Goal: Task Accomplishment & Management: Complete application form

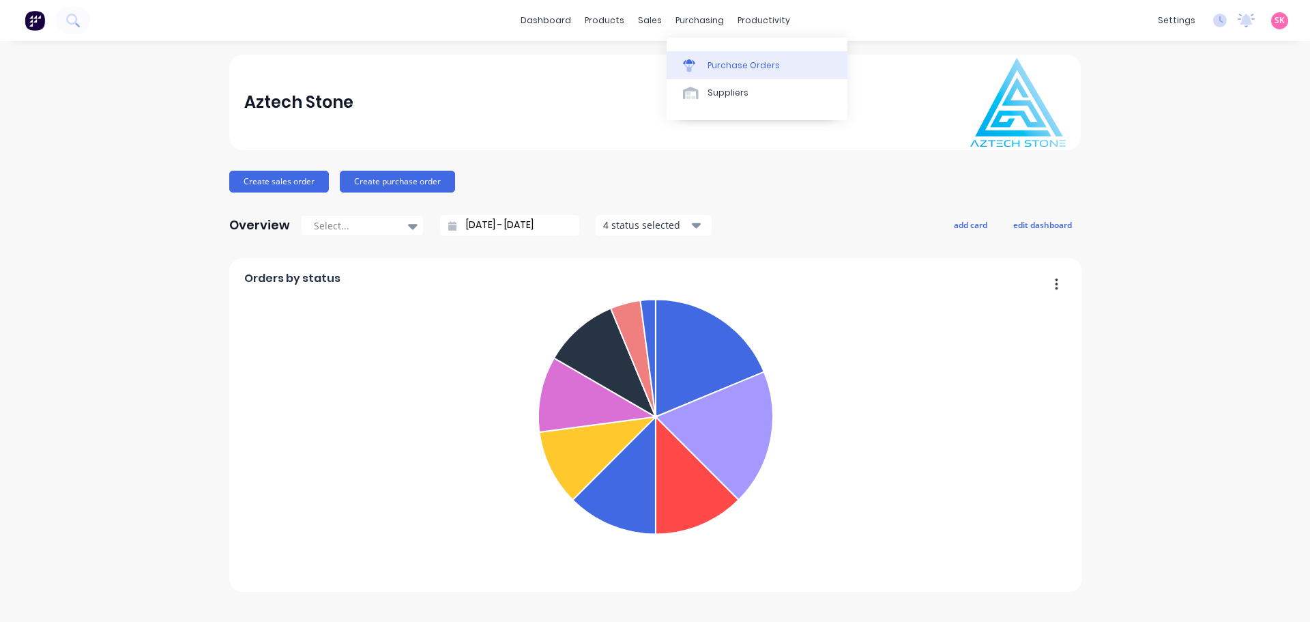
click at [721, 61] on div "Purchase Orders" at bounding box center [744, 65] width 72 height 12
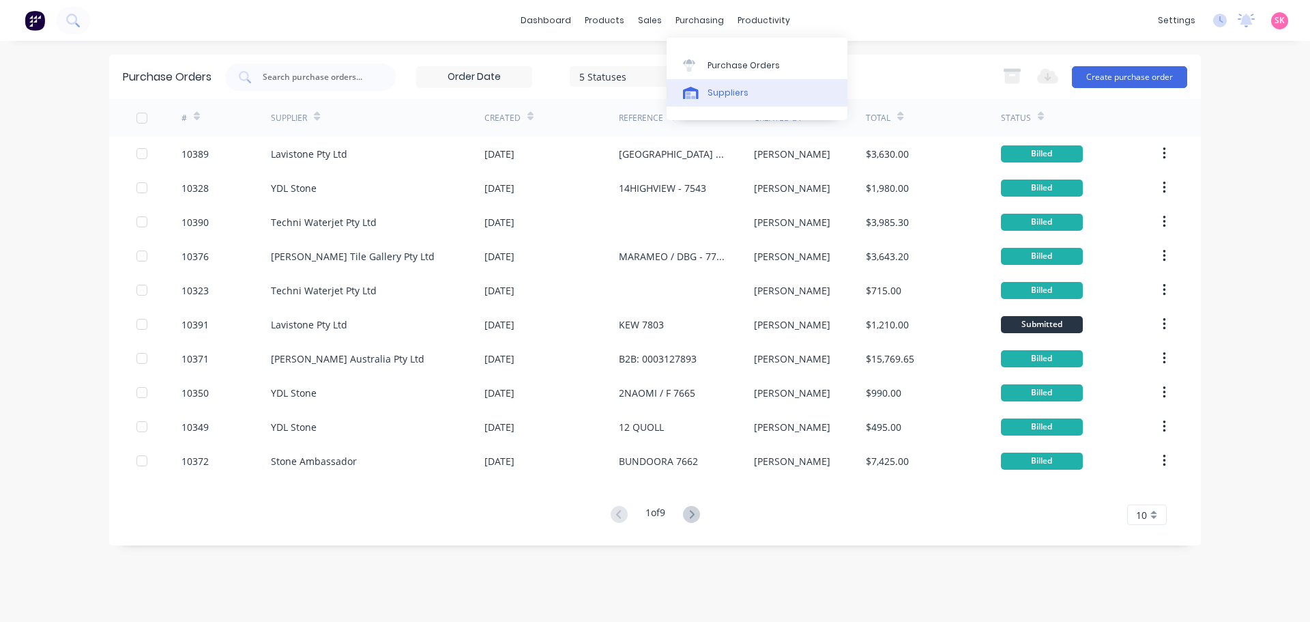
click at [721, 96] on div "Suppliers" at bounding box center [728, 93] width 41 height 12
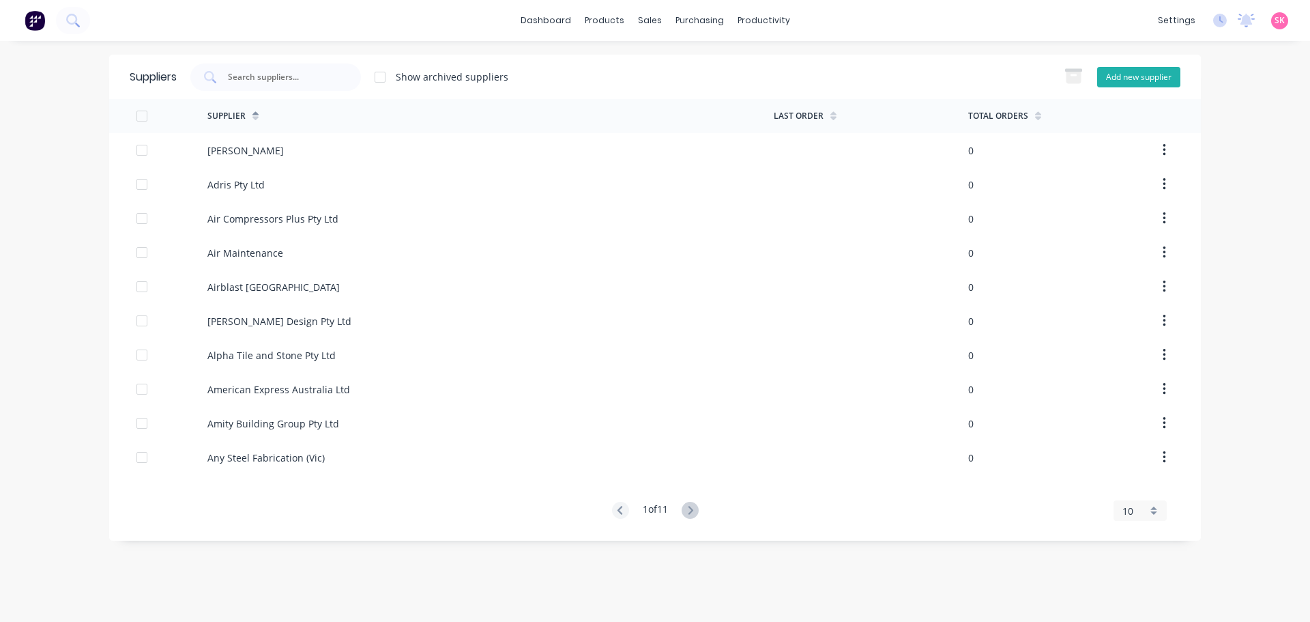
click at [1107, 70] on button "Add new supplier" at bounding box center [1138, 77] width 83 height 20
select select "AU"
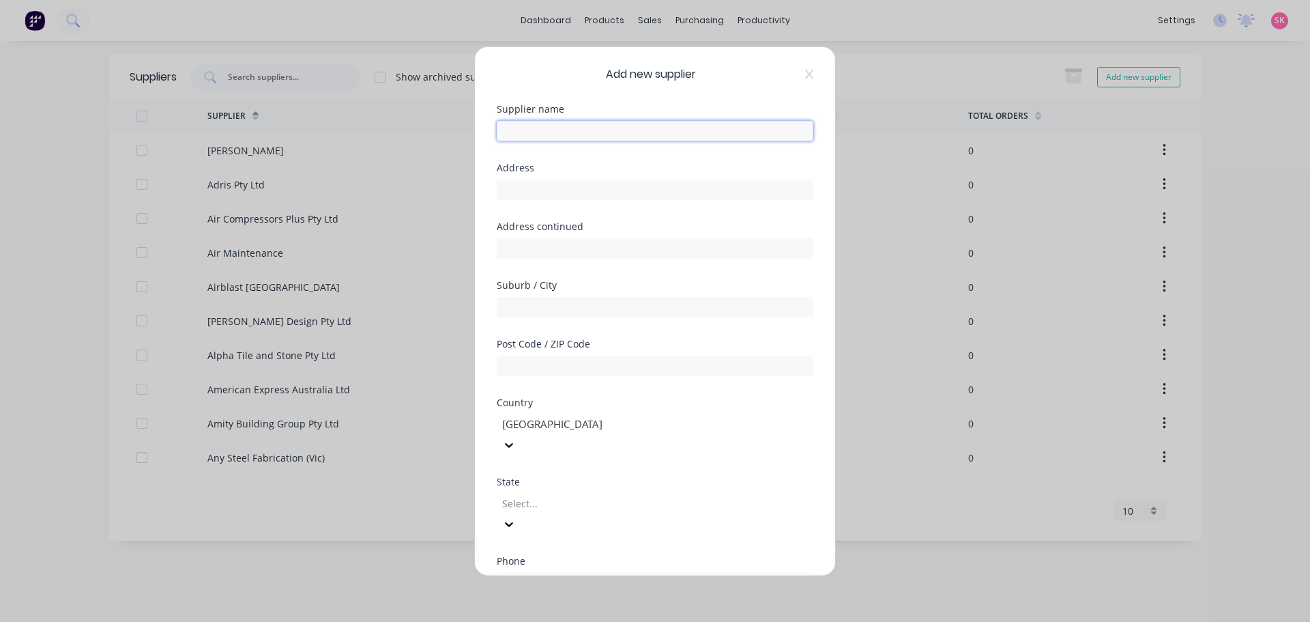
click at [521, 126] on input "text" at bounding box center [655, 130] width 317 height 20
click at [521, 128] on input "Vivablu" at bounding box center [655, 130] width 317 height 20
type input "Viva Blu"
click at [531, 187] on input "text" at bounding box center [655, 189] width 317 height 20
click at [532, 191] on input "text" at bounding box center [655, 189] width 317 height 20
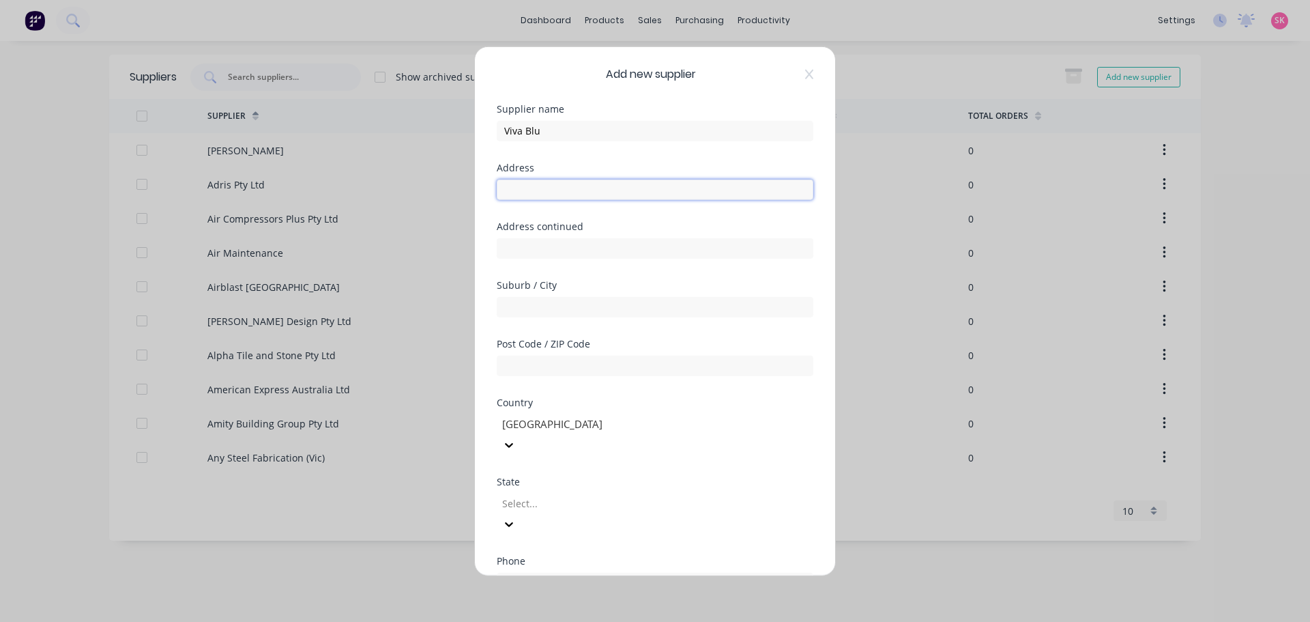
paste input "49 Victoria St, Windsor QLD 4030 Australia"
drag, startPoint x: 686, startPoint y: 177, endPoint x: 663, endPoint y: 184, distance: 24.2
click at [663, 184] on div "49 Victoria St, Windsor QLD 4030 Australia" at bounding box center [655, 187] width 317 height 24
drag, startPoint x: 648, startPoint y: 190, endPoint x: 799, endPoint y: 192, distance: 150.8
click at [799, 192] on input "49 Victoria St, Windsor QLD 4030 Australia" at bounding box center [655, 189] width 317 height 20
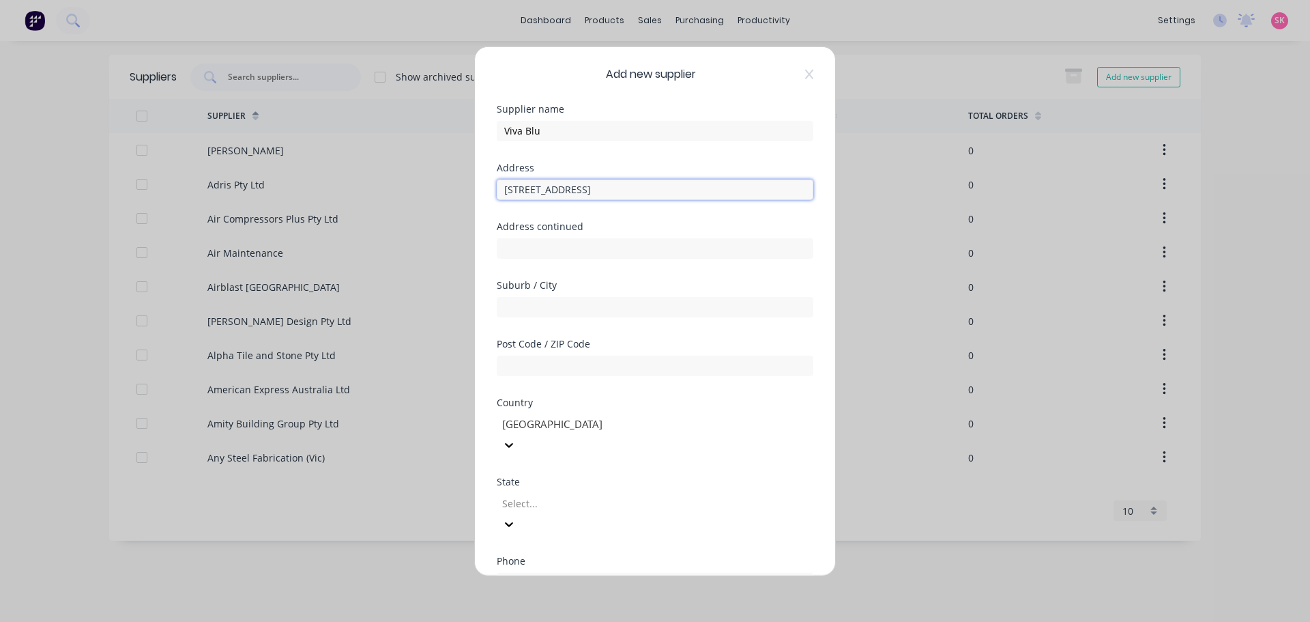
drag, startPoint x: 672, startPoint y: 193, endPoint x: 567, endPoint y: 197, distance: 104.5
click at [567, 197] on input "49 Victoria St, Windsor QLD 4030" at bounding box center [655, 189] width 317 height 20
type input "49 Victoria St,"
drag, startPoint x: 622, startPoint y: 306, endPoint x: 607, endPoint y: 308, distance: 15.1
click at [622, 306] on input "Windsor QLD 4030" at bounding box center [655, 306] width 317 height 20
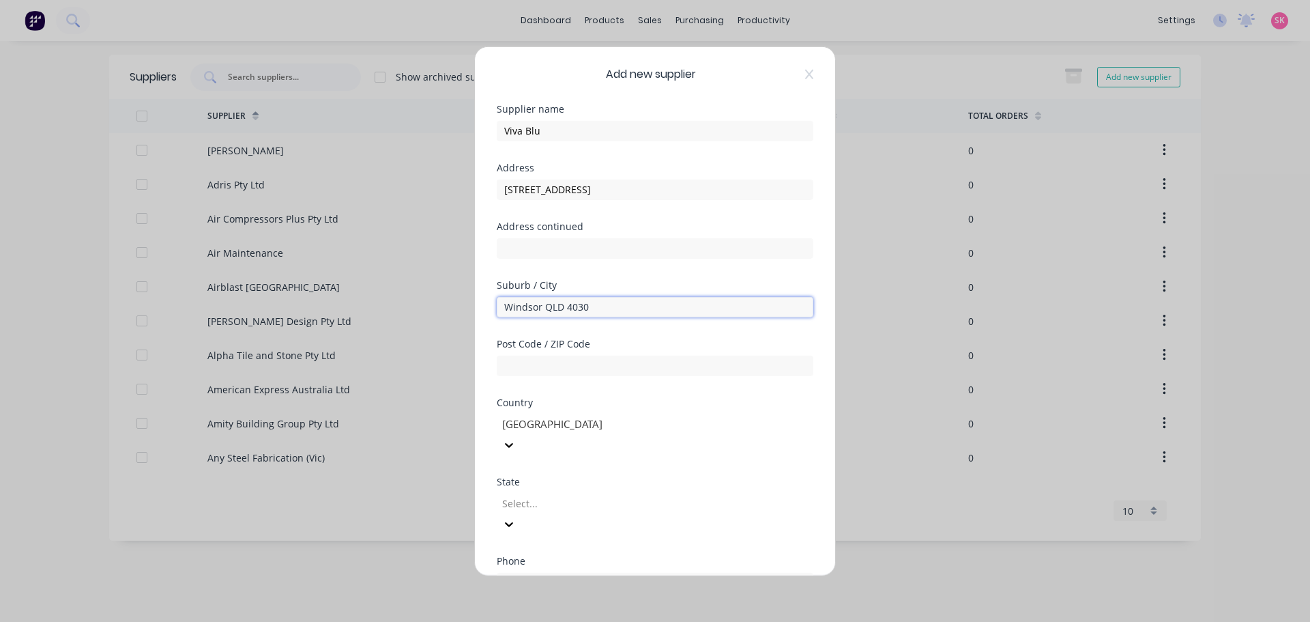
click at [605, 308] on input "Windsor QLD 4030" at bounding box center [655, 306] width 317 height 20
drag, startPoint x: 545, startPoint y: 311, endPoint x: 565, endPoint y: 315, distance: 20.4
click at [565, 315] on input "Windsor QLD 4030" at bounding box center [655, 306] width 317 height 20
type input "Windsor QLD"
type input "4030"
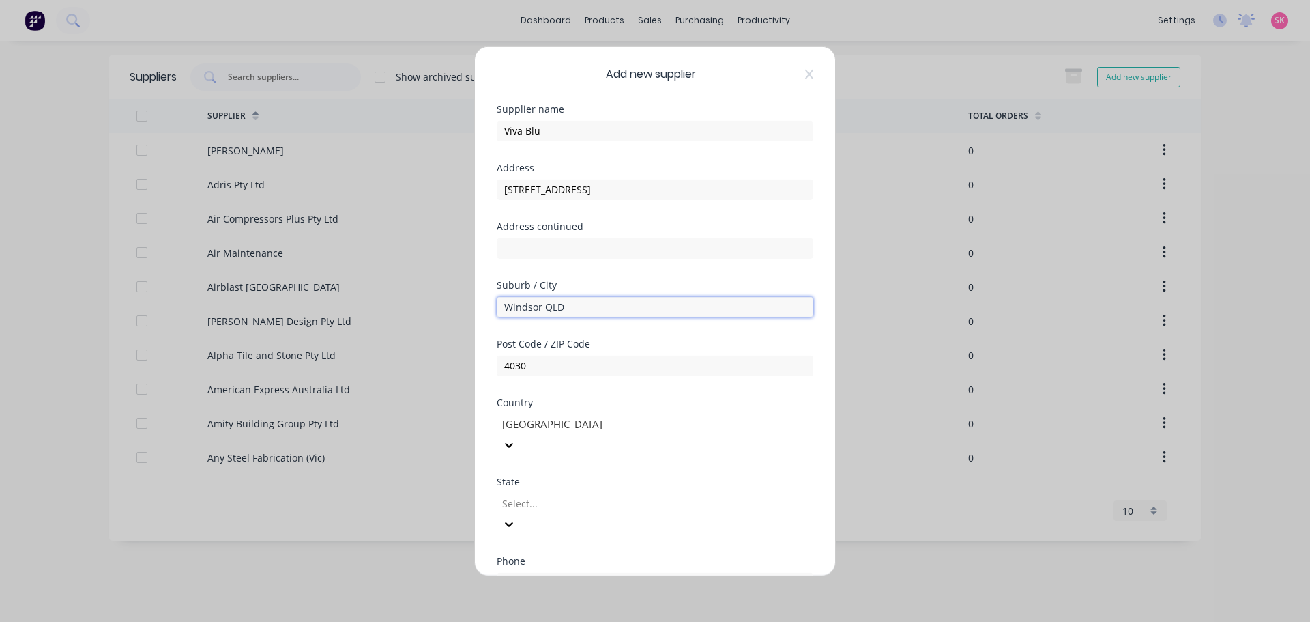
click at [589, 306] on input "Windsor QLD" at bounding box center [655, 306] width 317 height 20
type input "Windsor"
click at [599, 198] on input "49 Victoria St," at bounding box center [655, 189] width 317 height 20
type input "49 Victoria Street"
click at [616, 495] on div at bounding box center [599, 503] width 197 height 17
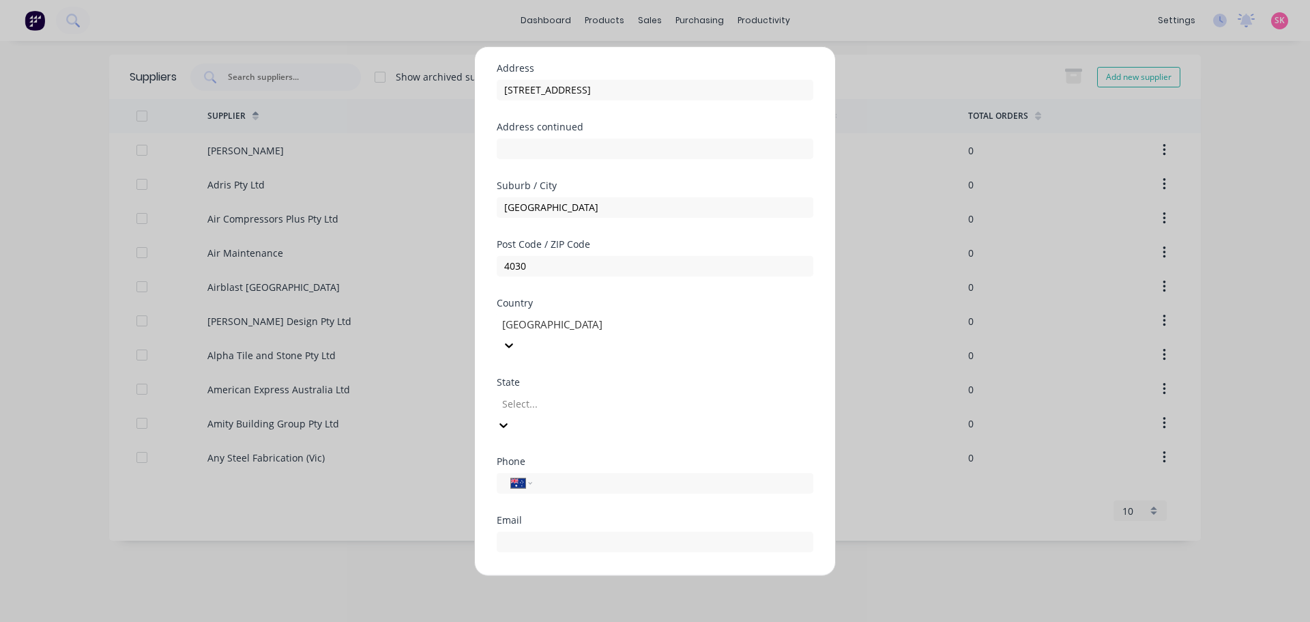
scroll to position [197, 0]
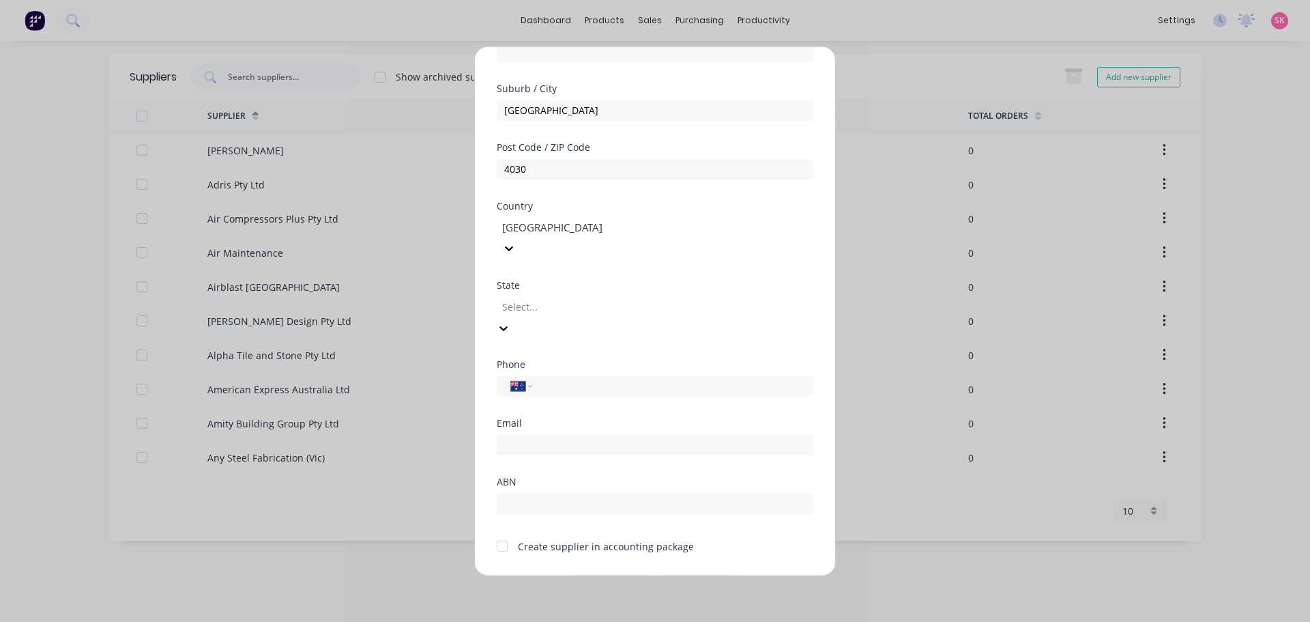
click at [557, 378] on input "tel" at bounding box center [670, 386] width 257 height 16
click at [585, 378] on input "tel" at bounding box center [670, 386] width 257 height 16
click at [751, 378] on input "tel" at bounding box center [670, 386] width 257 height 16
type input "0402 981 808"
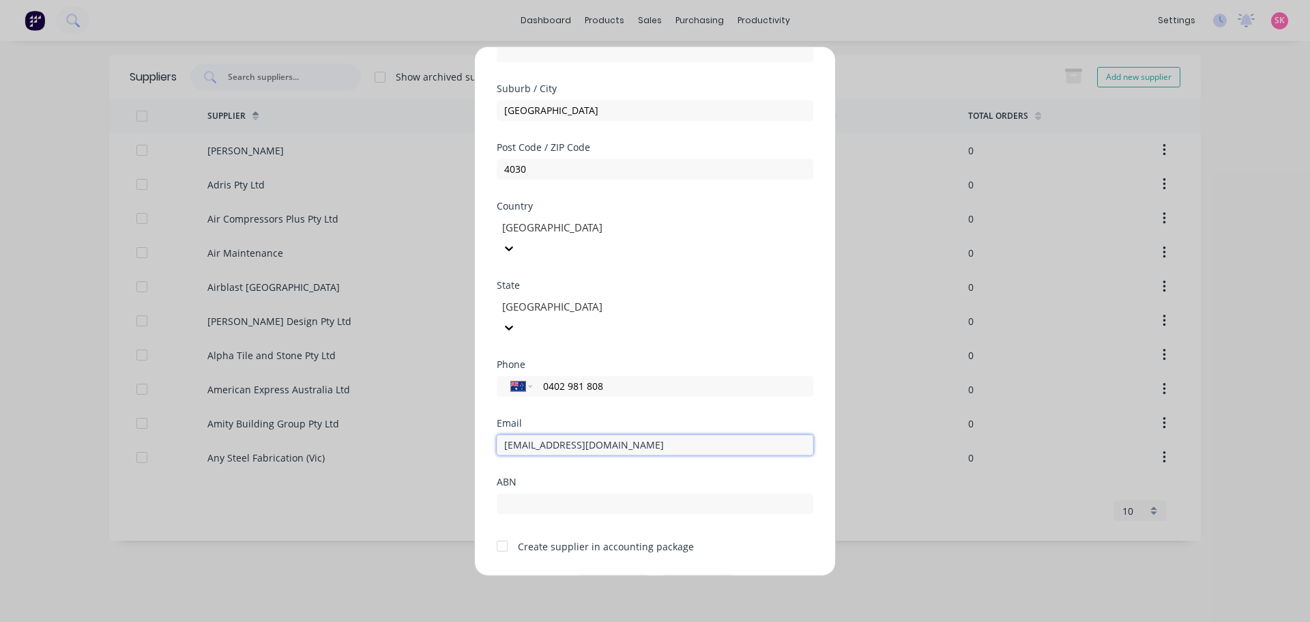
type input "contact@vivablu.com.au"
click at [498, 532] on div at bounding box center [502, 545] width 27 height 27
click at [605, 575] on button "Save" at bounding box center [612, 586] width 75 height 22
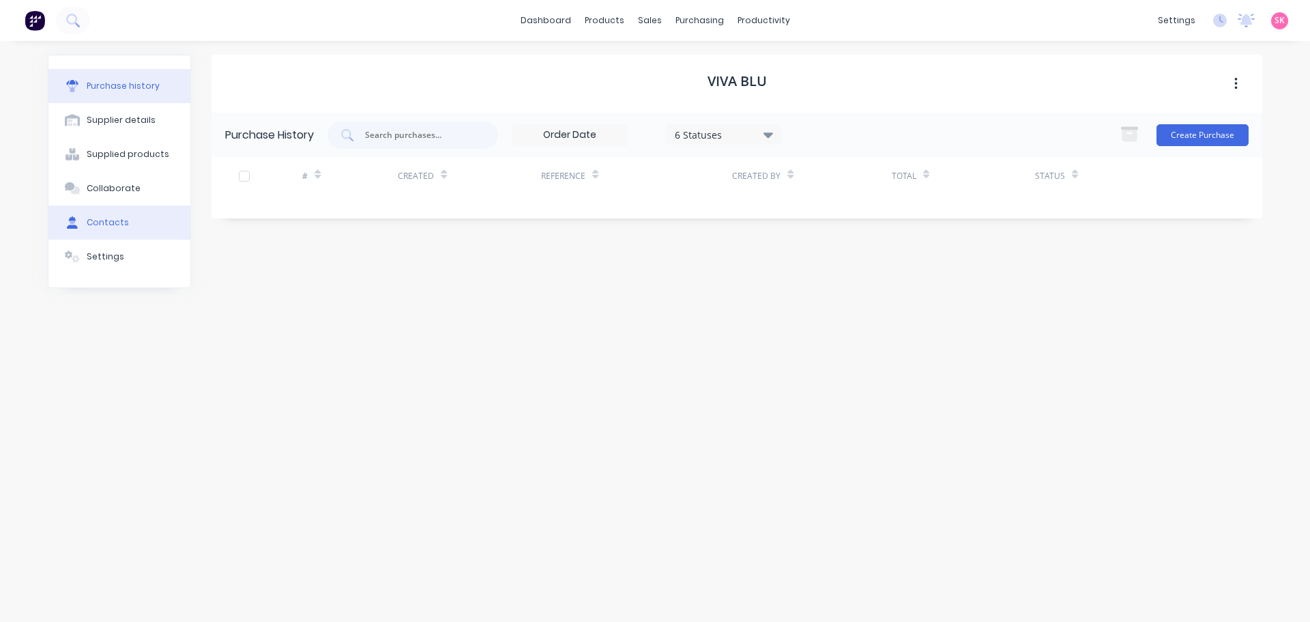
drag, startPoint x: 132, startPoint y: 222, endPoint x: 163, endPoint y: 223, distance: 31.4
click at [131, 222] on button "Contacts" at bounding box center [119, 222] width 142 height 34
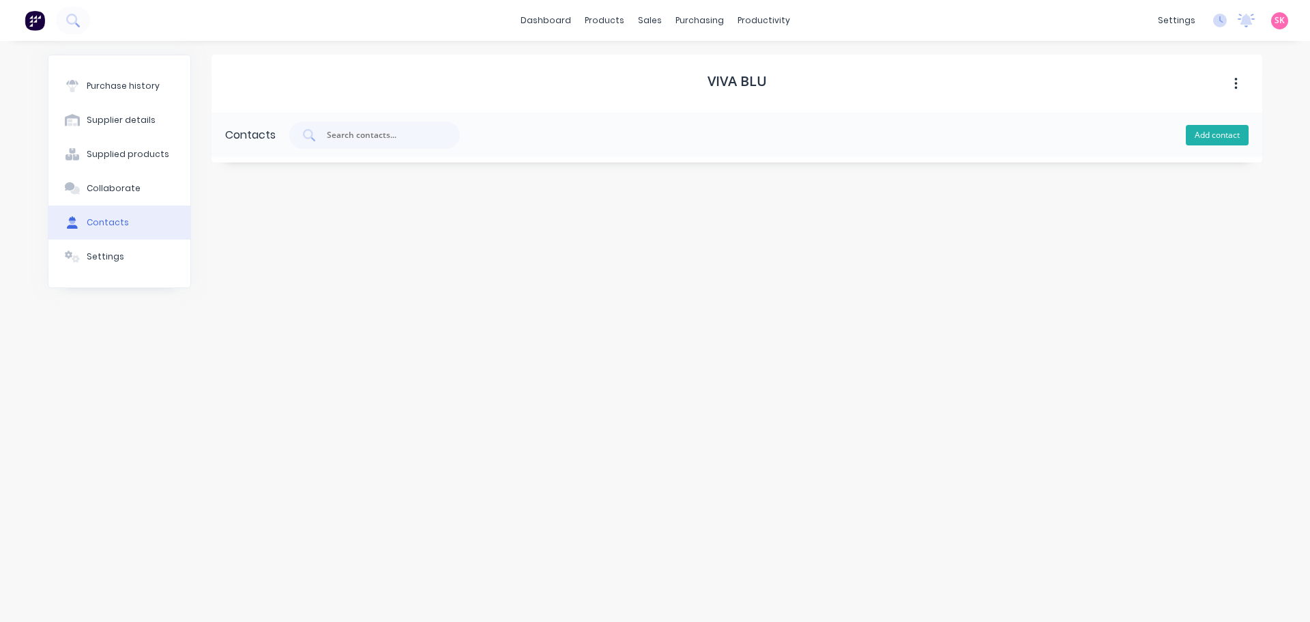
click at [1215, 134] on button "Add contact" at bounding box center [1217, 135] width 63 height 20
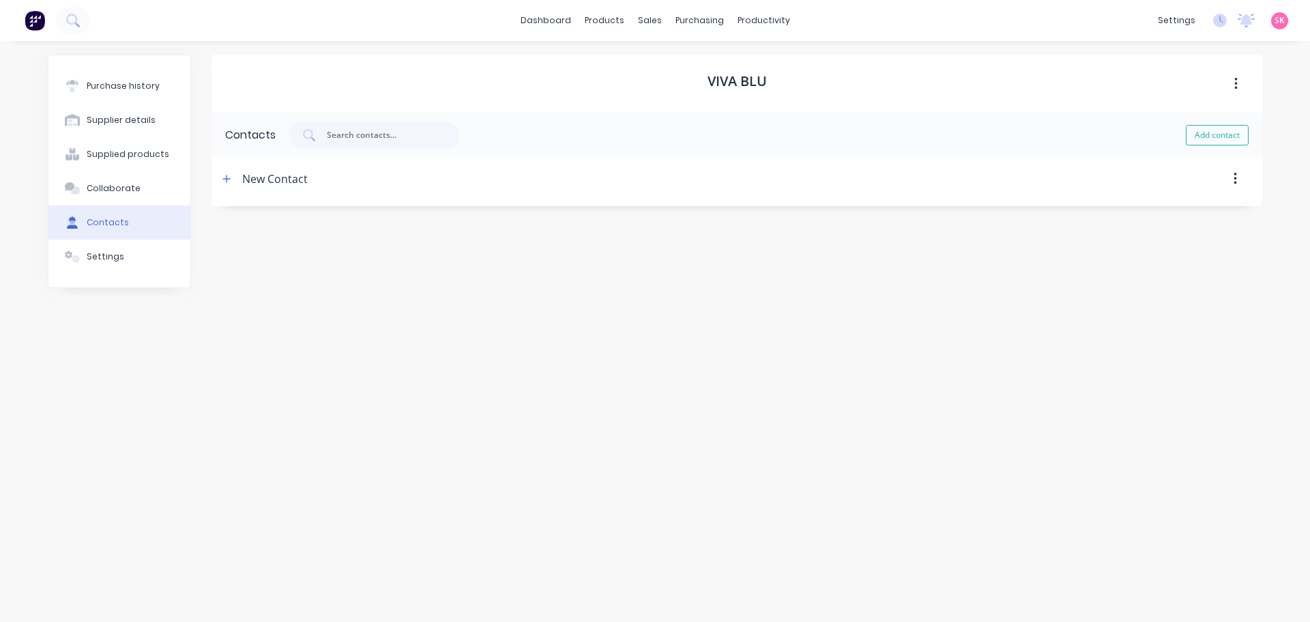
click at [210, 183] on div "Purchase history Supplier details Supplied products Collaborate Contacts Settin…" at bounding box center [655, 325] width 1215 height 540
click at [220, 181] on button "button" at bounding box center [226, 179] width 17 height 17
drag, startPoint x: 326, startPoint y: 238, endPoint x: 175, endPoint y: 238, distance: 150.8
click at [175, 238] on div "Purchase history Supplier details Supplied products Collaborate Contacts Settin…" at bounding box center [655, 325] width 1215 height 540
type input "g"
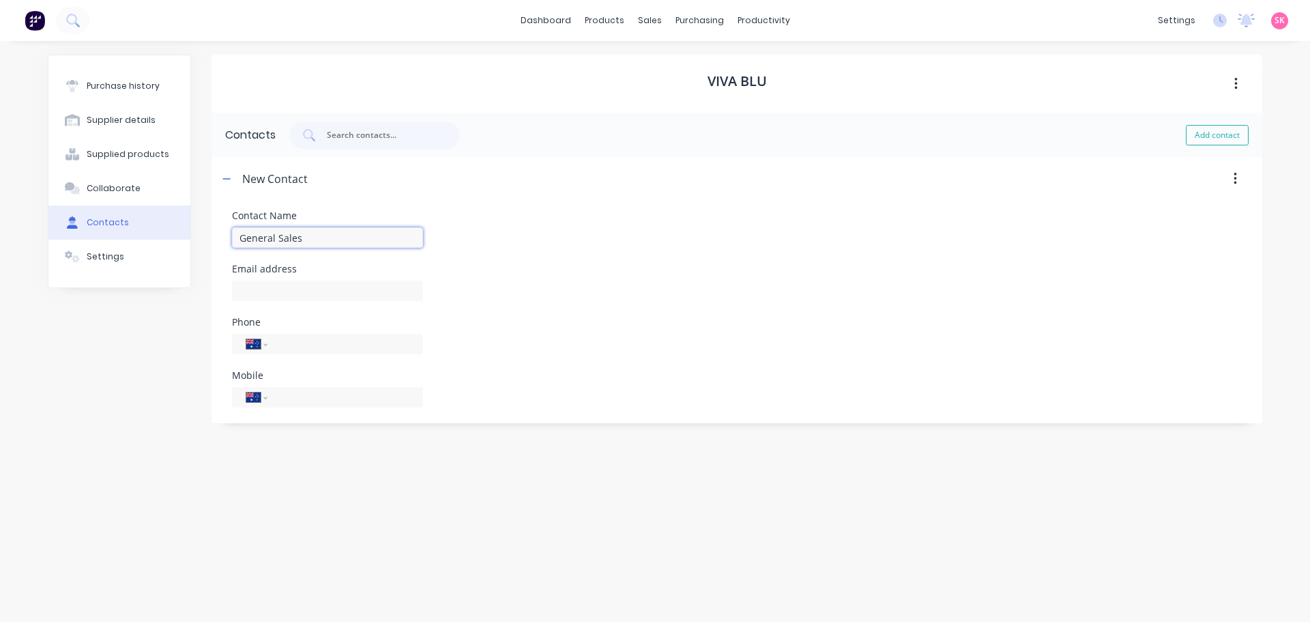
type input "General Sales"
type input "contact@vivablu.com.au"
click at [331, 346] on input "tel" at bounding box center [343, 344] width 132 height 16
select select "AU"
click at [313, 394] on input "tel" at bounding box center [343, 398] width 132 height 16
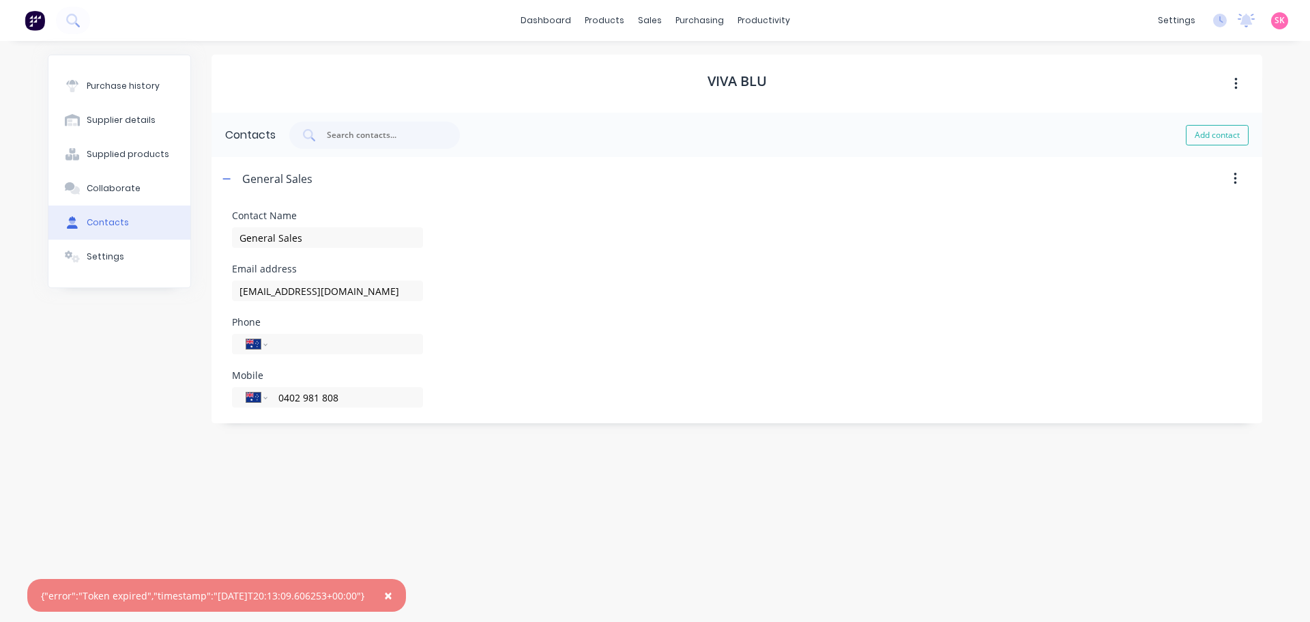
type input "0402 981 808"
click at [1193, 177] on div at bounding box center [788, 179] width 950 height 44
click at [1237, 136] on button "Add contact" at bounding box center [1217, 135] width 63 height 20
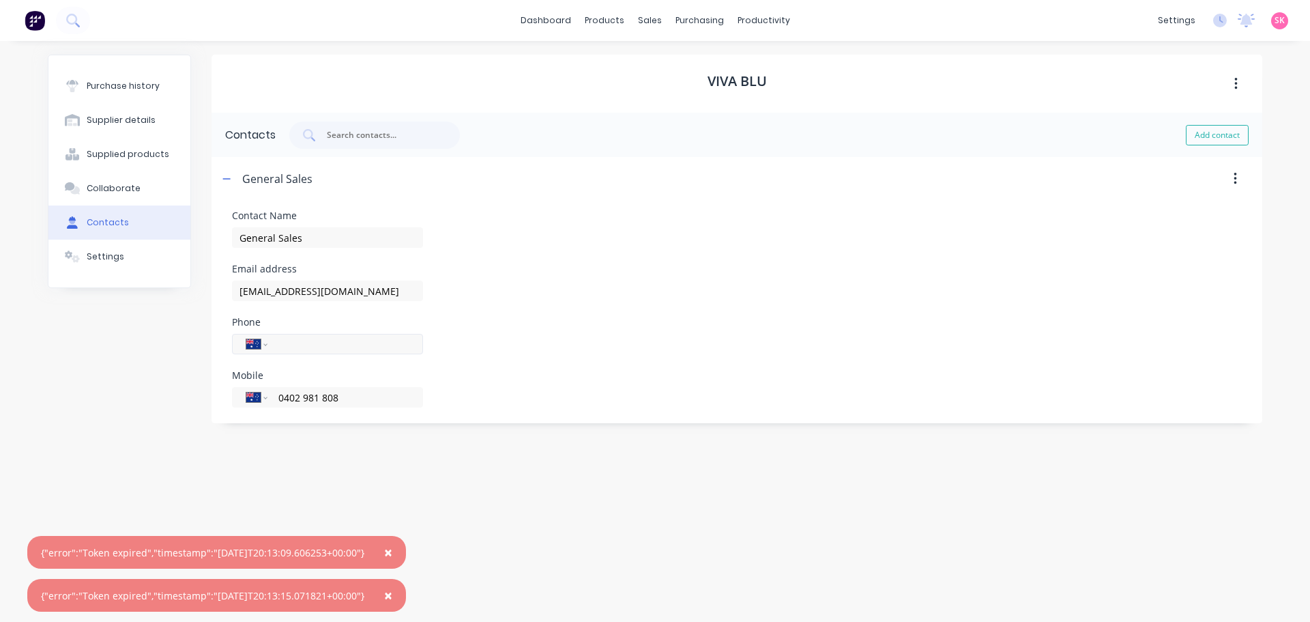
click at [349, 339] on input "tel" at bounding box center [343, 344] width 132 height 16
click at [392, 551] on span "×" at bounding box center [388, 552] width 8 height 19
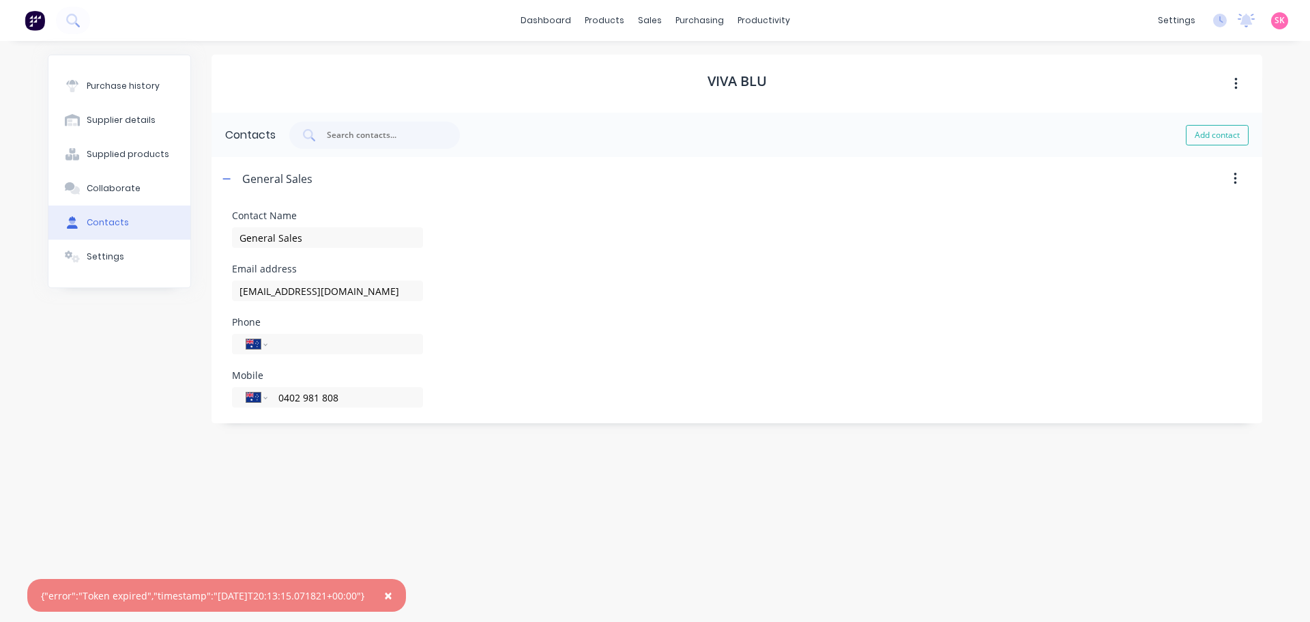
click at [392, 594] on span "×" at bounding box center [388, 595] width 8 height 19
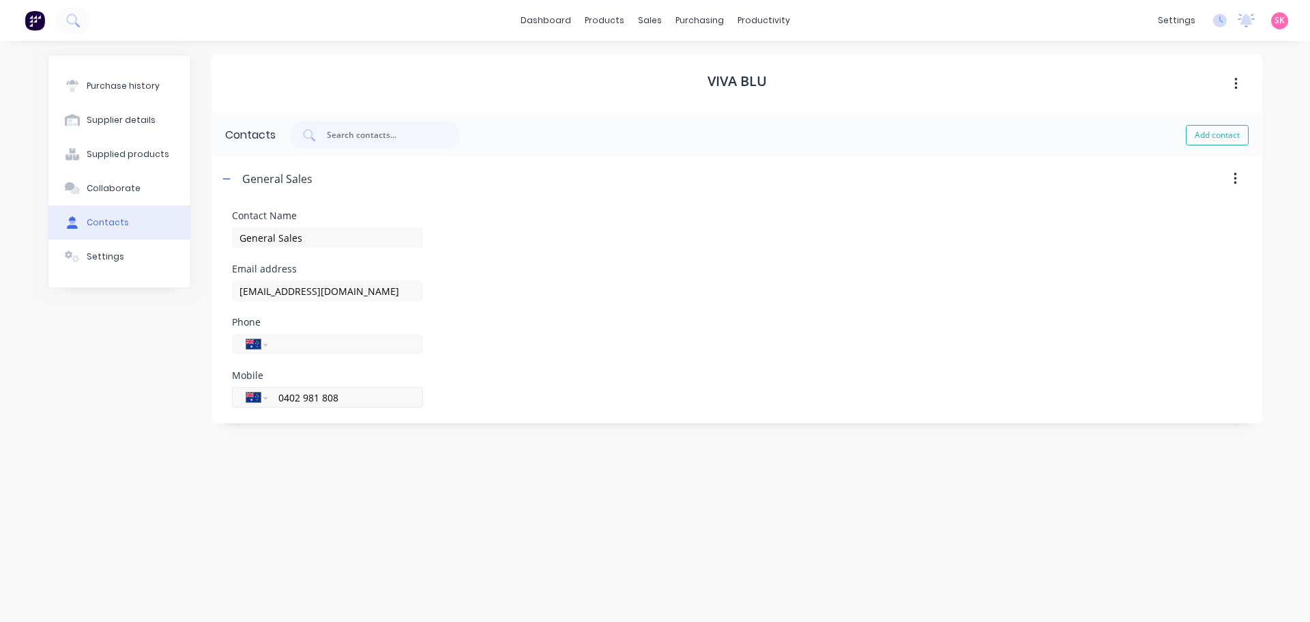
click at [380, 399] on input "0402 981 808" at bounding box center [343, 398] width 132 height 16
click at [229, 178] on icon "button" at bounding box center [226, 179] width 8 height 10
click at [1205, 140] on button "Add contact" at bounding box center [1217, 135] width 63 height 20
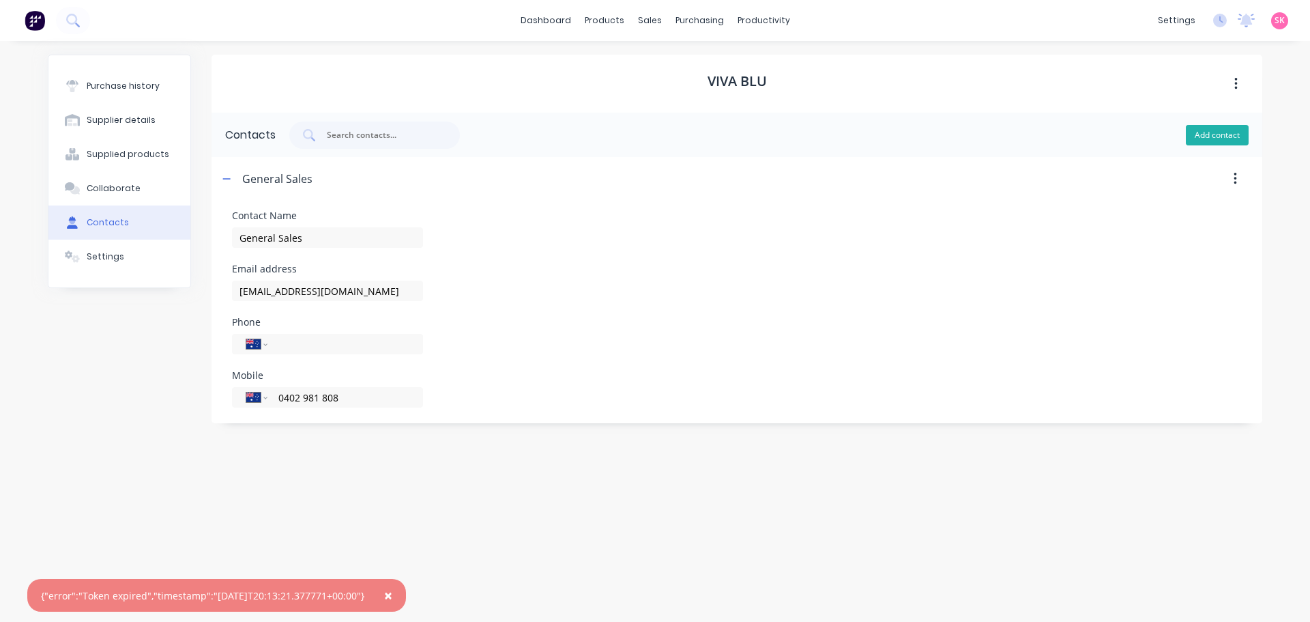
click at [1205, 138] on button "Add contact" at bounding box center [1217, 135] width 63 height 20
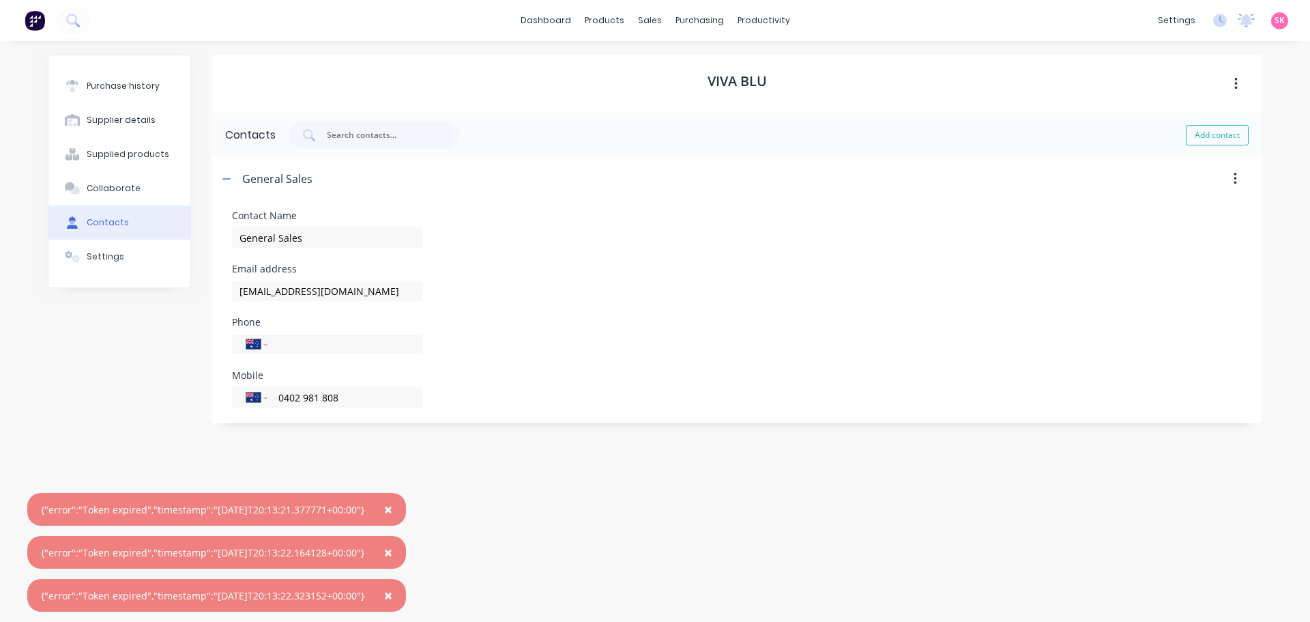
click at [405, 508] on button "×" at bounding box center [388, 509] width 35 height 33
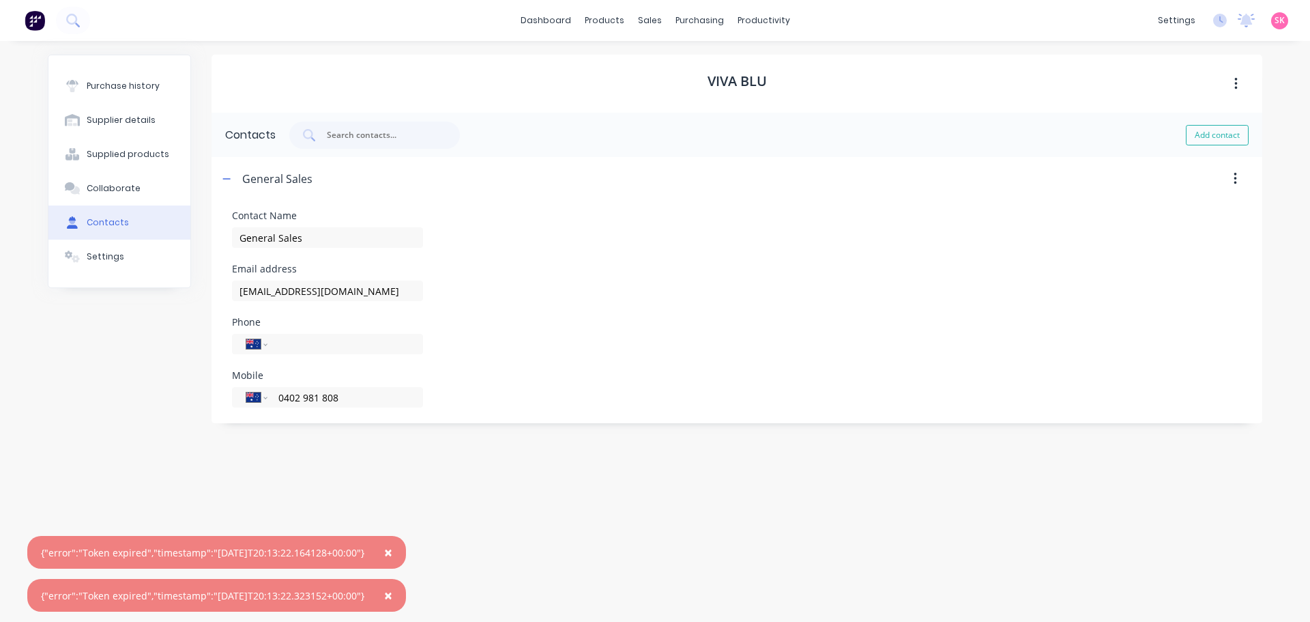
drag, startPoint x: 400, startPoint y: 549, endPoint x: 399, endPoint y: 571, distance: 21.8
click at [392, 550] on span "×" at bounding box center [388, 552] width 8 height 19
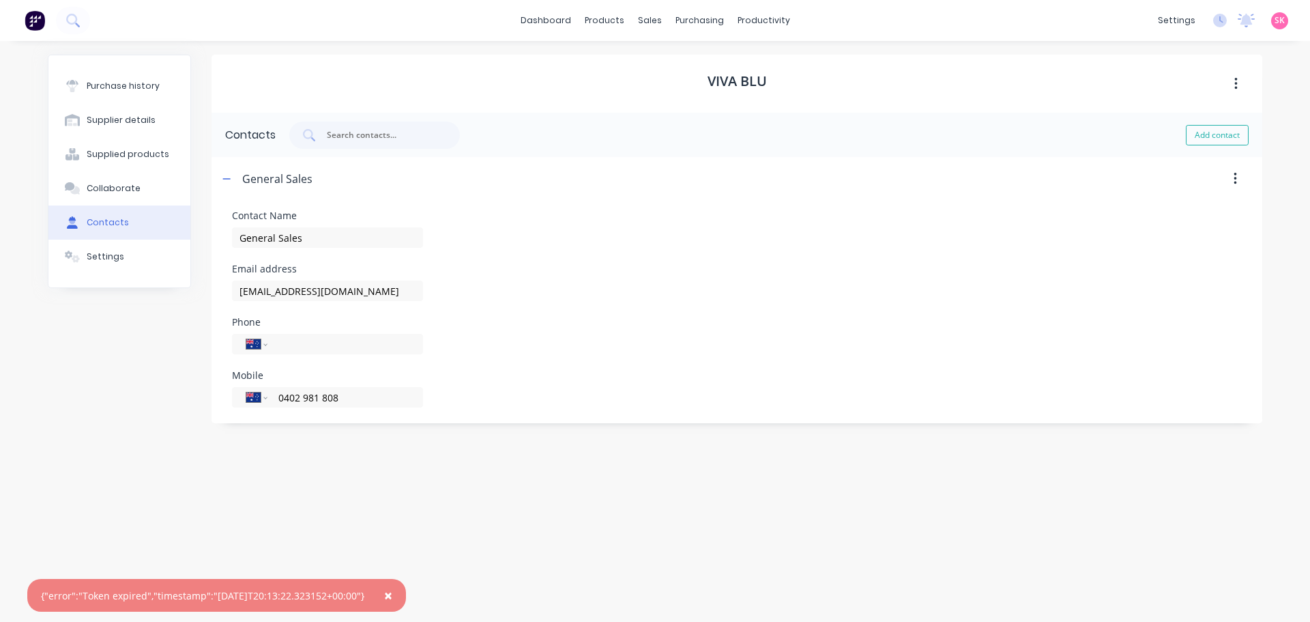
click at [392, 596] on span "×" at bounding box center [388, 595] width 8 height 19
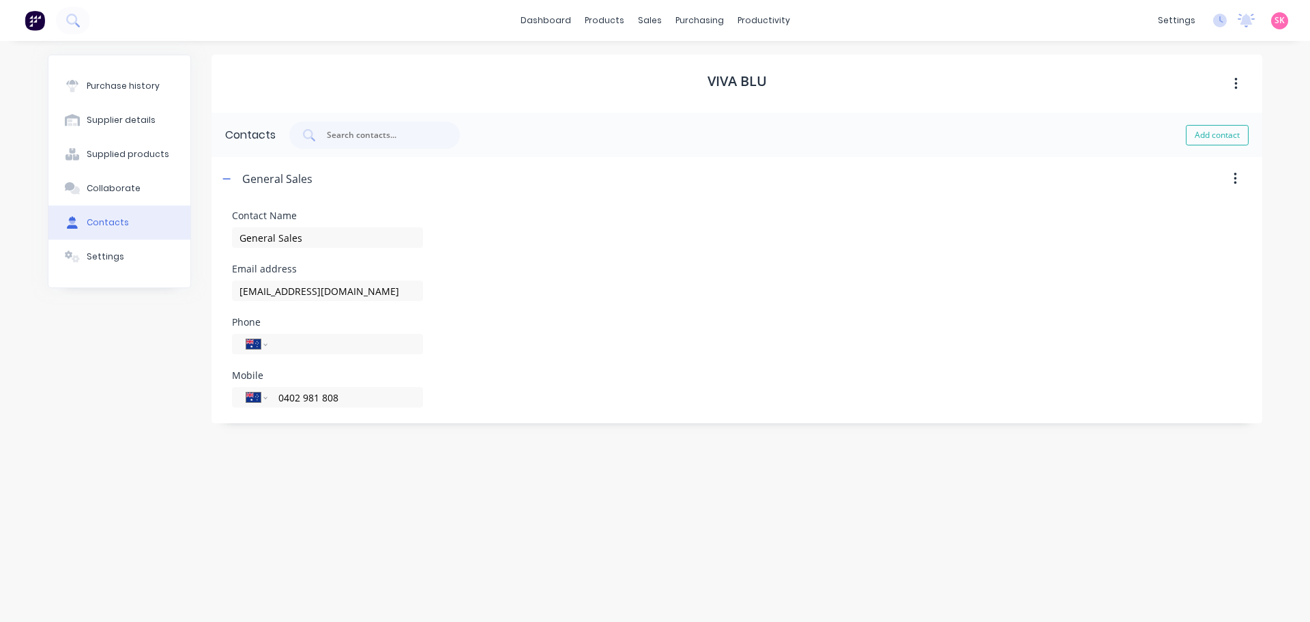
click at [434, 500] on div "Viva Blu Contacts Add contact General Sales Contact Name General Sales Email ad…" at bounding box center [737, 325] width 1051 height 540
drag, startPoint x: 225, startPoint y: 181, endPoint x: 178, endPoint y: 149, distance: 56.6
click at [225, 180] on icon "button" at bounding box center [226, 179] width 8 height 10
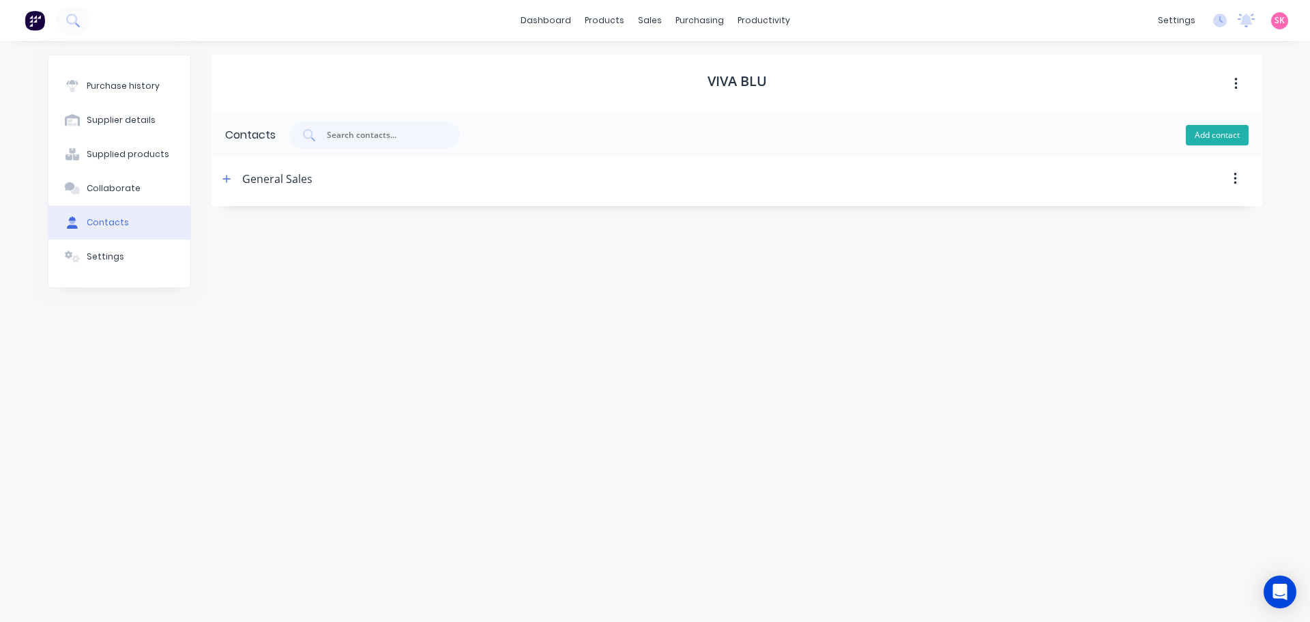
click at [1232, 132] on button "Add contact" at bounding box center [1217, 135] width 63 height 20
click at [222, 177] on button "button" at bounding box center [226, 179] width 17 height 17
drag, startPoint x: 231, startPoint y: 236, endPoint x: 188, endPoint y: 229, distance: 44.3
click at [194, 229] on div "Purchase history Supplier details Supplied products Collaborate Contacts Settin…" at bounding box center [655, 325] width 1215 height 540
type input "Craig Mair"
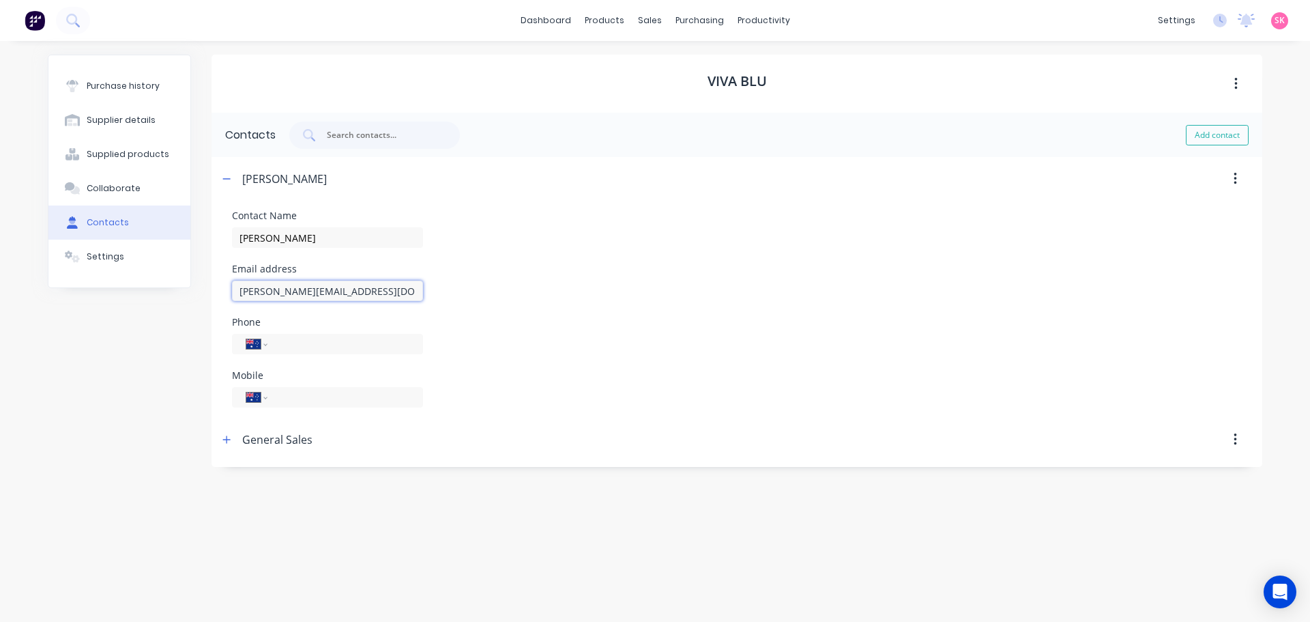
type input "craig@vivablu.com.au"
type input "0414 363 104"
click at [224, 182] on icon "button" at bounding box center [226, 179] width 8 height 10
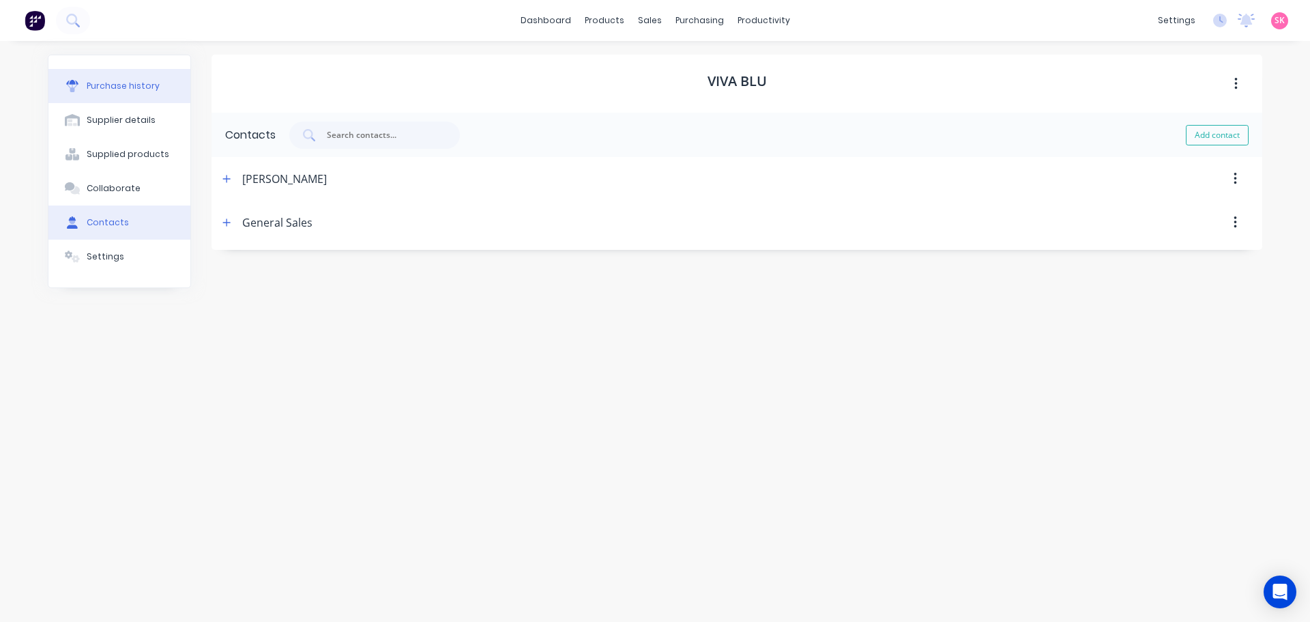
click at [134, 83] on div "Purchase history" at bounding box center [123, 86] width 73 height 12
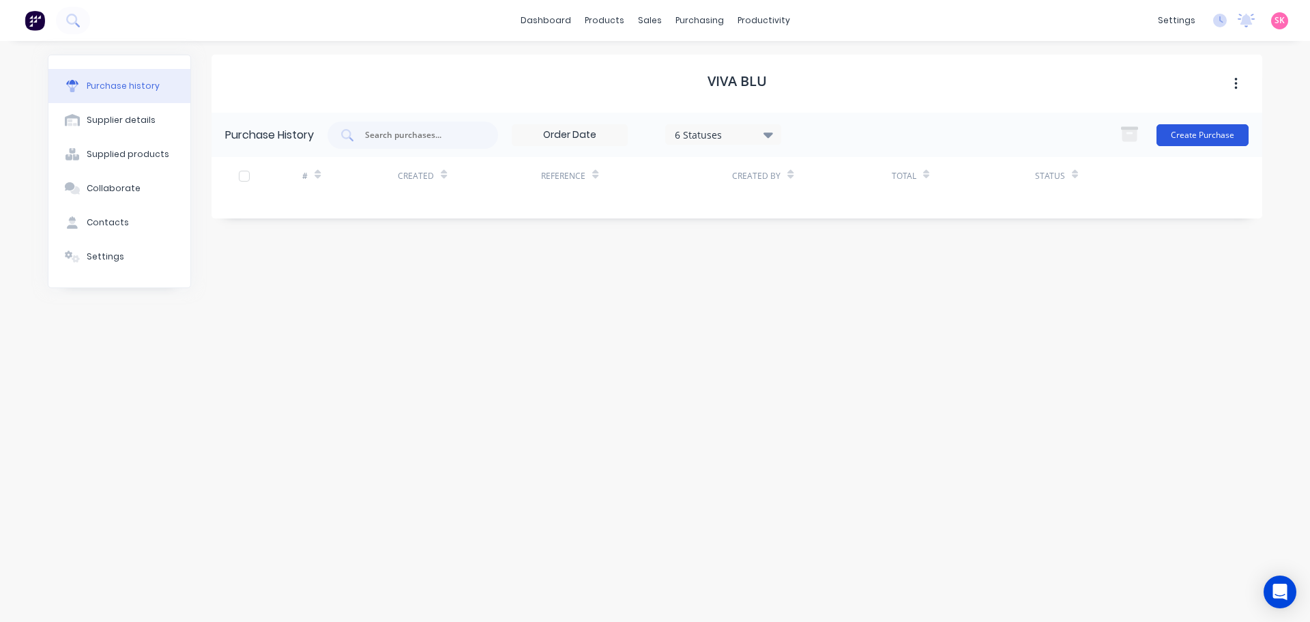
click at [1216, 134] on button "Create Purchase" at bounding box center [1203, 135] width 92 height 22
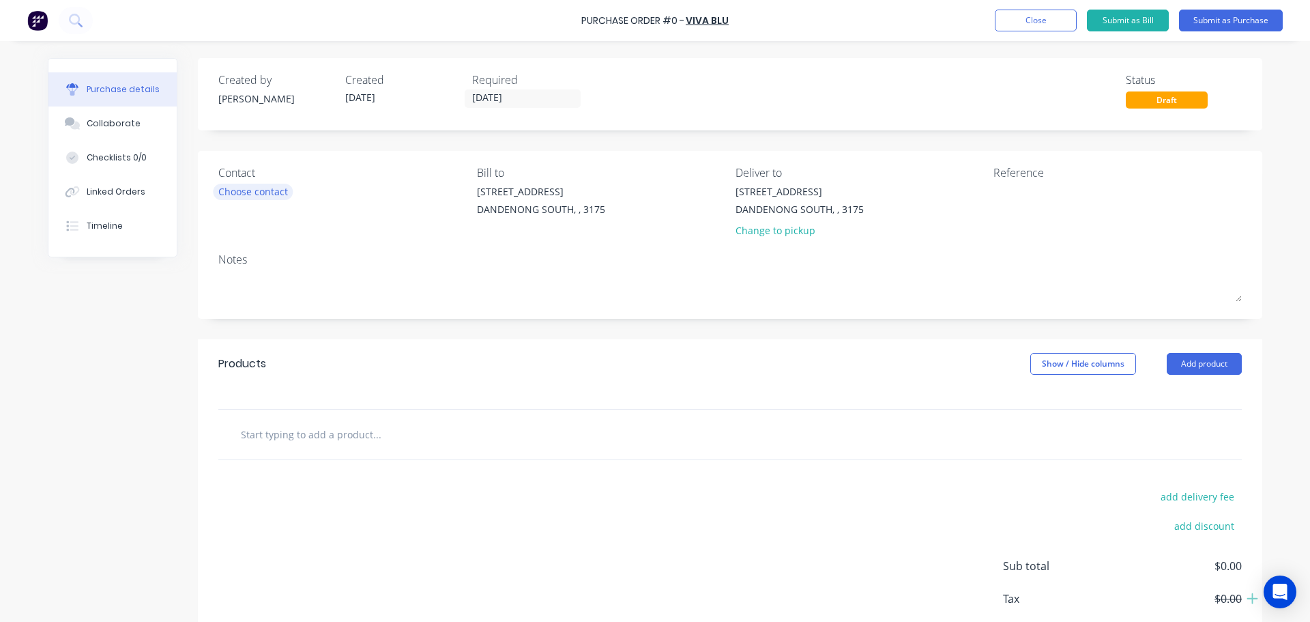
click at [218, 191] on div "Choose contact" at bounding box center [253, 191] width 70 height 14
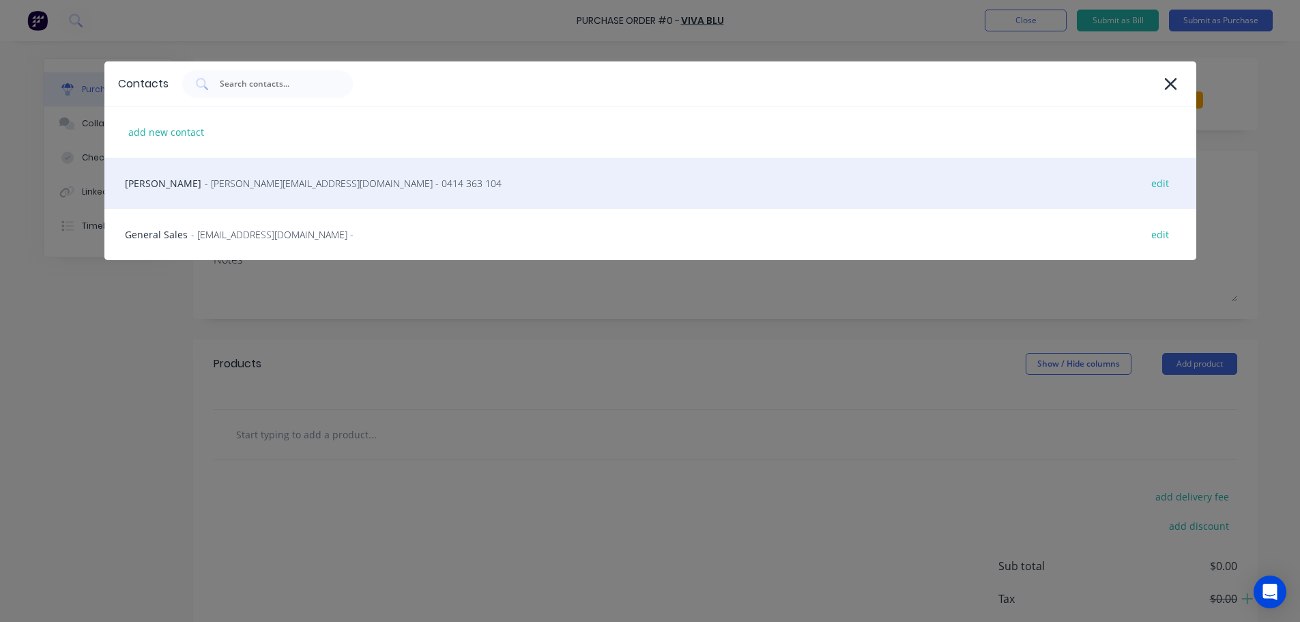
click at [246, 188] on span "- craig@vivablu.com.au - 0414 363 104" at bounding box center [353, 183] width 297 height 14
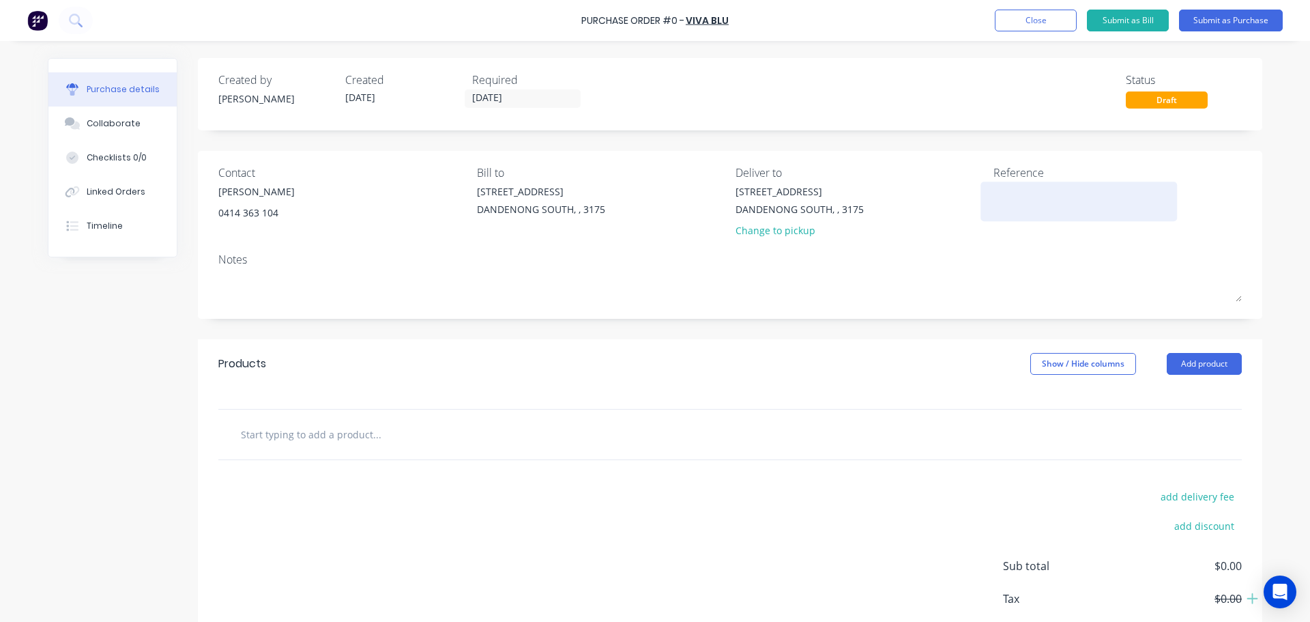
click at [1034, 203] on textarea at bounding box center [1079, 199] width 171 height 31
type textarea "FLOCCULANT 5KG - Danden"
type textarea "x"
type textarea "FLOCCULANT 5KG - Dandeno"
type textarea "x"
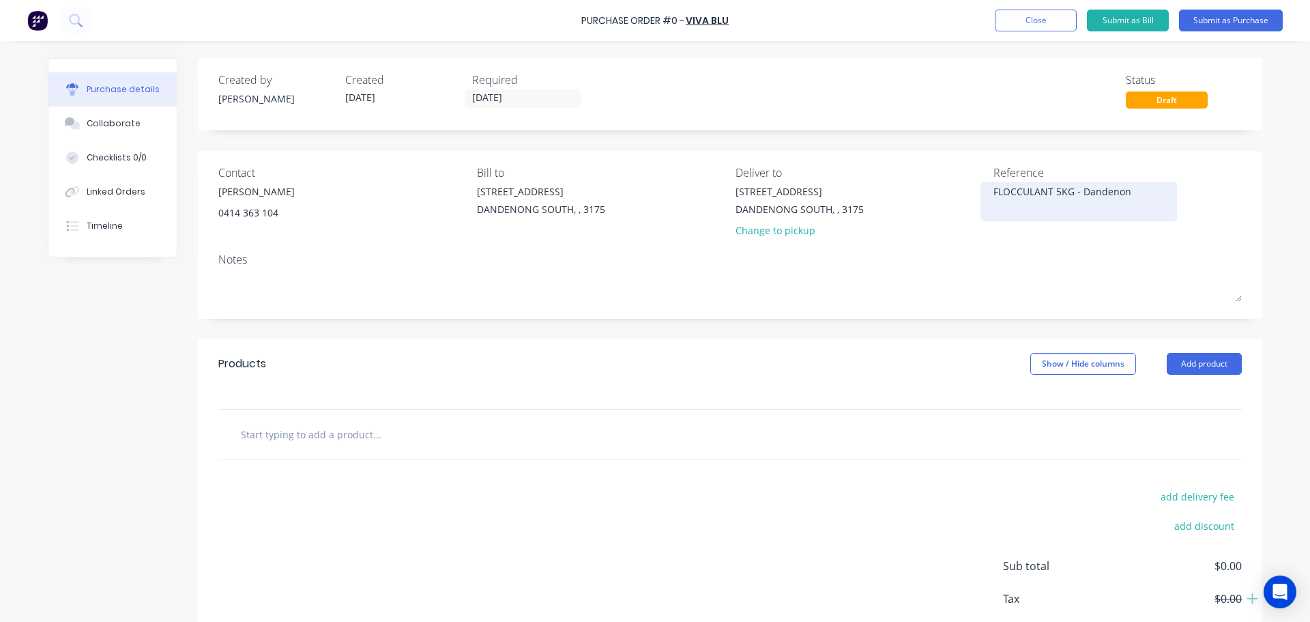
type textarea "FLOCCULANT 5KG - Dandenong"
type textarea "x"
type textarea "FLOCCULANT 5KG - Dandenong"
type textarea "x"
type textarea "FLOCCULANT 5KG - Dandenong"
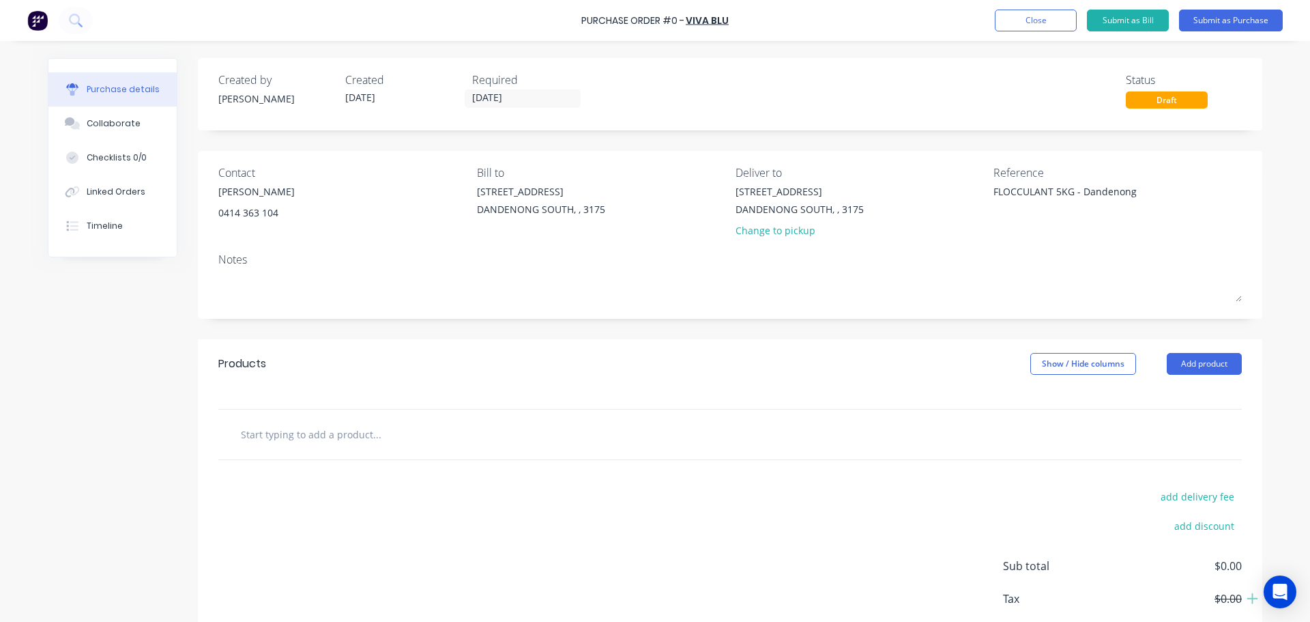
click at [321, 438] on input "text" at bounding box center [376, 433] width 273 height 27
paste input "Flocculant – Granular"
type textarea "x"
type input "Flocculant – Granular"
type textarea "x"
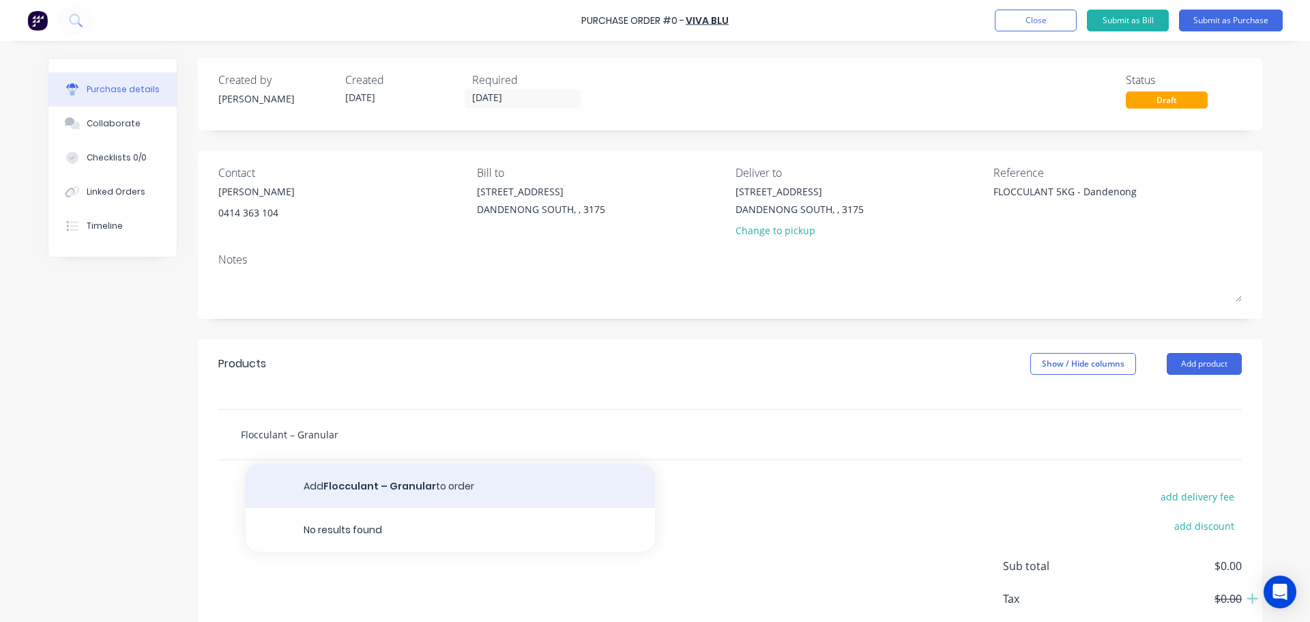
type input "Flocculant – Granular"
click at [397, 478] on button "Add Flocculant – Granular to order" at bounding box center [450, 486] width 409 height 44
type textarea "x"
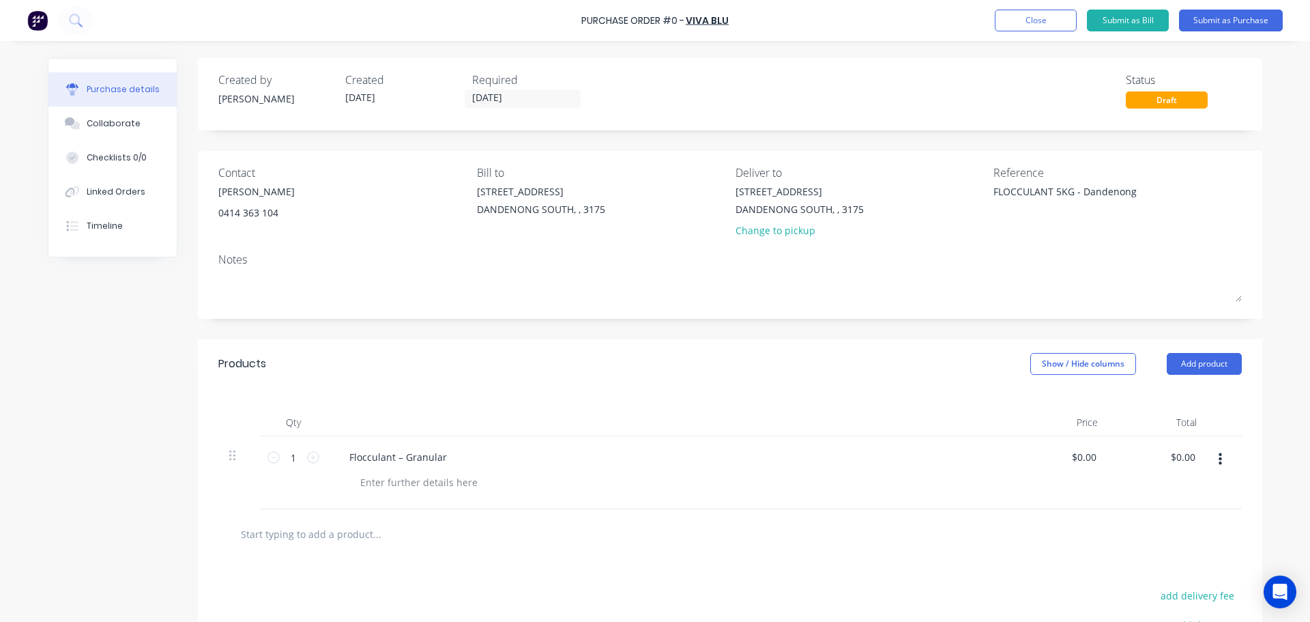
type textarea "x"
type textarea "FLOCCULANT 5KG - Dandenong"
type textarea "x"
click at [388, 482] on div at bounding box center [418, 482] width 139 height 20
click at [379, 530] on input "text" at bounding box center [376, 533] width 273 height 27
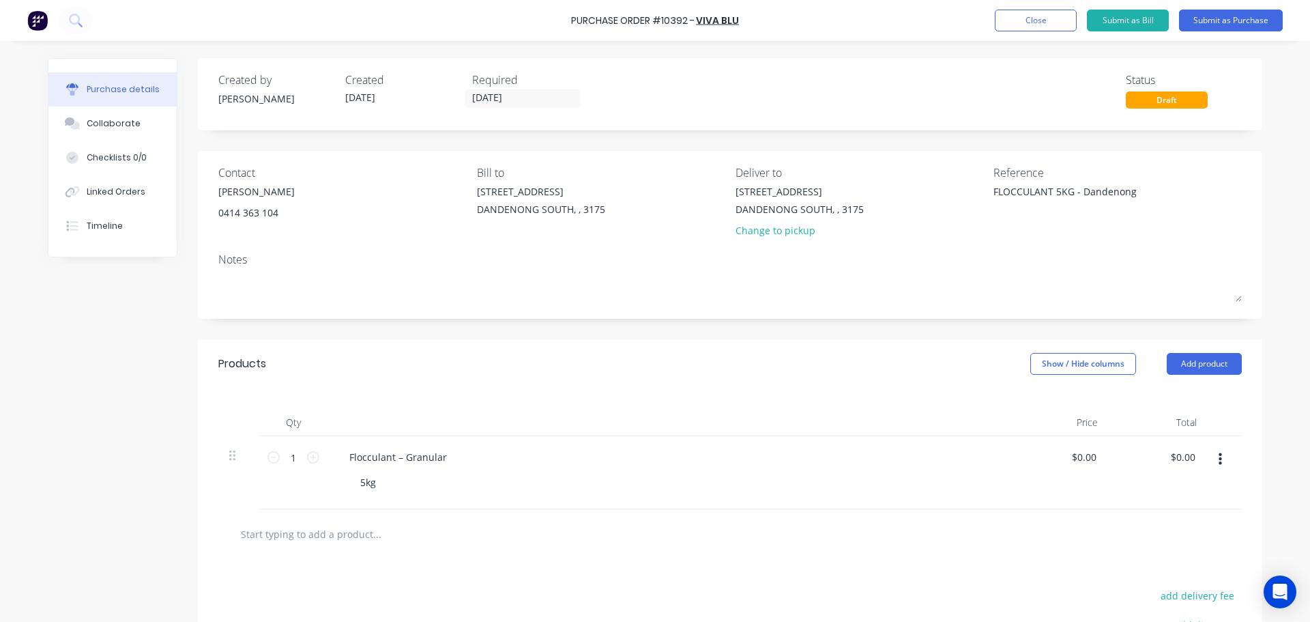
type textarea "x"
type input "D"
type textarea "x"
type input "De"
type textarea "x"
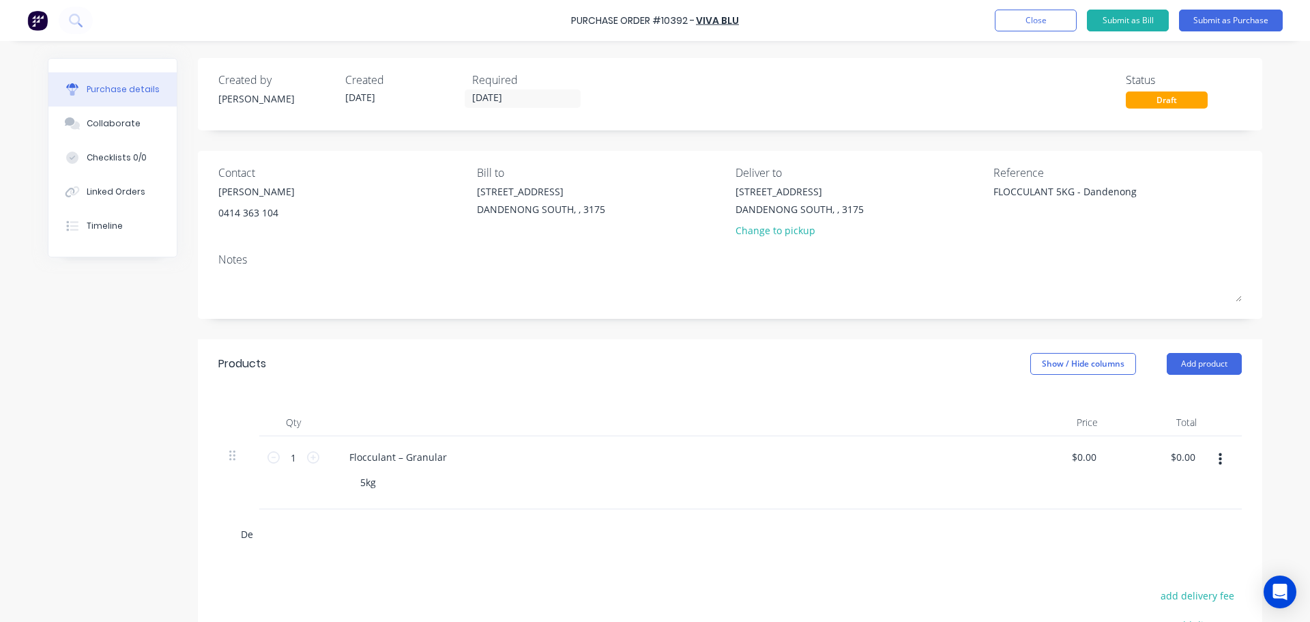
type input "Del"
type textarea "x"
type input "Deli"
type textarea "x"
type input "Deliv"
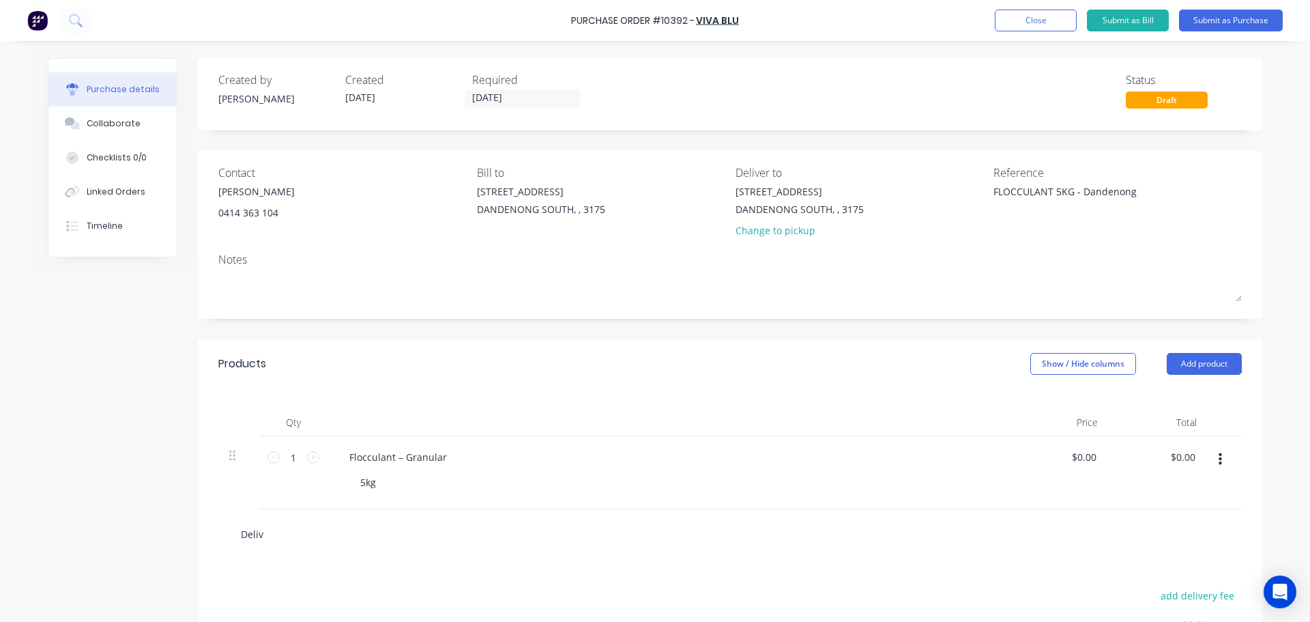
type textarea "x"
type input "Delive"
type textarea "x"
type input "Deliver"
type textarea "x"
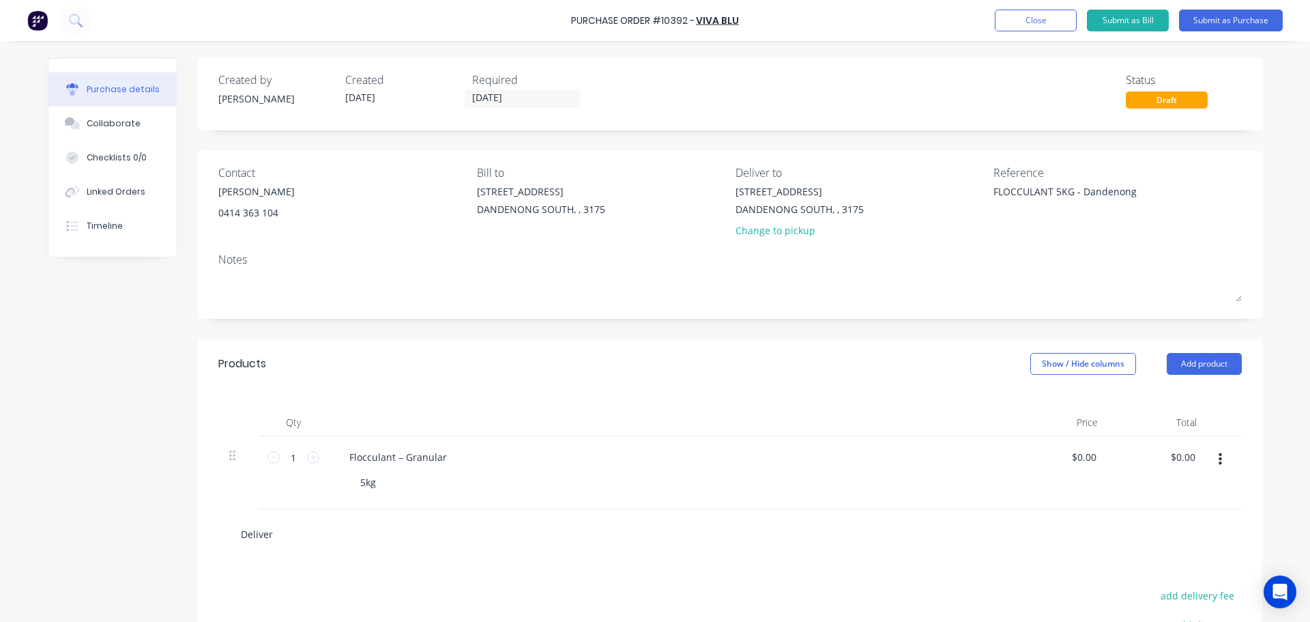
type input "Delivery"
type textarea "x"
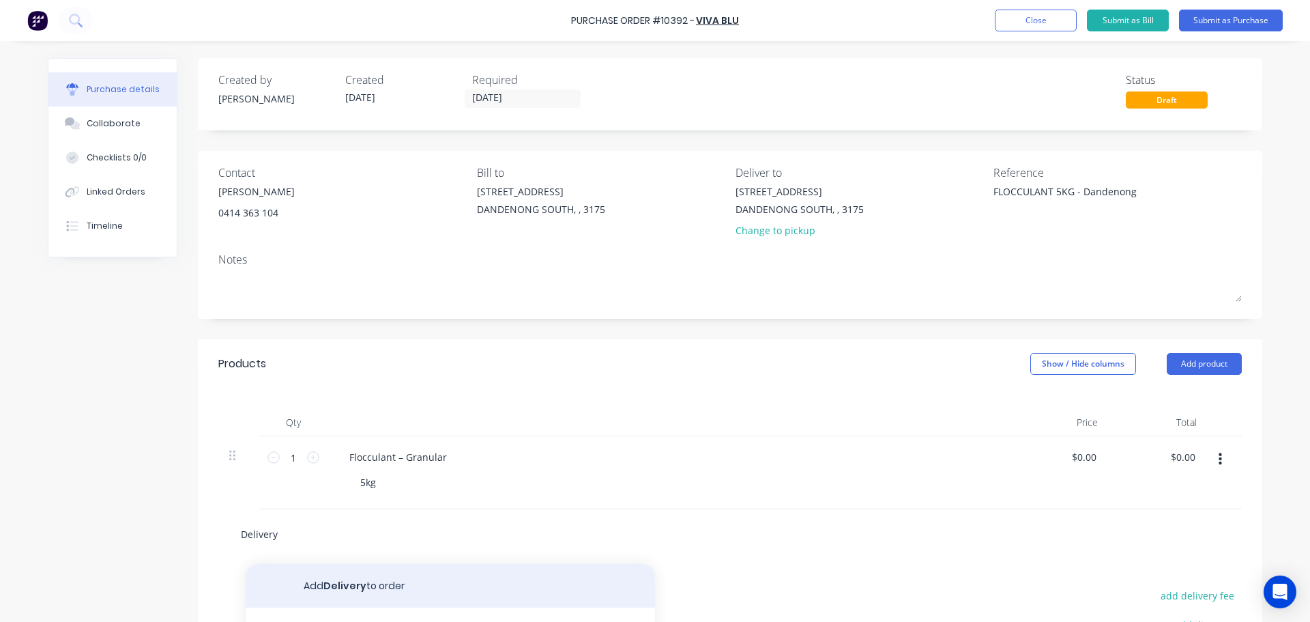
type input "Delivery"
click at [371, 582] on button "Add Delivery to order" at bounding box center [450, 586] width 409 height 44
type textarea "x"
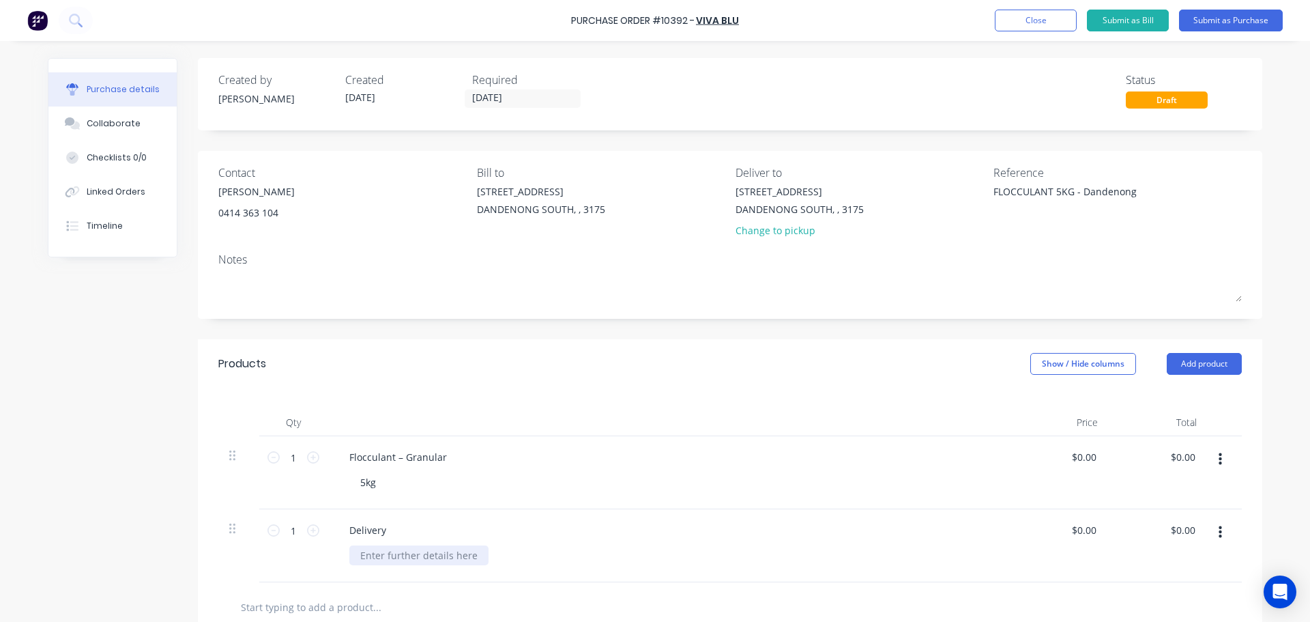
type textarea "x"
click at [420, 557] on div at bounding box center [418, 555] width 139 height 20
click at [830, 207] on div "DANDENONG SOUTH, , 3175" at bounding box center [800, 209] width 128 height 14
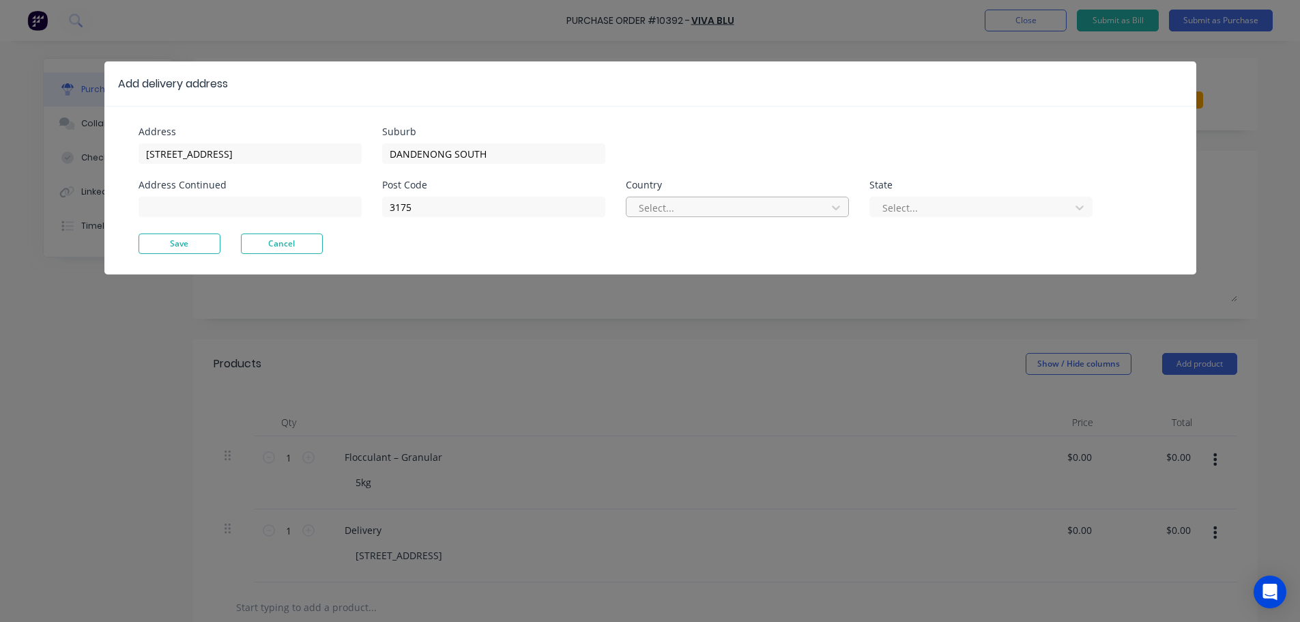
click at [717, 207] on div at bounding box center [728, 207] width 182 height 17
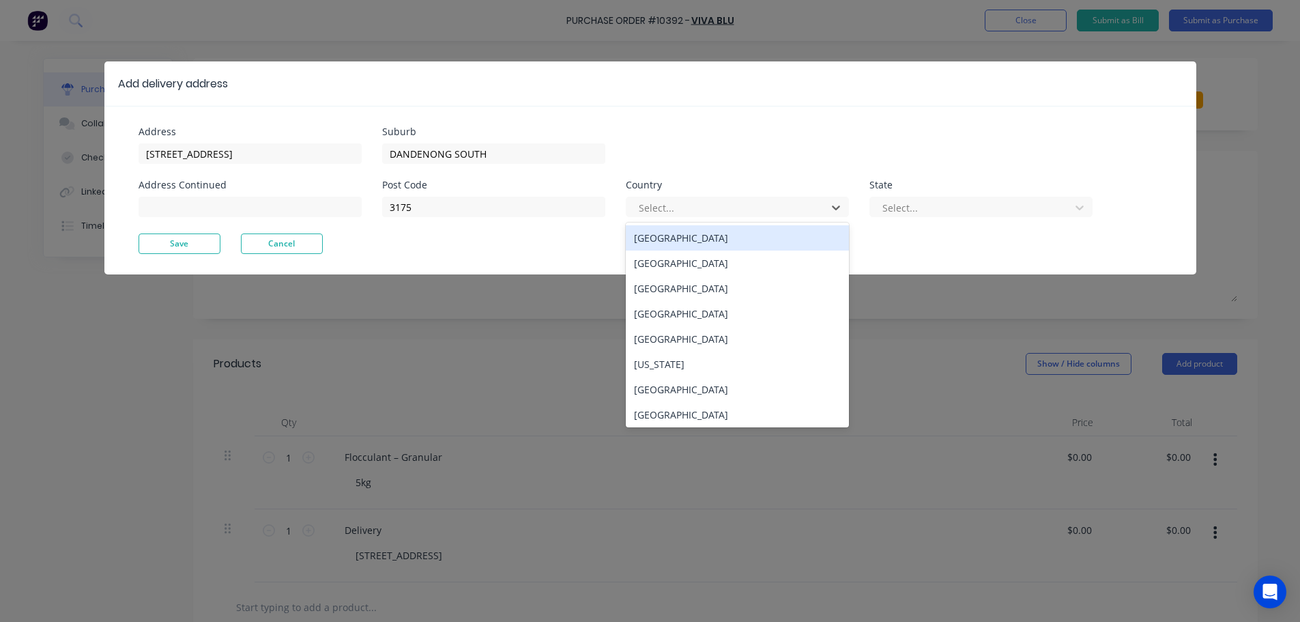
click at [700, 233] on div "Australia" at bounding box center [737, 237] width 223 height 25
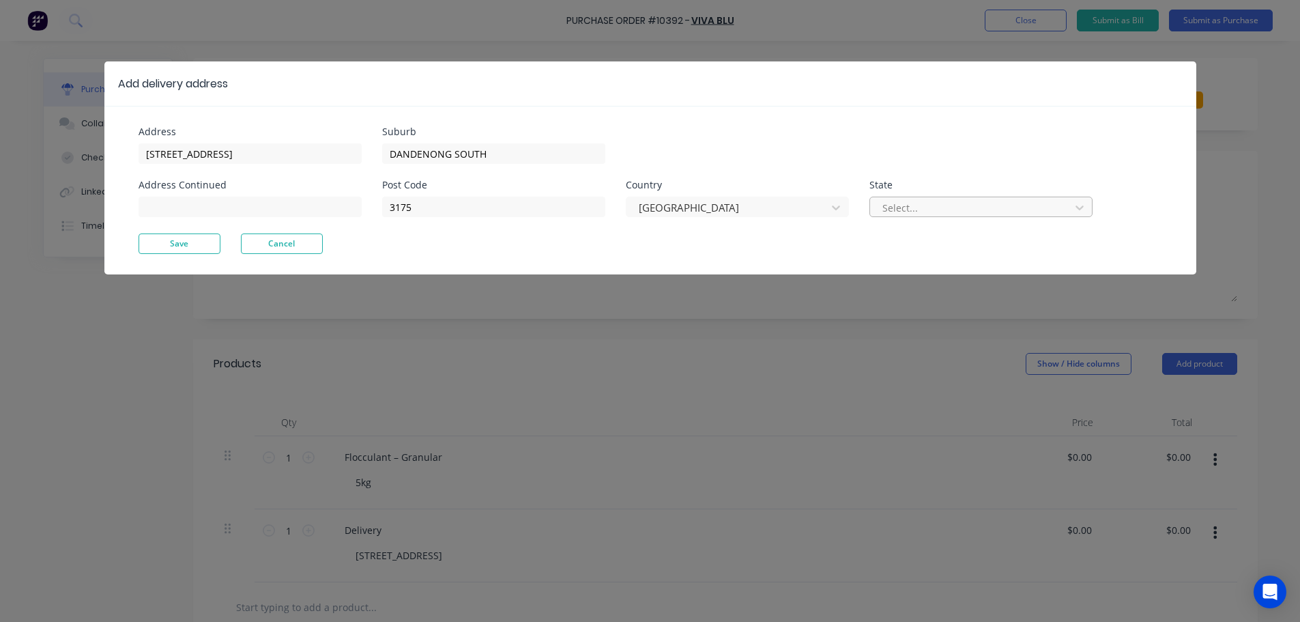
click at [927, 205] on div at bounding box center [972, 207] width 182 height 17
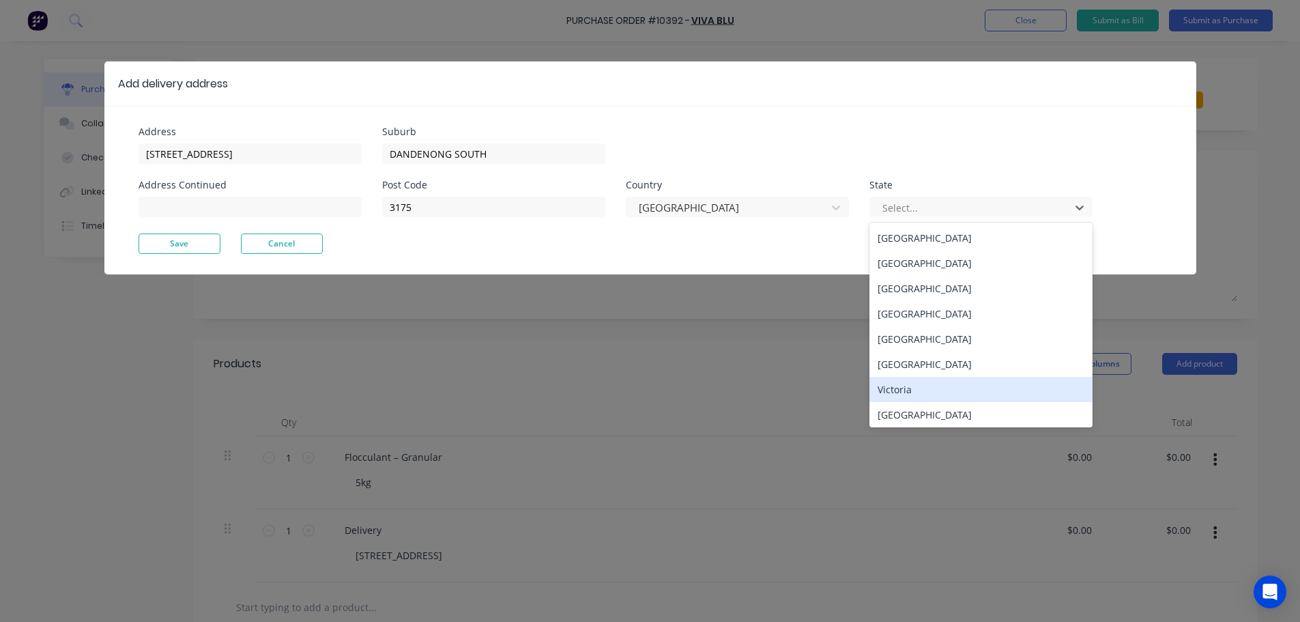
click at [925, 383] on div "Victoria" at bounding box center [980, 389] width 223 height 25
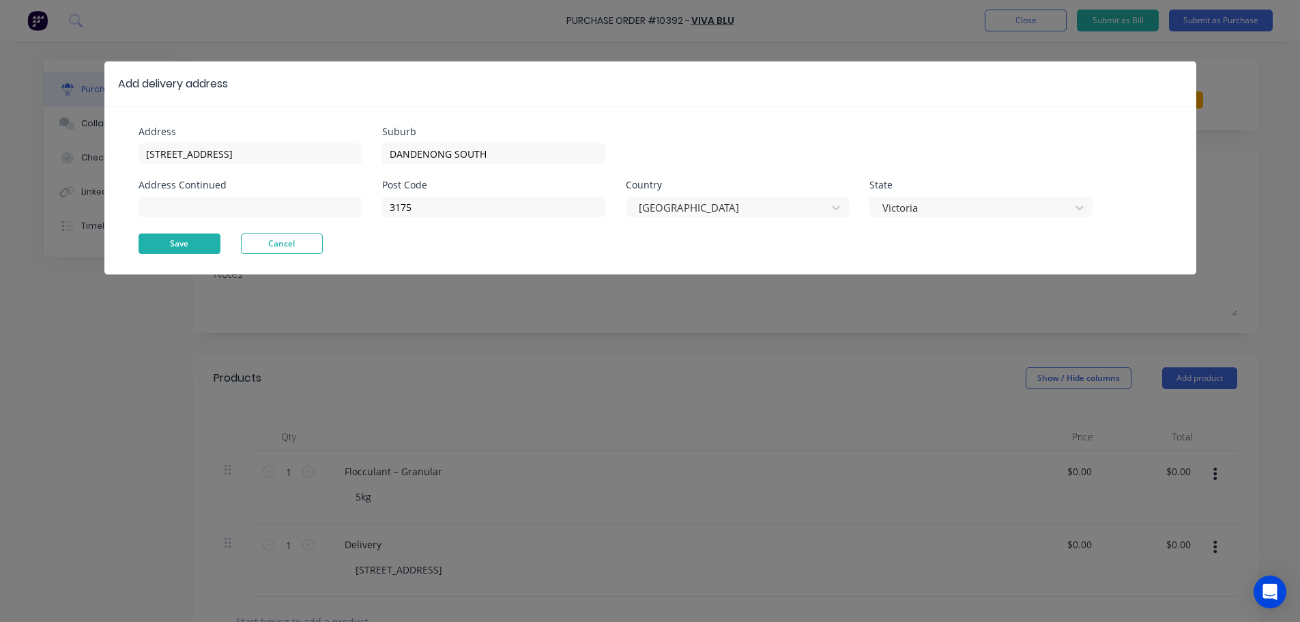
click at [190, 248] on button "Save" at bounding box center [180, 243] width 82 height 20
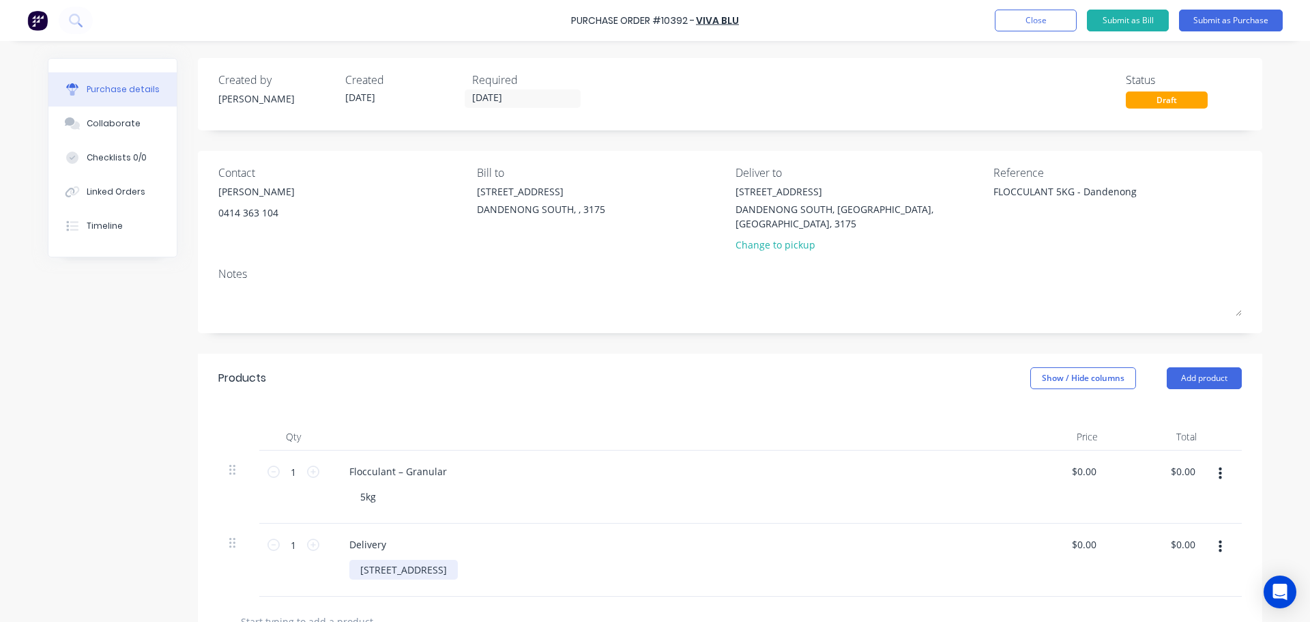
click at [458, 560] on div "Unit 1 / 64-70 Edison Road, DANDENONG SOUTH" at bounding box center [403, 570] width 109 height 20
click at [1092, 465] on div "$0.00 $0.00" at bounding box center [1083, 471] width 31 height 20
type textarea "x"
type input "0.00"
click at [1090, 461] on input "0.00" at bounding box center [1083, 471] width 31 height 20
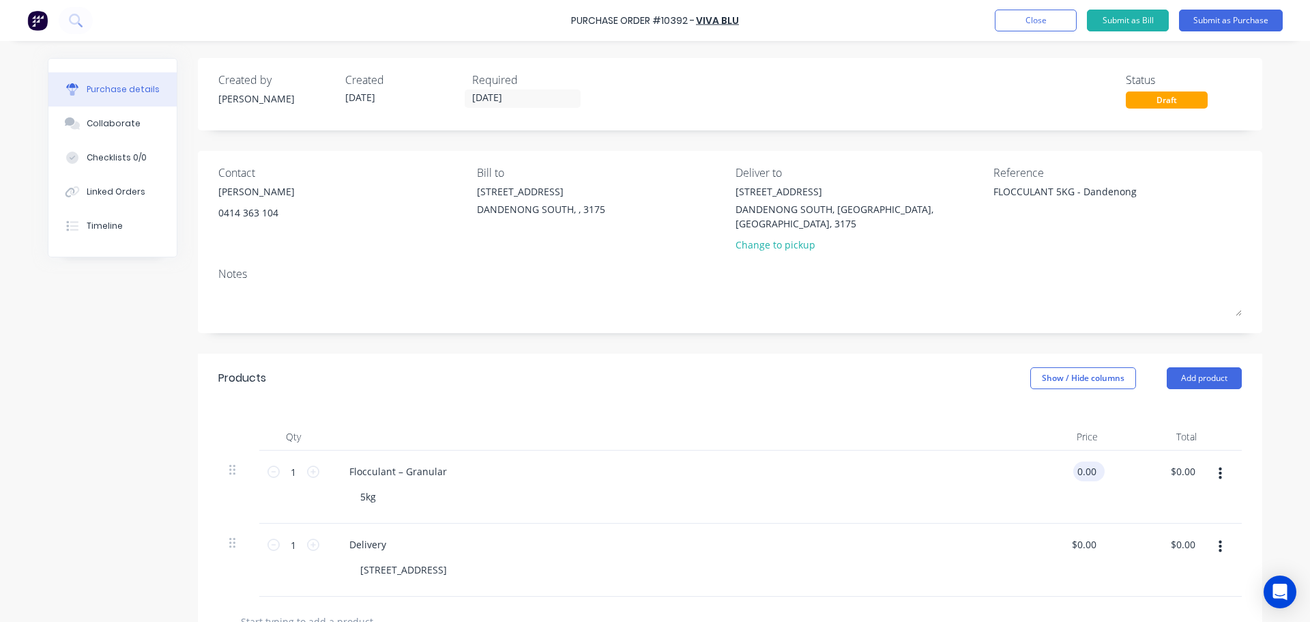
type textarea "x"
drag, startPoint x: 1090, startPoint y: 455, endPoint x: 1035, endPoint y: 455, distance: 54.6
click at [1035, 455] on div "0.00 0.00" at bounding box center [1059, 486] width 99 height 73
type input "35"
type textarea "x"
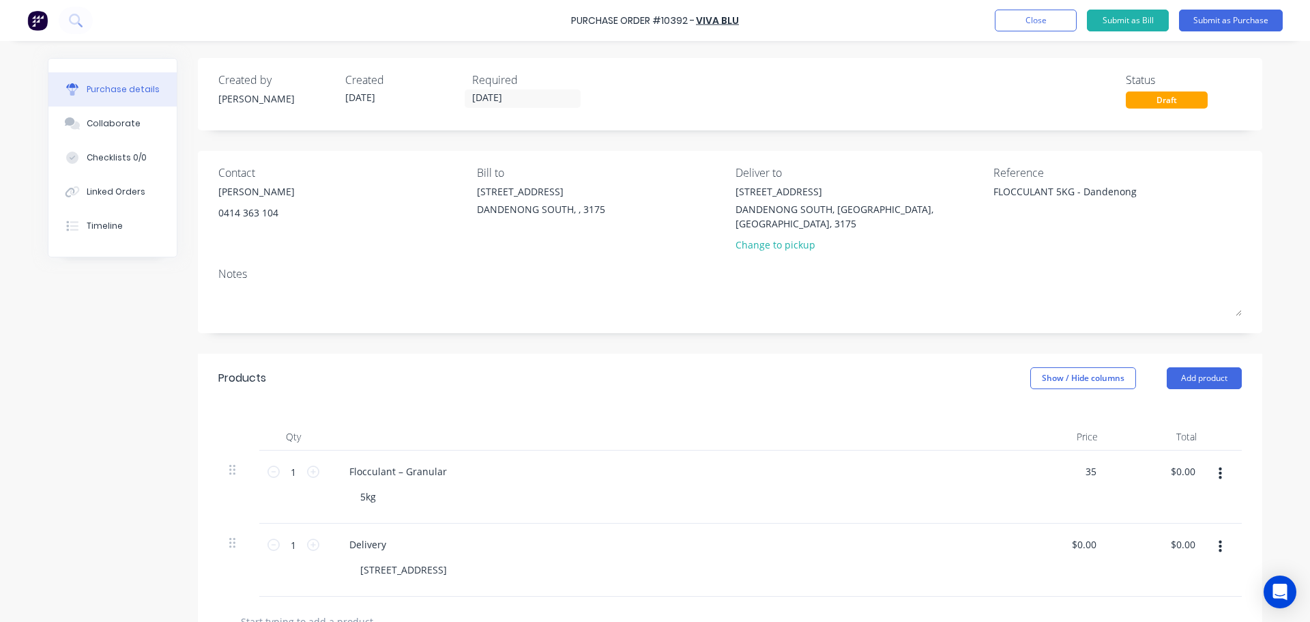
type input "$35.00"
type input "35.00"
type textarea "x"
type input "$35.00"
click at [1069, 534] on input "0.00" at bounding box center [1083, 544] width 31 height 20
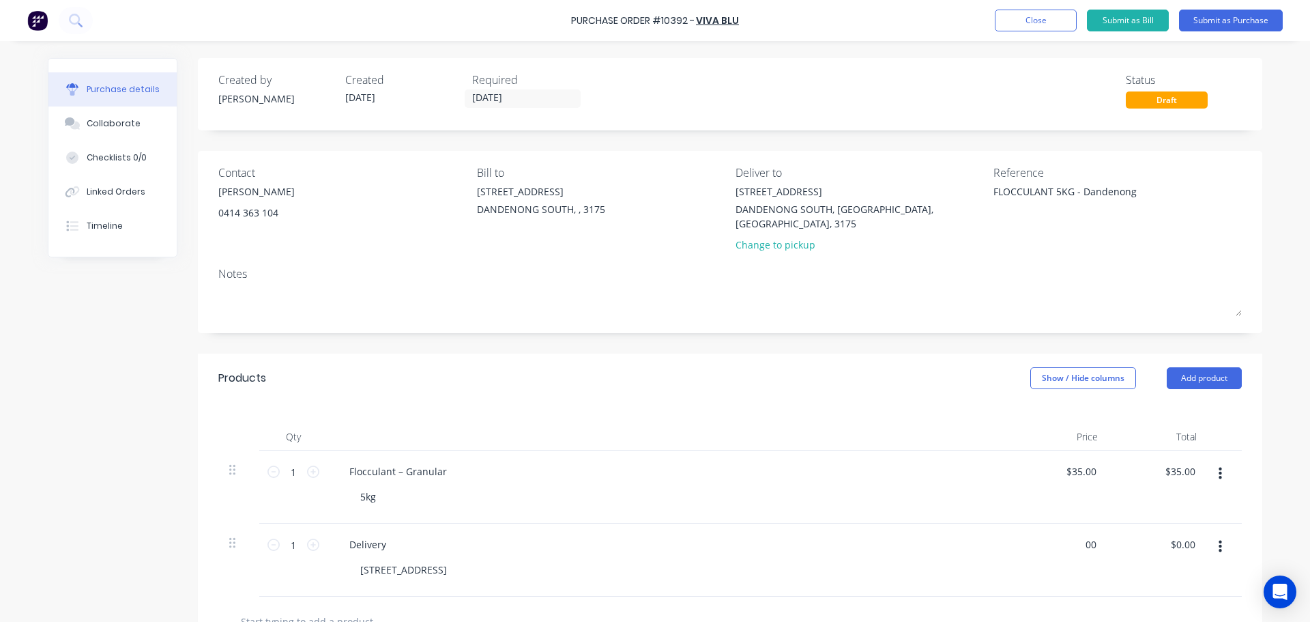
type input "0"
type input "24.30"
type textarea "x"
type input "$24.30"
type input "24.30"
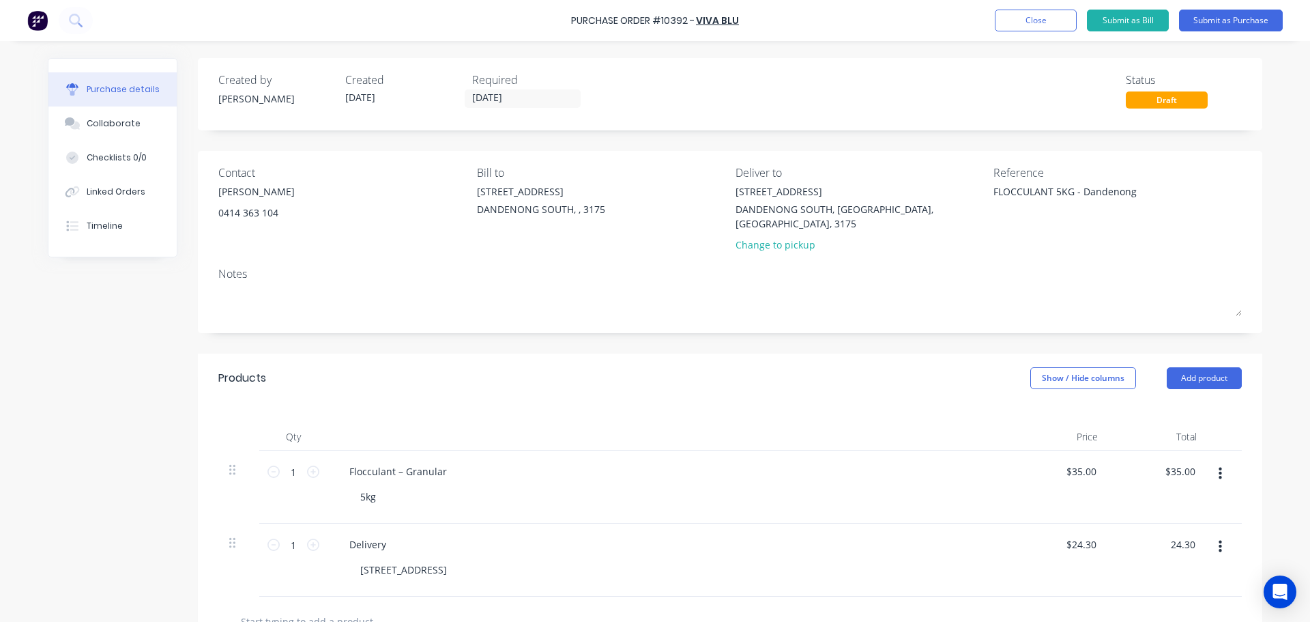
type textarea "x"
type input "$24.30"
click at [936, 364] on div "Products Show / Hide columns Add product" at bounding box center [730, 378] width 1065 height 49
click at [1222, 31] on button "Submit as Purchase" at bounding box center [1231, 21] width 104 height 22
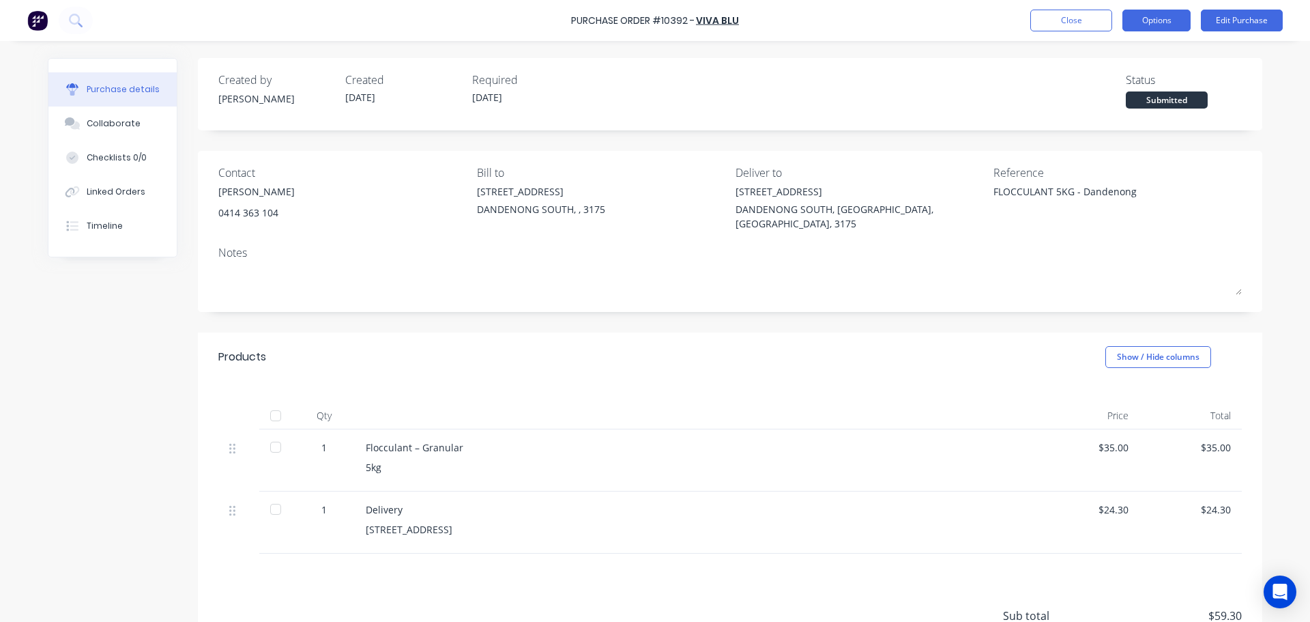
click at [1173, 30] on button "Options" at bounding box center [1157, 21] width 68 height 22
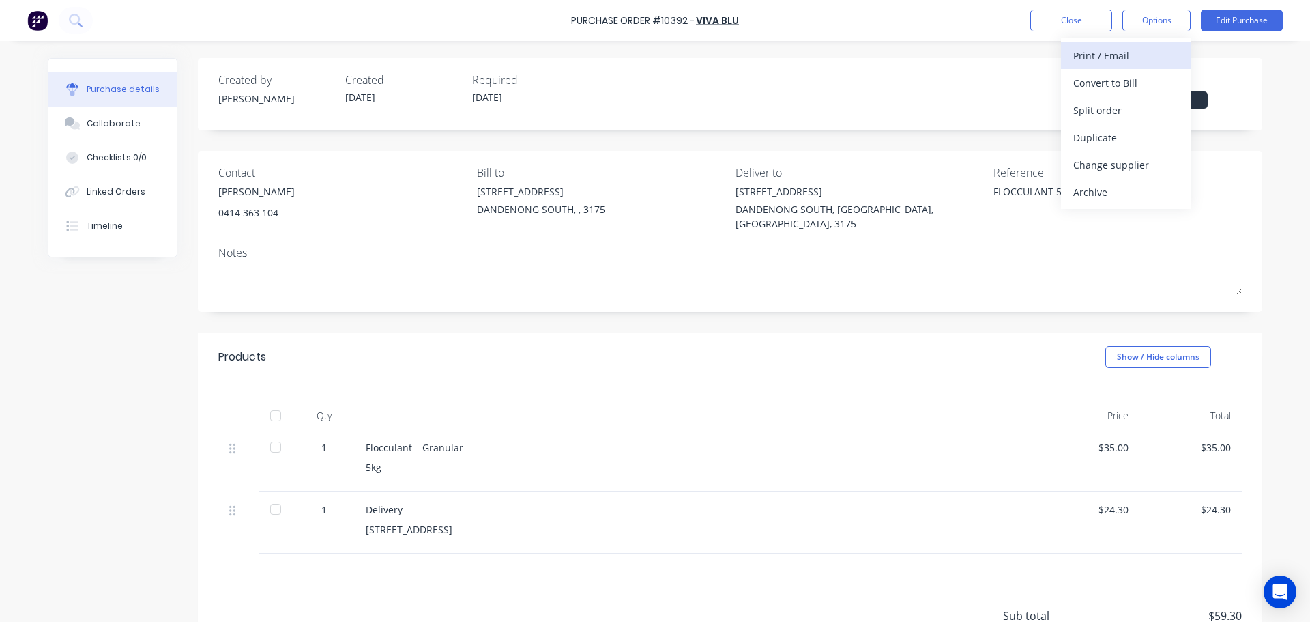
click at [1154, 57] on div "Print / Email" at bounding box center [1126, 56] width 105 height 20
click at [1145, 76] on div "With pricing" at bounding box center [1126, 83] width 105 height 20
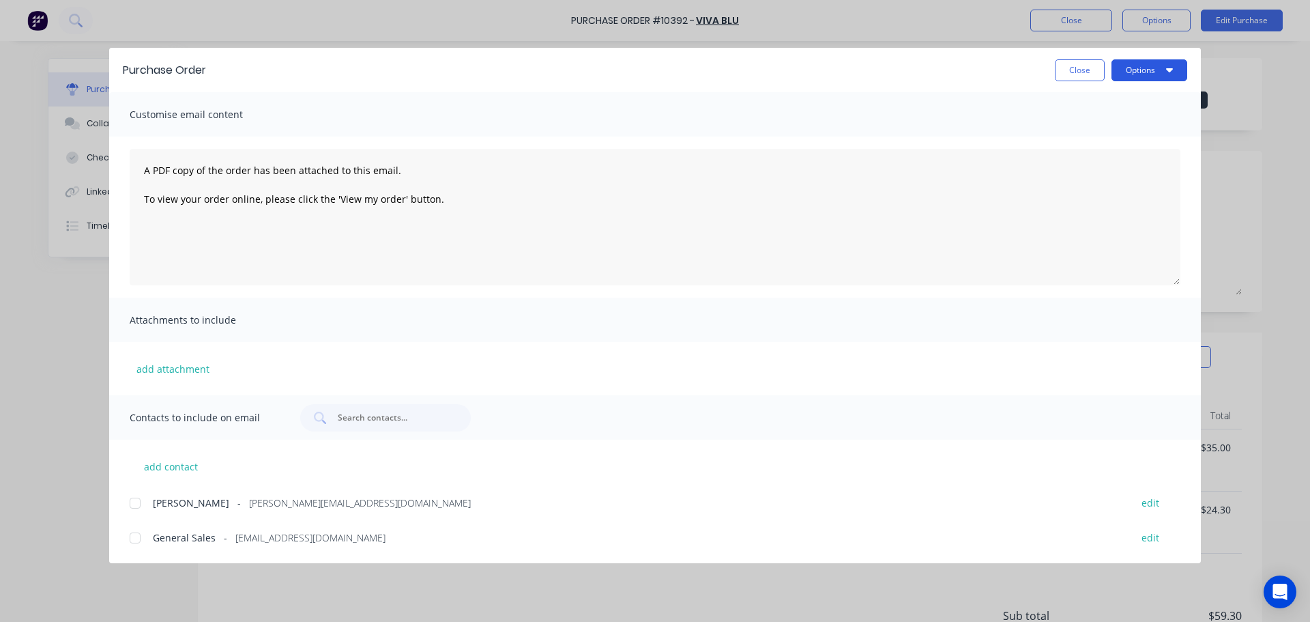
click at [1149, 72] on button "Options" at bounding box center [1150, 70] width 76 height 22
click at [1133, 124] on div "Print" at bounding box center [1122, 132] width 105 height 20
click at [1075, 66] on button "Close" at bounding box center [1080, 70] width 50 height 22
type textarea "x"
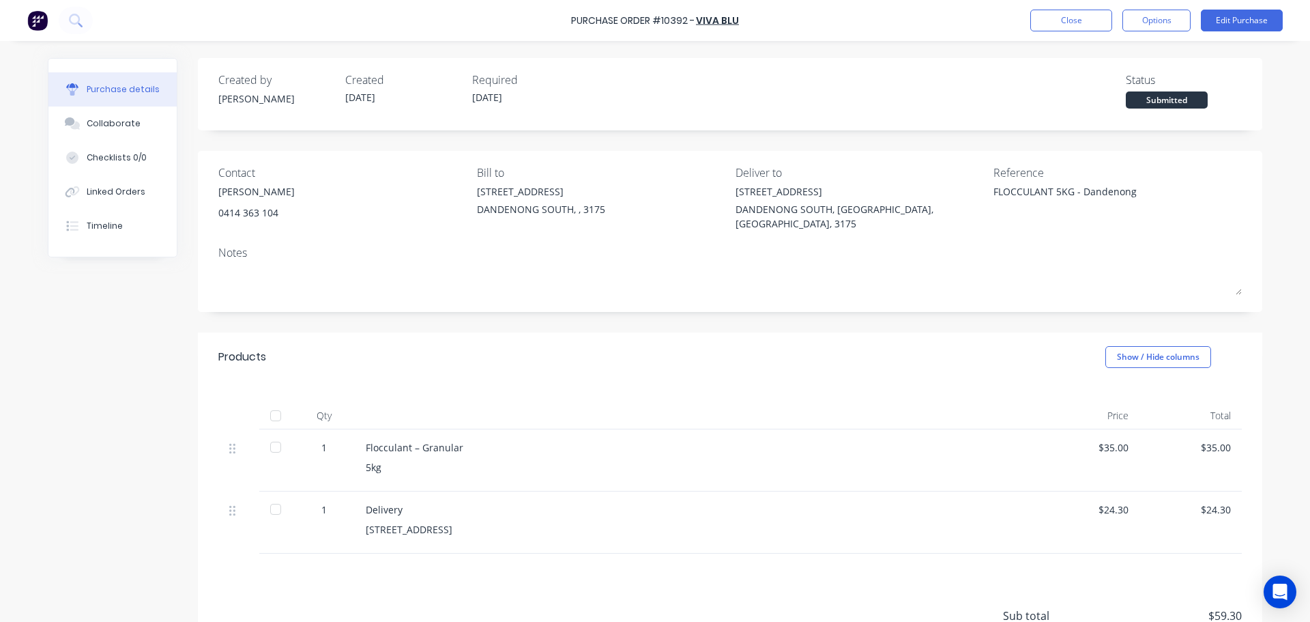
click at [1075, 35] on div "Purchase Order #10392 - Viva Blu Close Options Edit Purchase" at bounding box center [655, 20] width 1310 height 41
click at [1075, 23] on button "Close" at bounding box center [1072, 21] width 82 height 22
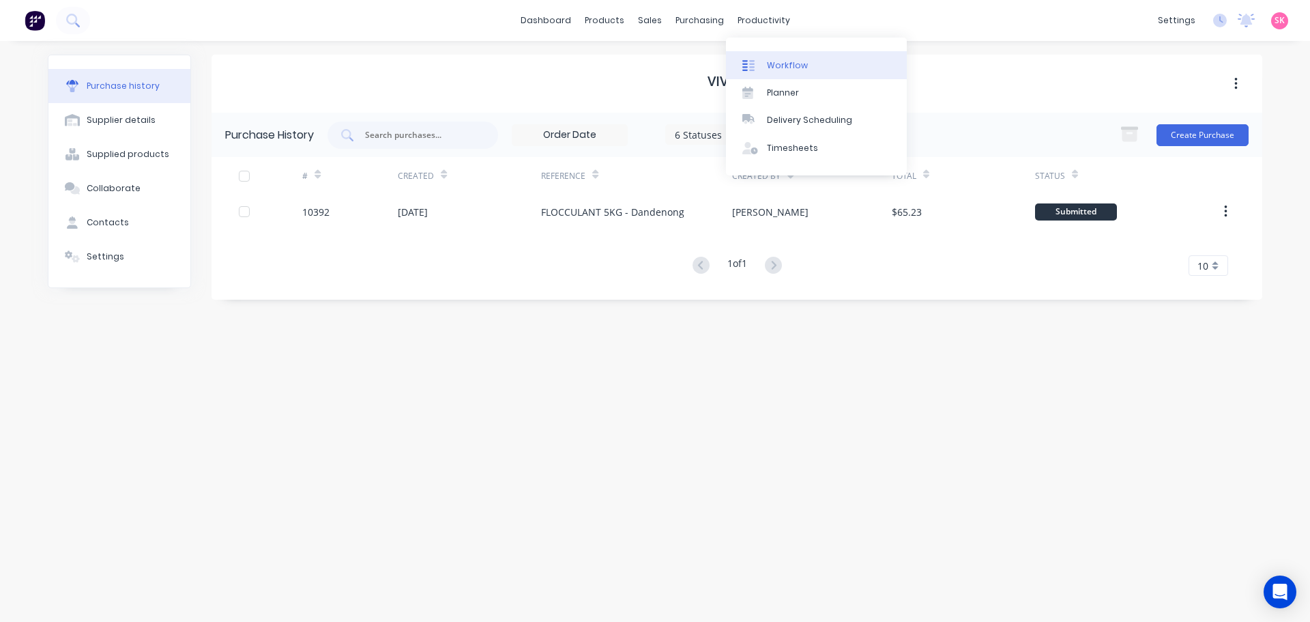
click at [762, 49] on div "Workflow Planner Delivery Scheduling Timesheets" at bounding box center [816, 107] width 181 height 138
click at [762, 59] on div at bounding box center [753, 65] width 20 height 12
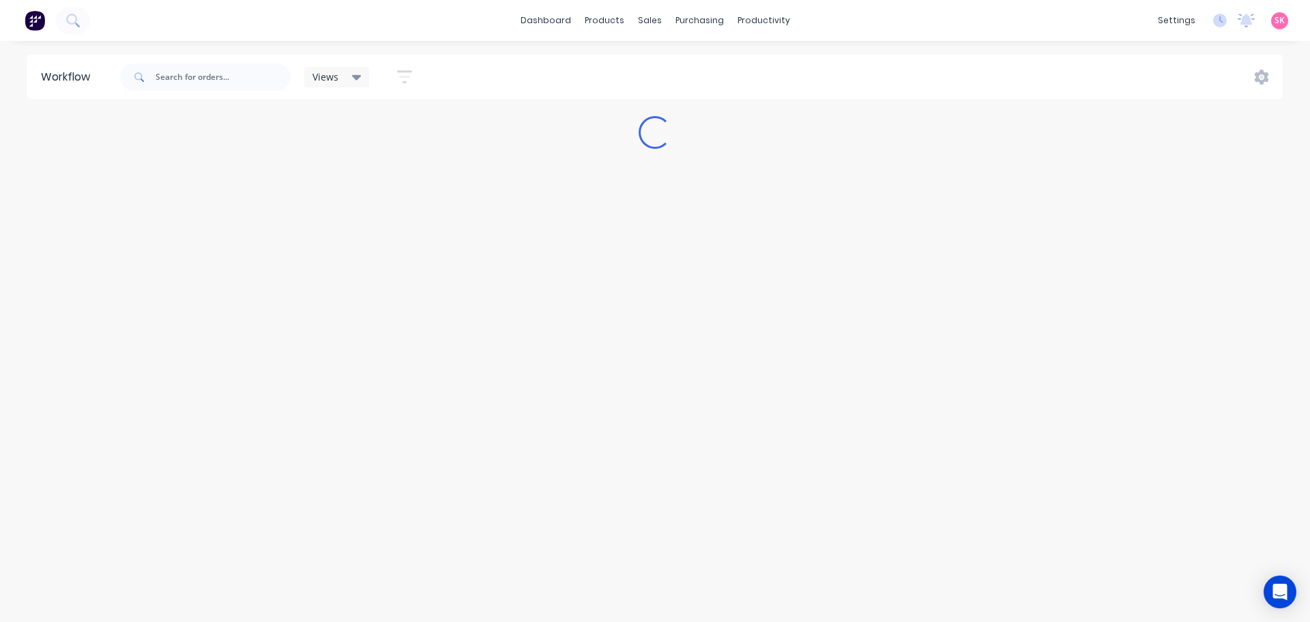
click at [153, 72] on span at bounding box center [137, 76] width 35 height 27
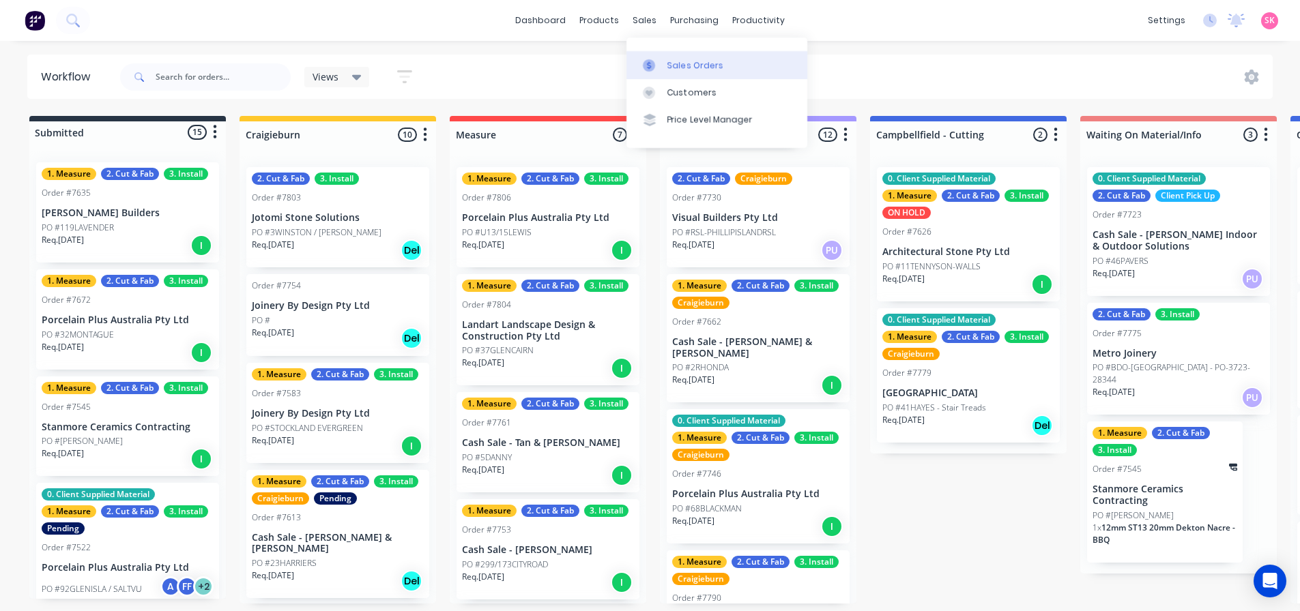
click at [657, 70] on div at bounding box center [653, 65] width 20 height 12
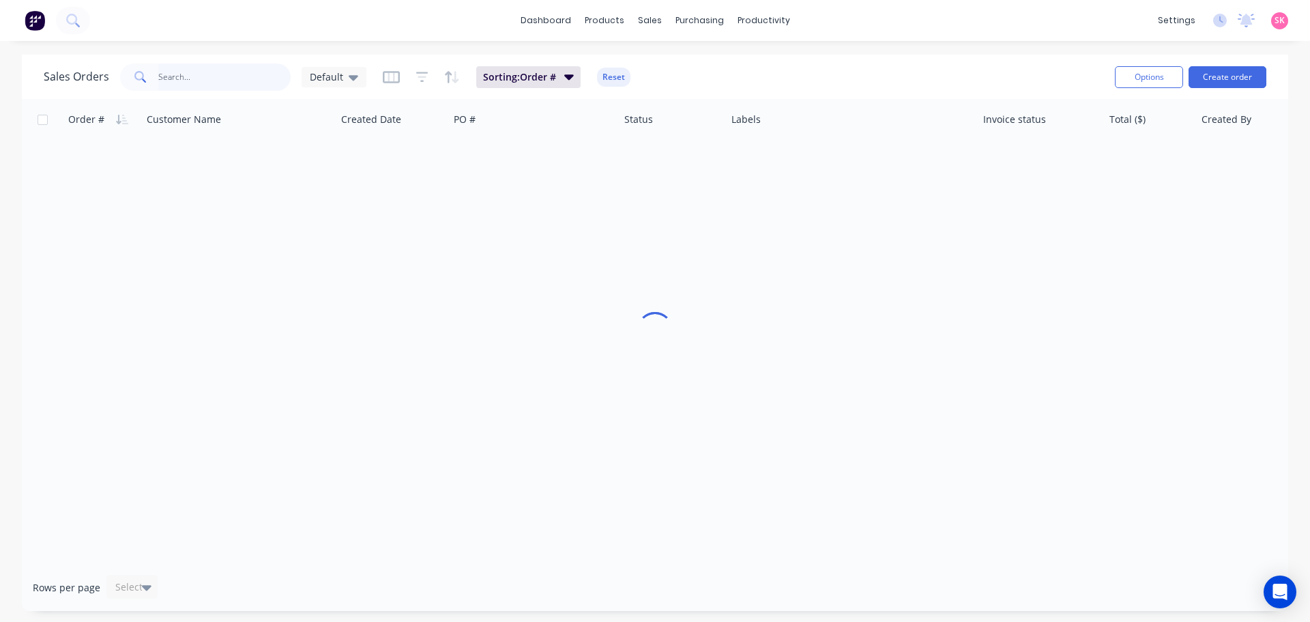
click at [184, 82] on input "text" at bounding box center [224, 76] width 133 height 27
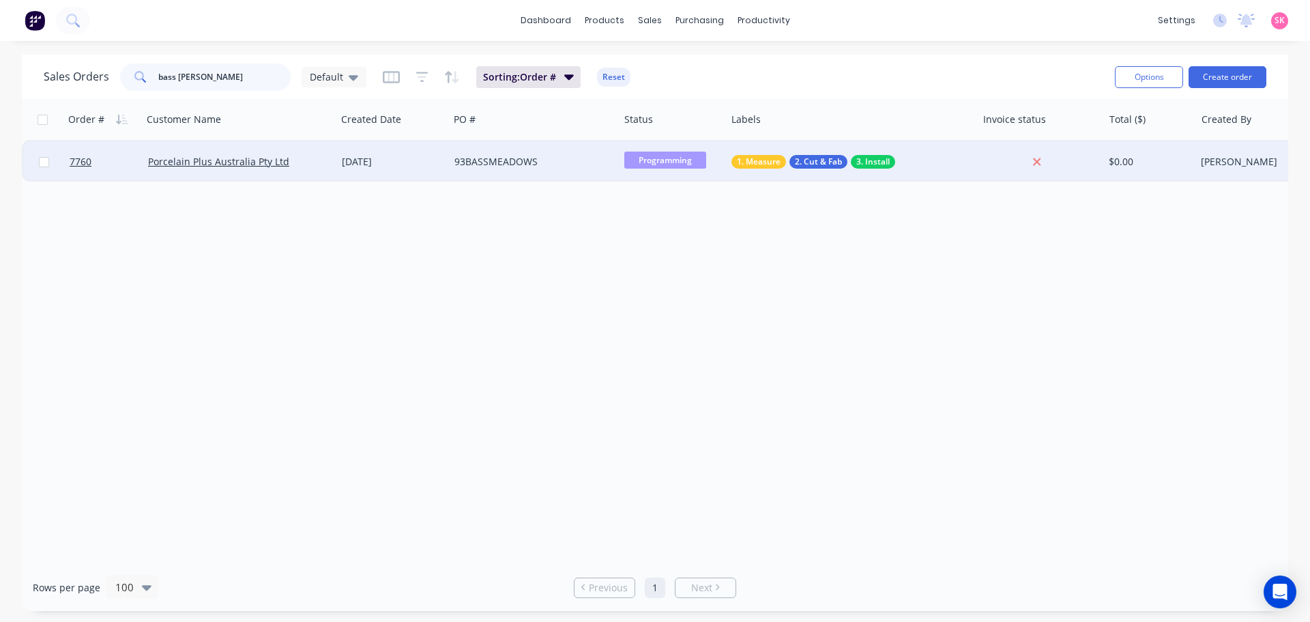
type input "bass meadows"
click at [334, 164] on div "Porcelain Plus Australia Pty Ltd" at bounding box center [240, 161] width 194 height 41
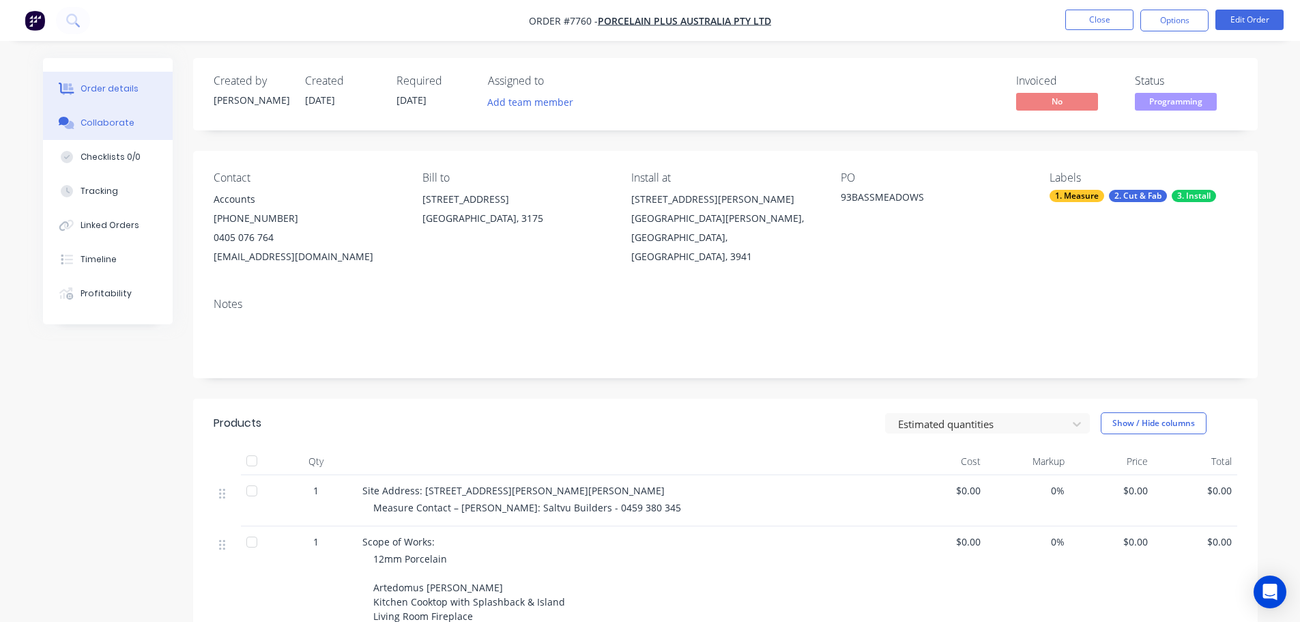
click at [96, 115] on button "Collaborate" at bounding box center [108, 123] width 130 height 34
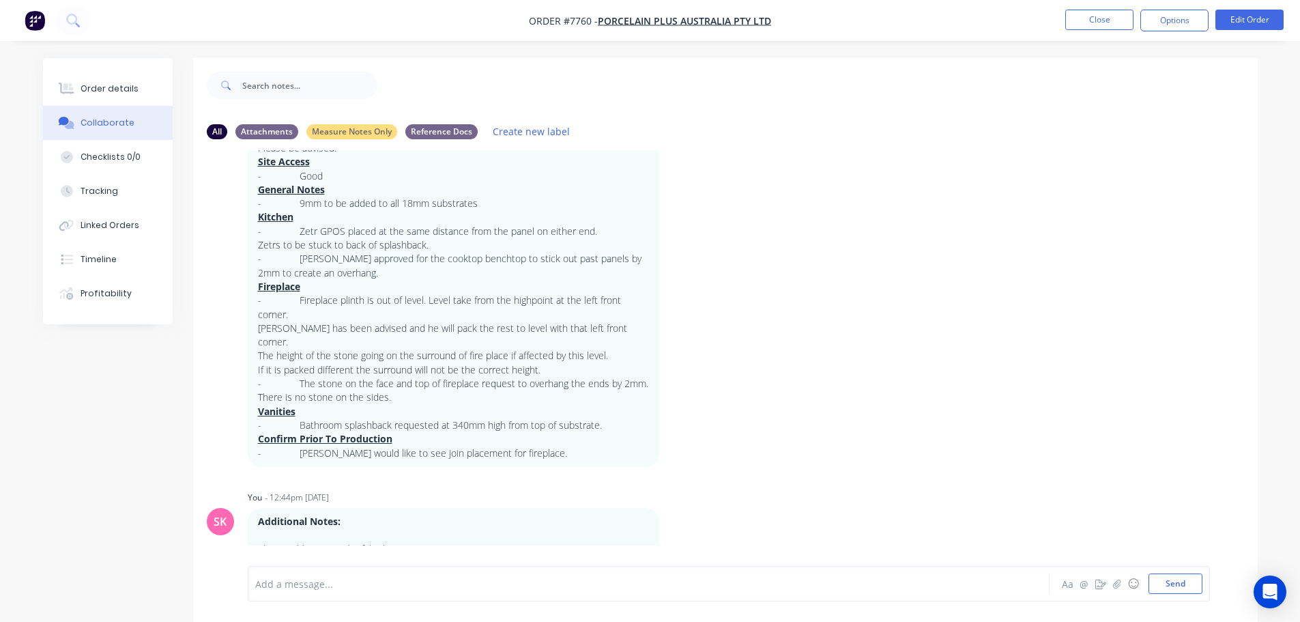
scroll to position [239, 0]
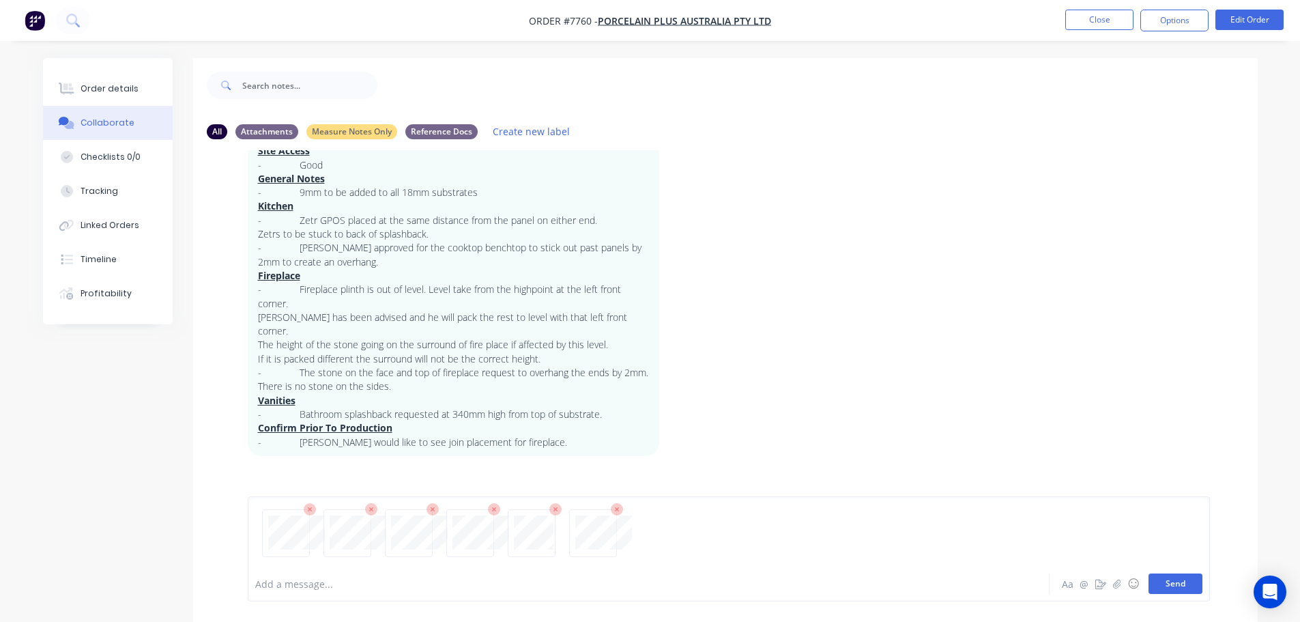
click at [1188, 586] on button "Send" at bounding box center [1176, 583] width 54 height 20
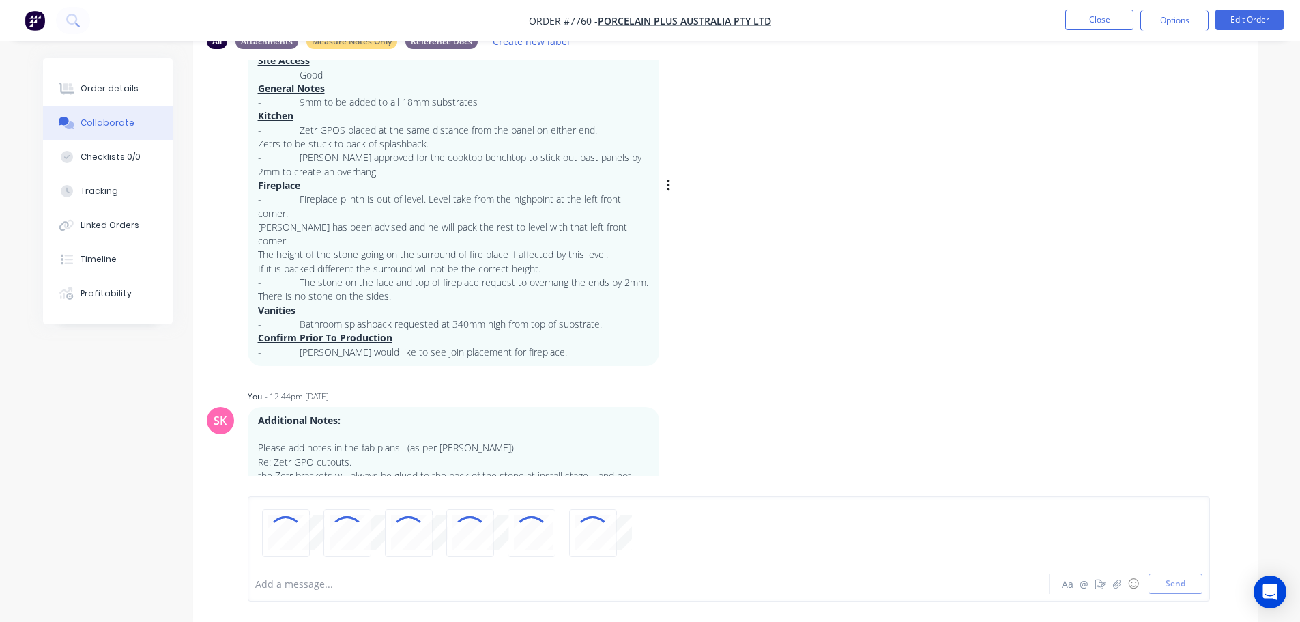
scroll to position [20, 0]
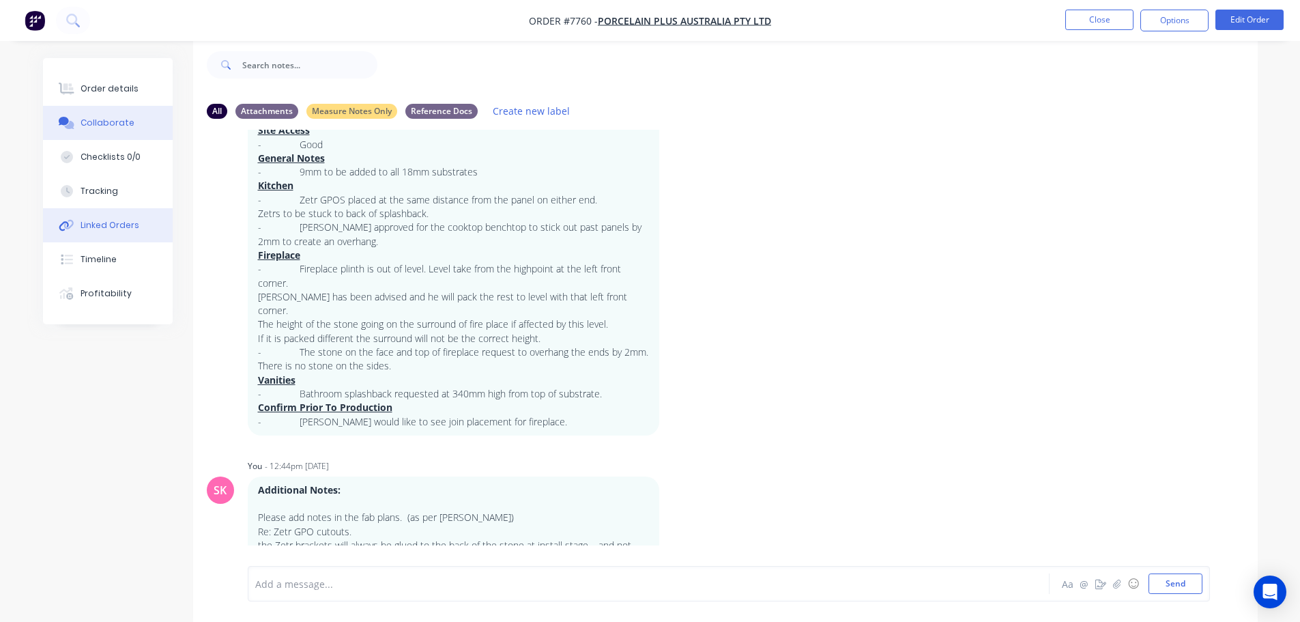
click at [121, 223] on div "Linked Orders" at bounding box center [110, 225] width 59 height 12
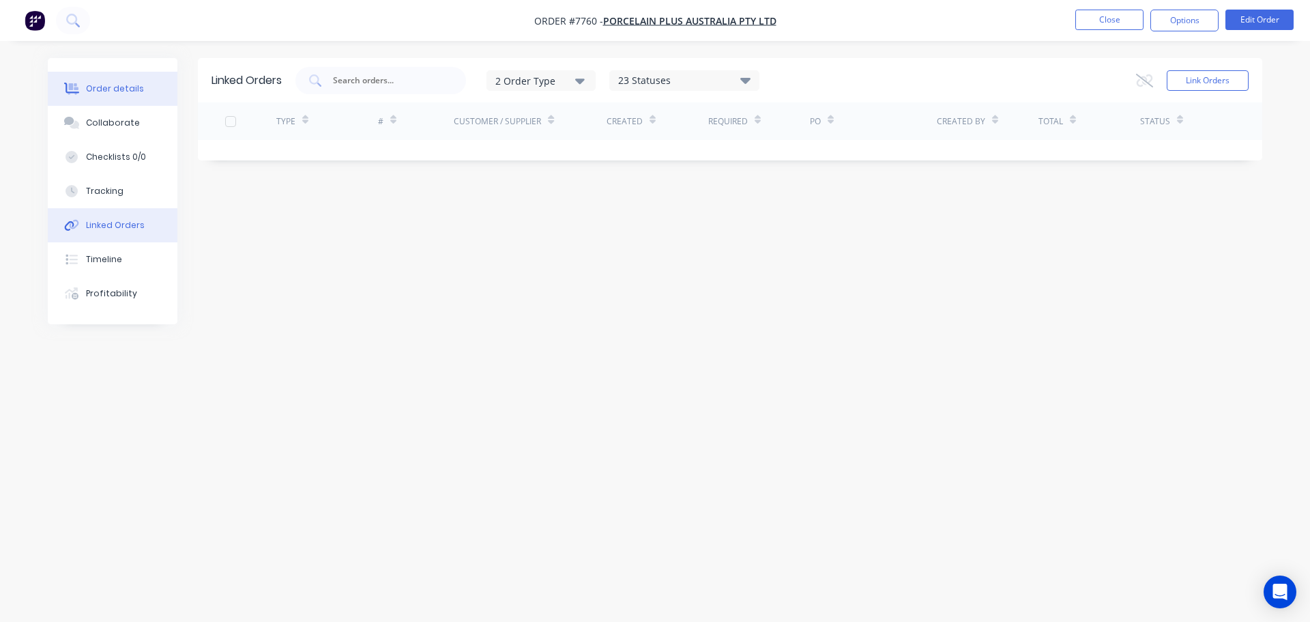
click at [95, 85] on div "Order details" at bounding box center [115, 89] width 58 height 12
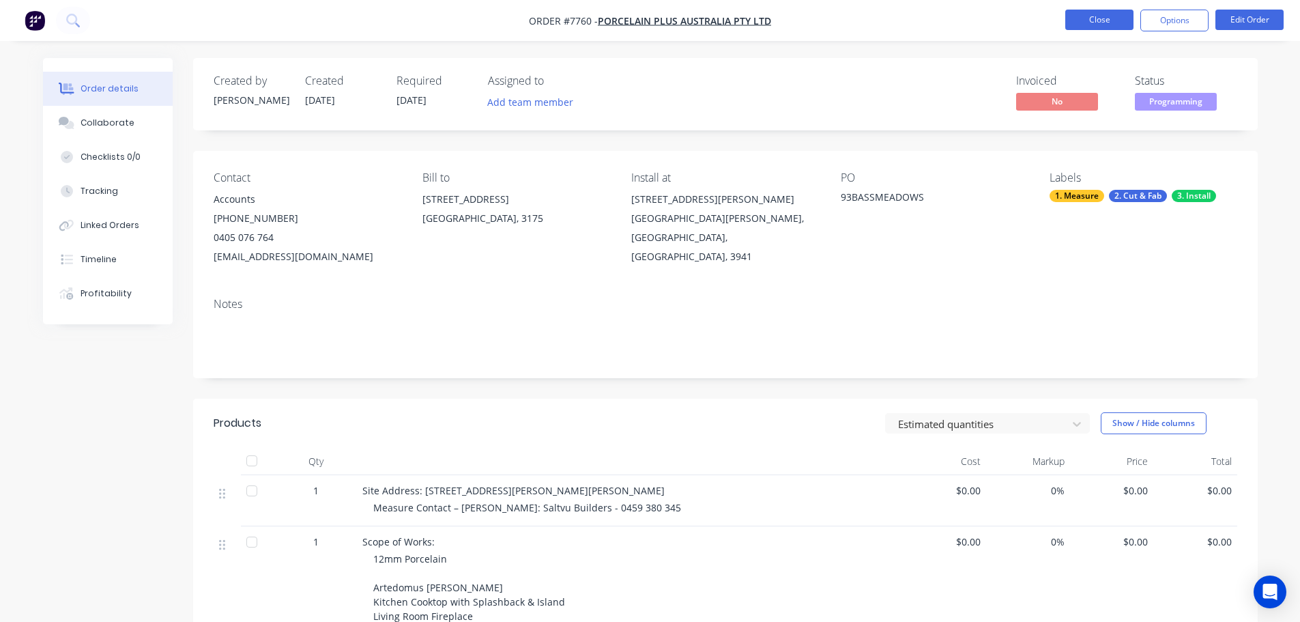
click at [1097, 18] on button "Close" at bounding box center [1099, 20] width 68 height 20
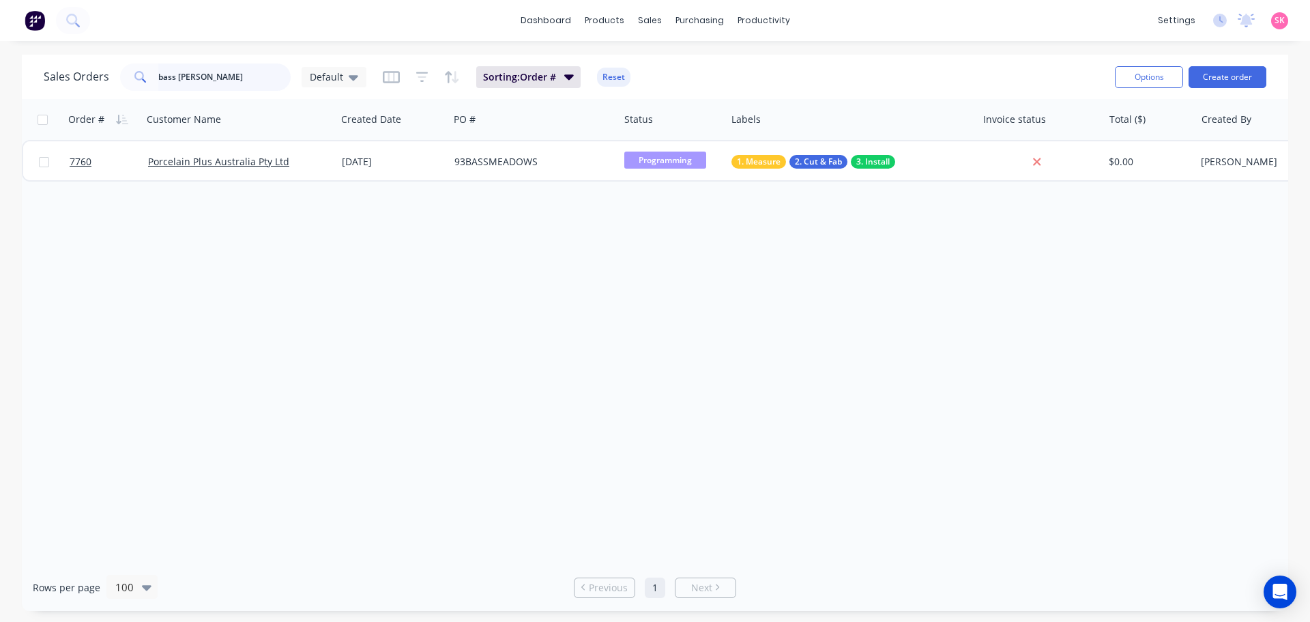
drag, startPoint x: 234, startPoint y: 72, endPoint x: 72, endPoint y: 86, distance: 163.1
click at [98, 79] on div "Sales Orders bass meadows Default" at bounding box center [205, 76] width 323 height 27
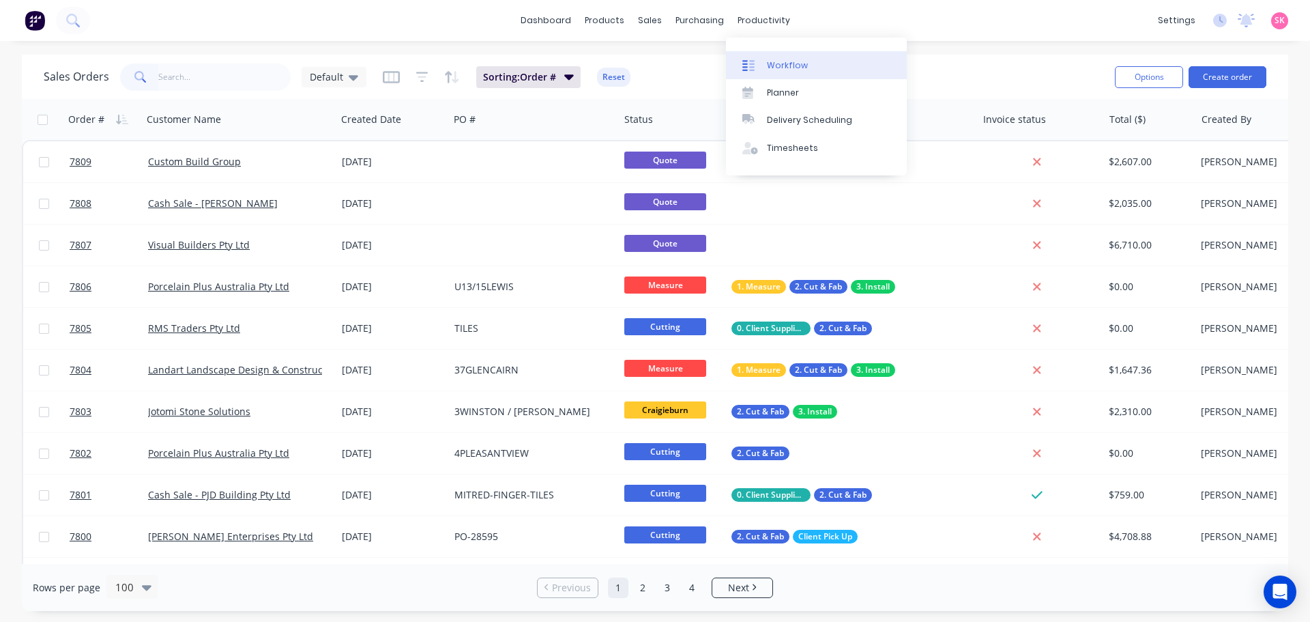
click at [766, 59] on link "Workflow" at bounding box center [816, 64] width 181 height 27
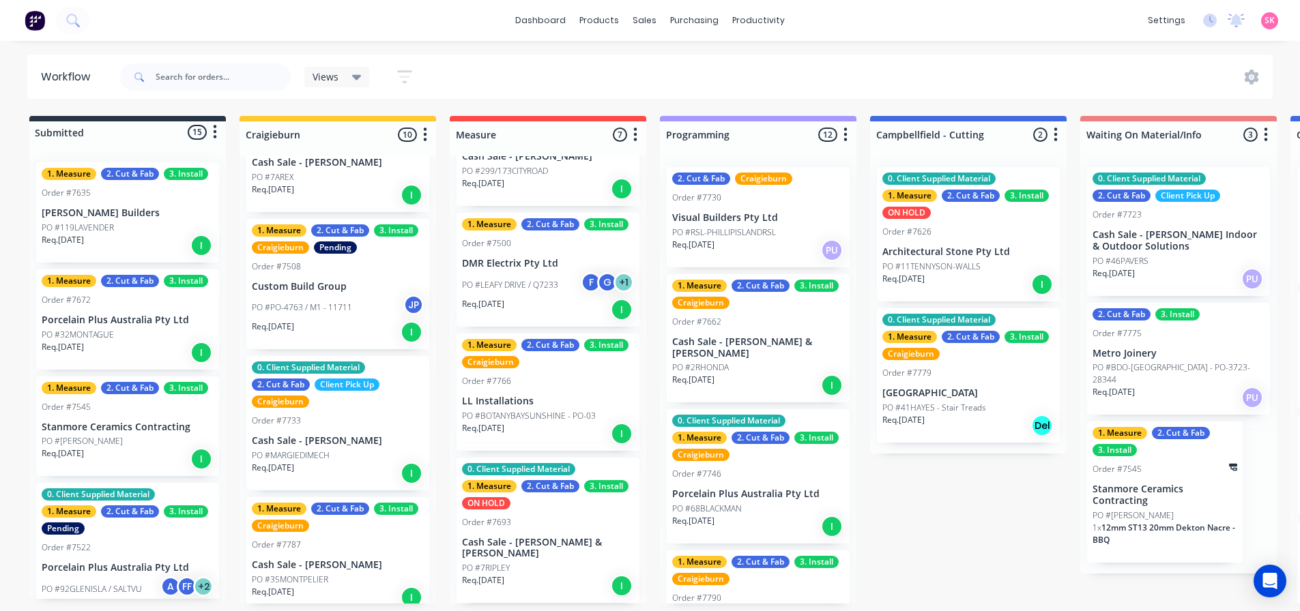
click at [776, 240] on div "Req. 04/10/25 PU" at bounding box center [758, 250] width 172 height 23
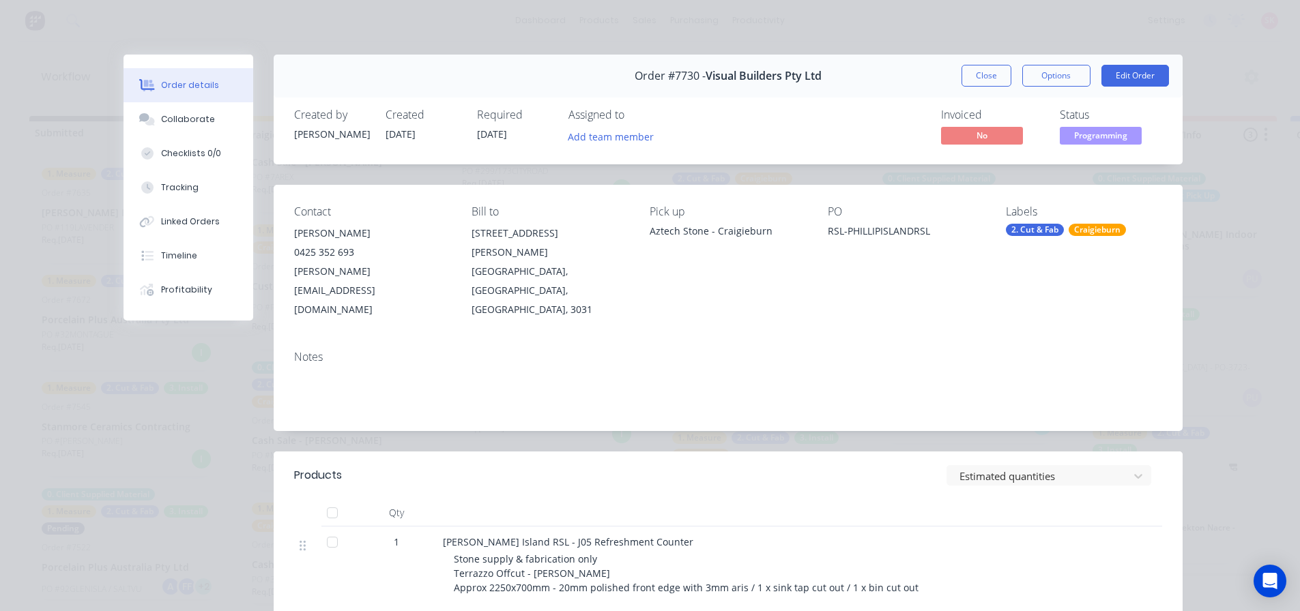
click at [973, 80] on button "Close" at bounding box center [987, 76] width 50 height 22
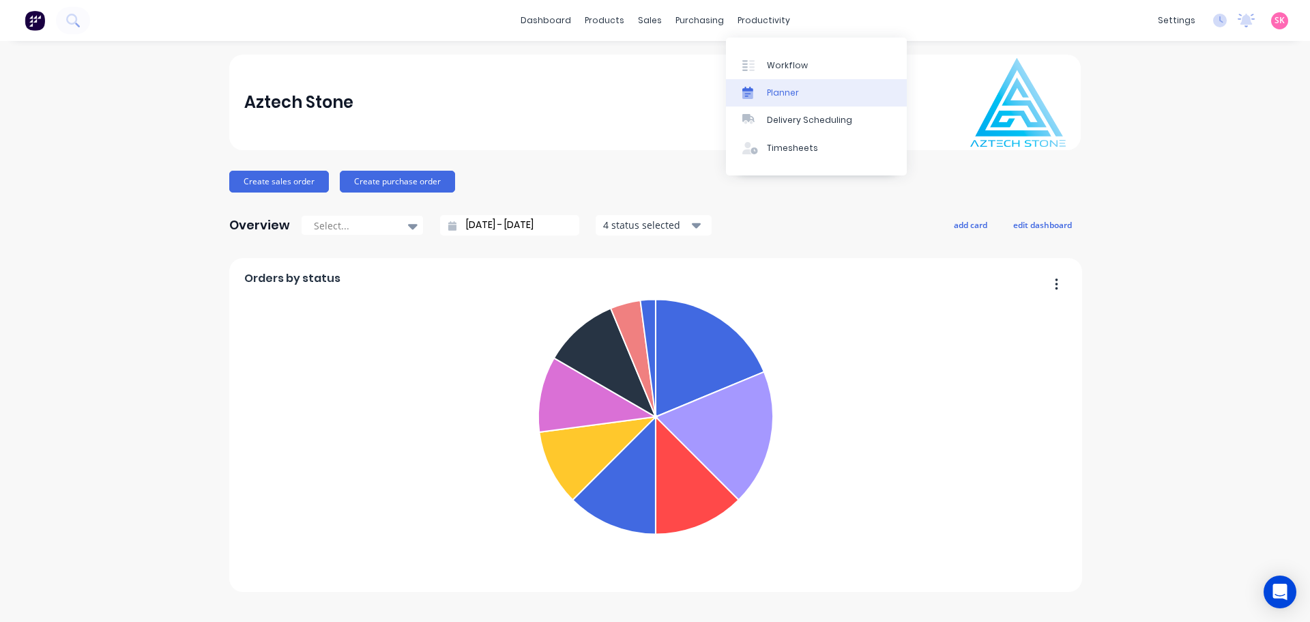
click at [765, 88] on link "Planner" at bounding box center [816, 92] width 181 height 27
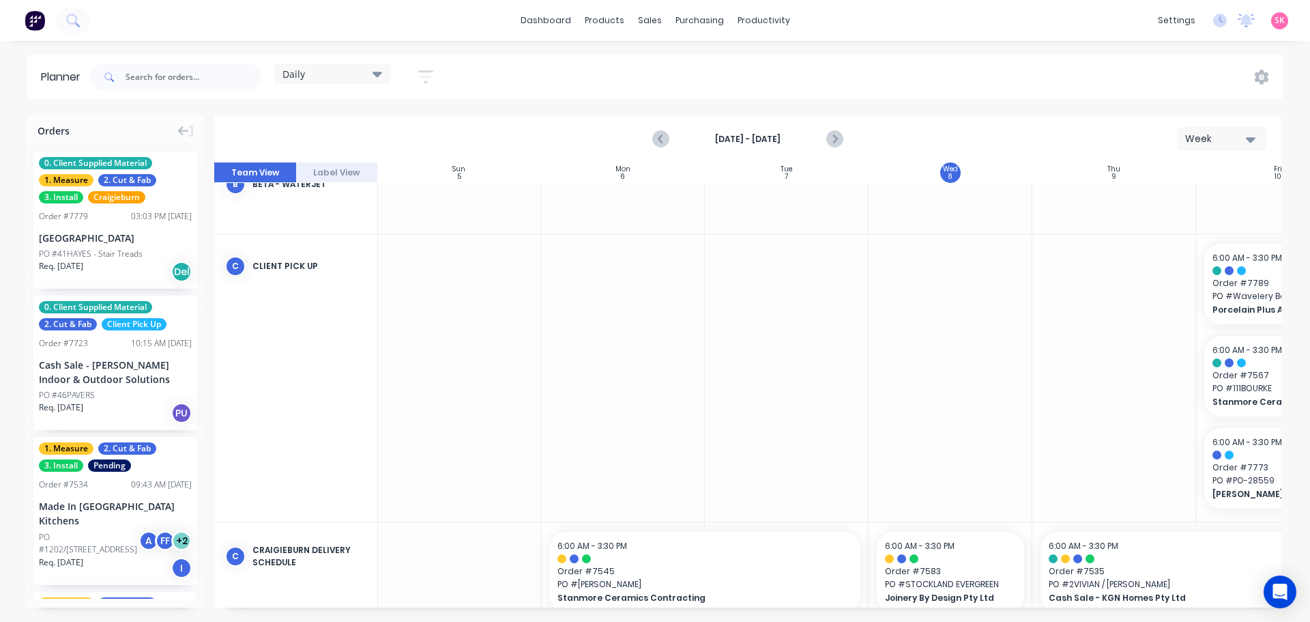
scroll to position [522, 1]
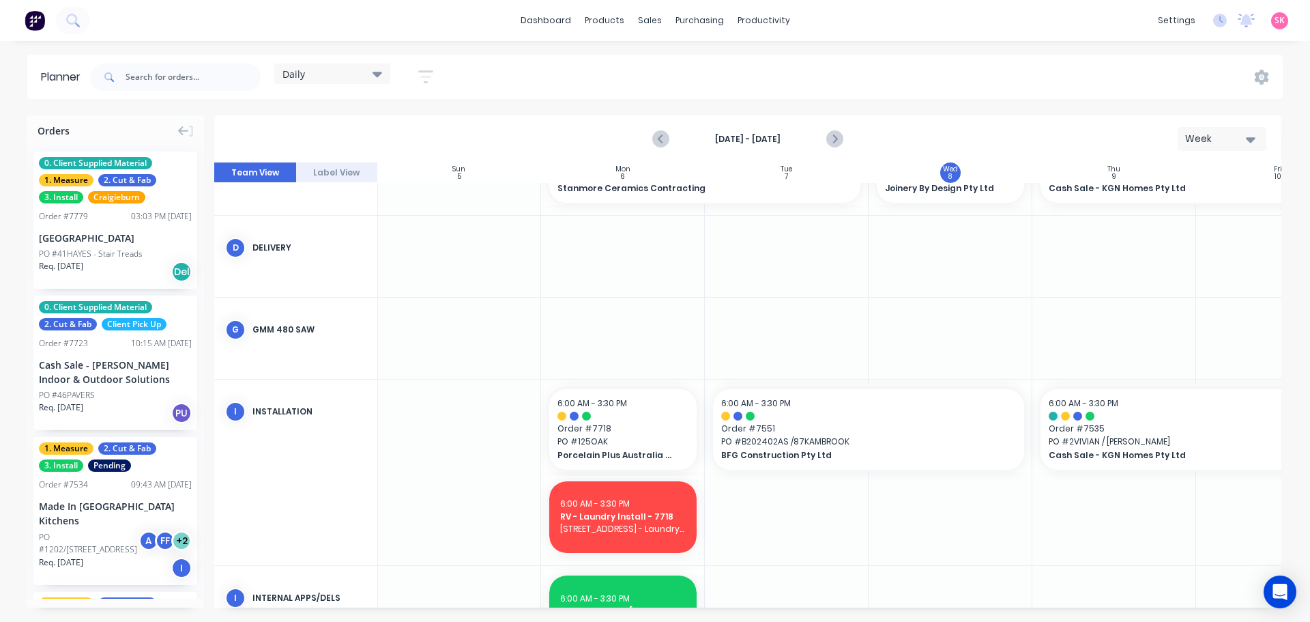
click at [433, 73] on icon "button" at bounding box center [425, 76] width 15 height 17
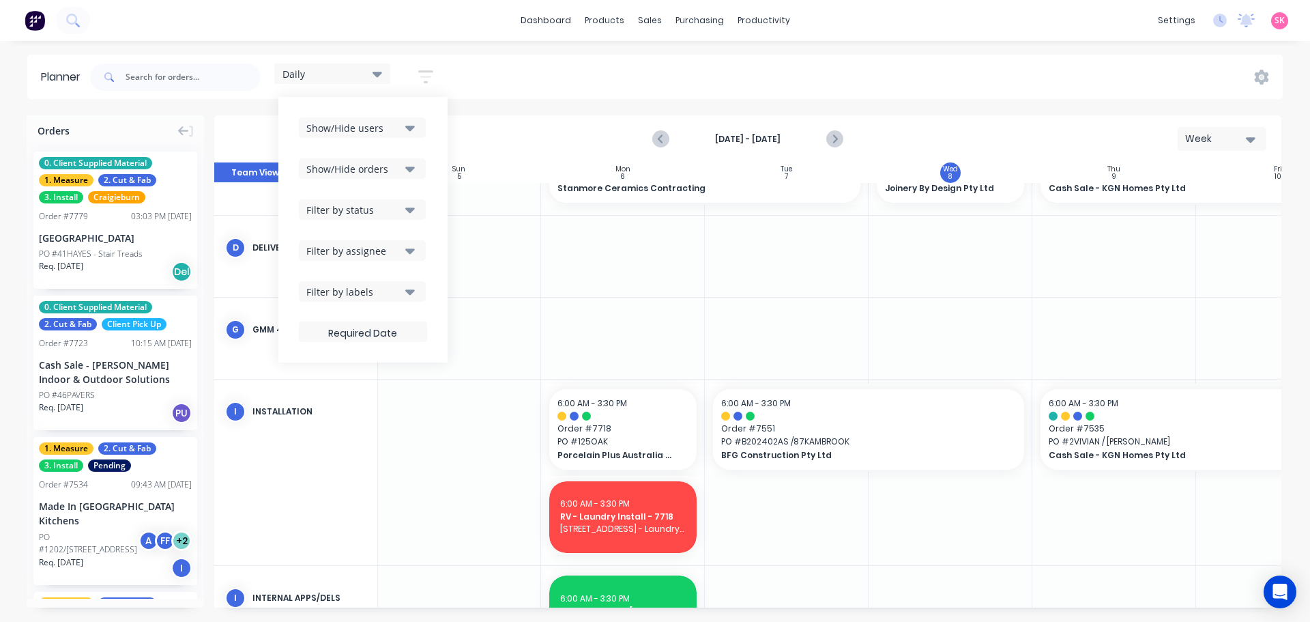
click at [414, 139] on div "Show/Hide users Show/Hide orders Filter by status Filter by assignee Filter by …" at bounding box center [363, 229] width 128 height 225
drag, startPoint x: 414, startPoint y: 136, endPoint x: 415, endPoint y: 130, distance: 6.9
click at [414, 134] on button "Show/Hide users" at bounding box center [362, 127] width 127 height 20
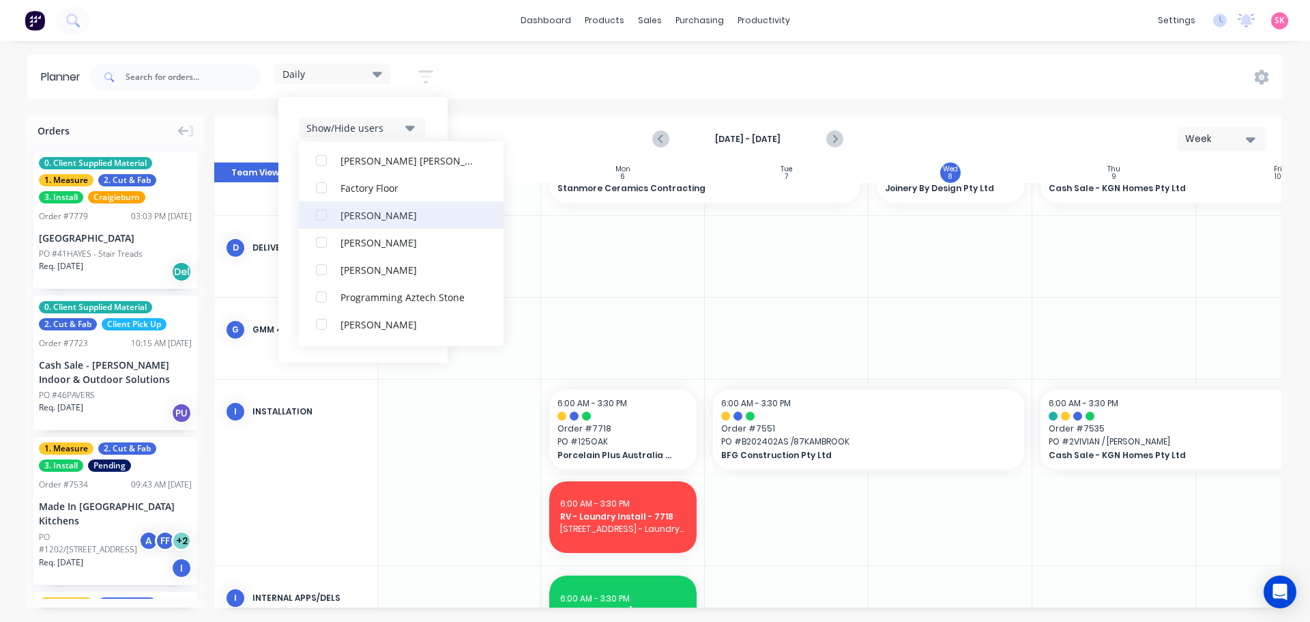
scroll to position [341, 0]
click at [708, 109] on div "Planner Daily Save new view None edit Daily (Default) edit Craigieburn Orders e…" at bounding box center [655, 338] width 1310 height 566
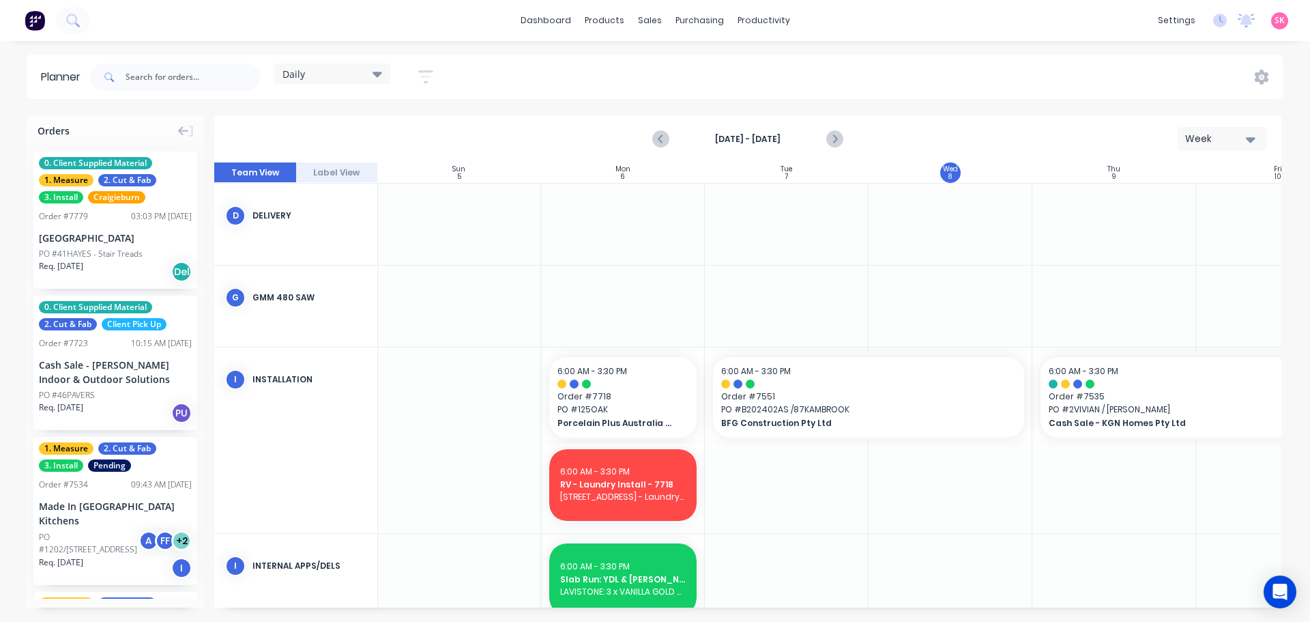
scroll to position [522, 1]
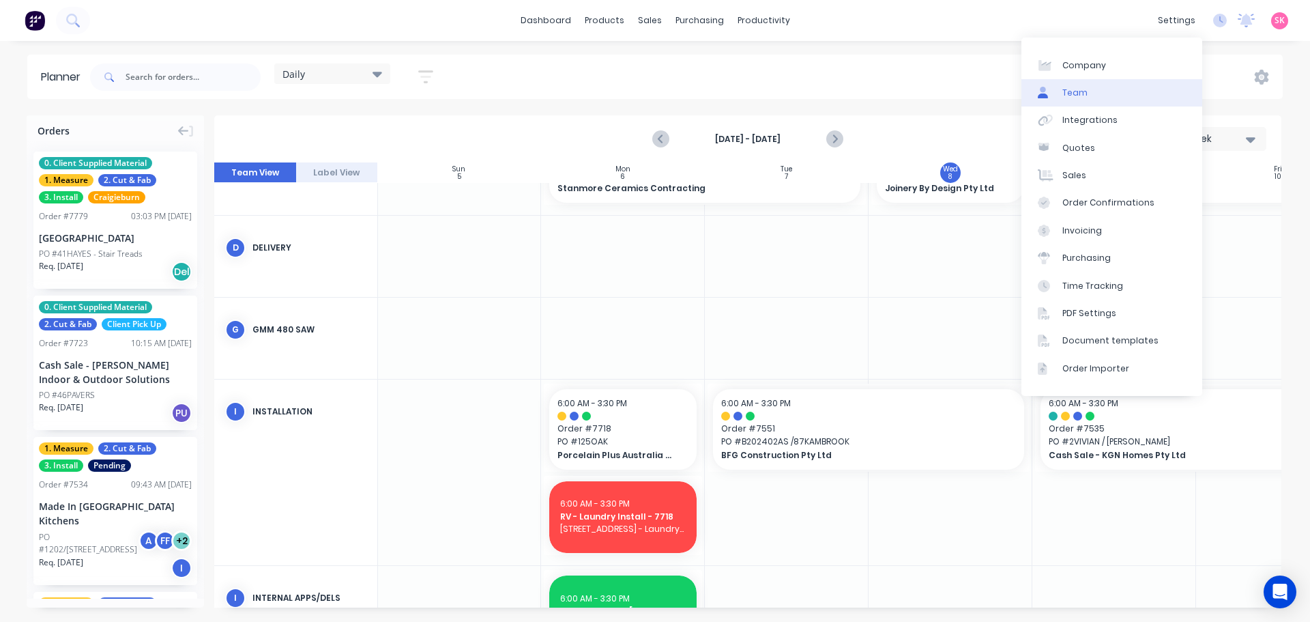
click at [1127, 102] on link "Team" at bounding box center [1112, 92] width 181 height 27
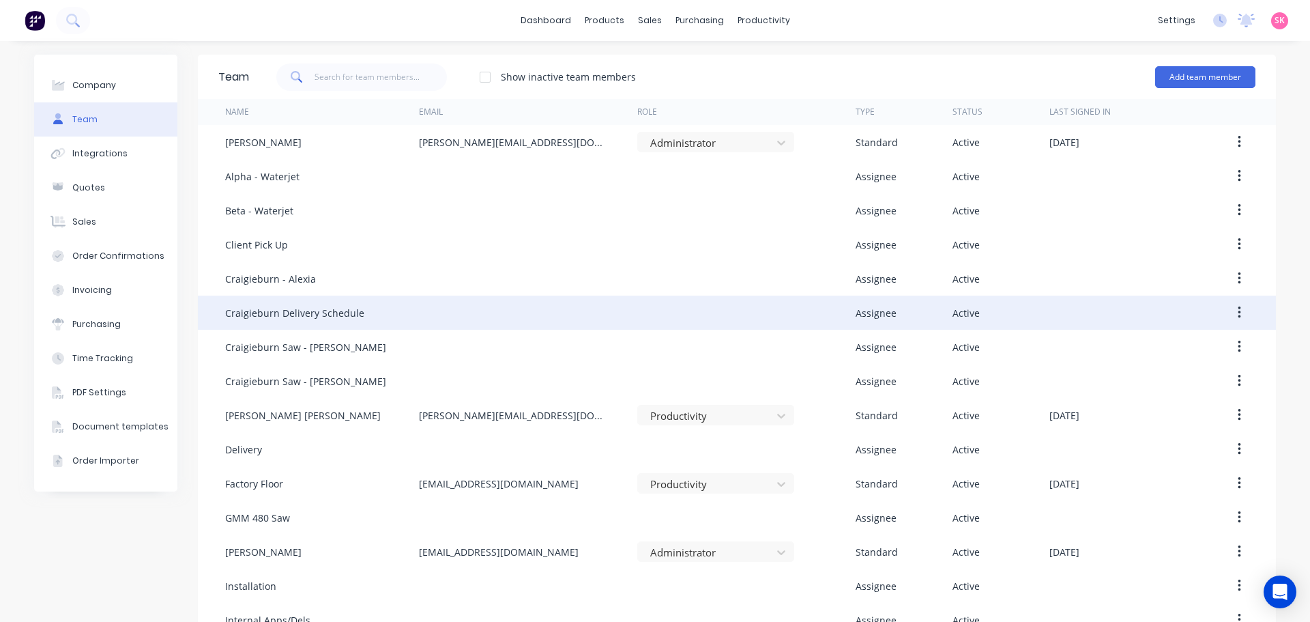
click at [315, 315] on div "Craigieburn Delivery Schedule" at bounding box center [294, 313] width 139 height 14
click at [1227, 307] on button "button" at bounding box center [1240, 312] width 32 height 25
click at [1178, 354] on div "Edit" at bounding box center [1190, 349] width 105 height 20
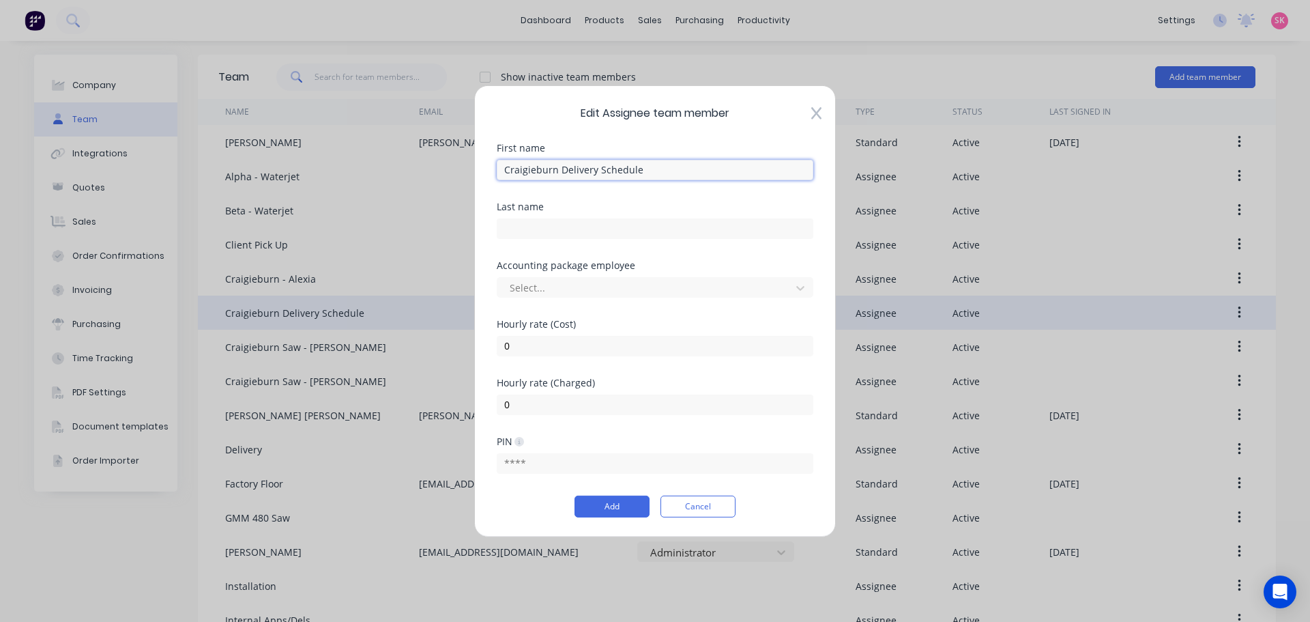
drag, startPoint x: 601, startPoint y: 166, endPoint x: 562, endPoint y: 172, distance: 39.4
click at [562, 172] on input "Craigieburn Delivery Schedule" at bounding box center [655, 169] width 317 height 20
click at [605, 169] on input "Craigieburn Delivery Schedule" at bounding box center [655, 169] width 317 height 20
click at [598, 168] on input "Craigieburn Delivery Schedule" at bounding box center [655, 169] width 317 height 20
drag, startPoint x: 596, startPoint y: 169, endPoint x: 560, endPoint y: 167, distance: 35.5
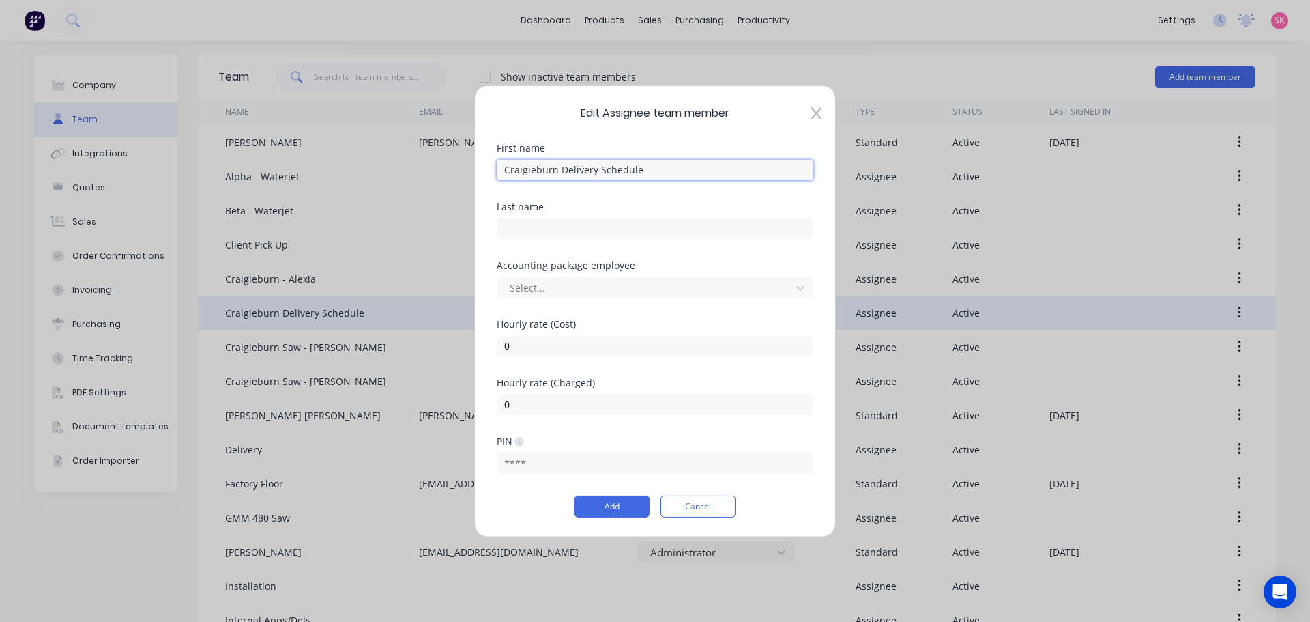
click at [560, 167] on input "Craigieburn Delivery Schedule" at bounding box center [655, 169] width 317 height 20
type input "Craigieburn Site Schedule"
click at [618, 508] on button "Add" at bounding box center [612, 506] width 75 height 22
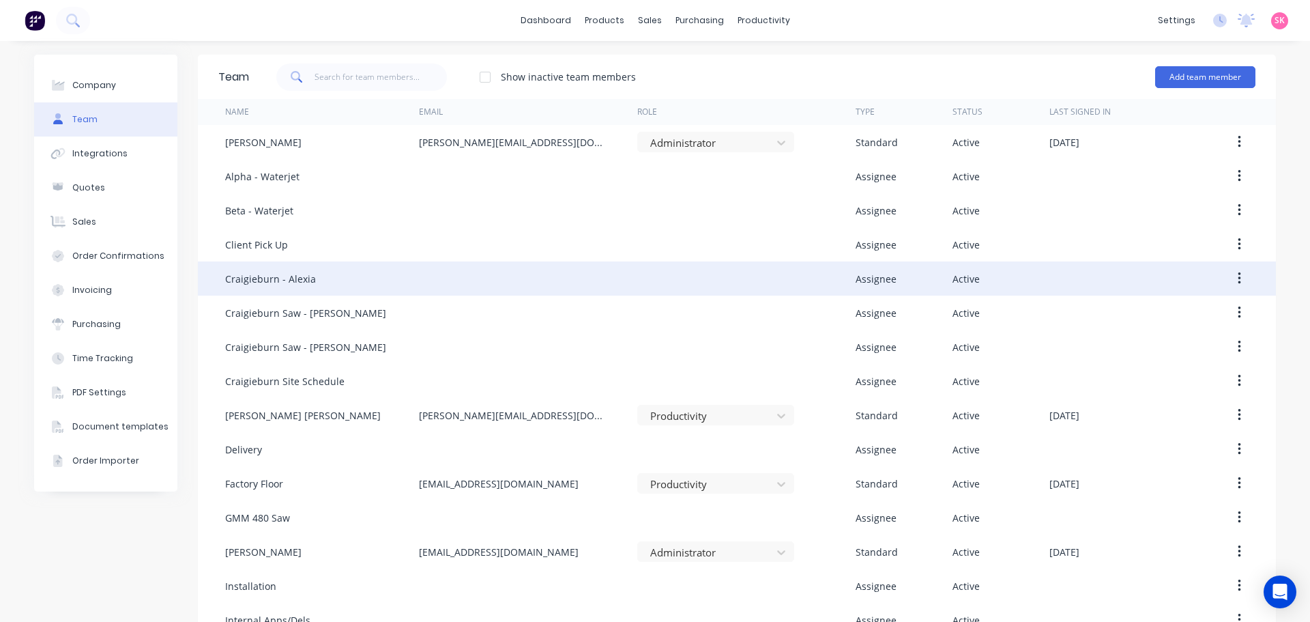
click at [1238, 280] on icon "button" at bounding box center [1239, 278] width 3 height 15
click at [1209, 311] on div "Edit" at bounding box center [1190, 314] width 105 height 20
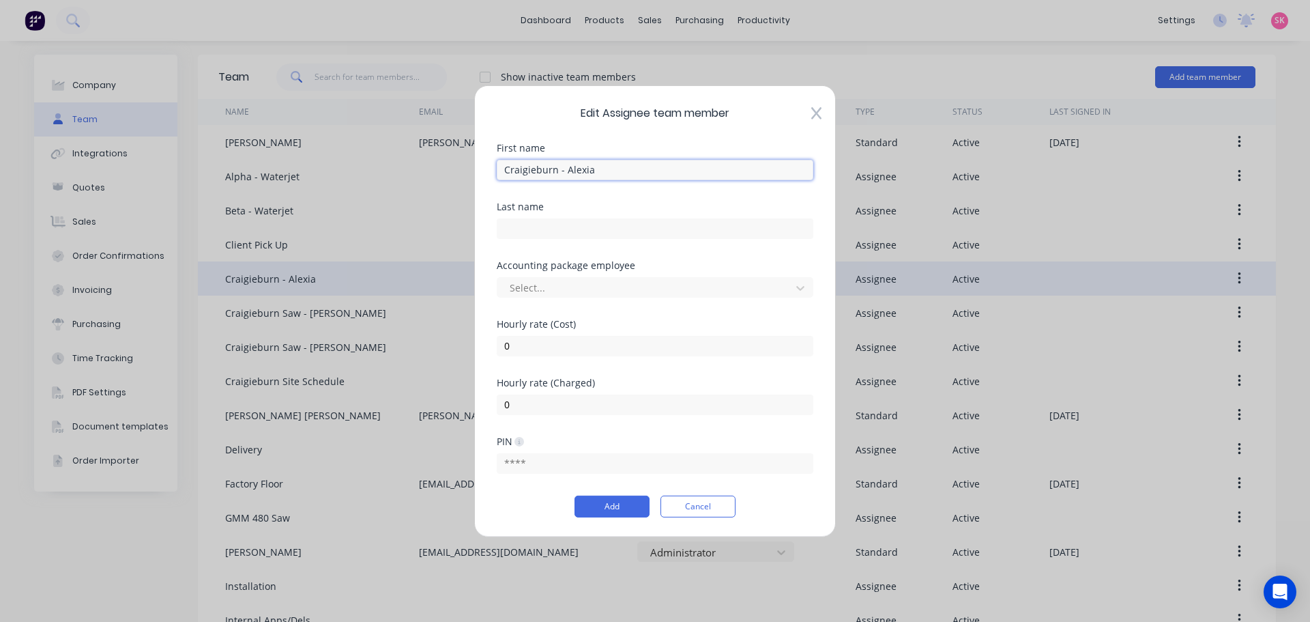
drag, startPoint x: 594, startPoint y: 169, endPoint x: 562, endPoint y: 170, distance: 32.8
click at [562, 170] on input "Craigieburn - Alexia" at bounding box center [655, 169] width 317 height 20
type input "Craigieburn - Fab Schedule"
click at [631, 504] on button "Add" at bounding box center [612, 506] width 75 height 22
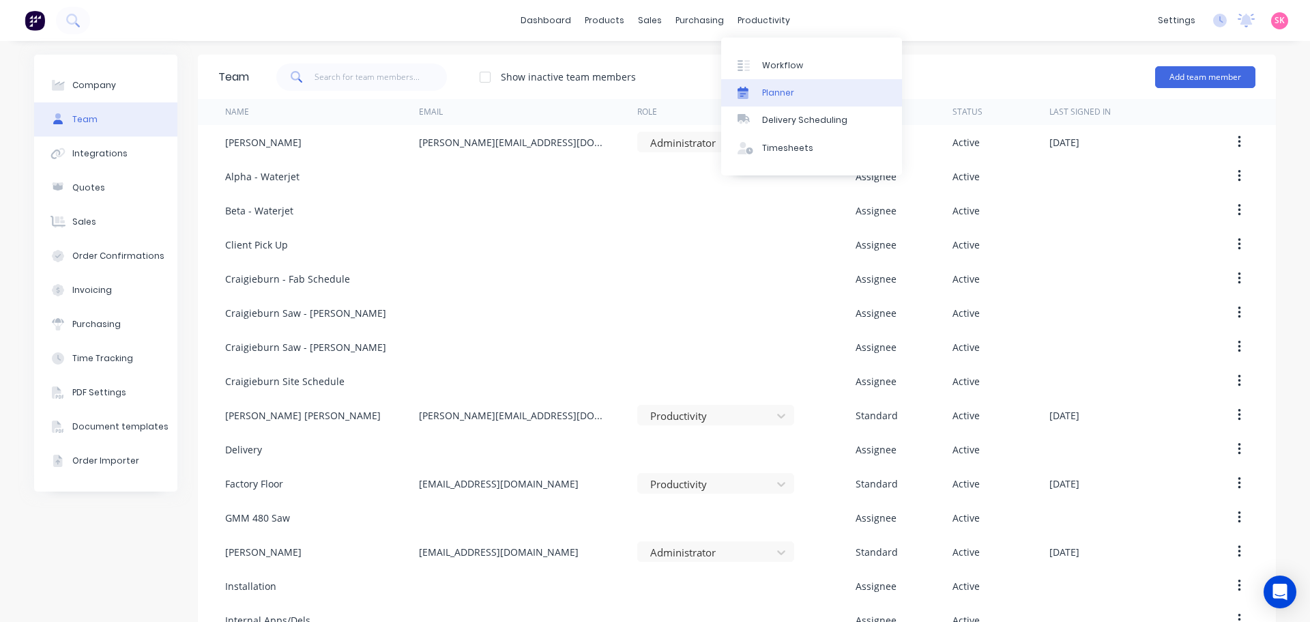
click at [753, 89] on div at bounding box center [748, 93] width 20 height 12
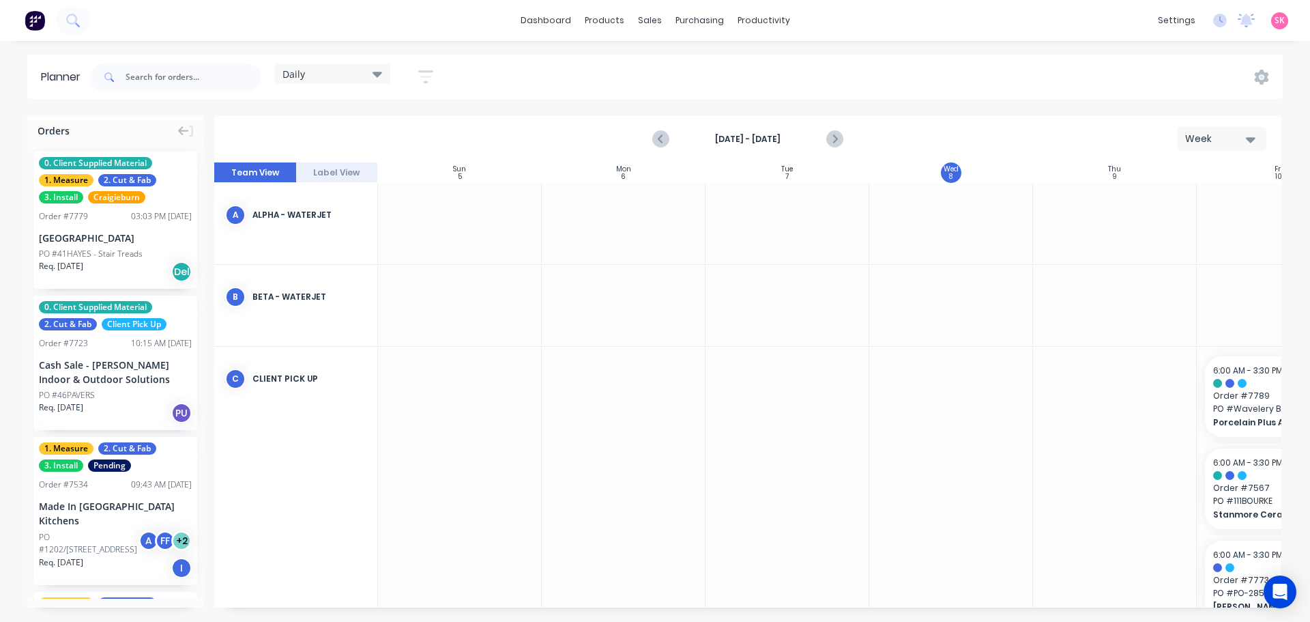
scroll to position [0, 1]
click at [382, 75] on icon at bounding box center [378, 73] width 10 height 15
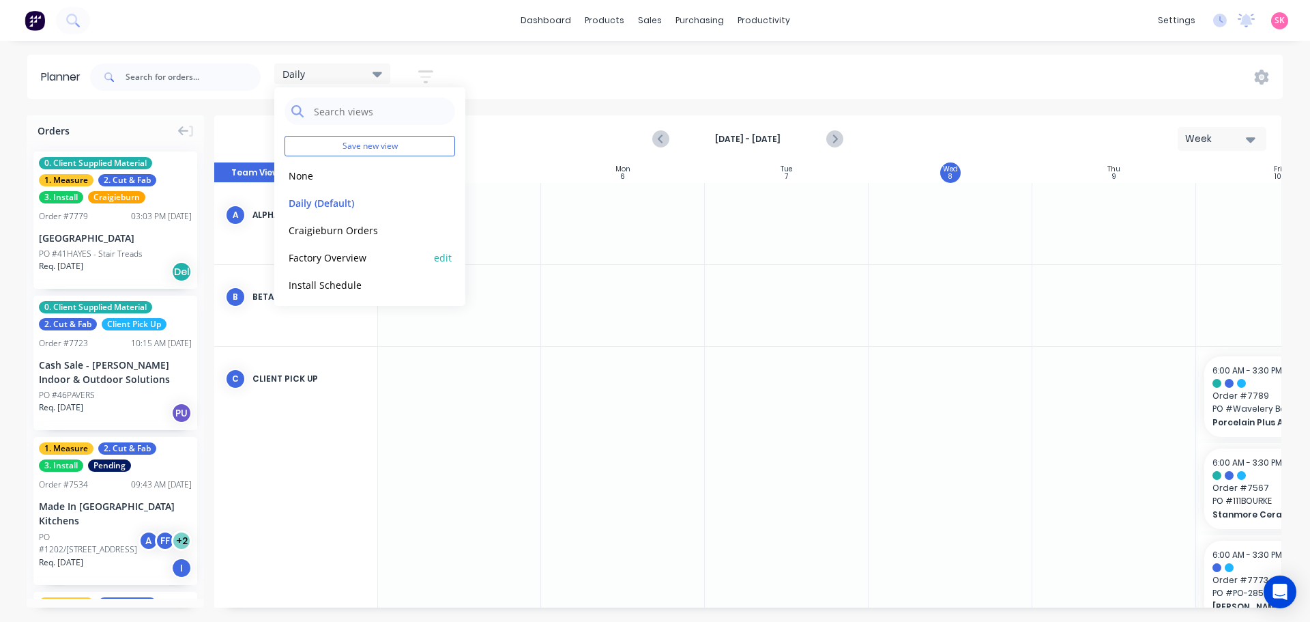
scroll to position [57, 0]
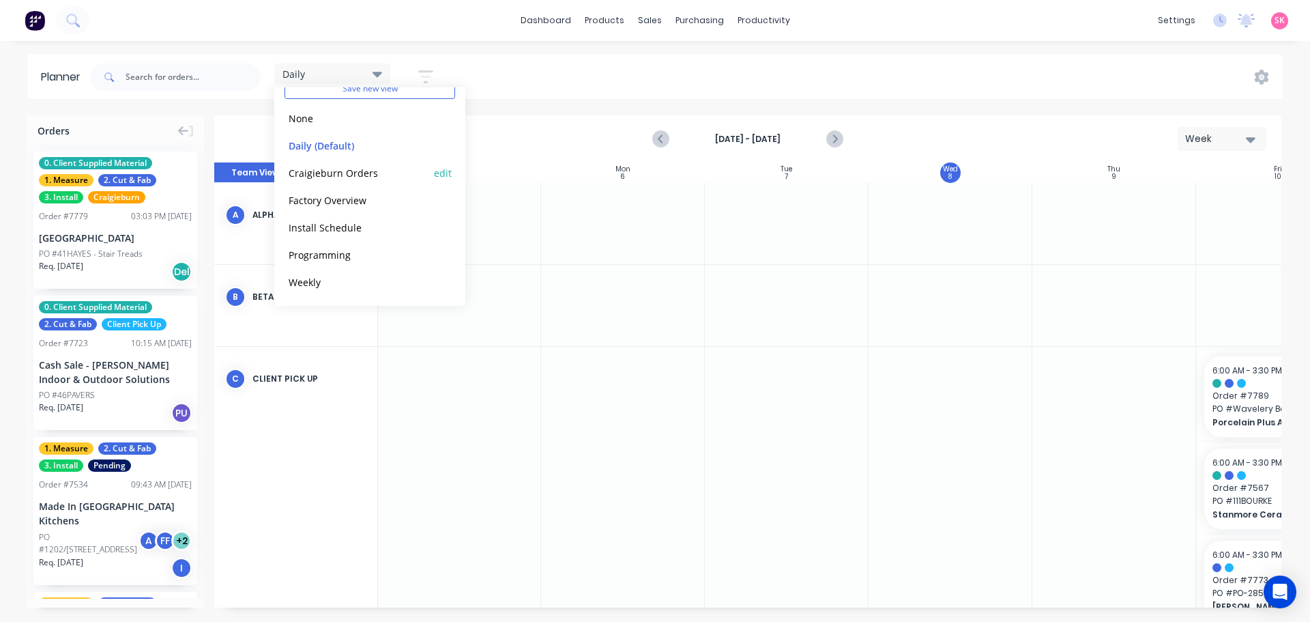
click at [434, 174] on button "edit" at bounding box center [443, 172] width 18 height 14
click at [614, 167] on button "Delete" at bounding box center [612, 172] width 75 height 24
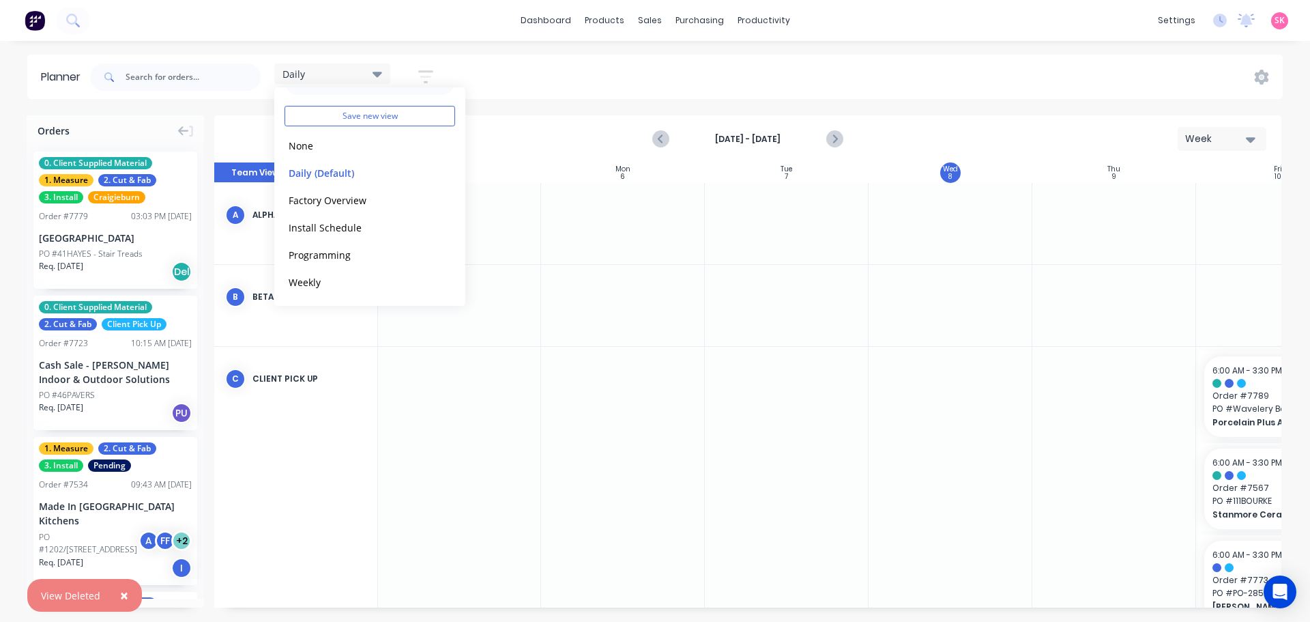
click at [431, 77] on icon "button" at bounding box center [425, 77] width 11 height 2
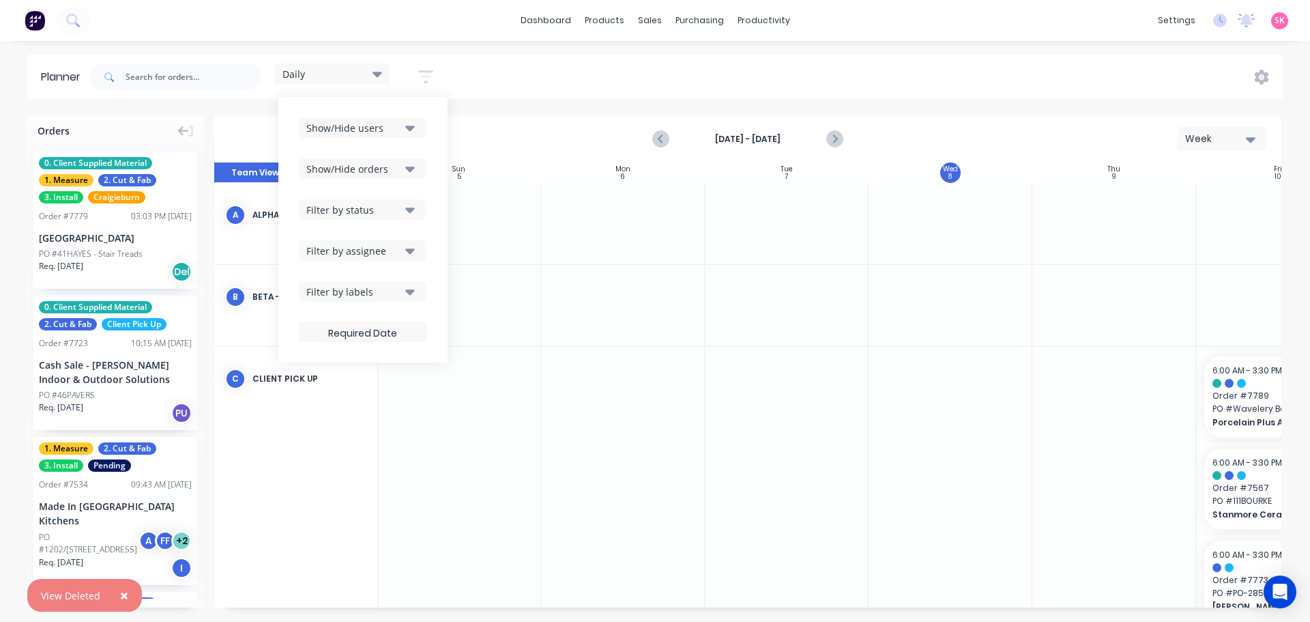
click at [380, 133] on div "Show/Hide users" at bounding box center [353, 128] width 95 height 14
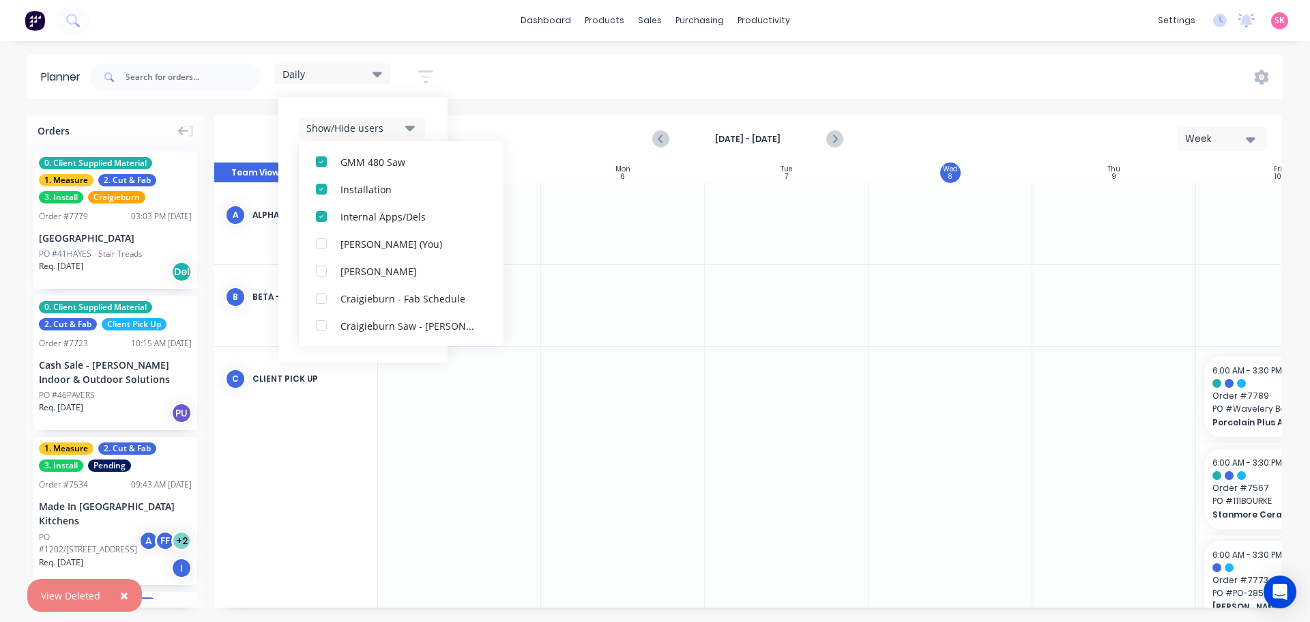
scroll to position [273, 0]
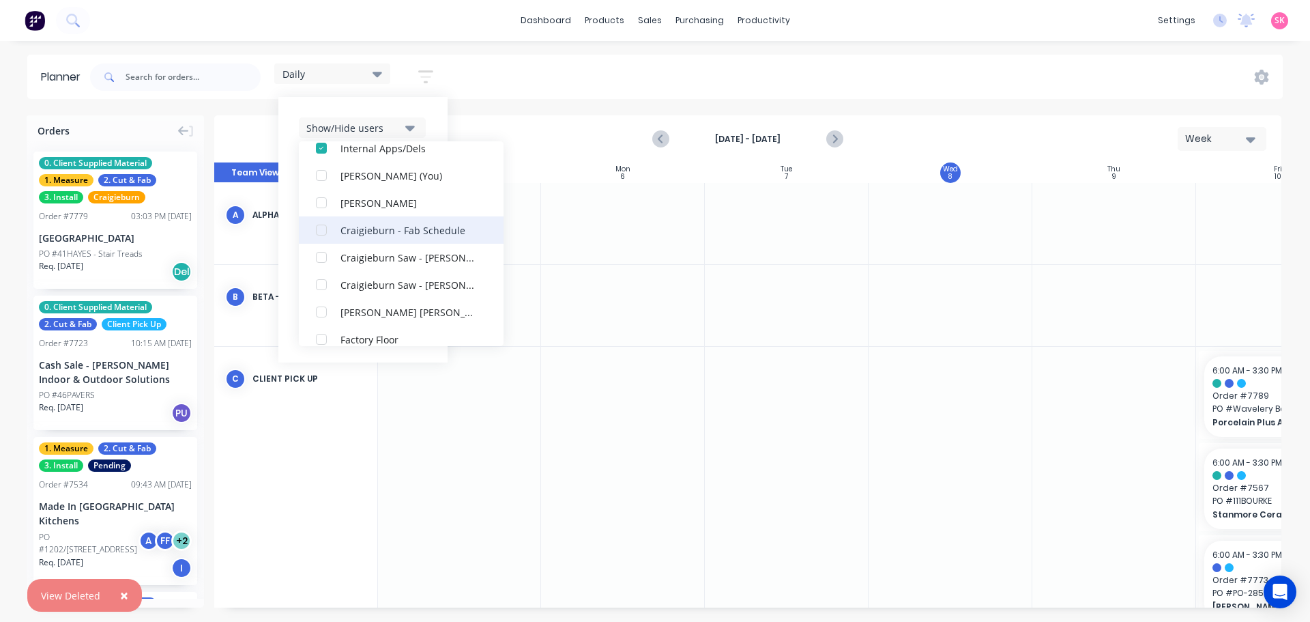
click at [320, 233] on div "button" at bounding box center [321, 229] width 27 height 27
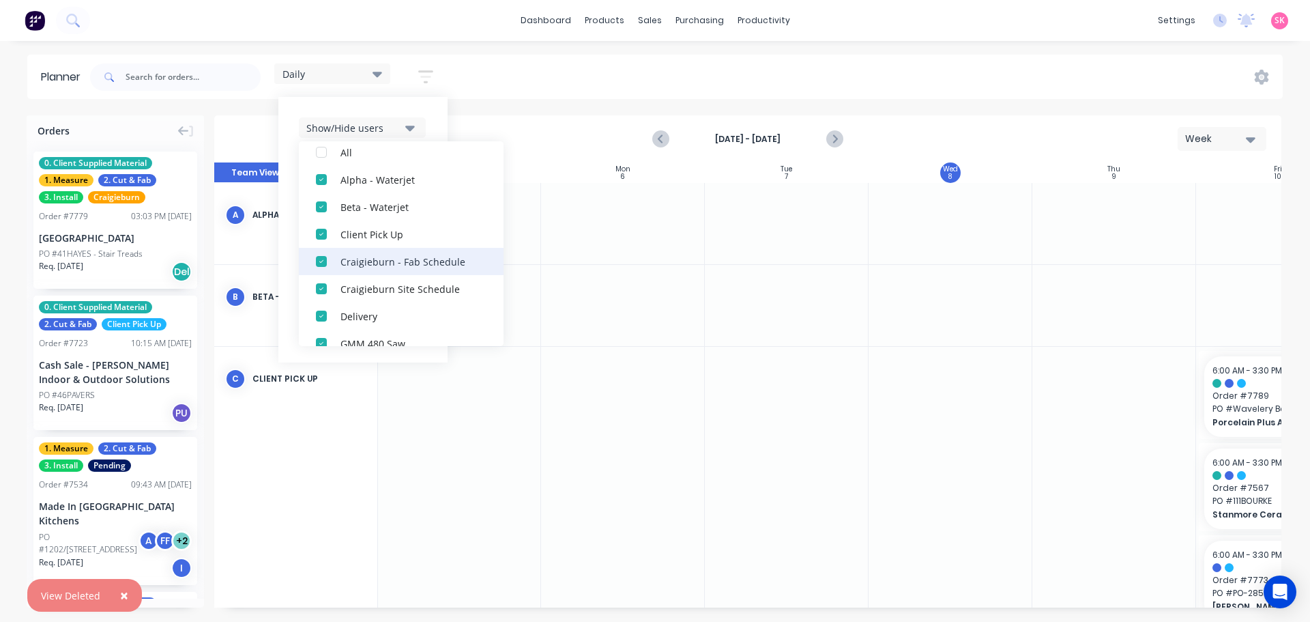
scroll to position [0, 0]
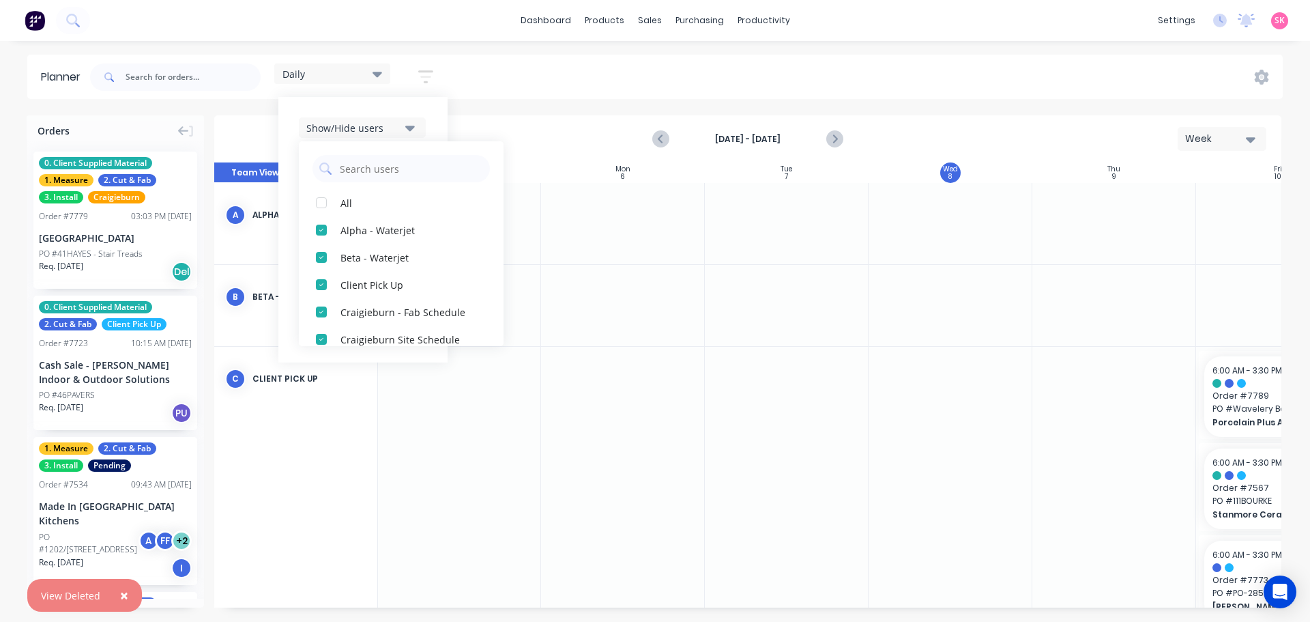
click at [441, 113] on div "Show/Hide users All Alpha - Waterjet Beta - Waterjet Client Pick Up Craigieburn…" at bounding box center [362, 229] width 169 height 265
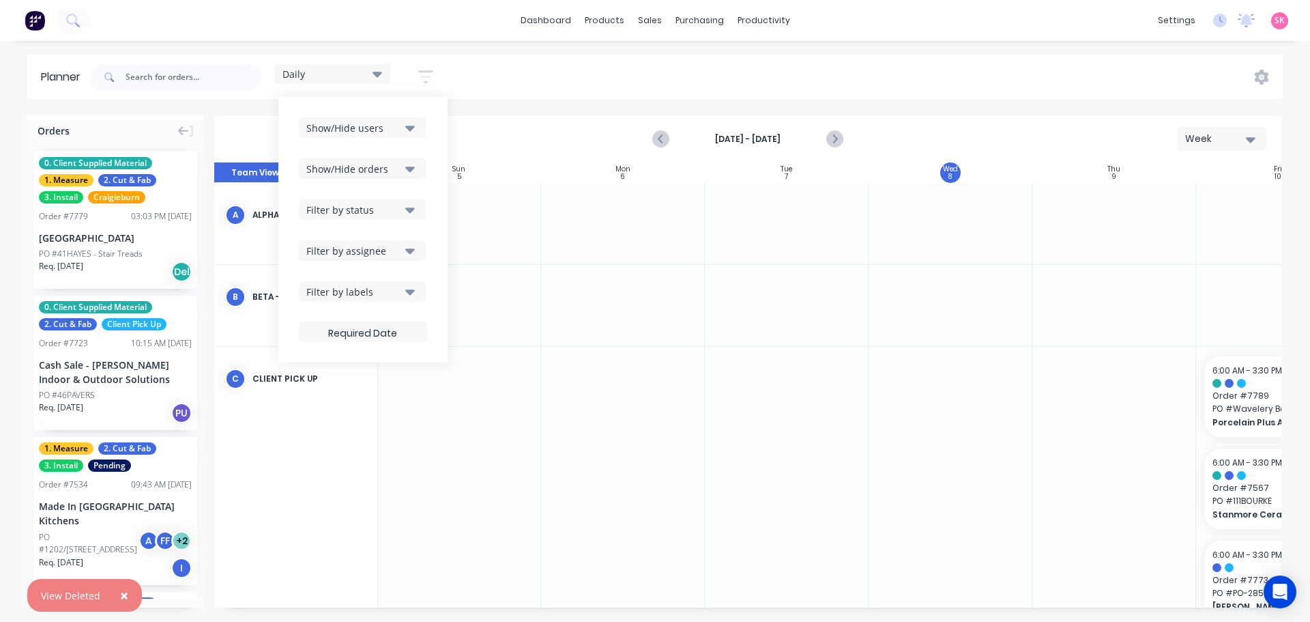
click at [472, 72] on div "Daily Save new view None edit Daily (Default) edit Factory Overview edit Instal…" at bounding box center [685, 77] width 1196 height 41
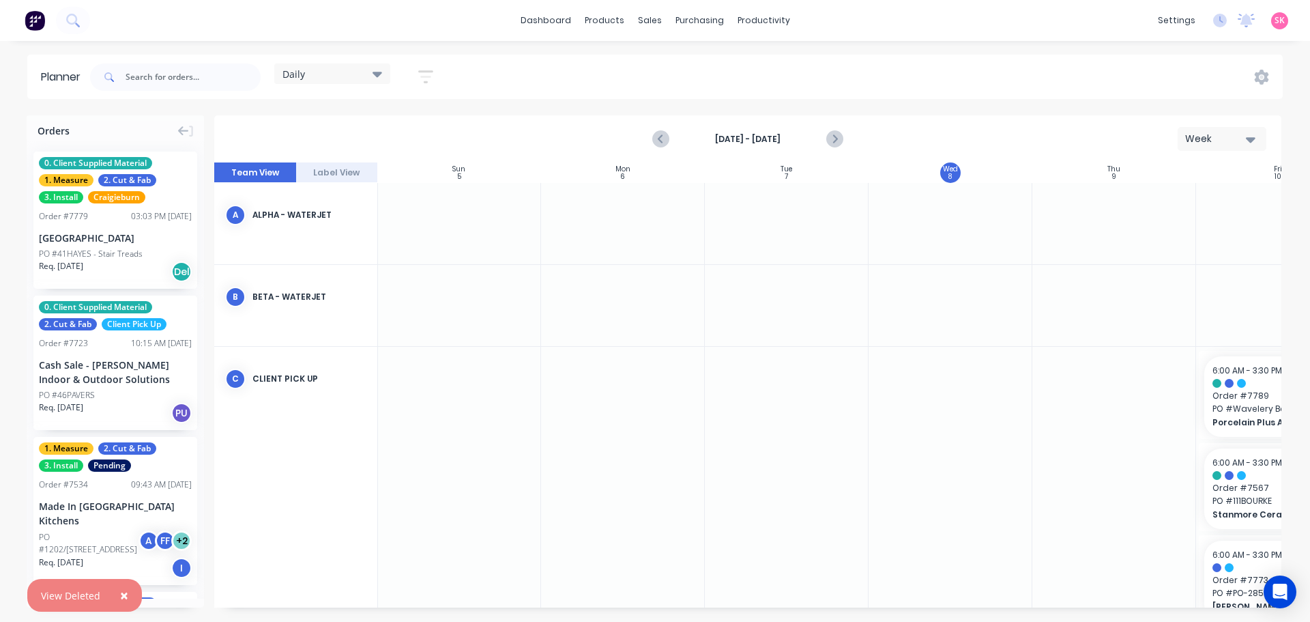
click at [368, 75] on div "Daily" at bounding box center [333, 74] width 100 height 12
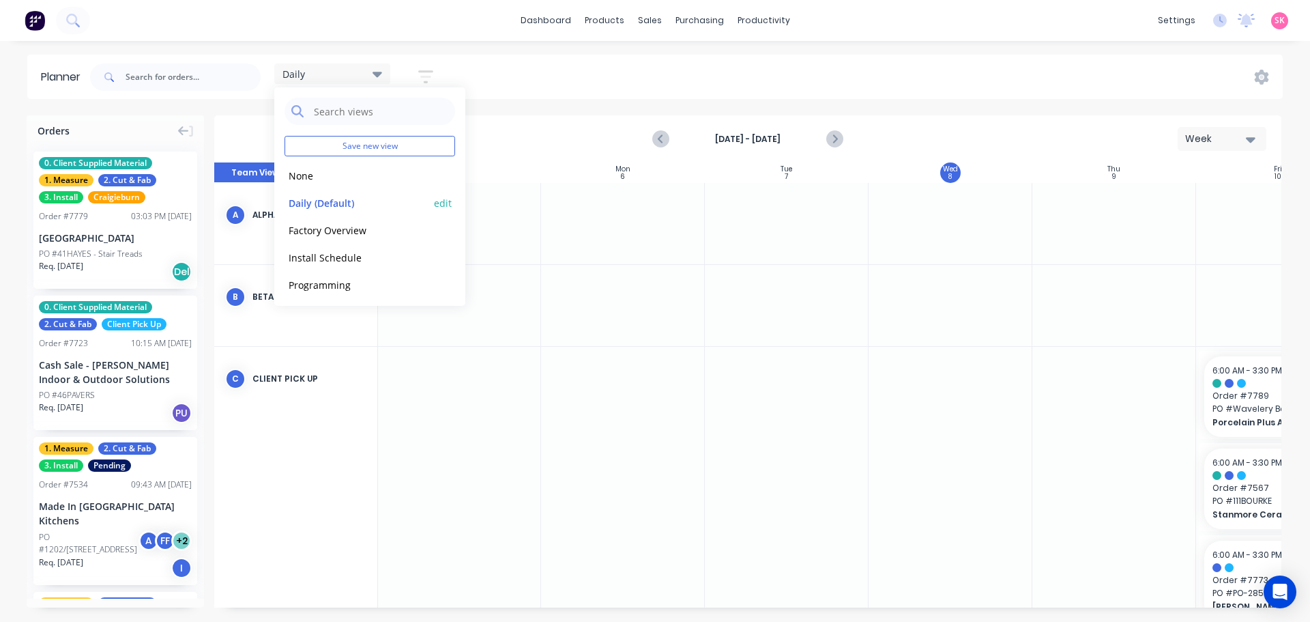
click at [434, 201] on button "edit" at bounding box center [443, 202] width 18 height 14
click at [563, 169] on button "Update" at bounding box center [527, 172] width 82 height 24
click at [535, 93] on div "Daily Save new view None edit Daily (Default) edit Factory Overview edit Instal…" at bounding box center [685, 77] width 1196 height 41
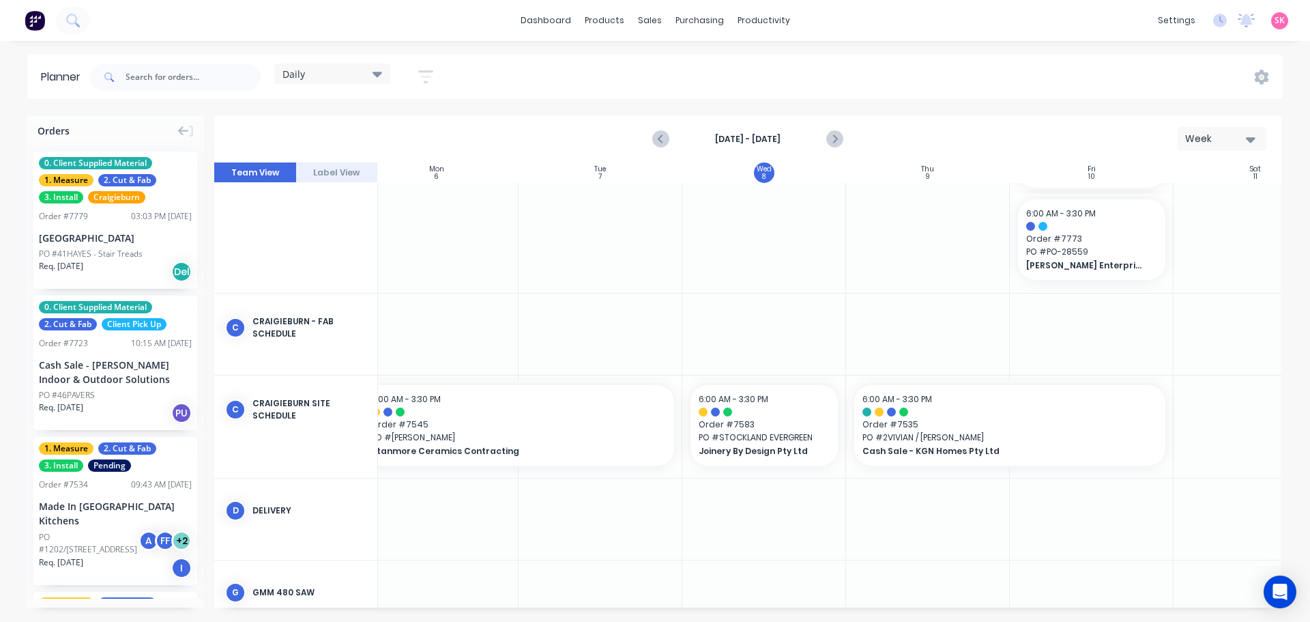
scroll to position [341, 248]
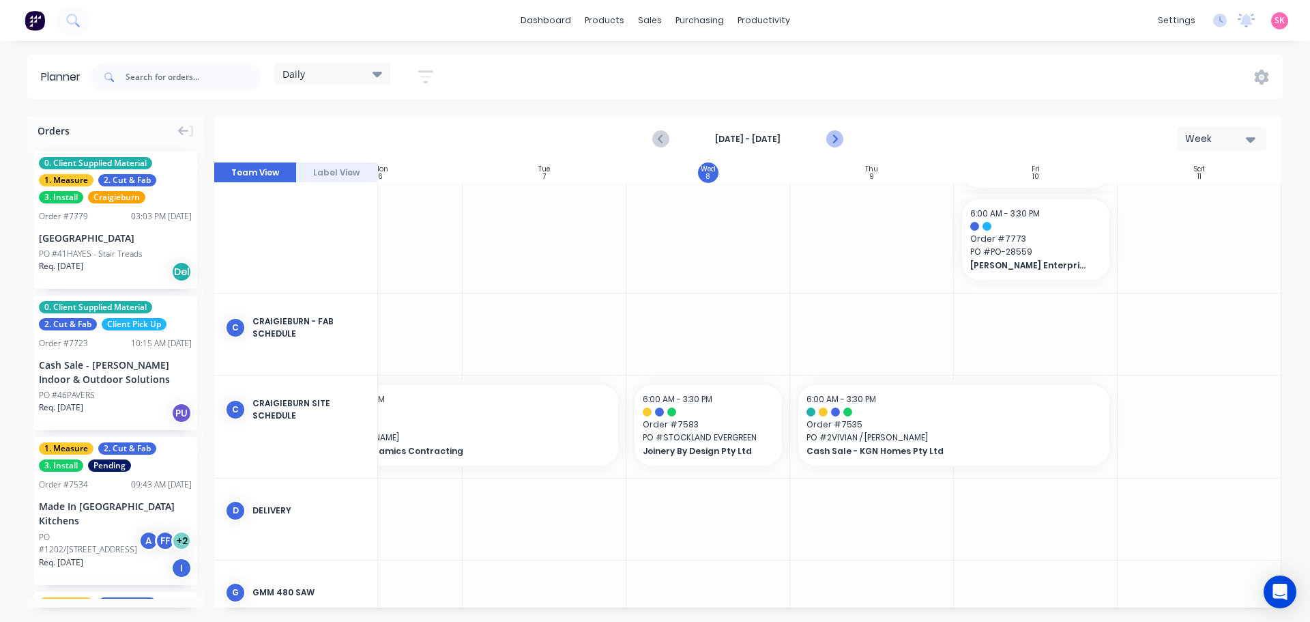
click at [837, 137] on icon "Next page" at bounding box center [834, 139] width 16 height 16
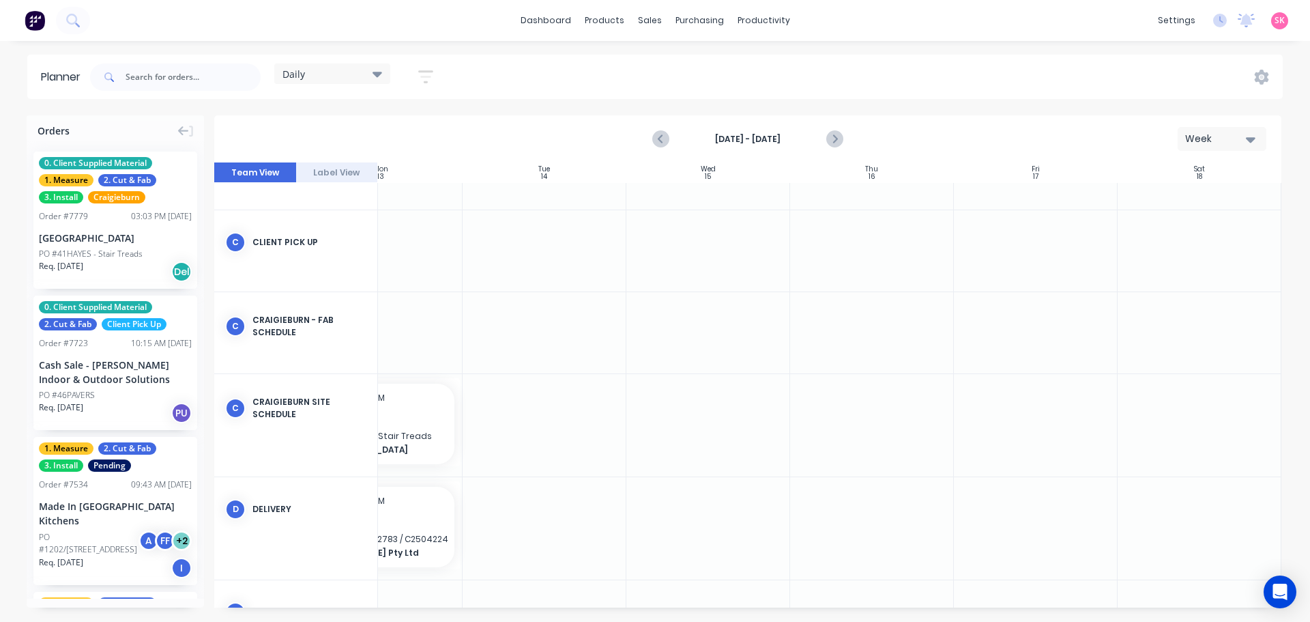
scroll to position [136, 0]
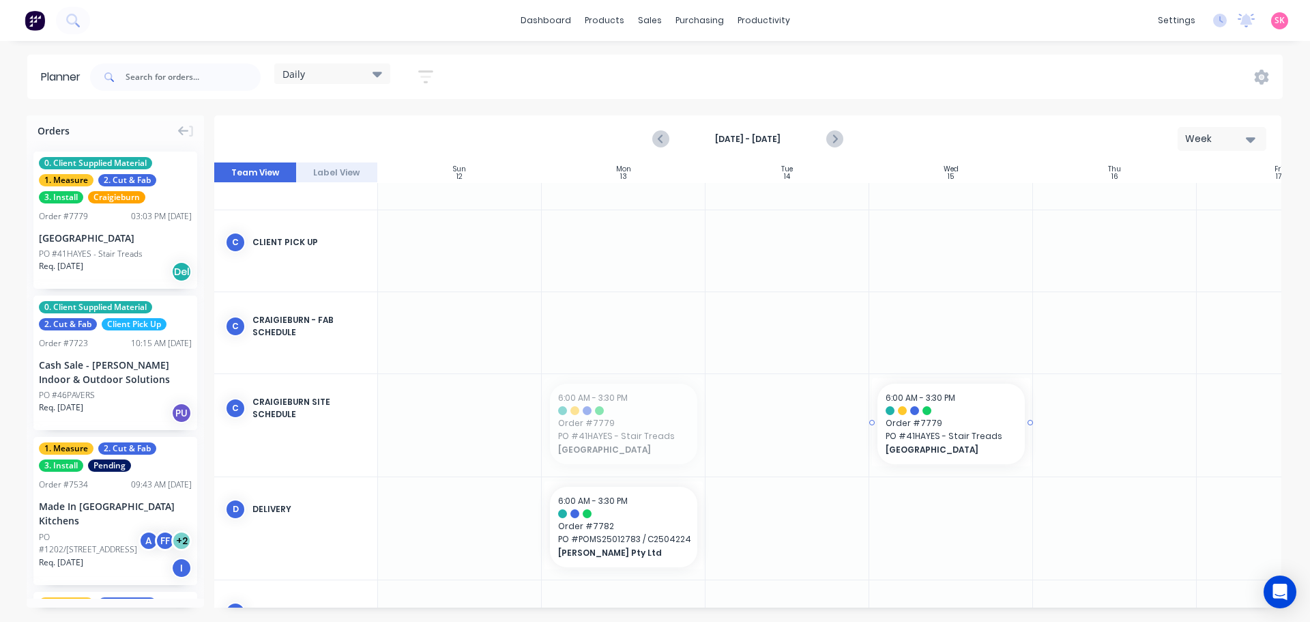
drag, startPoint x: 609, startPoint y: 446, endPoint x: 898, endPoint y: 446, distance: 289.4
drag, startPoint x: 1029, startPoint y: 423, endPoint x: 1044, endPoint y: 423, distance: 14.3
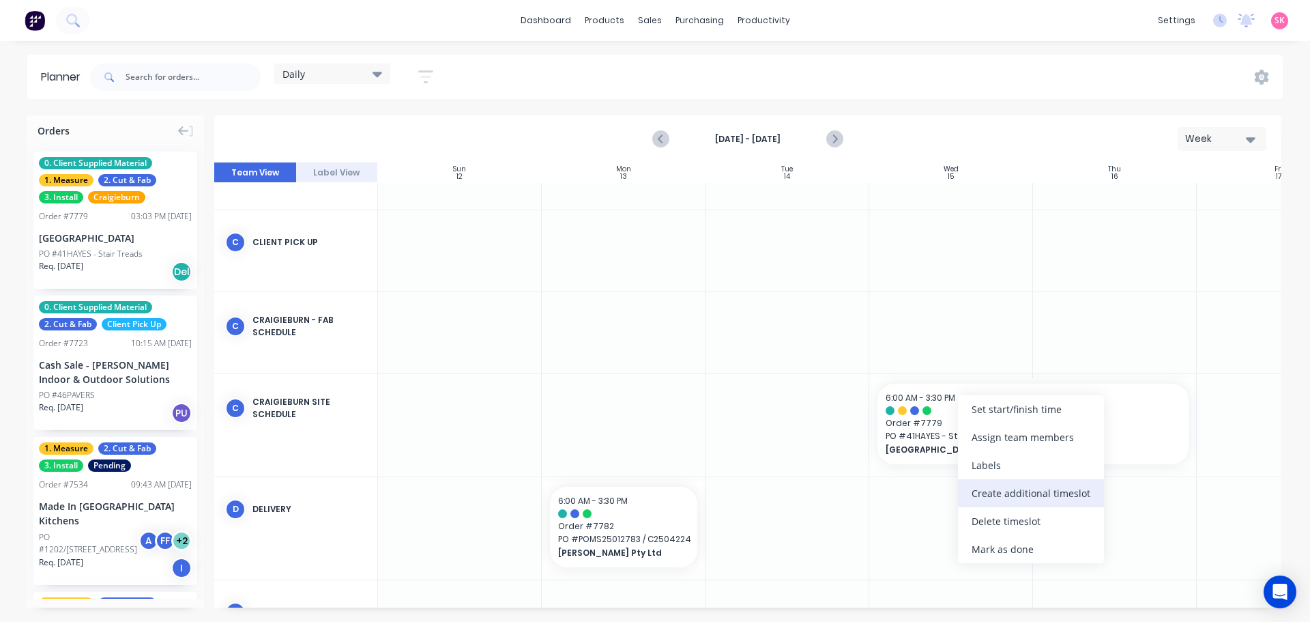
click at [1013, 490] on div "Create additional timeslot" at bounding box center [1031, 493] width 146 height 28
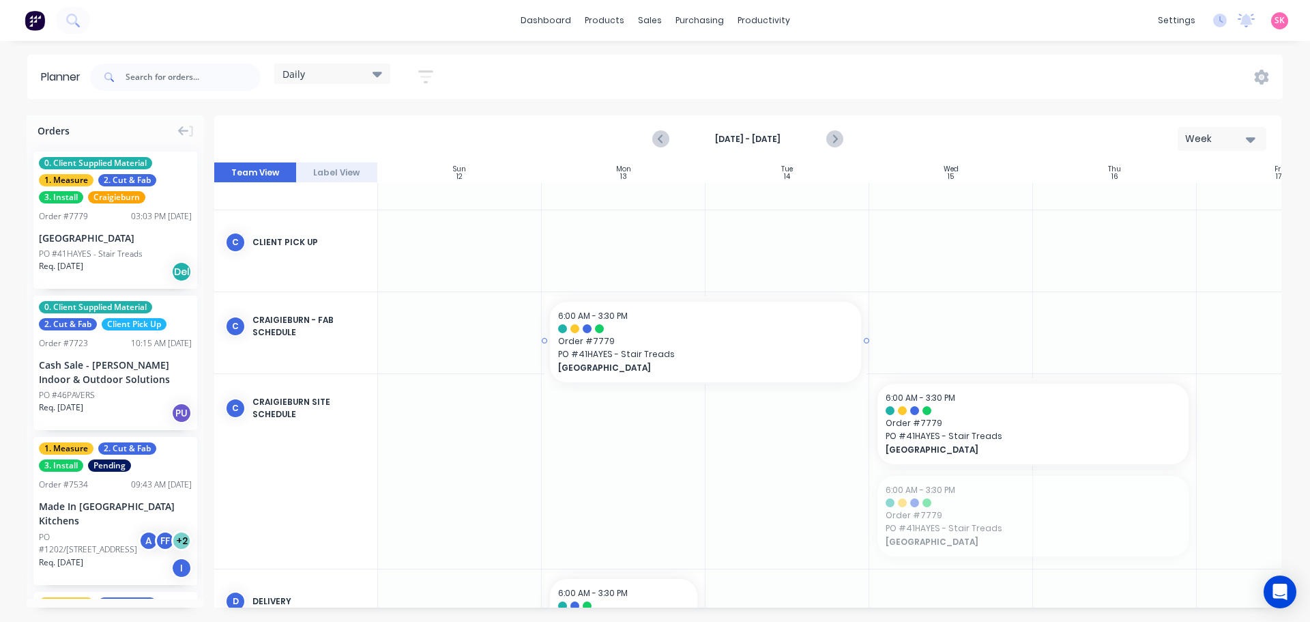
drag, startPoint x: 988, startPoint y: 478, endPoint x: 566, endPoint y: 326, distance: 448.6
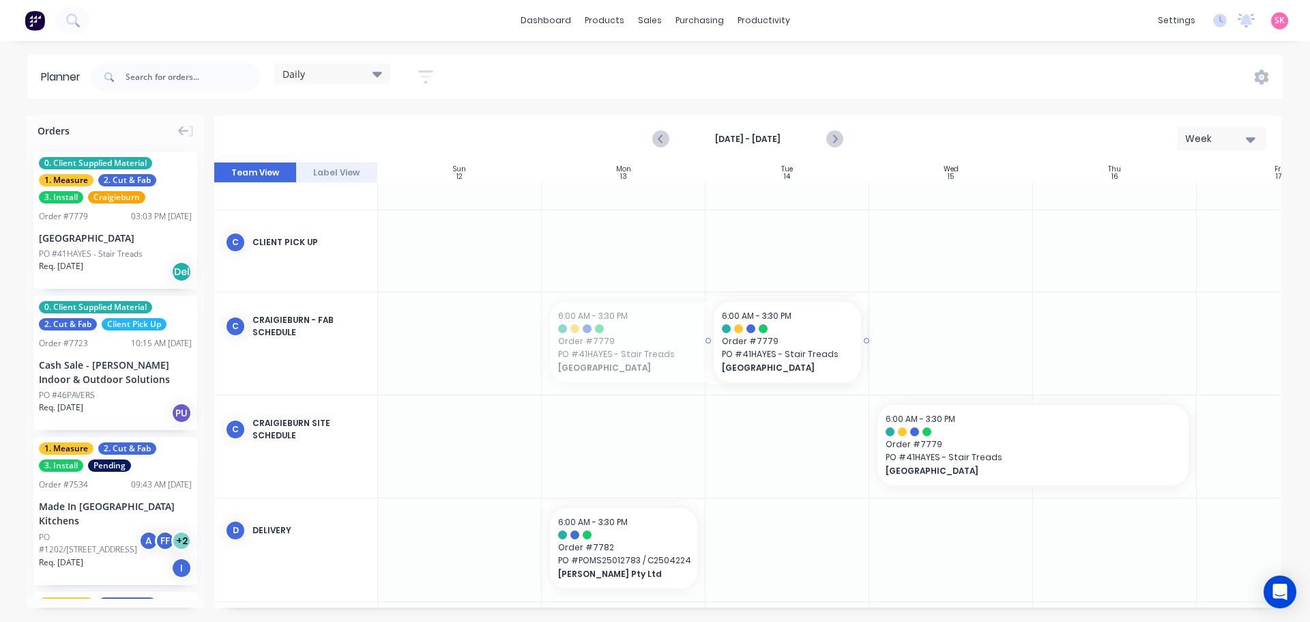
drag, startPoint x: 543, startPoint y: 340, endPoint x: 734, endPoint y: 343, distance: 190.4
click at [213, 68] on input "text" at bounding box center [193, 76] width 135 height 27
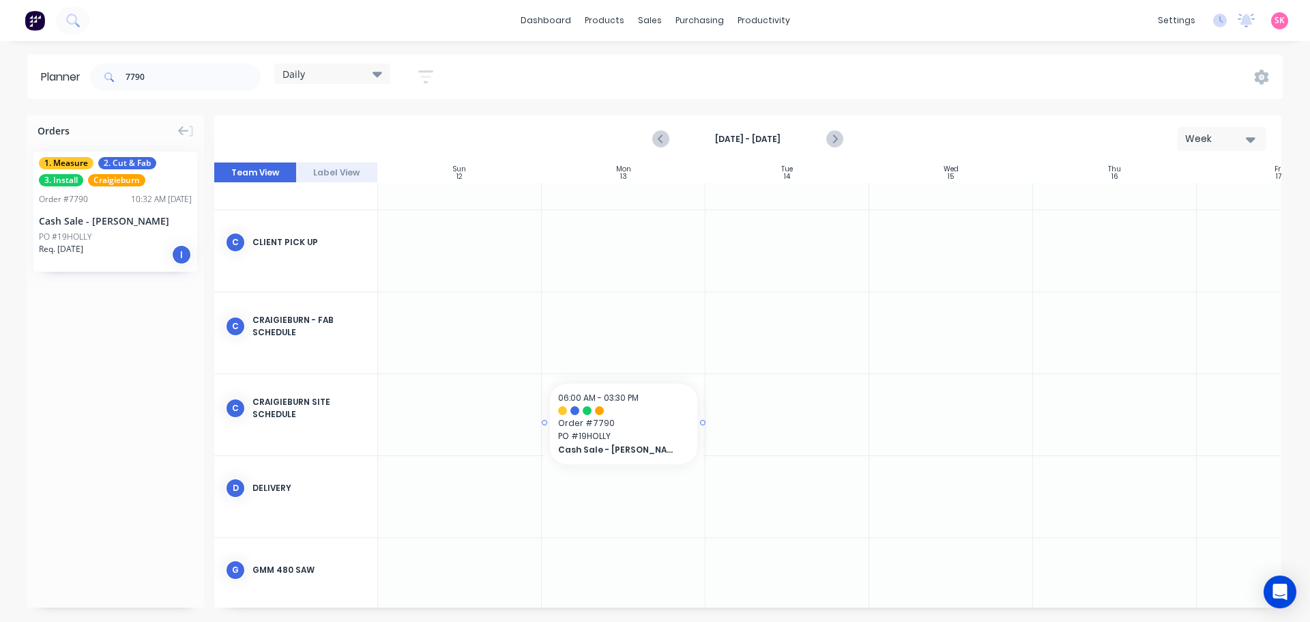
drag, startPoint x: 111, startPoint y: 233, endPoint x: 624, endPoint y: 419, distance: 546.6
drag, startPoint x: 188, startPoint y: 76, endPoint x: 48, endPoint y: 74, distance: 139.9
click at [49, 74] on header "Planner 7790 Daily Save new view None edit Daily (Default) edit Factory Overvie…" at bounding box center [655, 77] width 1256 height 44
type input "7672"
drag, startPoint x: 119, startPoint y: 222, endPoint x: 629, endPoint y: 396, distance: 538.0
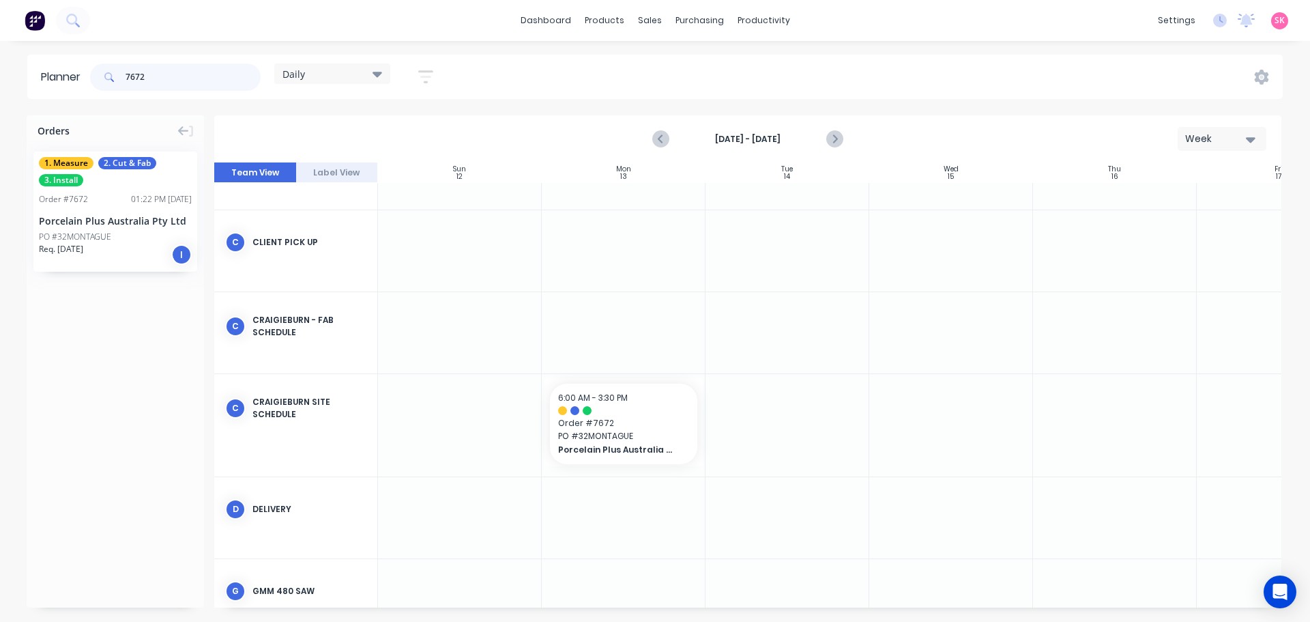
drag, startPoint x: 170, startPoint y: 70, endPoint x: 61, endPoint y: 73, distance: 109.2
click at [63, 74] on header "Planner 7672 Daily Save new view None edit Daily (Default) edit Factory Overvie…" at bounding box center [655, 77] width 1256 height 44
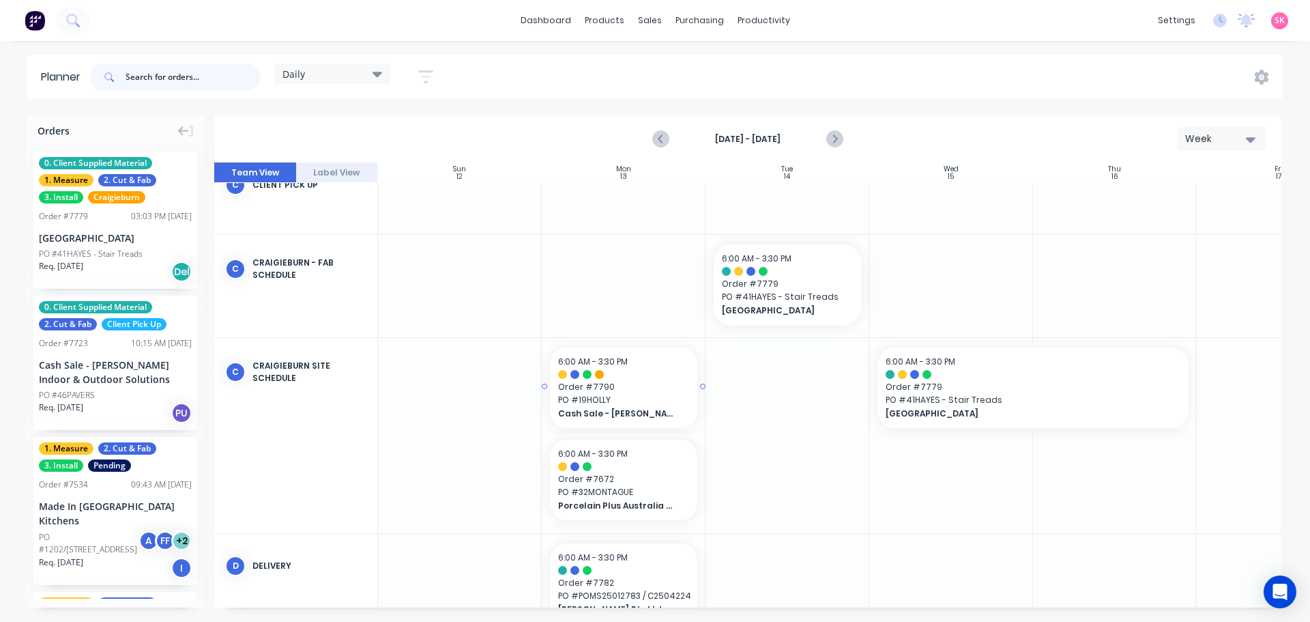
scroll to position [273, 0]
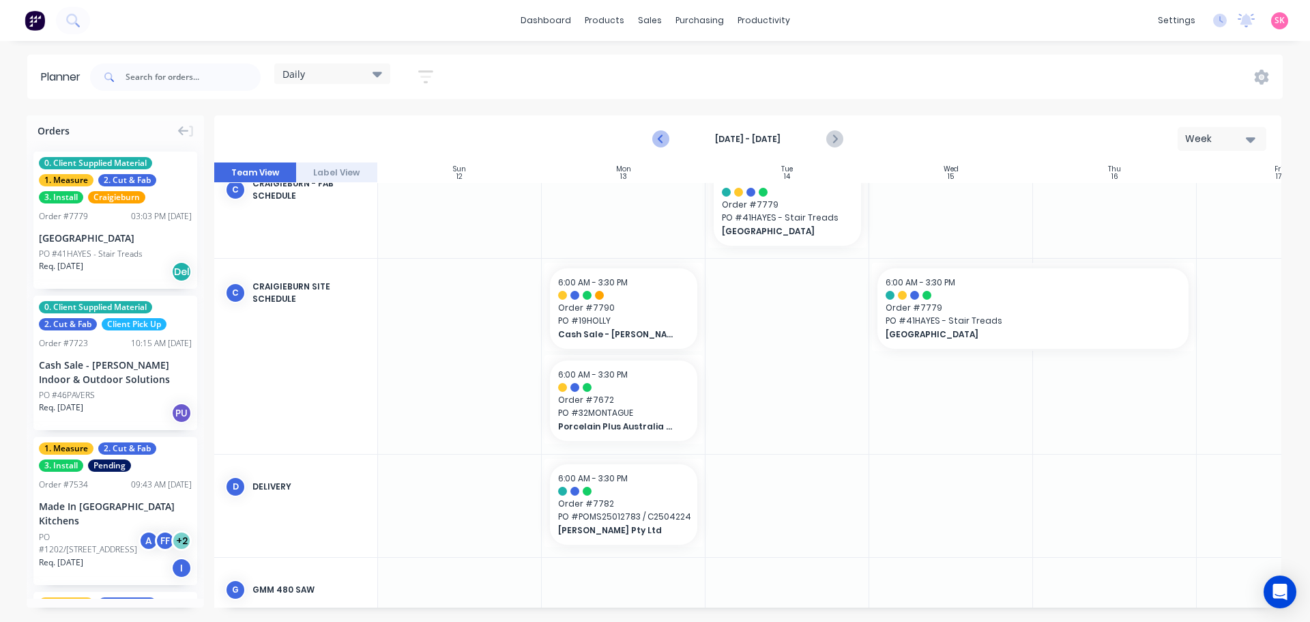
click at [666, 138] on icon "Previous page" at bounding box center [661, 139] width 16 height 16
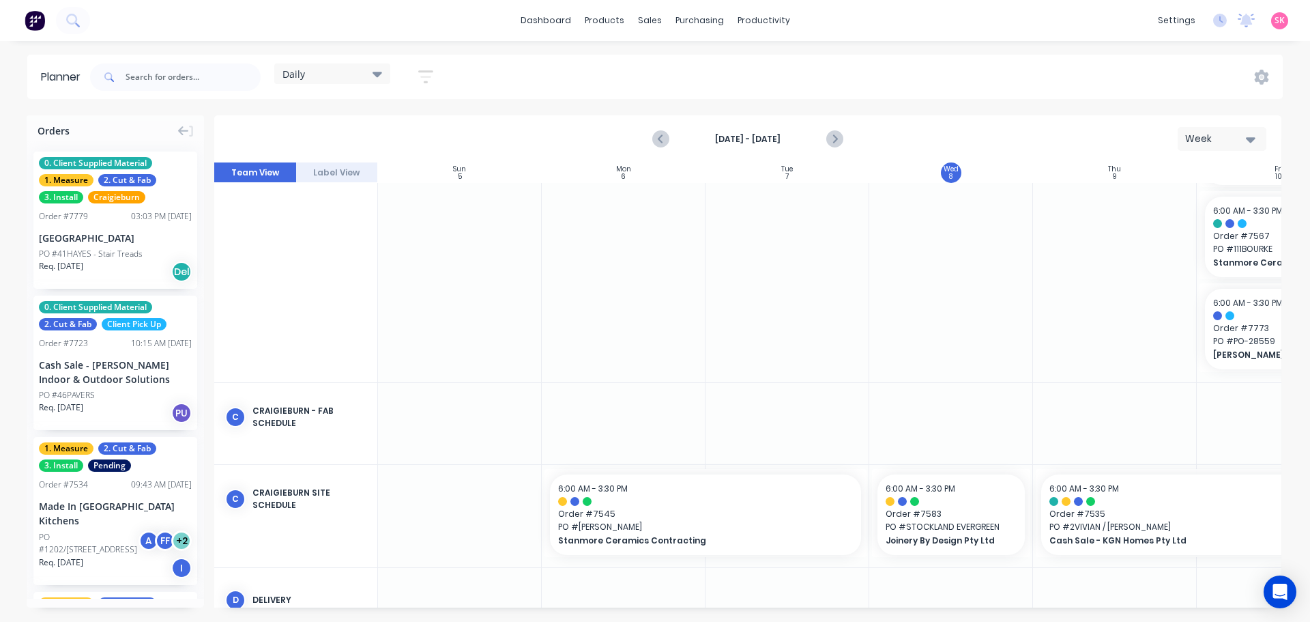
scroll to position [353, 0]
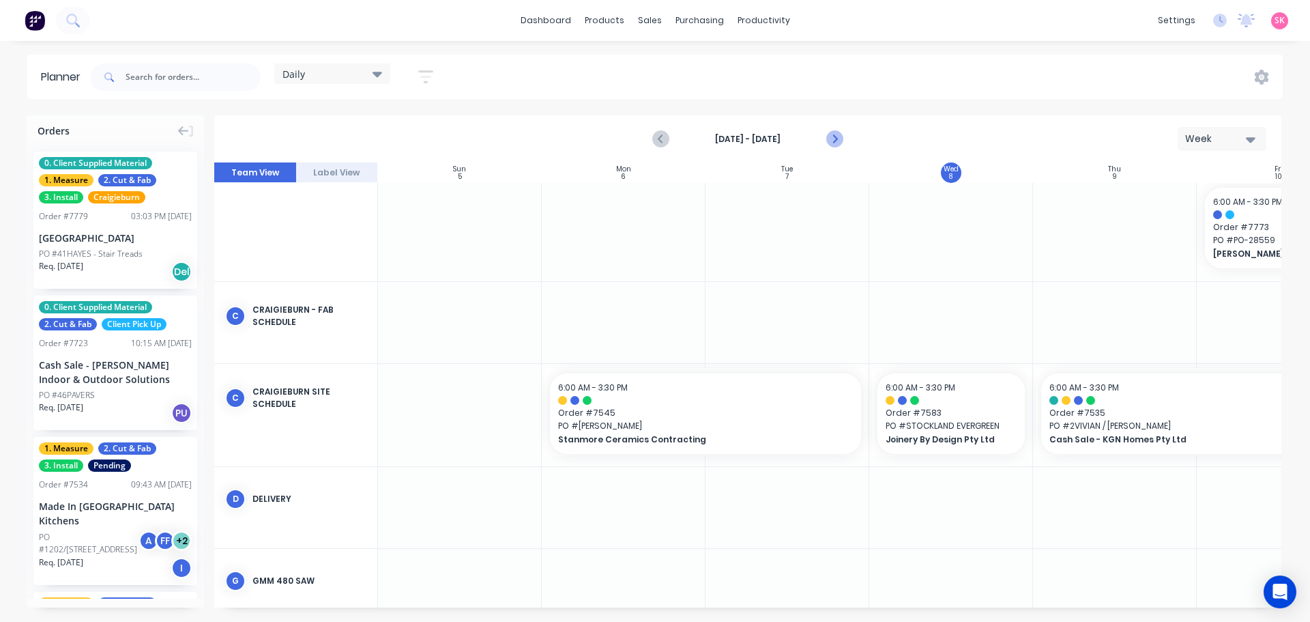
click at [823, 140] on button "Next page" at bounding box center [833, 139] width 27 height 27
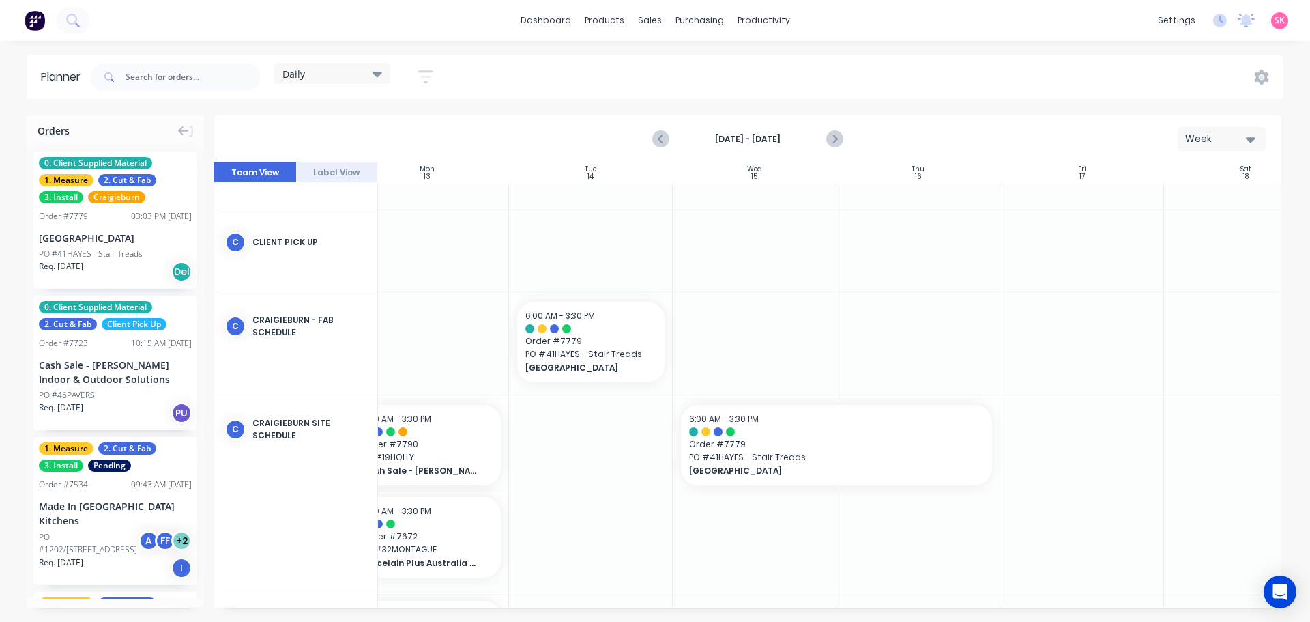
scroll to position [136, 248]
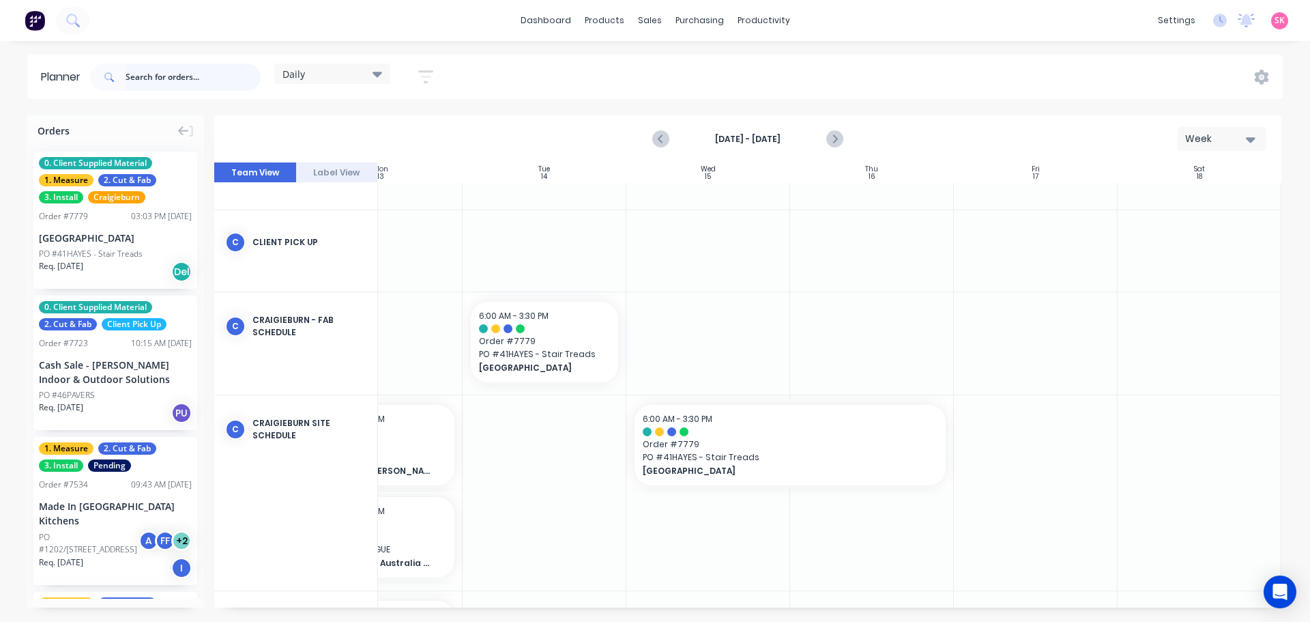
click at [229, 87] on input "text" at bounding box center [193, 76] width 135 height 27
click at [227, 85] on input "text" at bounding box center [193, 76] width 135 height 27
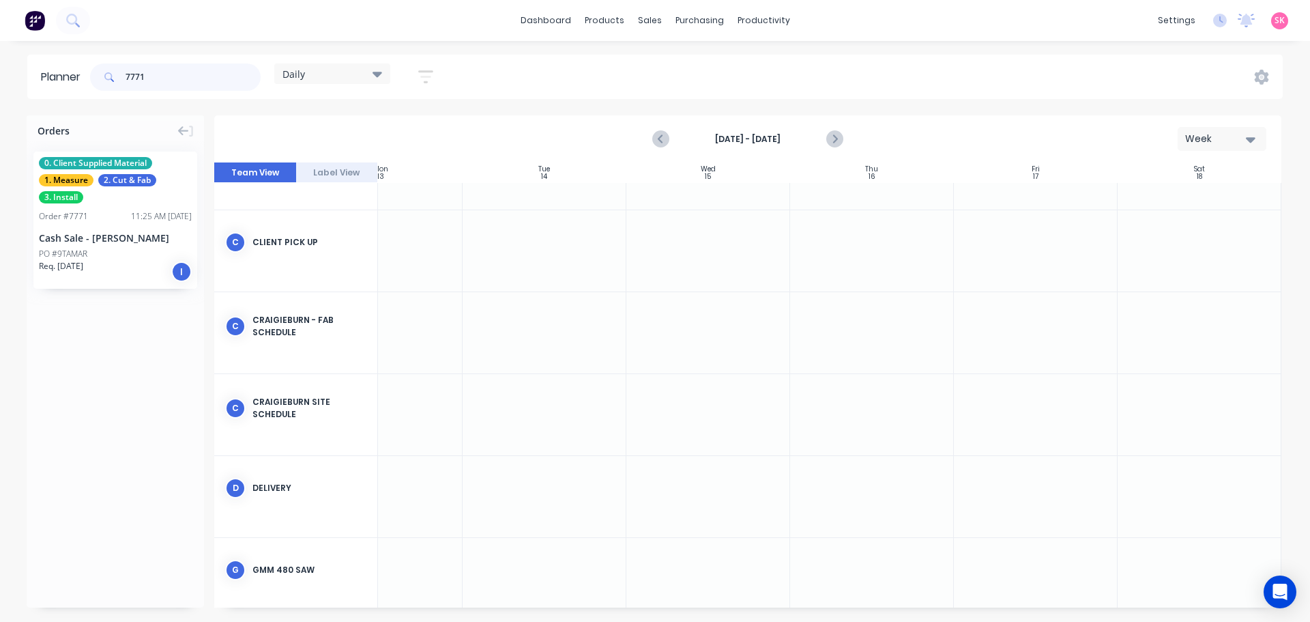
type input "7771"
drag, startPoint x: 101, startPoint y: 231, endPoint x: 1031, endPoint y: 424, distance: 949.4
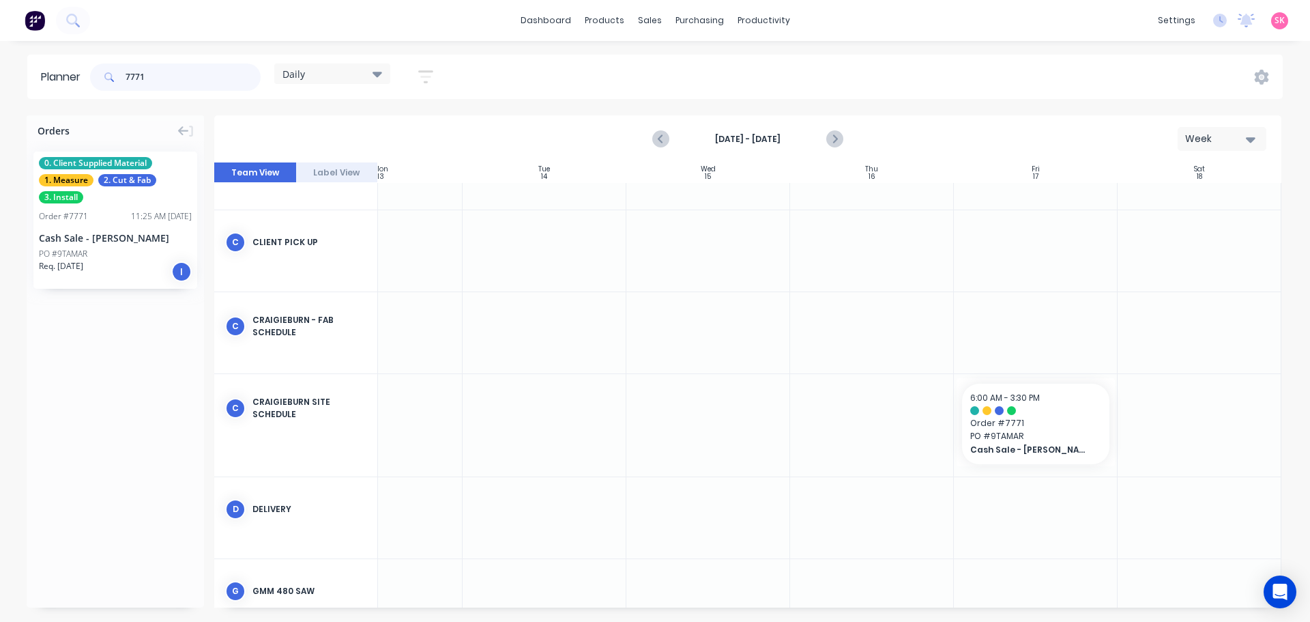
drag, startPoint x: 205, startPoint y: 78, endPoint x: 20, endPoint y: 89, distance: 185.3
click at [26, 91] on div "Planner 7771 Daily Save new view None edit Daily (Default) edit Factory Overvie…" at bounding box center [655, 77] width 1310 height 44
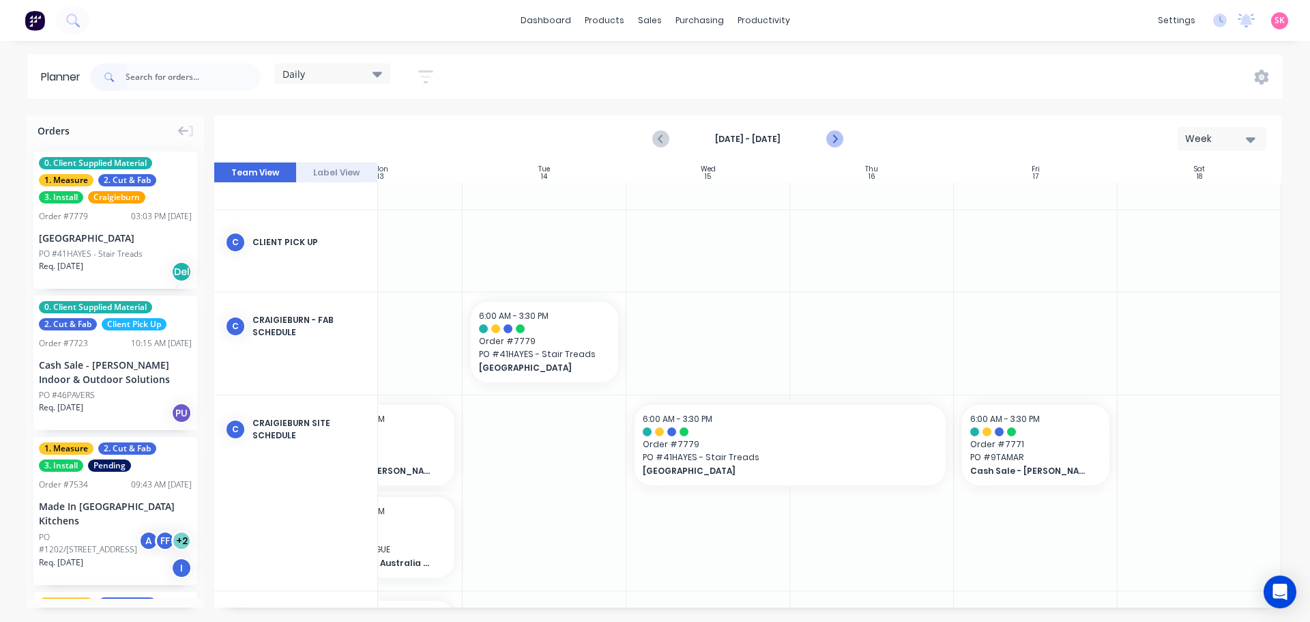
click at [841, 136] on icon "Next page" at bounding box center [834, 139] width 16 height 16
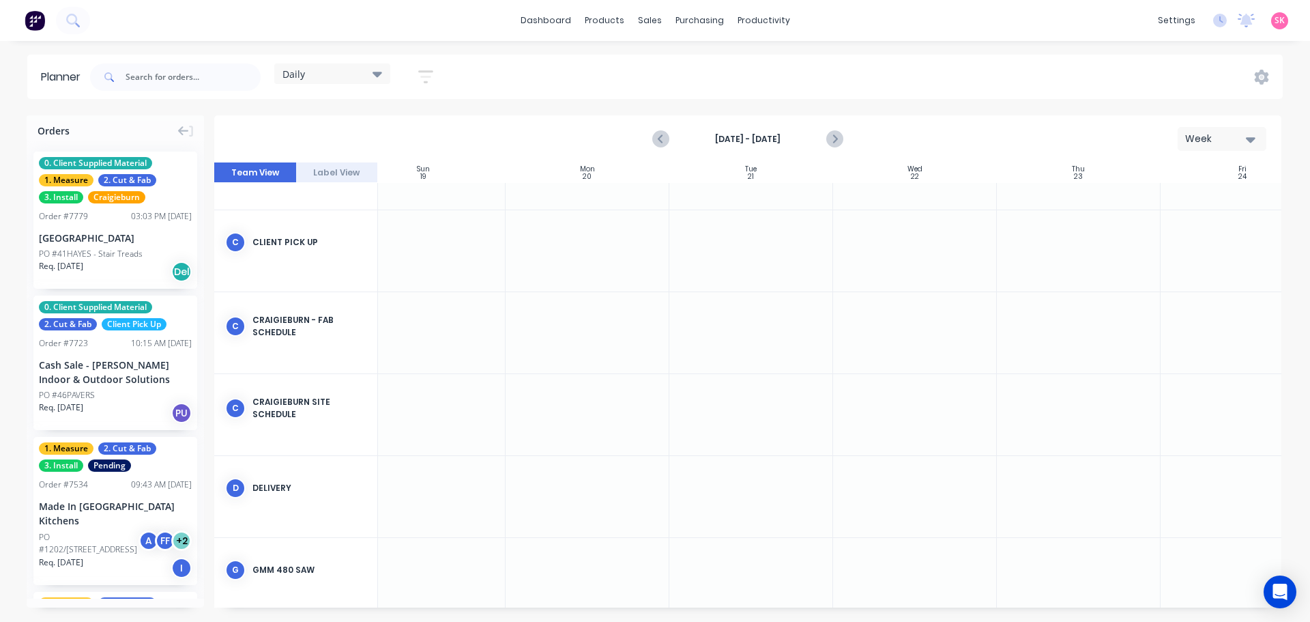
scroll to position [136, 0]
drag, startPoint x: 428, startPoint y: 335, endPoint x: 778, endPoint y: 335, distance: 350.1
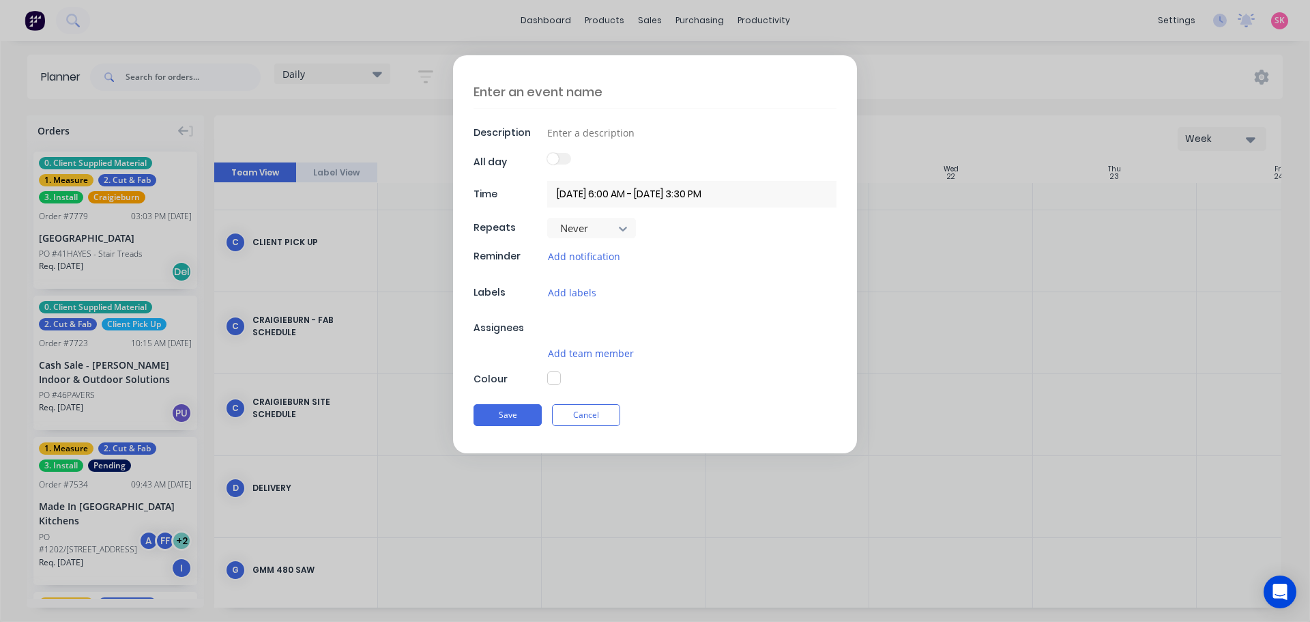
type textarea "x"
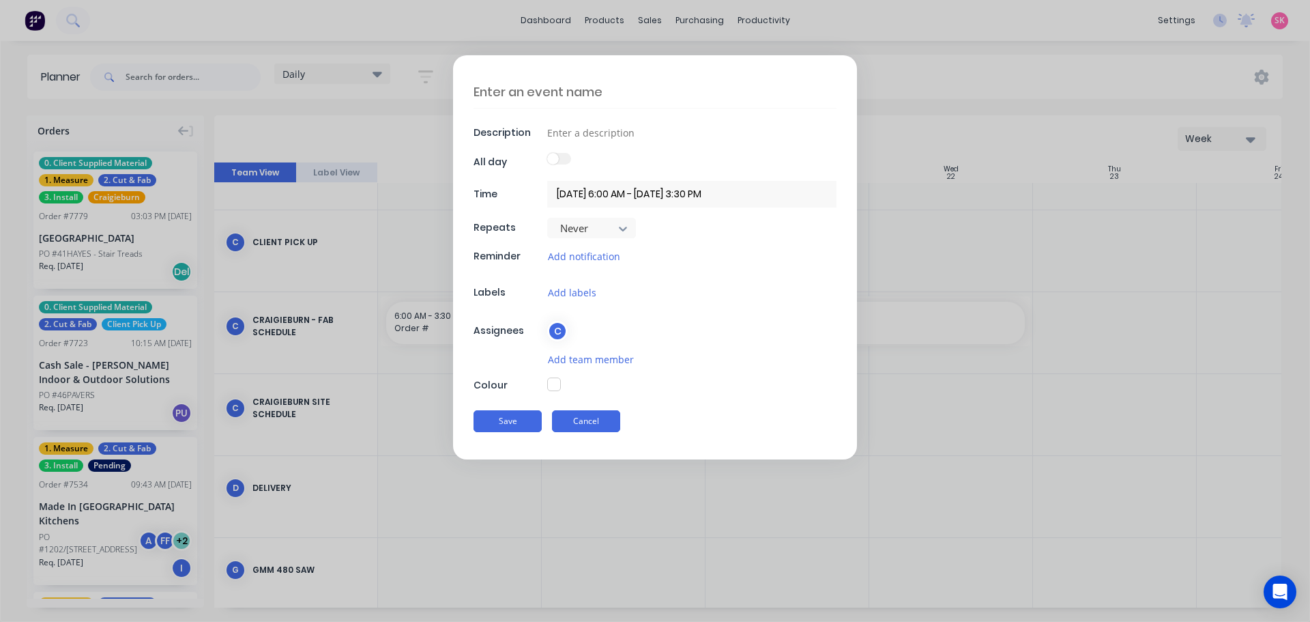
click at [572, 413] on button "Cancel" at bounding box center [586, 421] width 68 height 22
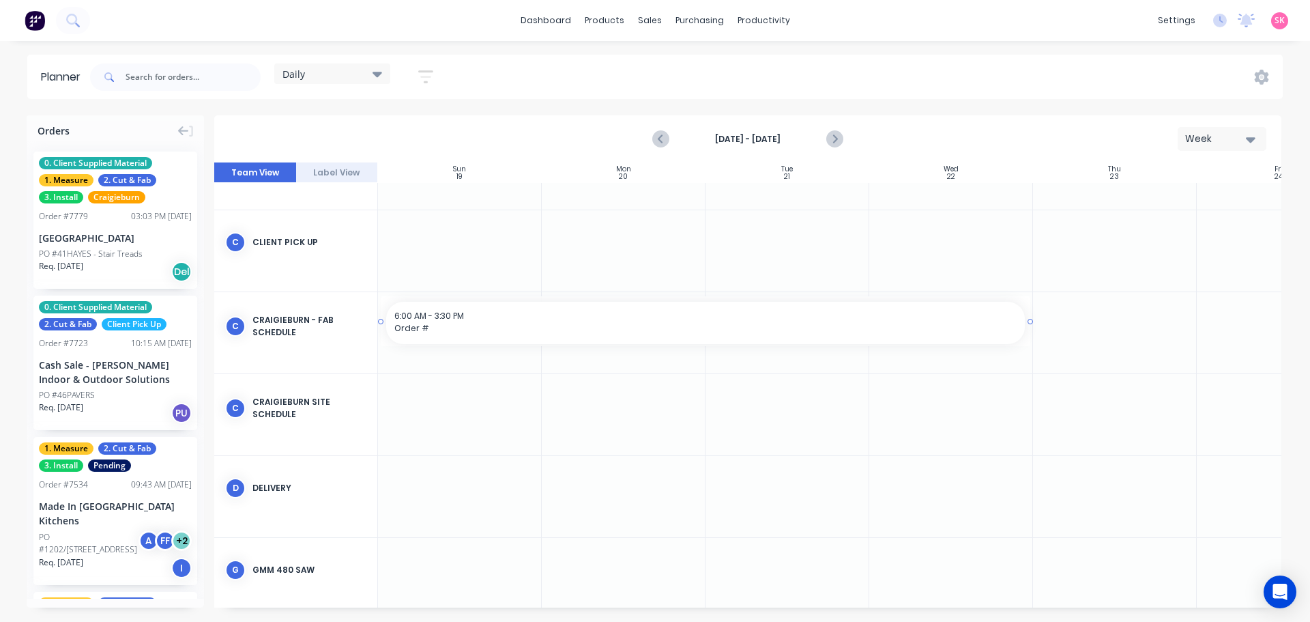
click at [578, 318] on div "6:00 AM - 3:30 PM" at bounding box center [705, 316] width 622 height 12
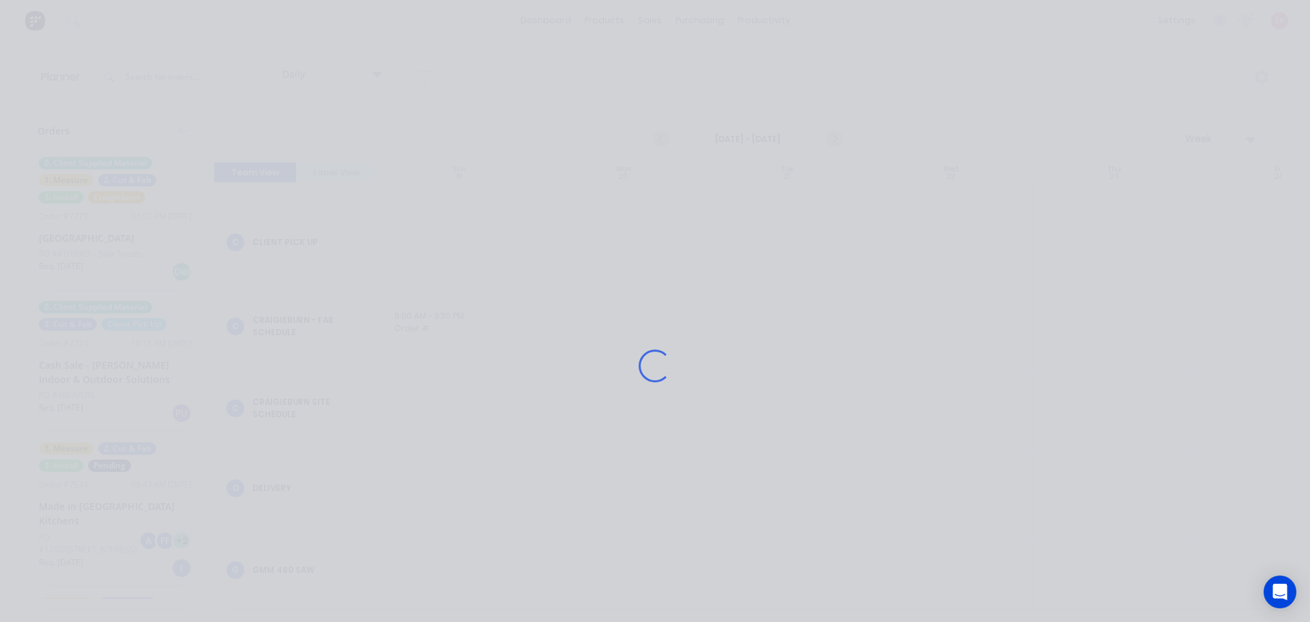
click at [190, 78] on div "Loading..." at bounding box center [655, 366] width 1092 height 622
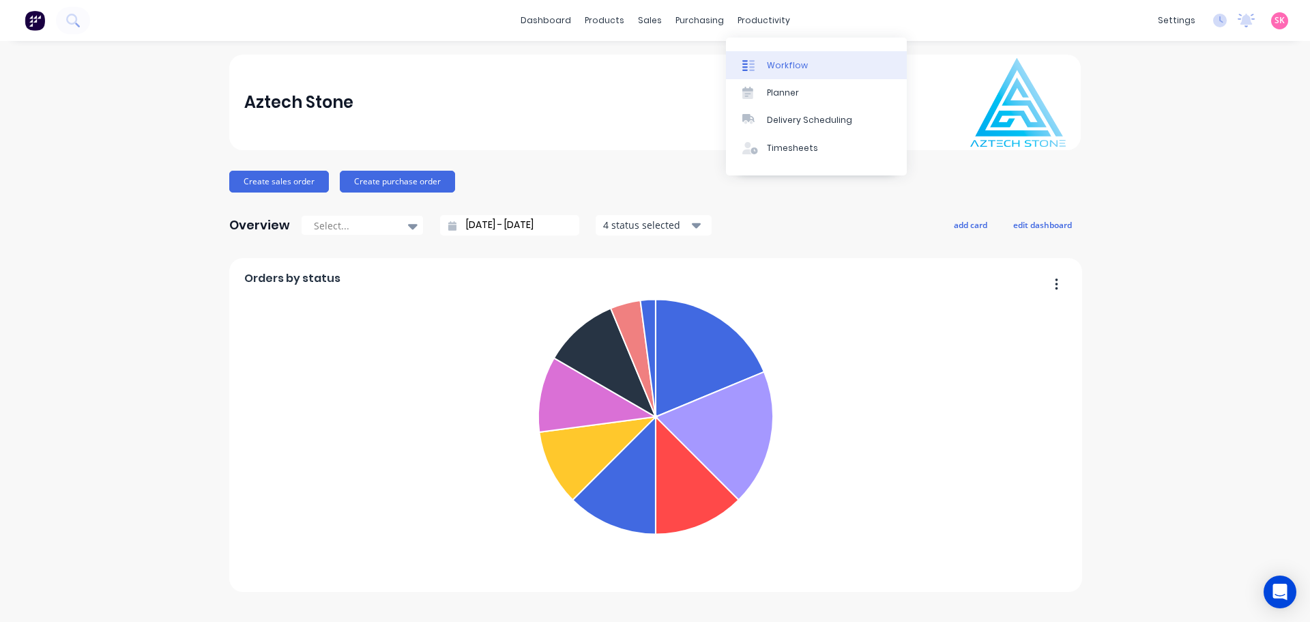
click at [795, 73] on link "Workflow" at bounding box center [816, 64] width 181 height 27
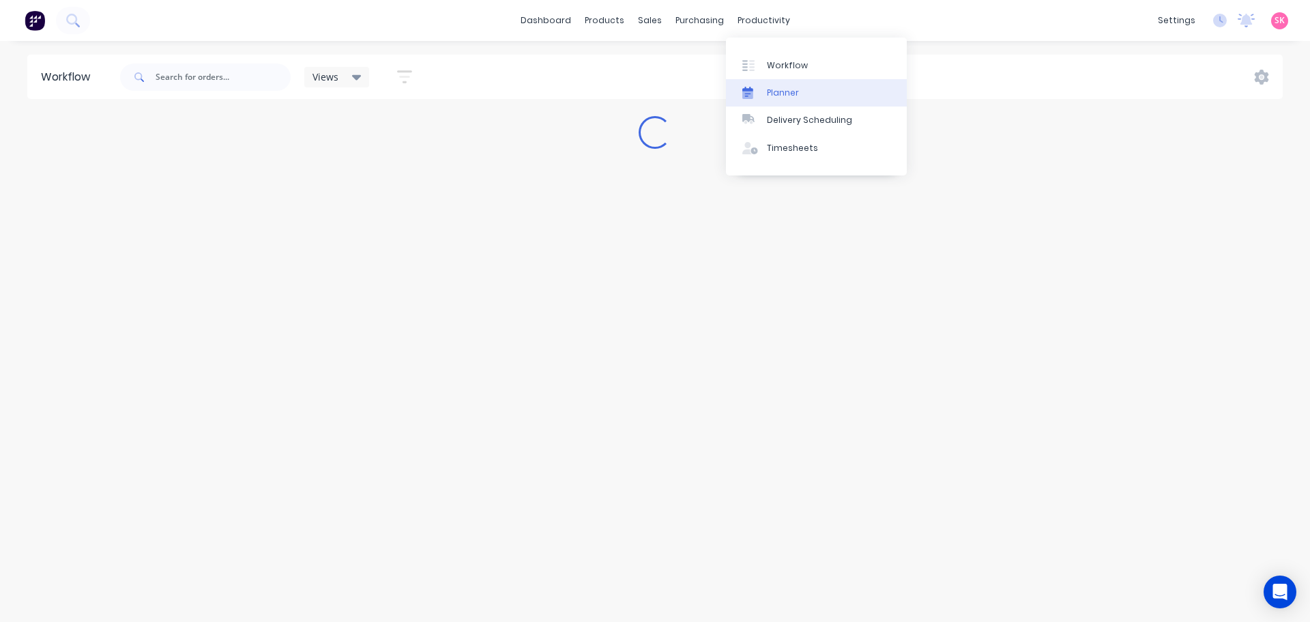
click at [785, 95] on div "Planner" at bounding box center [783, 93] width 32 height 12
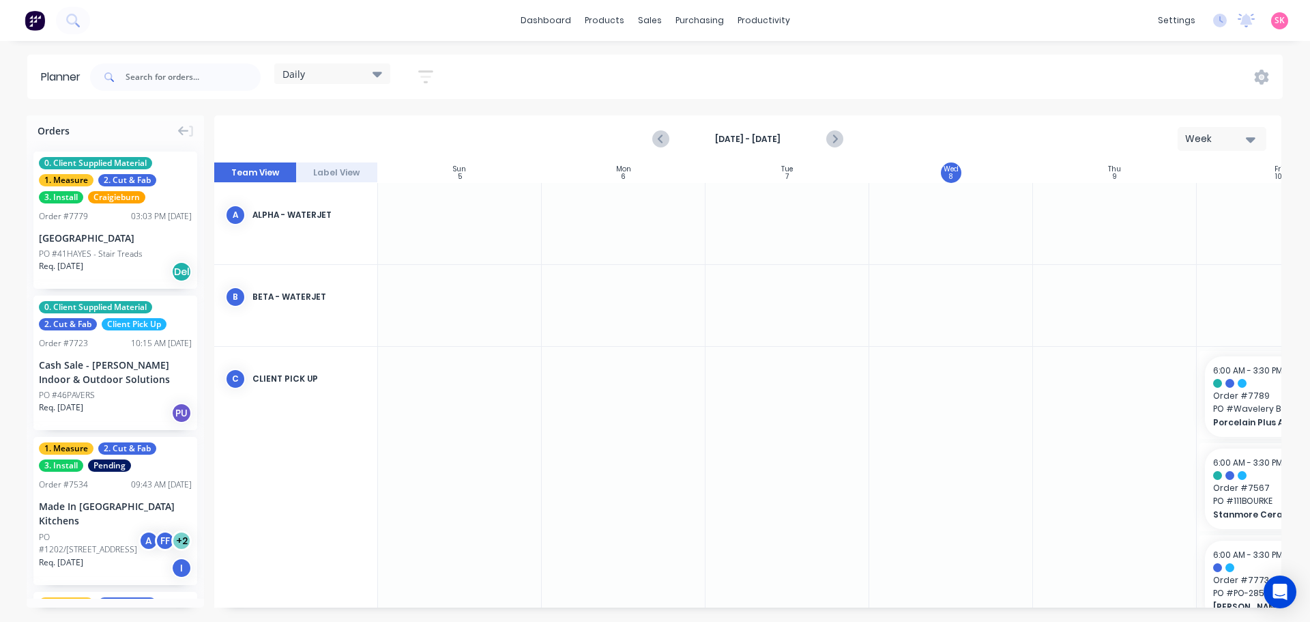
scroll to position [0, 1]
click at [838, 139] on icon "Next page" at bounding box center [834, 139] width 16 height 16
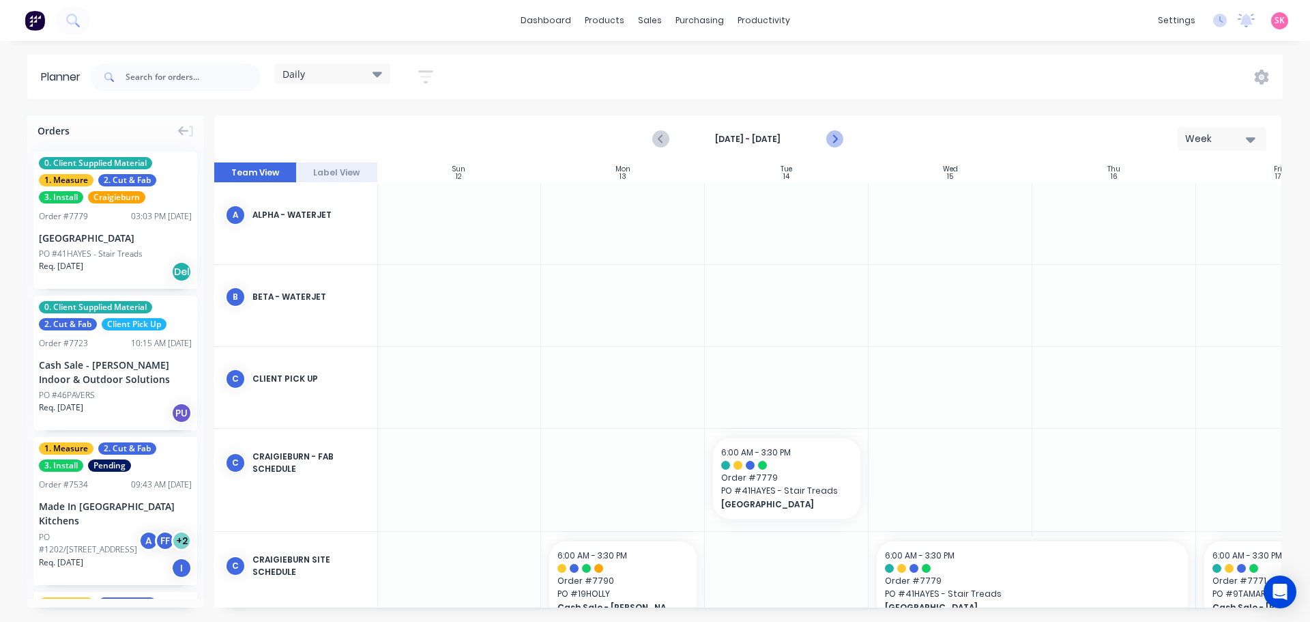
click at [838, 139] on icon "Next page" at bounding box center [834, 139] width 16 height 16
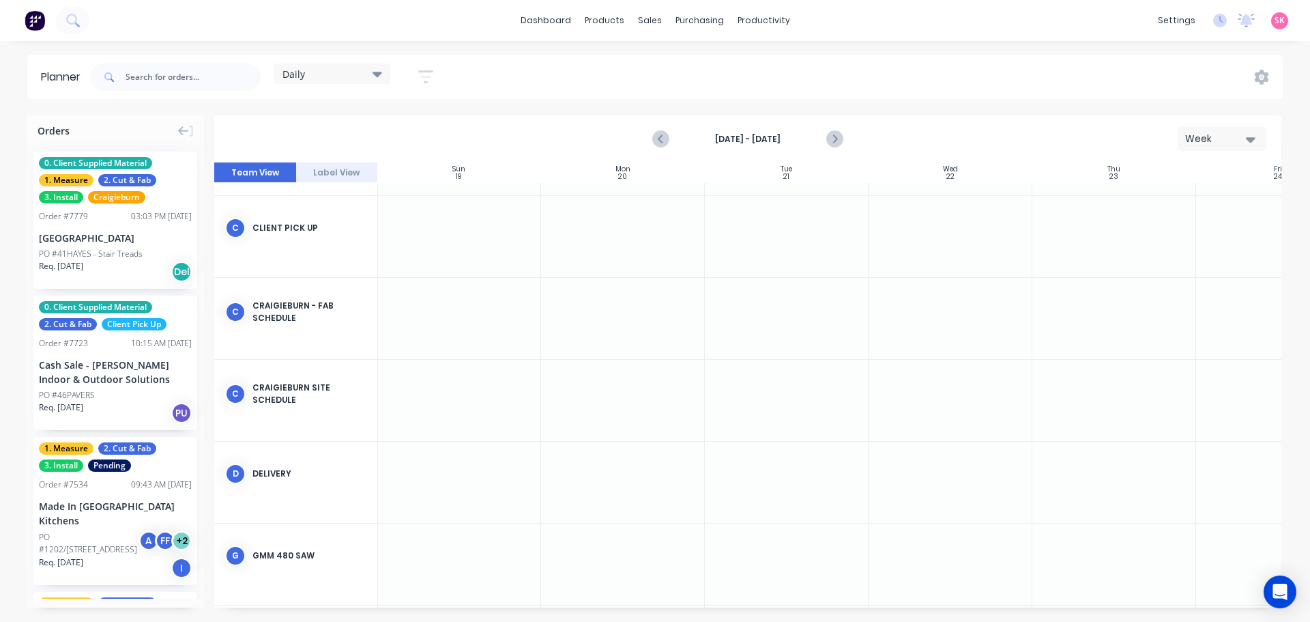
scroll to position [68, 1]
drag, startPoint x: 632, startPoint y: 397, endPoint x: 818, endPoint y: 392, distance: 185.7
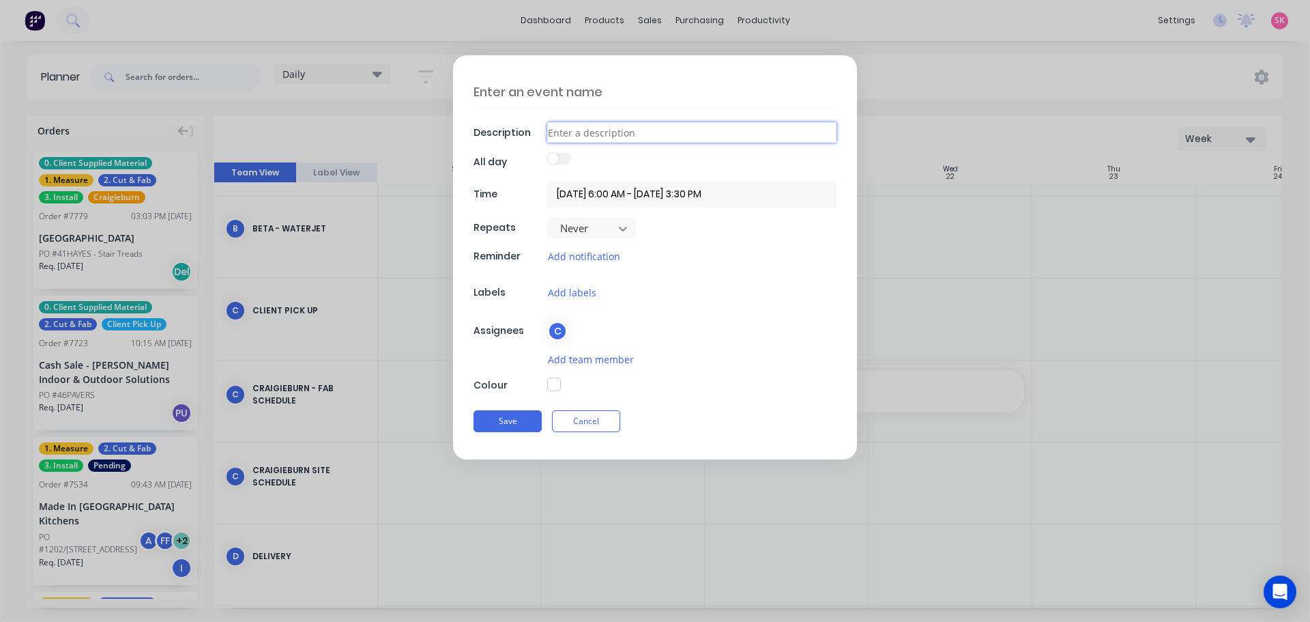
click at [583, 122] on input at bounding box center [691, 132] width 289 height 20
type textarea "x"
click at [581, 96] on textarea at bounding box center [655, 92] width 363 height 32
type textarea "C"
type textarea "x"
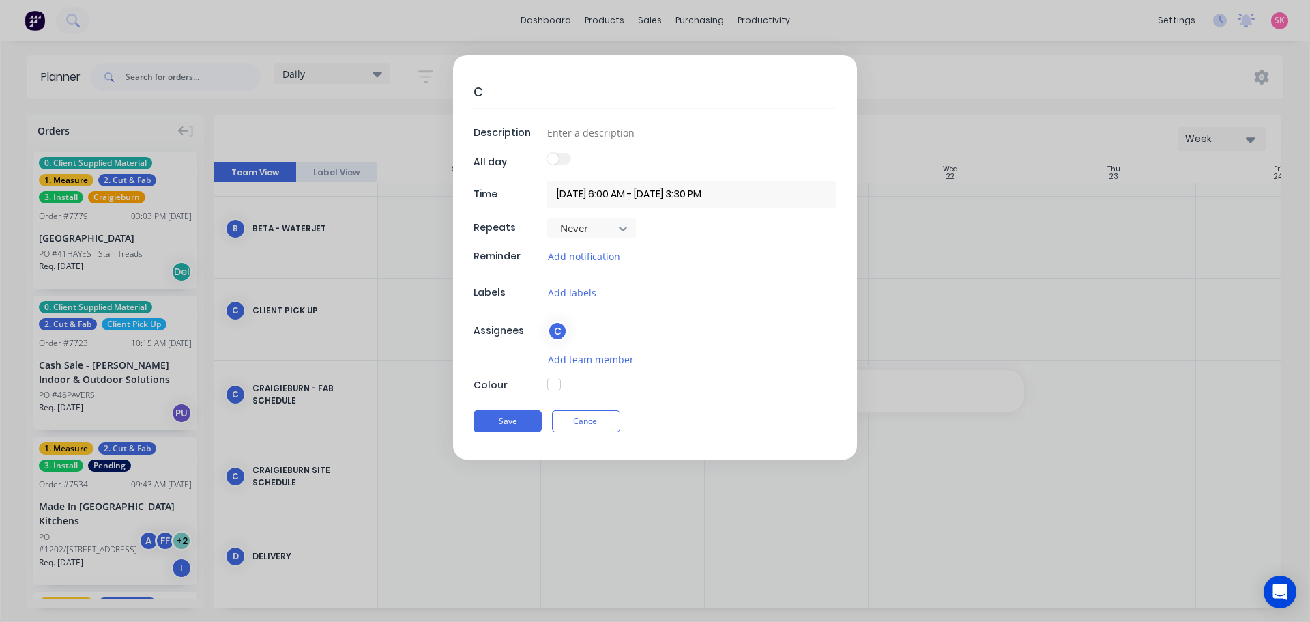
type textarea "CR"
type textarea "x"
type textarea "CRA"
type textarea "x"
type textarea "CRAI"
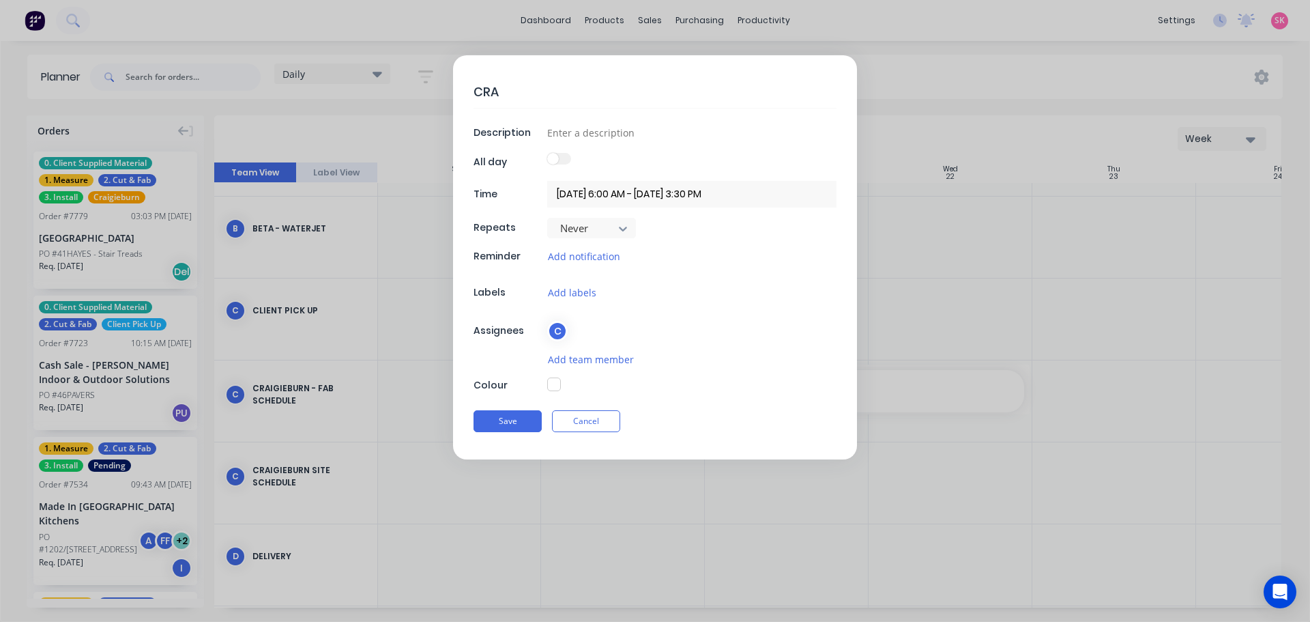
type textarea "x"
type textarea "CRAIG"
type textarea "x"
type textarea "CRAIGI"
type textarea "x"
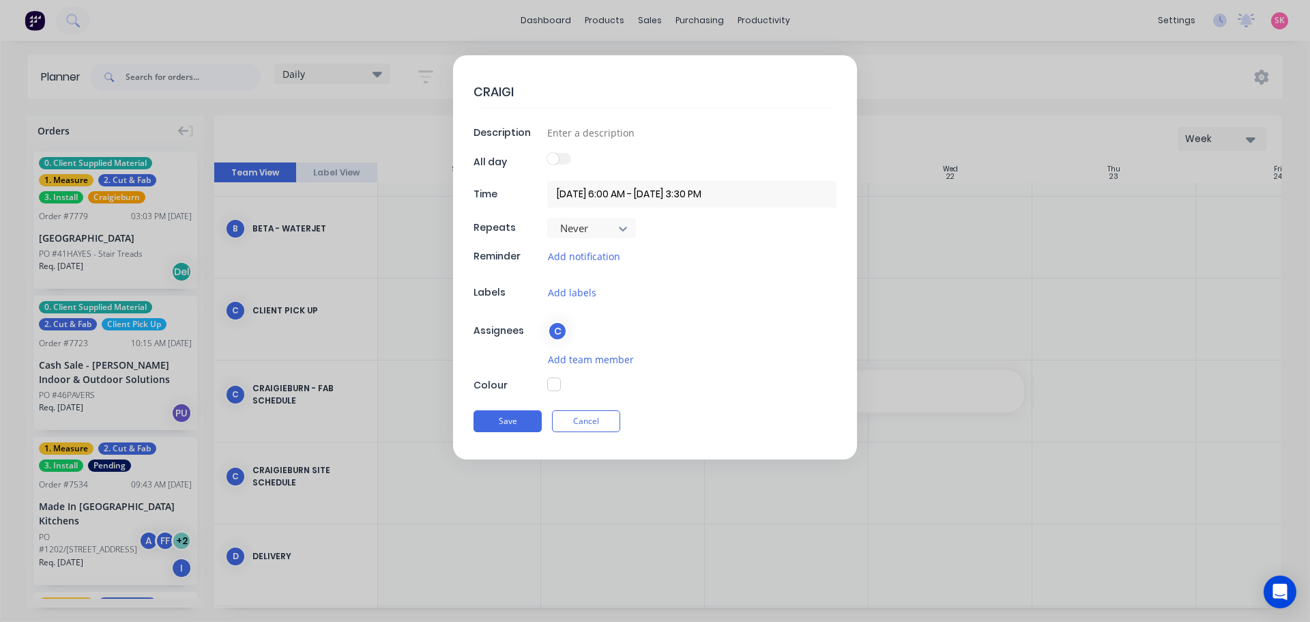
type textarea "CRAIGIE"
type textarea "x"
type textarea "CRAIGIEB"
type textarea "x"
type textarea "CRAIGIEBU"
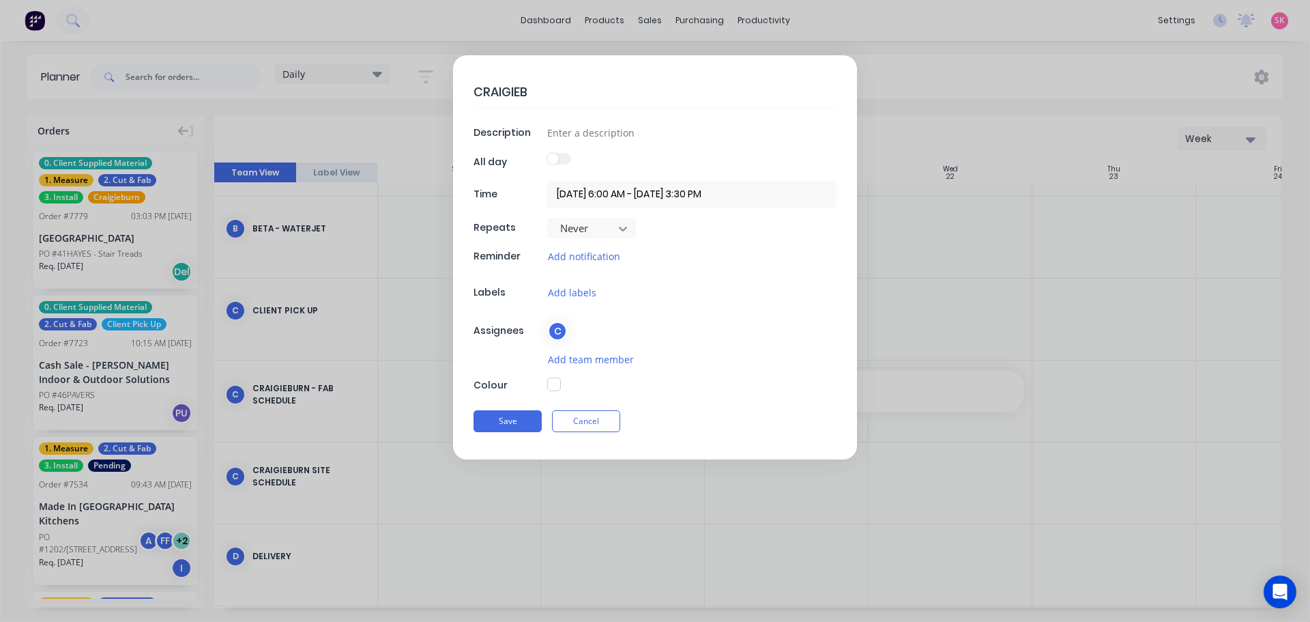
type textarea "x"
type textarea "CRAIGIEBUR"
type textarea "x"
type textarea "CRAIGIEBURN"
type textarea "x"
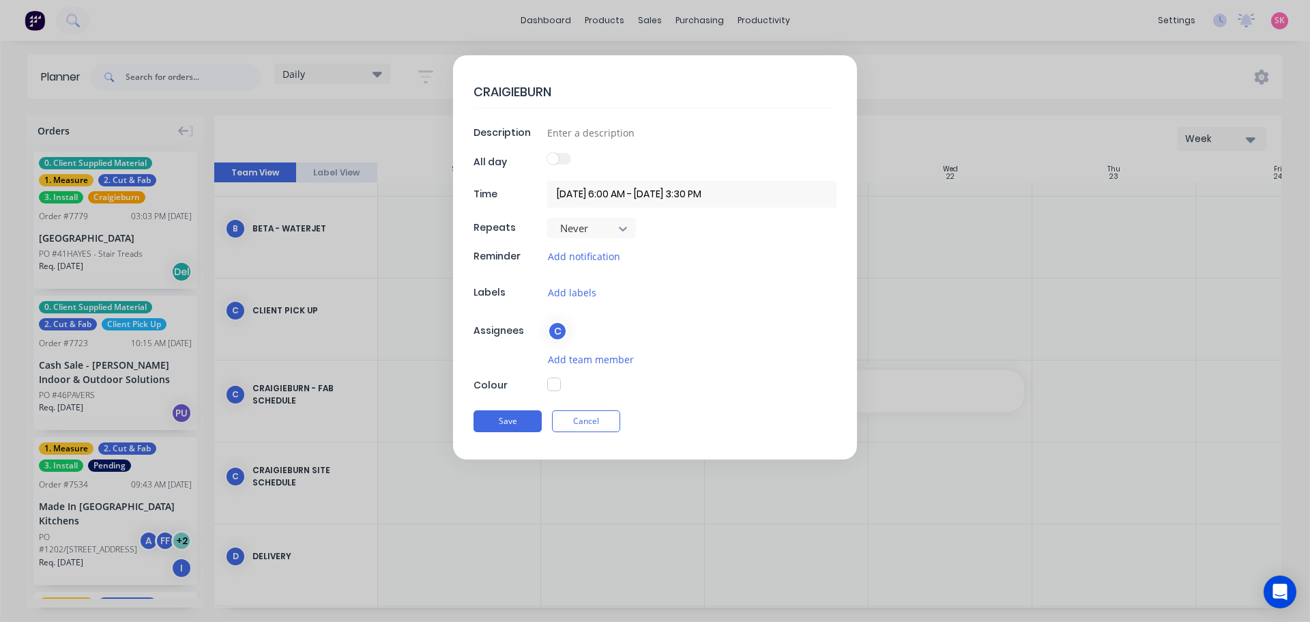
type textarea "CRAIGIEBURN"
type textarea "x"
type textarea "CRAIGIEBURN F"
type textarea "x"
type textarea "CRAIGIEBURN FA"
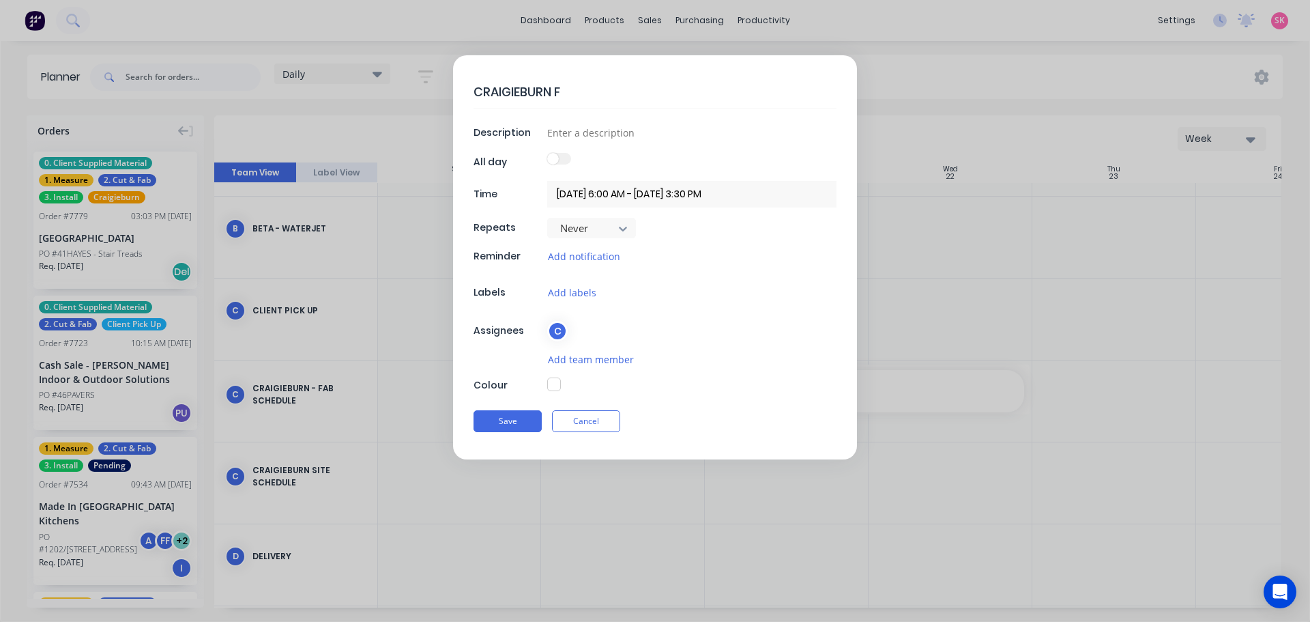
type textarea "x"
type textarea "CRAIGIEBURN FAB"
type textarea "x"
type textarea "CRAIGIEBURN FAB"
type textarea "x"
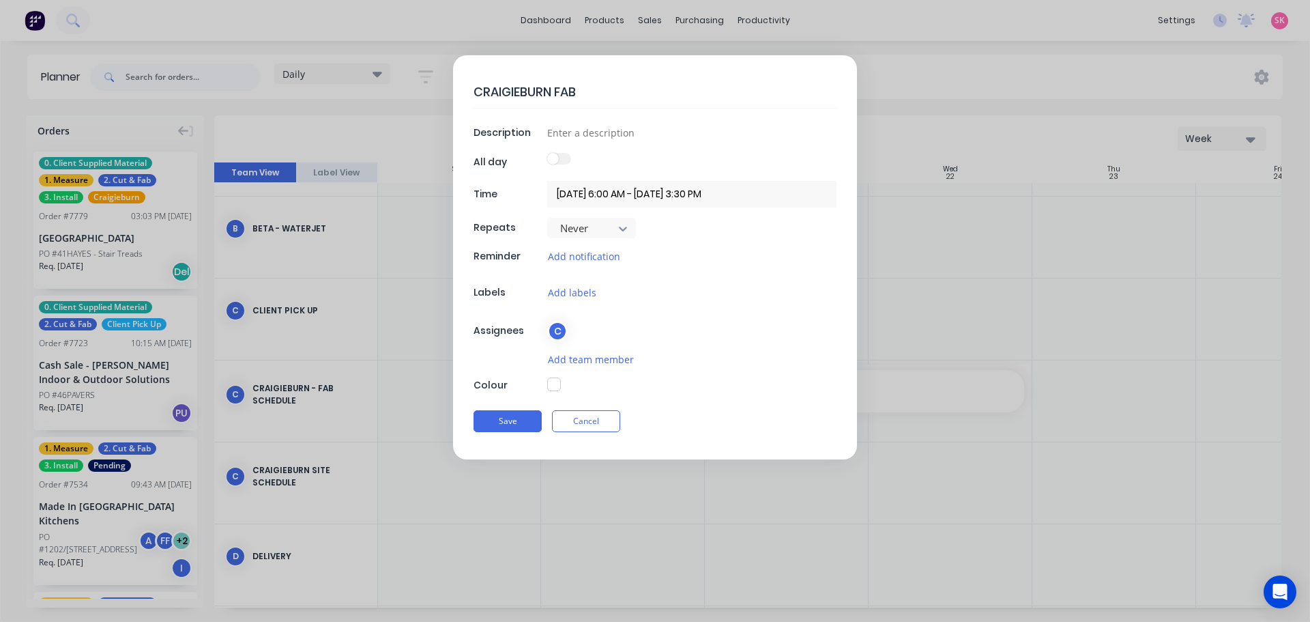
type textarea "CRAIGIEBURN FAB D"
type textarea "x"
type textarea "CRAIGIEBURN FAB DA"
type textarea "x"
type textarea "CRAIGIEBURN FAB DAY"
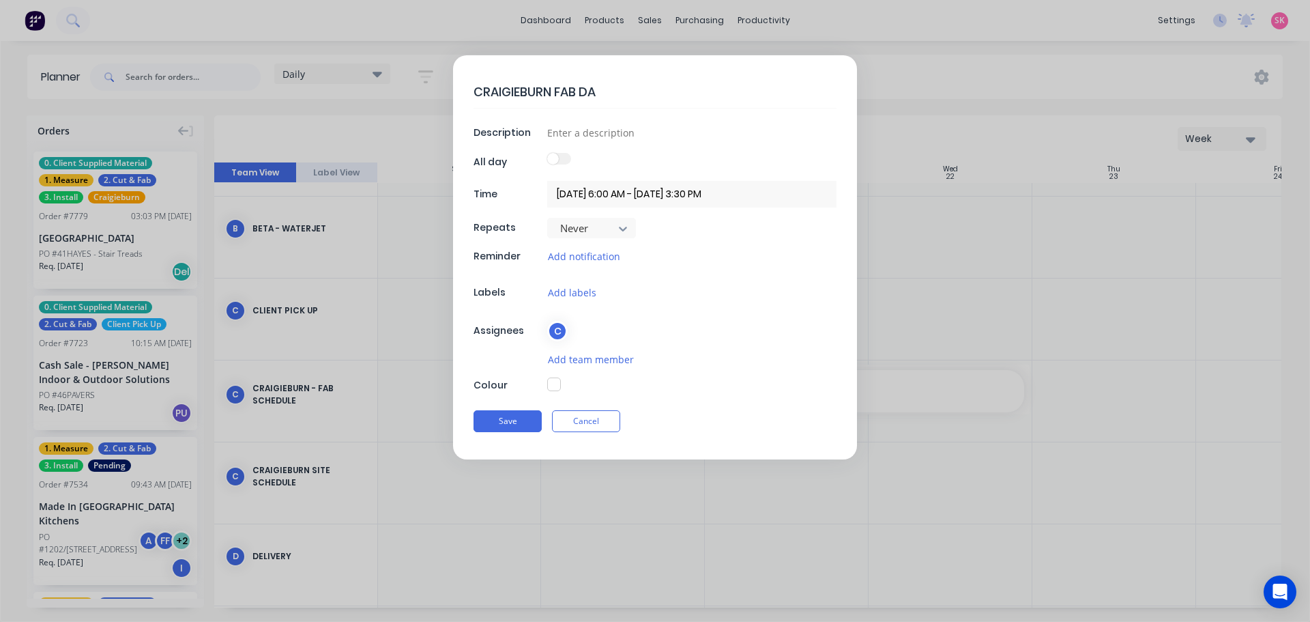
type textarea "x"
type textarea "CRAIGIEBURN FAB DAYS"
type textarea "x"
type textarea "CRAIGIEBURN FAB DAYS"
type textarea "x"
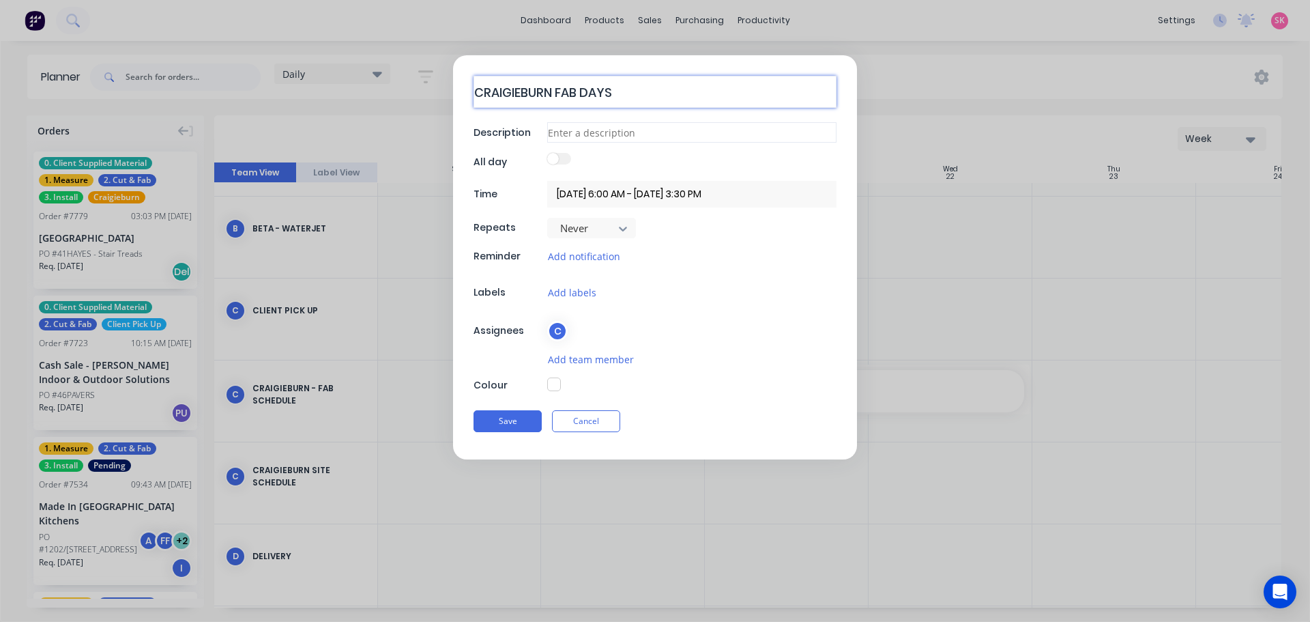
type textarea "CRAIGIEBURN FAB DAYS"
type textarea "x"
click at [590, 141] on input at bounding box center [691, 132] width 289 height 20
type input "N"
type textarea "x"
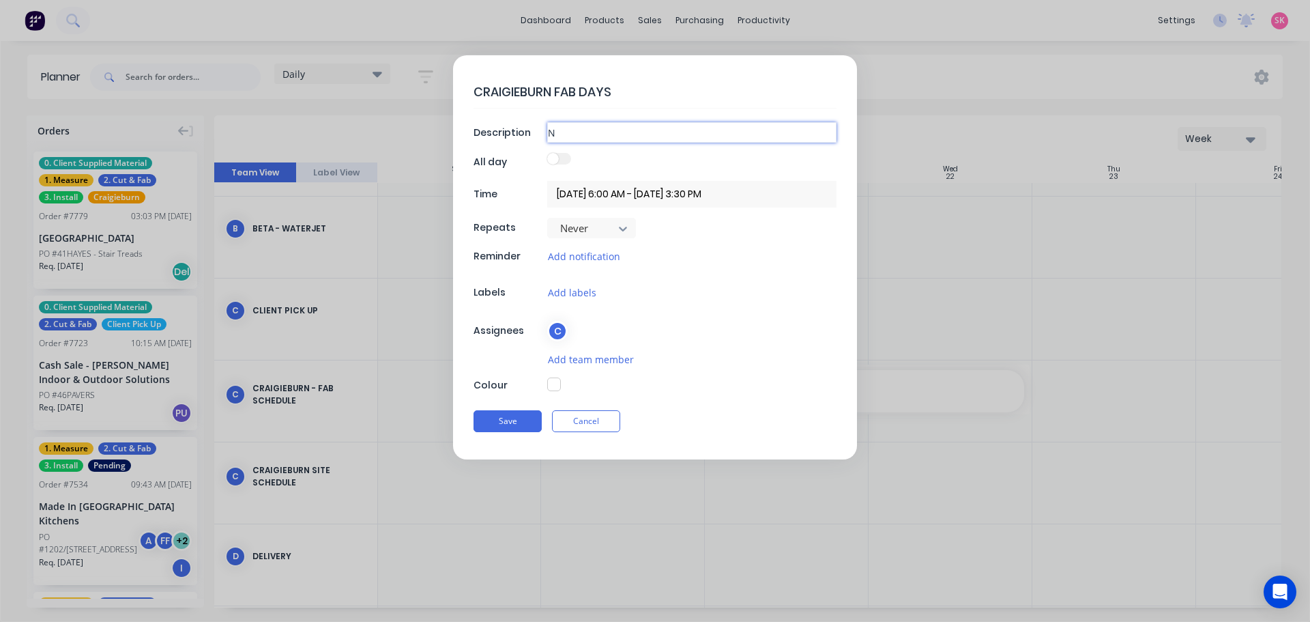
type input "NO"
type textarea "x"
type input "NO"
type textarea "x"
type input "NO I"
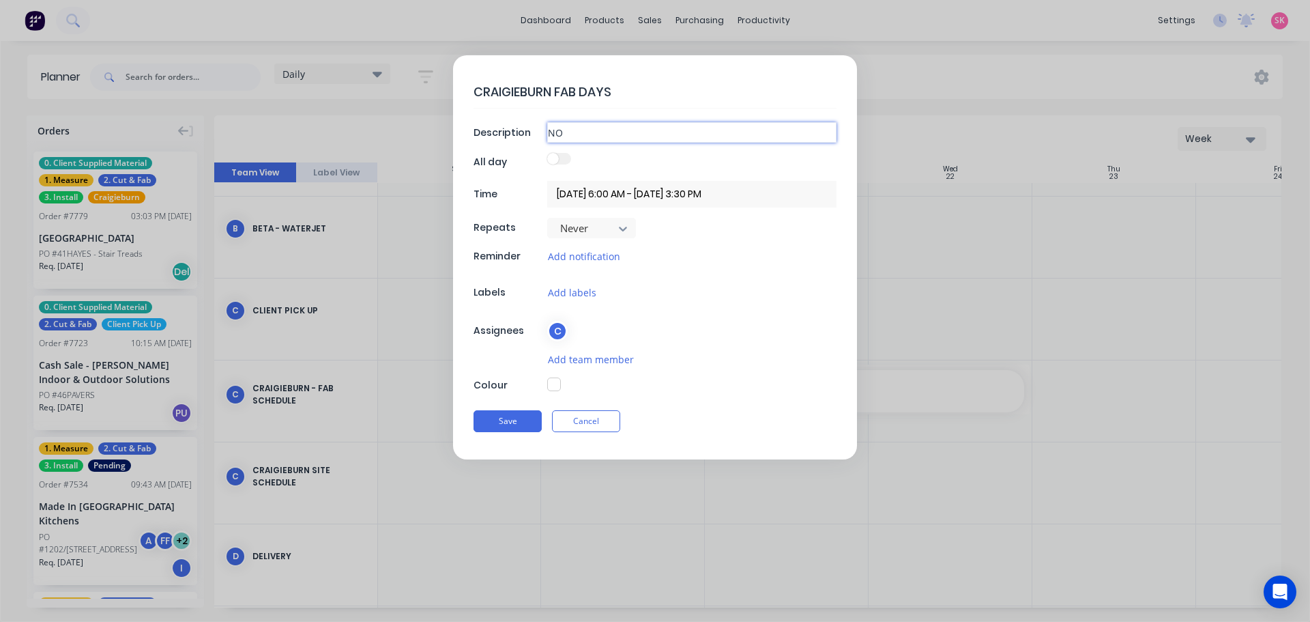
type textarea "x"
type input "NO IN"
type textarea "x"
type input "NO INS"
type textarea "x"
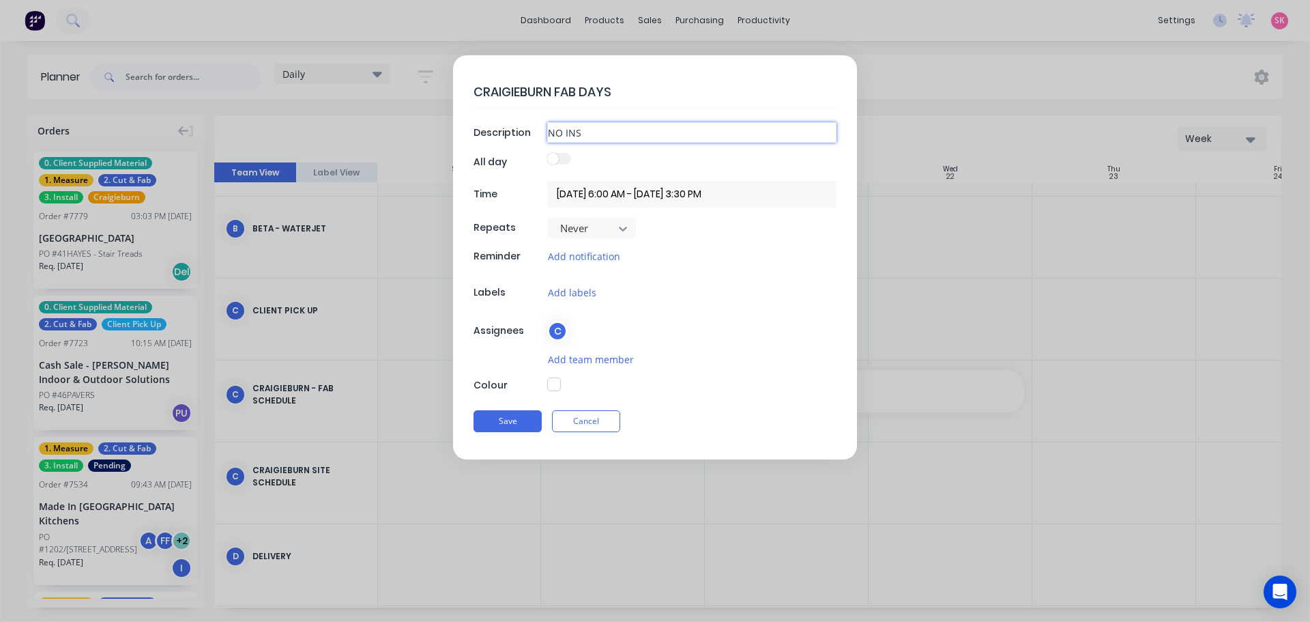
type input "NO INST"
type textarea "x"
type input "NO INSTA"
type textarea "x"
type input "NO INSTAL"
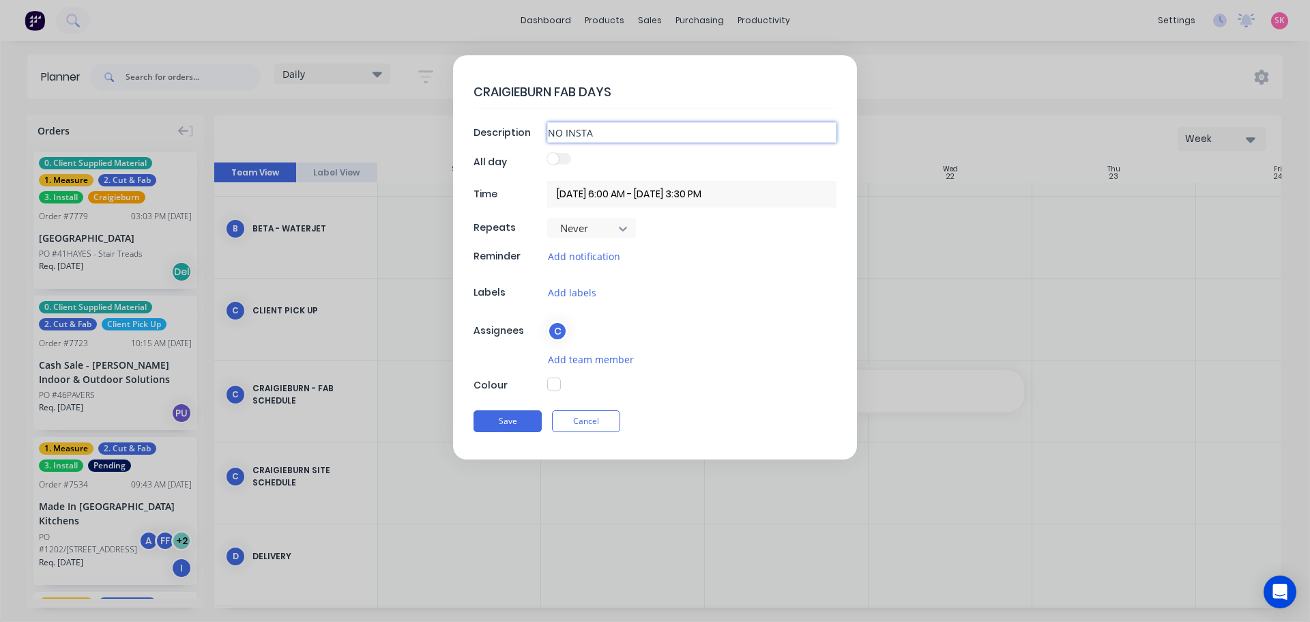
type textarea "x"
type input "NO INSTALL"
type textarea "x"
type input "NO INSTALLS"
type textarea "x"
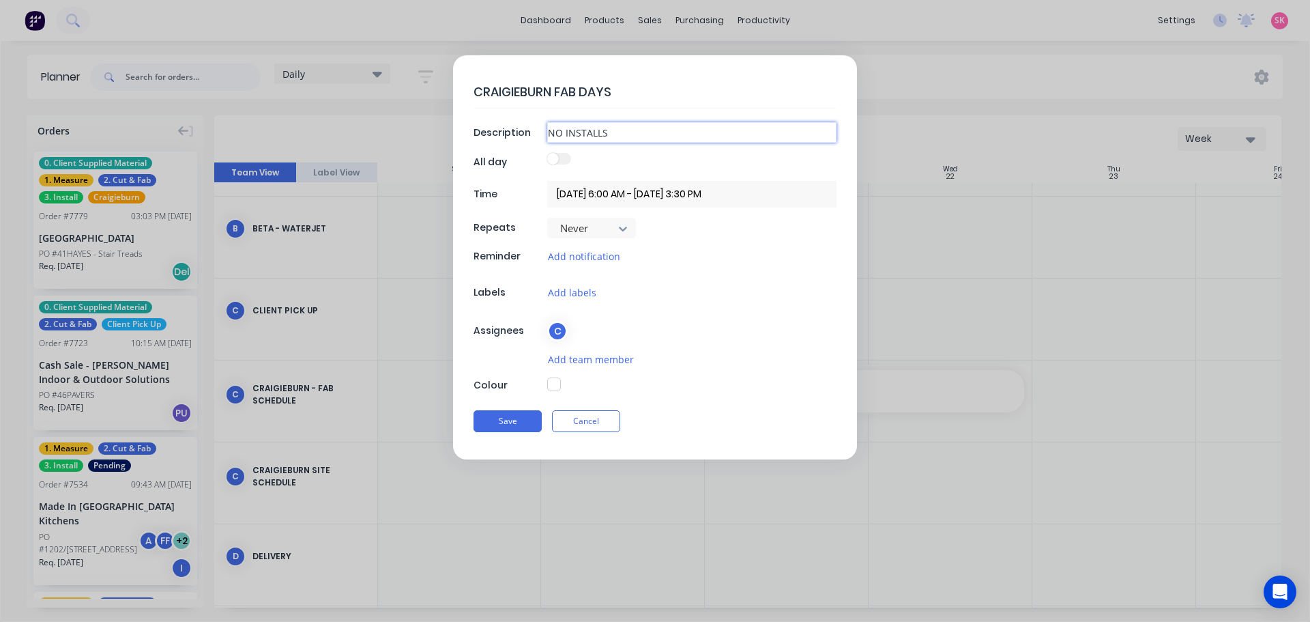
type input "NO INSTALLS"
type textarea "x"
type input "NO INSTALLS T"
type textarea "x"
type input "NO INSTALLS TO"
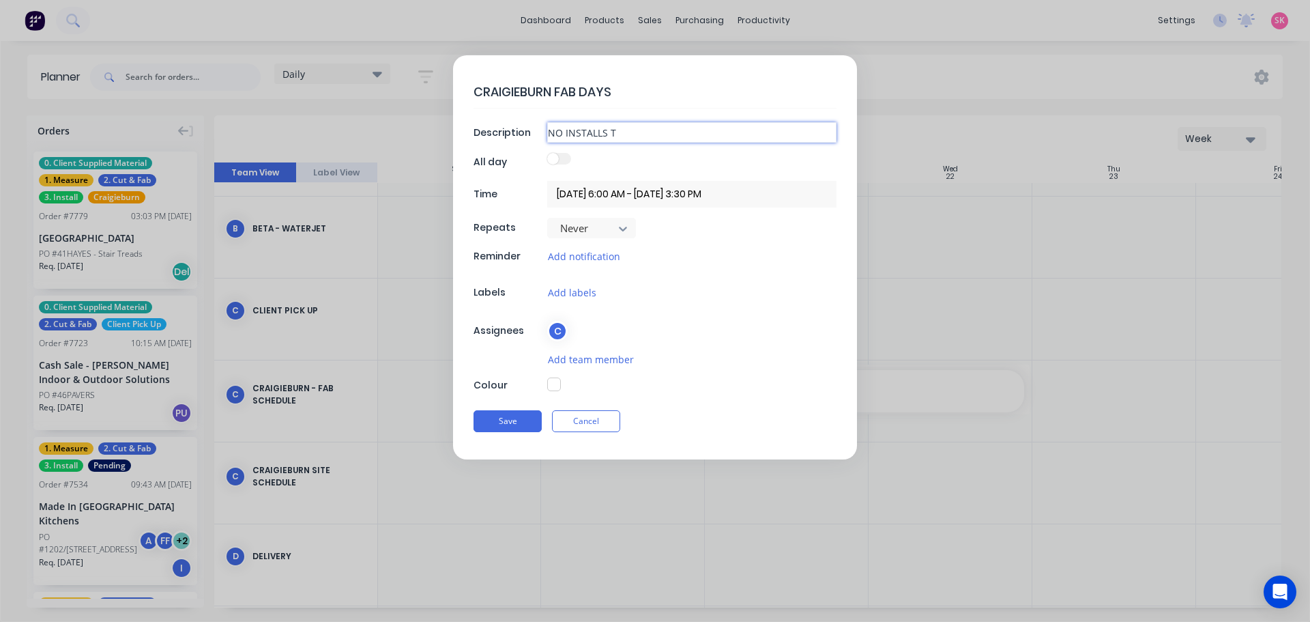
type textarea "x"
type input "NO INSTALLS TO"
type textarea "x"
type input "NO INSTALLS TO B"
type textarea "x"
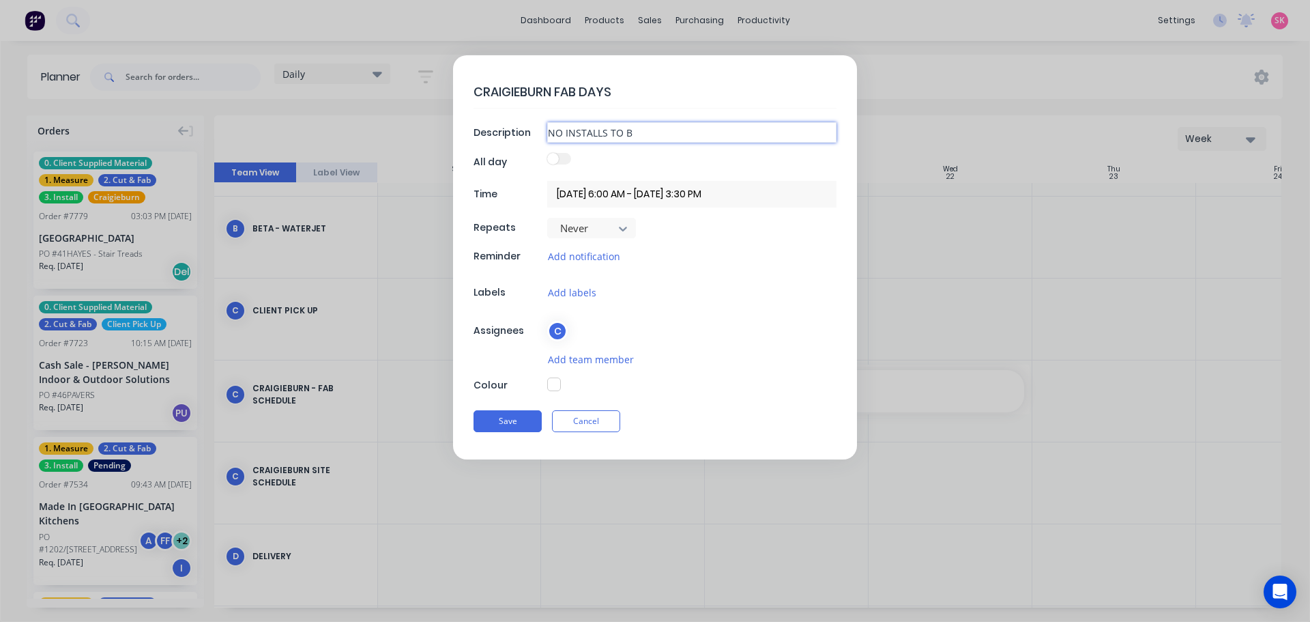
type input "NO INSTALLS TO BE"
type textarea "x"
type input "NO INSTALLS TO BE"
type textarea "x"
type input "NO INSTALLS TO BE B"
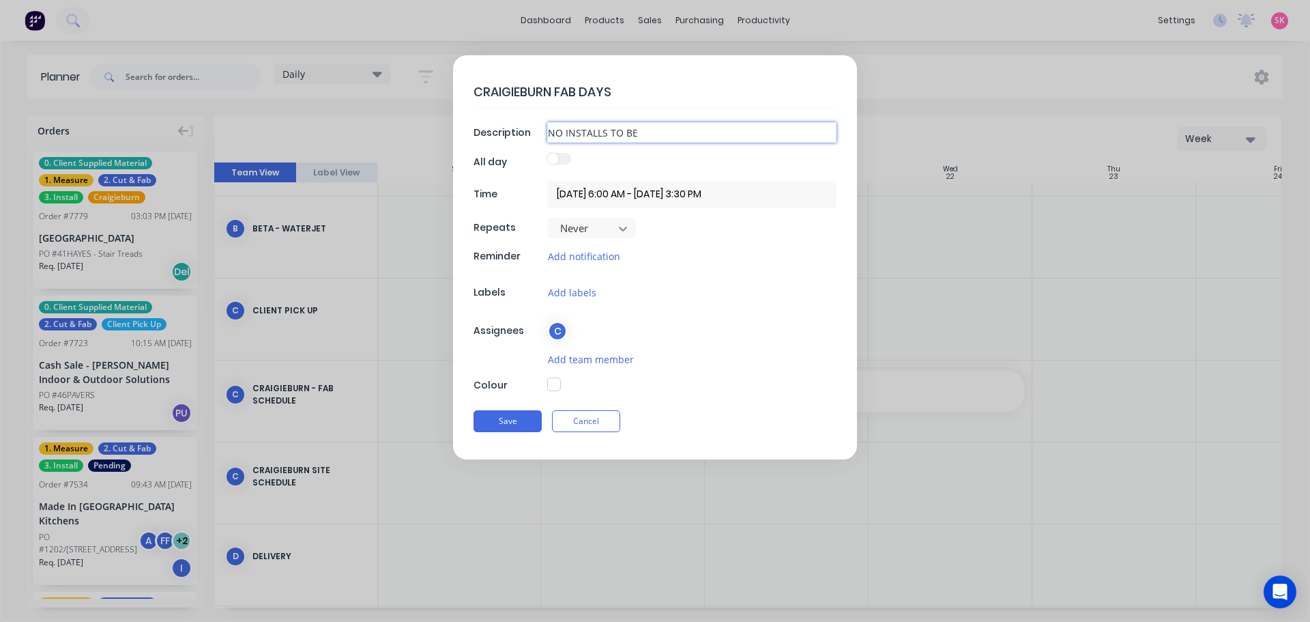
type textarea "x"
type input "NO INSTALLS TO BE BO"
type textarea "x"
type input "NO INSTALLS TO BE BOO"
type textarea "x"
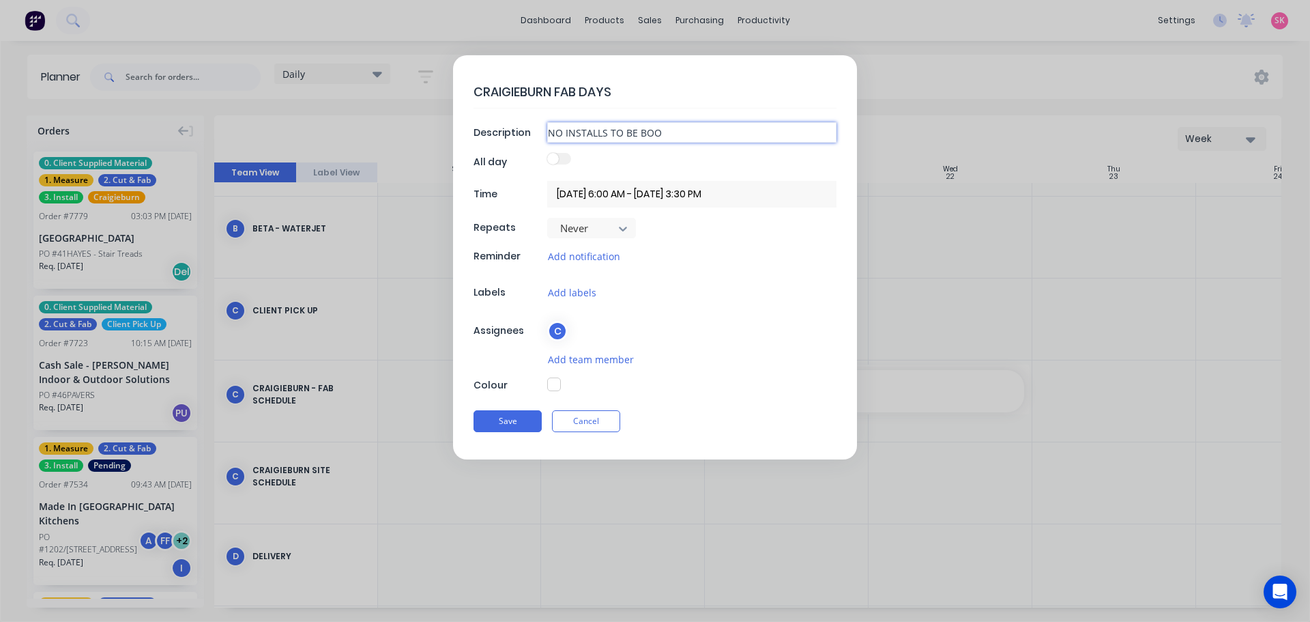
type input "NO INSTALLS TO BE BOOK"
type textarea "x"
type input "NO INSTALLS TO BE BOOKE"
type textarea "x"
type input "NO INSTALLS TO BE BOOKED"
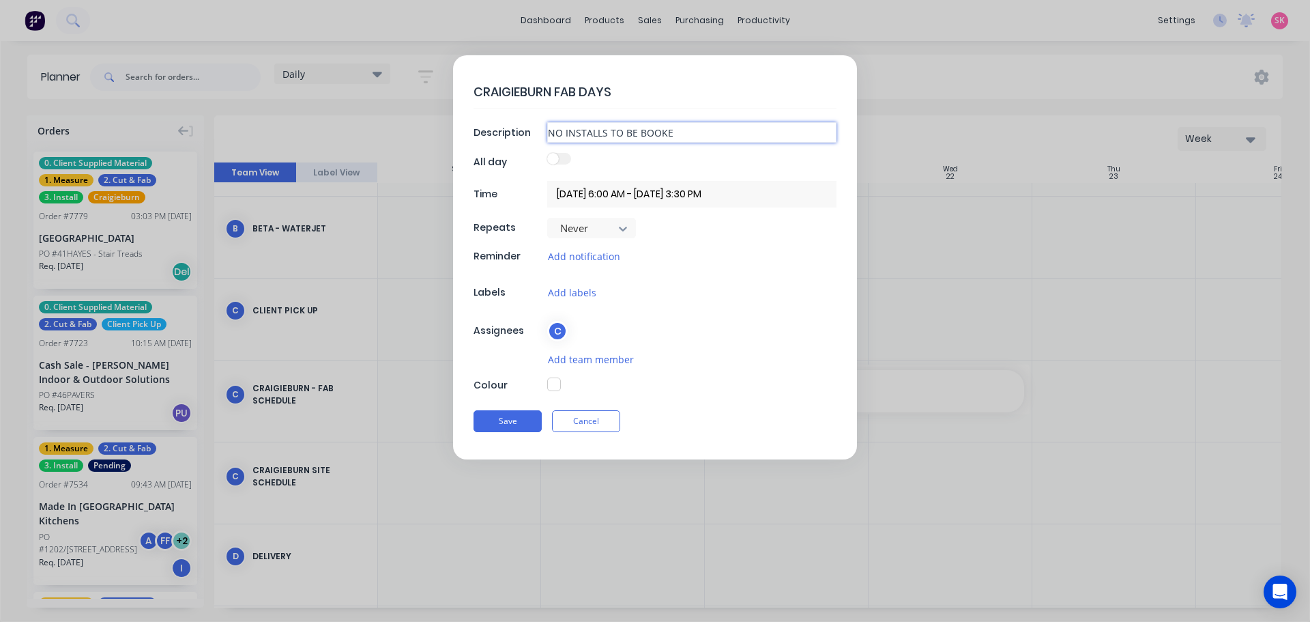
type textarea "x"
type input "NO INSTALLS TO BE BOOKED"
click at [568, 162] on label at bounding box center [559, 159] width 24 height 12
click at [547, 150] on div "CRAIGIEBURN FAB DAYS Description NO INSTALLS TO BE BOOKED All day Time 20/10/20…" at bounding box center [655, 257] width 404 height 404
click at [550, 156] on span at bounding box center [553, 159] width 12 height 12
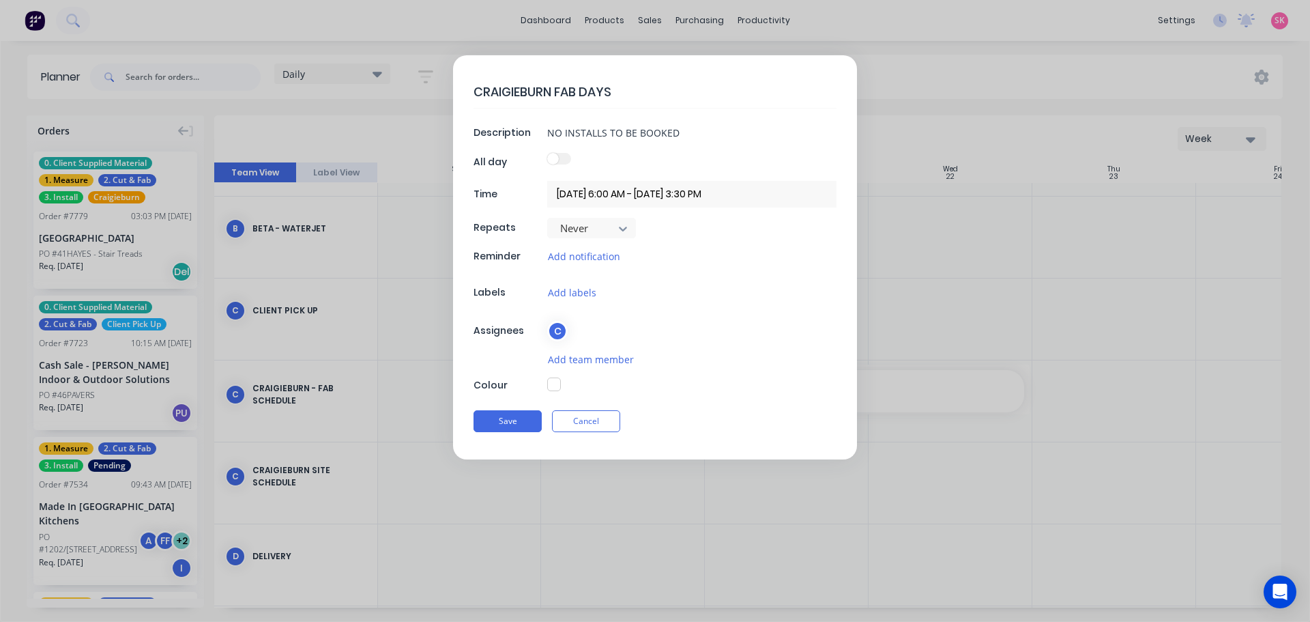
click at [556, 375] on div "CRAIGIEBURN FAB DAYS Description NO INSTALLS TO BE BOOKED All day Time 20/10/20…" at bounding box center [655, 257] width 404 height 404
click at [556, 380] on button "button" at bounding box center [554, 384] width 14 height 14
type textarea "x"
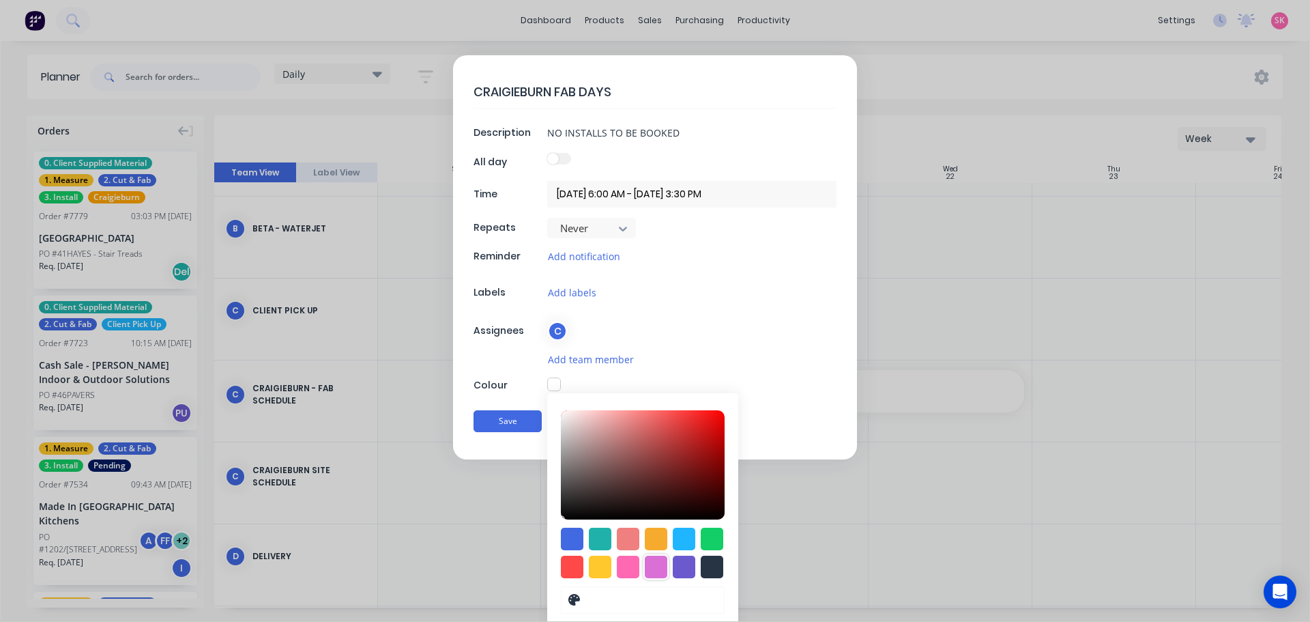
click at [657, 569] on div at bounding box center [656, 567] width 23 height 23
type input "#DA70D6"
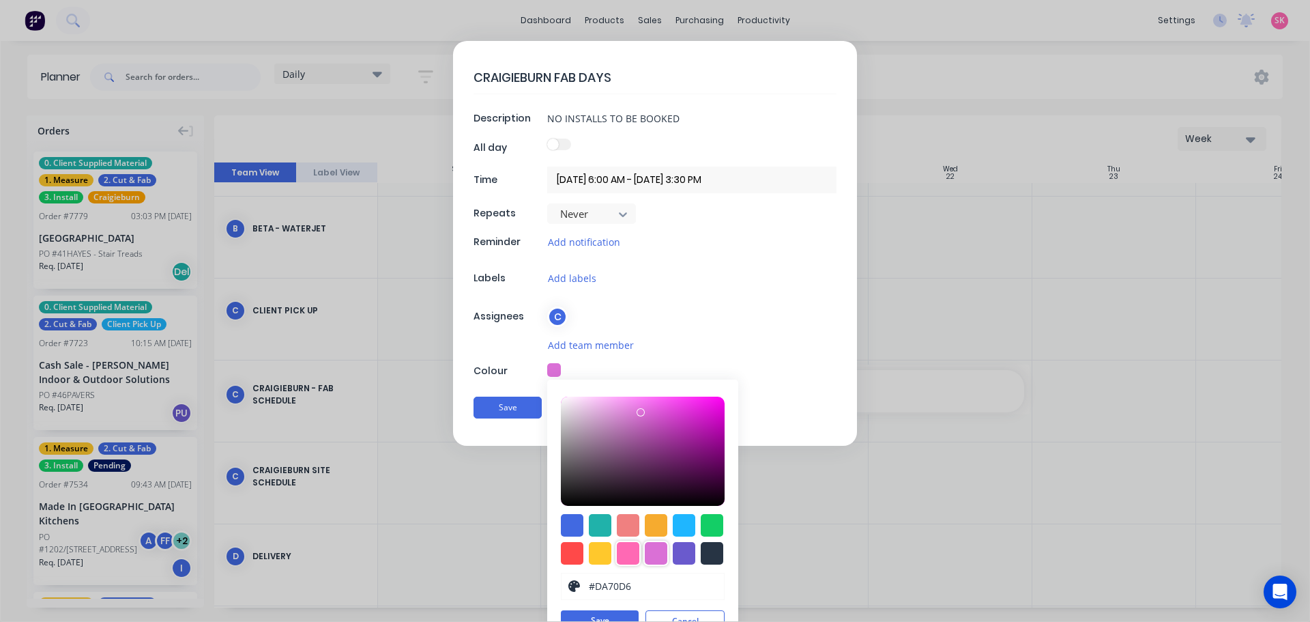
scroll to position [38, 0]
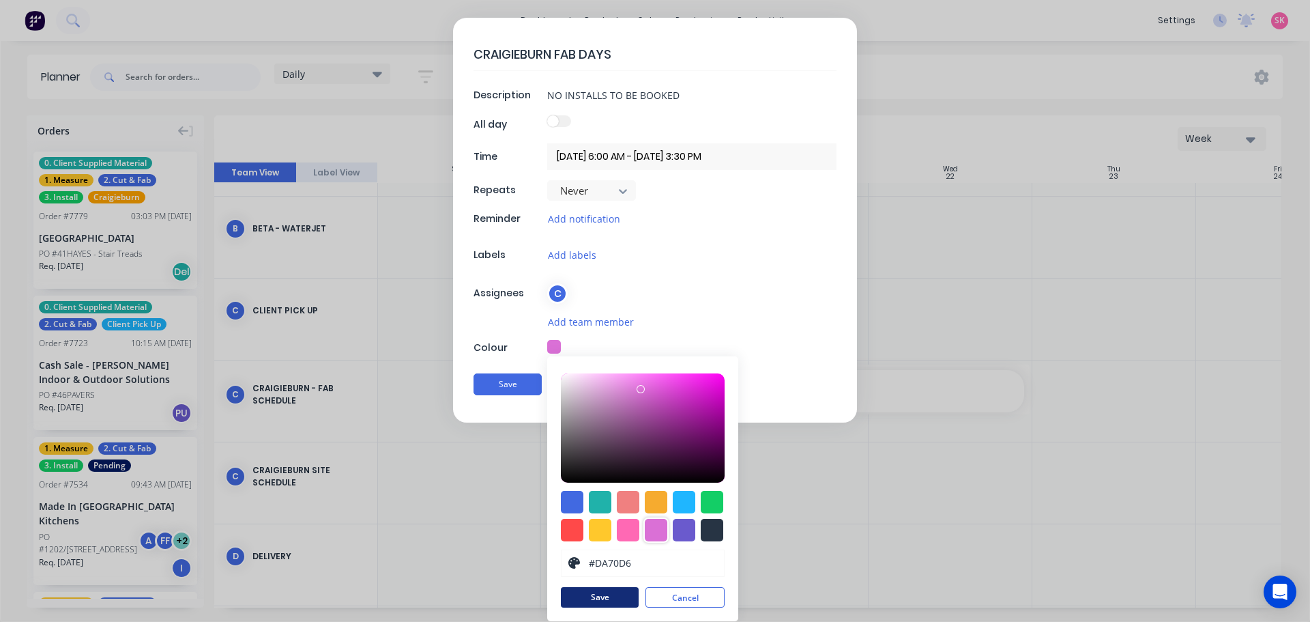
click at [603, 596] on button "Save" at bounding box center [600, 597] width 78 height 20
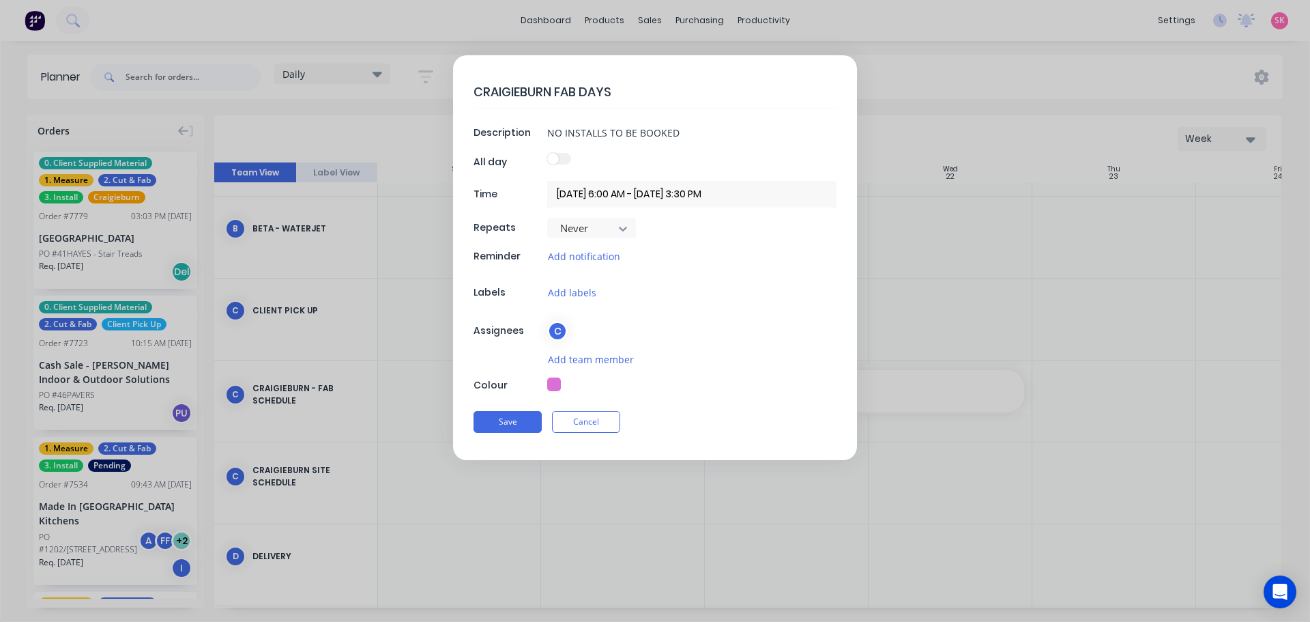
click at [562, 334] on div "C" at bounding box center [557, 331] width 20 height 20
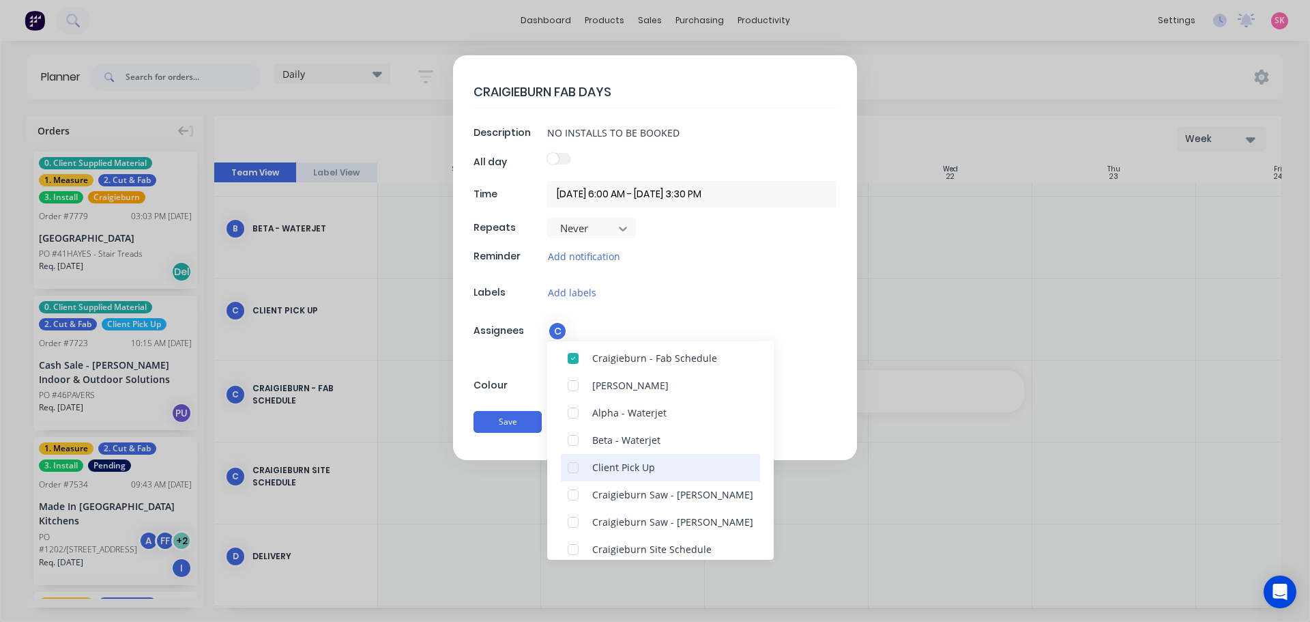
scroll to position [68, 0]
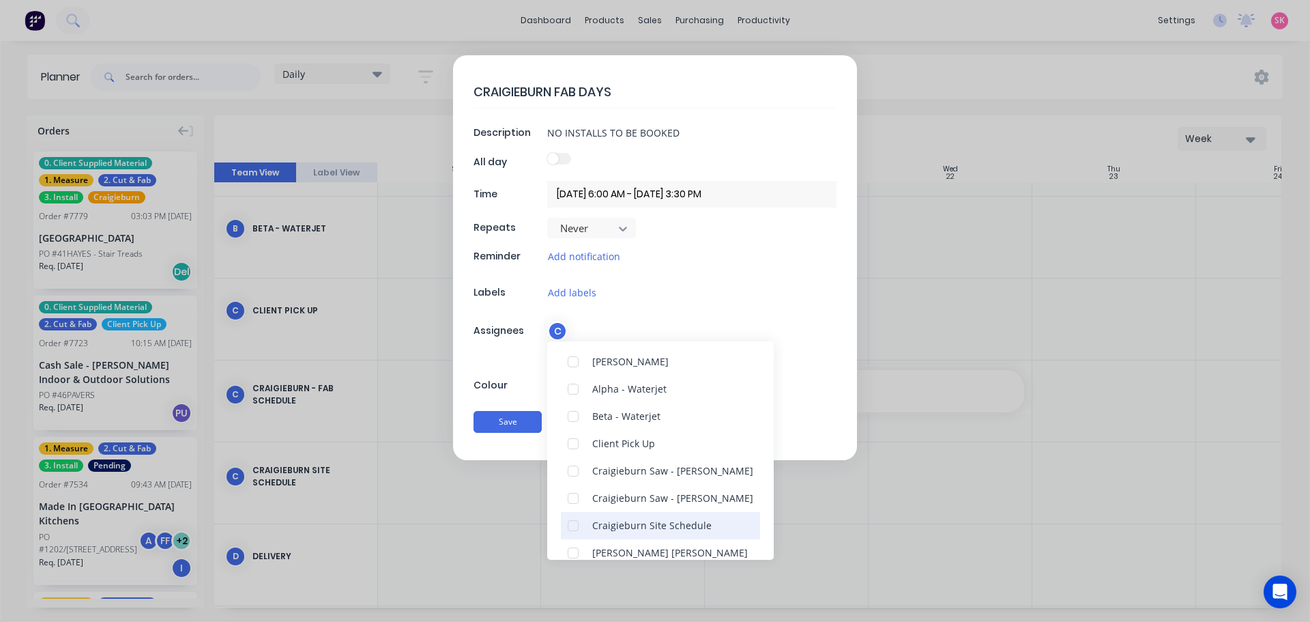
drag, startPoint x: 573, startPoint y: 528, endPoint x: 566, endPoint y: 519, distance: 11.4
click at [573, 527] on div at bounding box center [573, 525] width 27 height 27
click at [519, 422] on button "Save" at bounding box center [508, 422] width 68 height 22
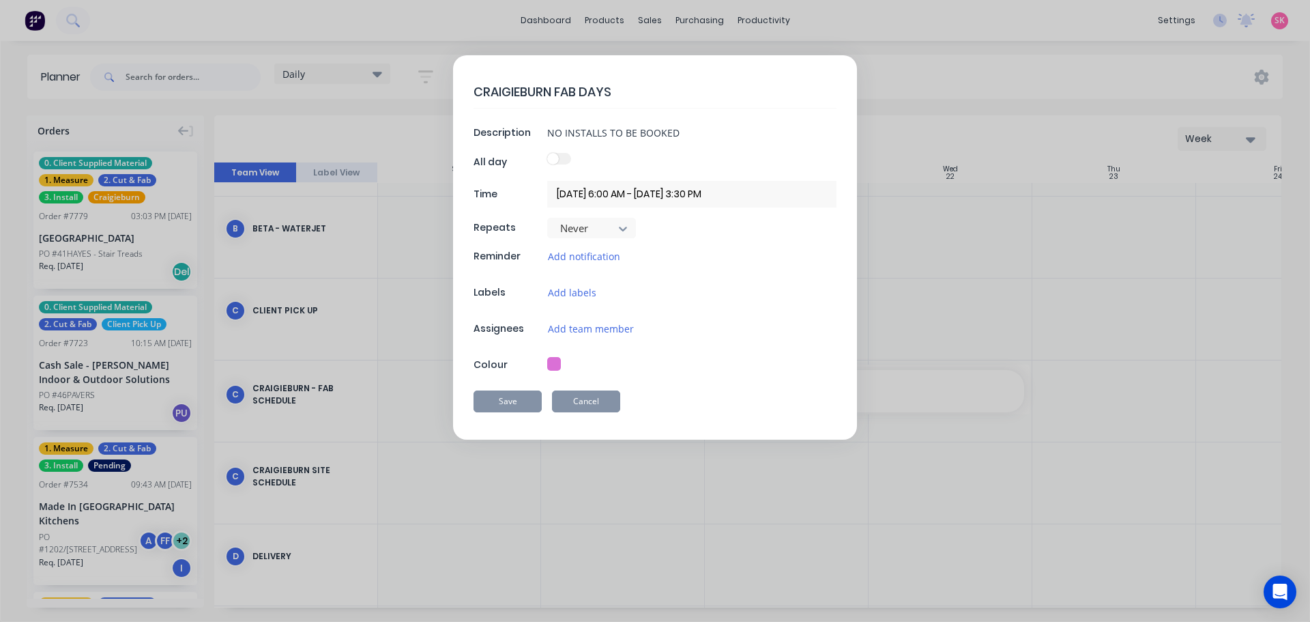
type textarea "x"
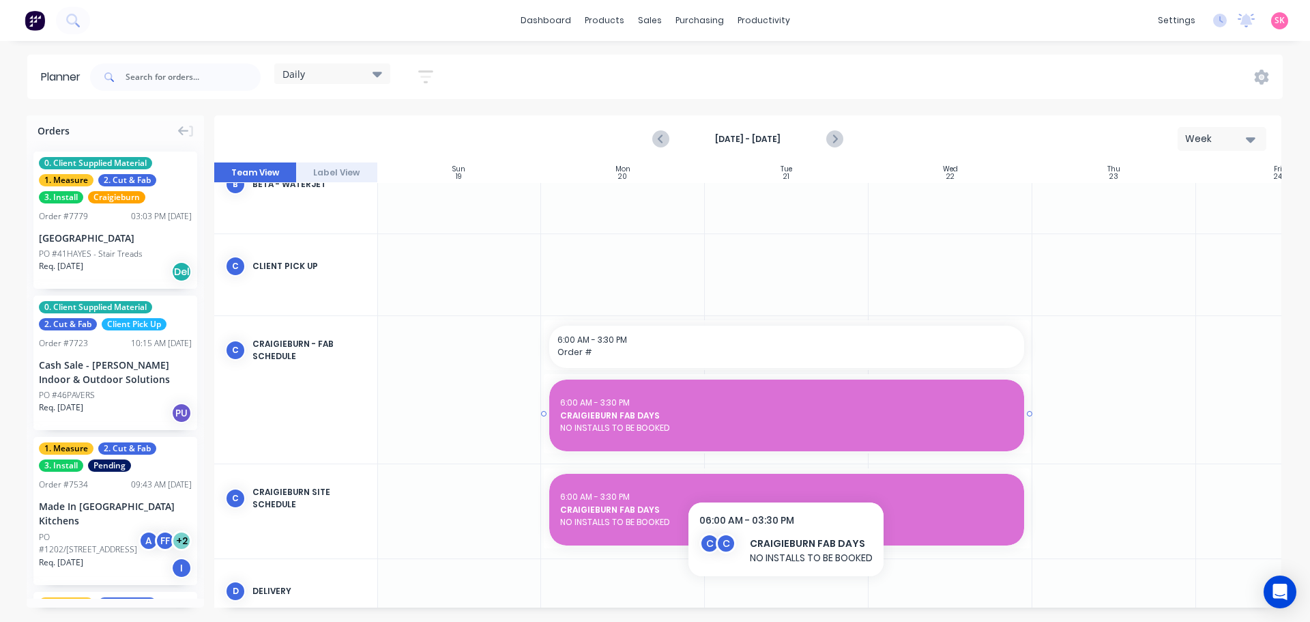
scroll to position [136, 1]
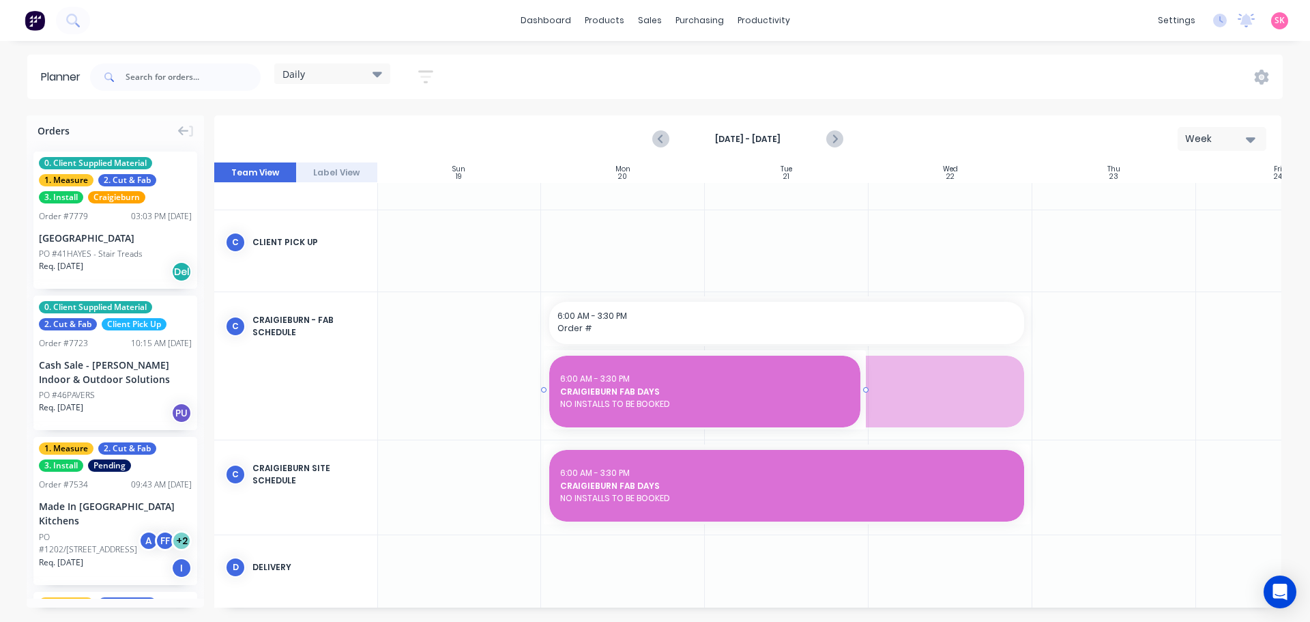
drag, startPoint x: 1028, startPoint y: 390, endPoint x: 825, endPoint y: 390, distance: 203.4
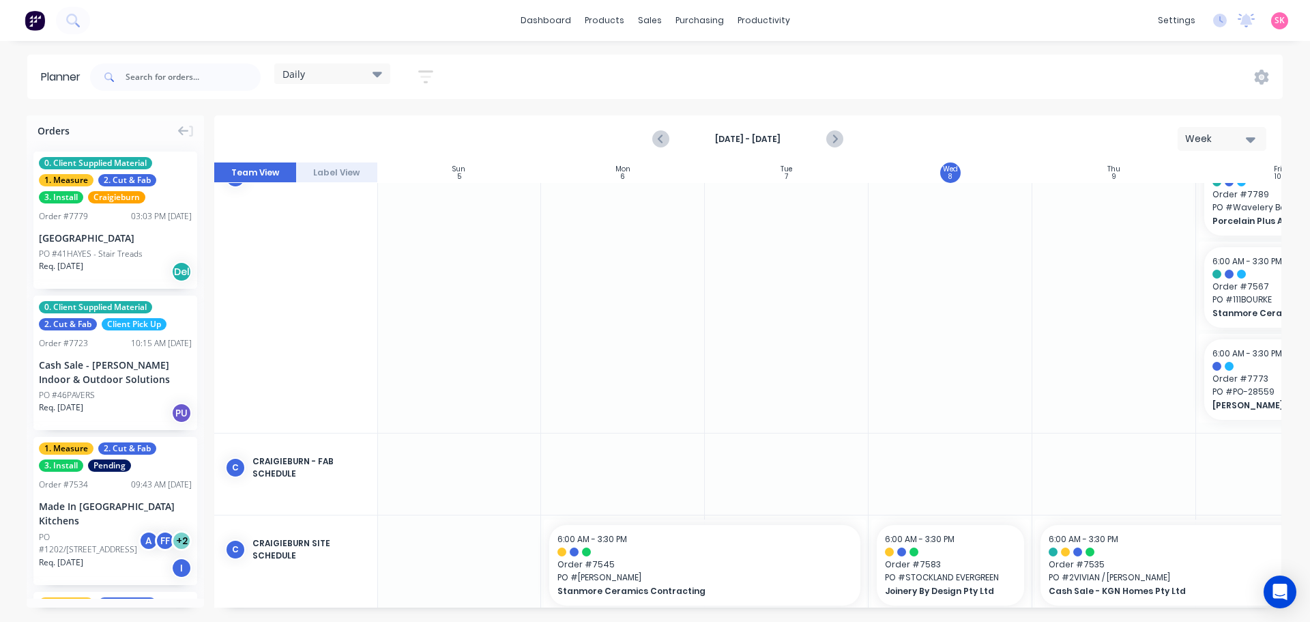
scroll to position [205, 1]
click at [844, 131] on button "Next page" at bounding box center [833, 139] width 27 height 27
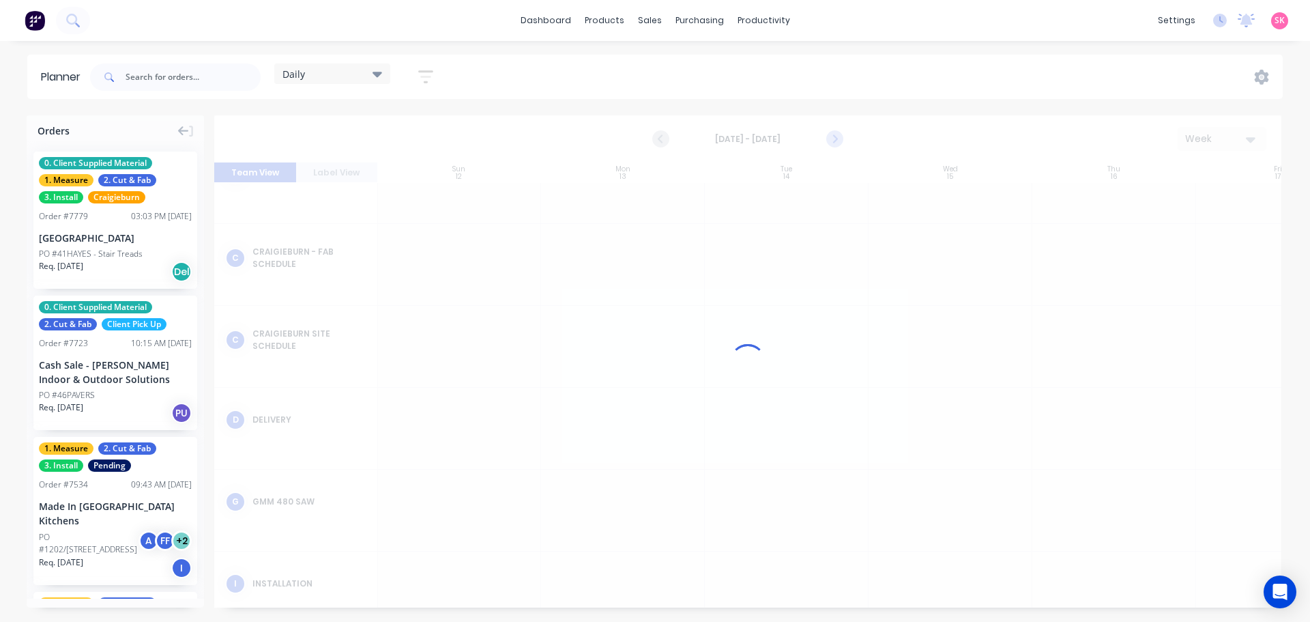
scroll to position [0, 1]
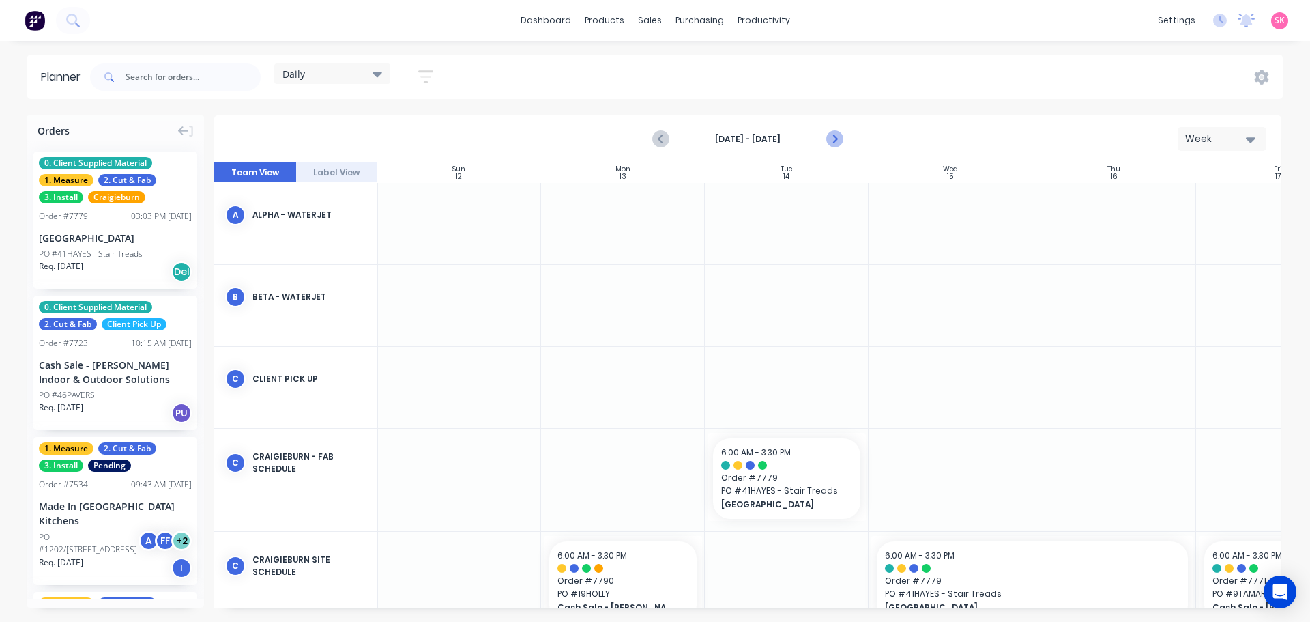
click at [842, 132] on icon "Next page" at bounding box center [834, 139] width 16 height 16
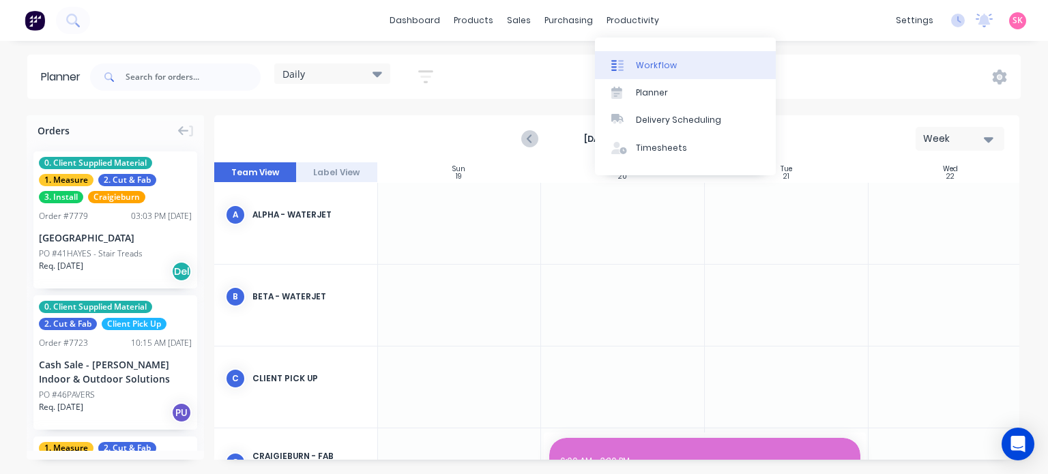
click at [631, 70] on div at bounding box center [621, 65] width 20 height 12
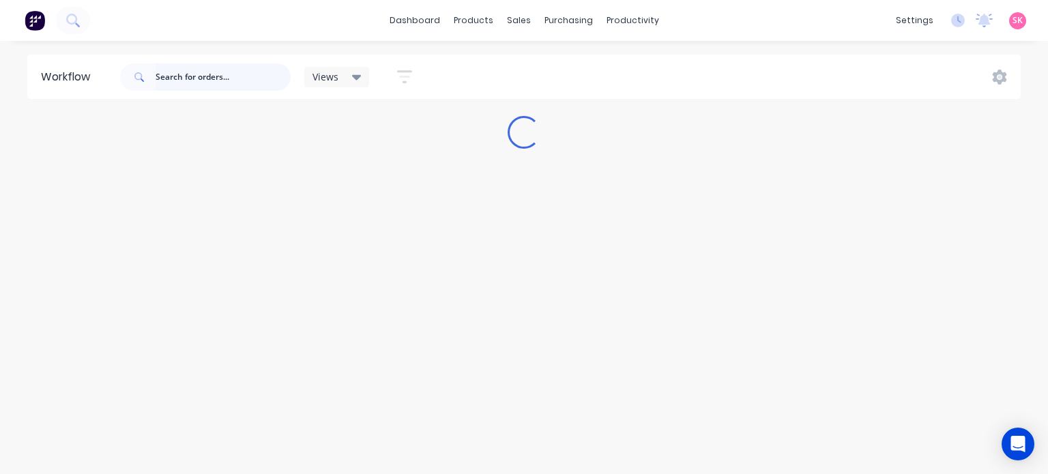
click at [216, 76] on input "text" at bounding box center [223, 76] width 135 height 27
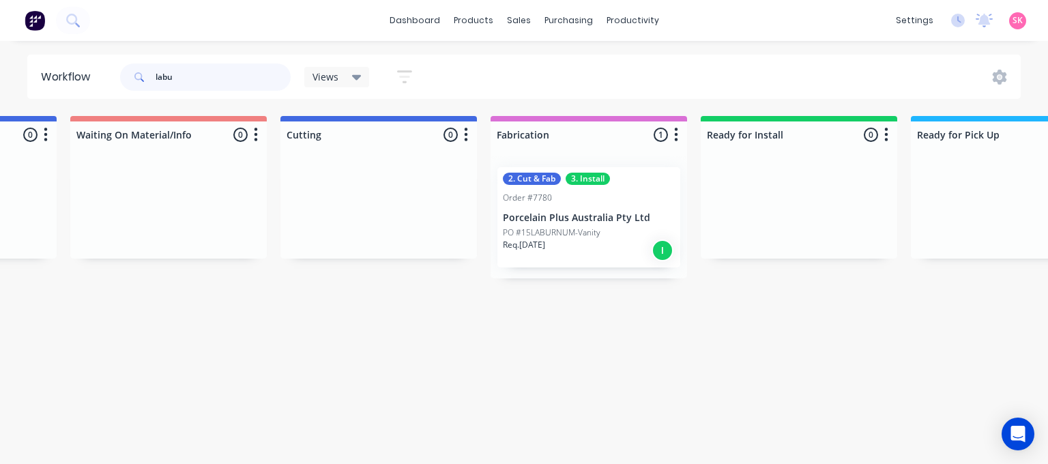
scroll to position [0, 1011]
type input "labu"
click at [605, 210] on div "2. Cut & Fab 3. Install Order #7780 Porcelain Plus Australia Pty Ltd PO #15LABU…" at bounding box center [587, 217] width 183 height 100
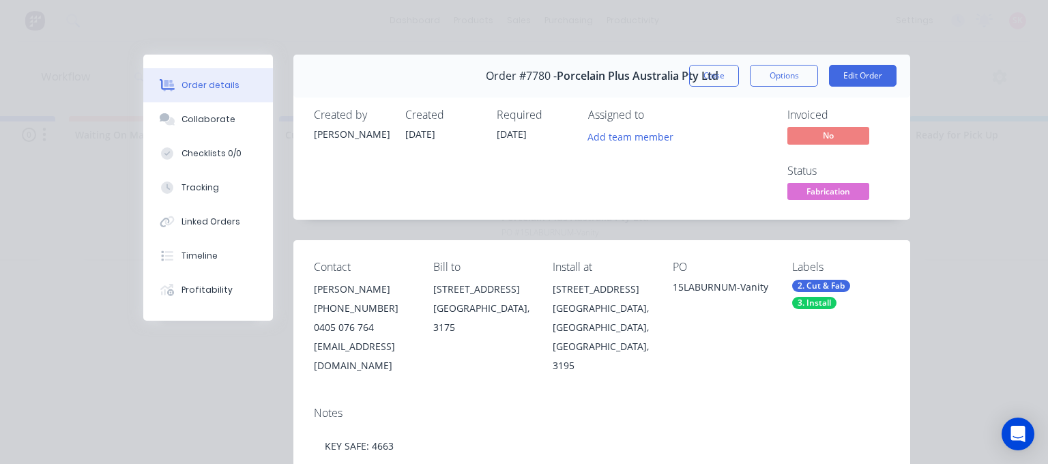
click at [173, 100] on button "Order details" at bounding box center [208, 85] width 130 height 34
click at [182, 115] on div "Collaborate" at bounding box center [209, 119] width 54 height 12
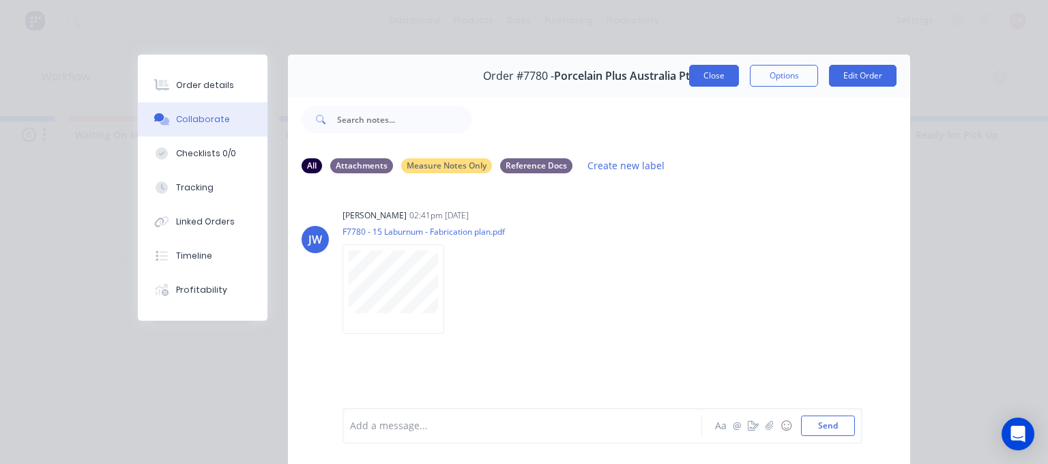
click at [714, 70] on button "Close" at bounding box center [714, 76] width 50 height 22
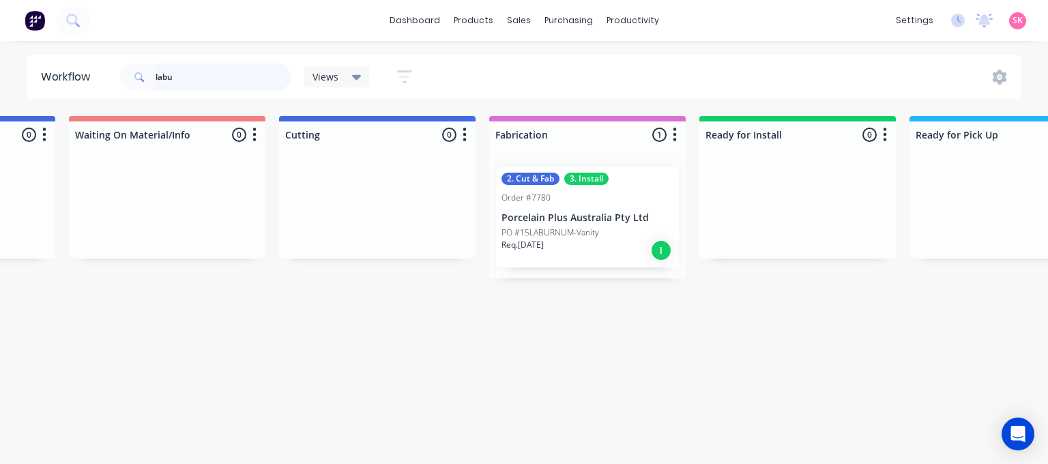
drag, startPoint x: 182, startPoint y: 77, endPoint x: 135, endPoint y: 87, distance: 47.4
click at [135, 87] on div "labu" at bounding box center [205, 76] width 171 height 27
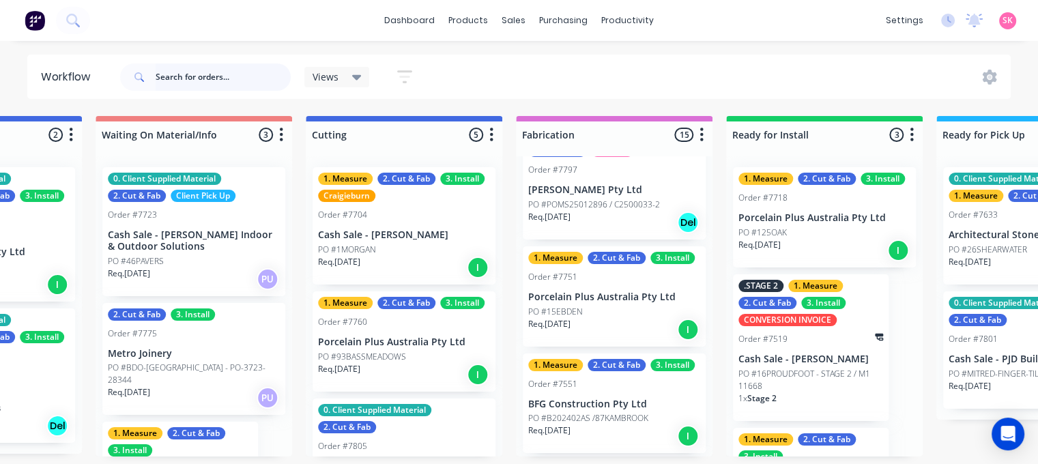
scroll to position [751, 0]
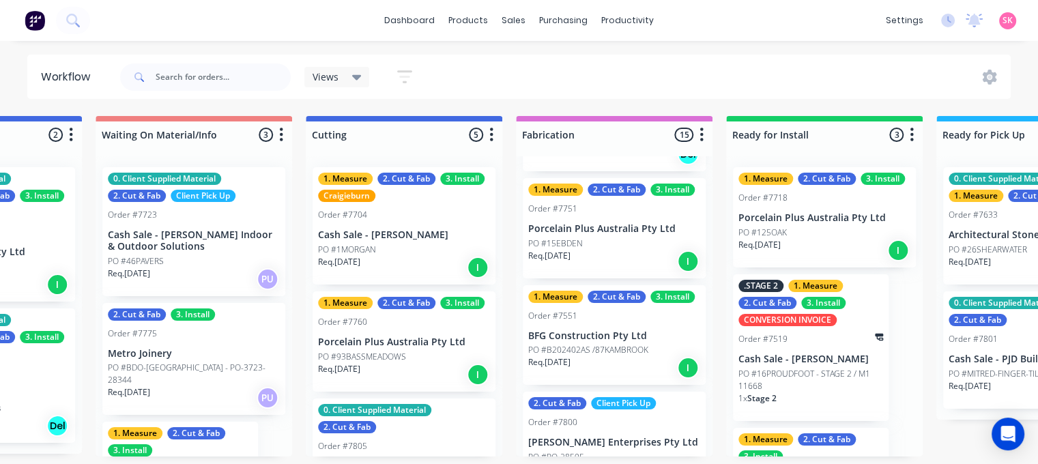
click at [612, 232] on p "Porcelain Plus Australia Pty Ltd" at bounding box center [614, 229] width 172 height 12
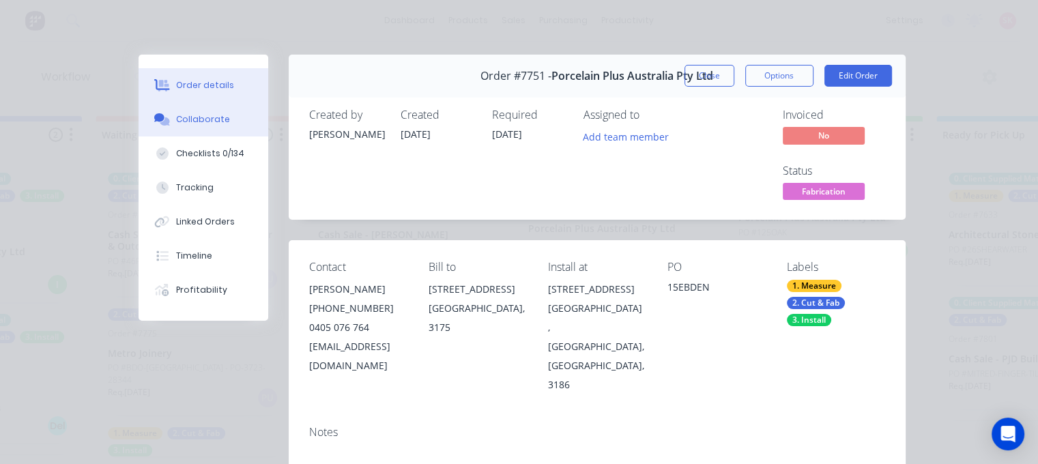
click at [202, 120] on div "Collaborate" at bounding box center [203, 119] width 54 height 12
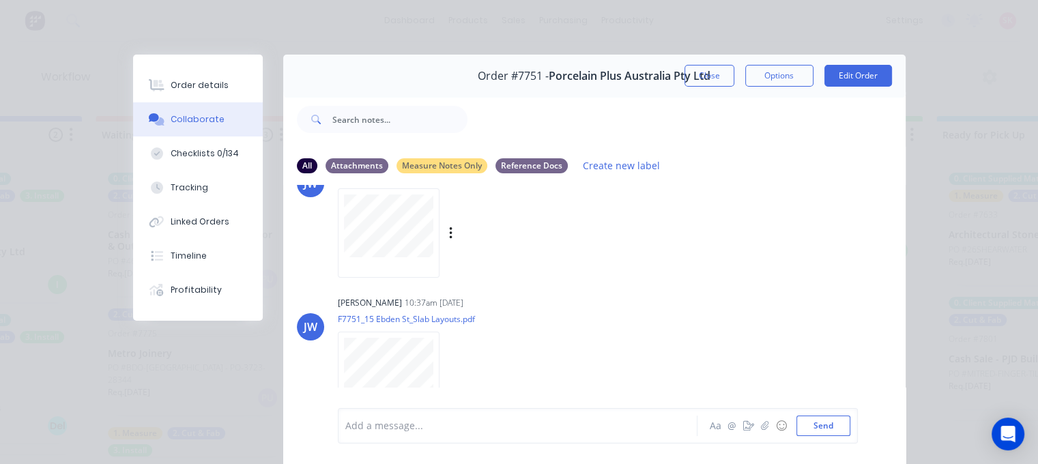
scroll to position [431, 0]
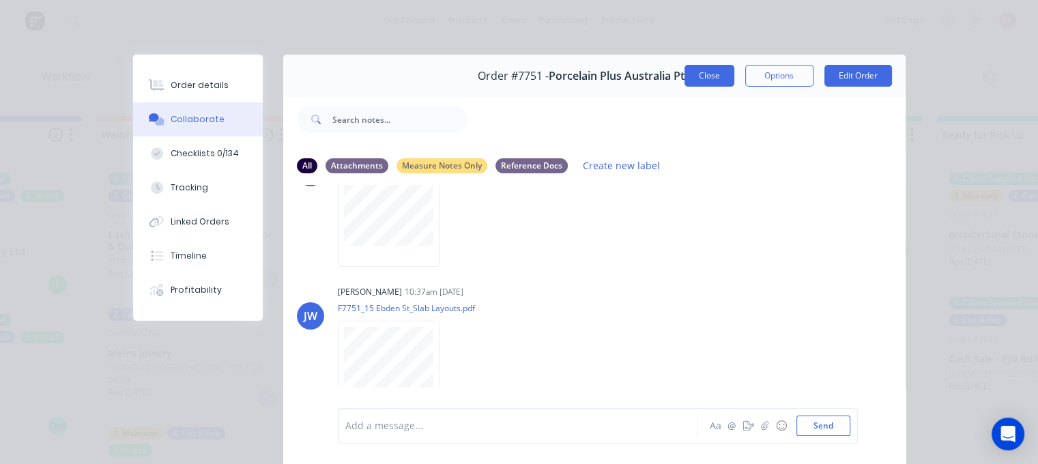
click at [713, 75] on button "Close" at bounding box center [710, 76] width 50 height 22
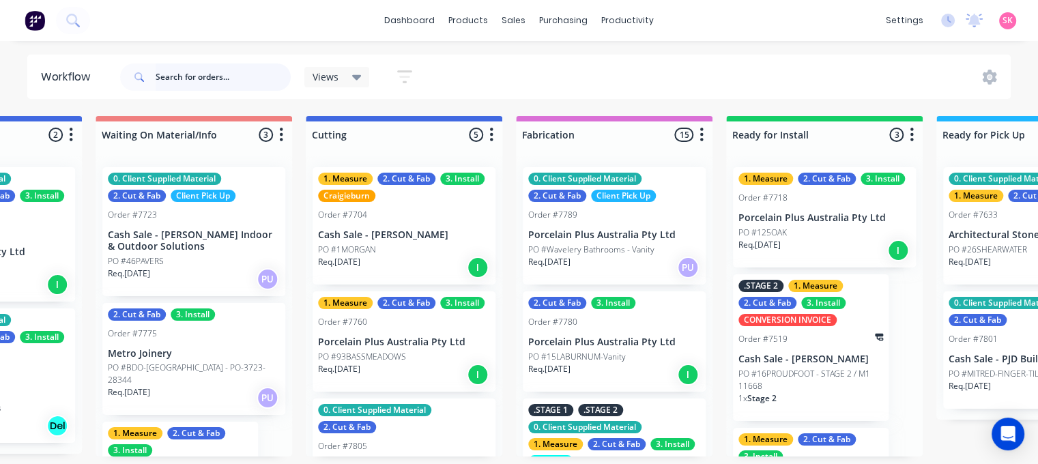
scroll to position [341, 0]
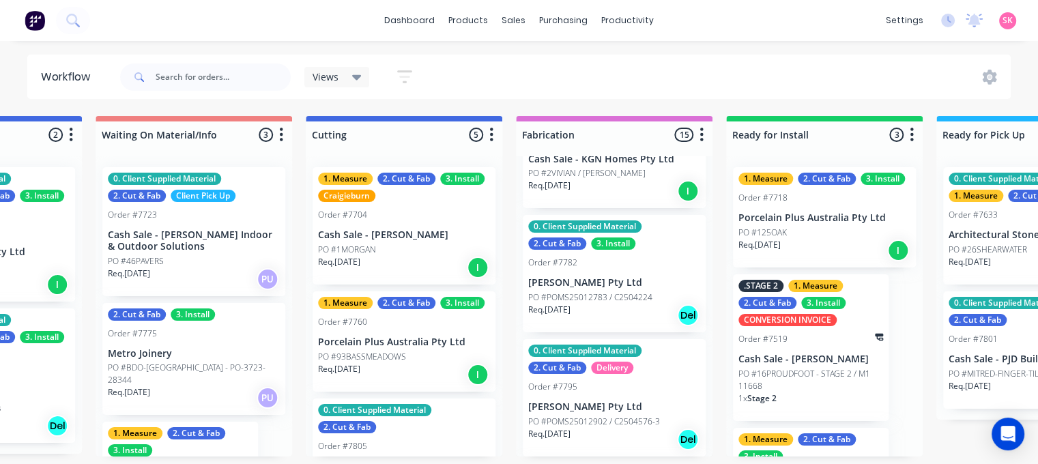
click at [625, 304] on div "Req. 13/10/25 Del" at bounding box center [614, 315] width 172 height 23
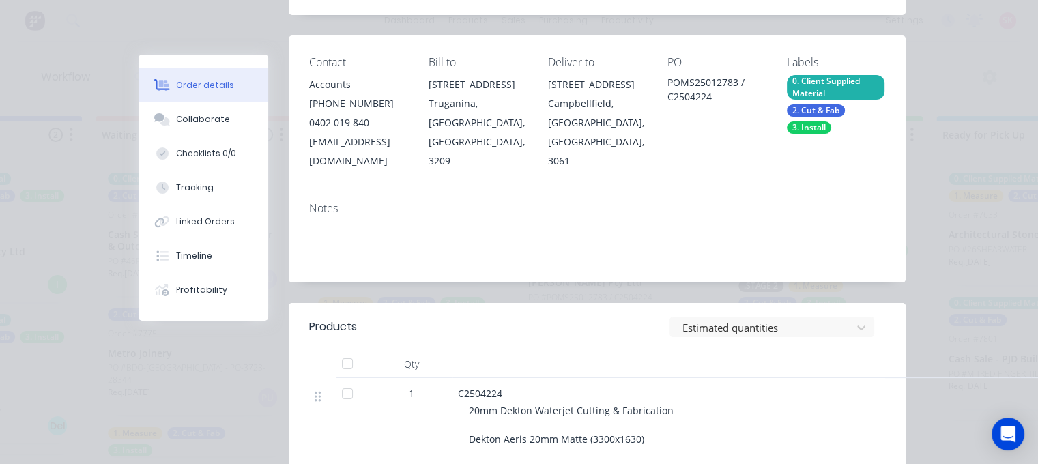
scroll to position [0, 0]
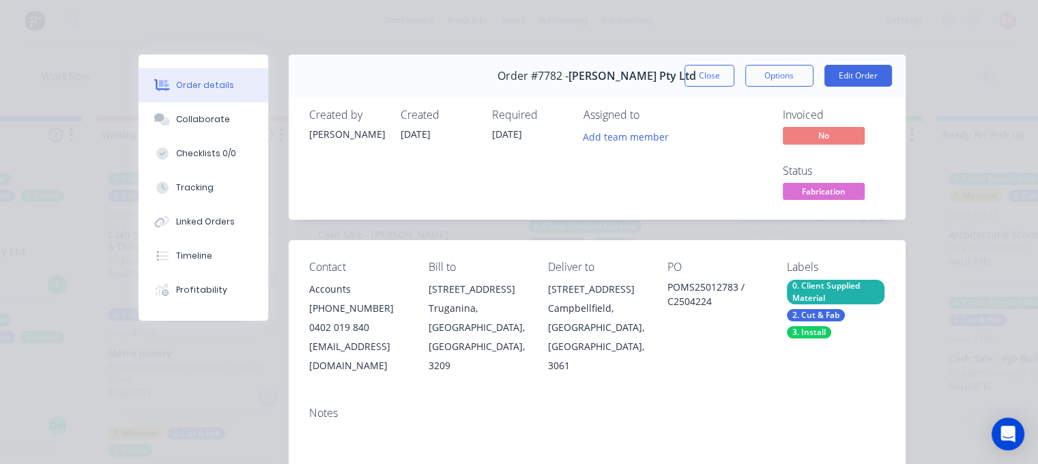
click at [710, 70] on button "Close" at bounding box center [710, 76] width 50 height 22
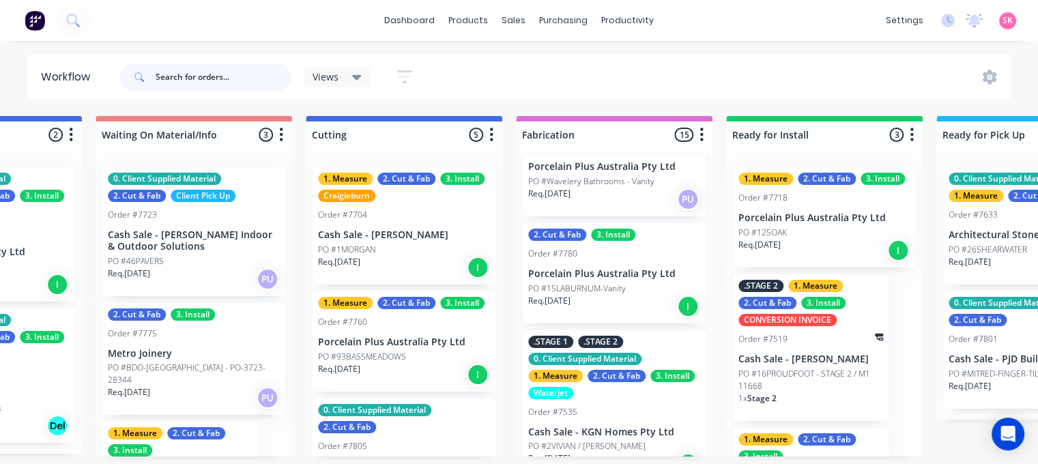
scroll to position [273, 0]
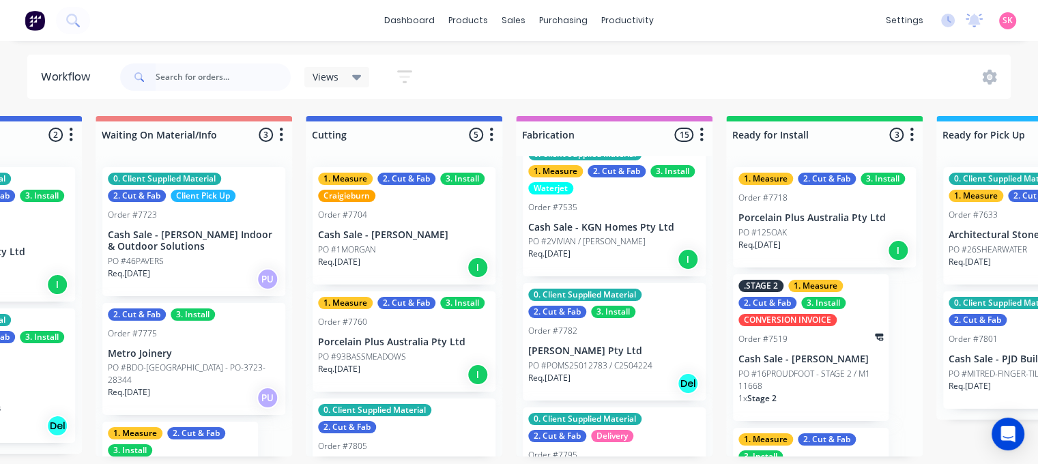
click at [635, 334] on div "Order #7782" at bounding box center [614, 331] width 172 height 12
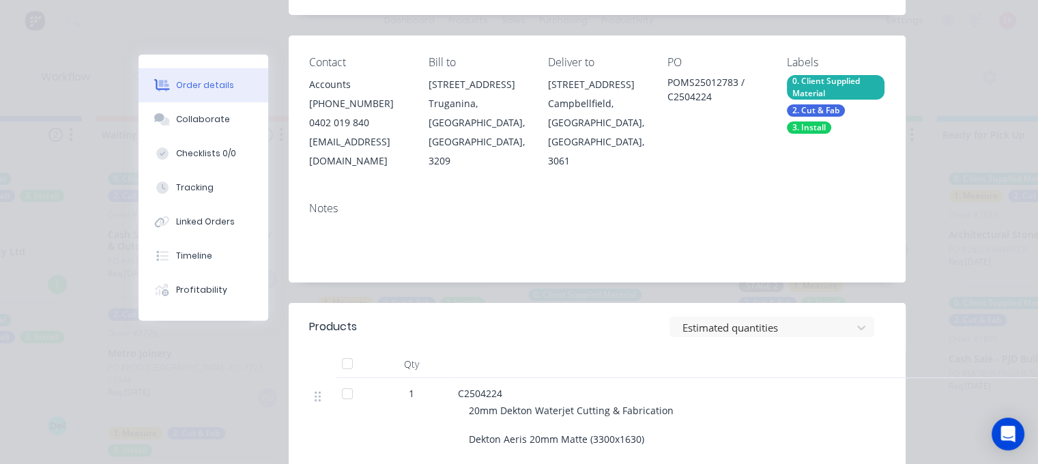
scroll to position [0, 0]
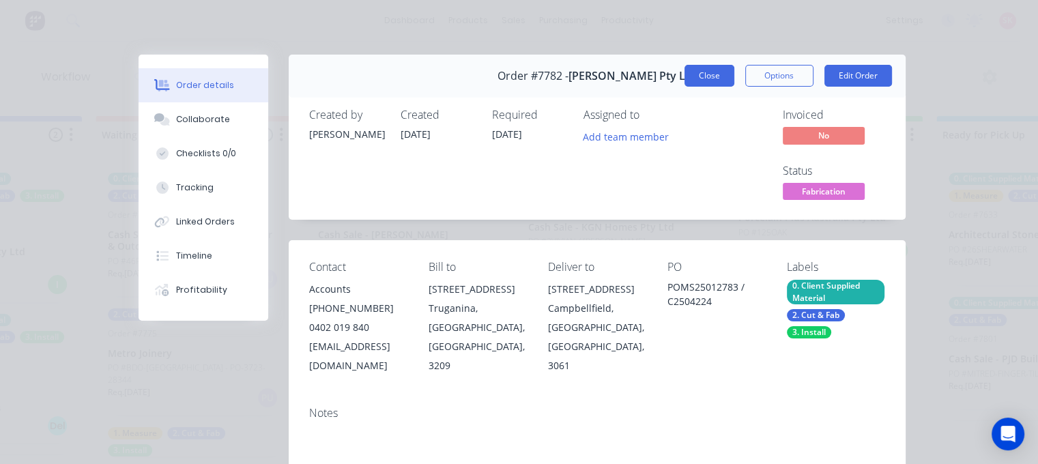
click at [705, 78] on button "Close" at bounding box center [710, 76] width 50 height 22
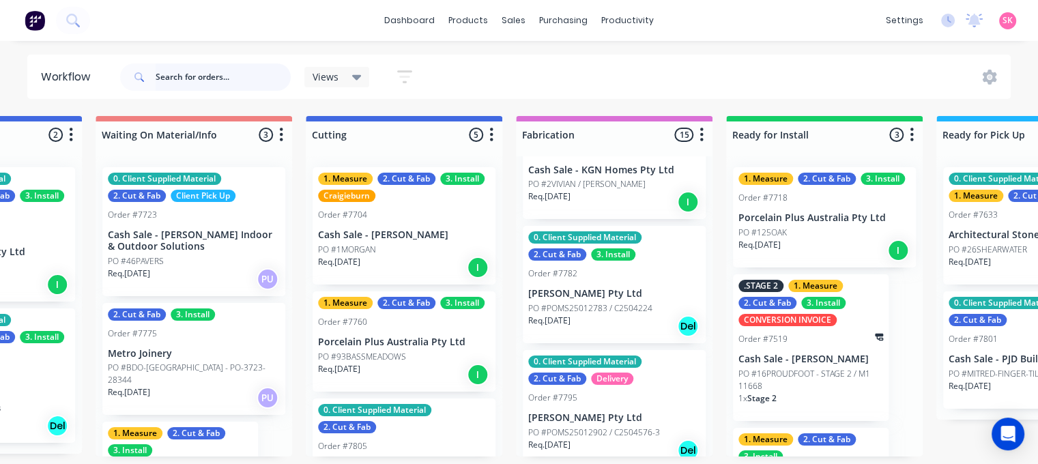
scroll to position [341, 0]
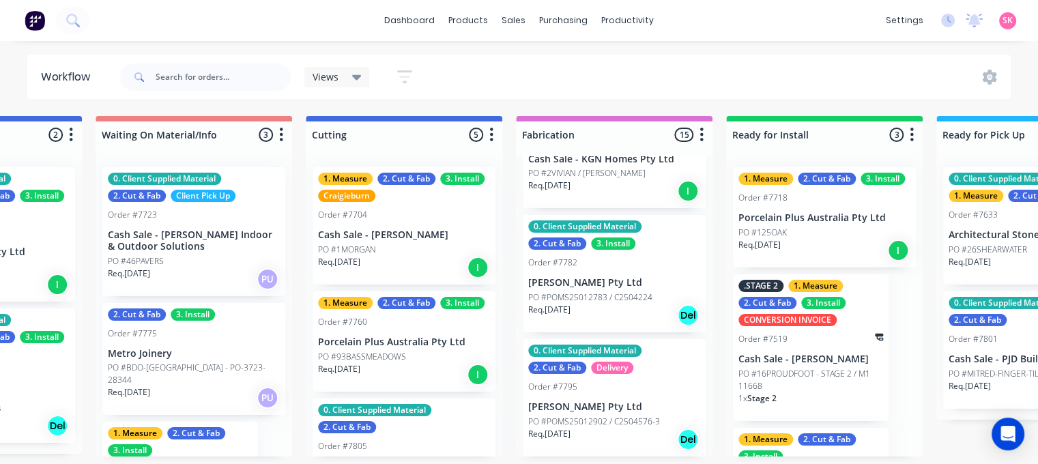
click at [599, 392] on div "0. Client Supplied Material 2. Cut & Fab Delivery Order #7795 Marbut Stone Pty …" at bounding box center [614, 397] width 183 height 117
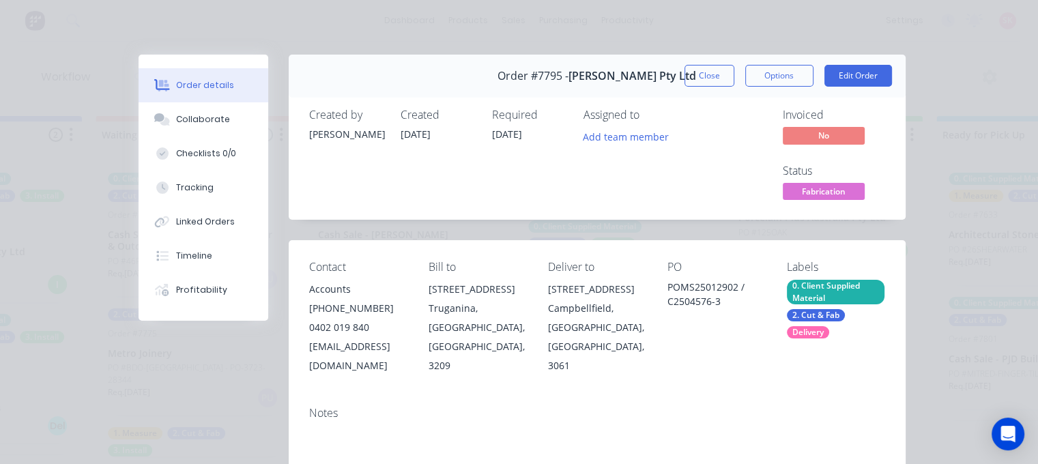
drag, startPoint x: 538, startPoint y: 134, endPoint x: 483, endPoint y: 140, distance: 55.5
click at [483, 140] on div "Created by Stacey Created 01/10/25 Required 15/10/25 Assigned to Add team member" at bounding box center [514, 156] width 411 height 95
click at [707, 74] on button "Close" at bounding box center [710, 76] width 50 height 22
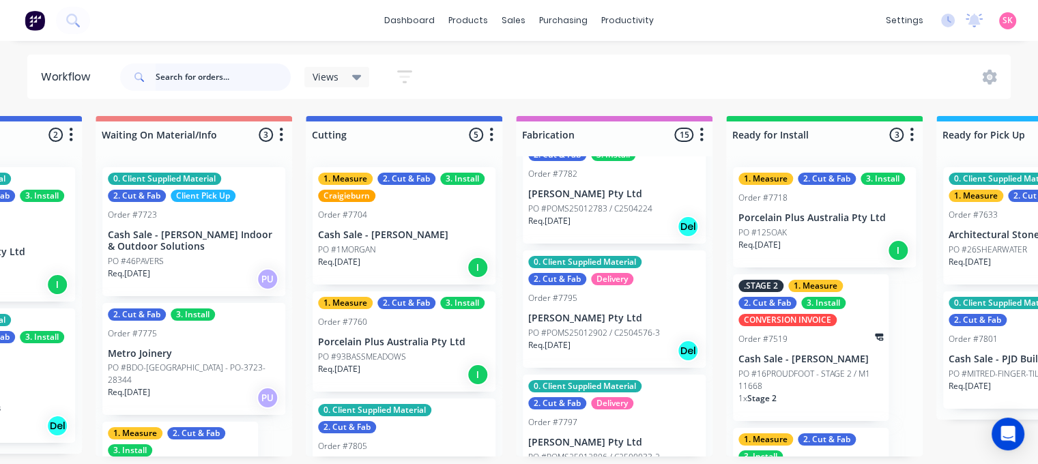
scroll to position [546, 0]
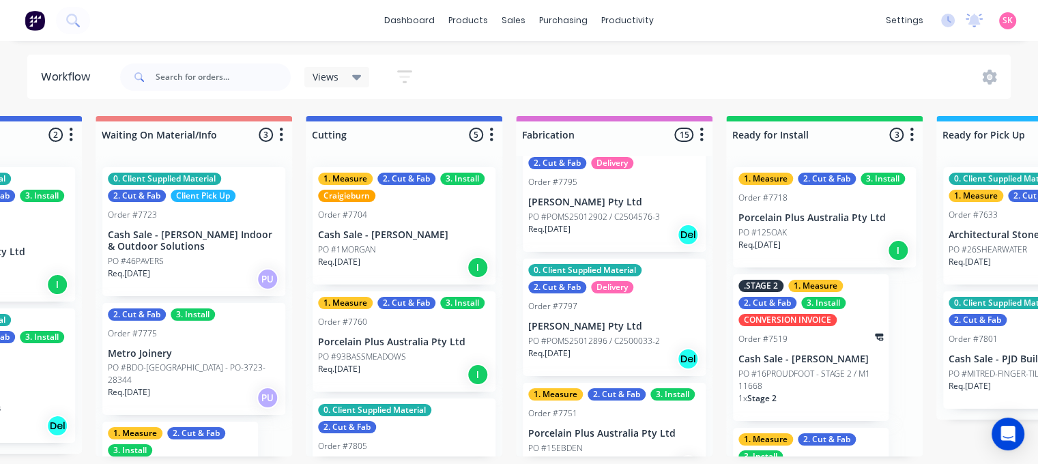
click at [602, 366] on div "Req. 15/10/25 Del" at bounding box center [614, 358] width 172 height 23
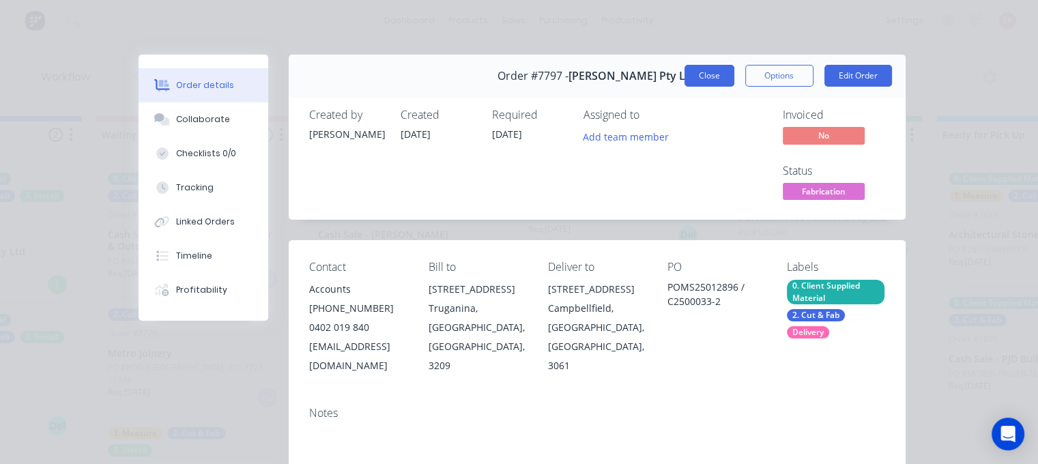
click at [710, 73] on button "Close" at bounding box center [710, 76] width 50 height 22
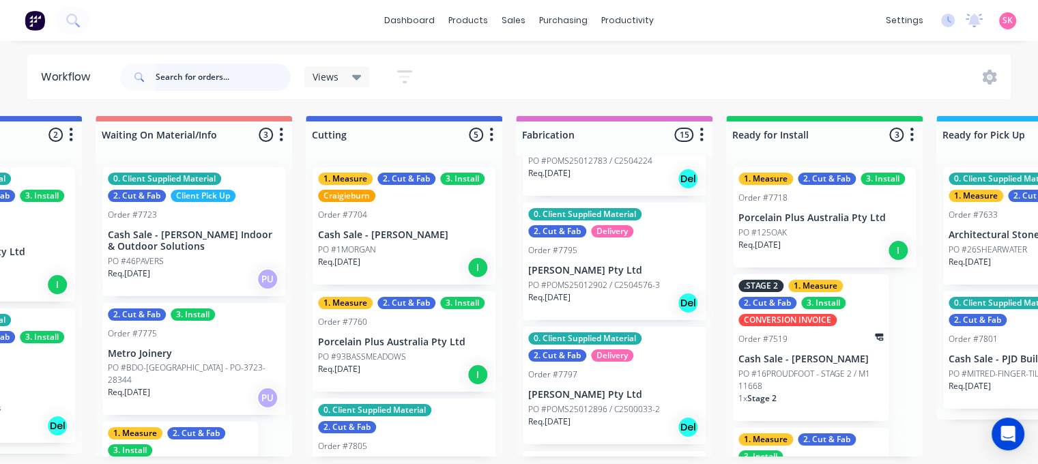
scroll to position [341, 0]
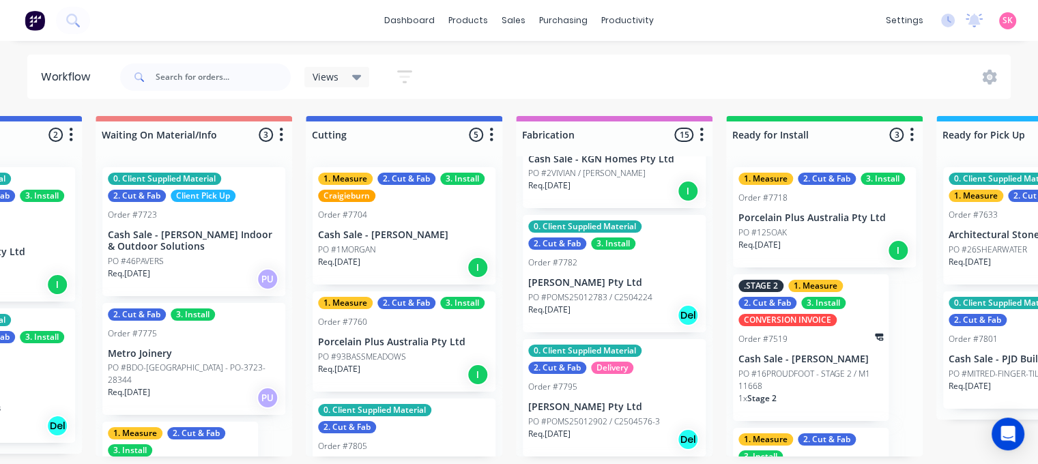
click at [619, 300] on p "PO #POMS25012783 / C2504224" at bounding box center [590, 297] width 124 height 12
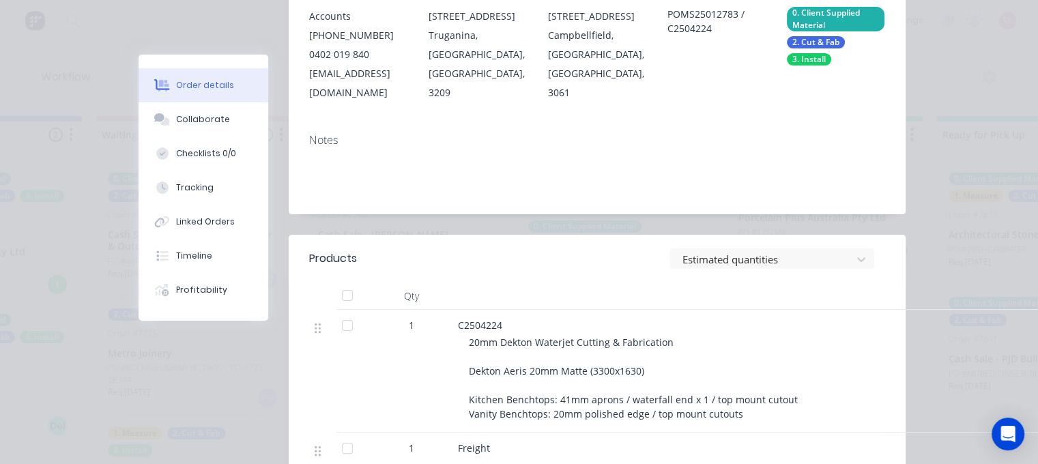
scroll to position [68, 0]
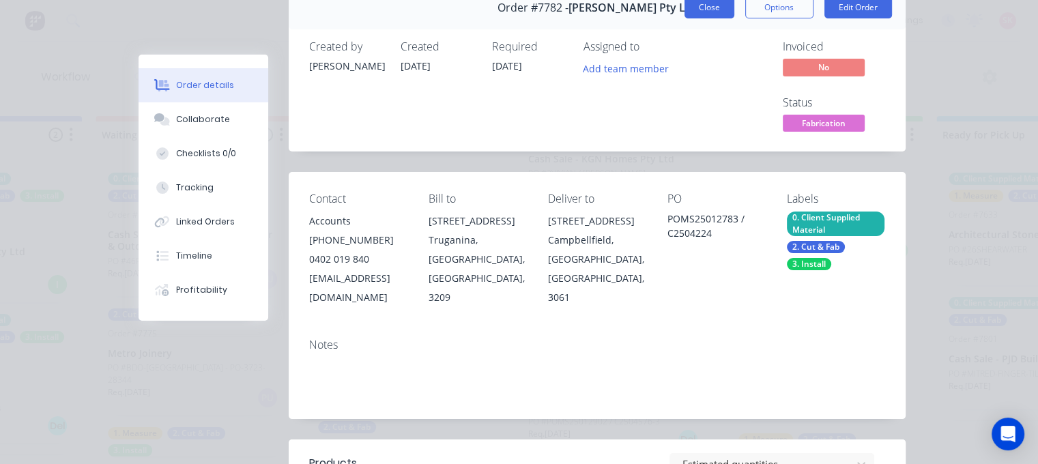
click at [702, 3] on button "Close" at bounding box center [710, 8] width 50 height 22
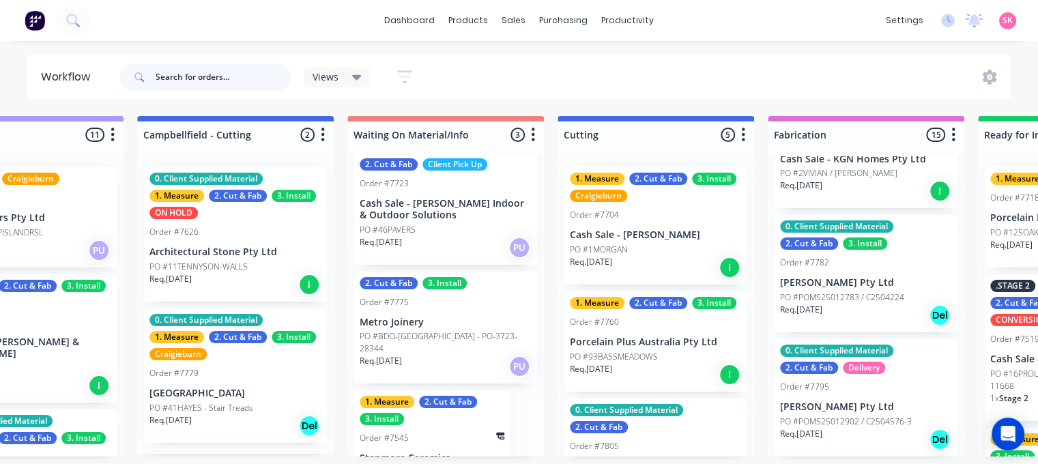
scroll to position [0, 0]
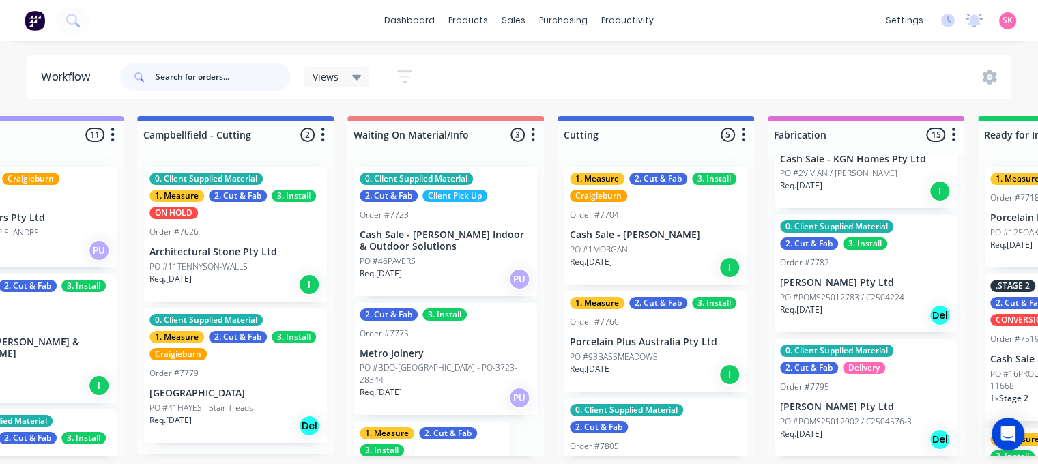
click at [183, 74] on input "text" at bounding box center [223, 76] width 135 height 27
type input "c"
type input "aberfeldie"
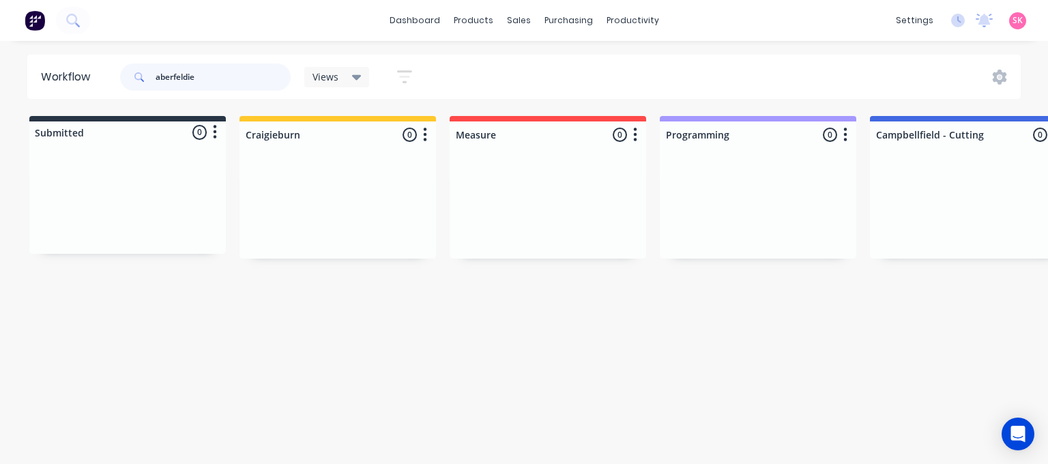
drag, startPoint x: 203, startPoint y: 71, endPoint x: 75, endPoint y: 70, distance: 128.3
click at [75, 70] on header "Workflow aberfeldie Views Save new view None (Default) edit Value edit Week 1 -…" at bounding box center [524, 77] width 994 height 44
type input "c"
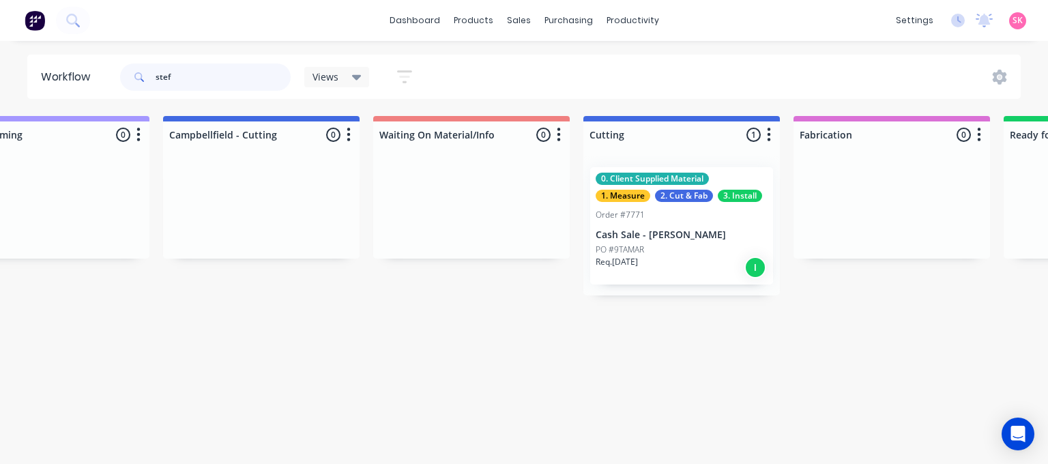
scroll to position [0, 739]
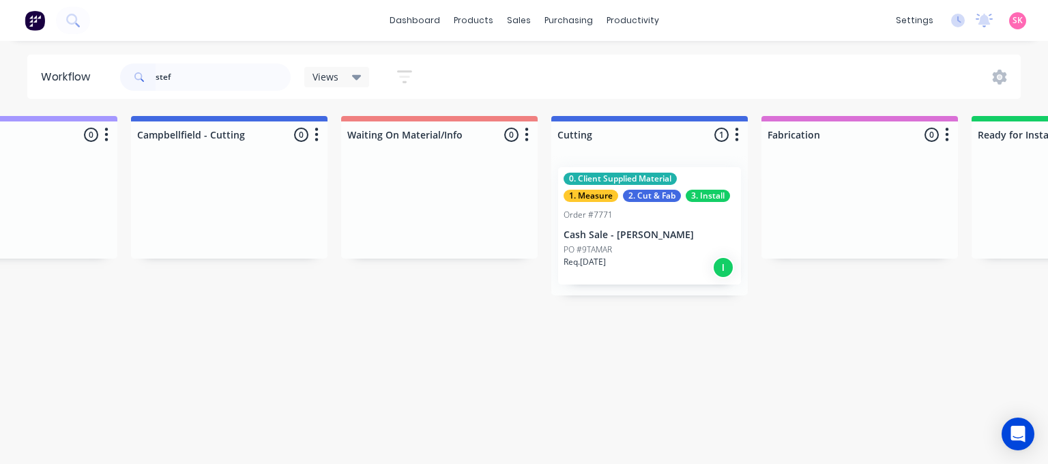
click at [645, 255] on div "PO #9TAMAR" at bounding box center [650, 250] width 172 height 12
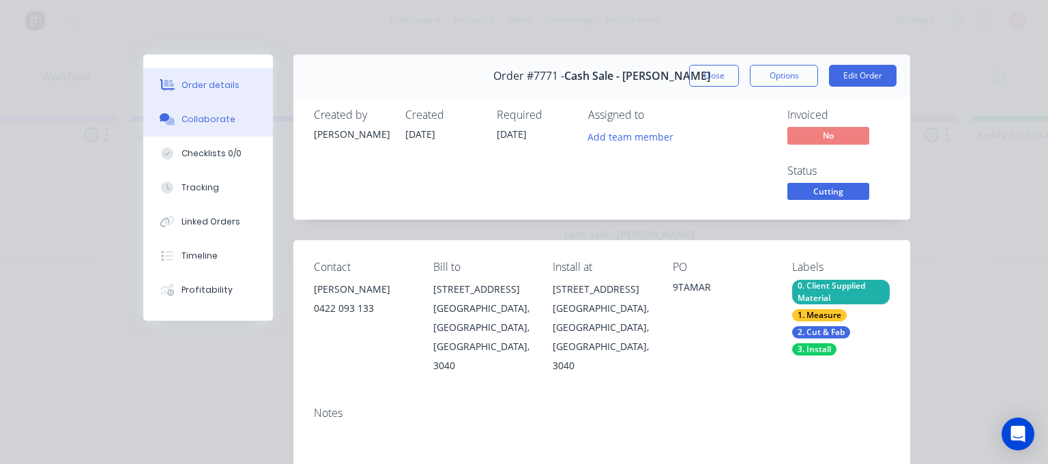
click at [162, 117] on icon at bounding box center [165, 117] width 10 height 8
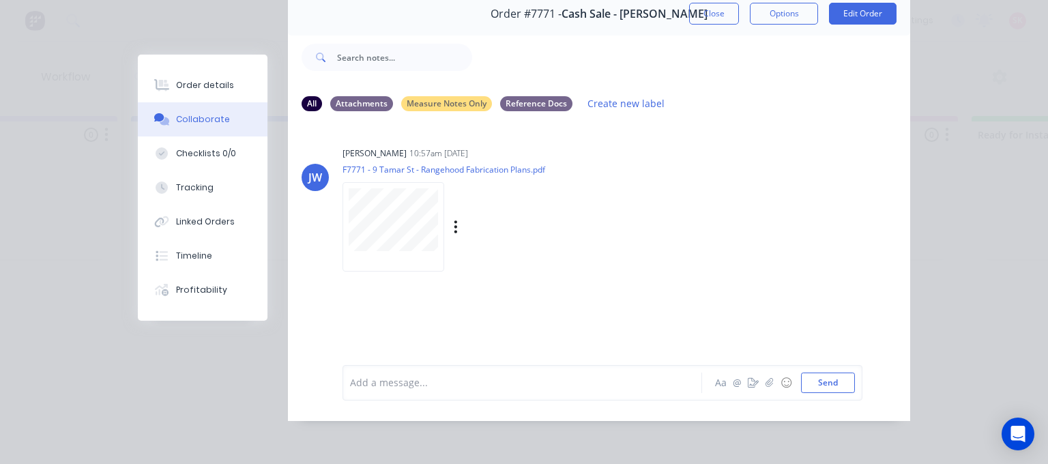
scroll to position [0, 0]
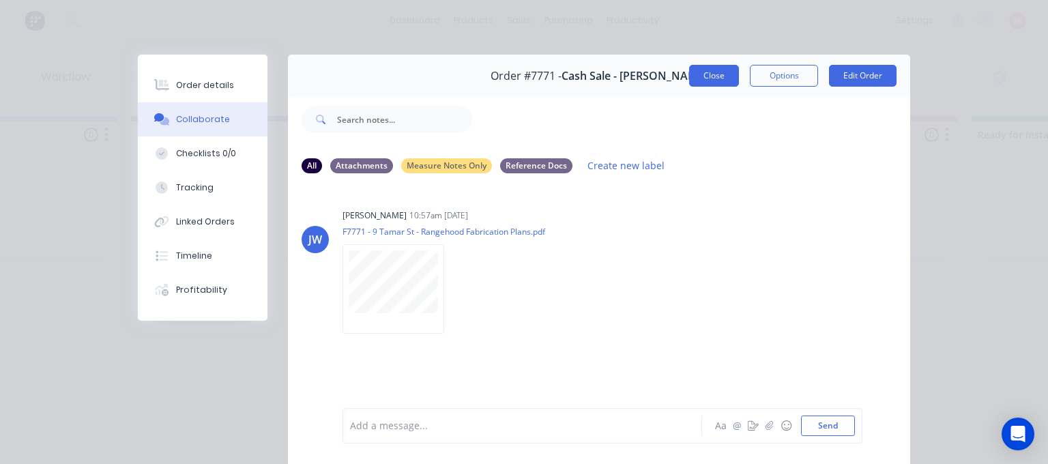
click at [710, 77] on button "Close" at bounding box center [714, 76] width 50 height 22
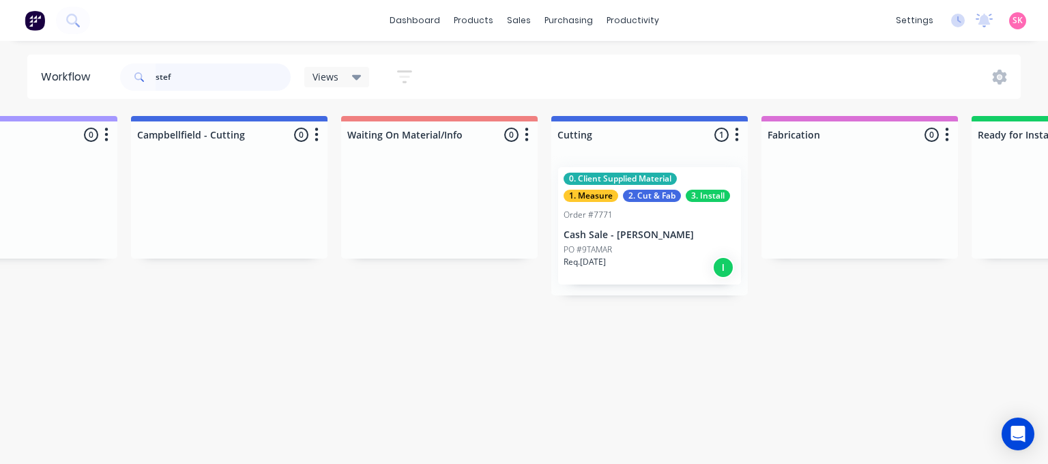
drag, startPoint x: 175, startPoint y: 74, endPoint x: 106, endPoint y: 85, distance: 69.8
click at [107, 85] on header "Workflow stef Views Save new view None (Default) edit Value edit Week 1 - Prior…" at bounding box center [524, 77] width 994 height 44
type input "\"
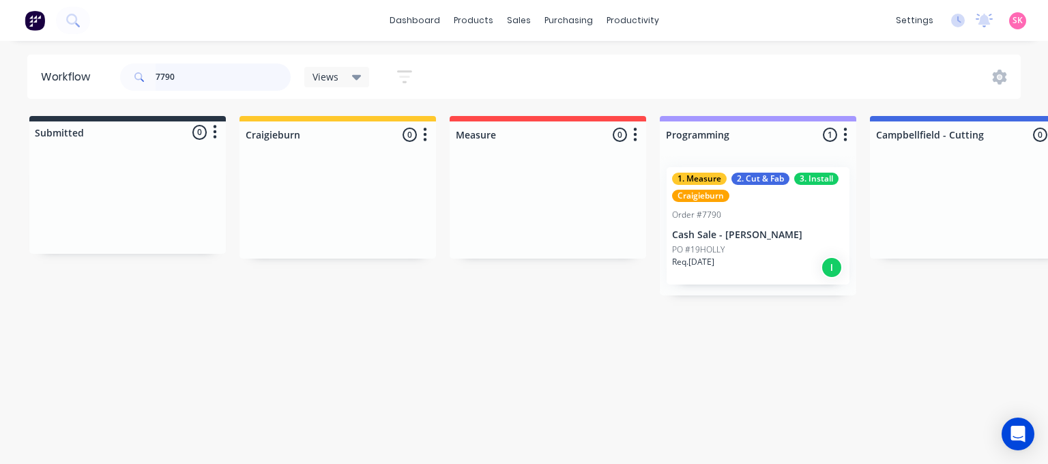
type input "7790"
click at [695, 272] on div "Req. 17/10/25 I" at bounding box center [758, 267] width 172 height 23
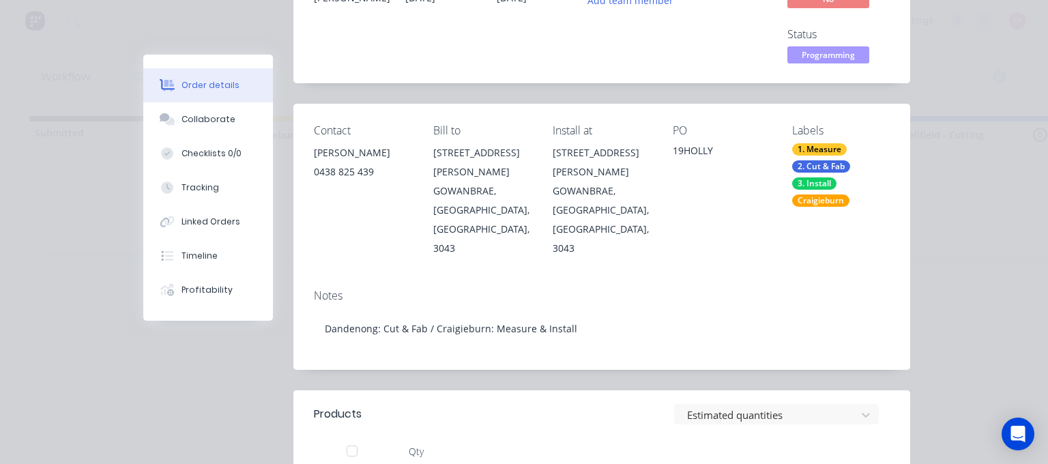
scroll to position [68, 0]
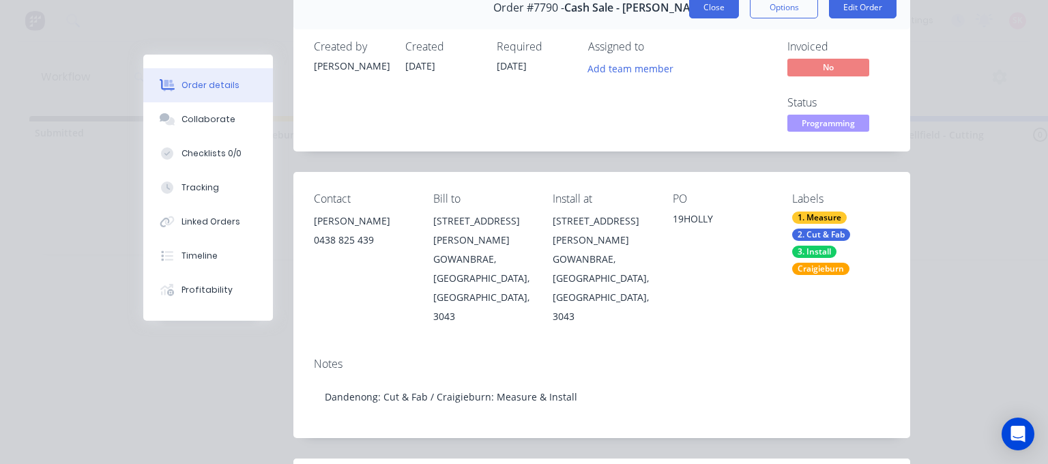
click at [708, 11] on button "Close" at bounding box center [714, 8] width 50 height 22
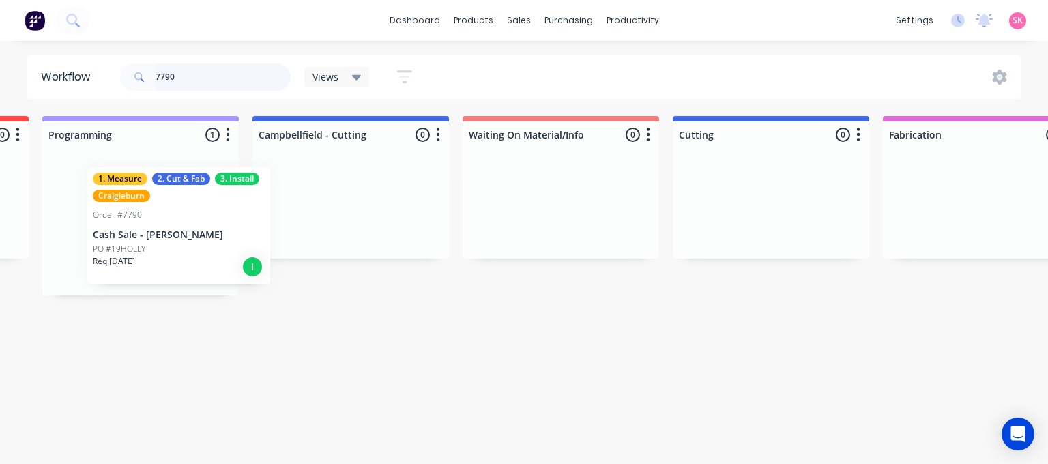
scroll to position [0, 616]
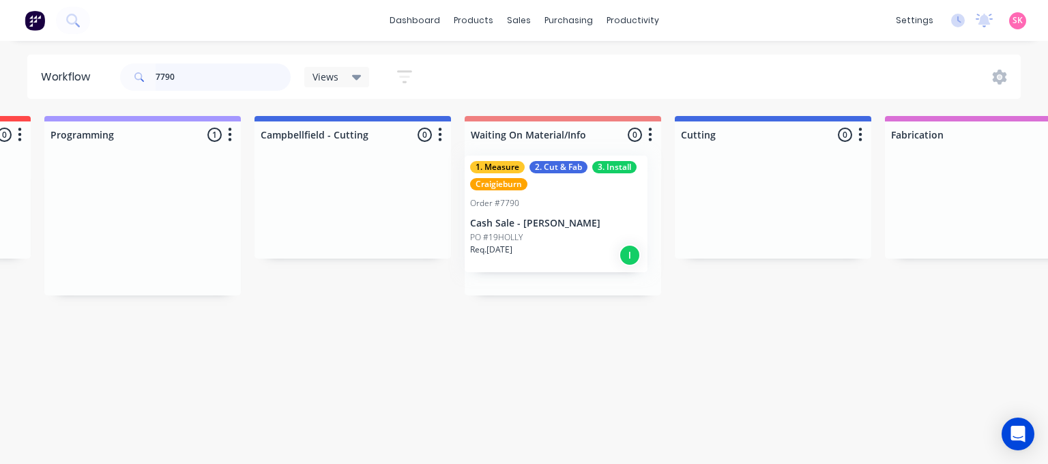
drag, startPoint x: 125, startPoint y: 233, endPoint x: 548, endPoint y: 221, distance: 423.3
click at [548, 221] on div "Submitted 0 Status colour #273444 hex #273444 Save Cancel Summaries Total order…" at bounding box center [809, 205] width 2870 height 179
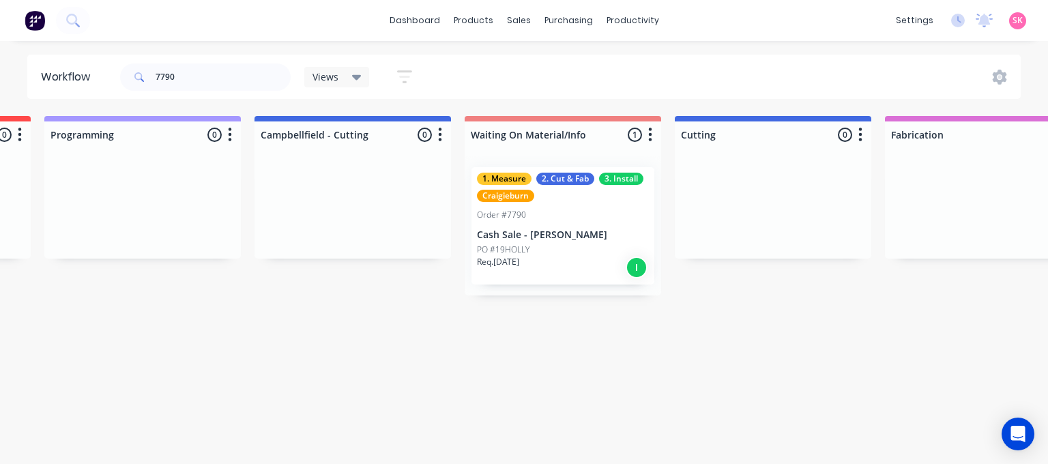
click at [586, 223] on div "1. Measure 2. Cut & Fab 3. Install Craigieburn Order #7790 Cash Sale - Nick Di …" at bounding box center [563, 225] width 183 height 117
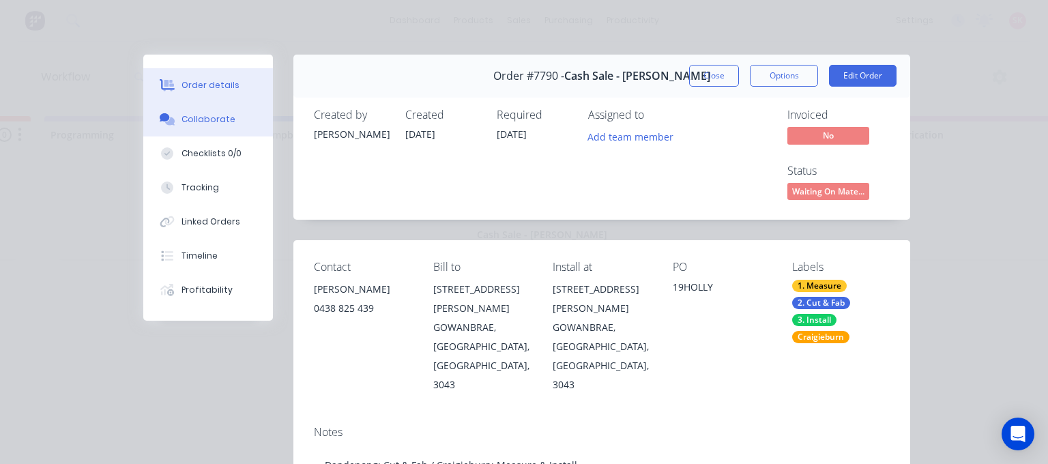
click at [193, 119] on div "Collaborate" at bounding box center [209, 119] width 54 height 12
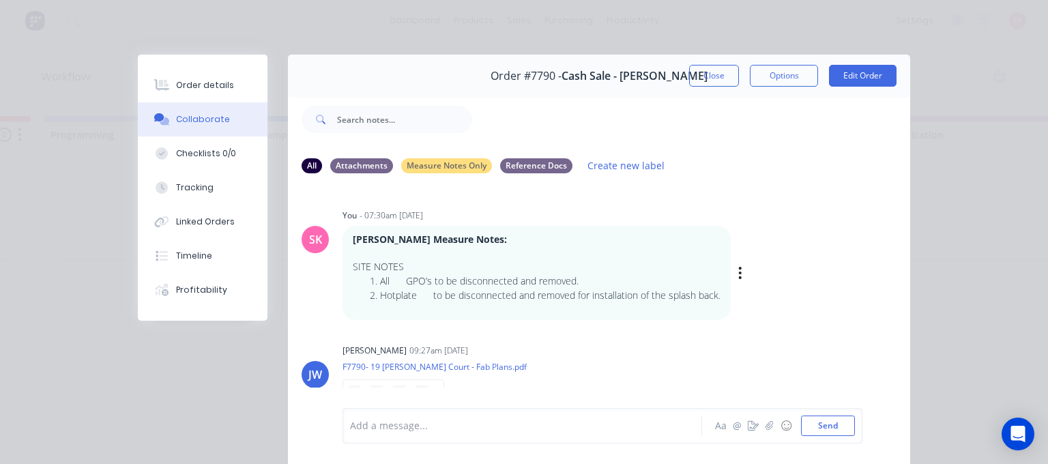
scroll to position [59, 0]
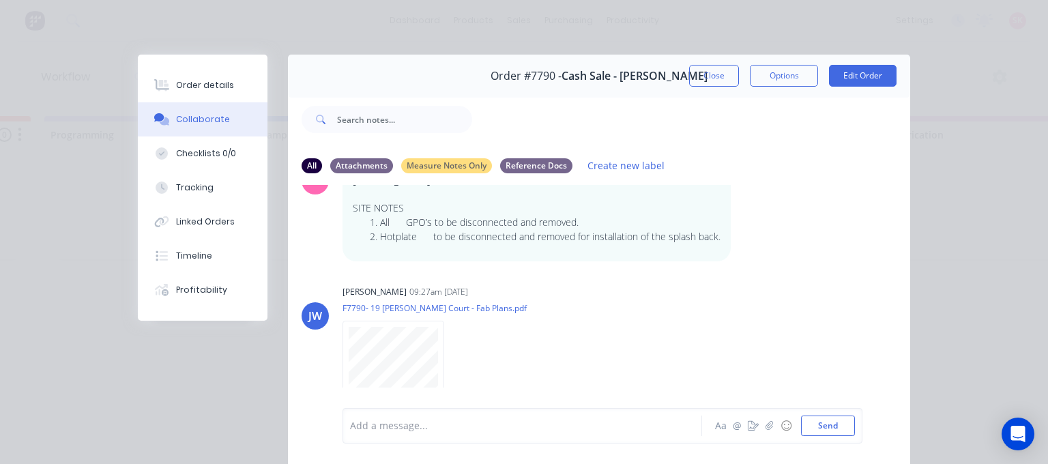
click at [741, 66] on div "Close Options Edit Order" at bounding box center [792, 76] width 207 height 22
click at [708, 76] on button "Close" at bounding box center [714, 76] width 50 height 22
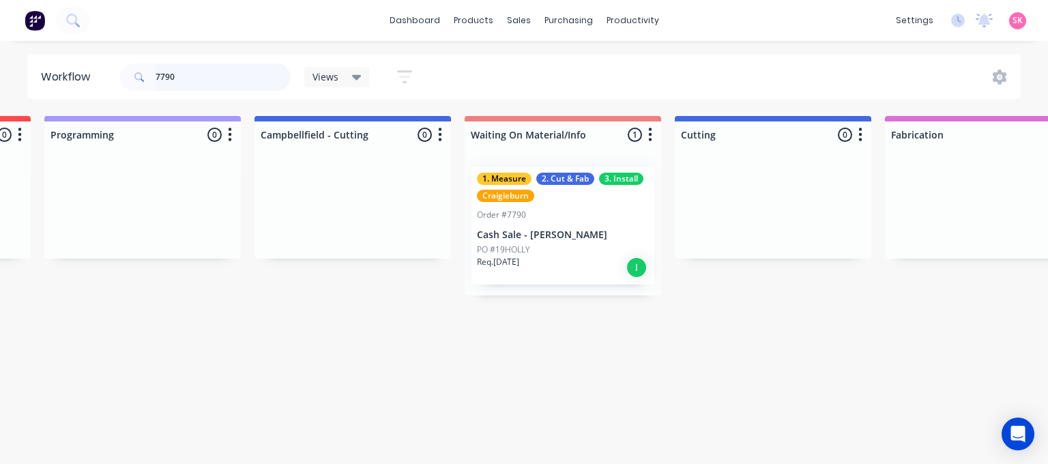
drag, startPoint x: 175, startPoint y: 76, endPoint x: 110, endPoint y: 78, distance: 65.5
click at [124, 73] on div "7790" at bounding box center [205, 76] width 171 height 27
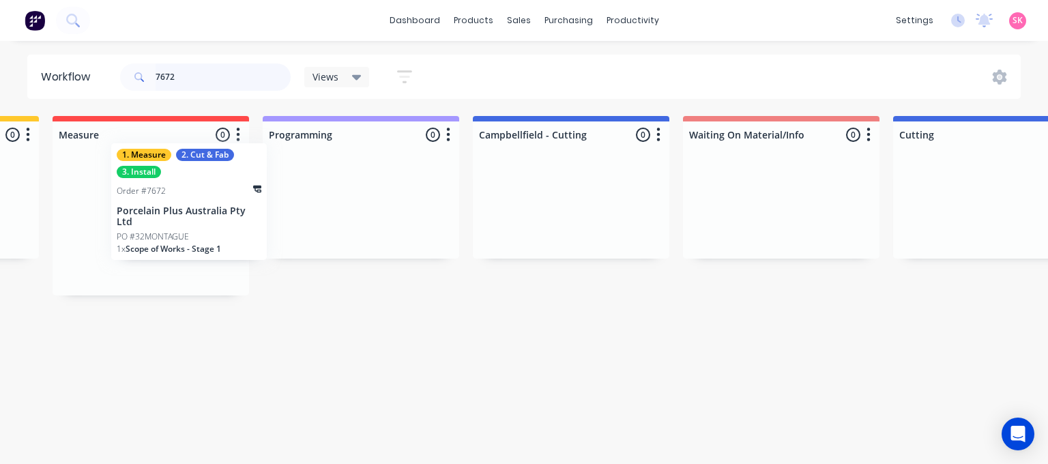
scroll to position [0, 394]
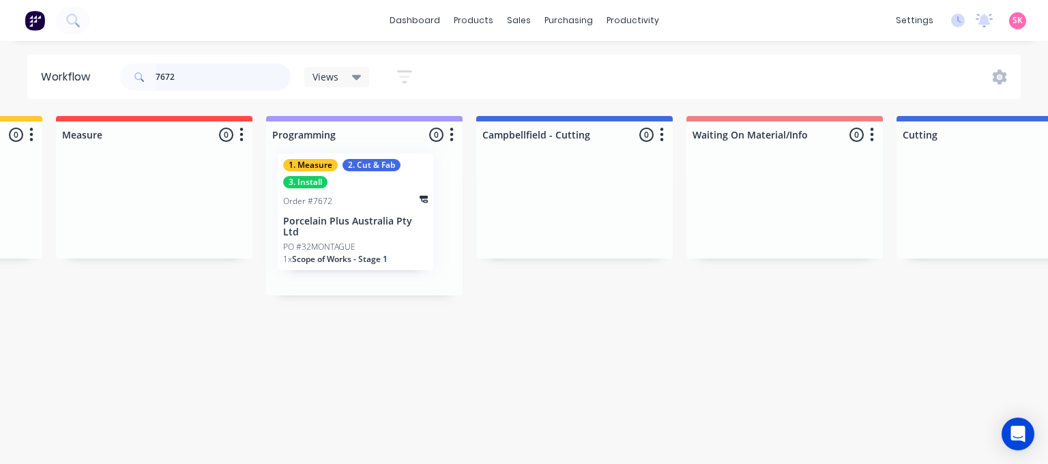
drag, startPoint x: 809, startPoint y: 246, endPoint x: 362, endPoint y: 233, distance: 447.9
click at [362, 233] on div "Submitted 1 Status colour #273444 hex #273444 Save Cancel Summaries Total order…" at bounding box center [1031, 205] width 2870 height 179
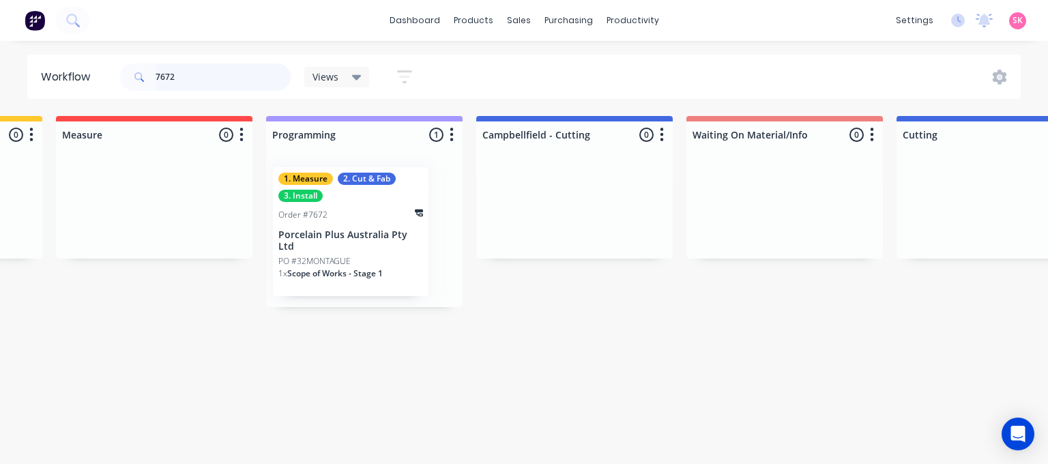
type input "7672"
click at [362, 233] on p "Porcelain Plus Australia Pty Ltd" at bounding box center [350, 240] width 145 height 23
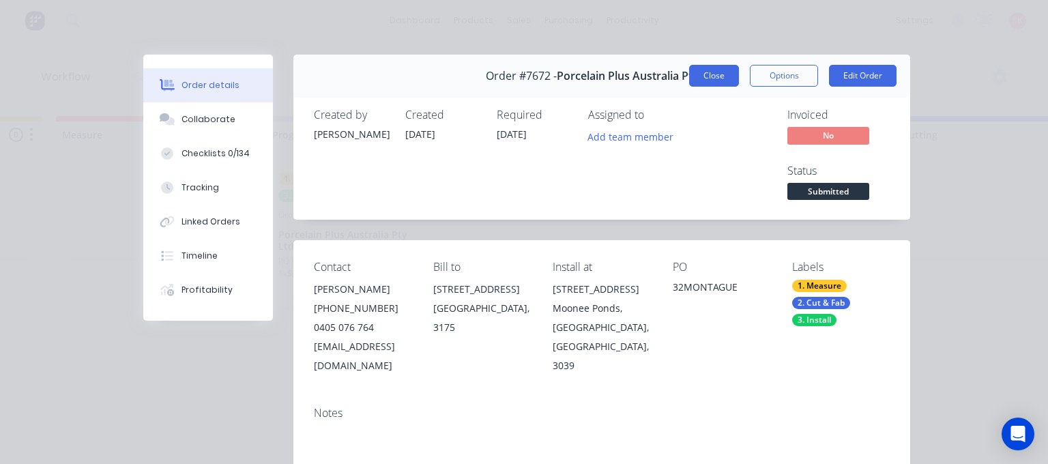
click at [708, 68] on button "Close" at bounding box center [714, 76] width 50 height 22
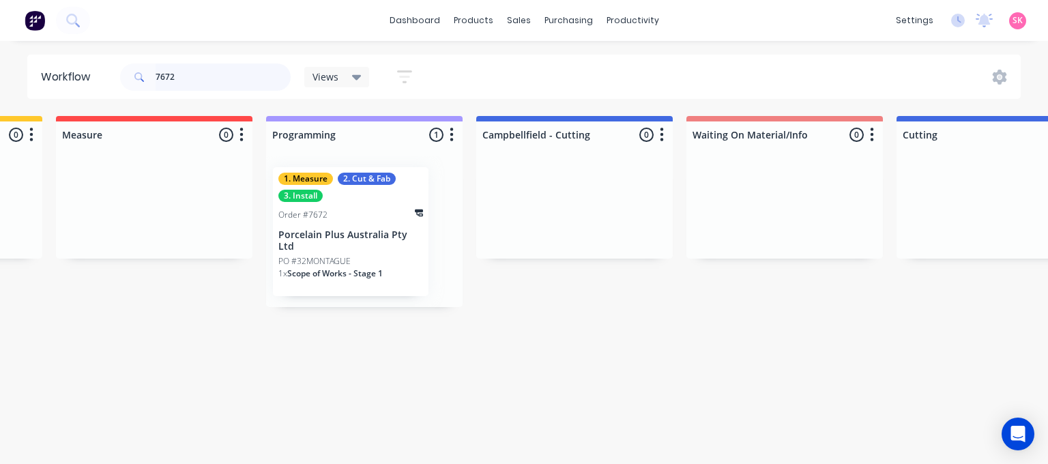
drag, startPoint x: 184, startPoint y: 83, endPoint x: 96, endPoint y: 84, distance: 88.0
click at [96, 84] on header "Workflow 7672 Views Save new view None (Default) edit Value edit Week 1 - Prior…" at bounding box center [524, 77] width 994 height 44
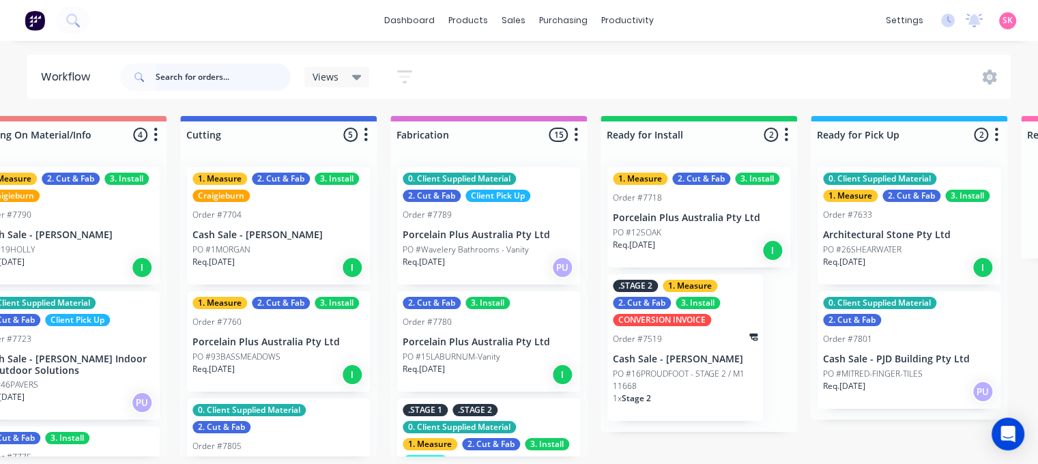
scroll to position [0, 1198]
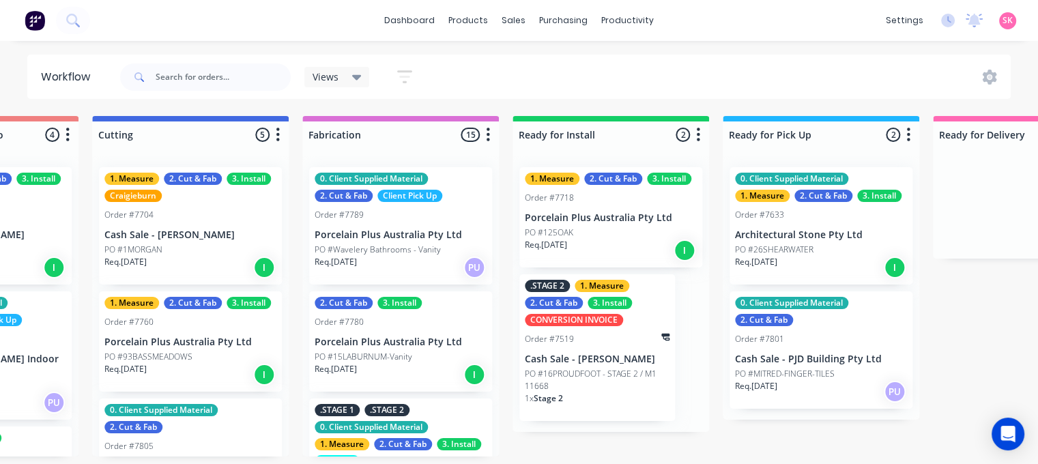
click at [426, 261] on div "Req. 10/10/25 PU" at bounding box center [401, 267] width 172 height 23
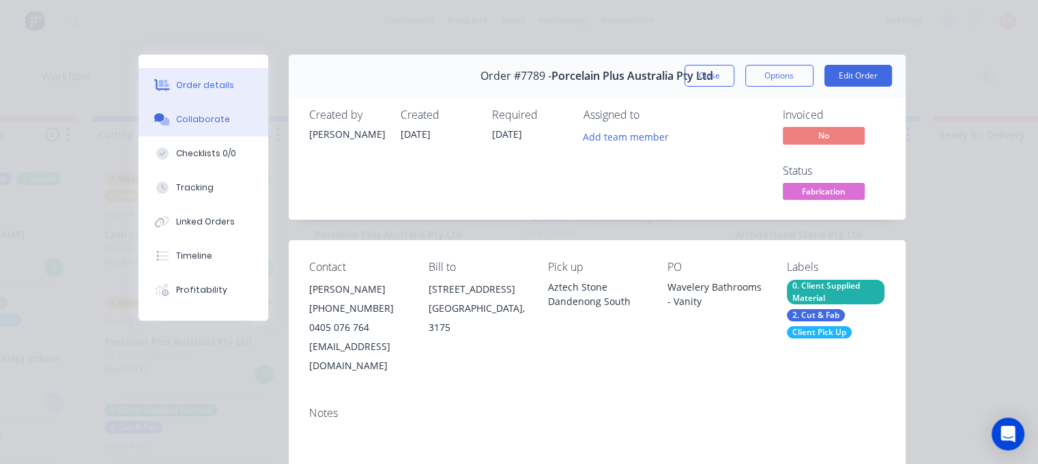
click at [176, 116] on div "Collaborate" at bounding box center [203, 119] width 54 height 12
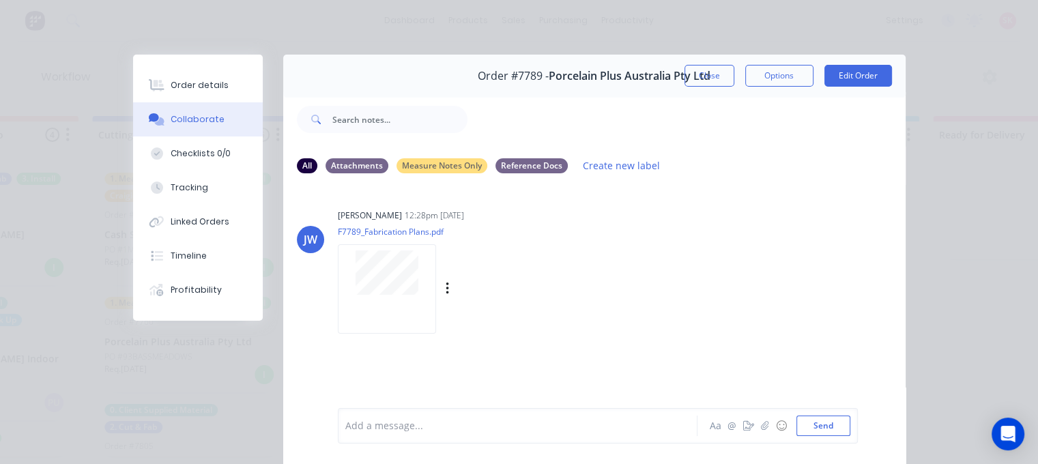
click at [345, 270] on div at bounding box center [387, 272] width 86 height 44
click at [715, 74] on button "Close" at bounding box center [710, 76] width 50 height 22
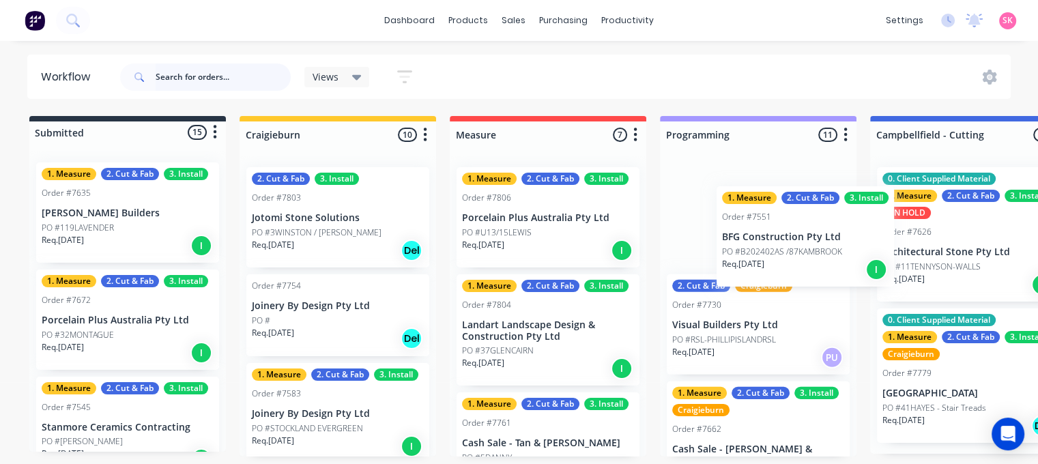
scroll to position [0, 10]
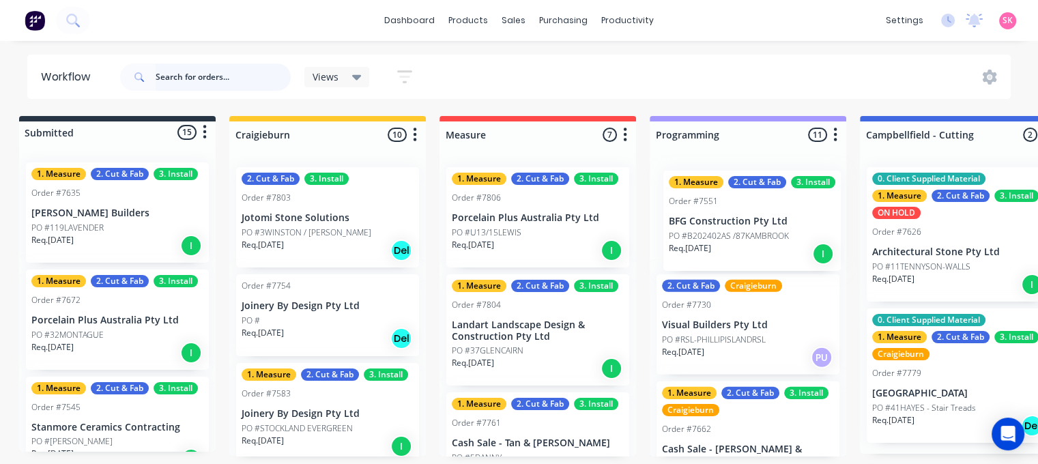
drag, startPoint x: 435, startPoint y: 218, endPoint x: 787, endPoint y: 242, distance: 352.3
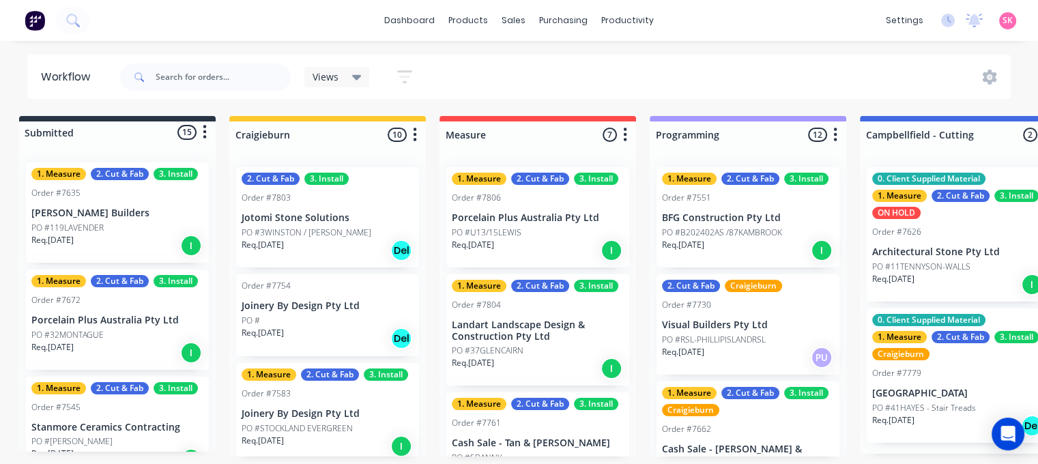
click at [366, 461] on div "1. Measure 2. Cut & Fab 3. Install Order #7583 Joinery By Design Pty Ltd PO #ST…" at bounding box center [327, 413] width 183 height 100
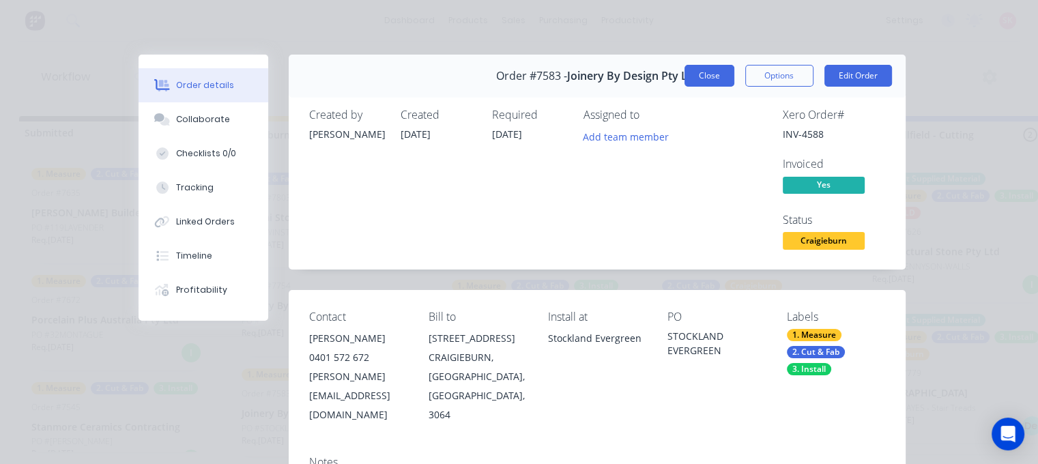
click at [702, 81] on button "Close" at bounding box center [710, 76] width 50 height 22
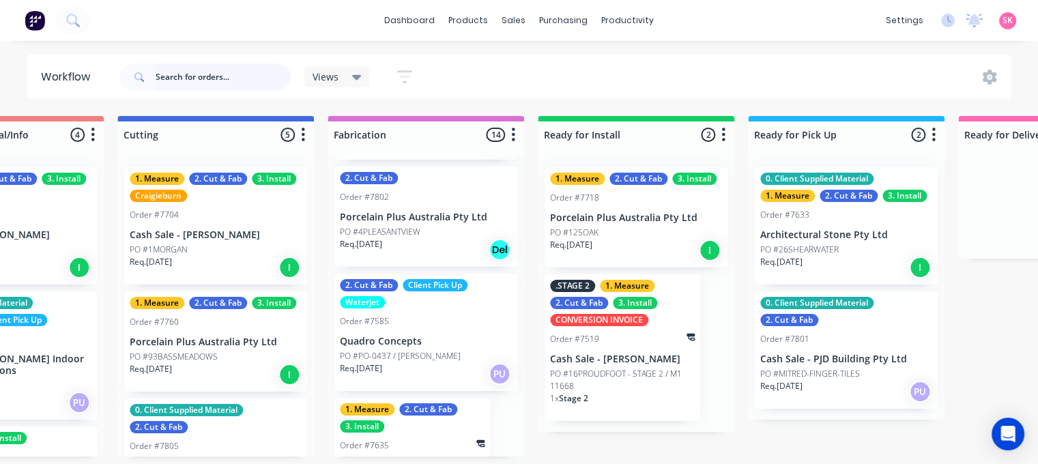
scroll to position [1091, 0]
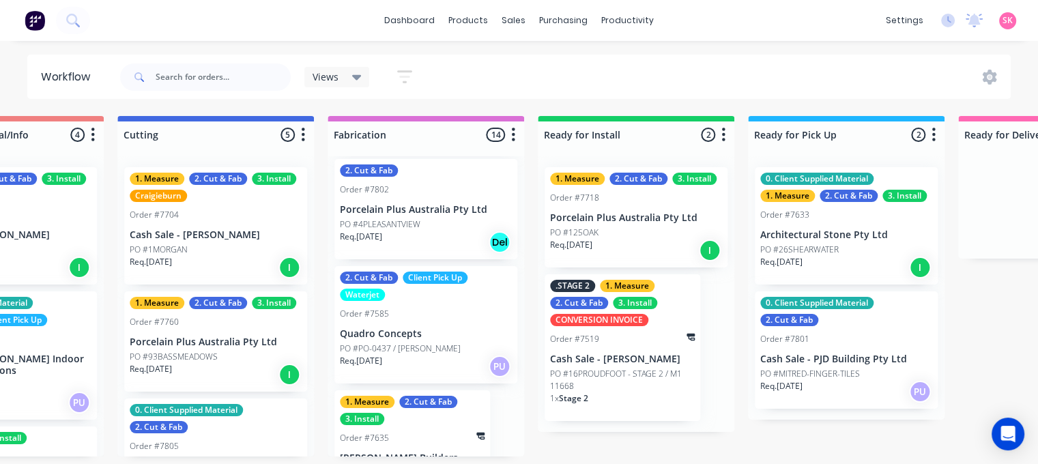
click at [450, 232] on div "Req. 17/10/25 Del" at bounding box center [426, 242] width 172 height 23
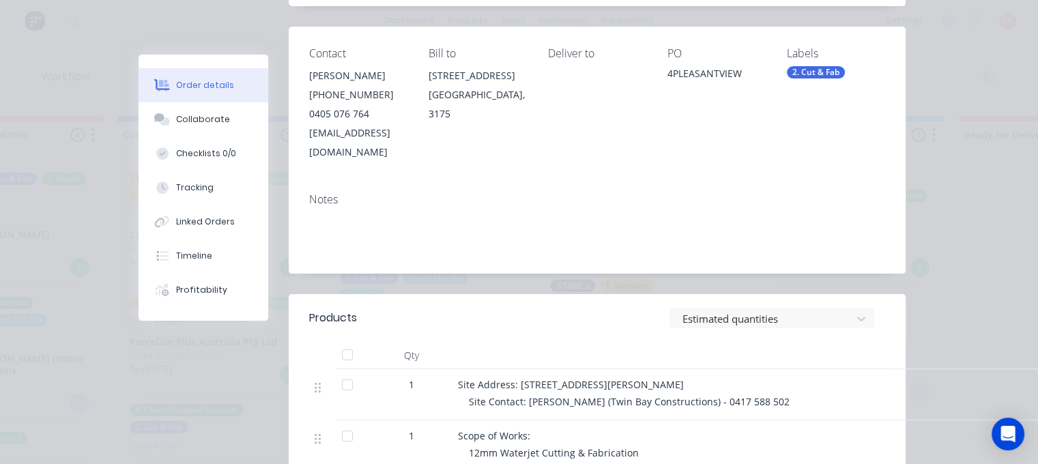
scroll to position [273, 0]
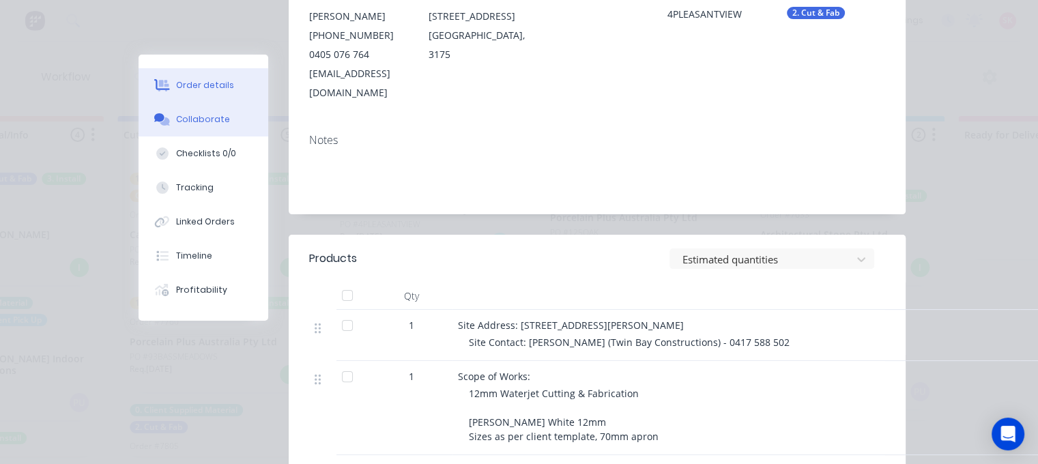
click at [154, 113] on button "Collaborate" at bounding box center [204, 119] width 130 height 34
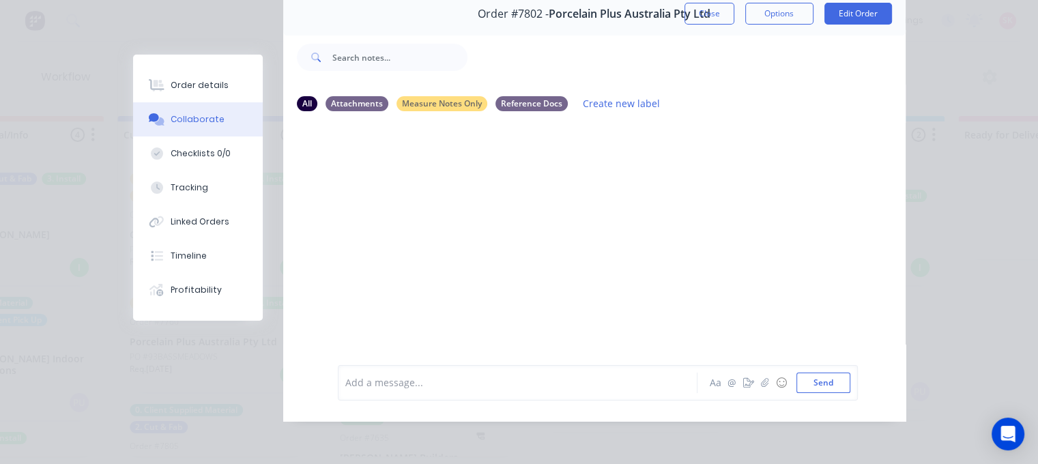
scroll to position [0, 0]
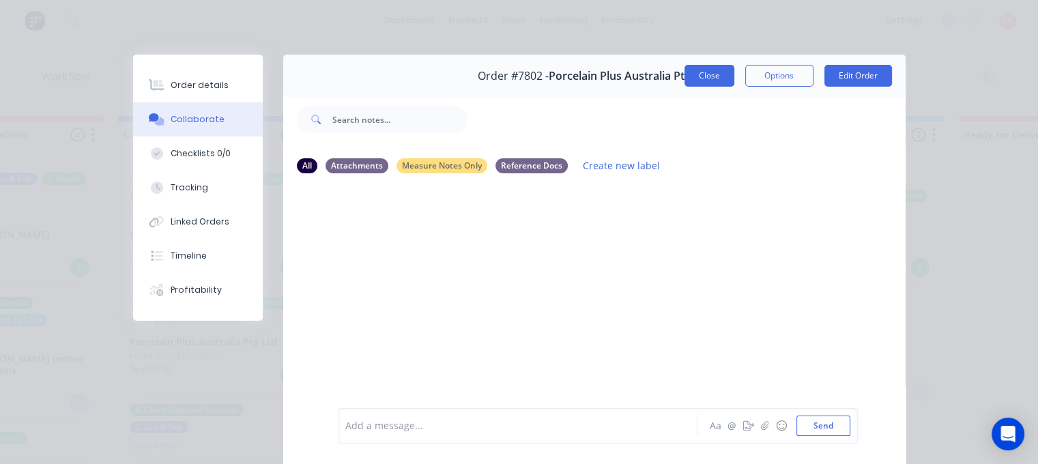
click at [715, 81] on button "Close" at bounding box center [710, 76] width 50 height 22
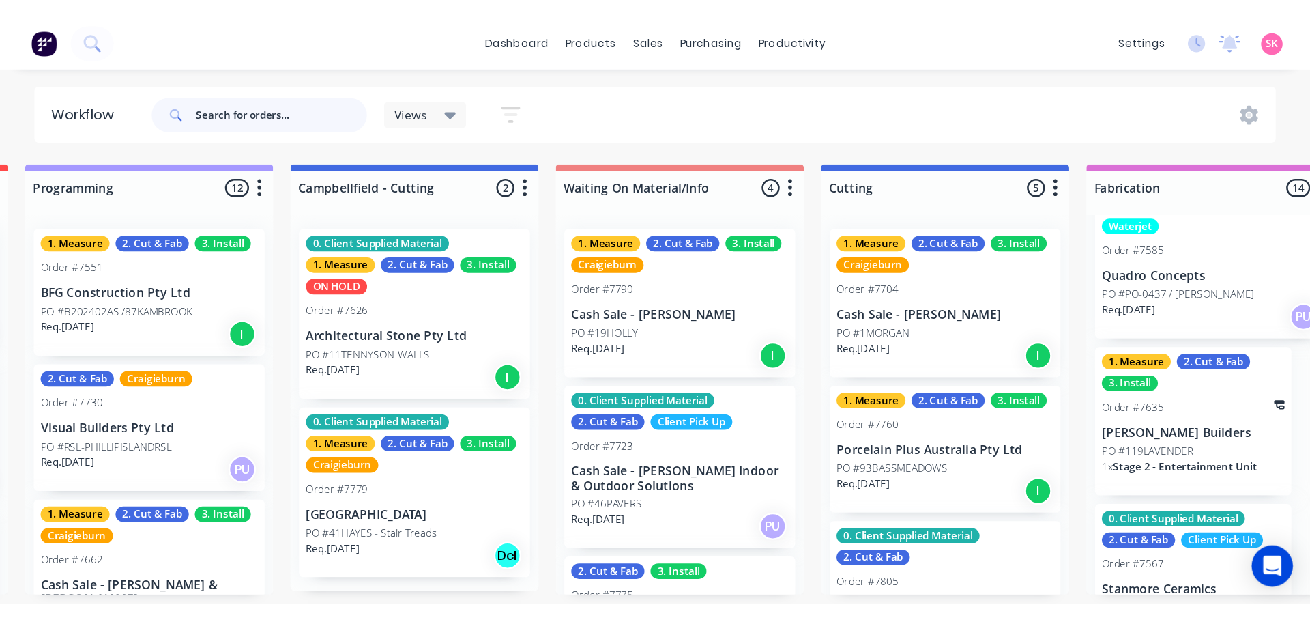
scroll to position [1220, 0]
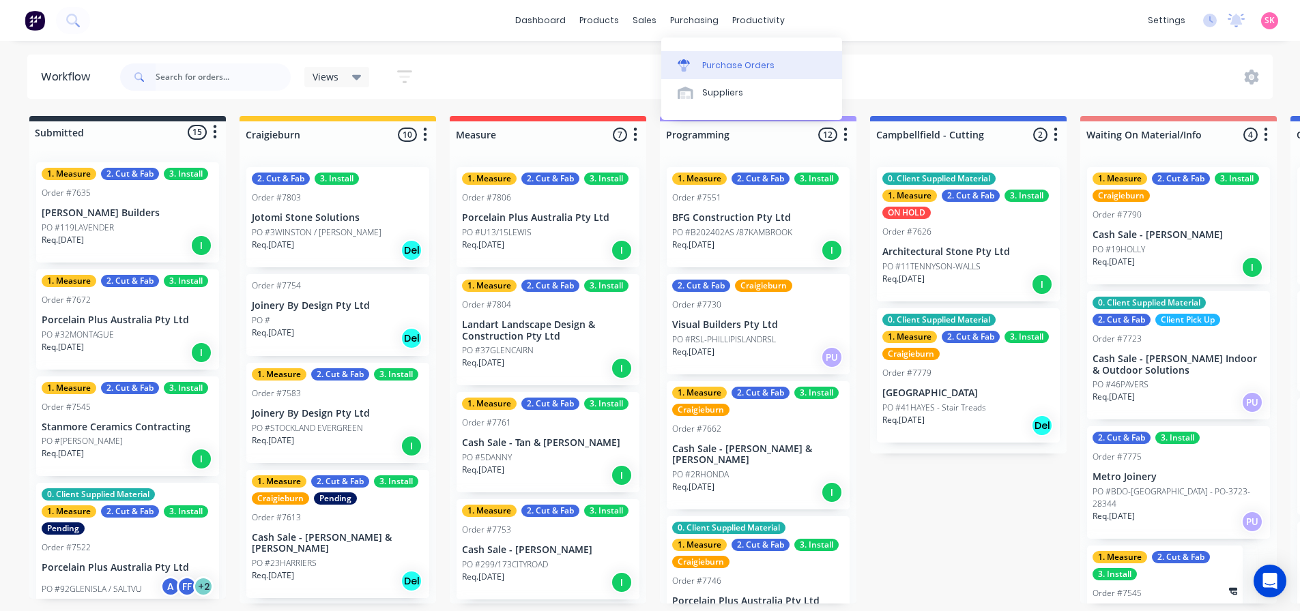
click at [708, 64] on div "Purchase Orders" at bounding box center [738, 65] width 72 height 12
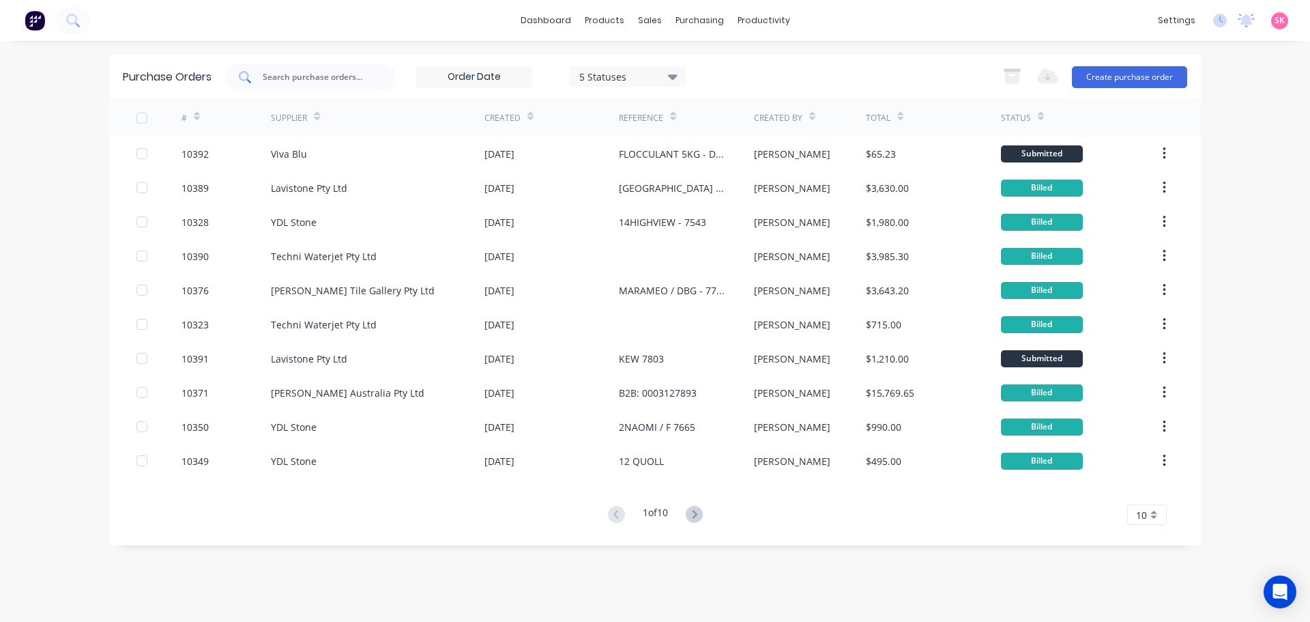
click at [360, 83] on input "text" at bounding box center [317, 77] width 113 height 14
type input "arch"
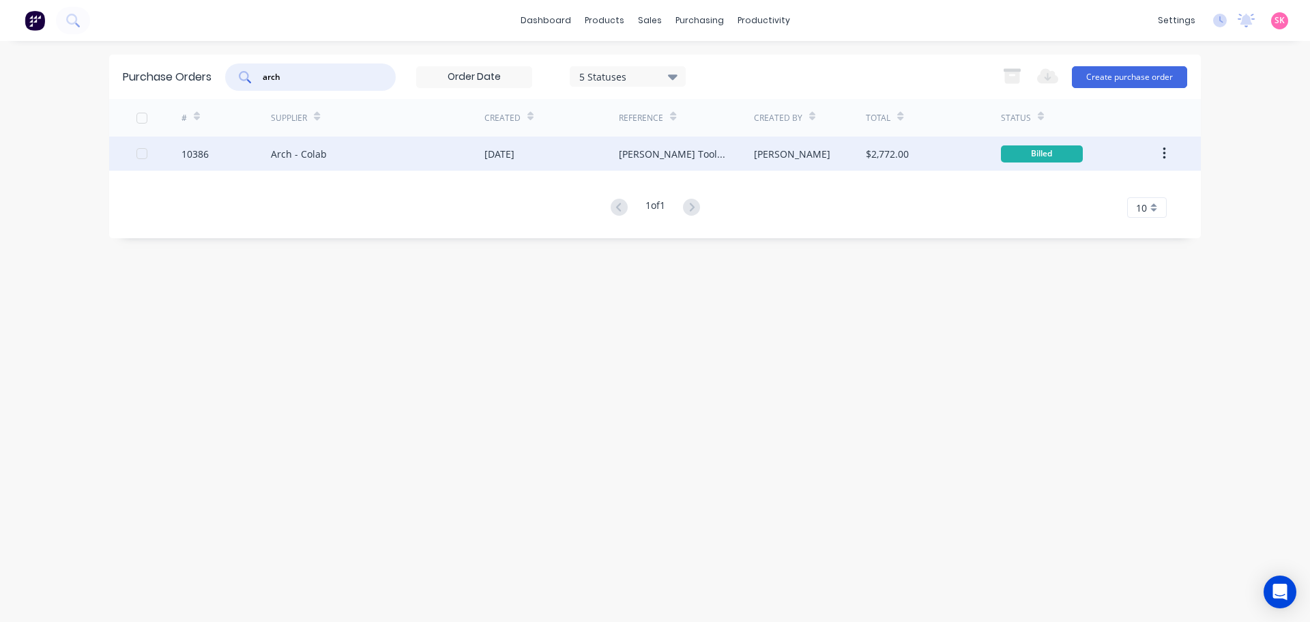
click at [396, 147] on div "Arch - Colab" at bounding box center [378, 153] width 214 height 34
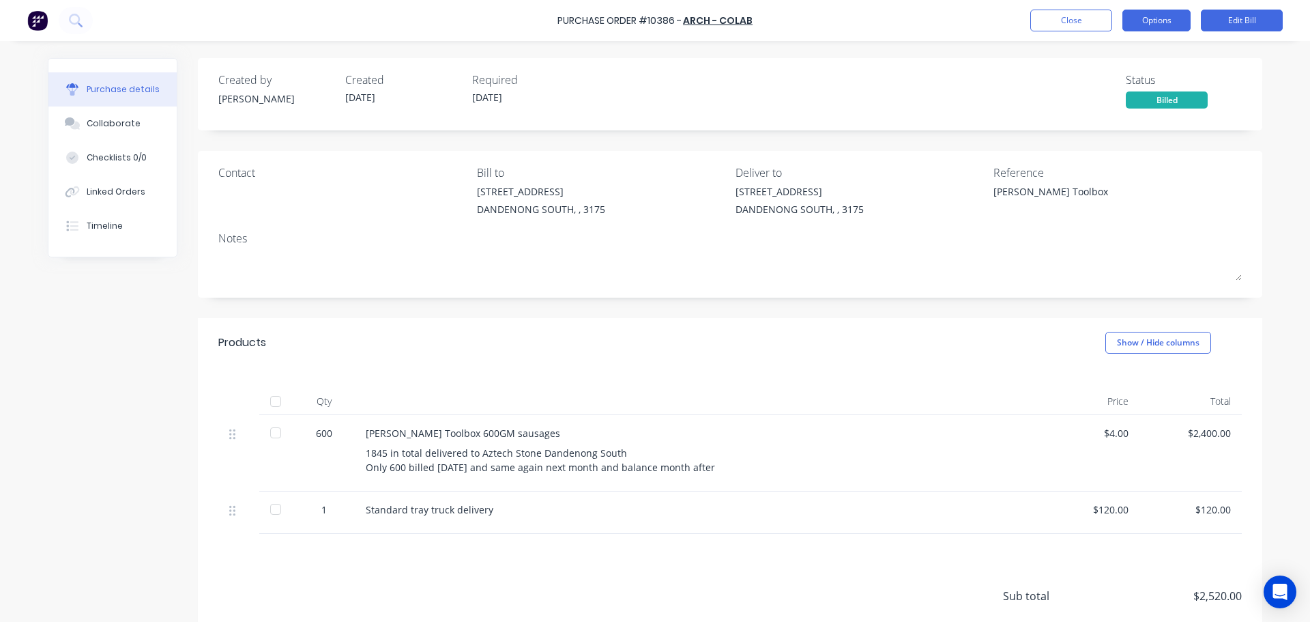
click at [1164, 31] on button "Options" at bounding box center [1157, 21] width 68 height 22
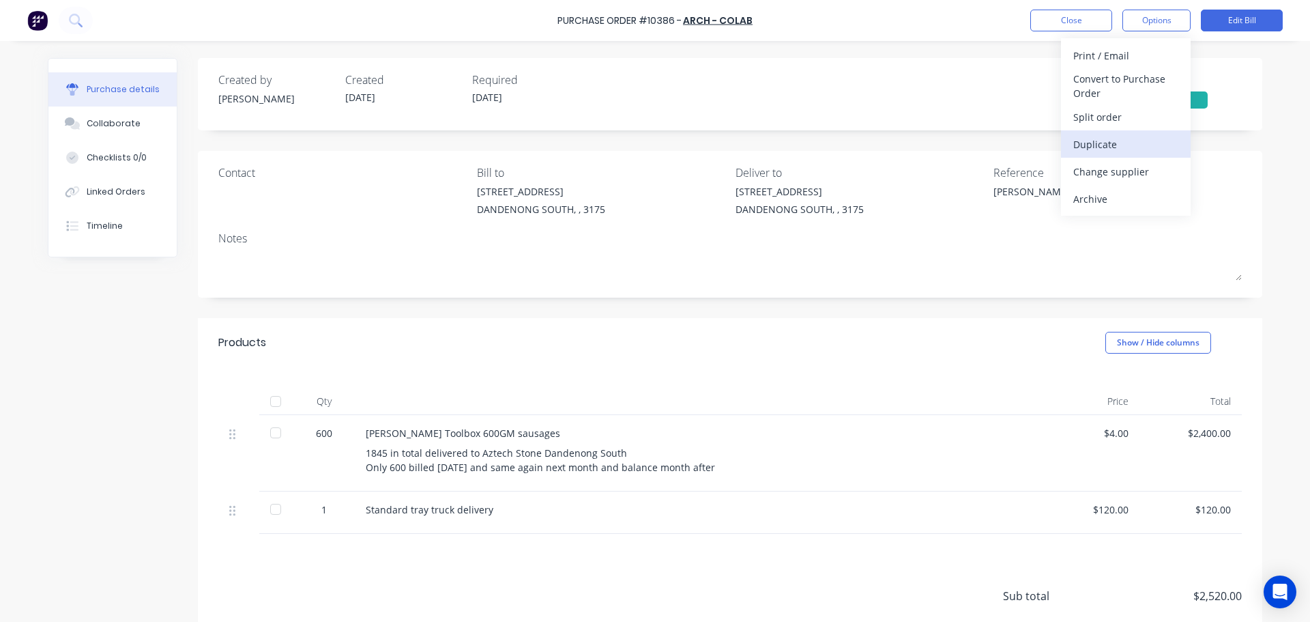
click at [1126, 141] on div "Duplicate" at bounding box center [1126, 144] width 105 height 20
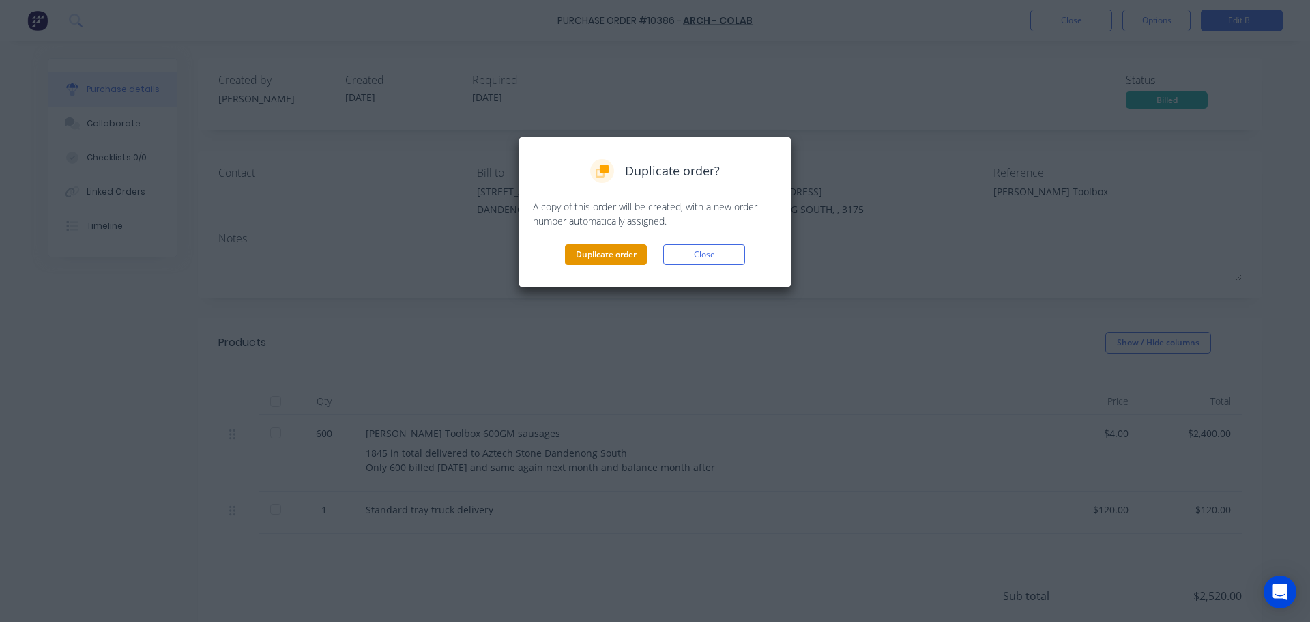
click at [643, 255] on button "Duplicate order" at bounding box center [606, 254] width 82 height 20
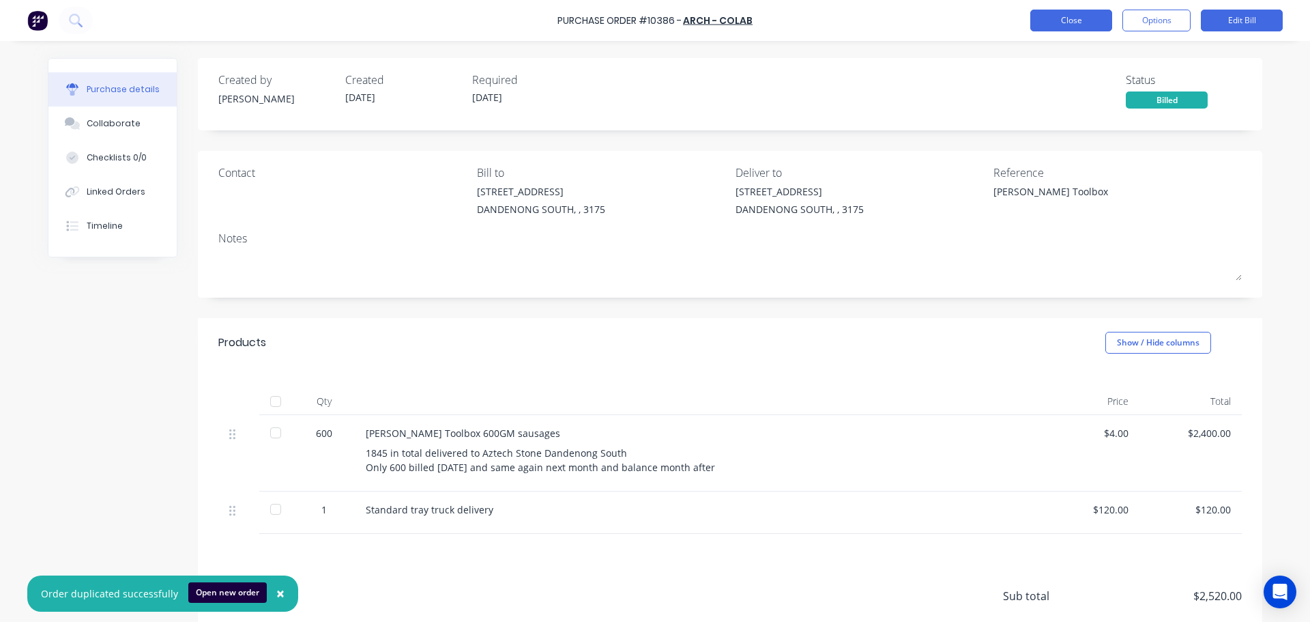
click at [1065, 20] on button "Close" at bounding box center [1072, 21] width 82 height 22
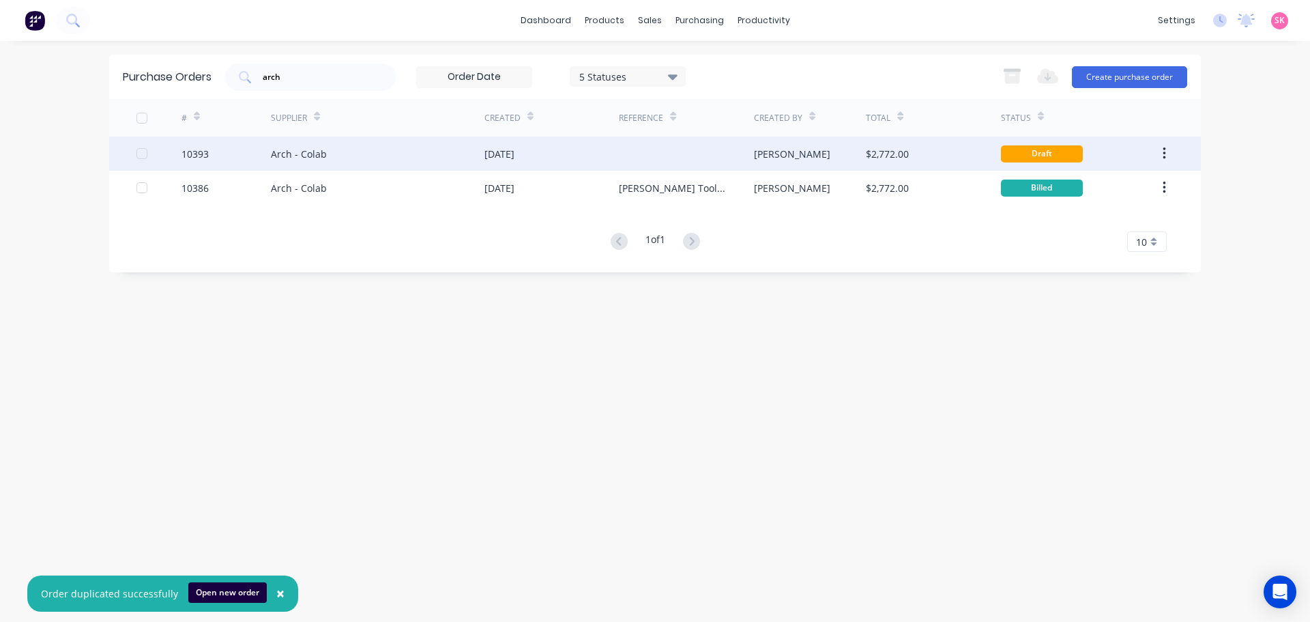
click at [498, 158] on div "[DATE]" at bounding box center [500, 154] width 30 height 14
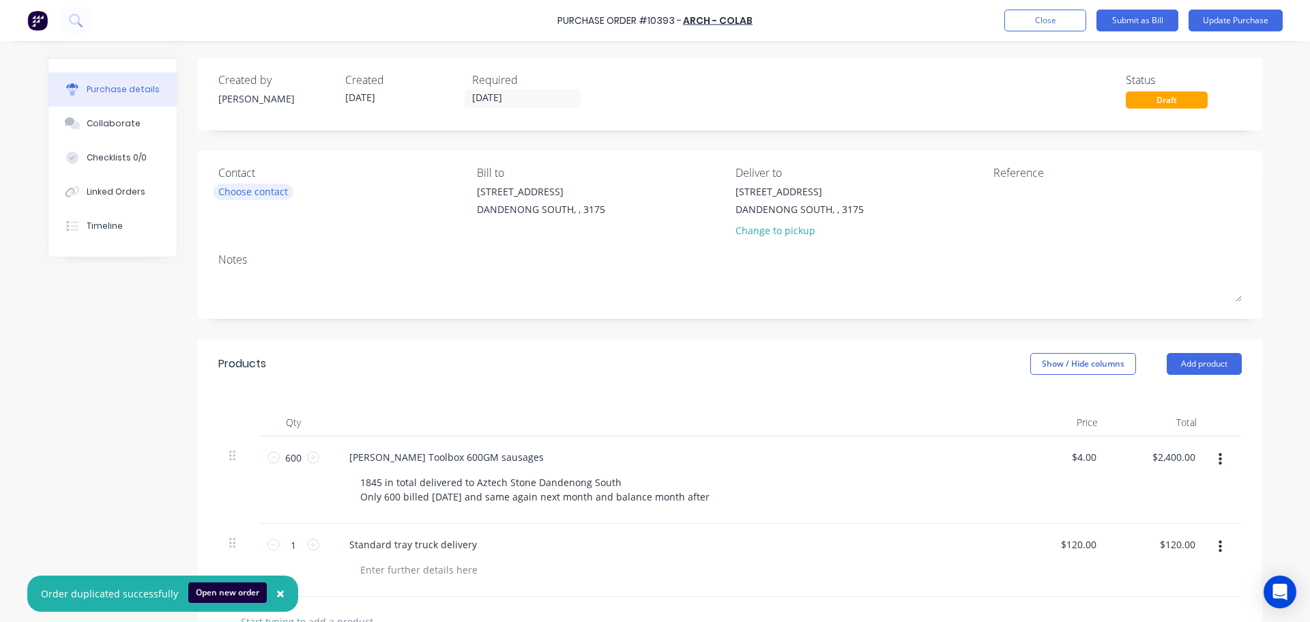
click at [275, 197] on div "Choose contact" at bounding box center [253, 191] width 70 height 14
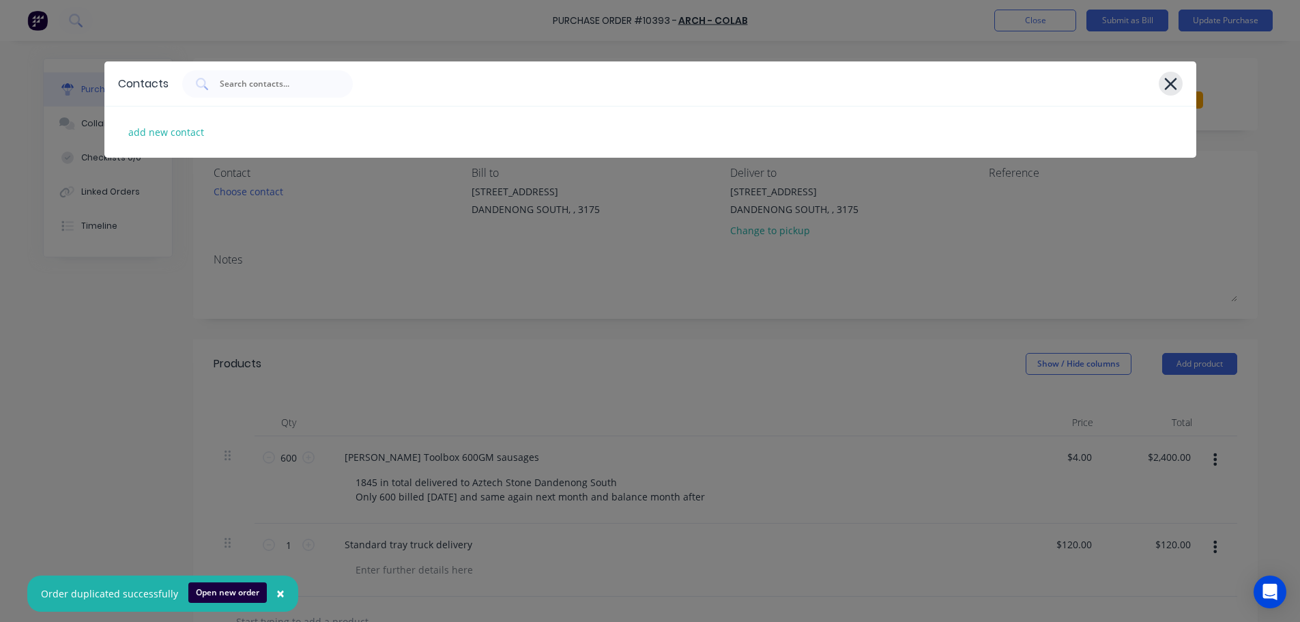
click at [1168, 85] on icon at bounding box center [1170, 84] width 12 height 12
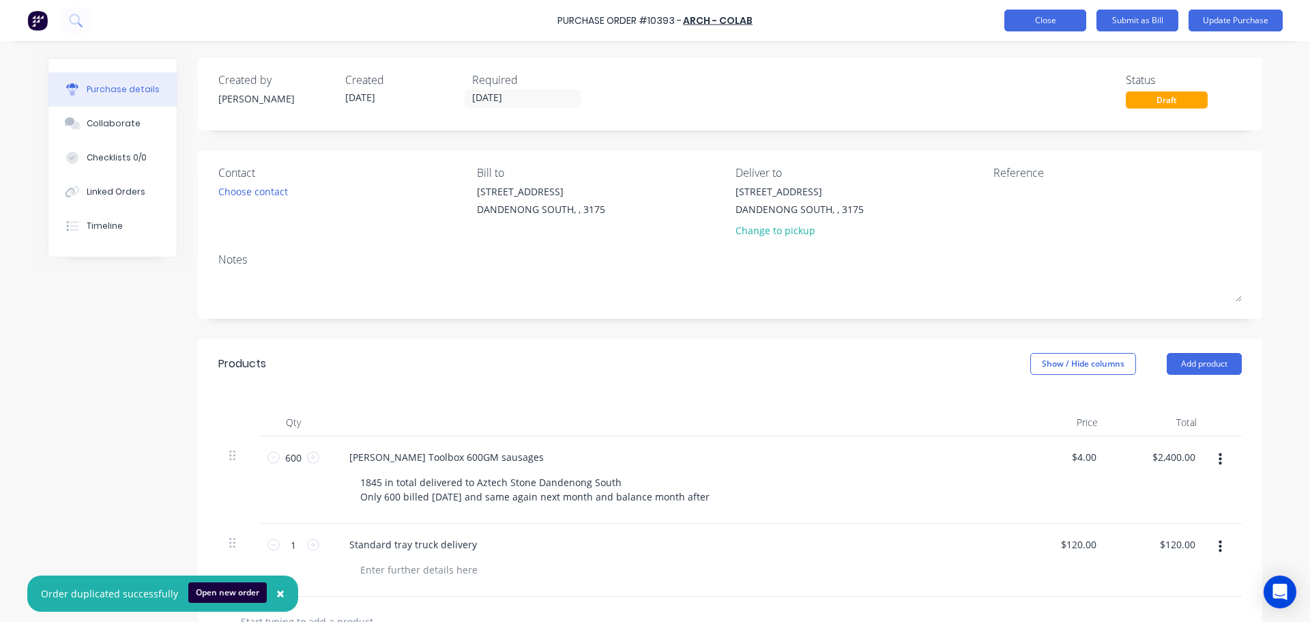
click at [1068, 23] on button "Close" at bounding box center [1046, 21] width 82 height 22
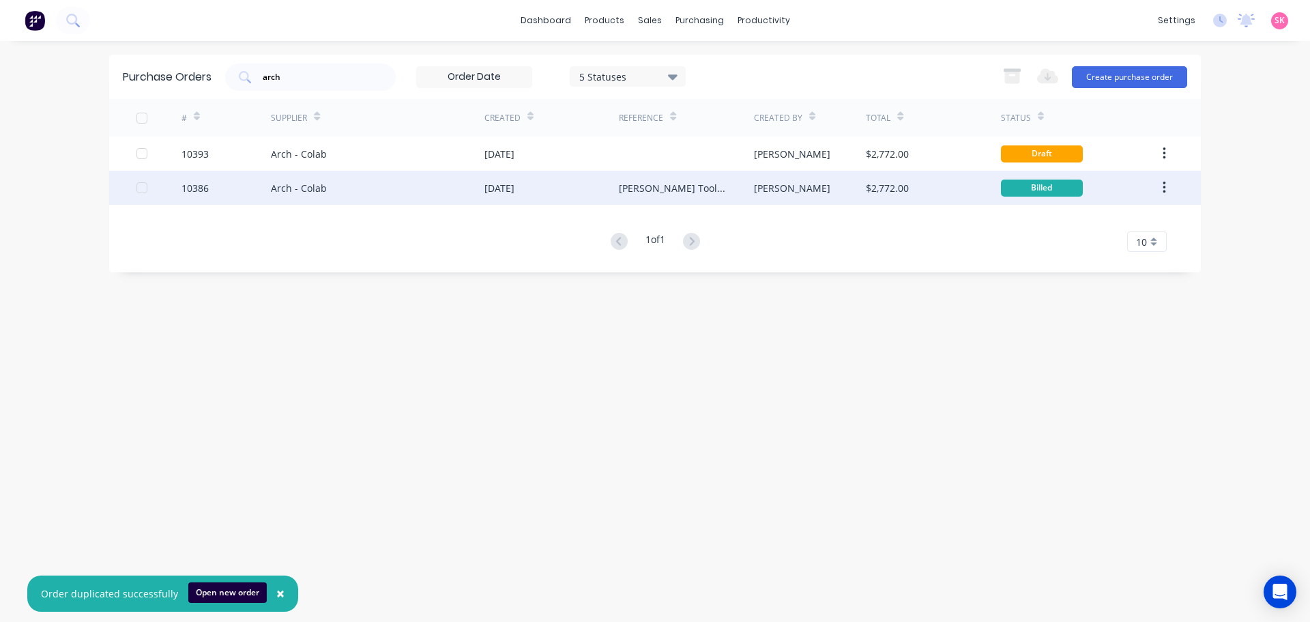
click at [786, 188] on div "Stacey" at bounding box center [810, 188] width 113 height 34
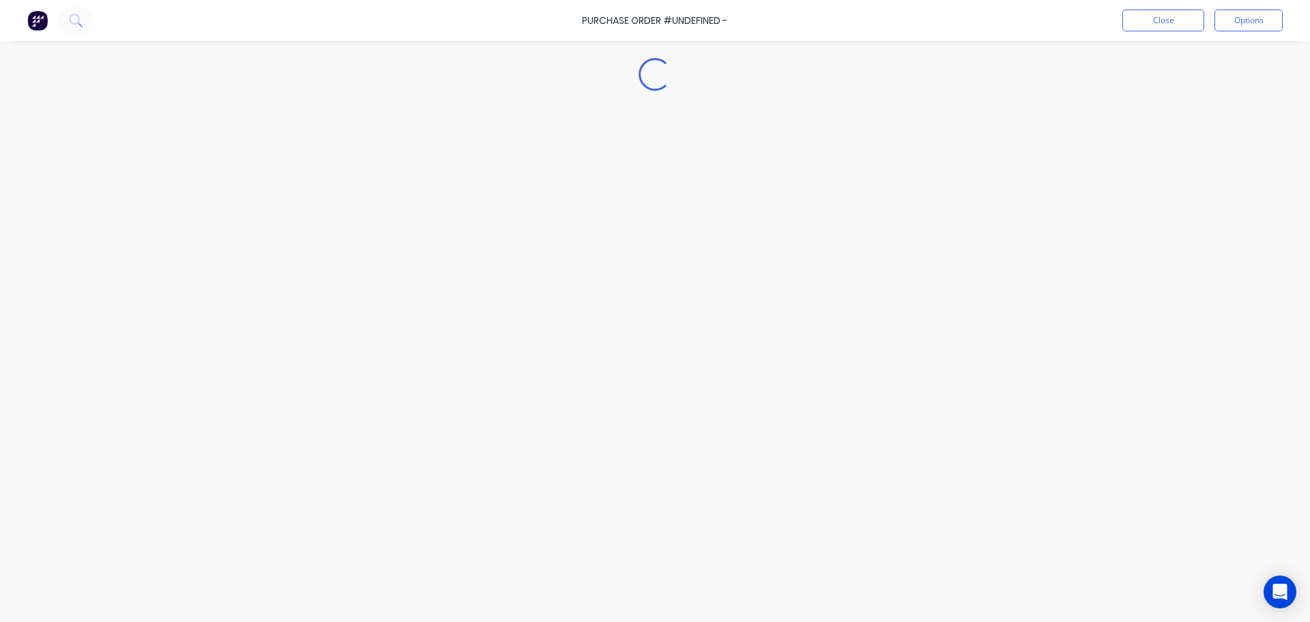
type textarea "x"
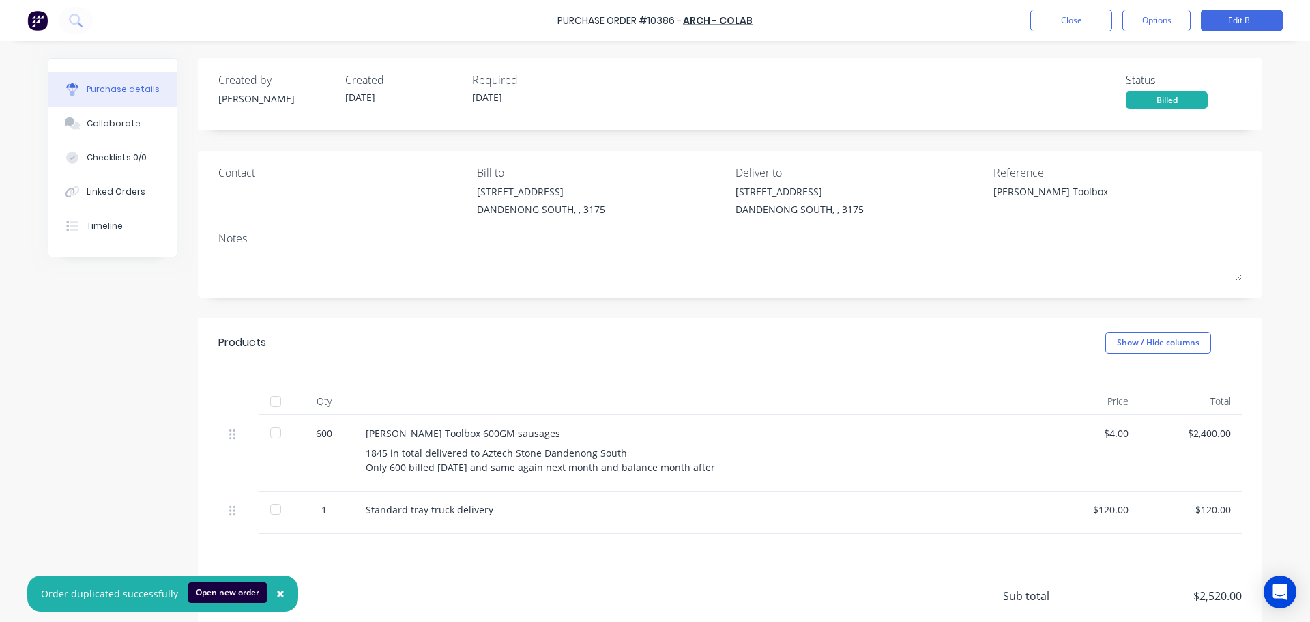
click at [973, 193] on div "Contact Bill to 1 / 64-70 Edison Road DANDENONG SOUTH, , 3175 Deliver to 1 / 64…" at bounding box center [730, 193] width 1024 height 59
click at [1095, 5] on div "Purchase Order #10386 - Arch - Colab Close Options Edit Bill" at bounding box center [655, 20] width 1310 height 41
click at [1093, 13] on button "Close" at bounding box center [1072, 21] width 82 height 22
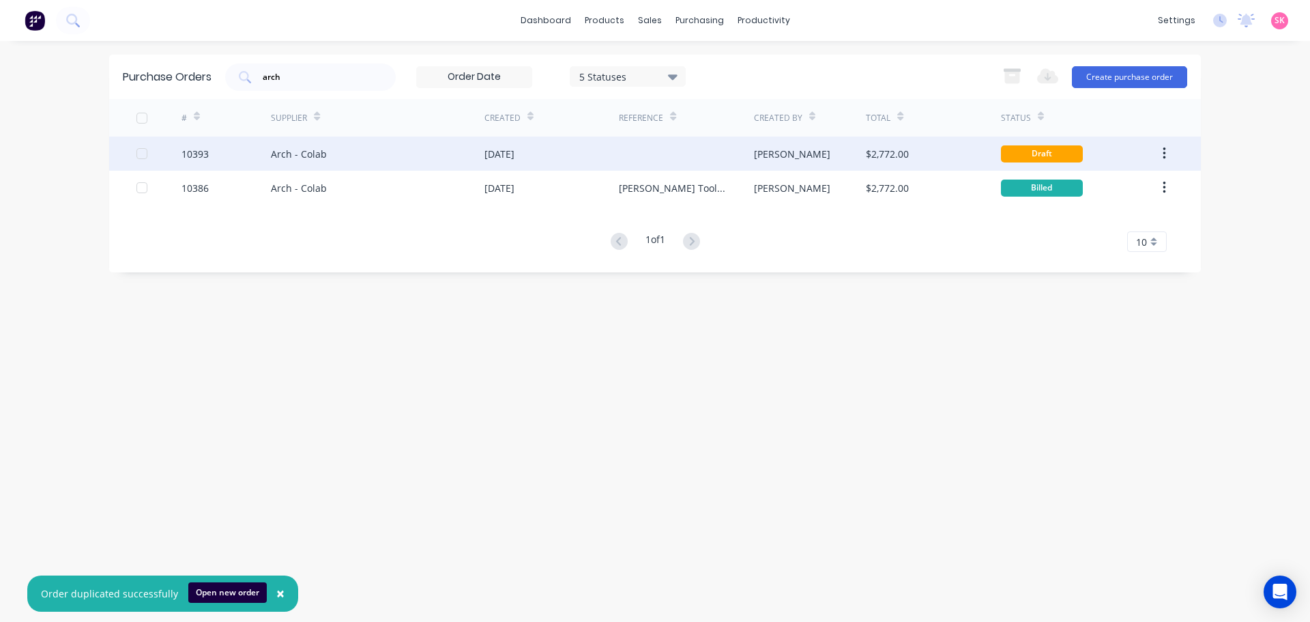
click at [723, 157] on div at bounding box center [686, 153] width 134 height 34
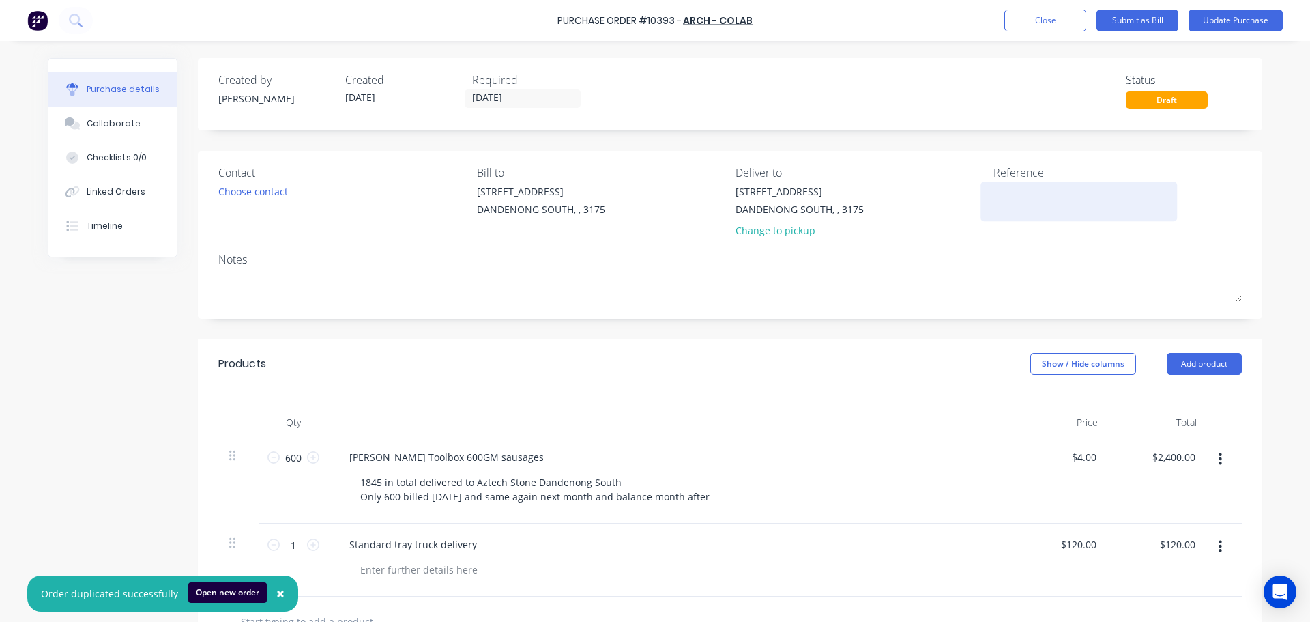
click at [1054, 195] on textarea at bounding box center [1079, 199] width 171 height 31
paste textarea "HB Fuller Toolbox"
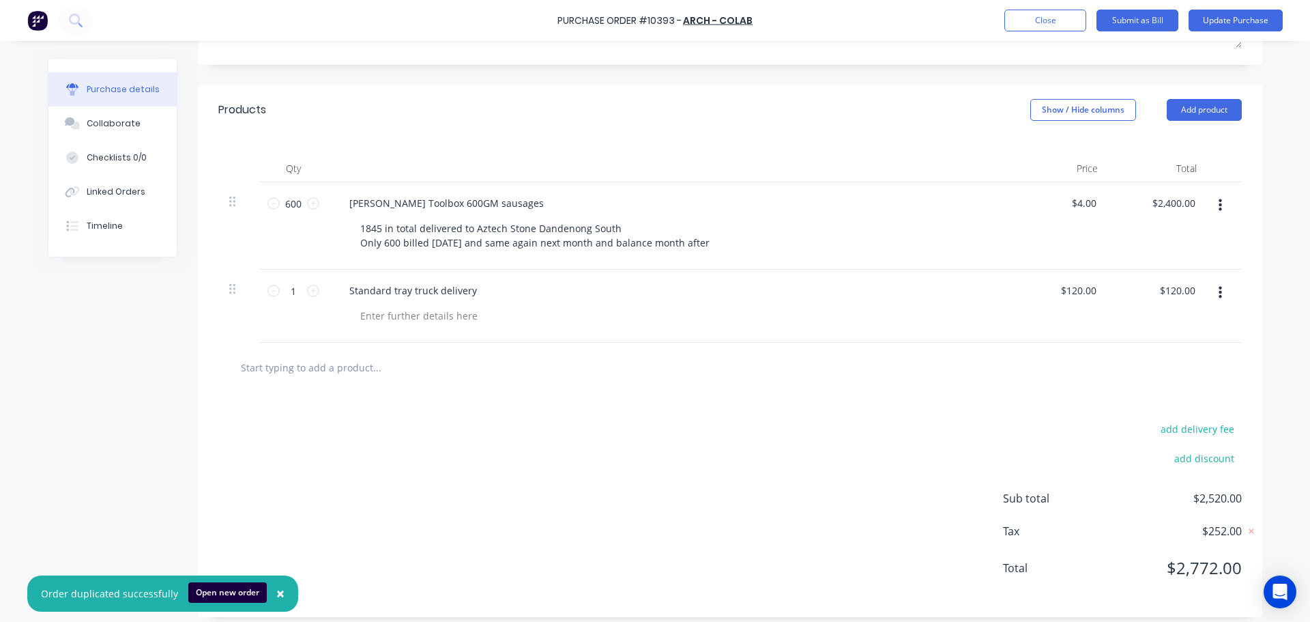
scroll to position [263, 0]
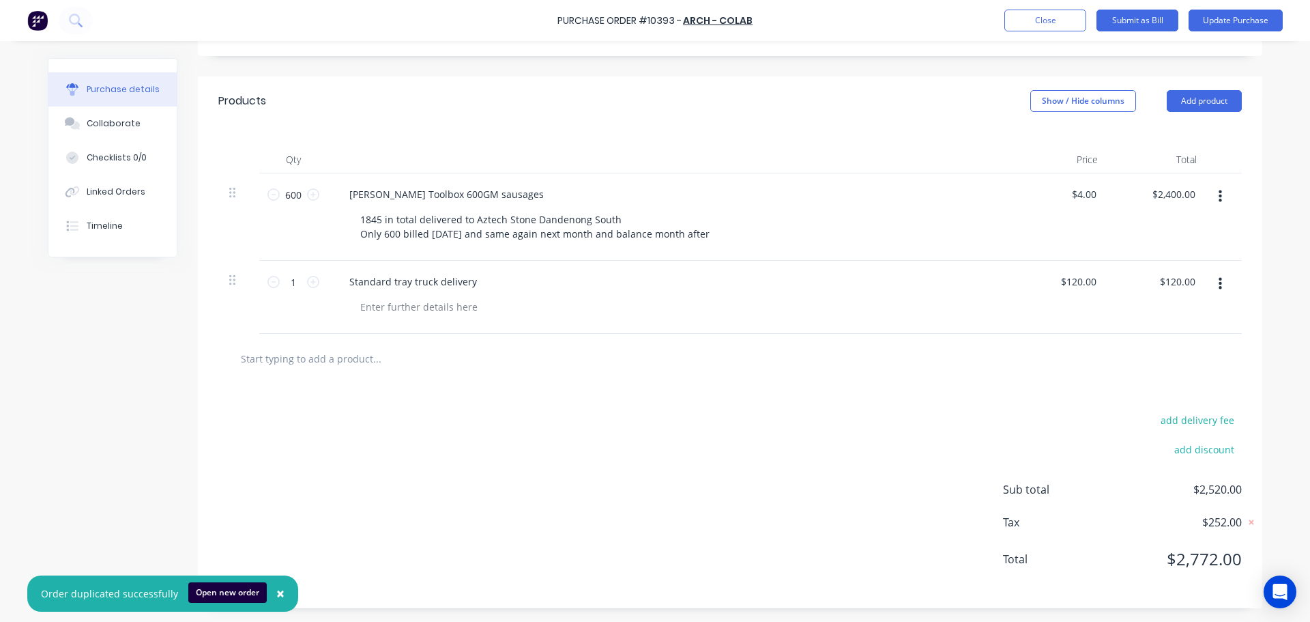
type textarea "HB Fuller Toolbox - Invoice 2"
type textarea "x"
type textarea "HB Fuller Toolbox - Invoice 2"
click at [1219, 280] on icon "button" at bounding box center [1220, 284] width 3 height 12
click at [1165, 402] on button "Delete" at bounding box center [1179, 401] width 116 height 27
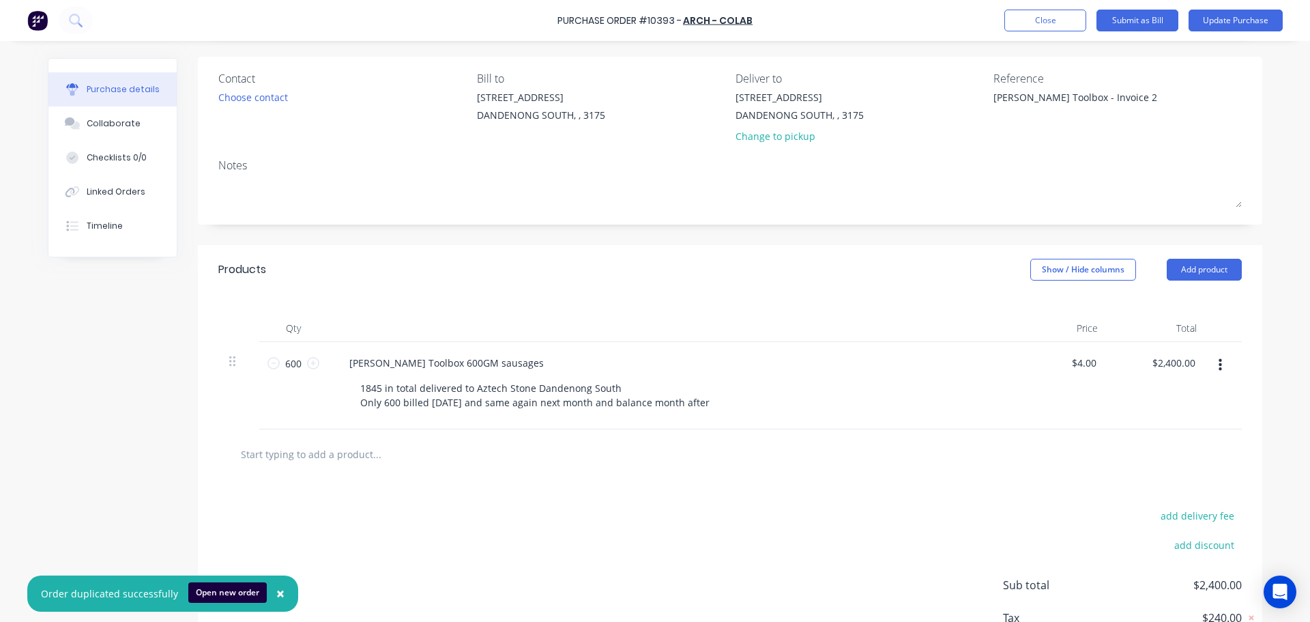
scroll to position [0, 0]
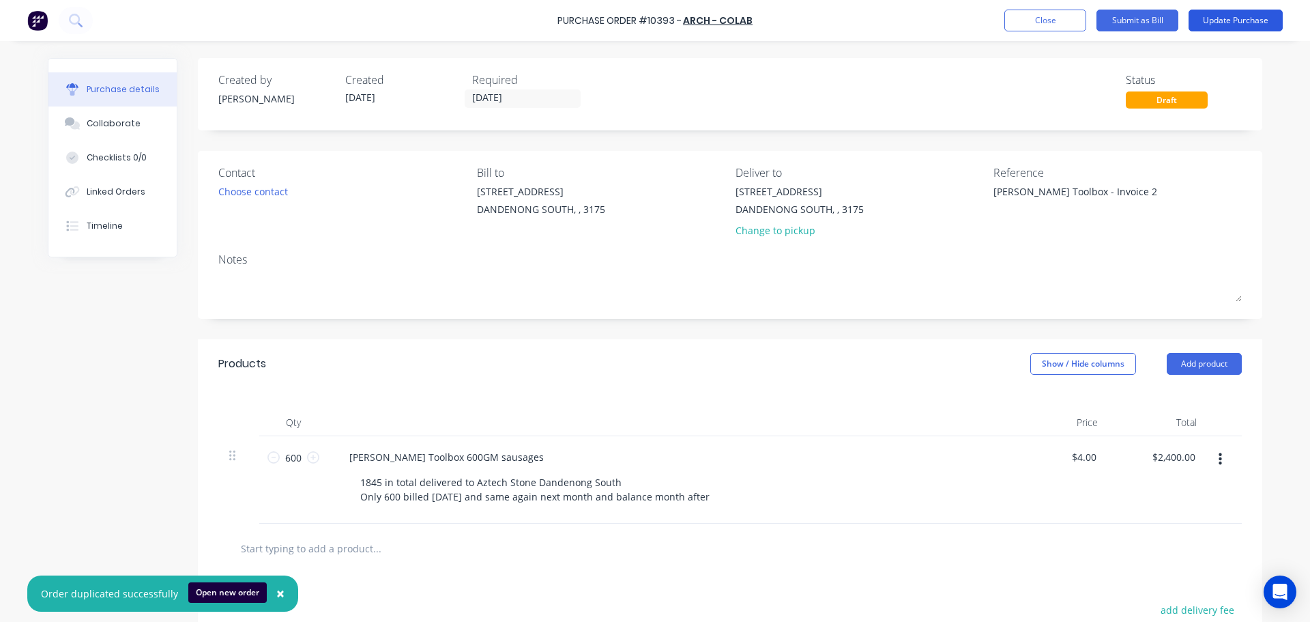
click at [1227, 27] on button "Update Purchase" at bounding box center [1236, 21] width 94 height 22
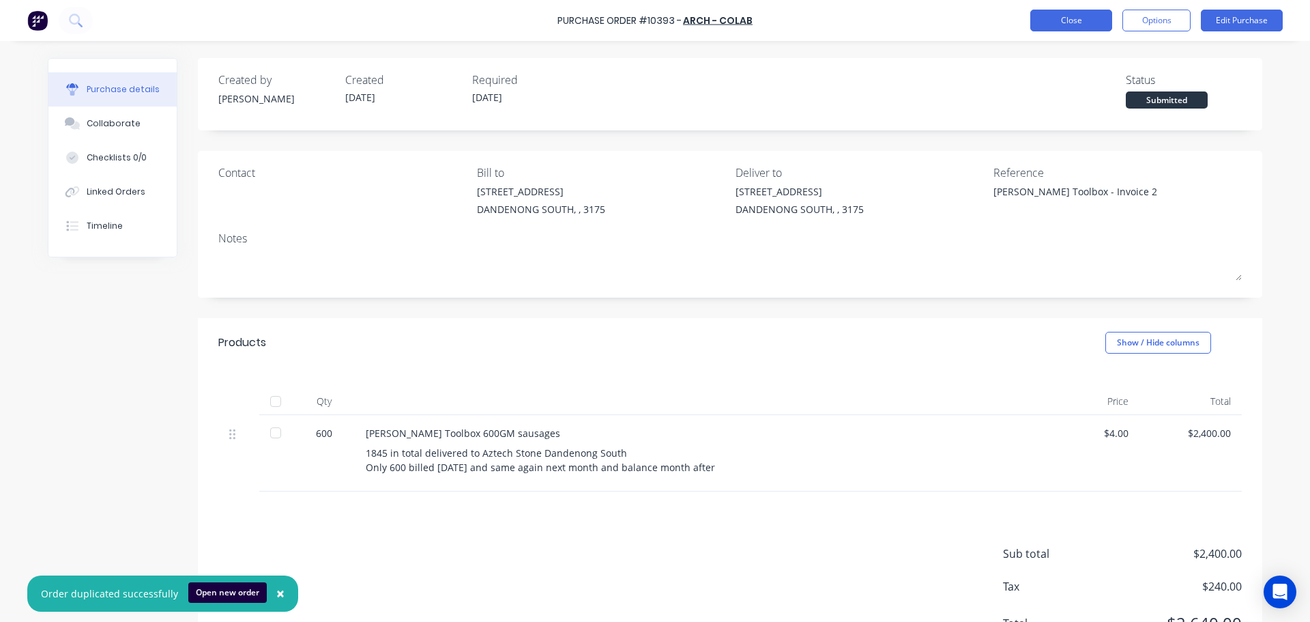
click at [1078, 26] on button "Close" at bounding box center [1072, 21] width 82 height 22
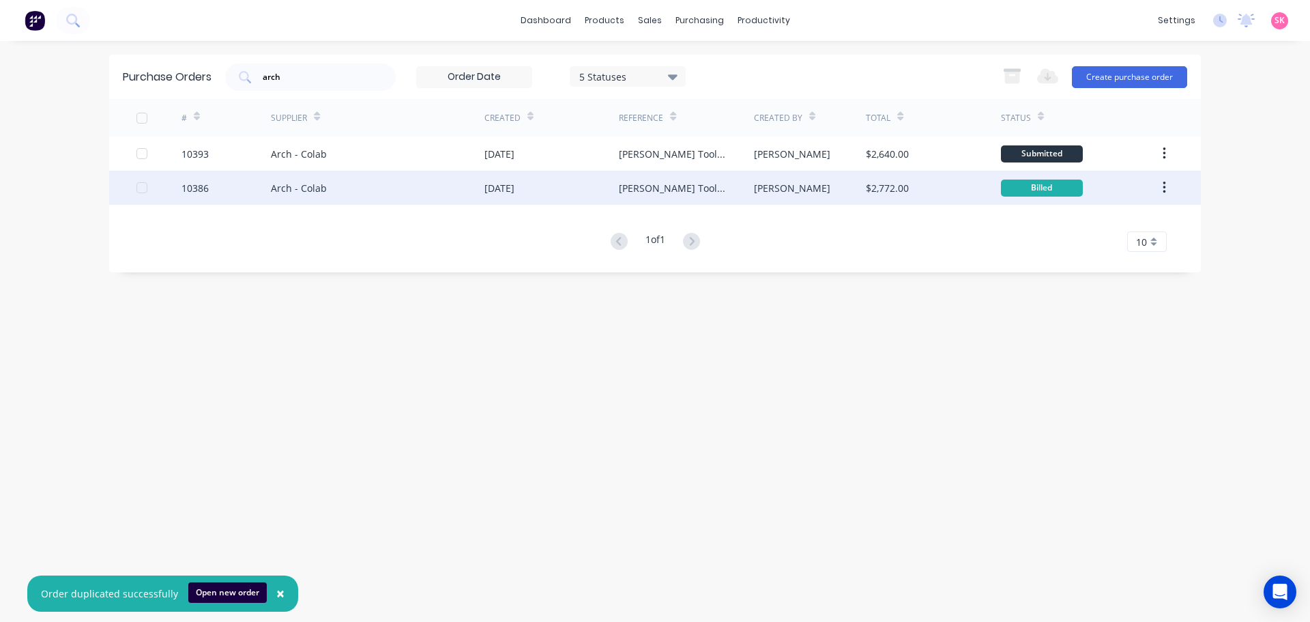
click at [902, 190] on div "$2,772.00" at bounding box center [887, 188] width 43 height 14
type textarea "x"
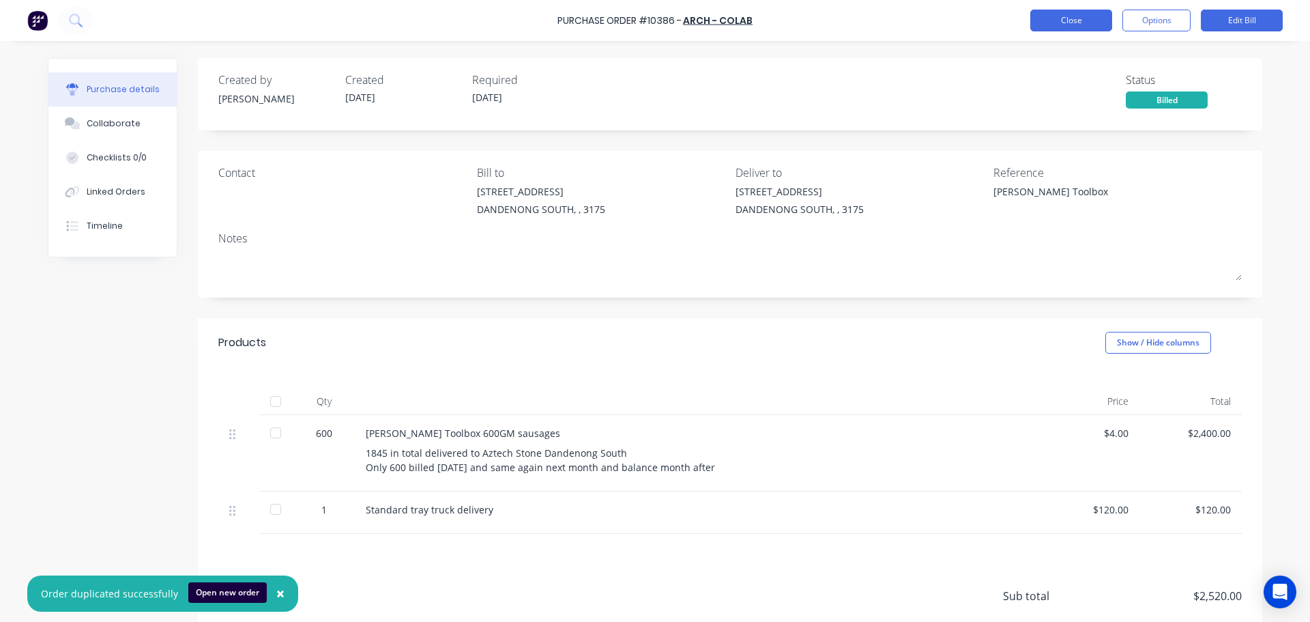
click at [1075, 27] on button "Close" at bounding box center [1072, 21] width 82 height 22
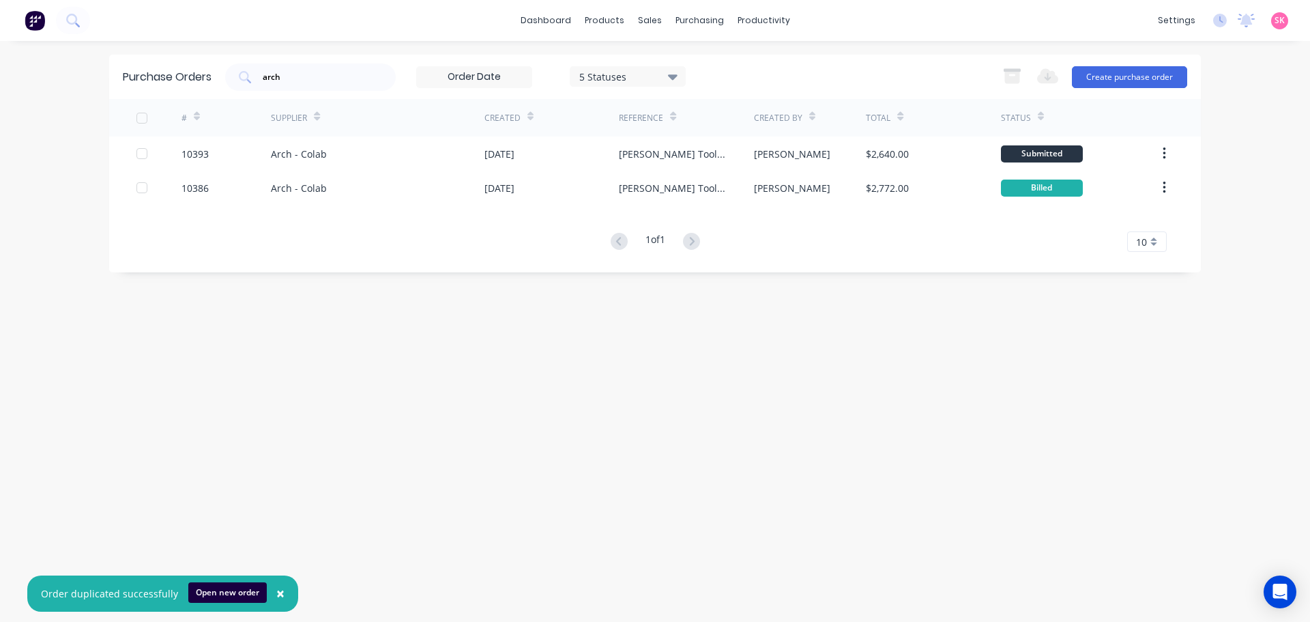
click at [381, 284] on div "Purchase Orders arch 5 Statuses 5 Statuses Export to Excel (XLSX) Create purcha…" at bounding box center [655, 331] width 1092 height 553
click at [665, 58] on link "Sales Orders" at bounding box center [721, 64] width 181 height 27
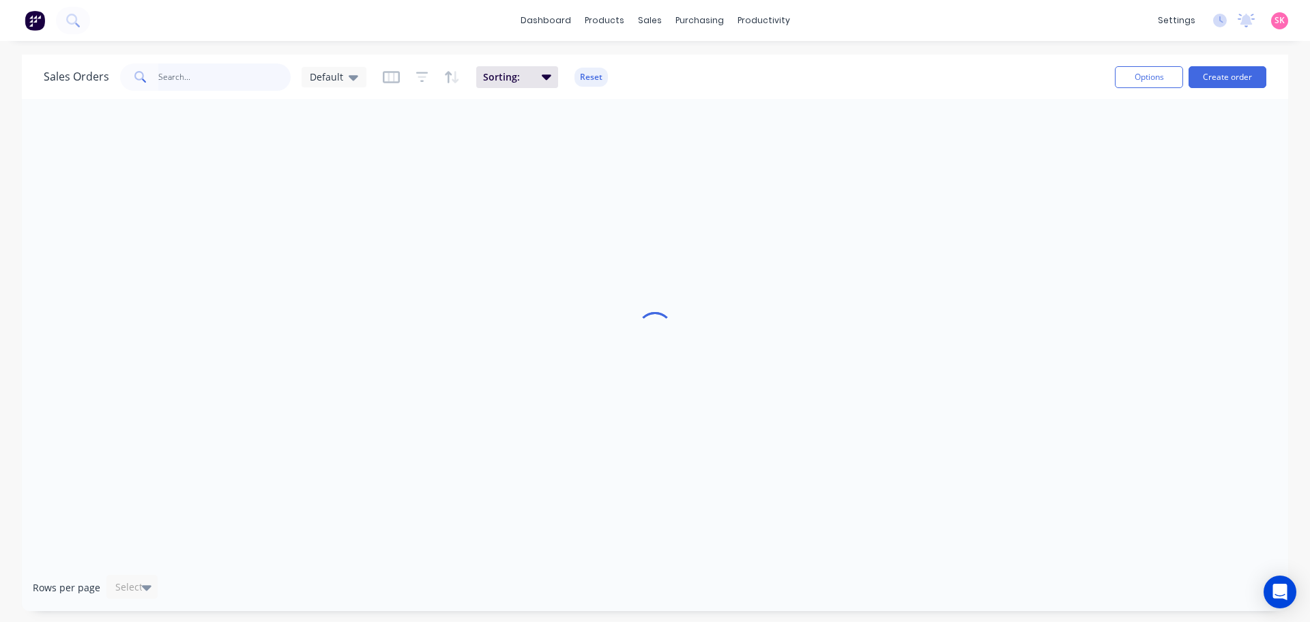
click at [233, 71] on input "text" at bounding box center [224, 76] width 133 height 27
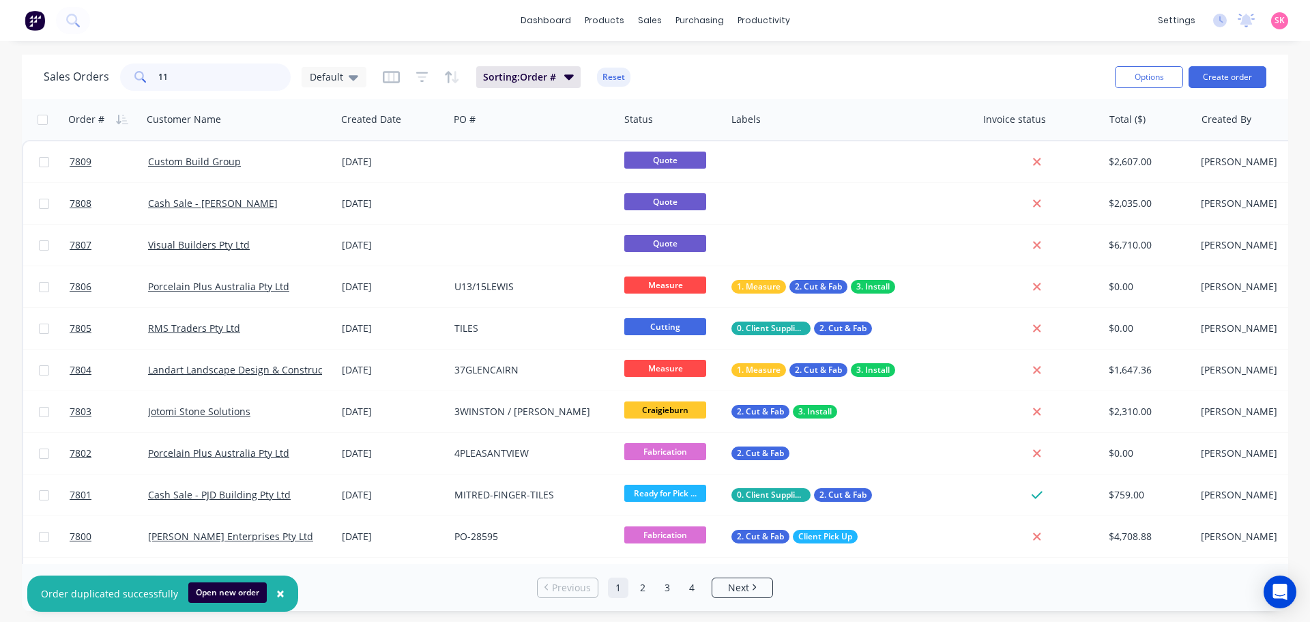
type input "111"
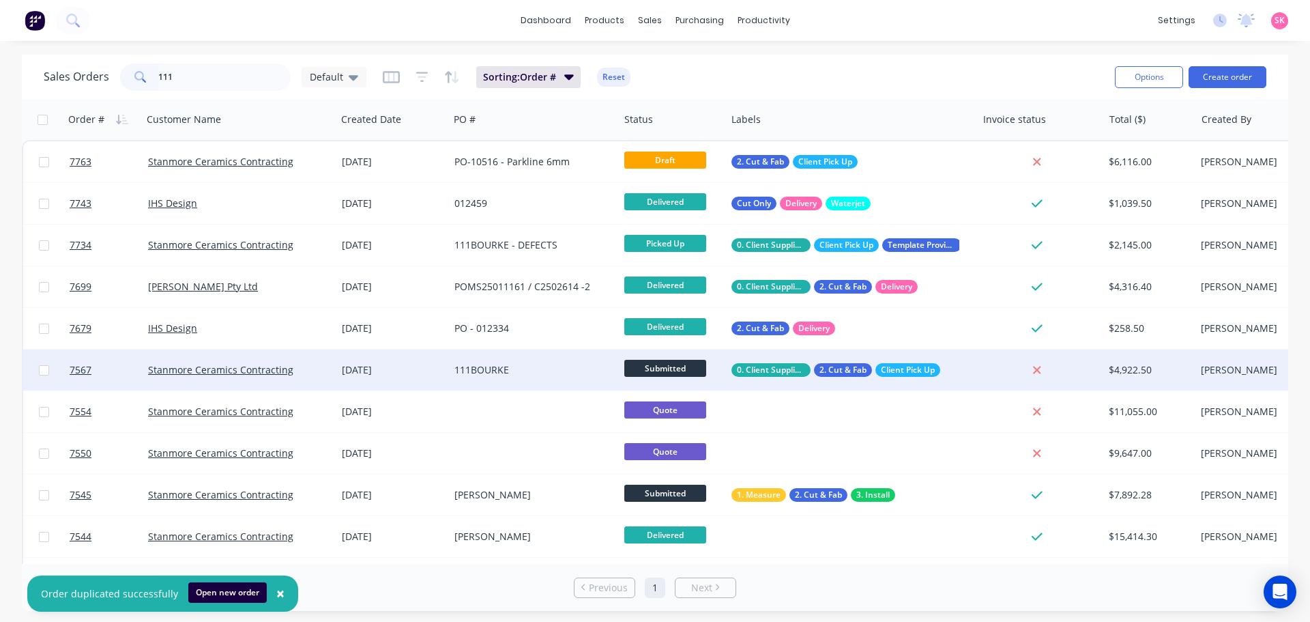
click at [498, 371] on div "111BOURKE" at bounding box center [531, 370] width 152 height 14
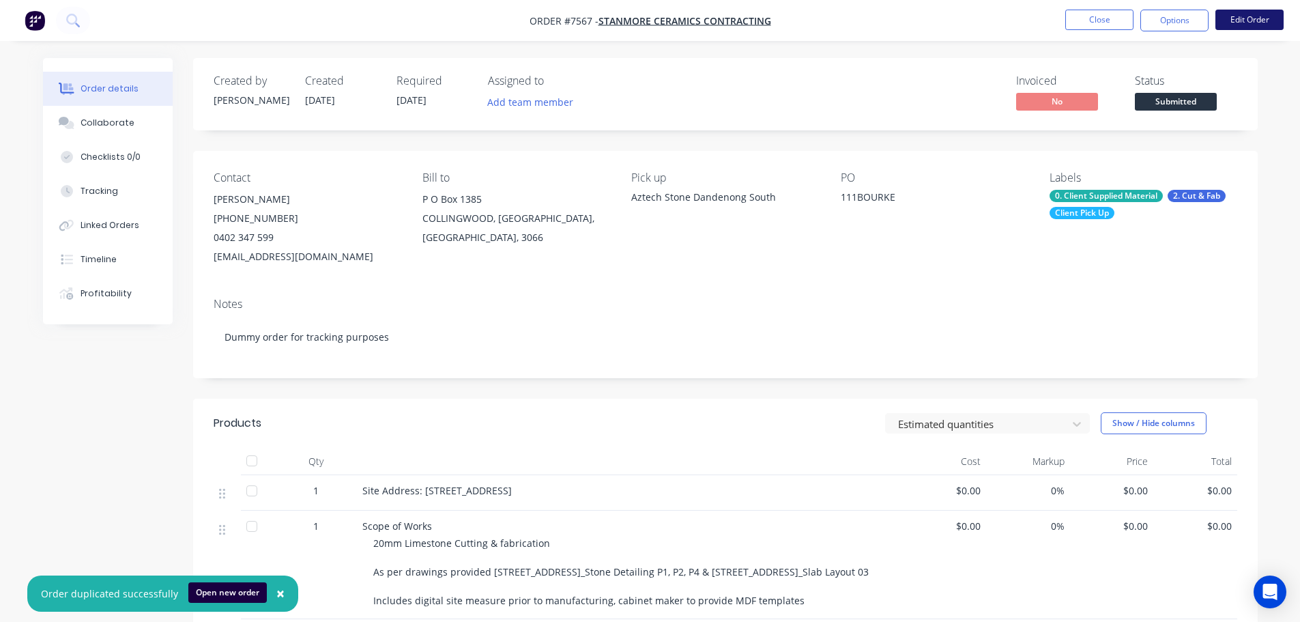
click at [1237, 27] on button "Edit Order" at bounding box center [1249, 20] width 68 height 20
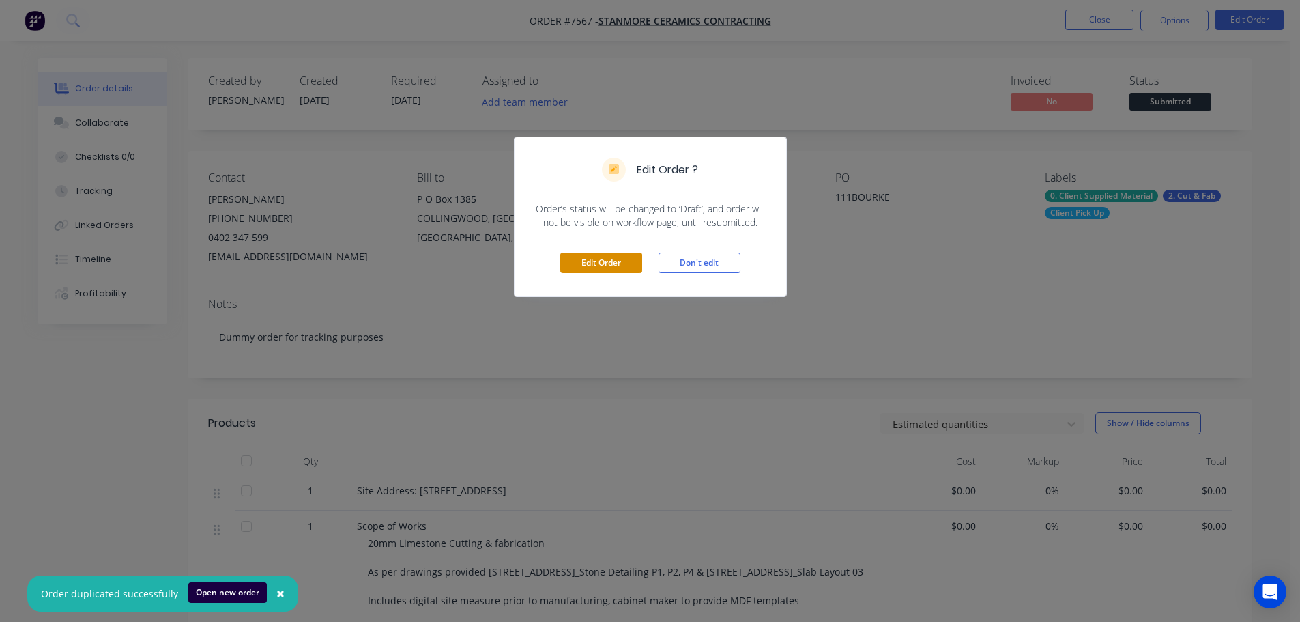
click at [575, 258] on button "Edit Order" at bounding box center [601, 263] width 82 height 20
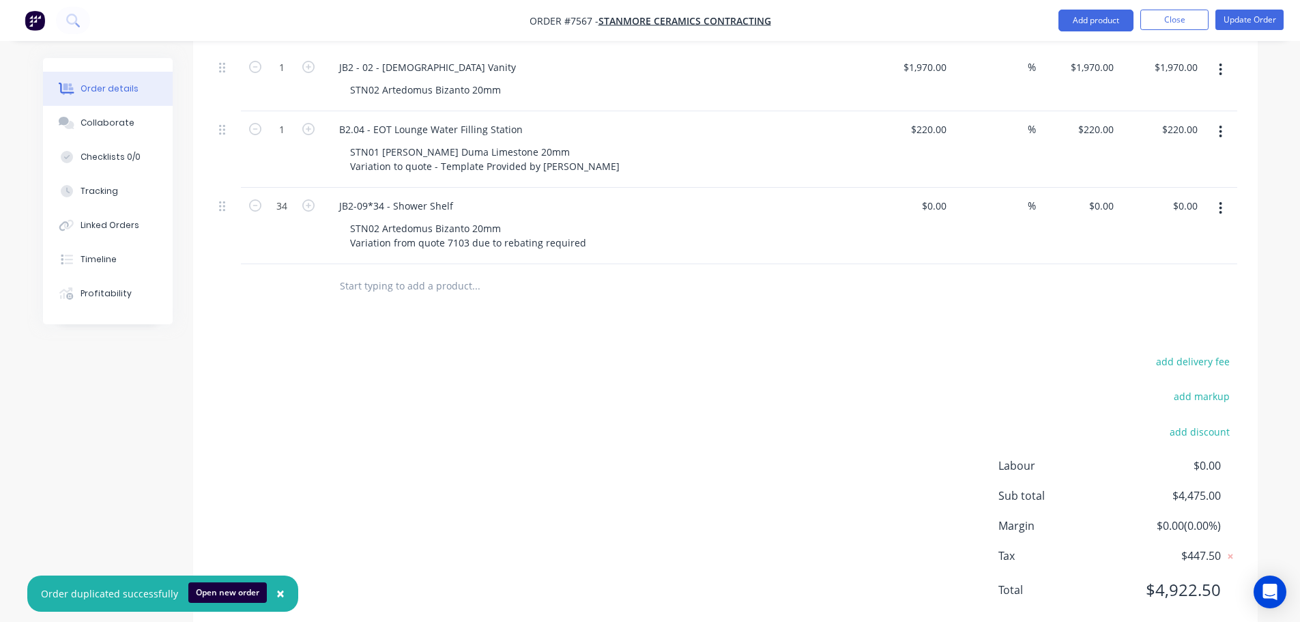
scroll to position [1228, 0]
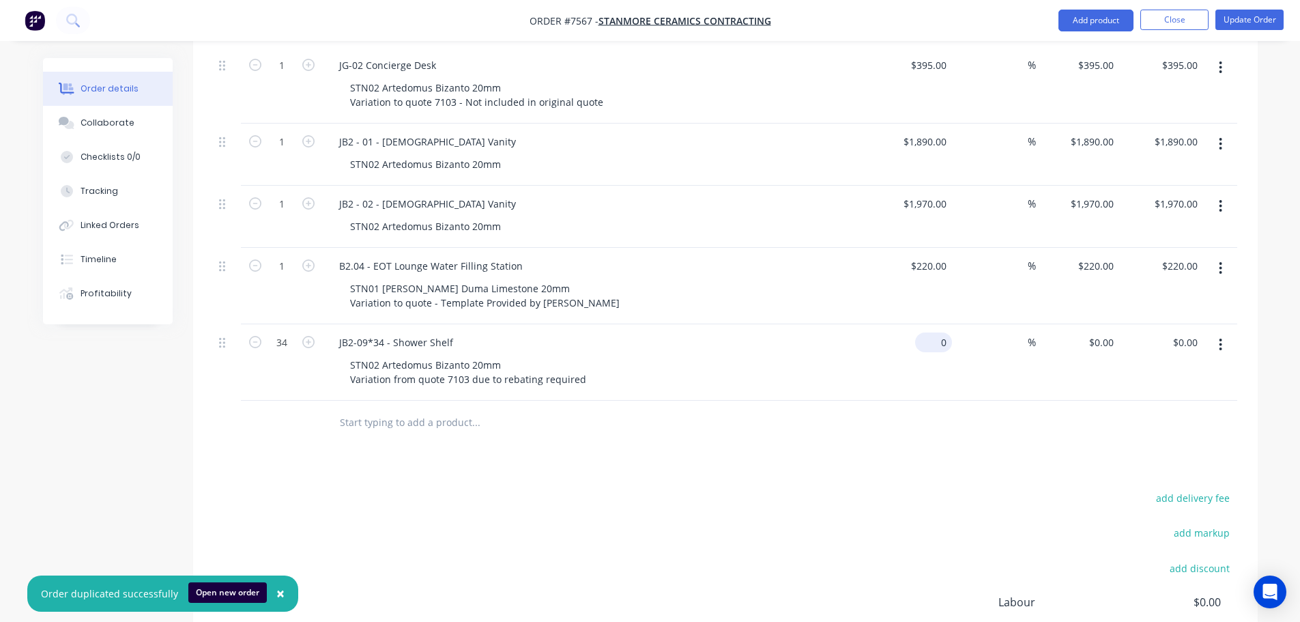
click at [930, 329] on div "0 $0.00" at bounding box center [911, 362] width 84 height 76
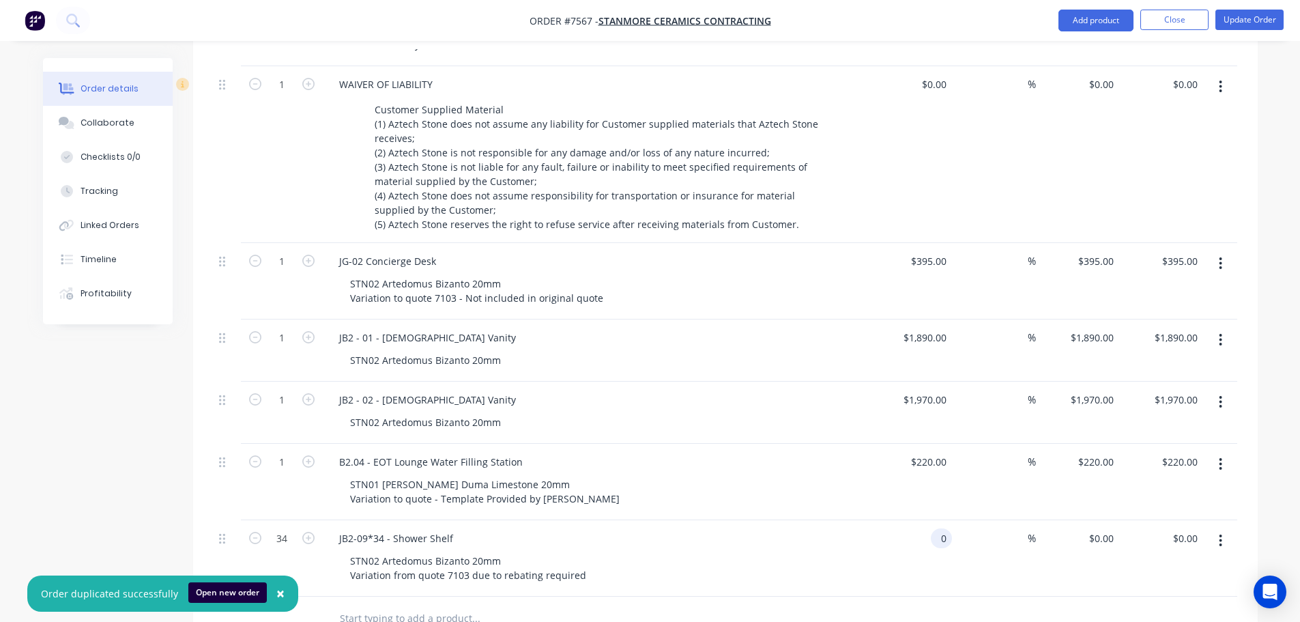
scroll to position [1024, 0]
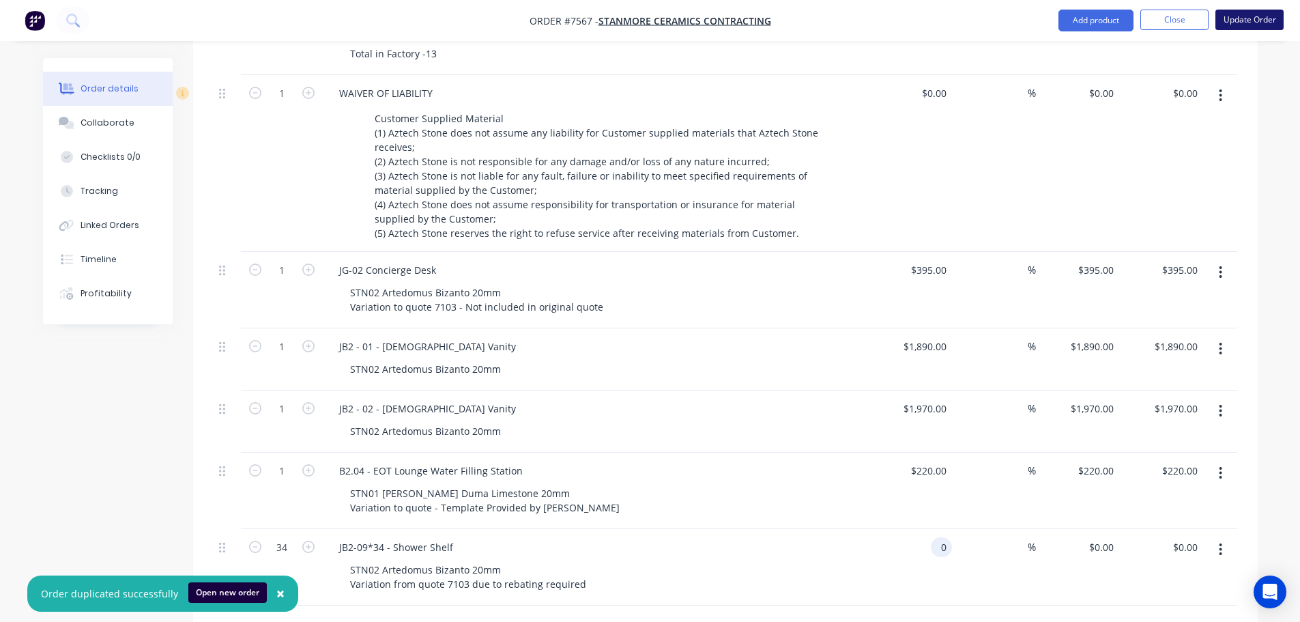
type input "$0.00"
click at [1246, 28] on button "Update Order" at bounding box center [1249, 20] width 68 height 20
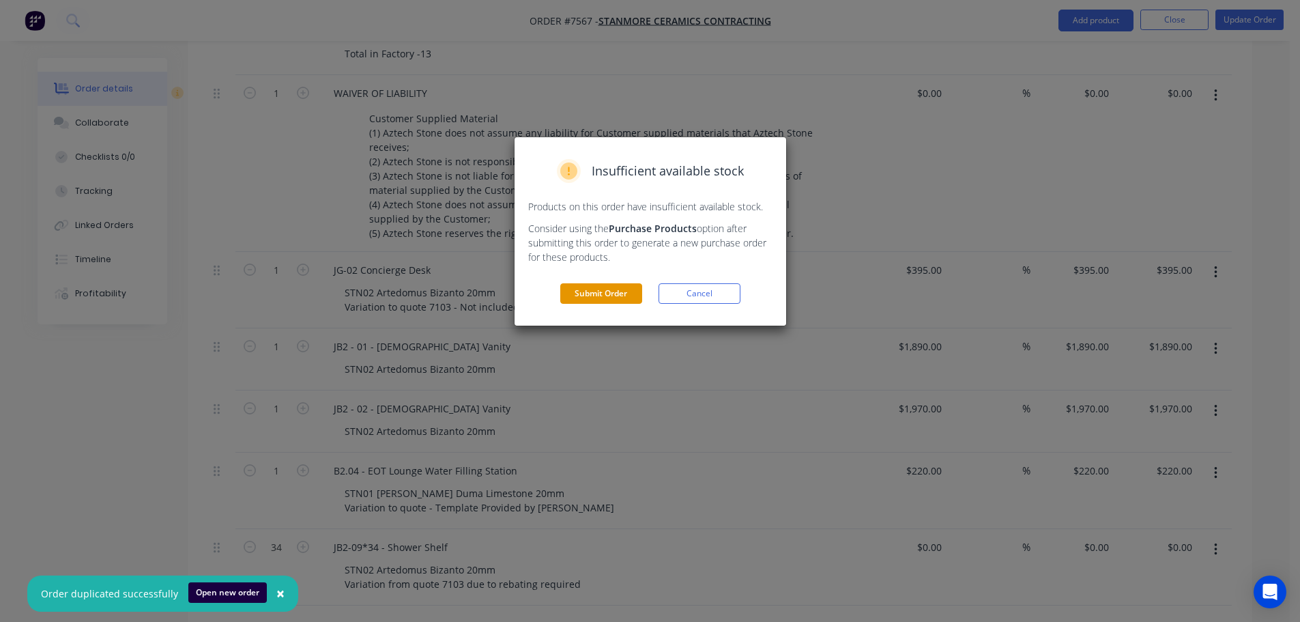
click at [588, 293] on button "Submit Order" at bounding box center [601, 293] width 82 height 20
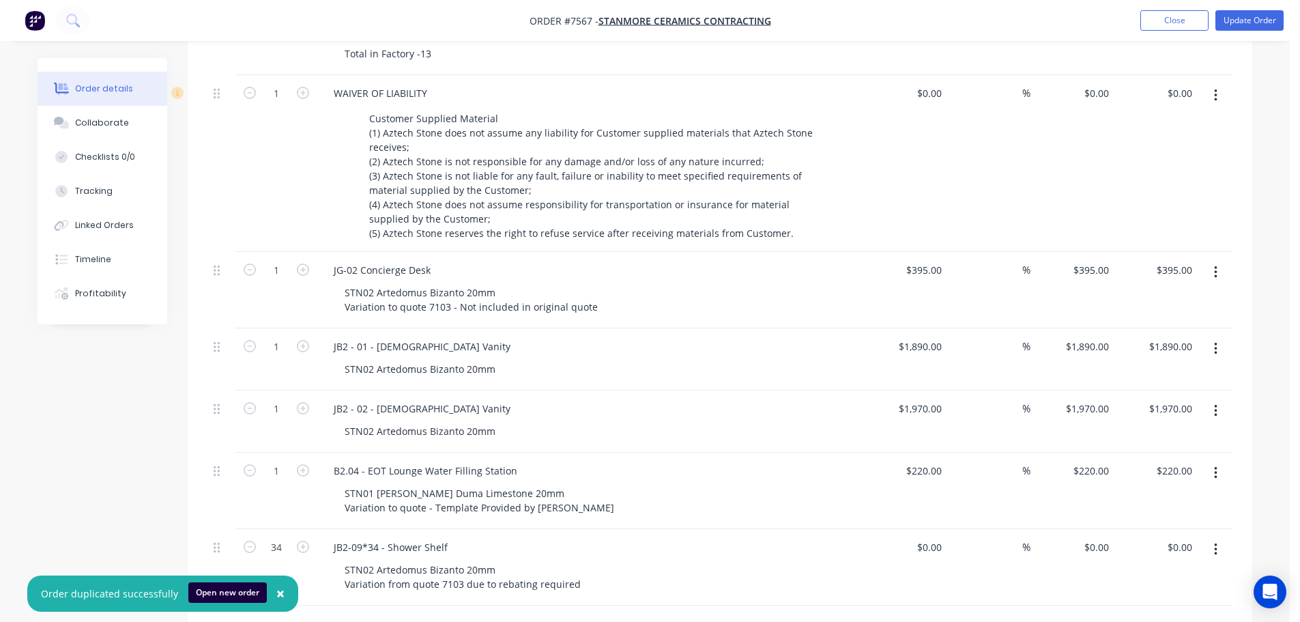
scroll to position [0, 0]
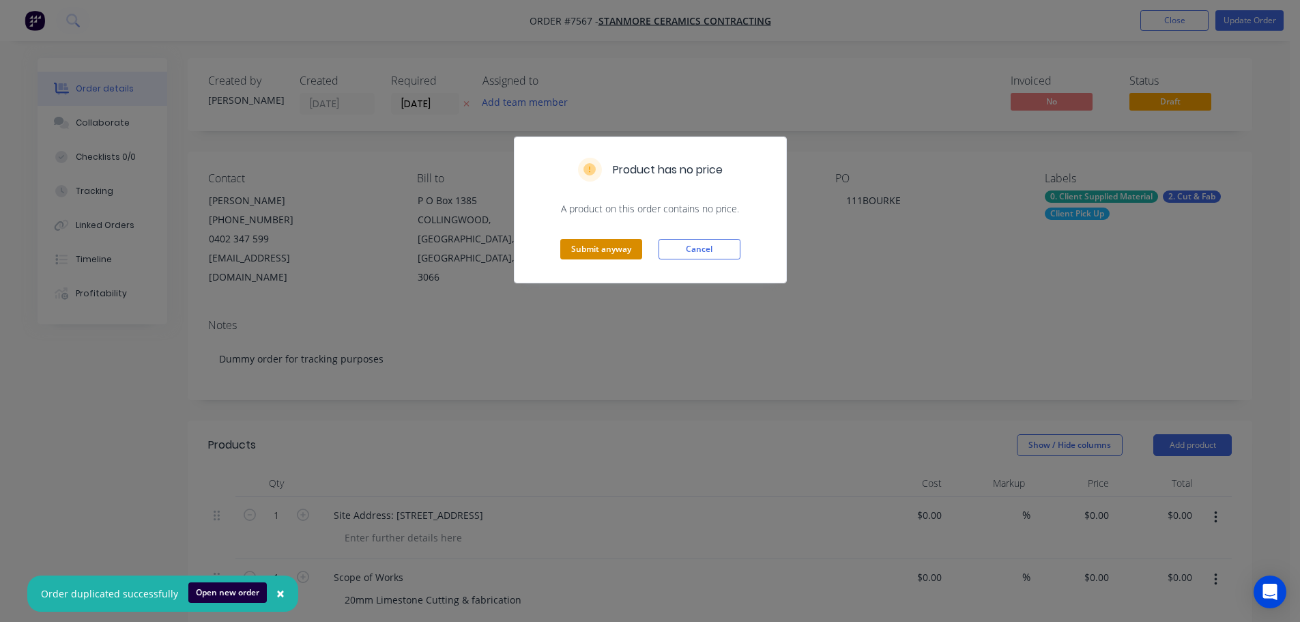
click at [622, 251] on button "Submit anyway" at bounding box center [601, 249] width 82 height 20
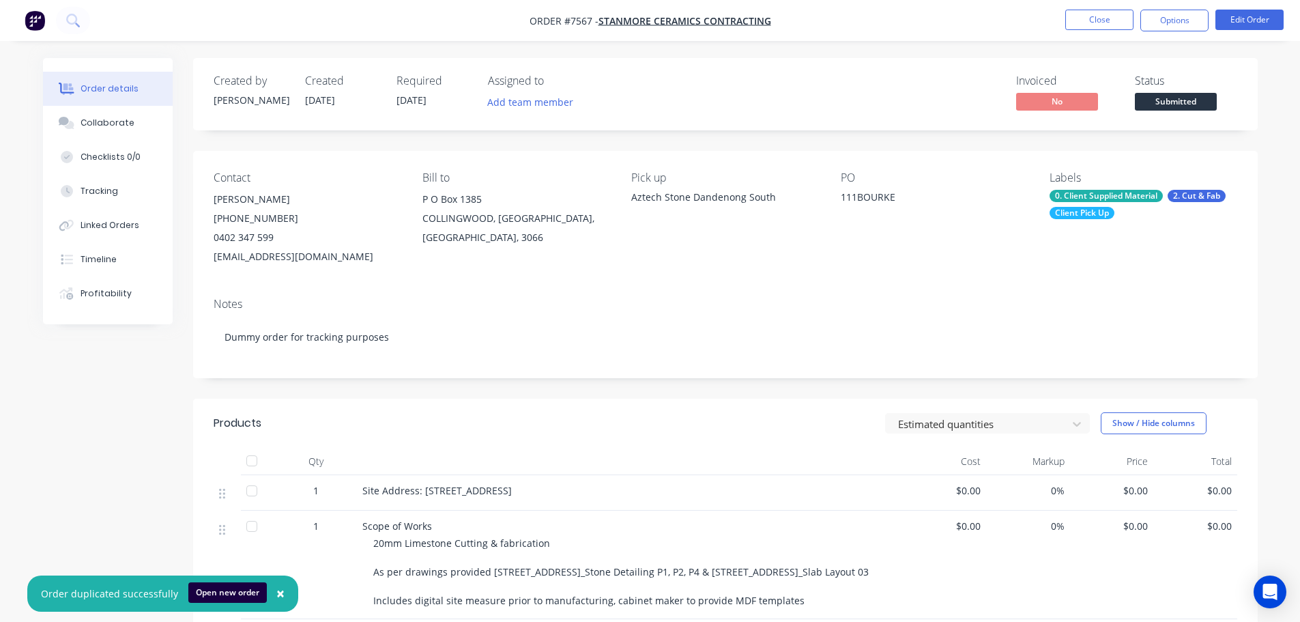
click at [1183, 34] on nav "Order #7567 - Stanmore Ceramics Contracting Close Options Edit Order" at bounding box center [650, 20] width 1300 height 41
click at [1184, 30] on button "Options" at bounding box center [1174, 21] width 68 height 22
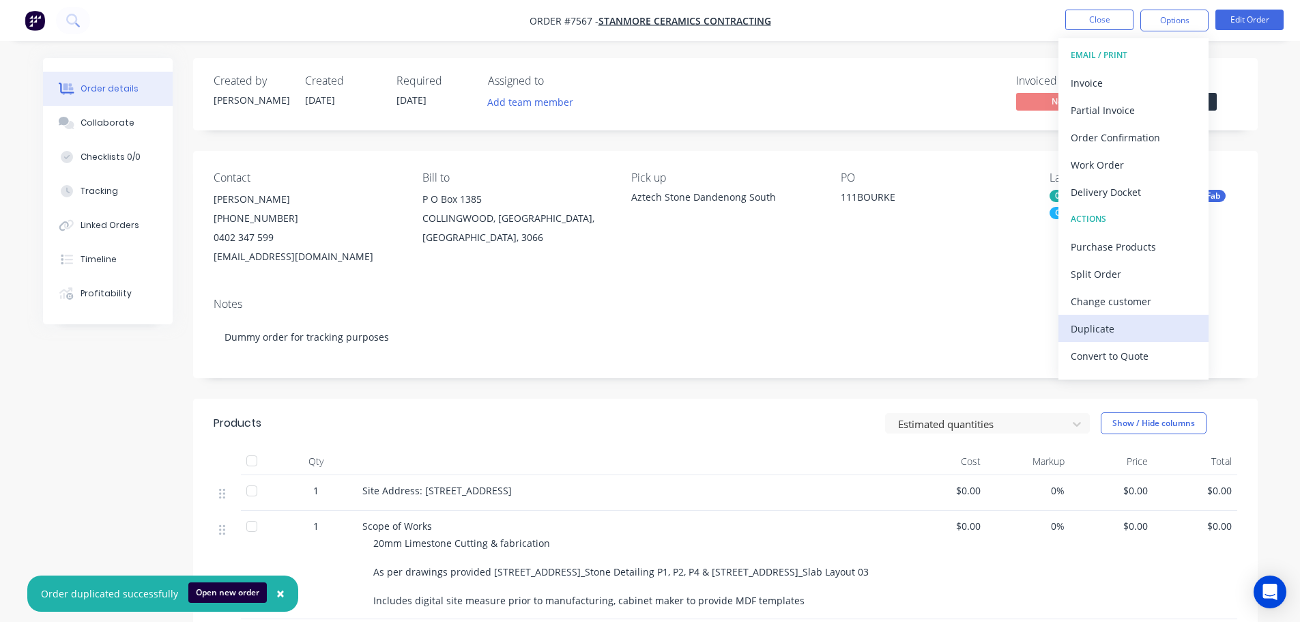
click at [1137, 329] on div "Duplicate" at bounding box center [1134, 329] width 126 height 20
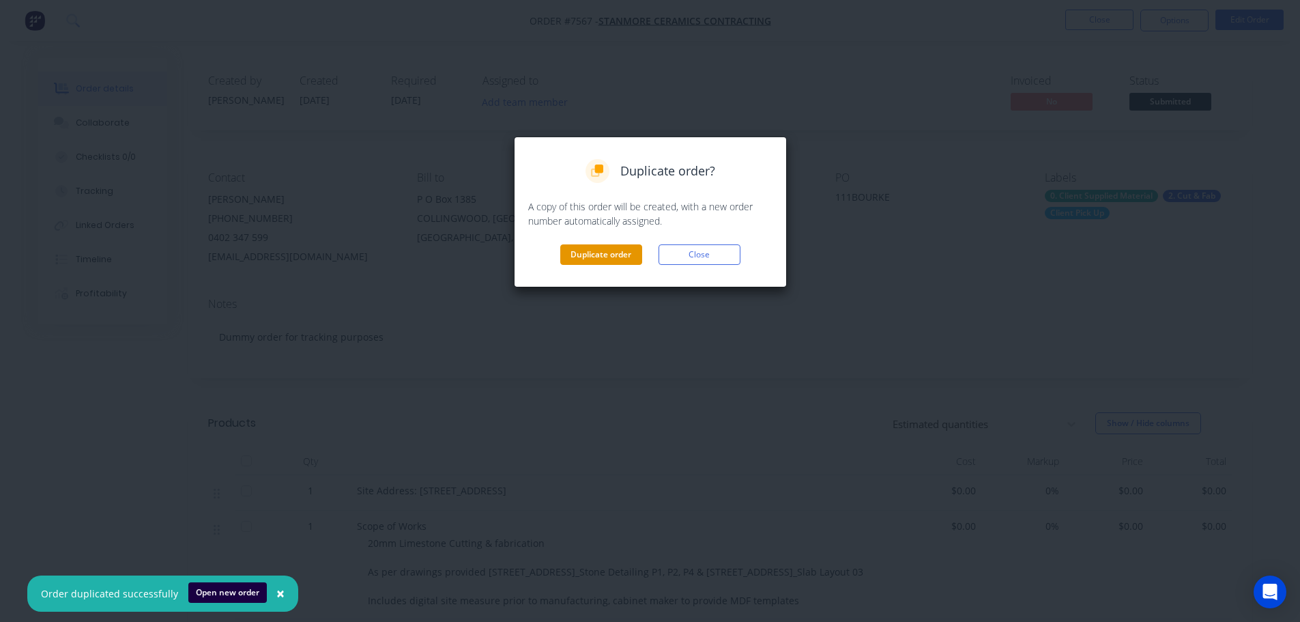
click at [615, 259] on button "Duplicate order" at bounding box center [601, 254] width 82 height 20
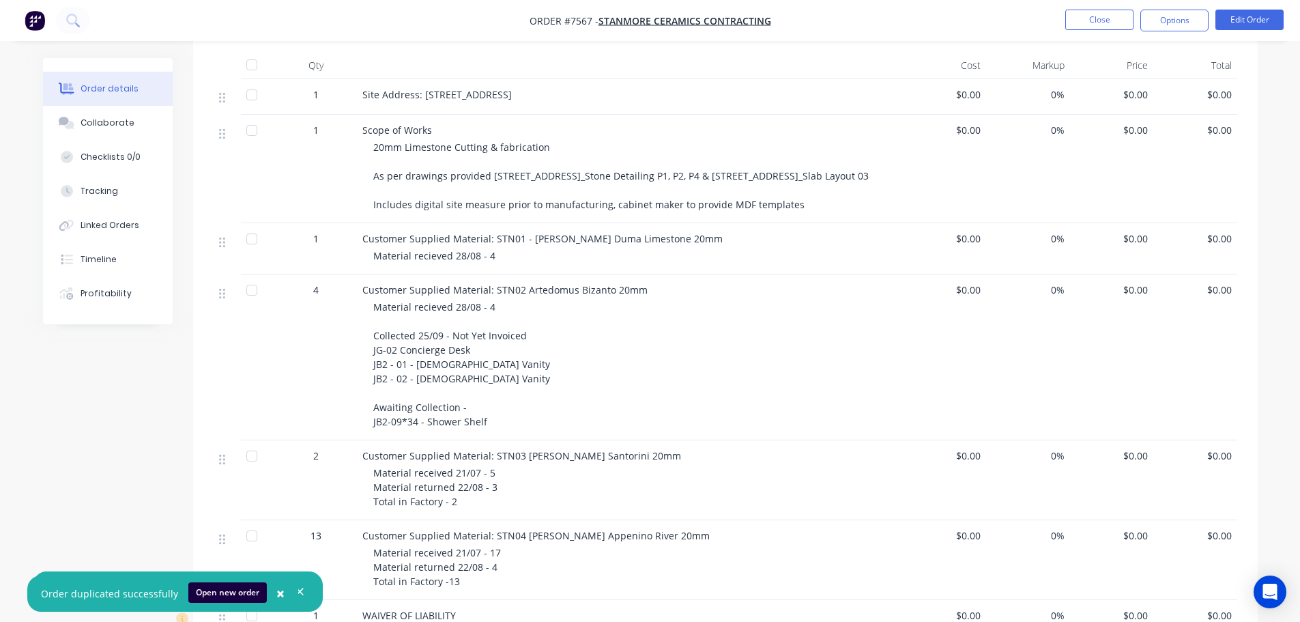
scroll to position [273, 0]
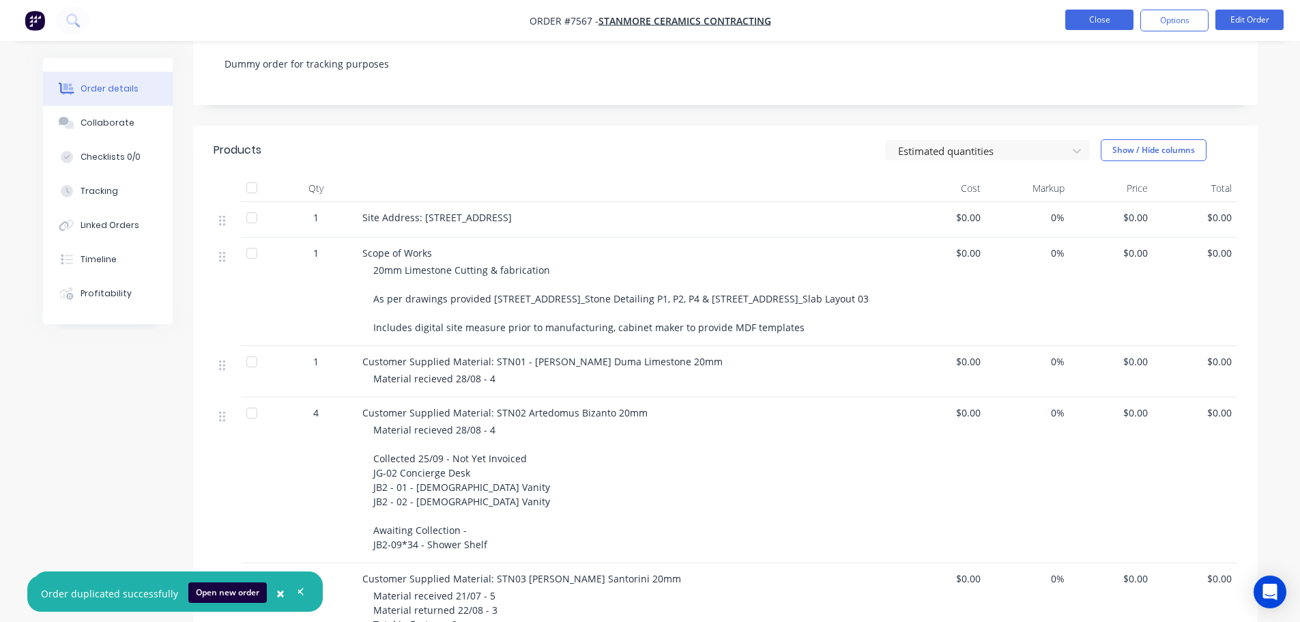
click at [1100, 29] on button "Close" at bounding box center [1099, 20] width 68 height 20
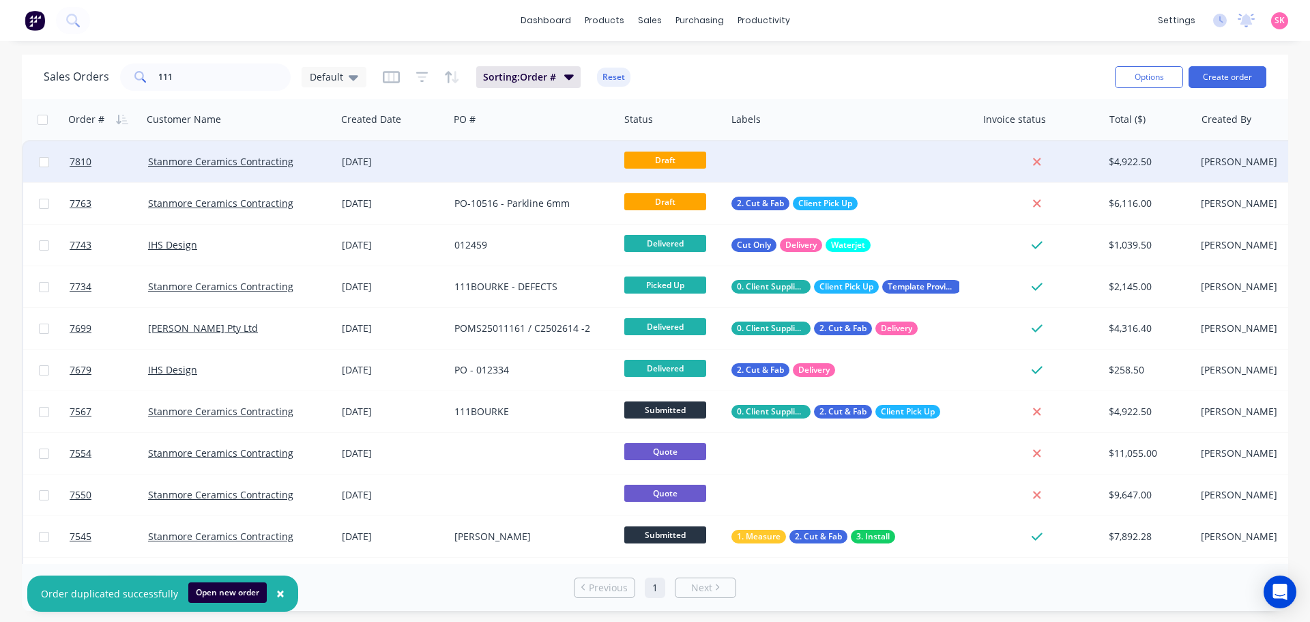
click at [476, 162] on div at bounding box center [534, 161] width 170 height 41
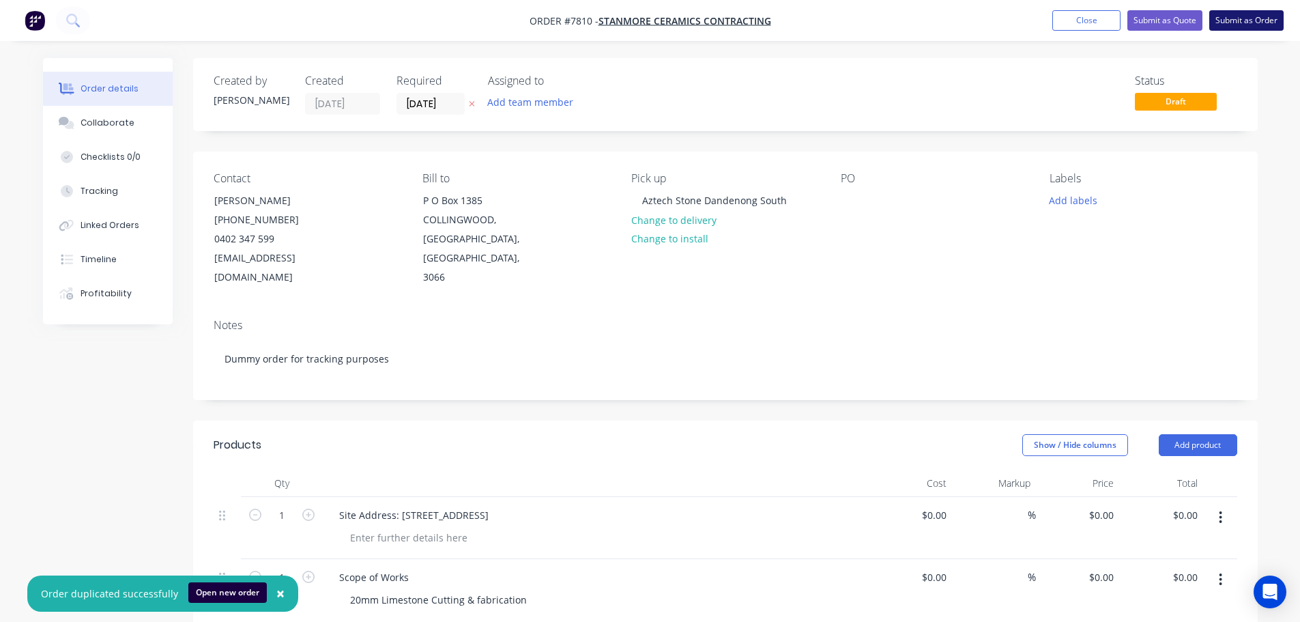
click at [1242, 27] on button "Submit as Order" at bounding box center [1246, 20] width 74 height 20
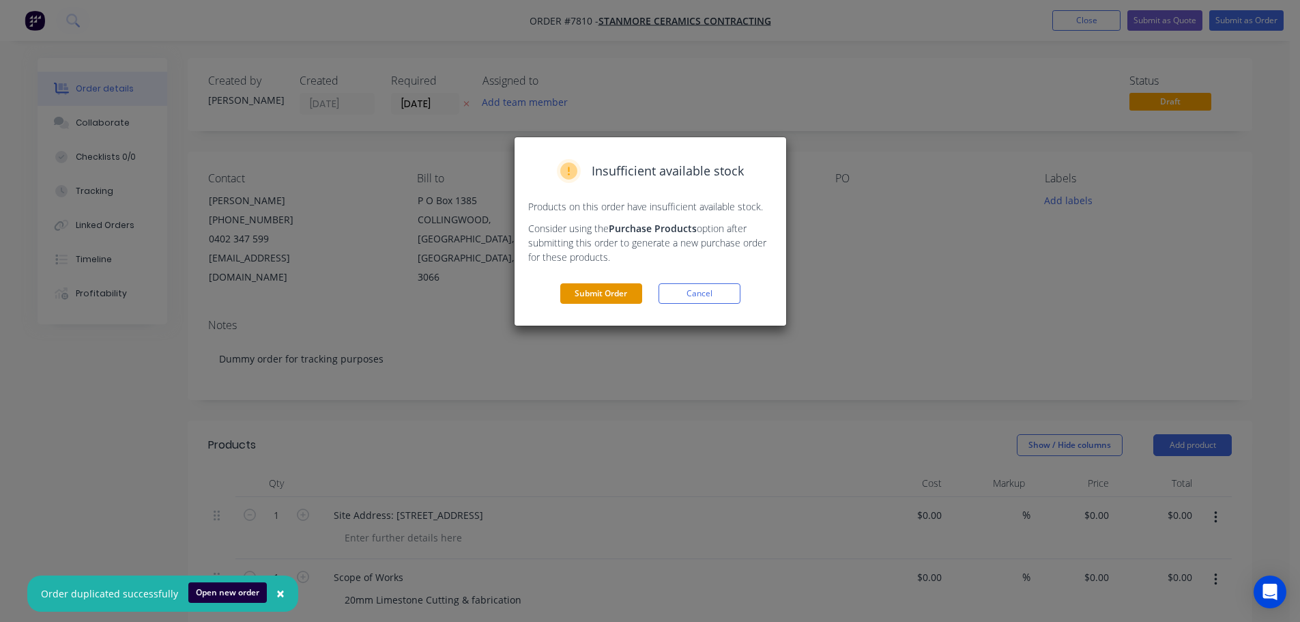
click at [631, 300] on button "Submit Order" at bounding box center [601, 293] width 82 height 20
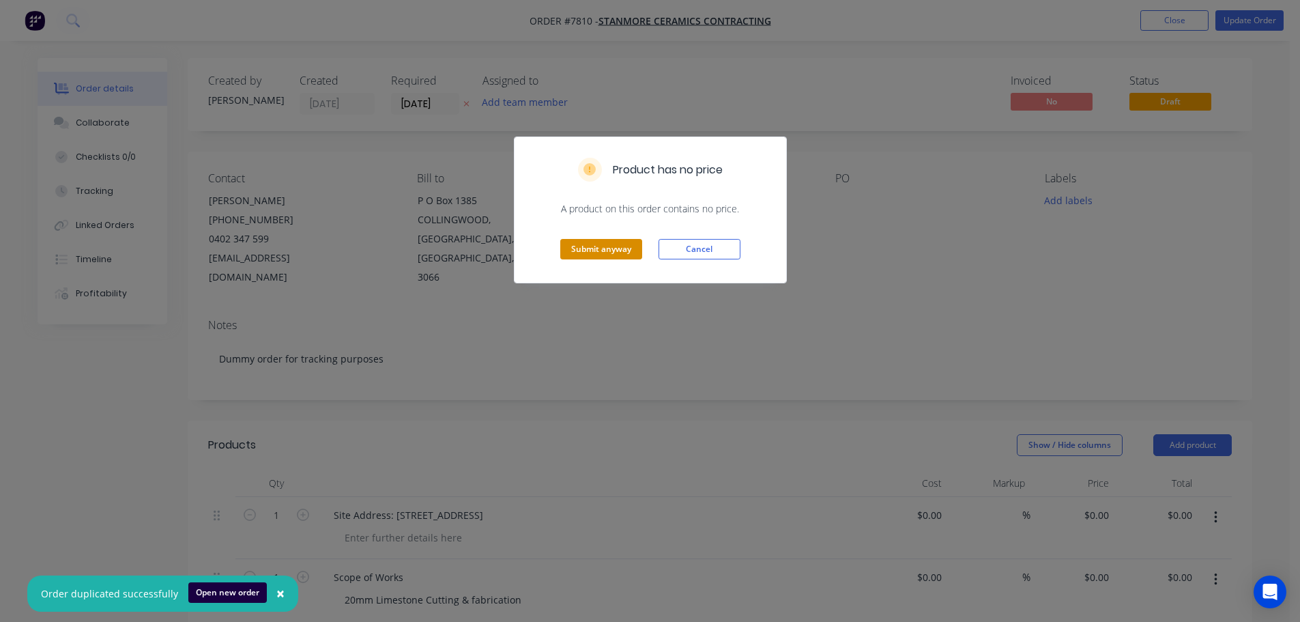
click at [614, 250] on button "Submit anyway" at bounding box center [601, 249] width 82 height 20
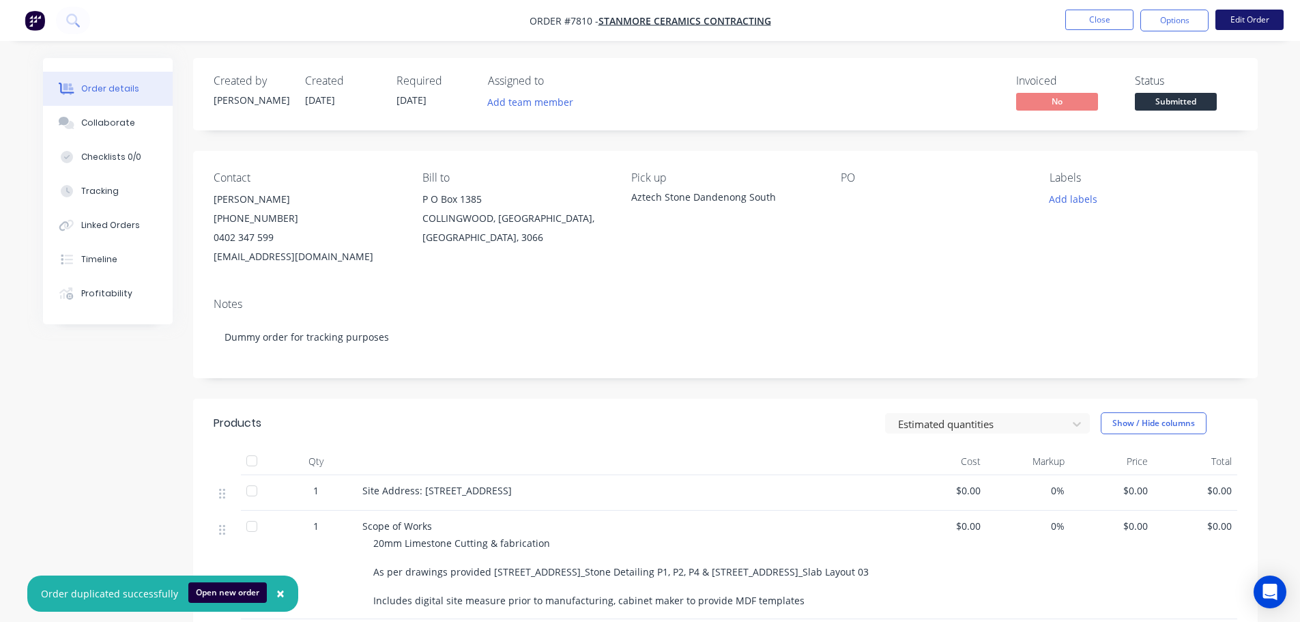
click at [1230, 14] on button "Edit Order" at bounding box center [1249, 20] width 68 height 20
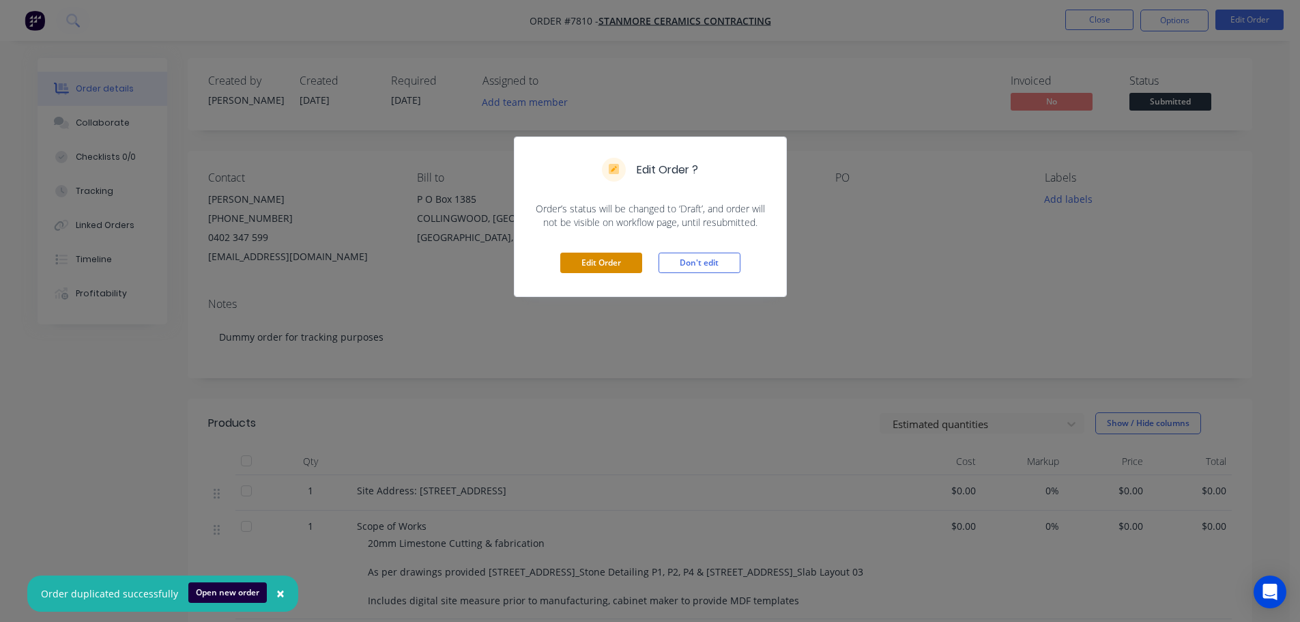
drag, startPoint x: 622, startPoint y: 250, endPoint x: 620, endPoint y: 257, distance: 7.4
click at [622, 250] on div "Edit Order Don't edit" at bounding box center [651, 262] width 272 height 67
click at [620, 257] on button "Edit Order" at bounding box center [601, 263] width 82 height 20
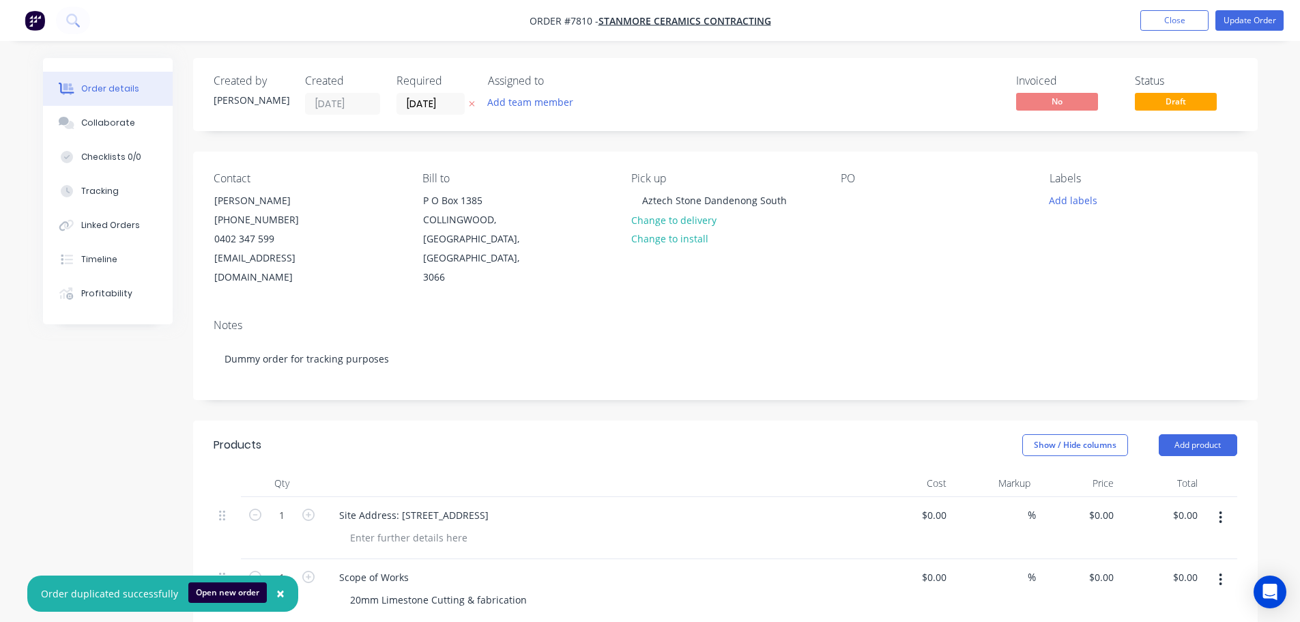
click at [1180, 99] on span "Draft" at bounding box center [1176, 101] width 82 height 17
click at [892, 221] on div "PO" at bounding box center [934, 229] width 187 height 115
click at [904, 204] on div "PO" at bounding box center [934, 229] width 187 height 115
click at [869, 205] on div "PO" at bounding box center [934, 229] width 187 height 115
drag, startPoint x: 835, startPoint y: 205, endPoint x: 850, endPoint y: 203, distance: 14.6
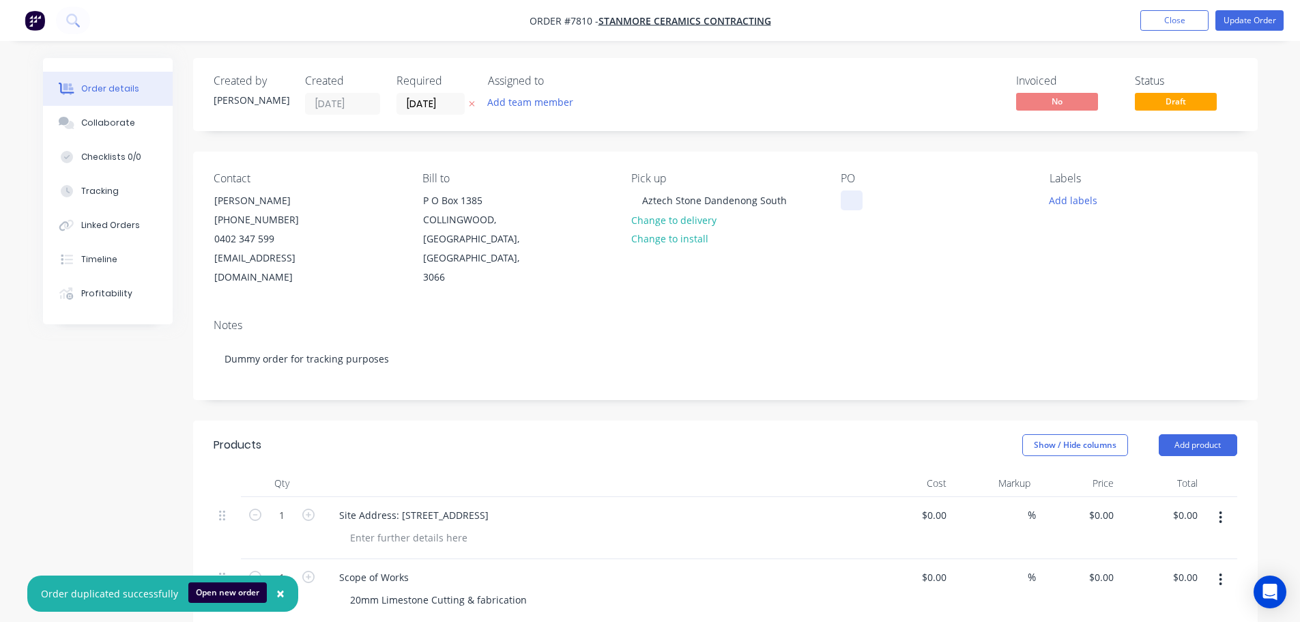
click at [838, 205] on div "Contact Marie Calabro (03) 9412 8000 0402 347 599 mcalabro@stanmor.com.au Bill …" at bounding box center [725, 230] width 1065 height 156
click at [858, 201] on div at bounding box center [852, 200] width 22 height 20
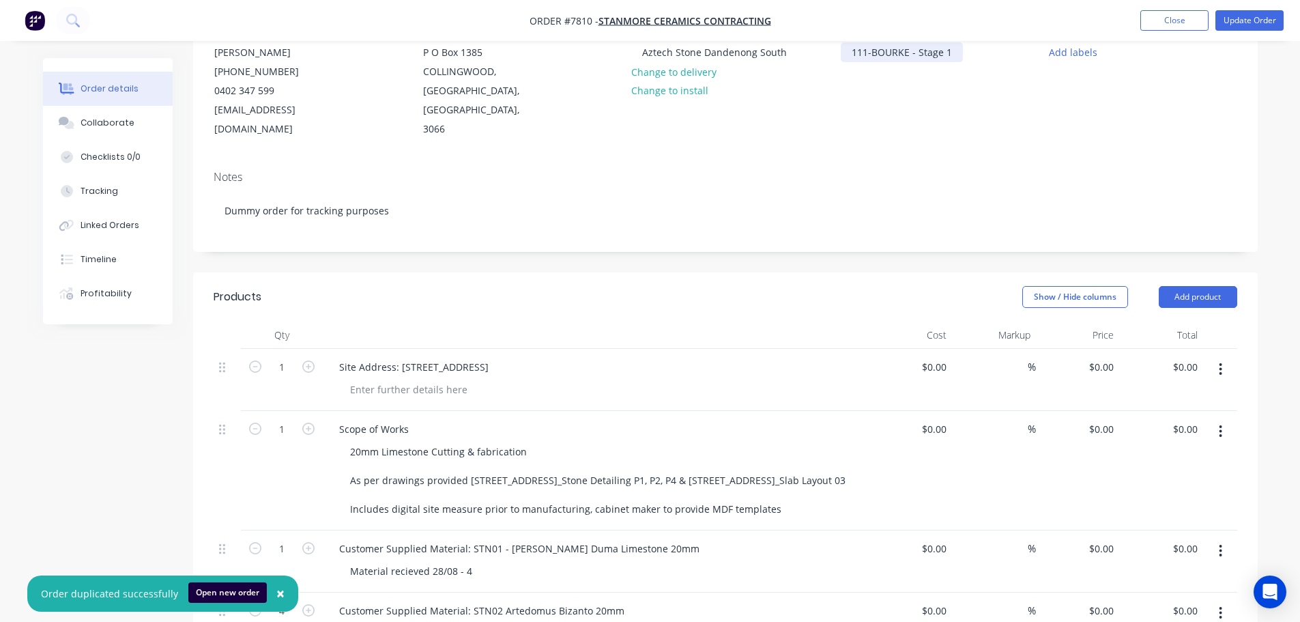
scroll to position [273, 0]
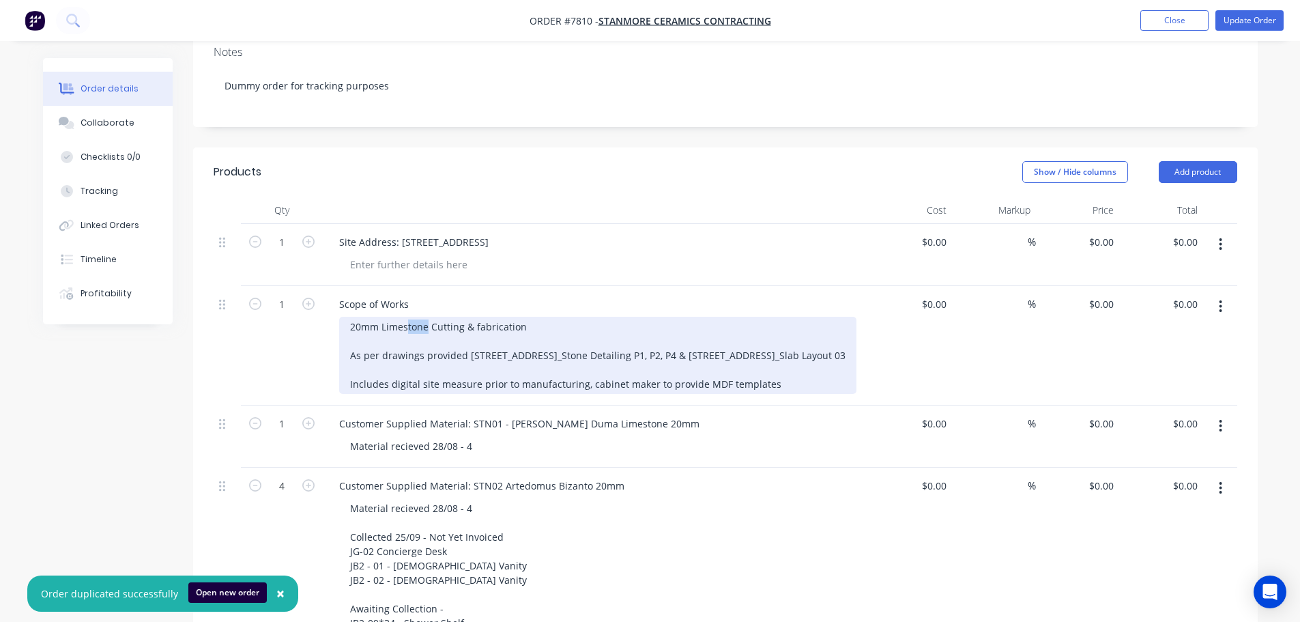
drag, startPoint x: 426, startPoint y: 304, endPoint x: 384, endPoint y: 308, distance: 42.6
click at [383, 317] on div "20mm Limestone Cutting & fabrication As per drawings provided 111 Bourke St._St…" at bounding box center [597, 355] width 517 height 77
click at [384, 317] on div "20mm Limestone Cutting & fabrication As per drawings provided 111 Bourke St._St…" at bounding box center [597, 355] width 517 height 77
drag, startPoint x: 426, startPoint y: 307, endPoint x: 382, endPoint y: 311, distance: 43.8
click at [382, 317] on div "20mm Limestone Cutting & fabrication As per drawings provided 111 Bourke St._St…" at bounding box center [597, 355] width 517 height 77
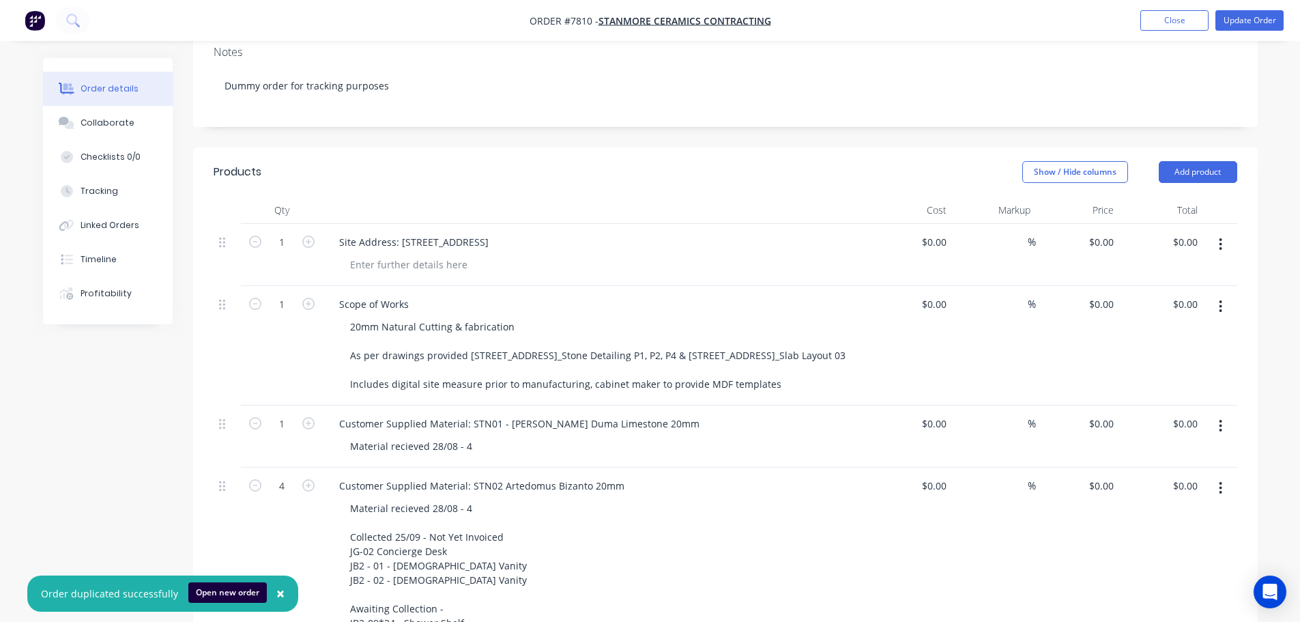
click at [1226, 414] on button "button" at bounding box center [1221, 426] width 32 height 25
drag, startPoint x: 468, startPoint y: 427, endPoint x: 258, endPoint y: 437, distance: 210.4
click at [258, 437] on div "1 Customer Supplied Material: STN01 - Signorino Duma Limestone 20mm Material re…" at bounding box center [726, 436] width 1024 height 62
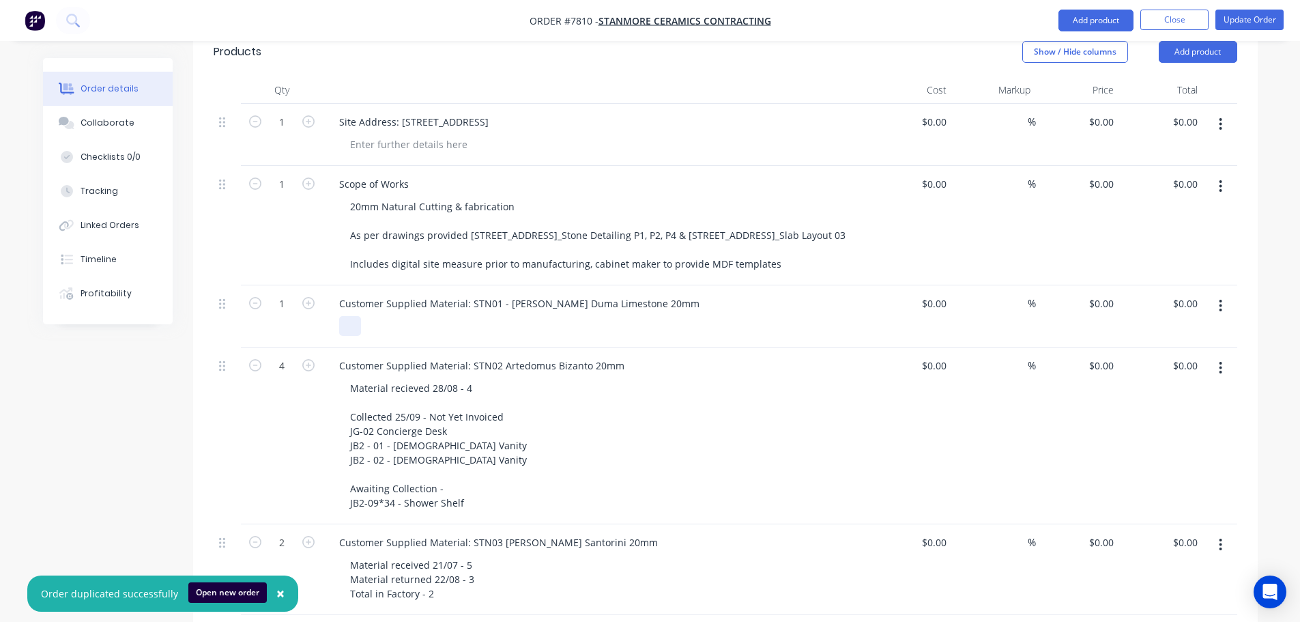
scroll to position [546, 0]
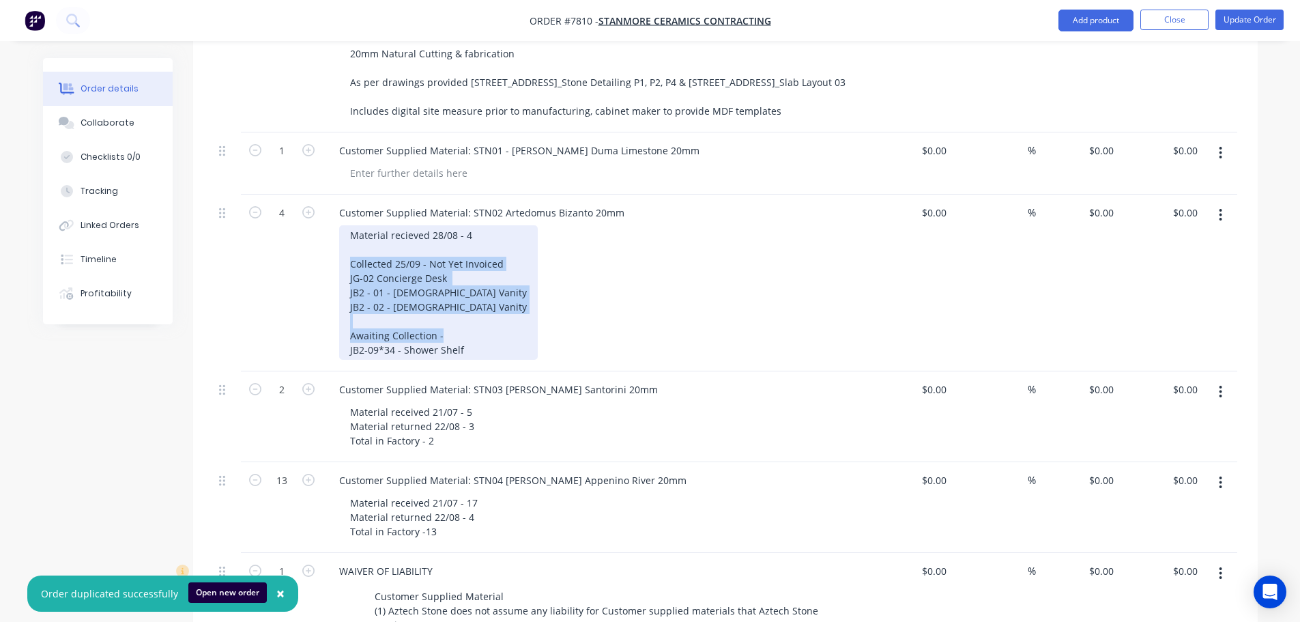
drag, startPoint x: 469, startPoint y: 328, endPoint x: 332, endPoint y: 251, distance: 156.4
click at [332, 251] on div "Customer Supplied Material: STN02 Artedomus Bizanto 20mm Material recieved 28/0…" at bounding box center [596, 283] width 546 height 177
click at [412, 306] on div "Material recieved 28/08 - 4 Collected 25/09 - Not Yet Invoiced JG-02 Concierge …" at bounding box center [438, 292] width 199 height 134
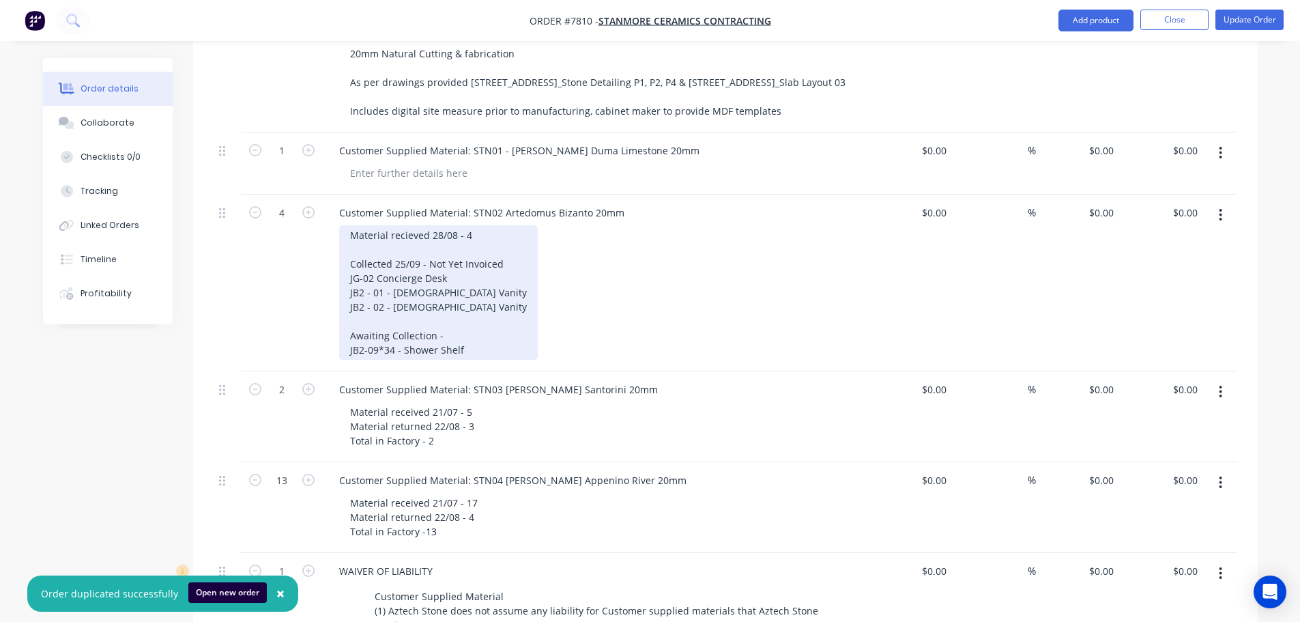
click at [476, 323] on div "Material recieved 28/08 - 4 Collected 25/09 - Not Yet Invoiced JG-02 Concierge …" at bounding box center [438, 292] width 199 height 134
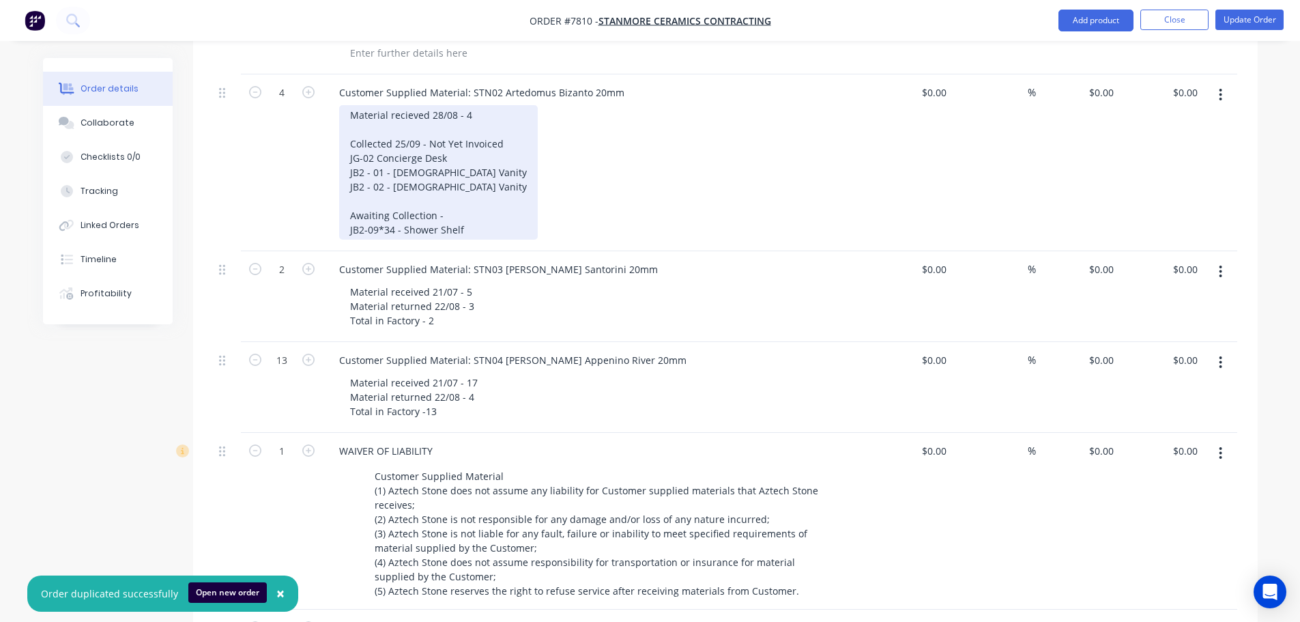
scroll to position [682, 0]
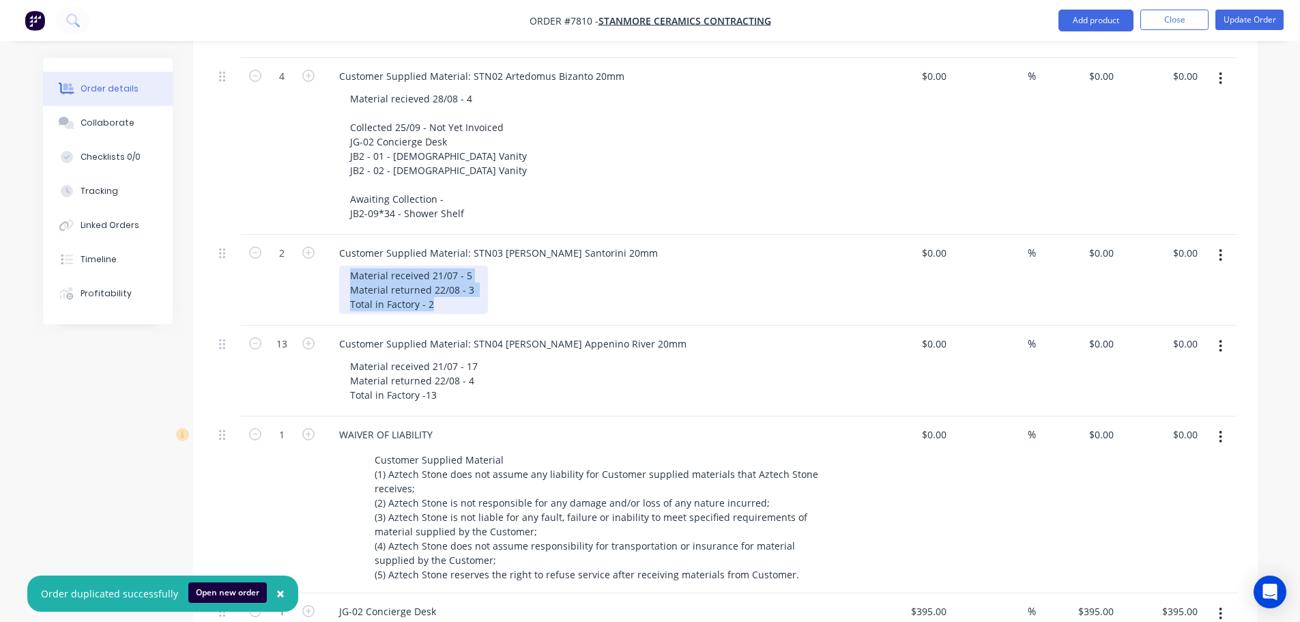
drag, startPoint x: 441, startPoint y: 291, endPoint x: 340, endPoint y: 250, distance: 108.7
click at [340, 265] on div "Material received 21/07 - 5 Material returned 22/08 - 3 Total in Factory - 2" at bounding box center [413, 289] width 149 height 48
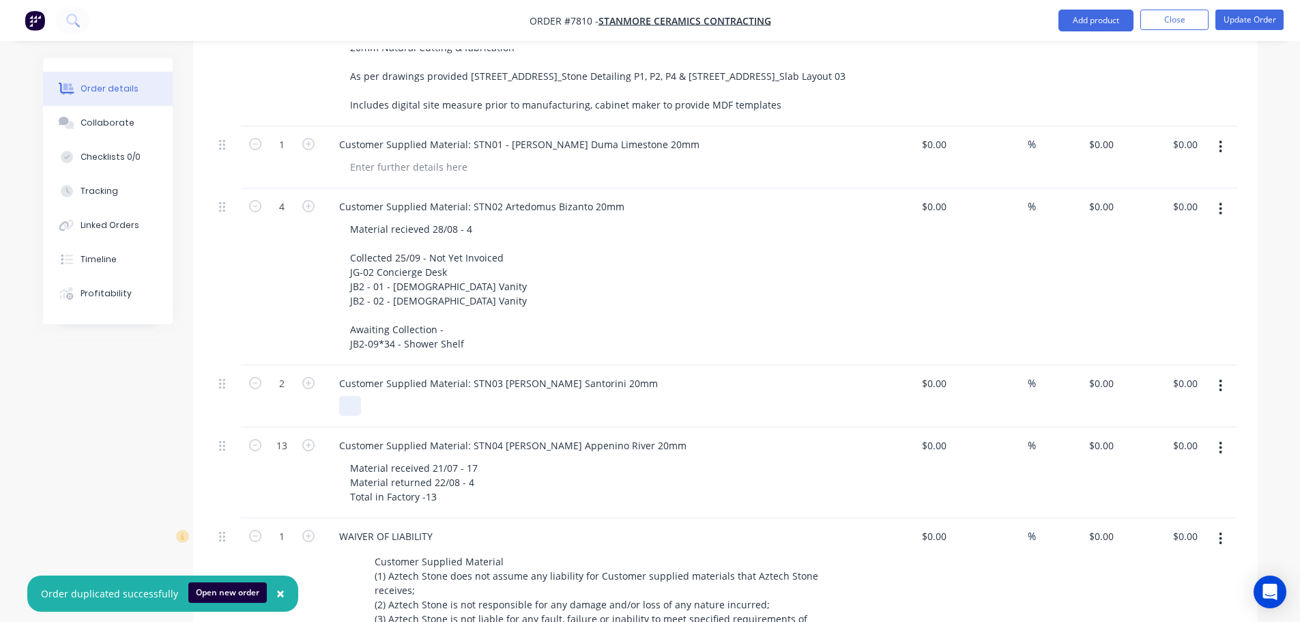
scroll to position [546, 0]
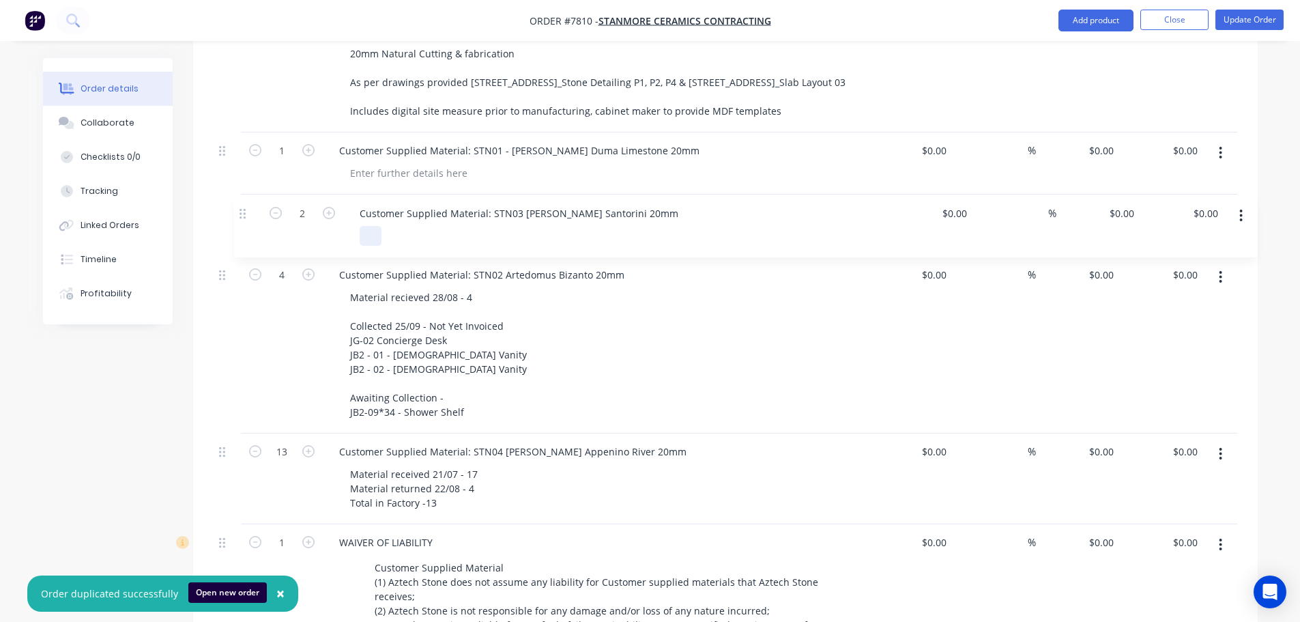
drag, startPoint x: 225, startPoint y: 373, endPoint x: 250, endPoint y: 207, distance: 167.9
click at [250, 207] on div "1 Site Address: 111 Bourke Street $0.00 $0.00 % $0.00 $0.00 $0.00 $0.00 1 Scope…" at bounding box center [726, 503] width 1024 height 1104
click at [1220, 209] on icon "button" at bounding box center [1221, 215] width 3 height 12
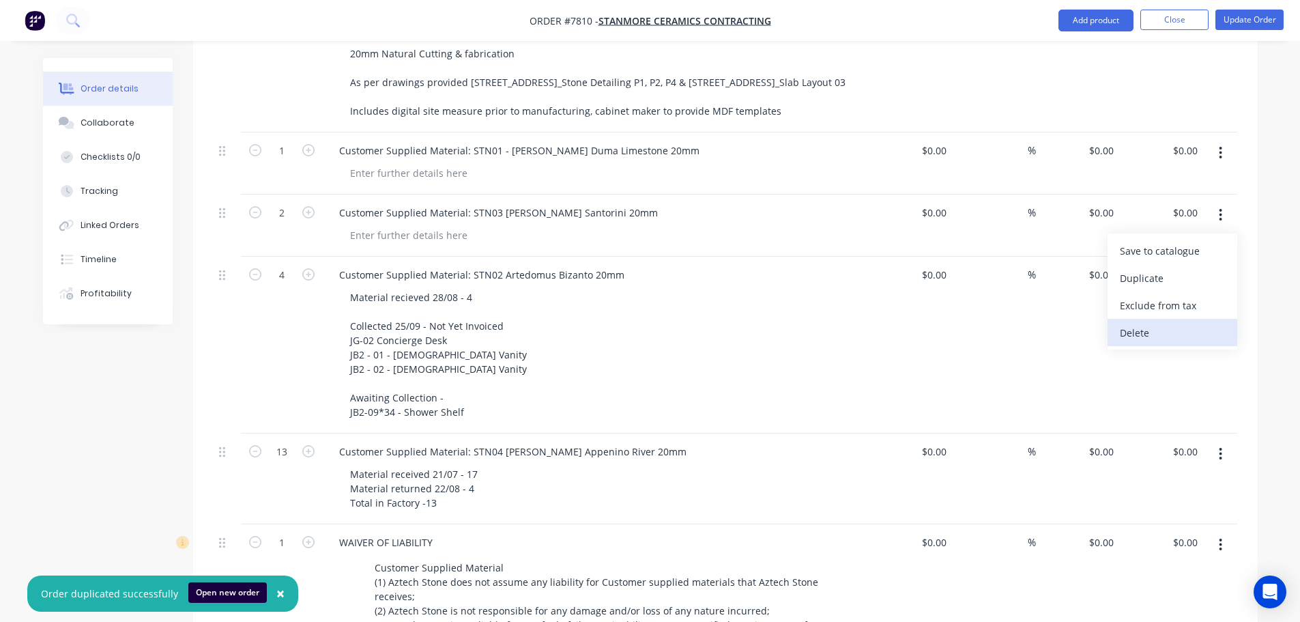
click at [1154, 323] on div "Delete" at bounding box center [1172, 333] width 105 height 20
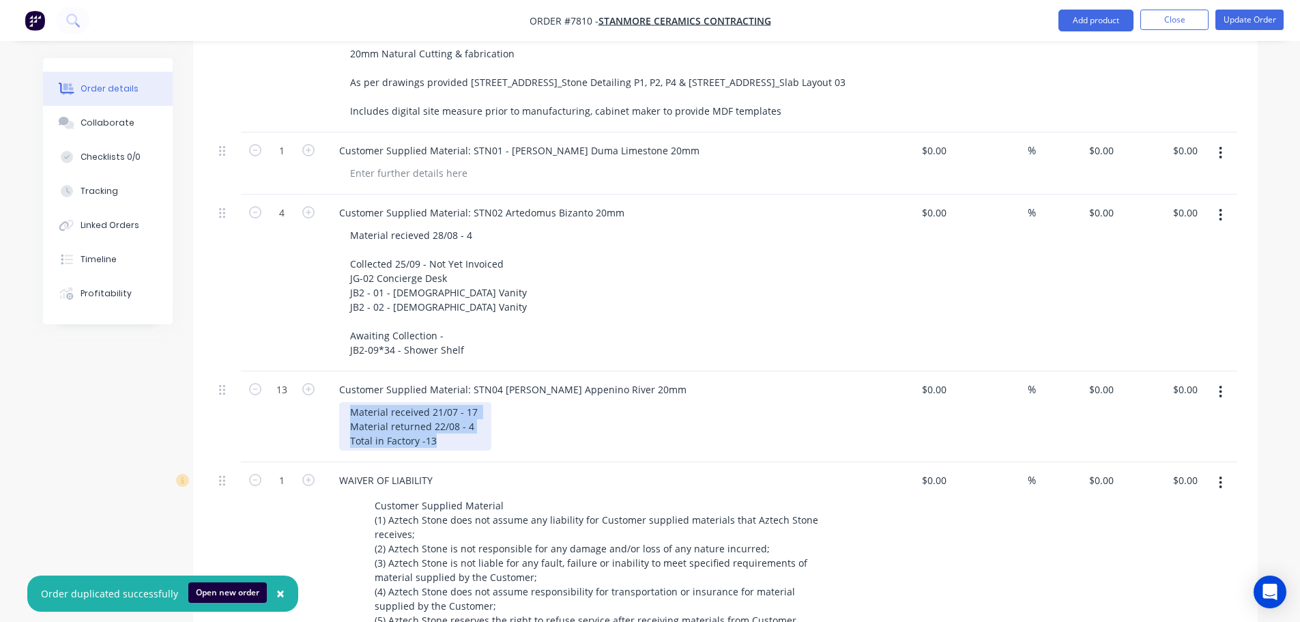
drag, startPoint x: 463, startPoint y: 425, endPoint x: 526, endPoint y: 382, distance: 75.9
click at [323, 386] on div "Customer Supplied Material: STN04 Signorino Appenino River 20mm Material receiv…" at bounding box center [596, 416] width 546 height 91
click at [1218, 379] on button "button" at bounding box center [1221, 391] width 32 height 25
click at [1138, 500] on div "Delete" at bounding box center [1172, 510] width 105 height 20
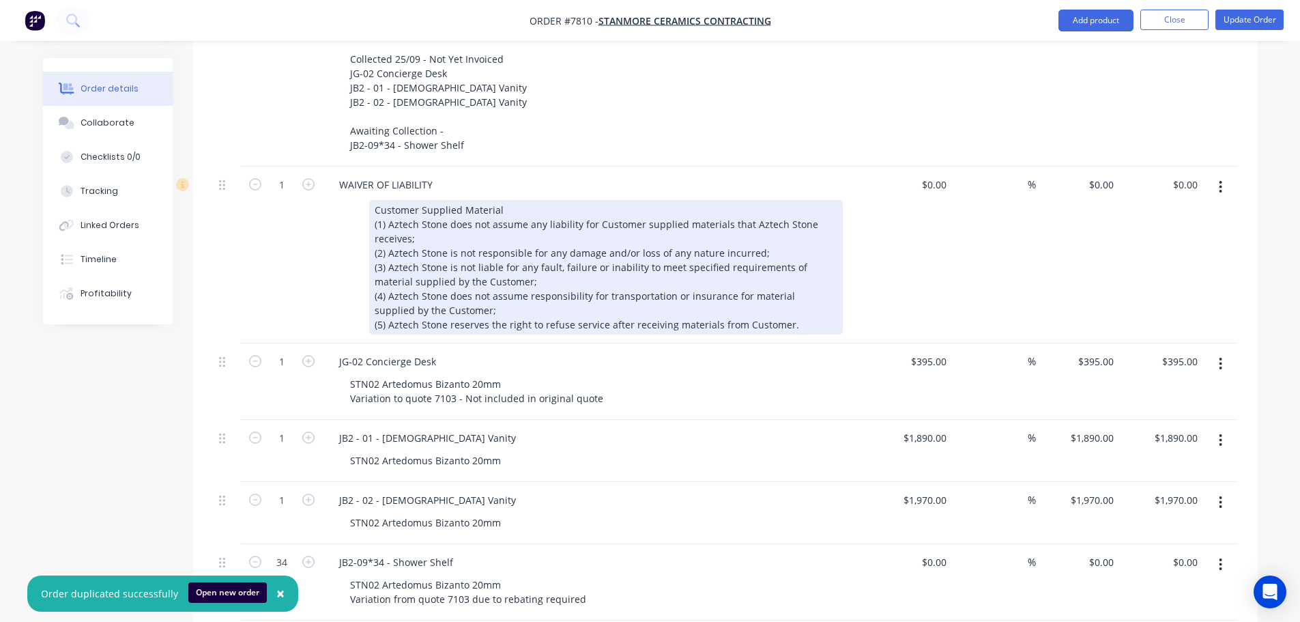
scroll to position [409, 0]
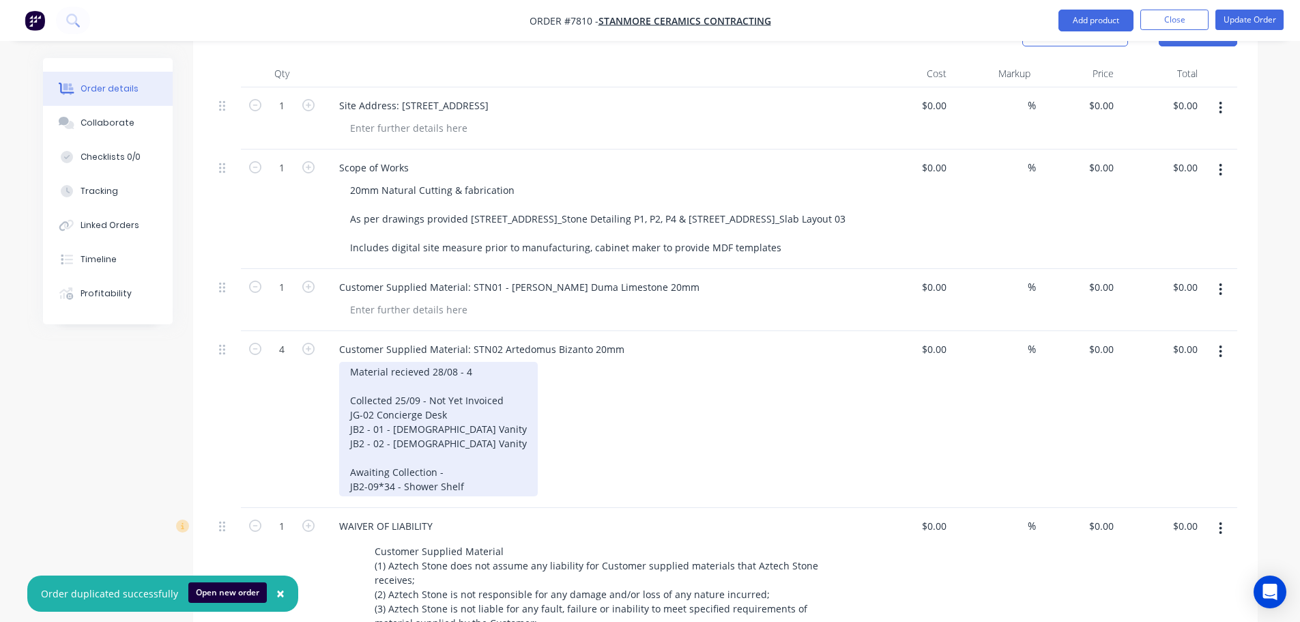
click at [461, 412] on div "Material recieved 28/08 - 4 Collected 25/09 - Not Yet Invoiced JG-02 Concierge …" at bounding box center [438, 429] width 199 height 134
drag, startPoint x: 495, startPoint y: 383, endPoint x: 422, endPoint y: 384, distance: 73.7
click at [422, 384] on div "Material recieved 28/08 - 4 Collected 25/09 - Not Yet Invoiced JG-02 Concierge …" at bounding box center [438, 429] width 199 height 134
click at [456, 386] on div "Material recieved 28/08 - 4 Collected 25/09 d JG-02 Concierge Desk JB2 - 01 - M…" at bounding box center [438, 429] width 199 height 134
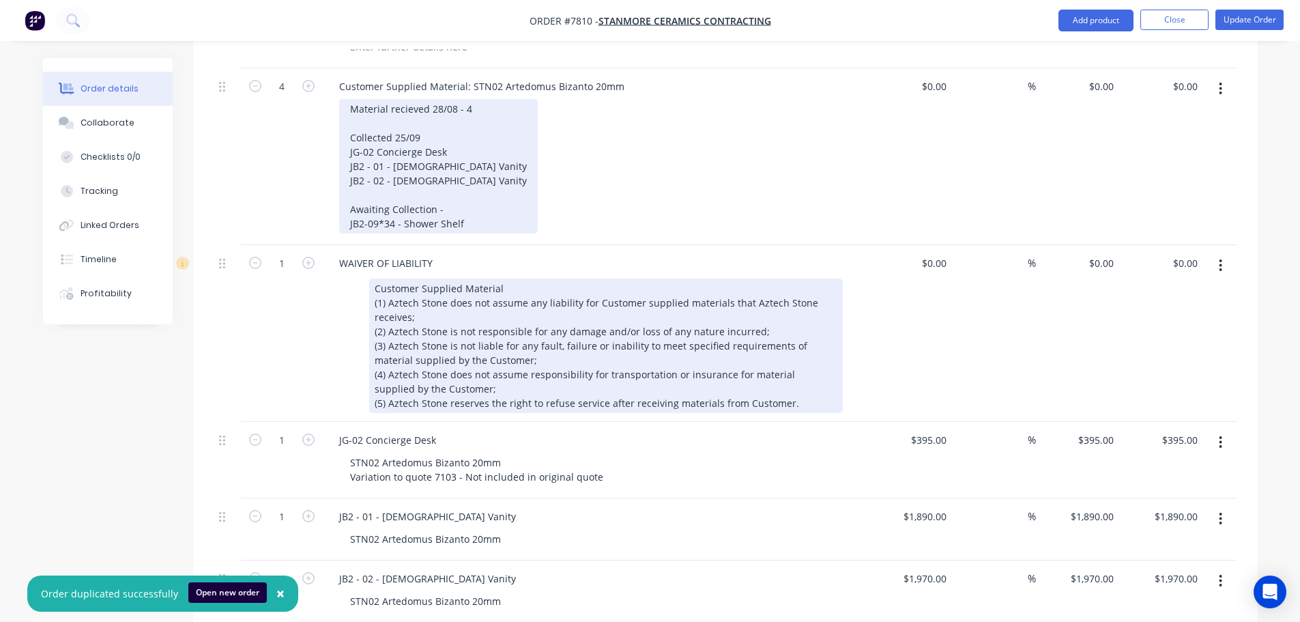
scroll to position [682, 0]
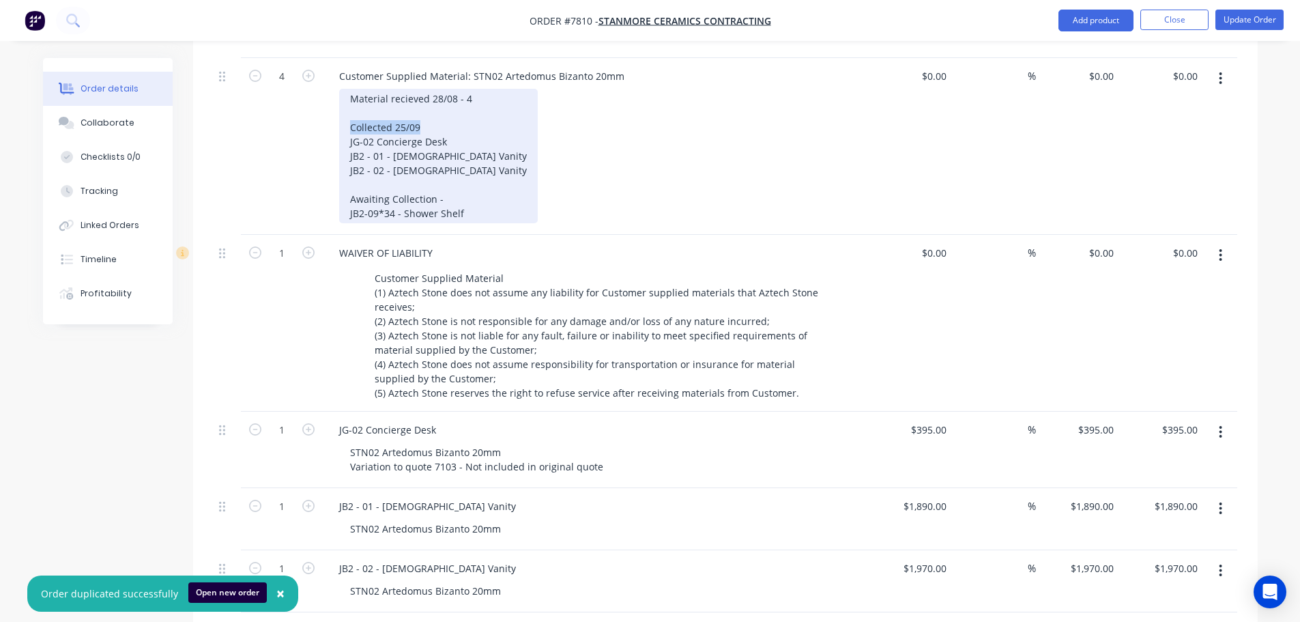
drag, startPoint x: 411, startPoint y: 106, endPoint x: 306, endPoint y: 111, distance: 105.2
click at [306, 111] on div "4 Customer Supplied Material: STN02 Artedomus Bizanto 20mm Material recieved 28…" at bounding box center [726, 146] width 1024 height 177
copy div "Collected 25/09"
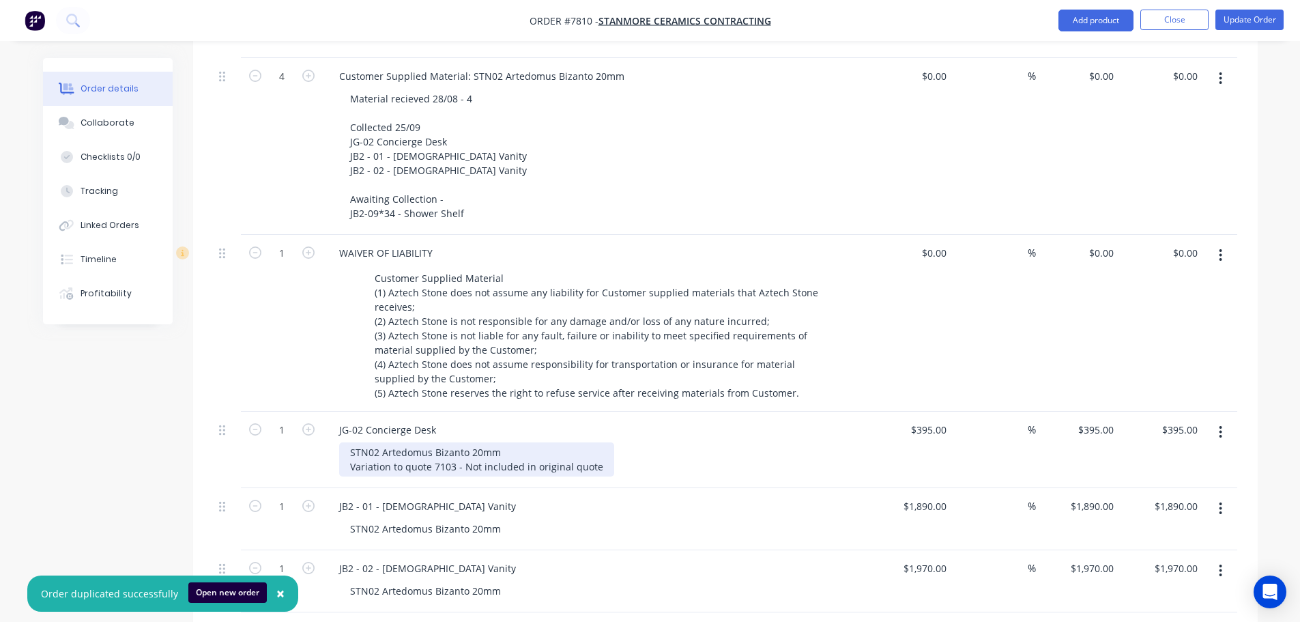
click at [589, 447] on div "STN02 Artedomus Bizanto 20mm Variation to quote 7103 - Not included in original…" at bounding box center [476, 459] width 275 height 34
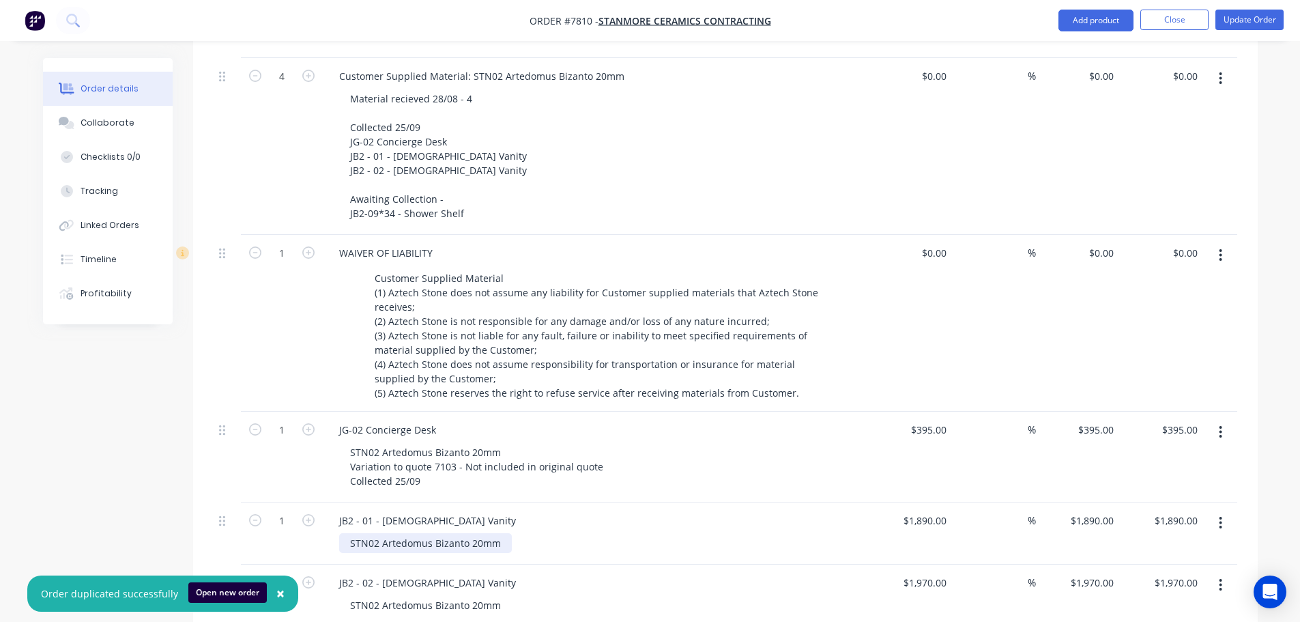
click at [502, 533] on div "STN02 Artedomus Bizanto 20mm" at bounding box center [425, 543] width 173 height 20
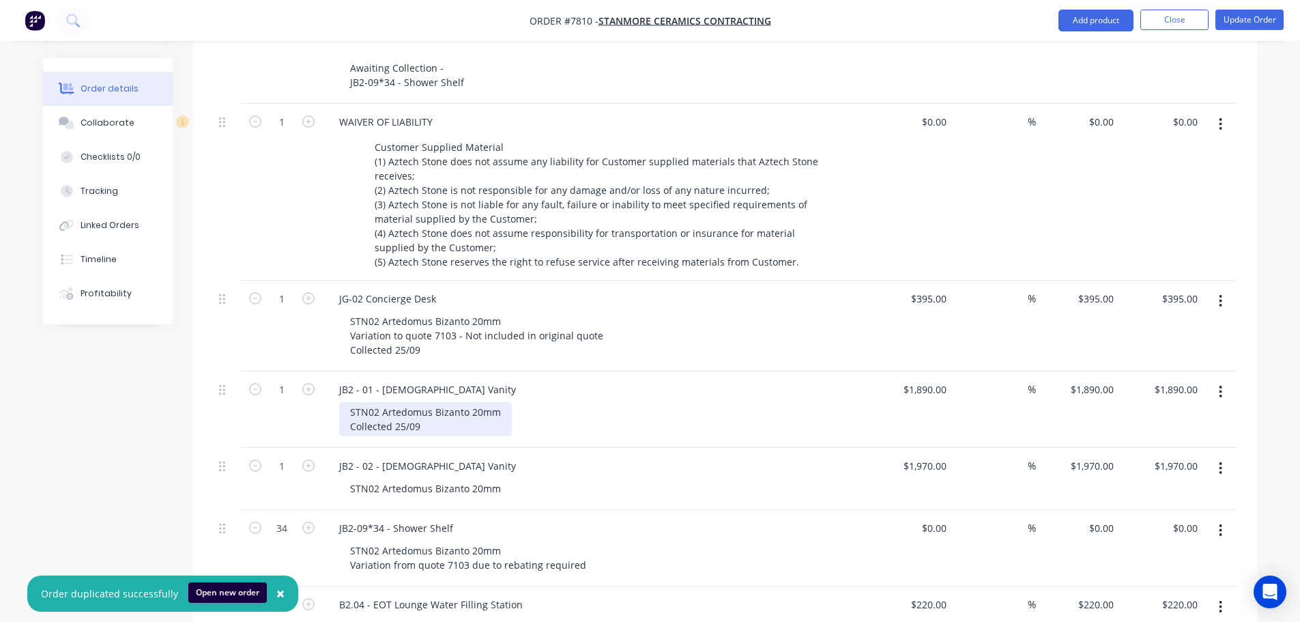
scroll to position [819, 0]
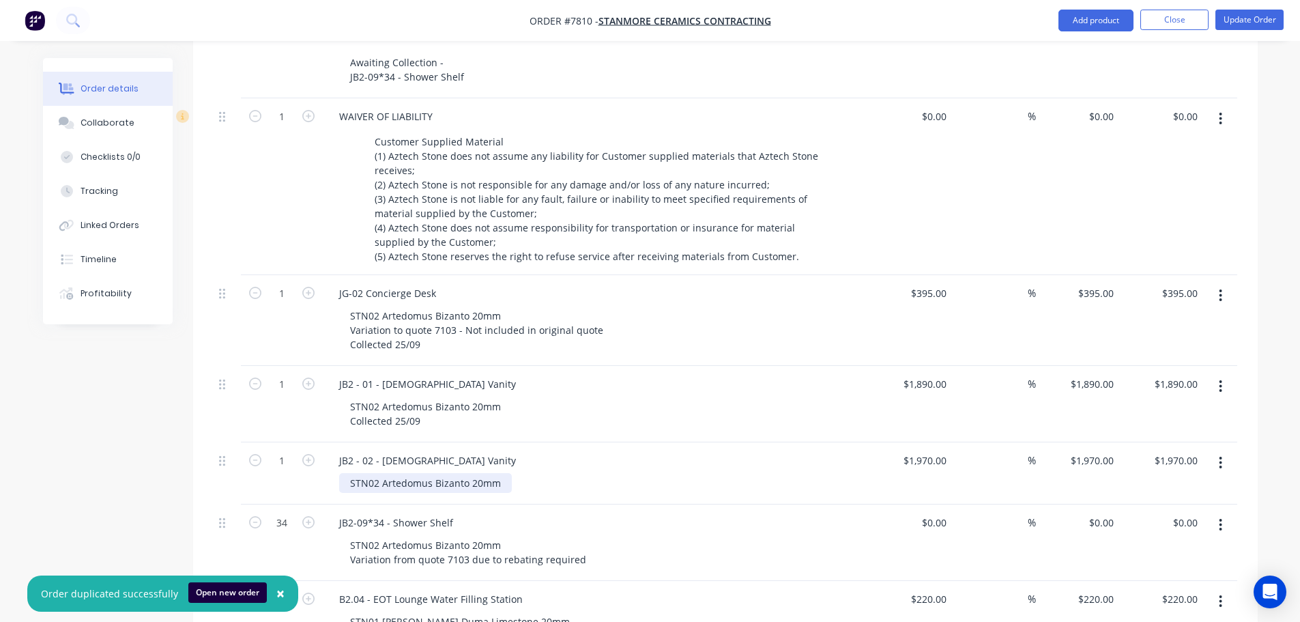
click at [502, 473] on div "STN02 Artedomus Bizanto 20mm" at bounding box center [425, 483] width 173 height 20
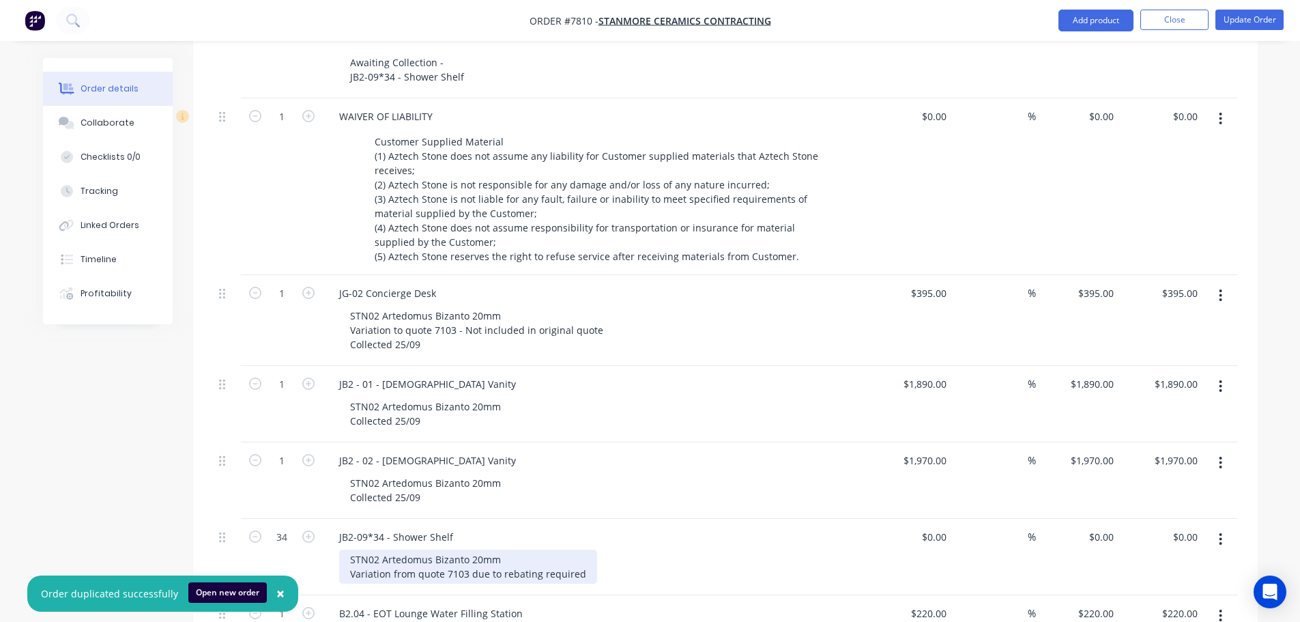
click at [581, 556] on div "STN02 Artedomus Bizanto 20mm Variation from quote 7103 due to rebating required" at bounding box center [468, 566] width 258 height 34
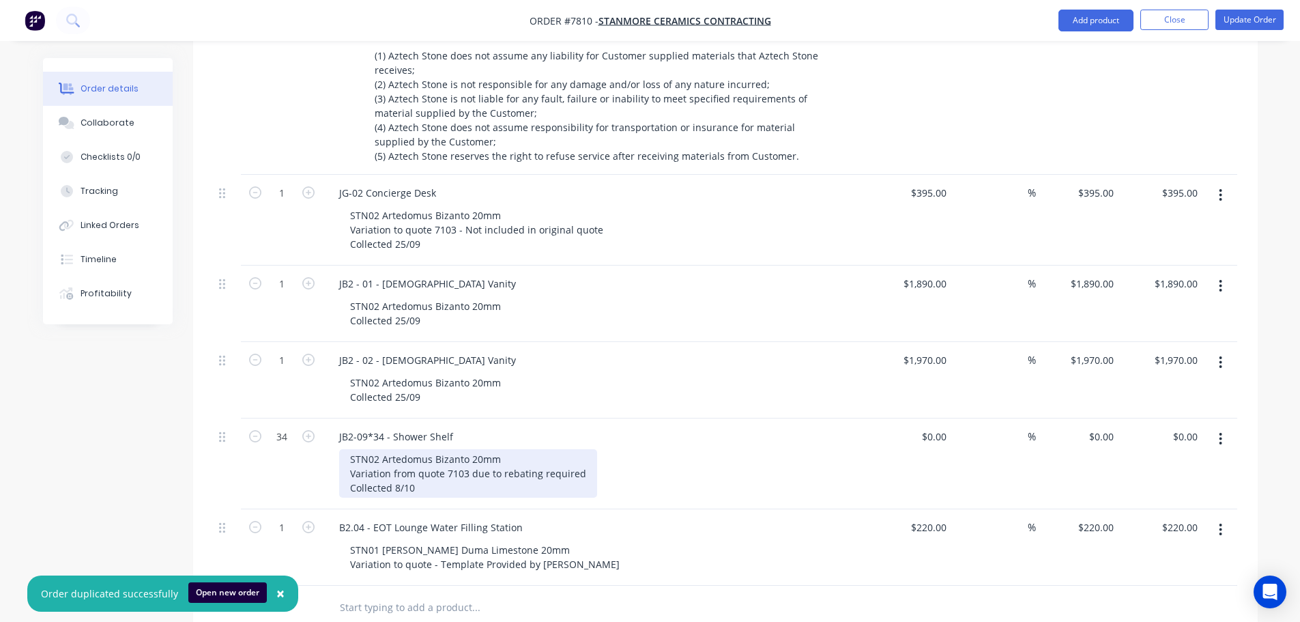
scroll to position [1024, 0]
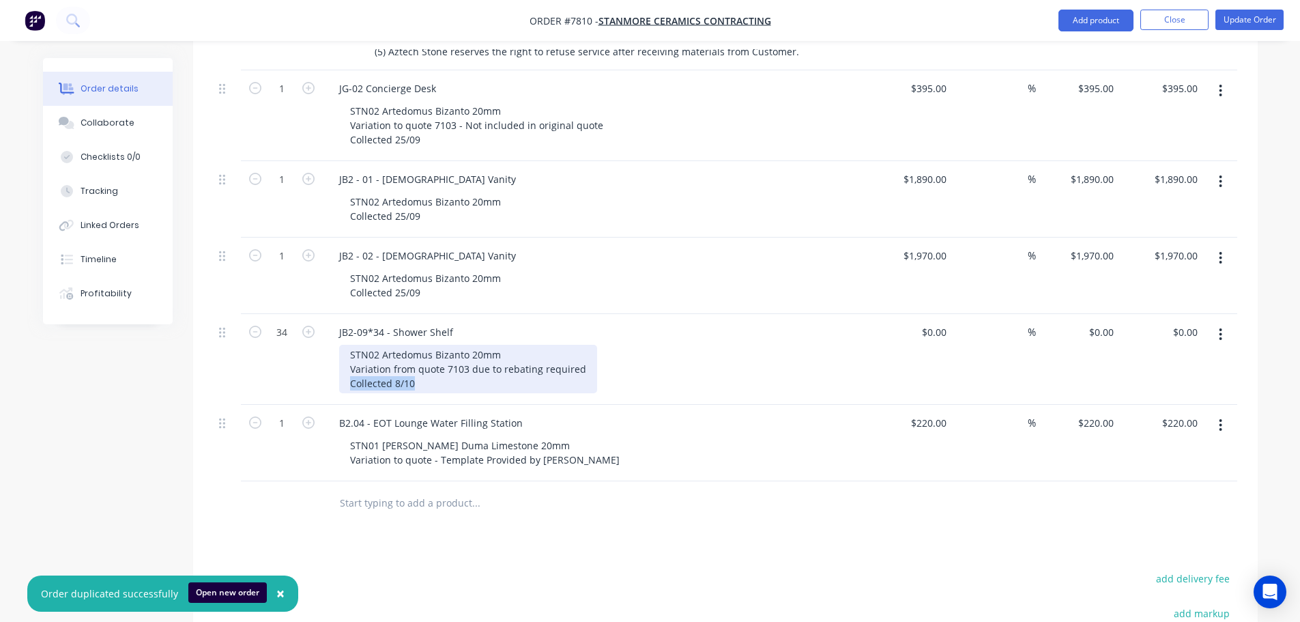
drag, startPoint x: 485, startPoint y: 372, endPoint x: 334, endPoint y: 375, distance: 150.2
click at [334, 375] on div "JB2-09*34 - Shower Shelf STN02 Artedomus Bizanto 20mm Variation from quote 7103…" at bounding box center [596, 359] width 546 height 91
copy div "Collected 8/10"
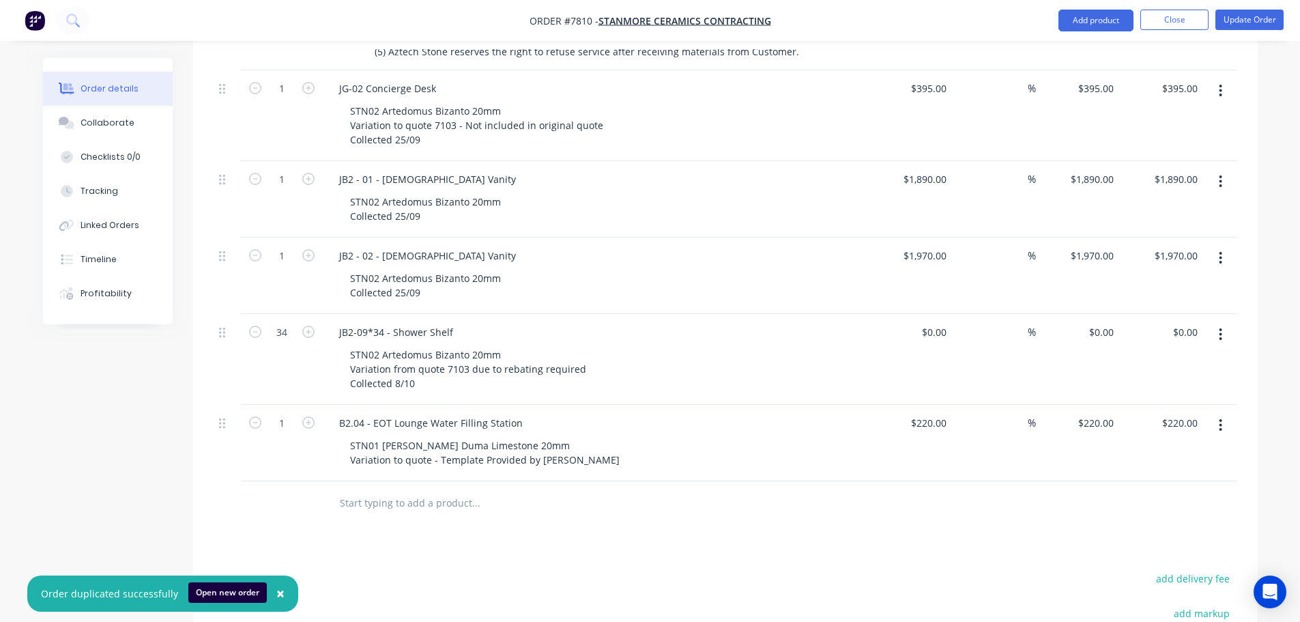
click at [591, 440] on div "STN01 Signorino Duma Limestone 20mm Variation to quote - Template Provided by S…" at bounding box center [601, 452] width 524 height 34
click at [588, 440] on div "STN01 Signorino Duma Limestone 20mm Variation to quote - Template Provided by S…" at bounding box center [484, 452] width 291 height 34
click at [893, 547] on div "Products Show / Hide columns Add product Qty Cost Markup Price Total 1 Site Add…" at bounding box center [725, 132] width 1065 height 1471
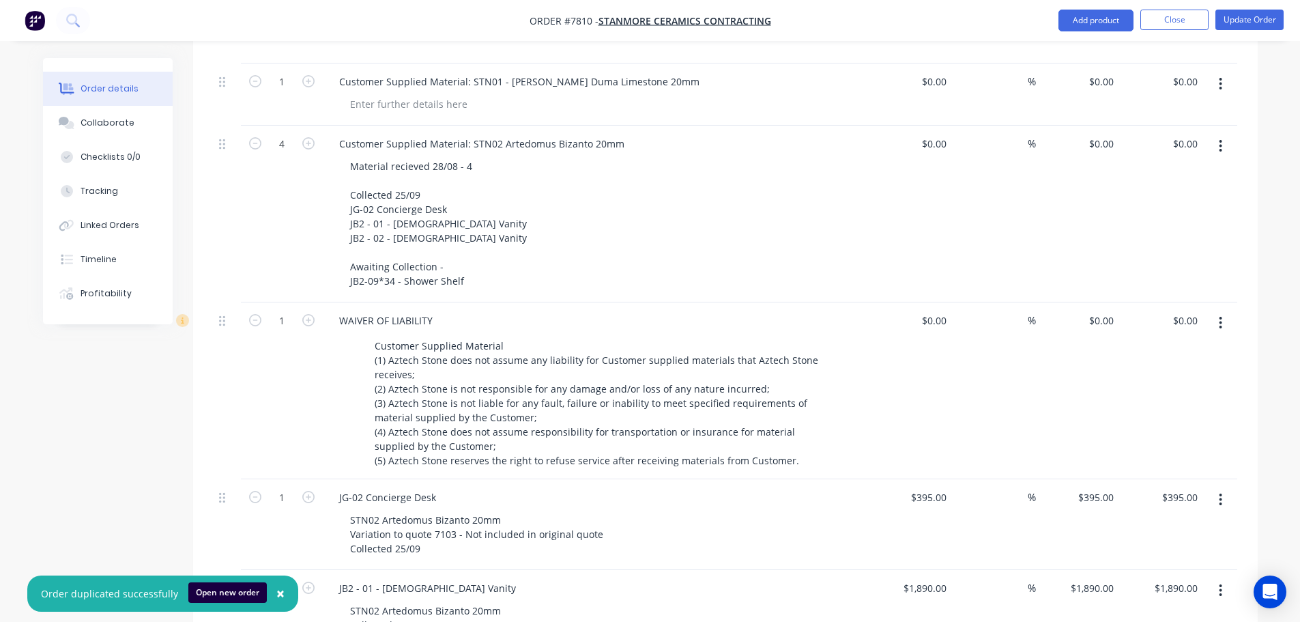
scroll to position [614, 0]
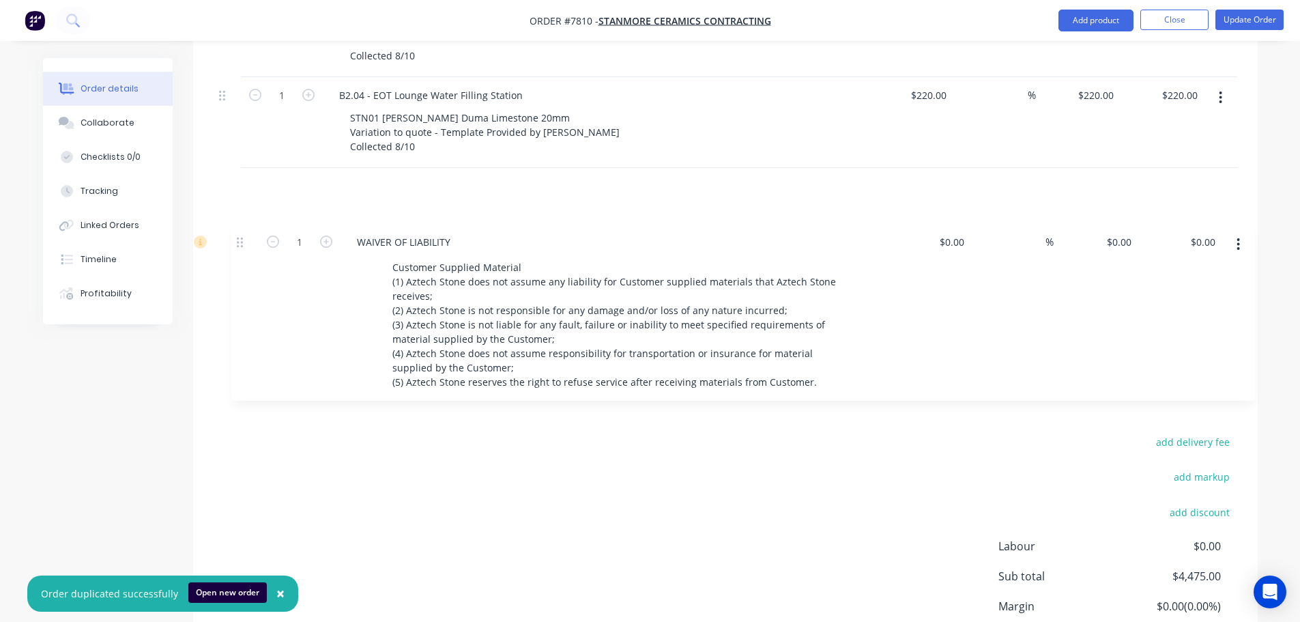
drag, startPoint x: 223, startPoint y: 299, endPoint x: 230, endPoint y: 201, distance: 97.8
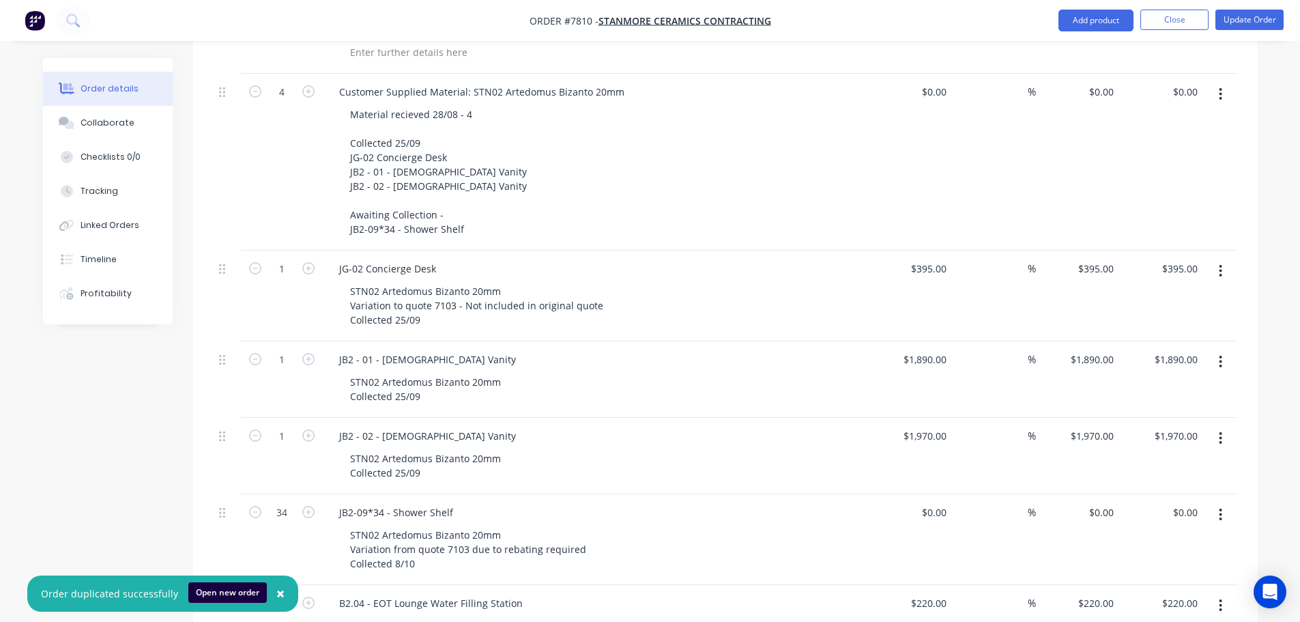
scroll to position [560, 0]
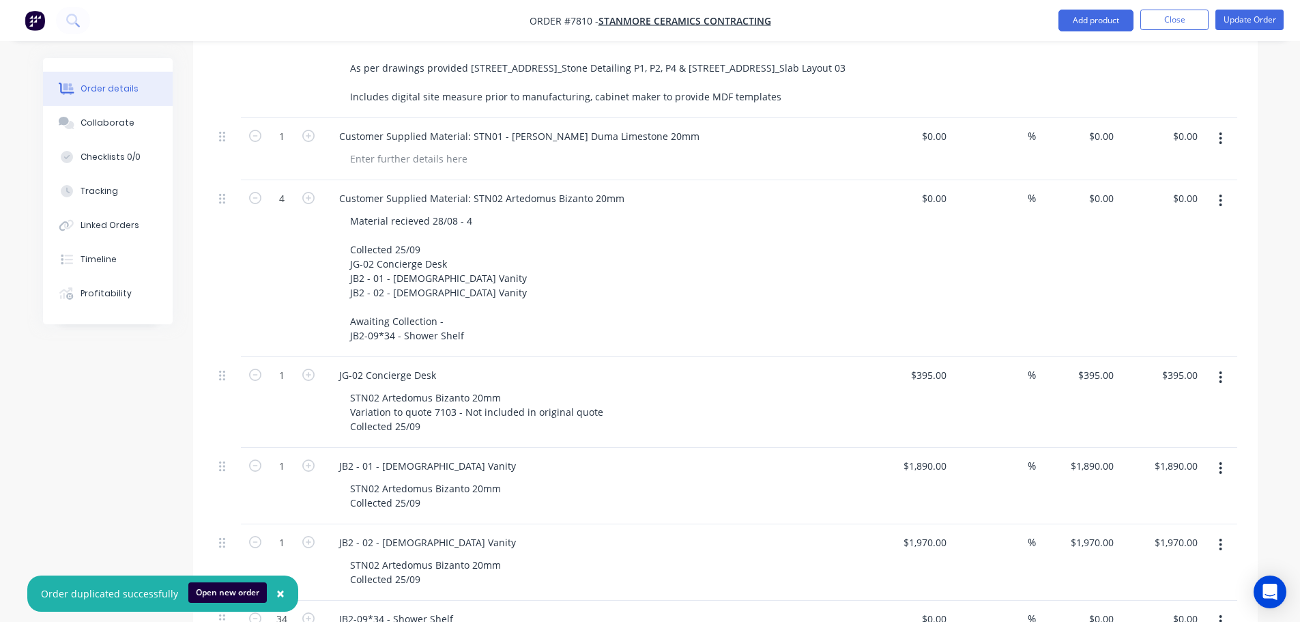
click at [1228, 190] on button "button" at bounding box center [1221, 200] width 32 height 25
click at [1128, 308] on div "Delete" at bounding box center [1172, 318] width 105 height 20
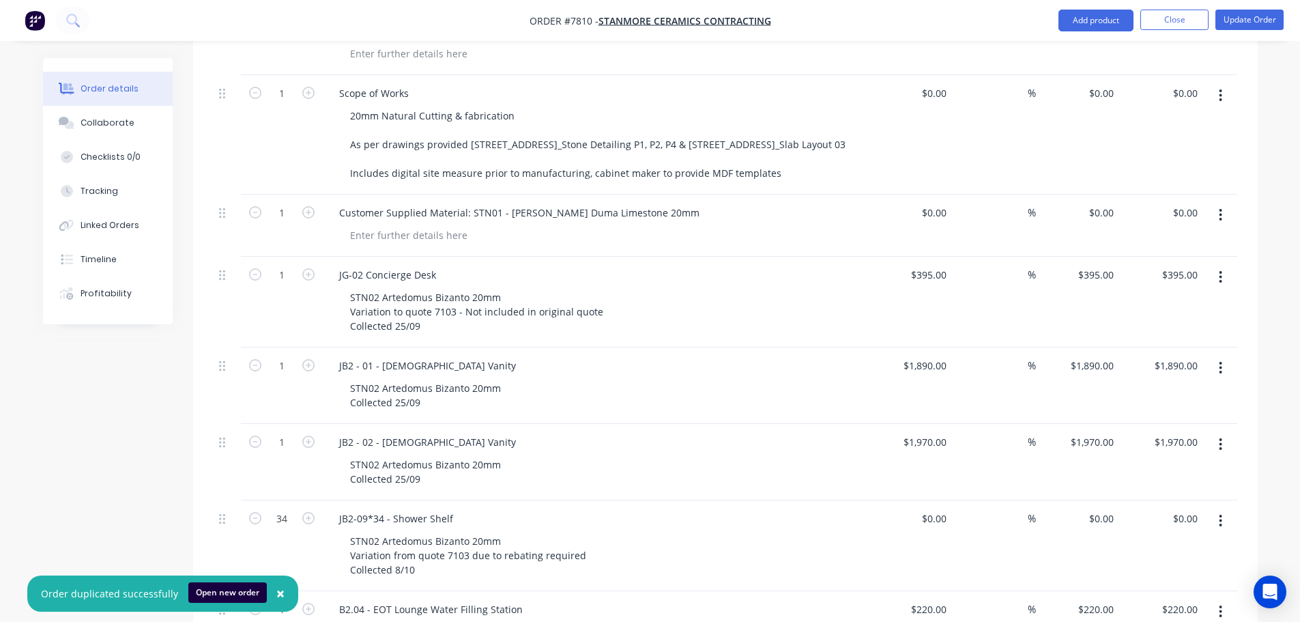
scroll to position [424, 0]
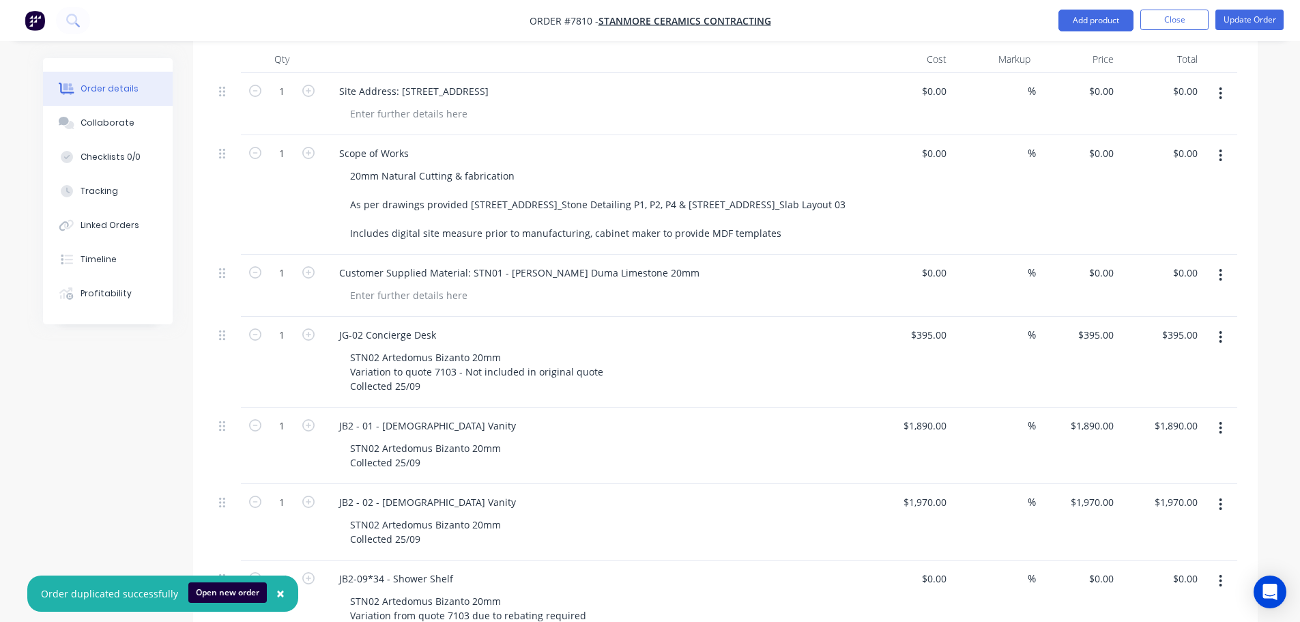
click at [1224, 263] on button "button" at bounding box center [1221, 275] width 32 height 25
click at [1133, 383] on div "Delete" at bounding box center [1172, 393] width 105 height 20
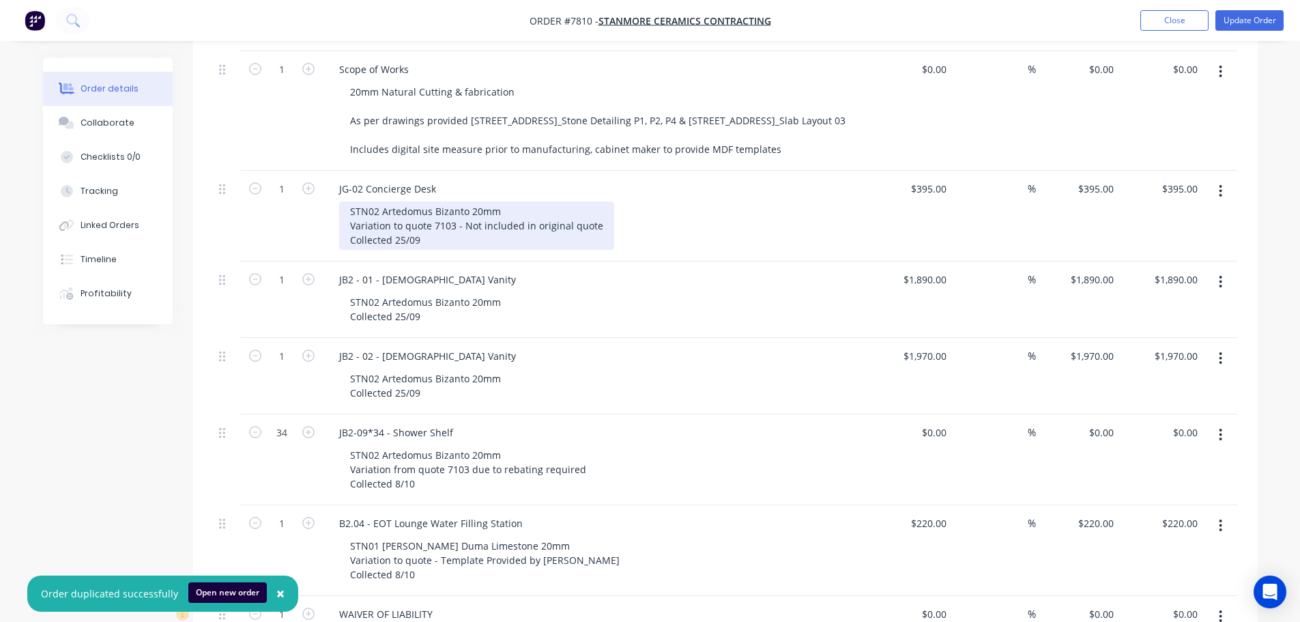
scroll to position [287, 0]
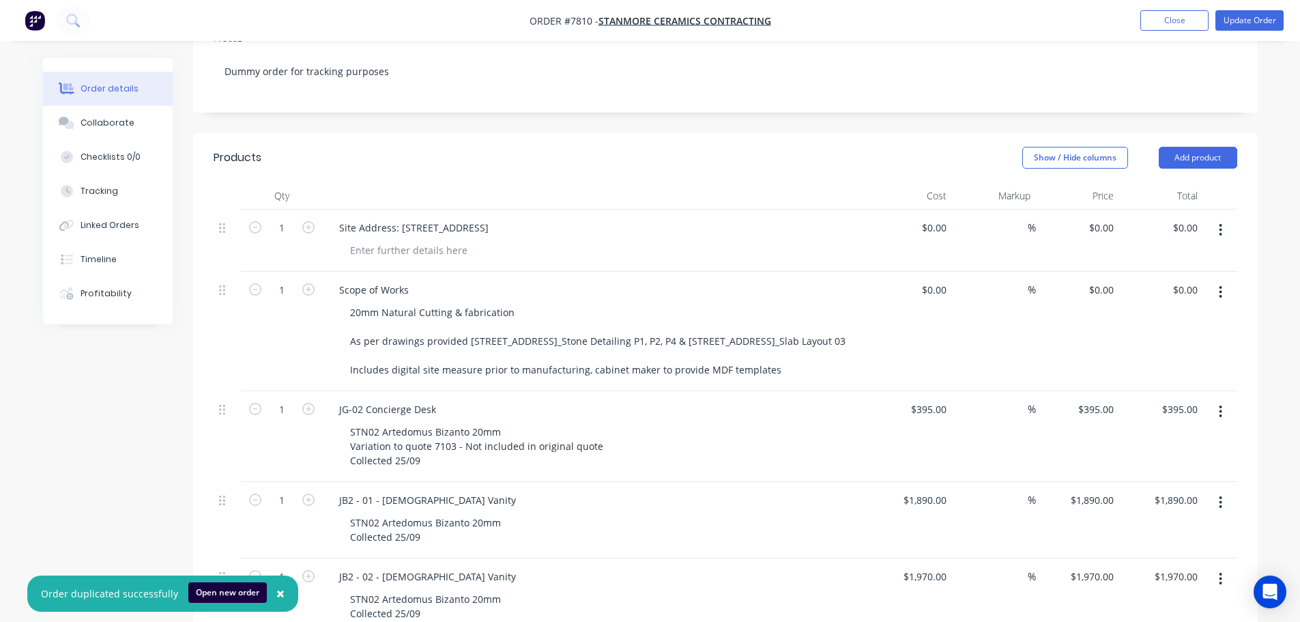
click at [1219, 280] on button "button" at bounding box center [1221, 292] width 32 height 25
click at [1176, 400] on div "Delete" at bounding box center [1172, 410] width 105 height 20
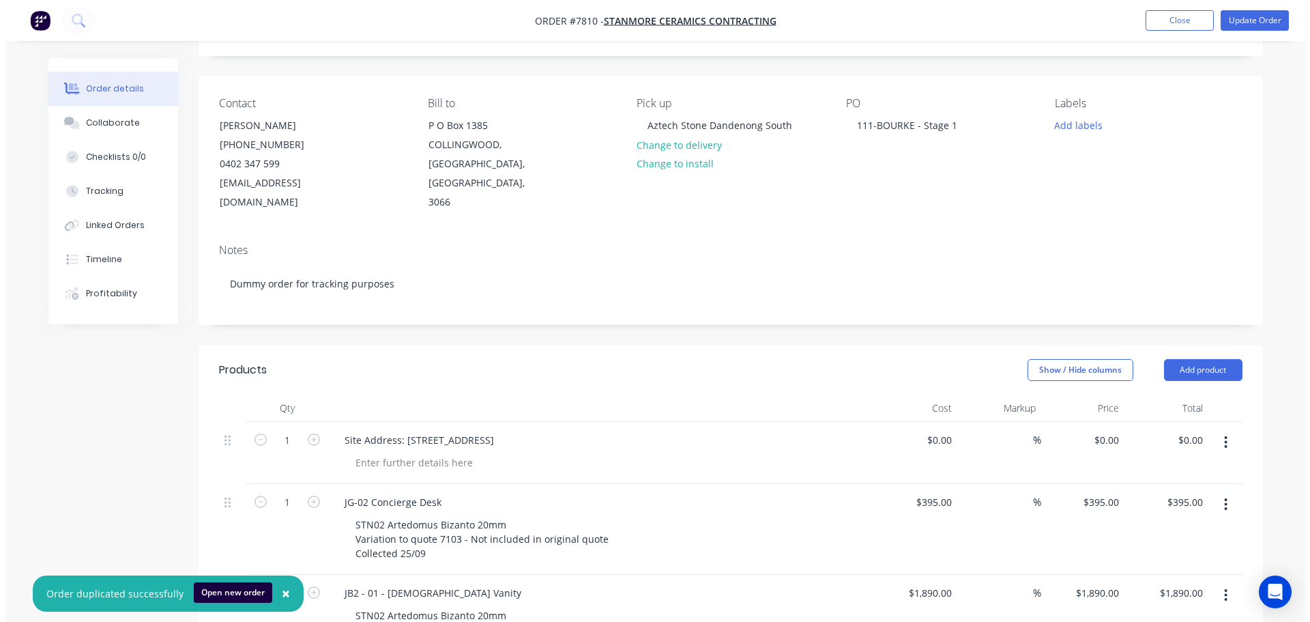
scroll to position [0, 0]
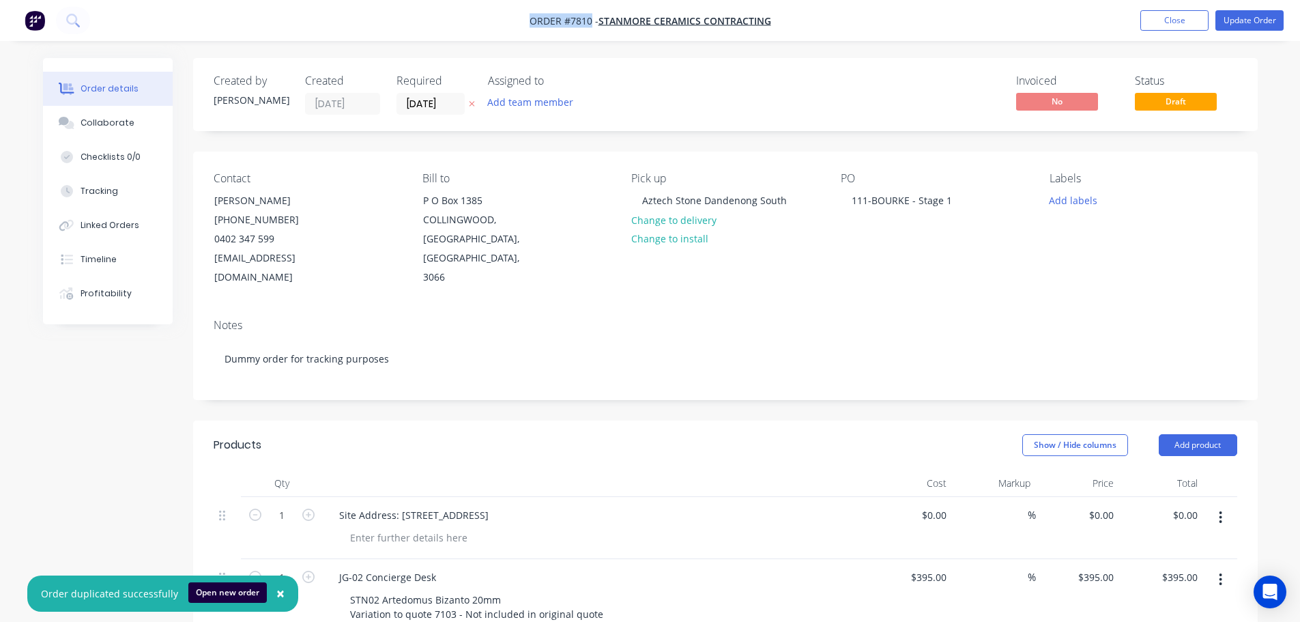
drag, startPoint x: 592, startPoint y: 21, endPoint x: 535, endPoint y: 20, distance: 57.3
click at [531, 20] on span "Order #7810 -" at bounding box center [564, 20] width 69 height 13
copy span "Order #7810"
click at [1155, 13] on button "Close" at bounding box center [1174, 20] width 68 height 20
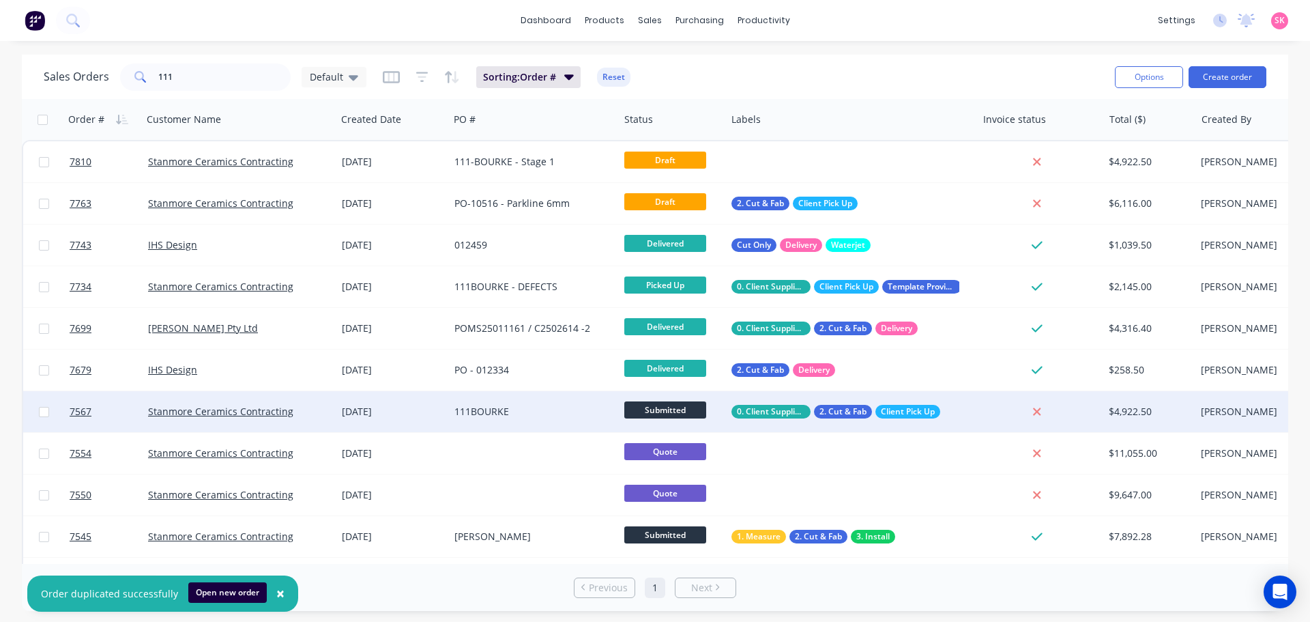
click at [457, 401] on div "111BOURKE" at bounding box center [534, 411] width 170 height 41
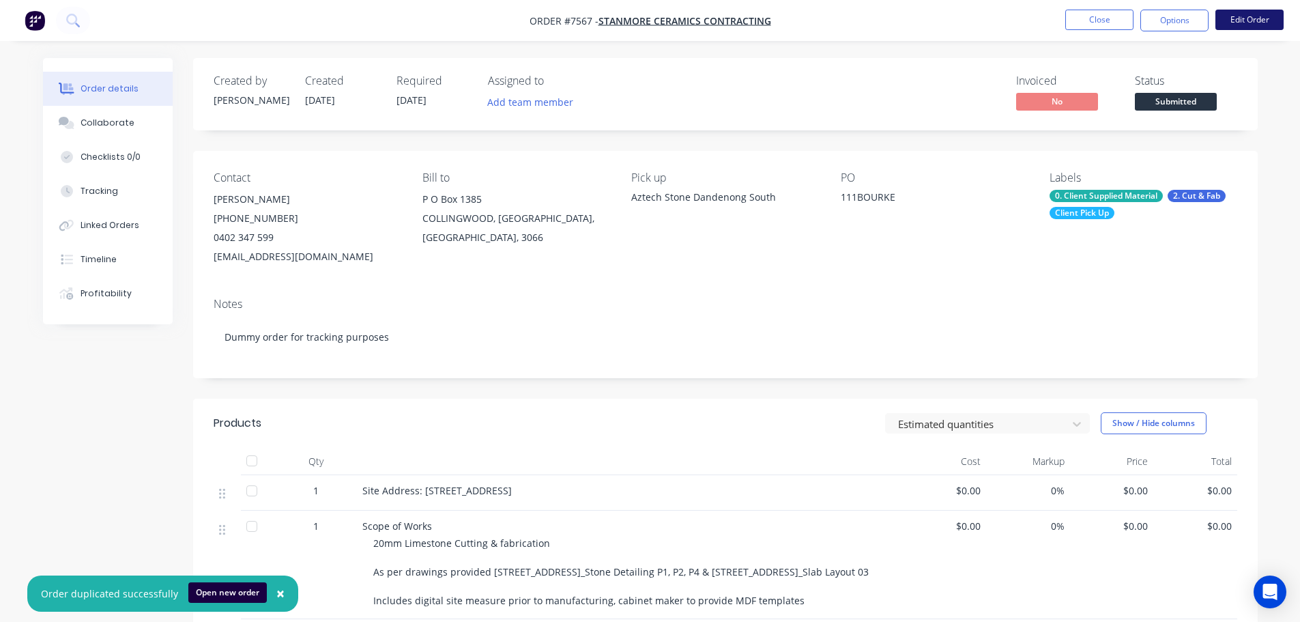
click at [1251, 26] on button "Edit Order" at bounding box center [1249, 20] width 68 height 20
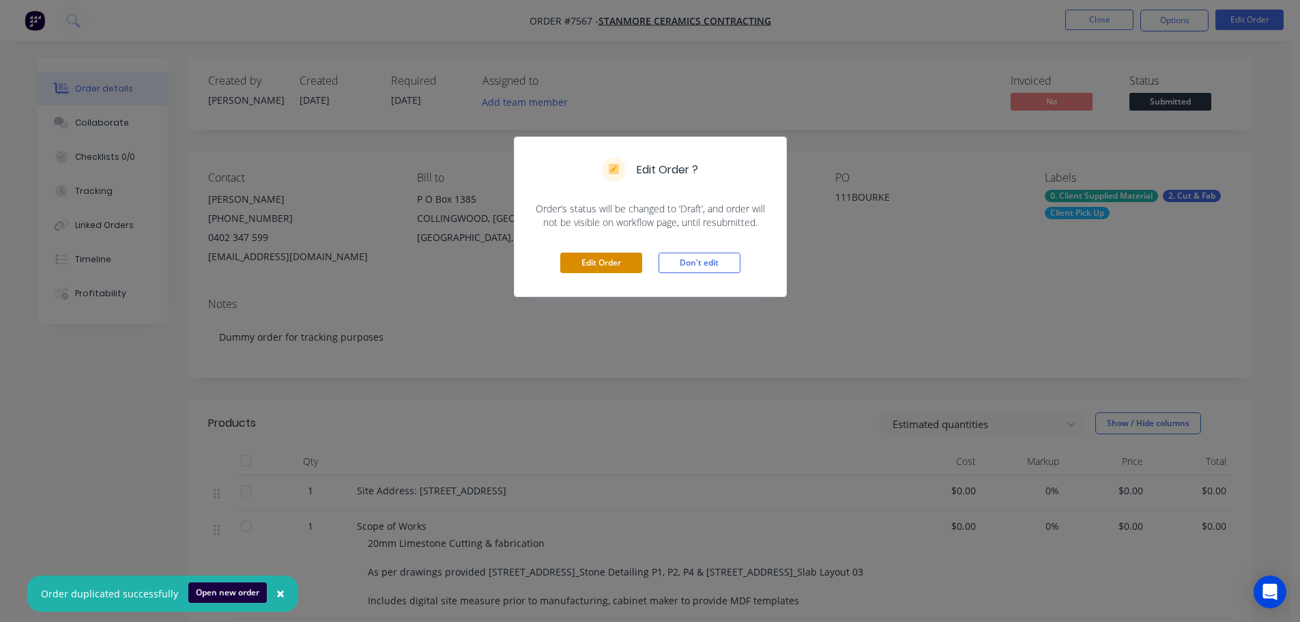
click at [573, 266] on button "Edit Order" at bounding box center [601, 263] width 82 height 20
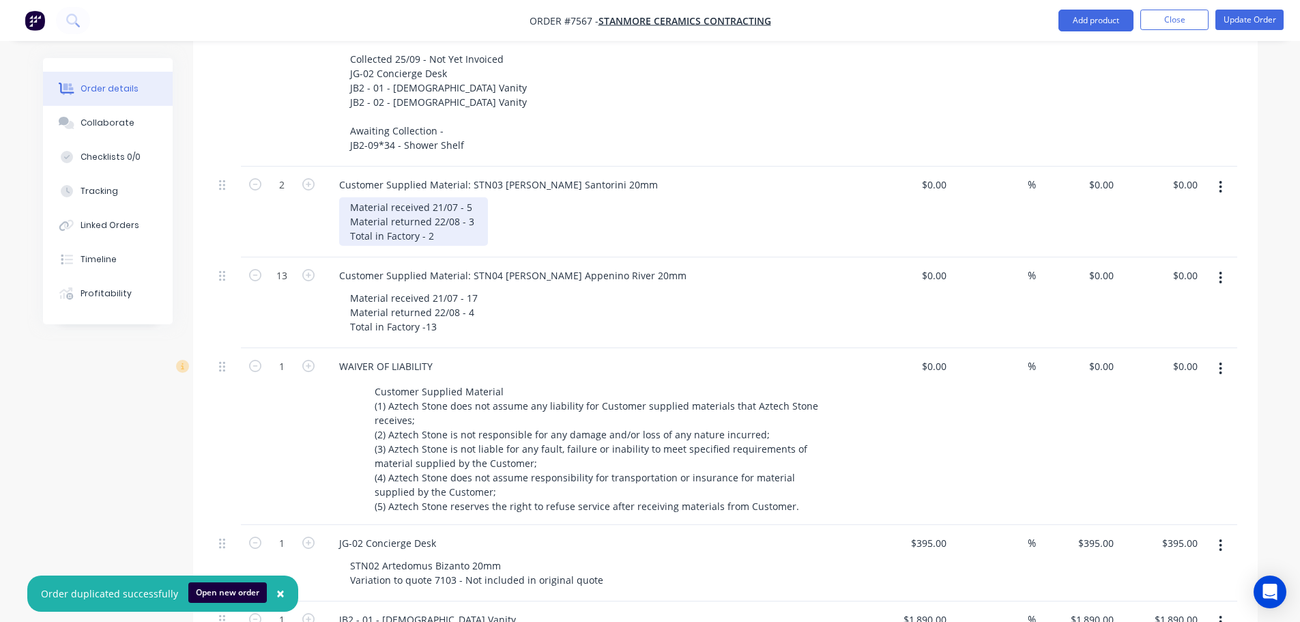
scroll to position [546, 0]
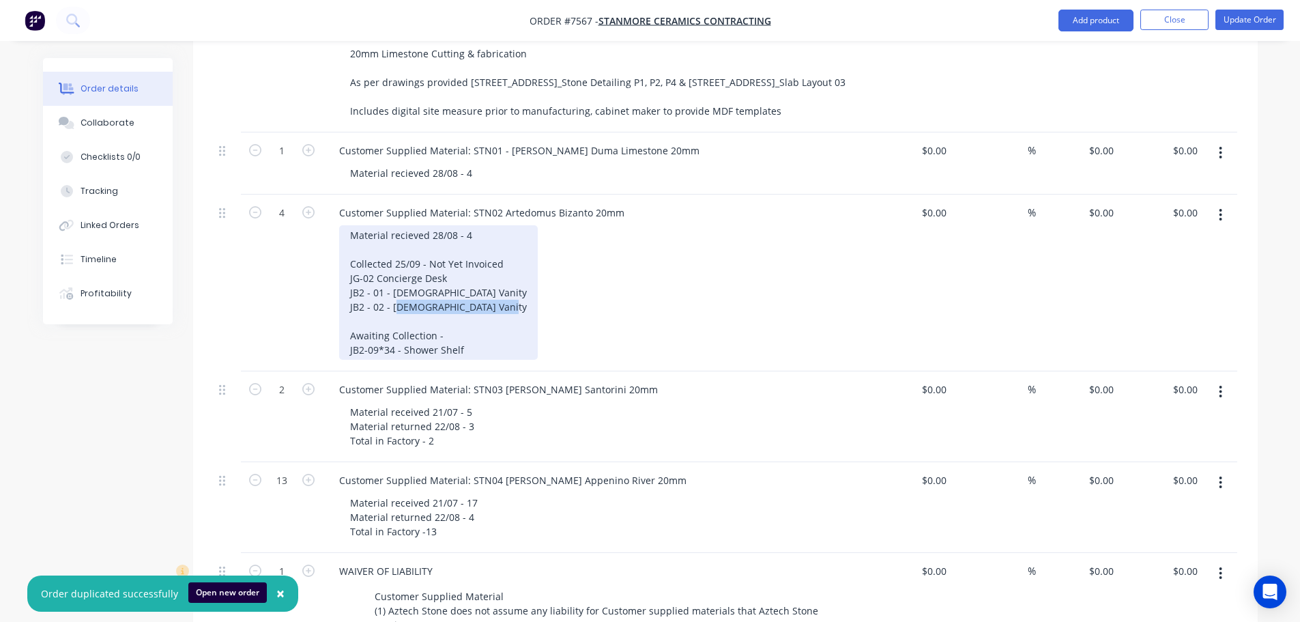
drag, startPoint x: 448, startPoint y: 313, endPoint x: 289, endPoint y: 317, distance: 159.8
click at [289, 317] on div "4 Customer Supplied Material: STN02 Artedomus Bizanto 20mm Material recieved 28…" at bounding box center [726, 283] width 1024 height 177
drag, startPoint x: 450, startPoint y: 314, endPoint x: 430, endPoint y: 313, distance: 20.5
click at [430, 313] on div "Material recieved 28/08 - 4 Collected 25/09 - Not Yet Invoiced JG-02 Concierge …" at bounding box center [439, 292] width 200 height 134
drag, startPoint x: 497, startPoint y: 310, endPoint x: 429, endPoint y: 311, distance: 68.3
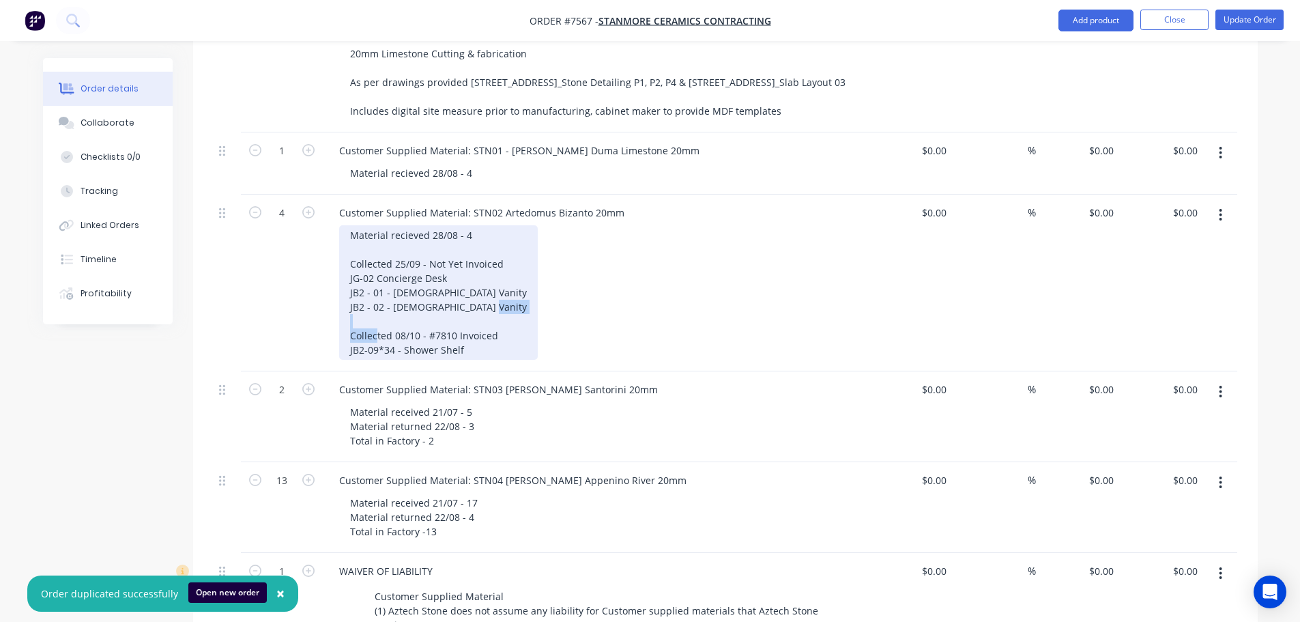
click at [429, 311] on div "Material recieved 28/08 - 4 Collected 25/09 - Not Yet Invoiced JG-02 Concierge …" at bounding box center [438, 292] width 199 height 134
copy div "#7810 Invoiced"
drag, startPoint x: 499, startPoint y: 248, endPoint x: 429, endPoint y: 246, distance: 69.6
click at [429, 246] on div "Material recieved 28/08 - 4 Collected 25/09 - Not Yet Invoiced JG-02 Concierge …" at bounding box center [438, 292] width 199 height 134
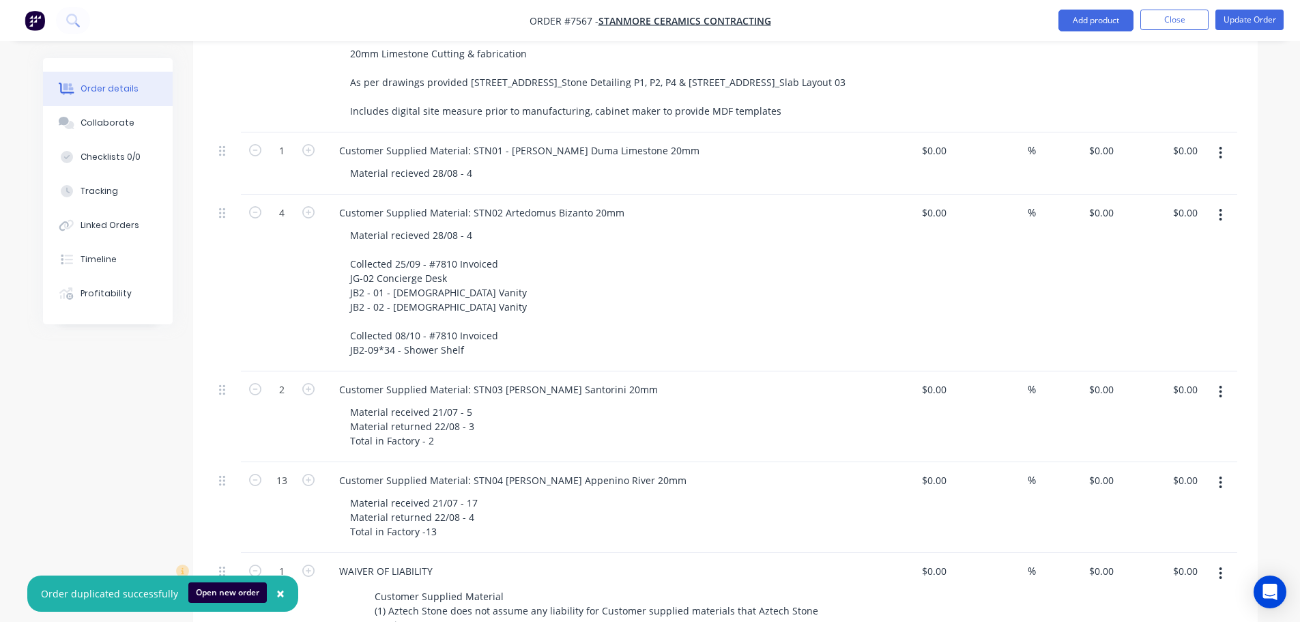
drag, startPoint x: 216, startPoint y: 192, endPoint x: 220, endPoint y: 214, distance: 22.2
click at [220, 214] on div at bounding box center [227, 283] width 27 height 177
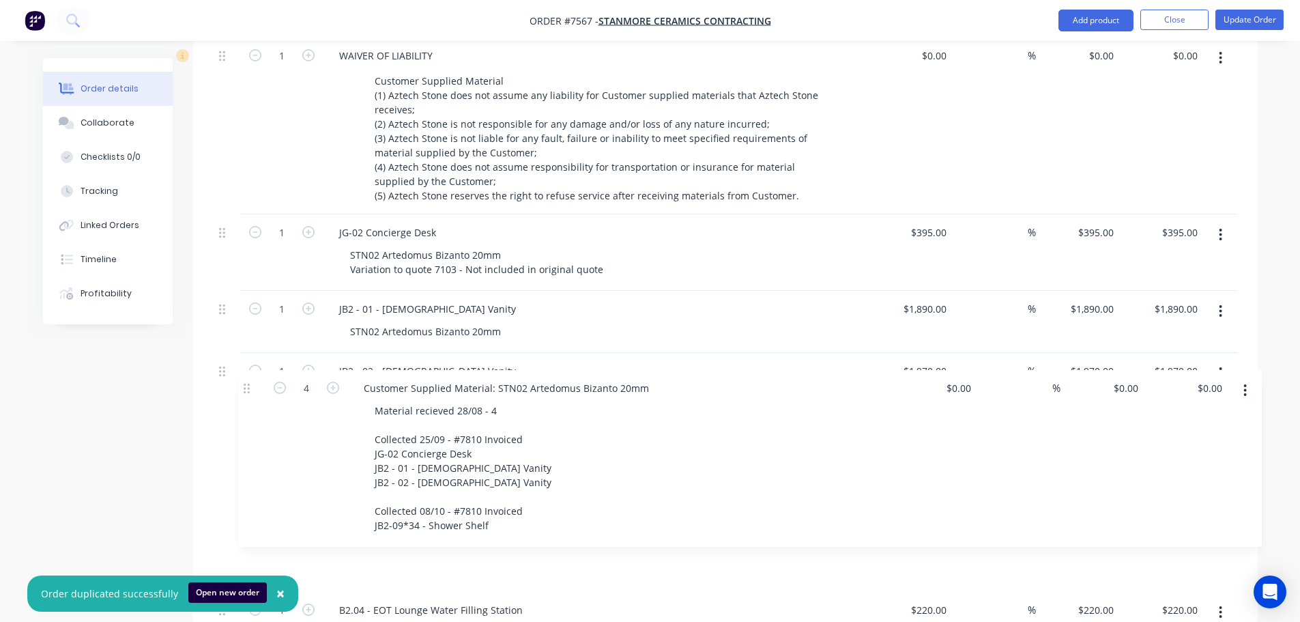
scroll to position [887, 0]
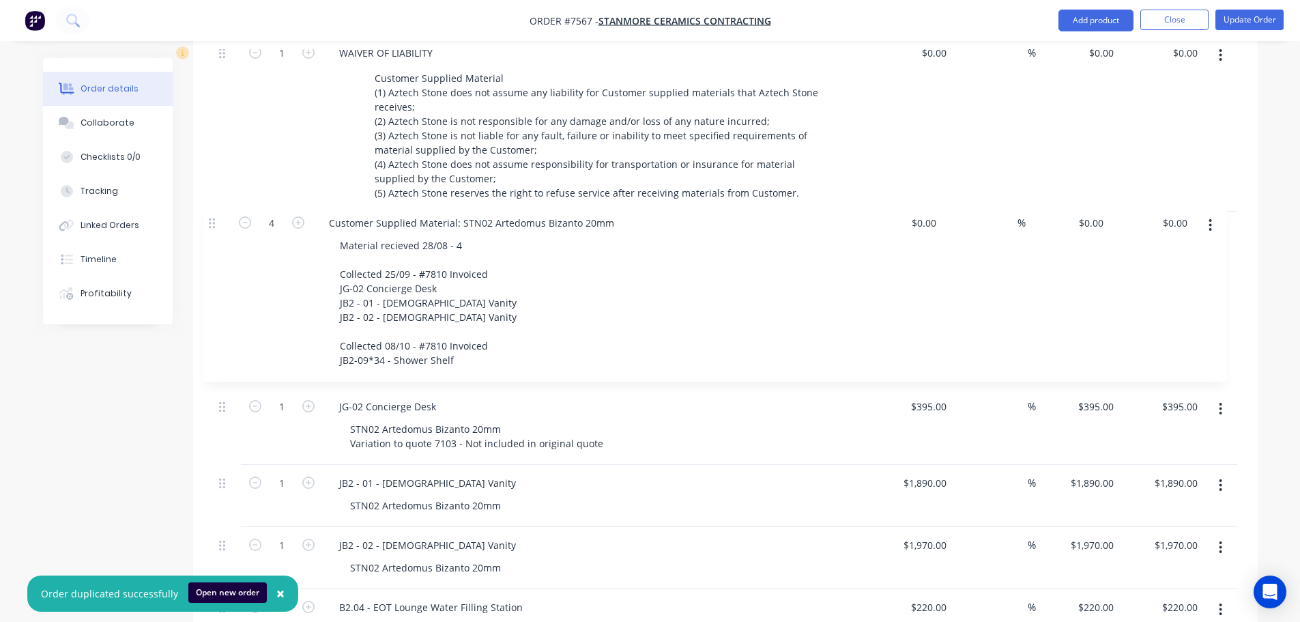
drag, startPoint x: 220, startPoint y: 197, endPoint x: 212, endPoint y: 239, distance: 42.6
click at [212, 239] on div "Qty Cost Markup Price Total 1 Site Address: 111 Bourke Street $0.00 $0.00 % $0.…" at bounding box center [725, 184] width 1065 height 1204
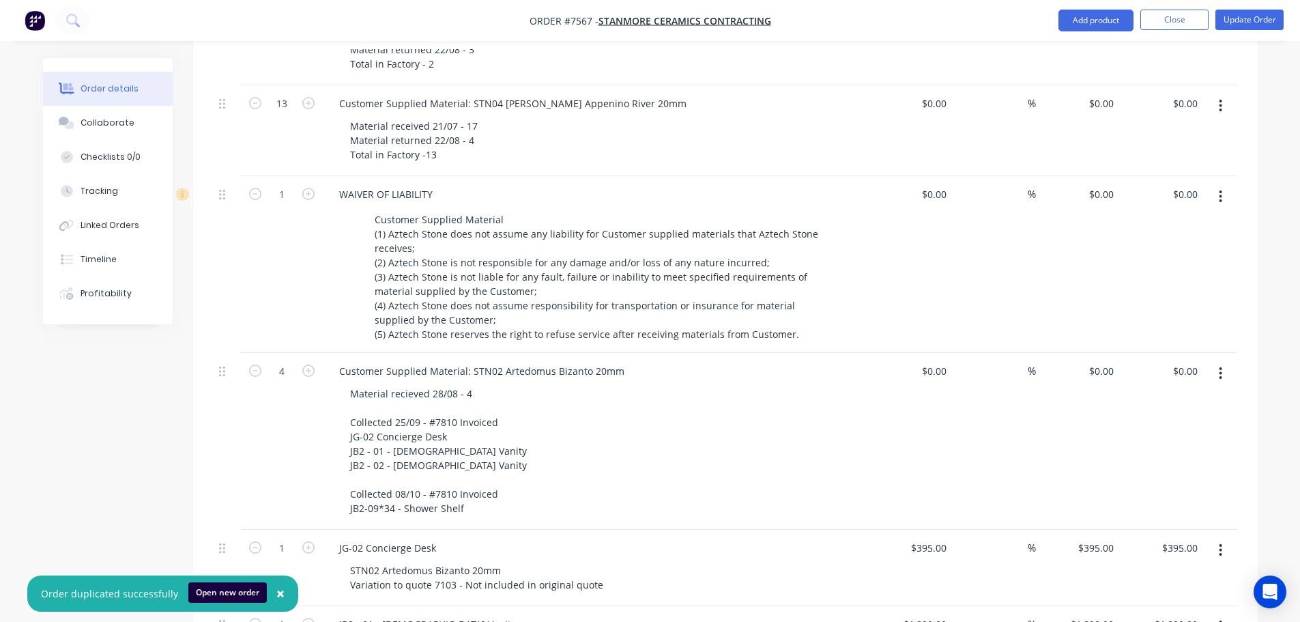
scroll to position [614, 0]
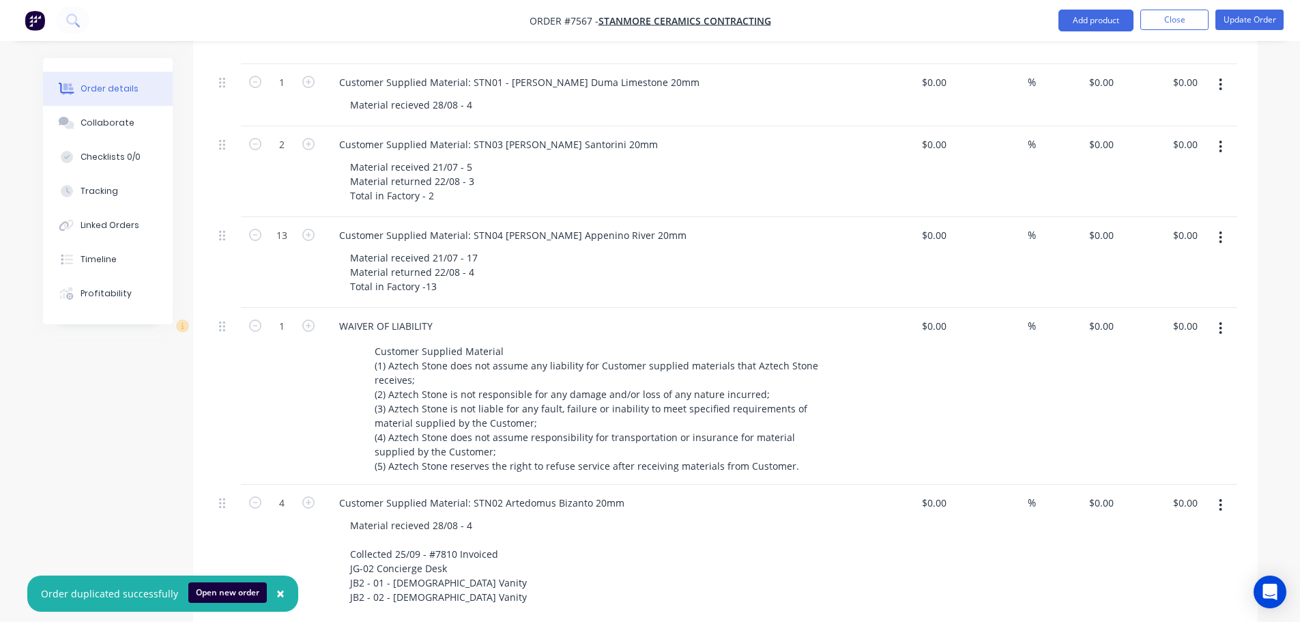
click at [216, 485] on div at bounding box center [227, 573] width 27 height 177
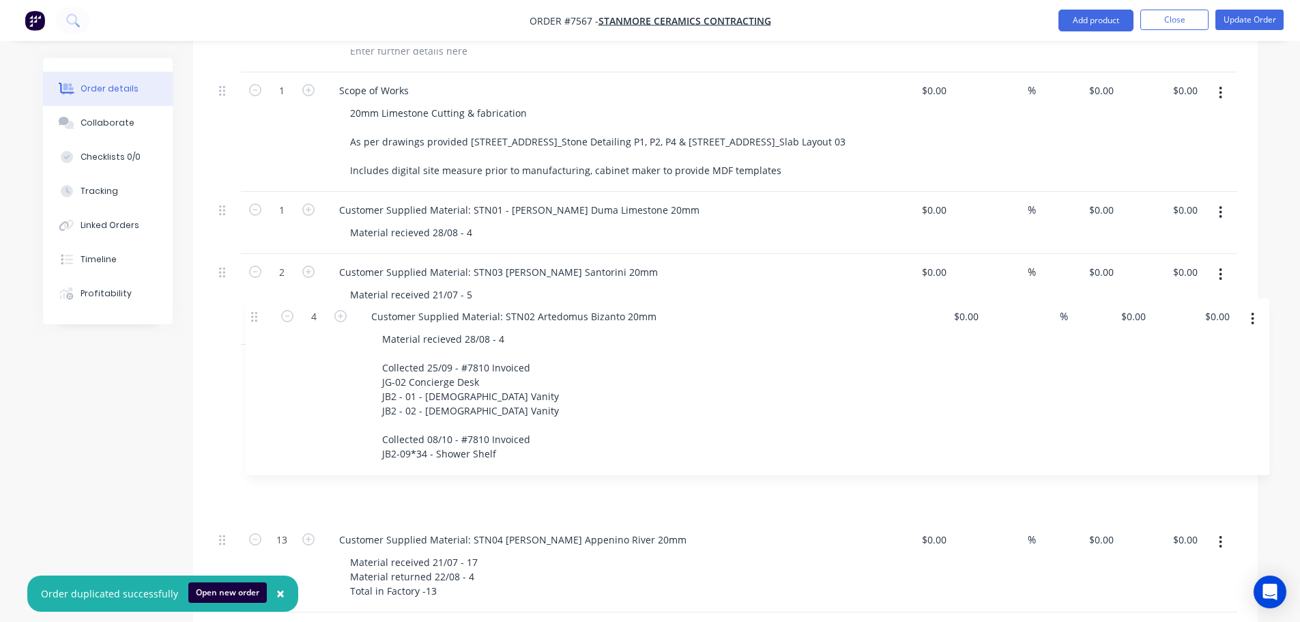
scroll to position [482, 0]
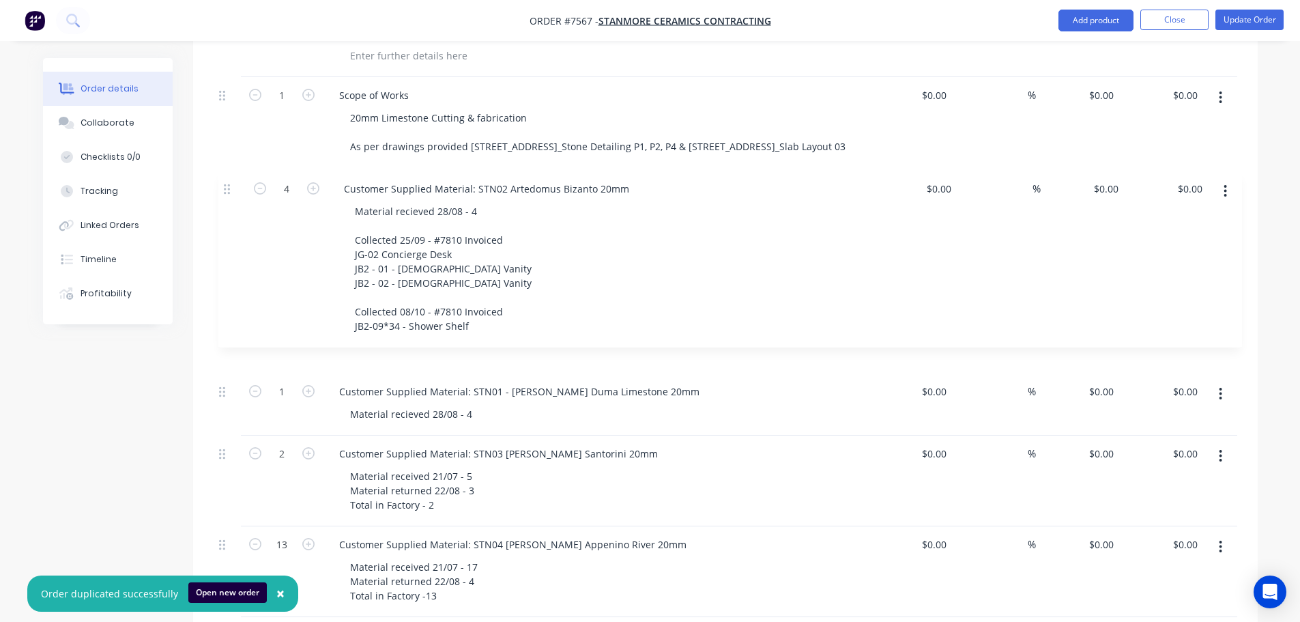
drag, startPoint x: 220, startPoint y: 486, endPoint x: 229, endPoint y: 188, distance: 298.4
click at [229, 188] on div "1 Site Address: 111 Bourke Street $0.00 $0.00 % $0.00 $0.00 $0.00 $0.00 1 Scope…" at bounding box center [726, 581] width 1024 height 1132
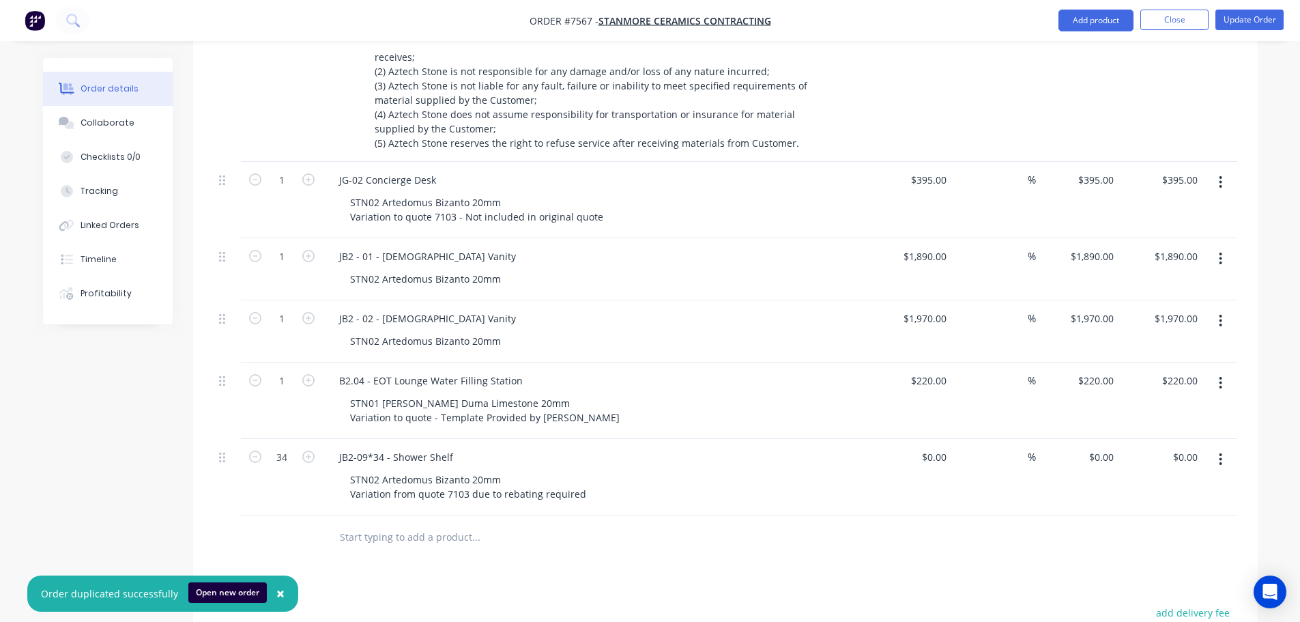
scroll to position [1164, 0]
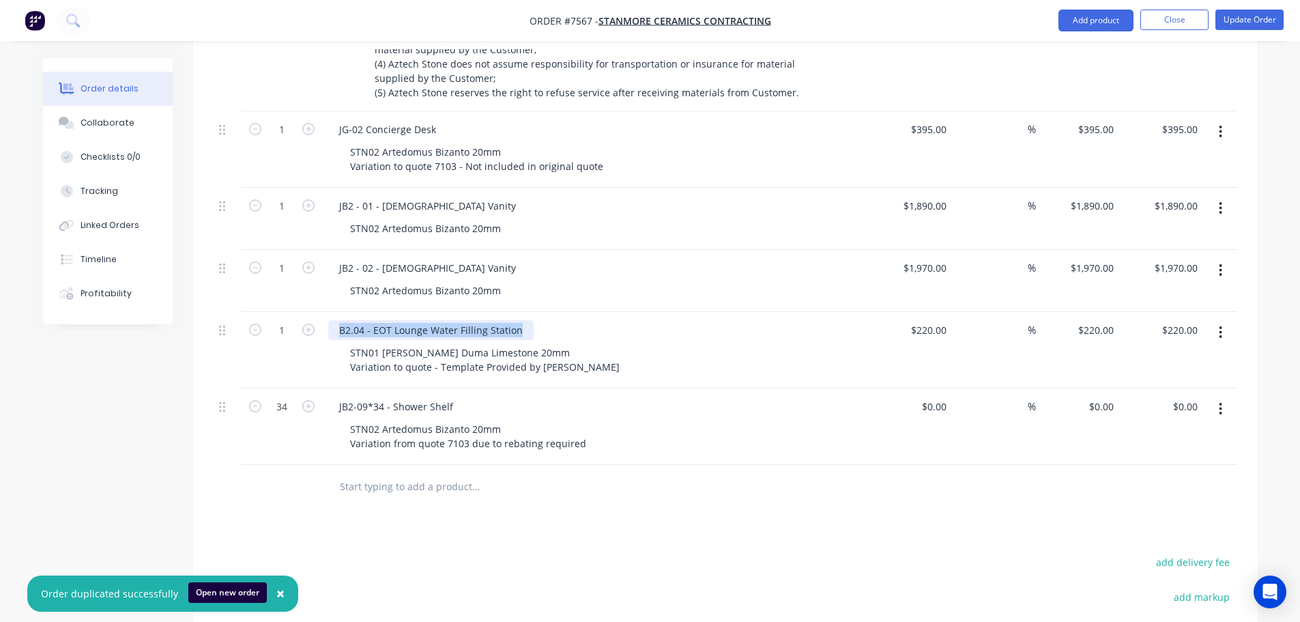
drag, startPoint x: 518, startPoint y: 307, endPoint x: 230, endPoint y: 304, distance: 288.0
click at [232, 312] on div "1 B2.04 - EOT Lounge Water Filling Station STN01 Signorino Duma Limestone 20mm …" at bounding box center [726, 350] width 1024 height 76
copy div "B2.04 - EOT Lounge Water Filling Station"
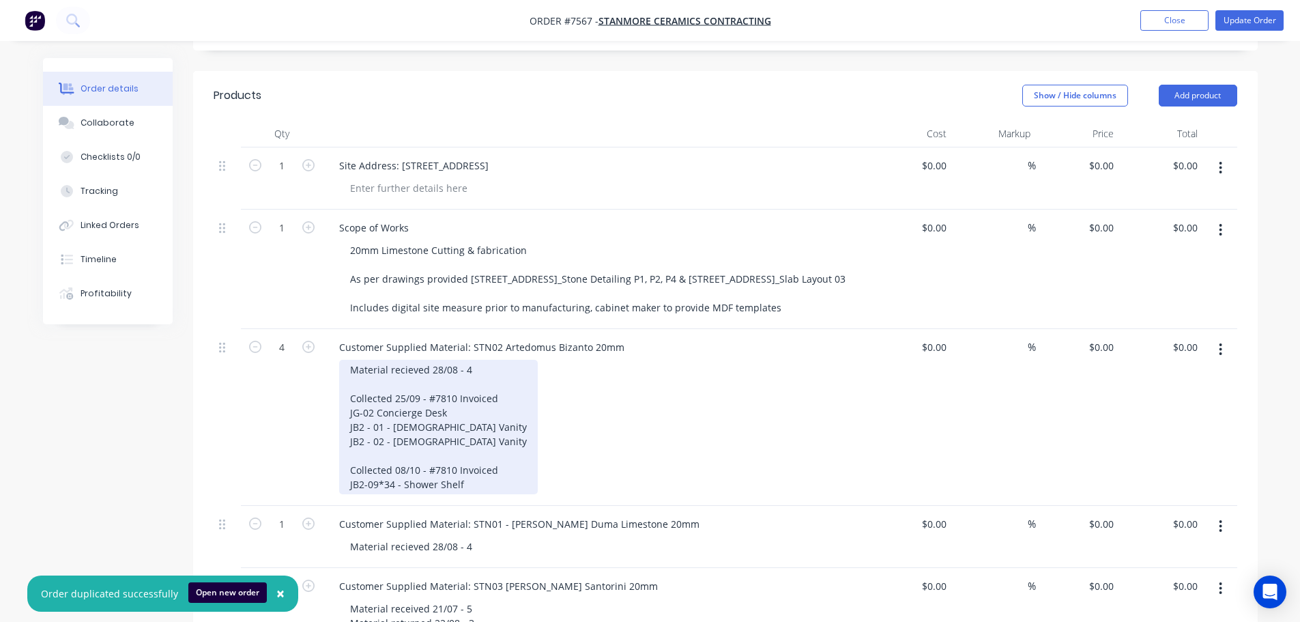
scroll to position [482, 0]
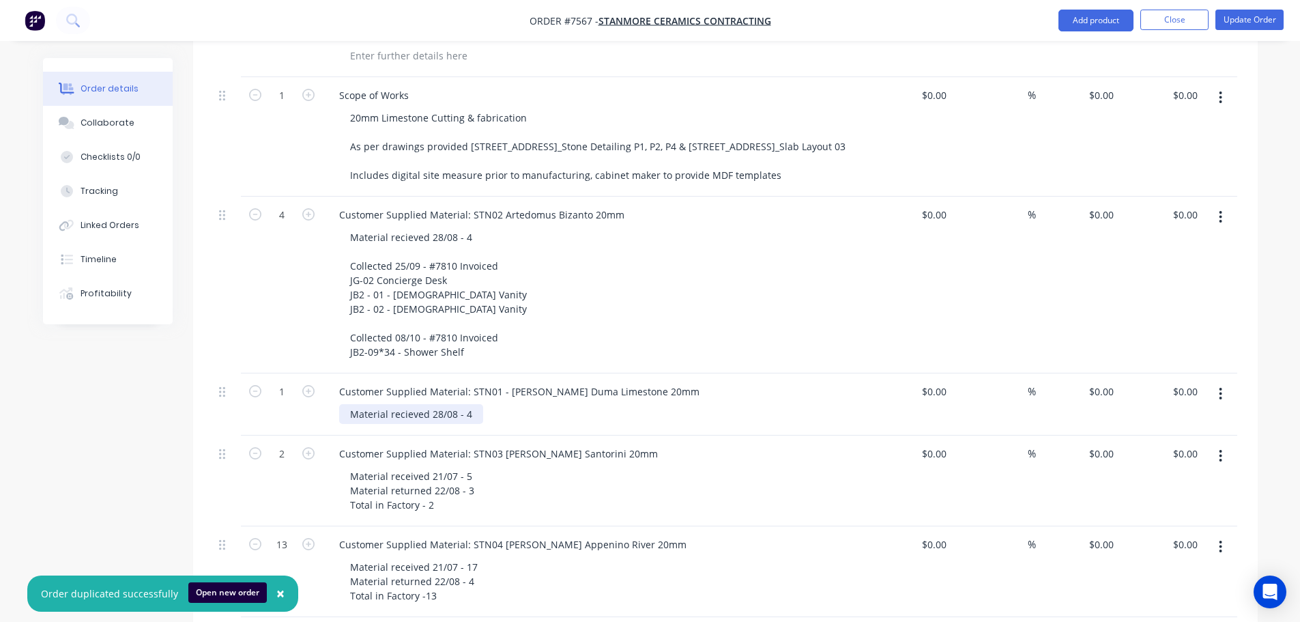
click at [474, 404] on div "Material recieved 28/08 - 4" at bounding box center [411, 414] width 144 height 20
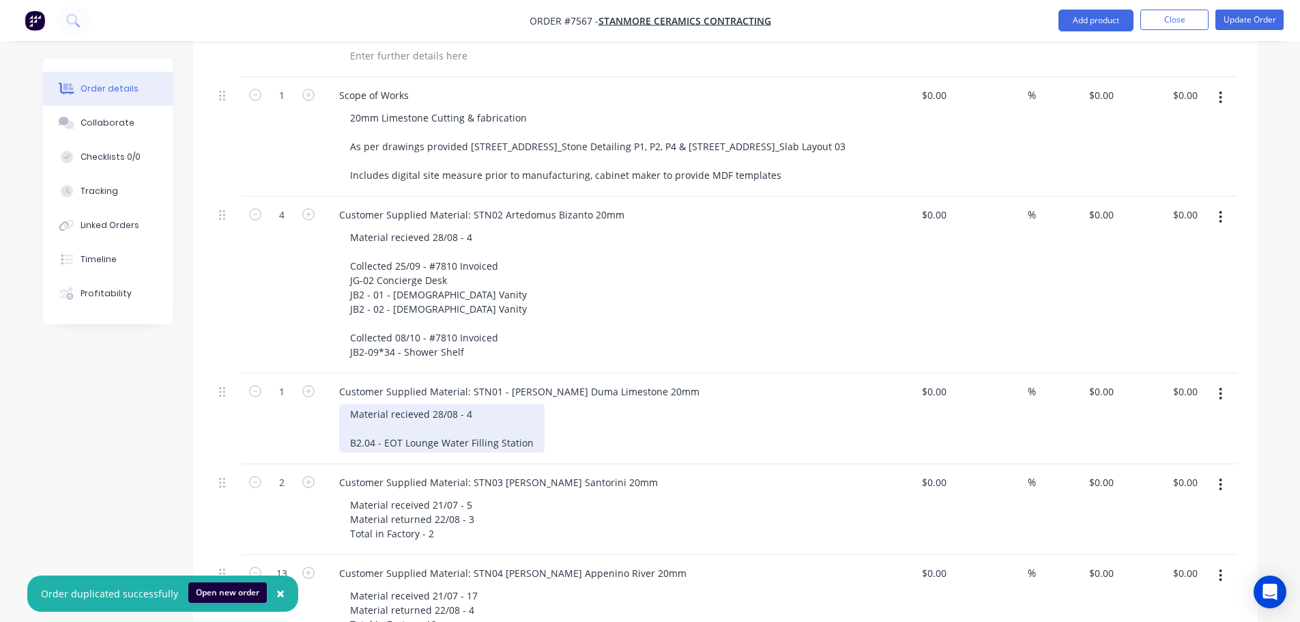
click at [484, 414] on div "Material recieved 28/08 - 4 B2.04 - EOT Lounge Water Filling Station" at bounding box center [441, 428] width 205 height 48
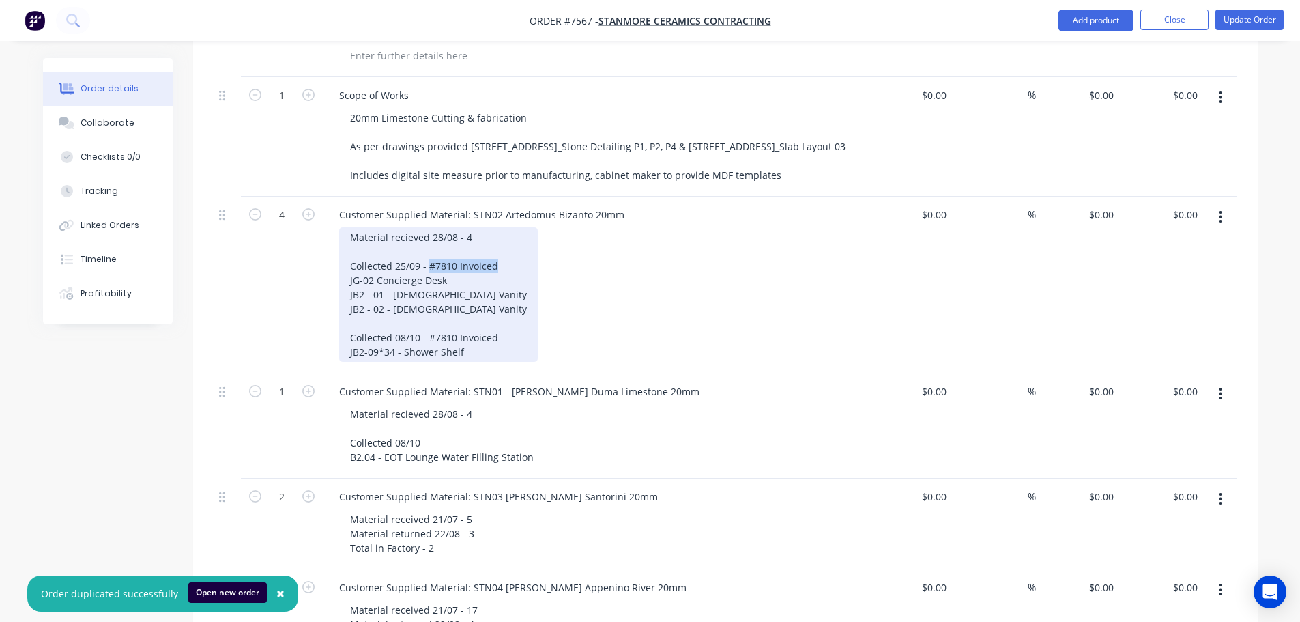
drag, startPoint x: 501, startPoint y: 250, endPoint x: 426, endPoint y: 250, distance: 75.1
click at [426, 250] on div "Material recieved 28/08 - 4 Collected 25/09 - #7810 Invoiced JG-02 Concierge De…" at bounding box center [438, 294] width 199 height 134
copy div "#7810 Invoiced"
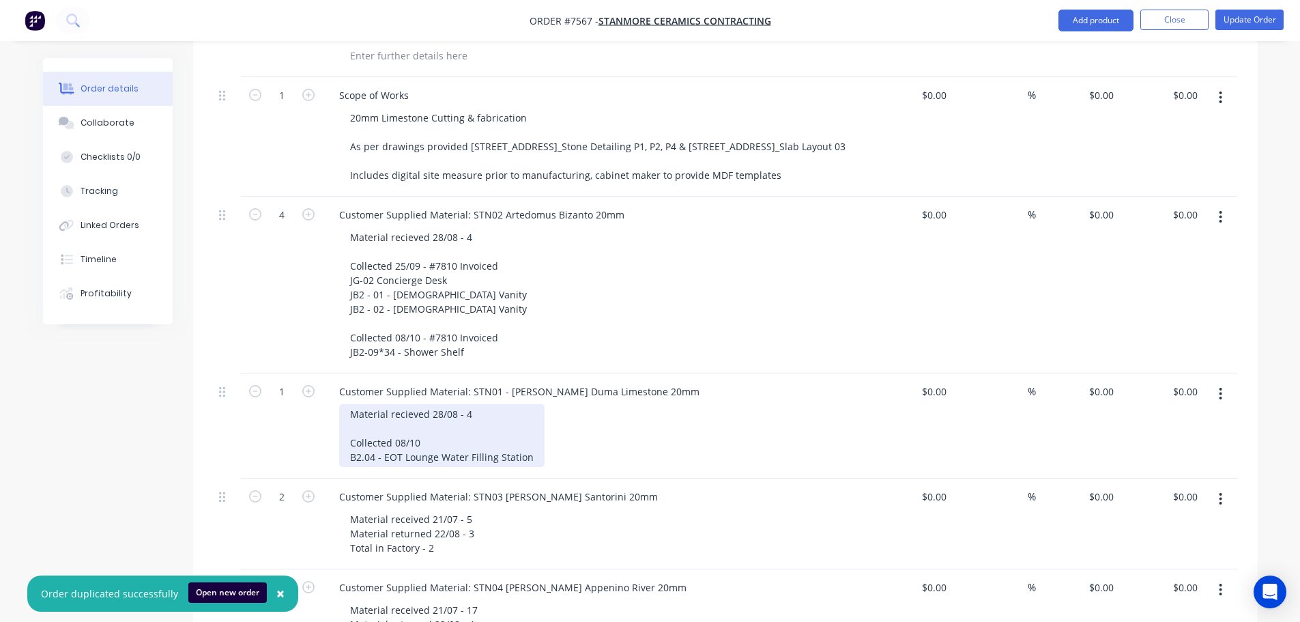
click at [442, 418] on div "Material recieved 28/08 - 4 Collected 08/10 B2.04 - EOT Lounge Water Filling St…" at bounding box center [441, 435] width 205 height 63
click at [420, 427] on div "Material recieved 28/08 - 4 Collected 08/10#7810 Invoiced B2.04 - EOT Lounge Wa…" at bounding box center [441, 435] width 205 height 63
drag, startPoint x: 520, startPoint y: 435, endPoint x: 311, endPoint y: 393, distance: 213.1
click at [311, 393] on div "1 Customer Supplied Material: STN01 - Signorino Duma Limestone 20mm Material re…" at bounding box center [726, 425] width 1024 height 105
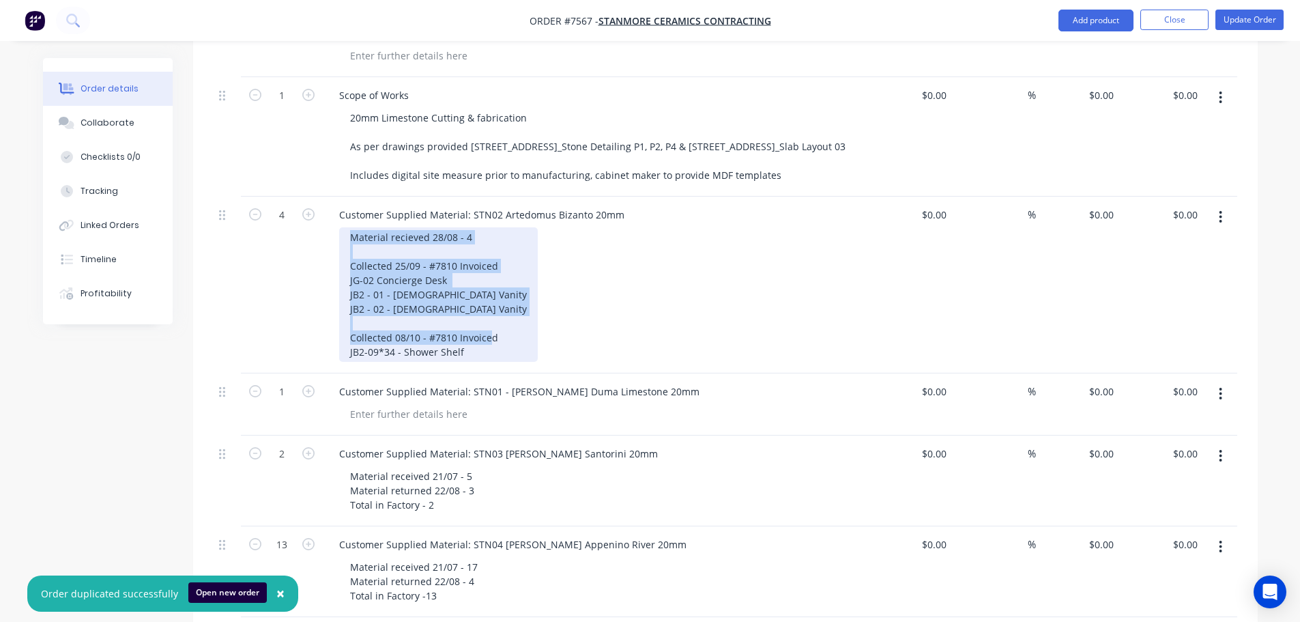
drag, startPoint x: 478, startPoint y: 331, endPoint x: 292, endPoint y: 213, distance: 220.0
click at [292, 213] on div "4 Customer Supplied Material: STN02 Artedomus Bizanto 20mm Material recieved 28…" at bounding box center [726, 285] width 1024 height 177
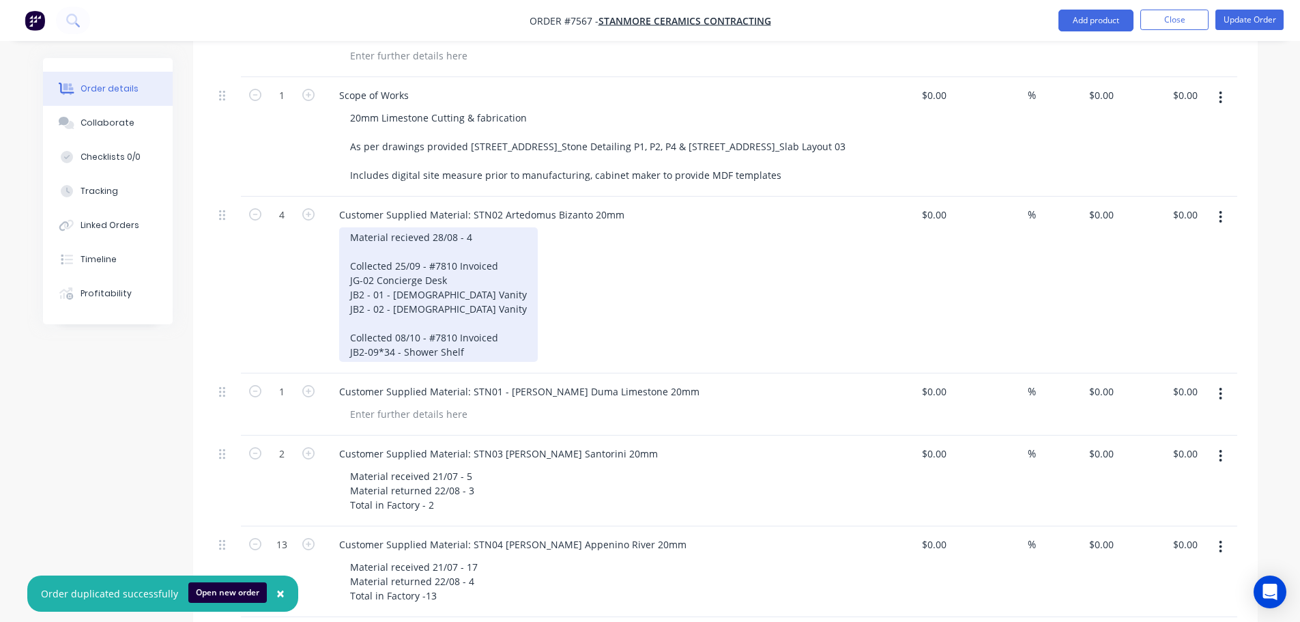
click at [454, 308] on div "Material recieved 28/08 - 4 Collected 25/09 - #7810 Invoiced JG-02 Concierge De…" at bounding box center [438, 294] width 199 height 134
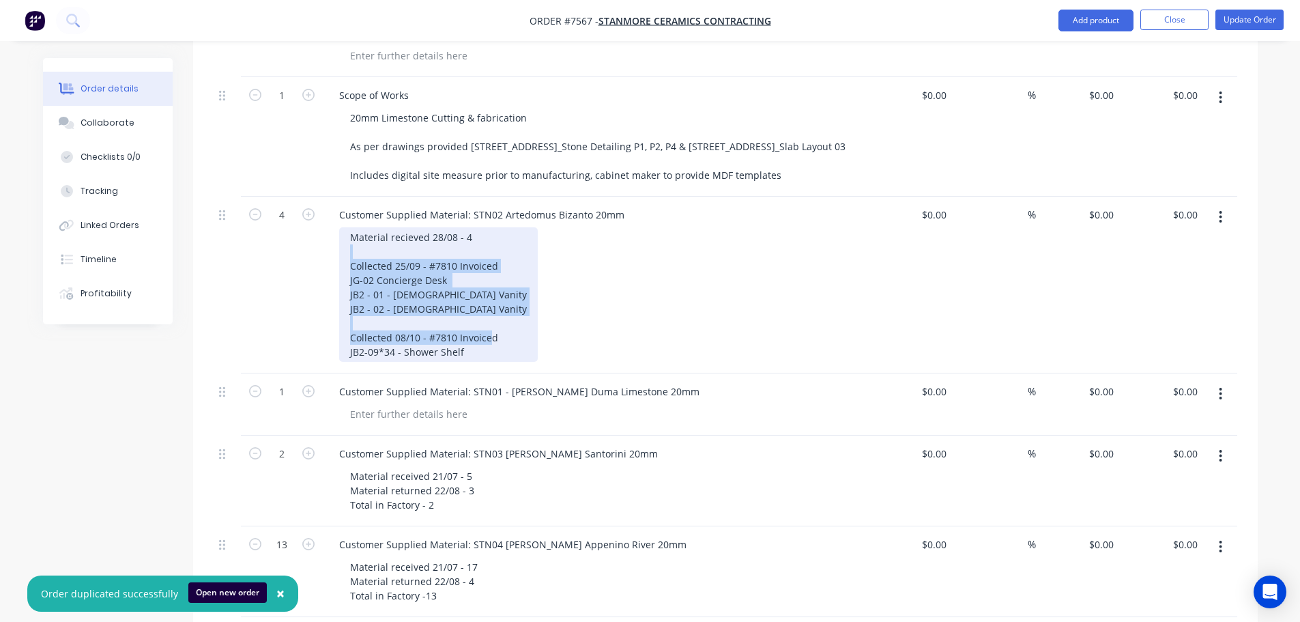
drag, startPoint x: 474, startPoint y: 330, endPoint x: 336, endPoint y: 233, distance: 168.4
click at [336, 233] on div "Customer Supplied Material: STN02 Artedomus Bizanto 20mm Material recieved 28/0…" at bounding box center [596, 285] width 546 height 177
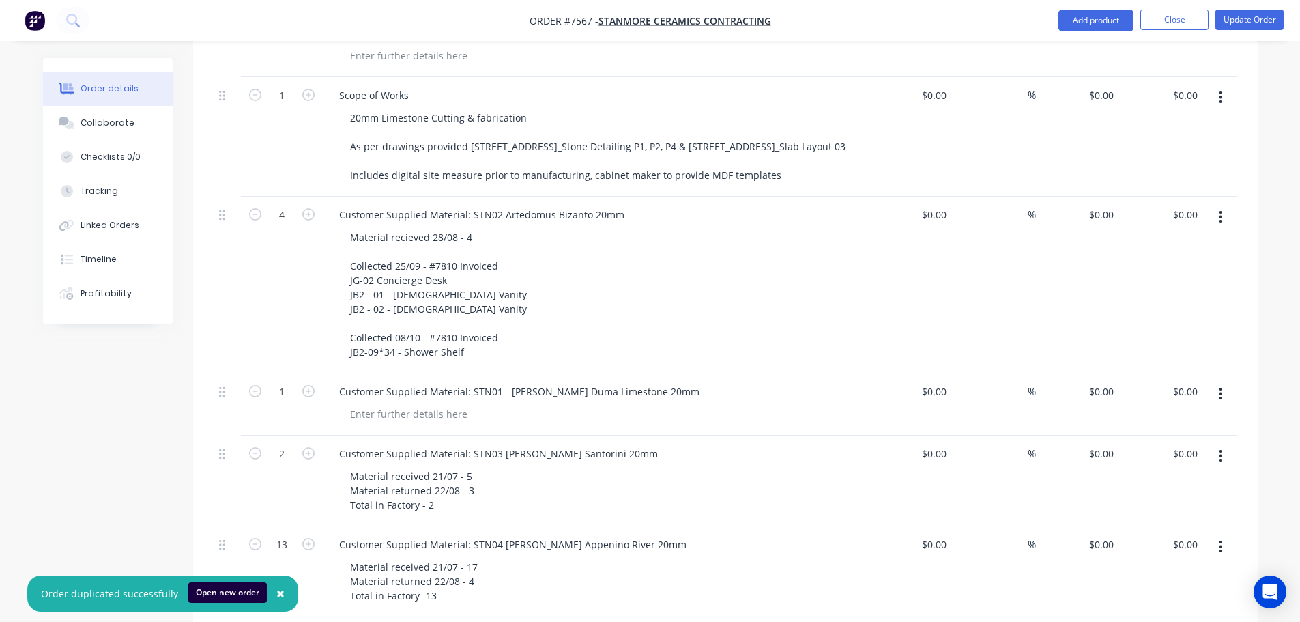
click at [637, 270] on div "Material recieved 28/08 - 4 Collected 25/09 - #7810 Invoiced JG-02 Concierge De…" at bounding box center [601, 294] width 524 height 134
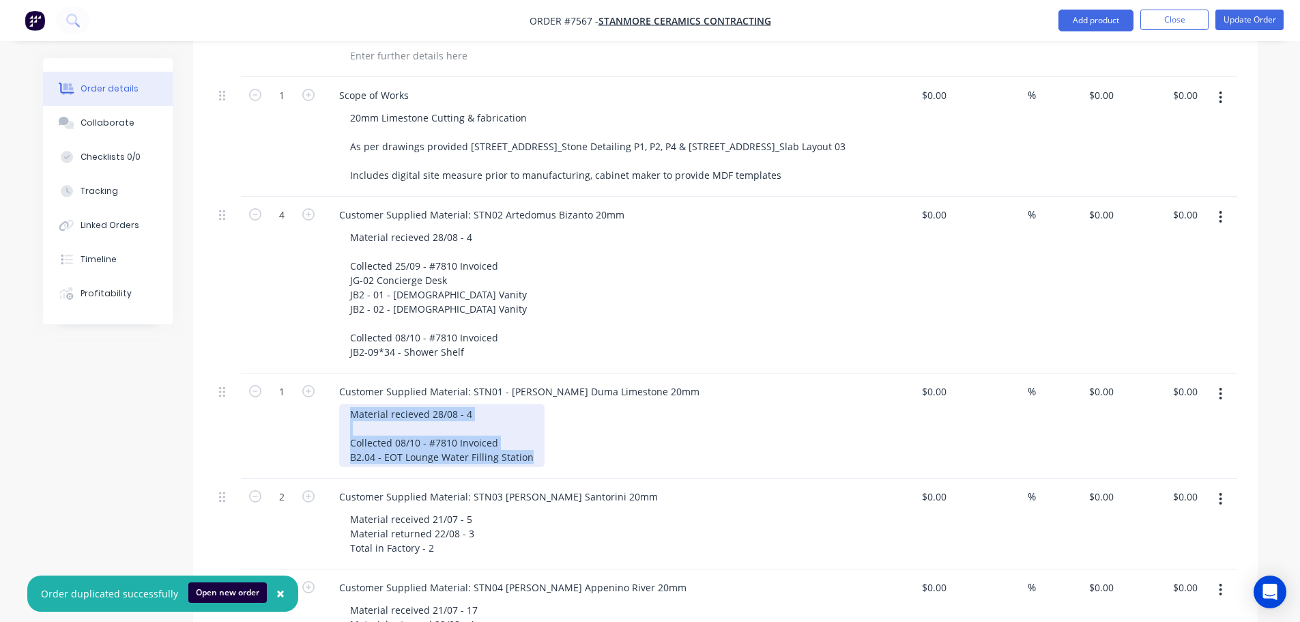
click at [496, 440] on div "Material recieved 28/08 - 4 Collected 08/10 - #7810 Invoiced B2.04 - EOT Lounge…" at bounding box center [441, 435] width 205 height 63
drag, startPoint x: 530, startPoint y: 440, endPoint x: 349, endPoint y: 415, distance: 182.5
click at [349, 415] on div "Material recieved 28/08 - 4 Collected 08/10 - #7810 Invoiced B2.04 - EOT Lounge…" at bounding box center [441, 435] width 205 height 63
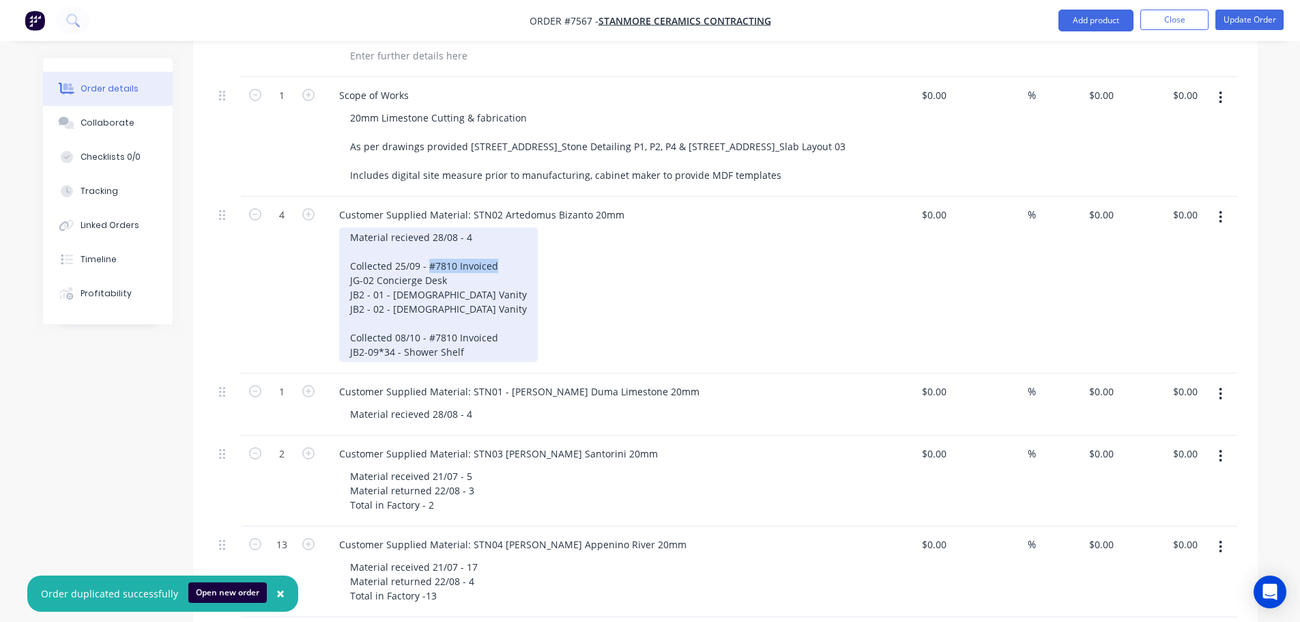
drag, startPoint x: 500, startPoint y: 248, endPoint x: 427, endPoint y: 249, distance: 73.7
click at [427, 249] on div "Material recieved 28/08 - 4 Collected 25/09 - #7810 Invoiced JG-02 Concierge De…" at bounding box center [438, 294] width 199 height 134
copy div "#7810 Invoiced"
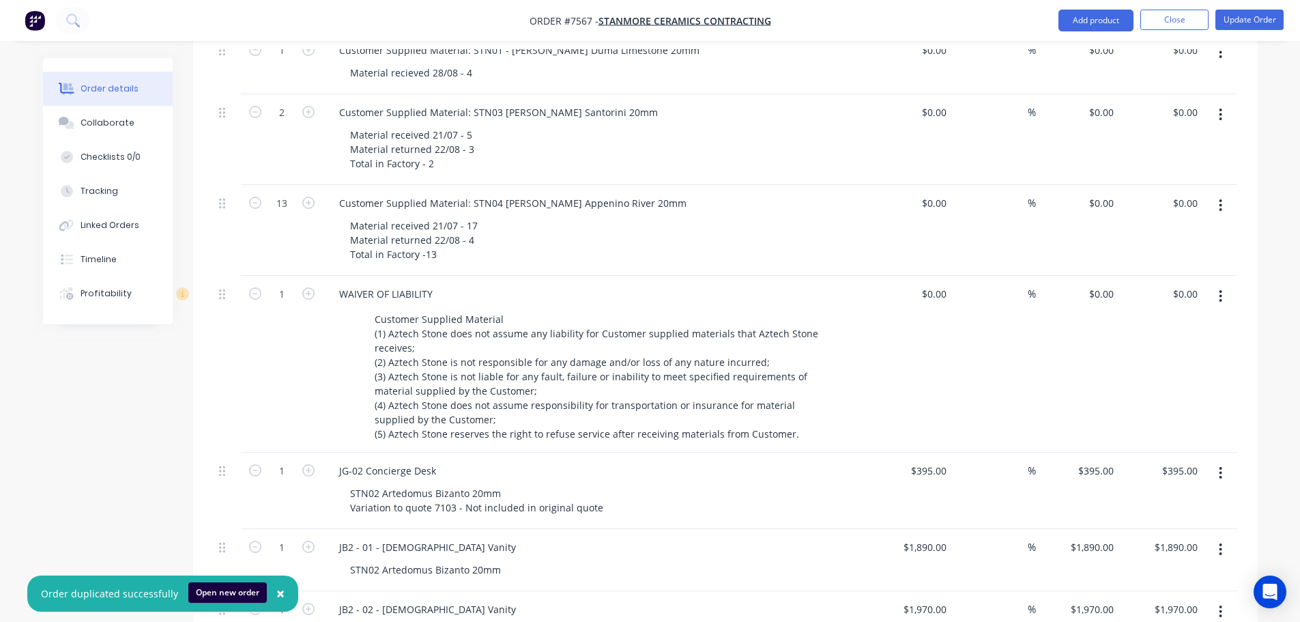
scroll to position [1028, 0]
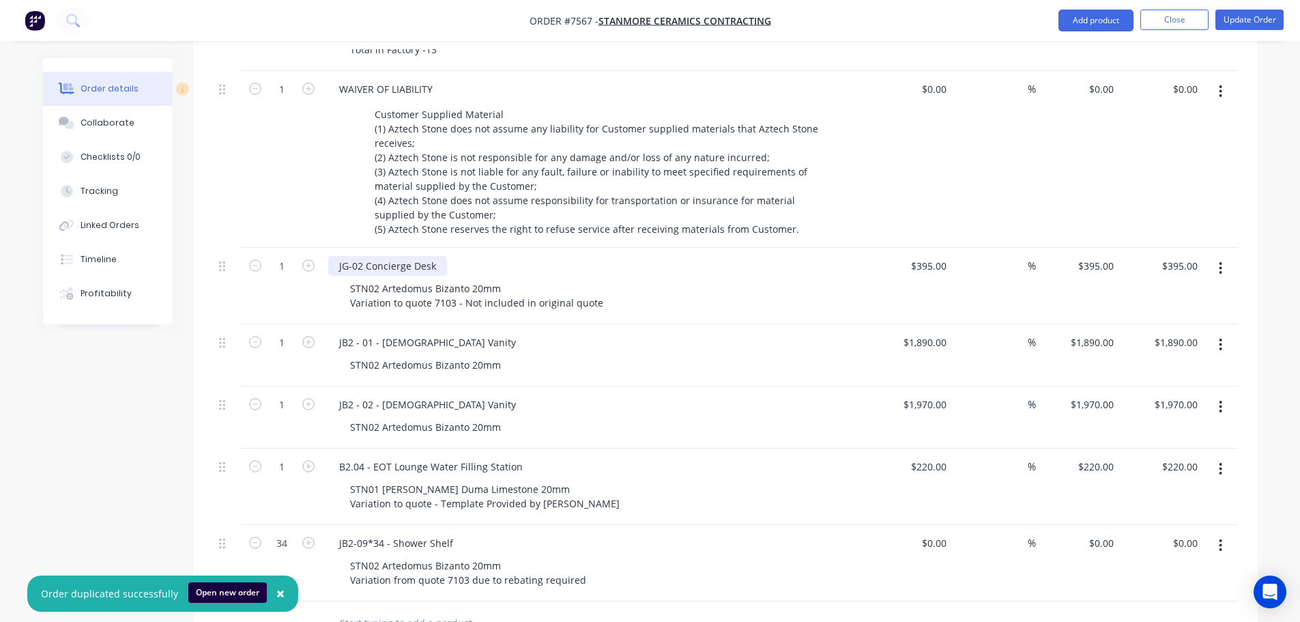
click at [439, 256] on div "JG-02 Concierge Desk" at bounding box center [387, 266] width 119 height 20
click at [440, 332] on div "JB2 - 01 - Male Vanity" at bounding box center [427, 342] width 199 height 20
click at [446, 394] on div "JB2 - 02 - Female Vanity" at bounding box center [427, 404] width 199 height 20
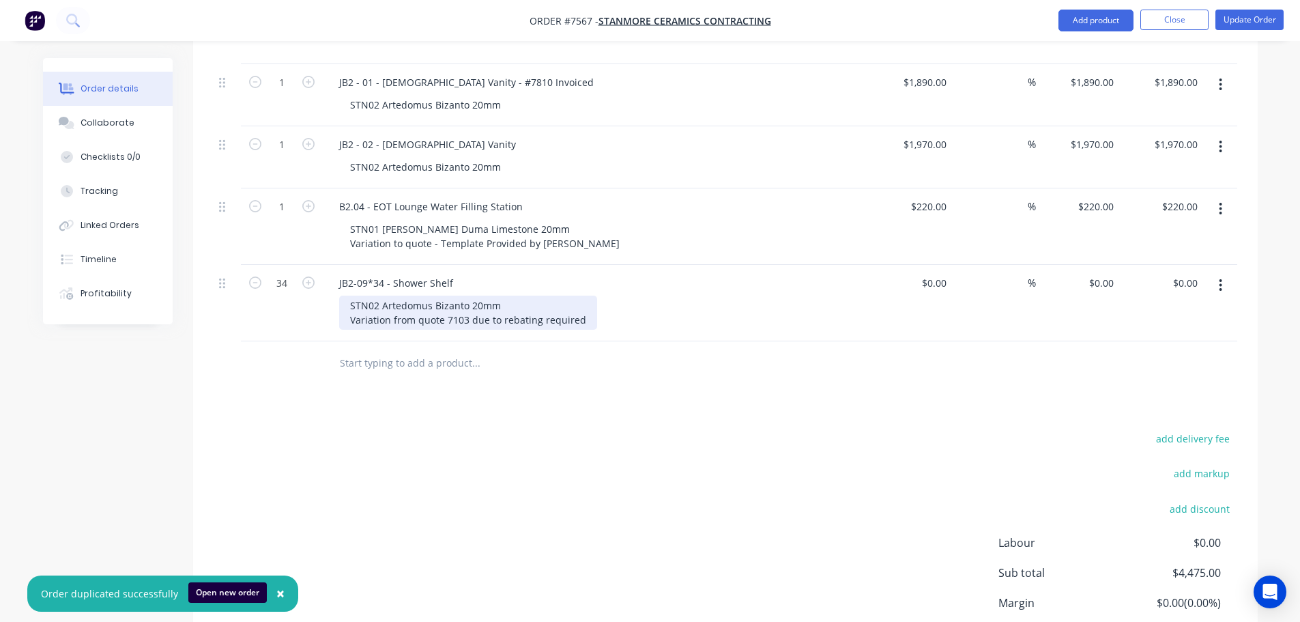
scroll to position [1176, 0]
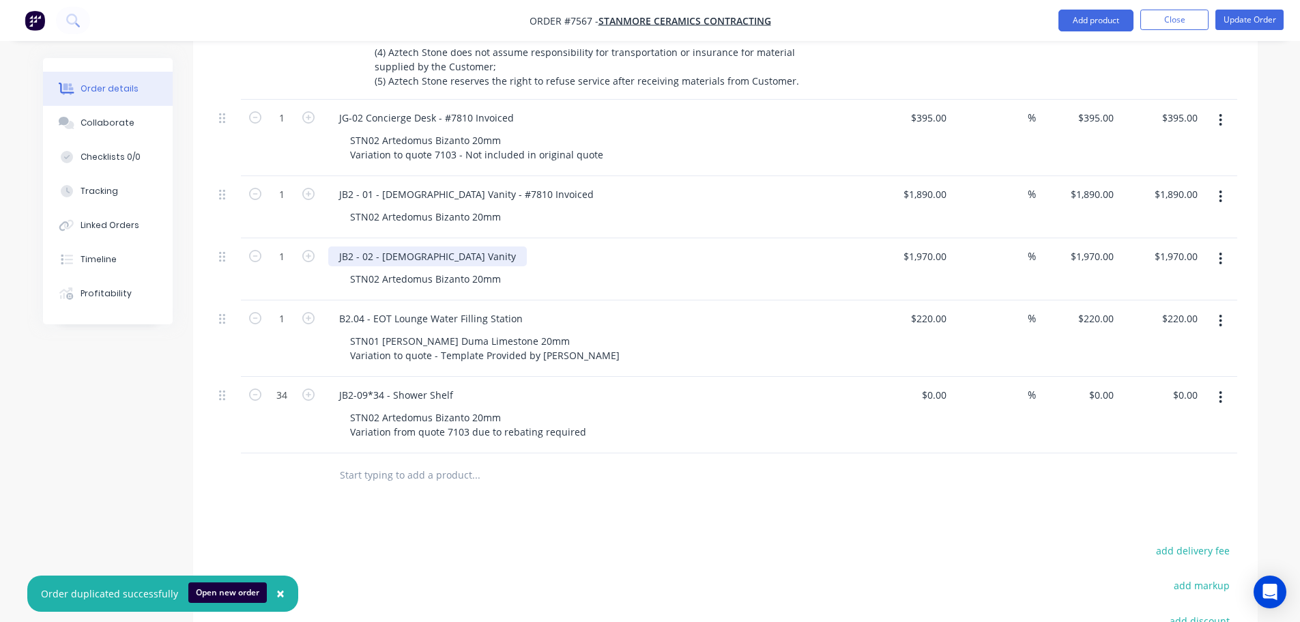
click at [444, 246] on div "JB2 - 02 - Female Vanity" at bounding box center [427, 256] width 199 height 20
click at [520, 308] on div "B2.04 - EOT Lounge Water Filling Station" at bounding box center [430, 318] width 205 height 20
click at [456, 385] on div "JB2-09*34 - Shower Shelf" at bounding box center [396, 395] width 136 height 20
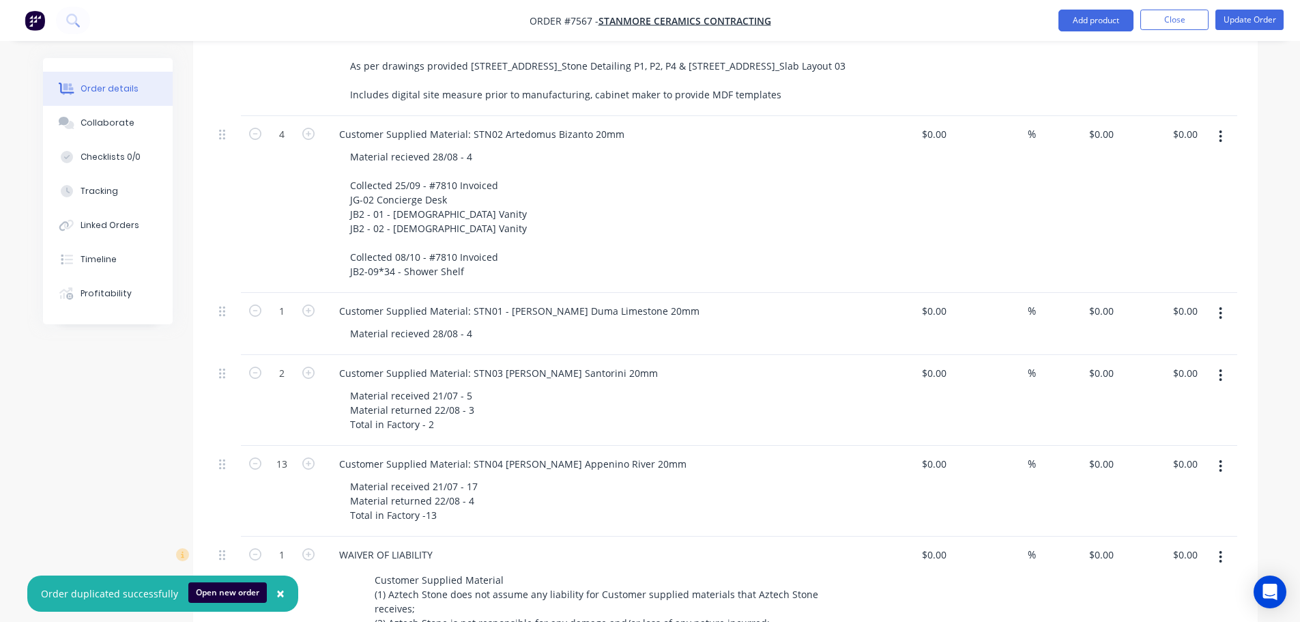
scroll to position [562, 0]
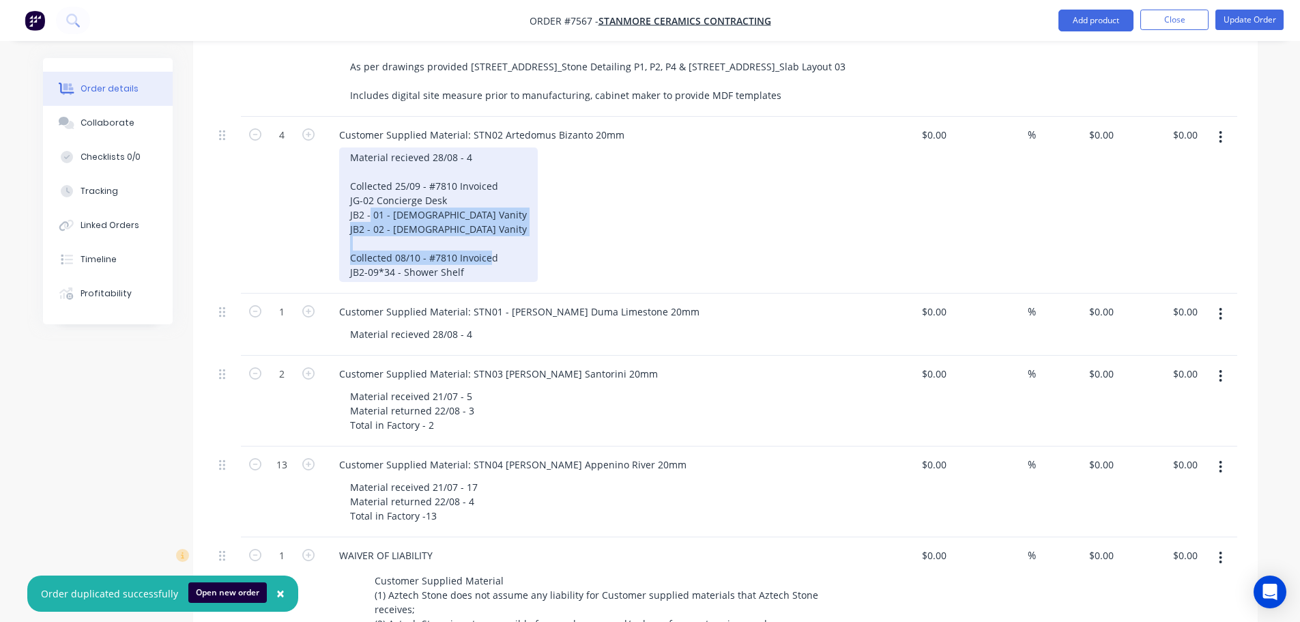
drag, startPoint x: 474, startPoint y: 257, endPoint x: 360, endPoint y: 163, distance: 147.4
click at [360, 163] on div "Material recieved 28/08 - 4 Collected 25/09 - #7810 Invoiced JG-02 Concierge De…" at bounding box center [438, 214] width 199 height 134
click at [371, 163] on div "Material recieved 28/08 - 4 Collected 25/09 - #7810 Invoiced JG-02 Concierge De…" at bounding box center [438, 214] width 199 height 134
drag, startPoint x: 476, startPoint y: 252, endPoint x: 347, endPoint y: 149, distance: 165.1
click at [347, 149] on div "Material recieved 28/08 - 4 Collected 25/09 - #7810 Invoiced JG-02 Concierge De…" at bounding box center [438, 214] width 199 height 134
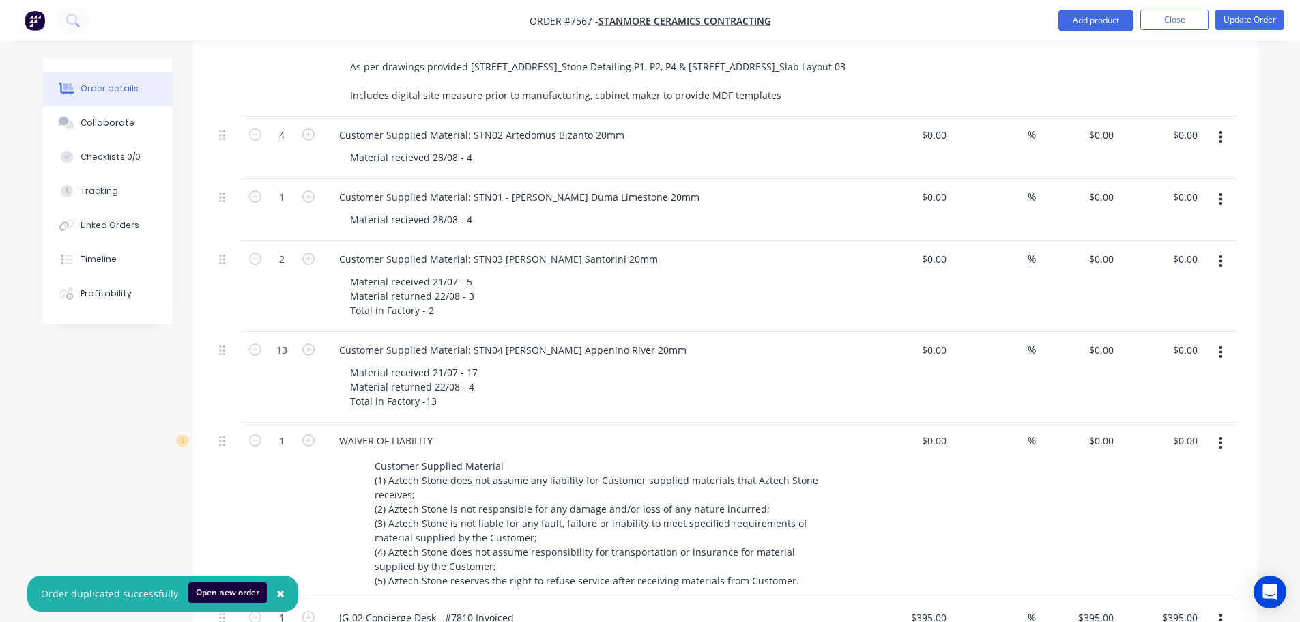
click at [78, 448] on div "Created by Stacey Created 18/07/25 Required 18/07/25 Assigned to Add team membe…" at bounding box center [650, 420] width 1215 height 1849
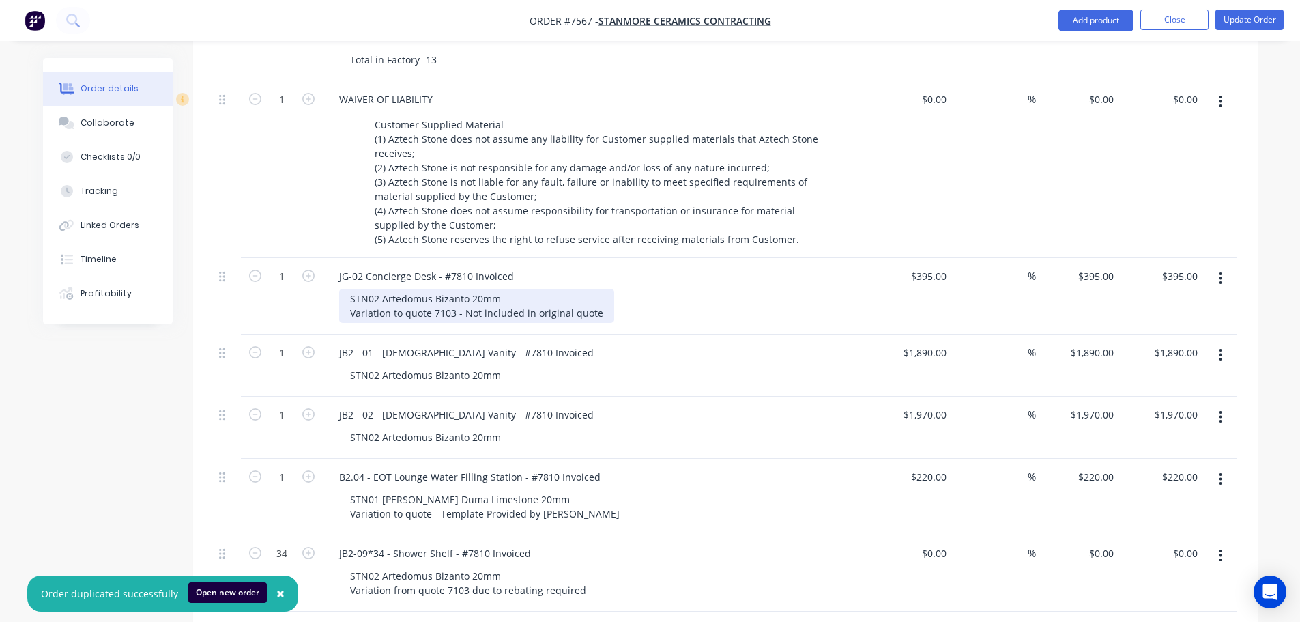
click at [595, 292] on div "STN02 Artedomus Bizanto 20mm Variation to quote 7103 - Not included in original…" at bounding box center [476, 306] width 275 height 34
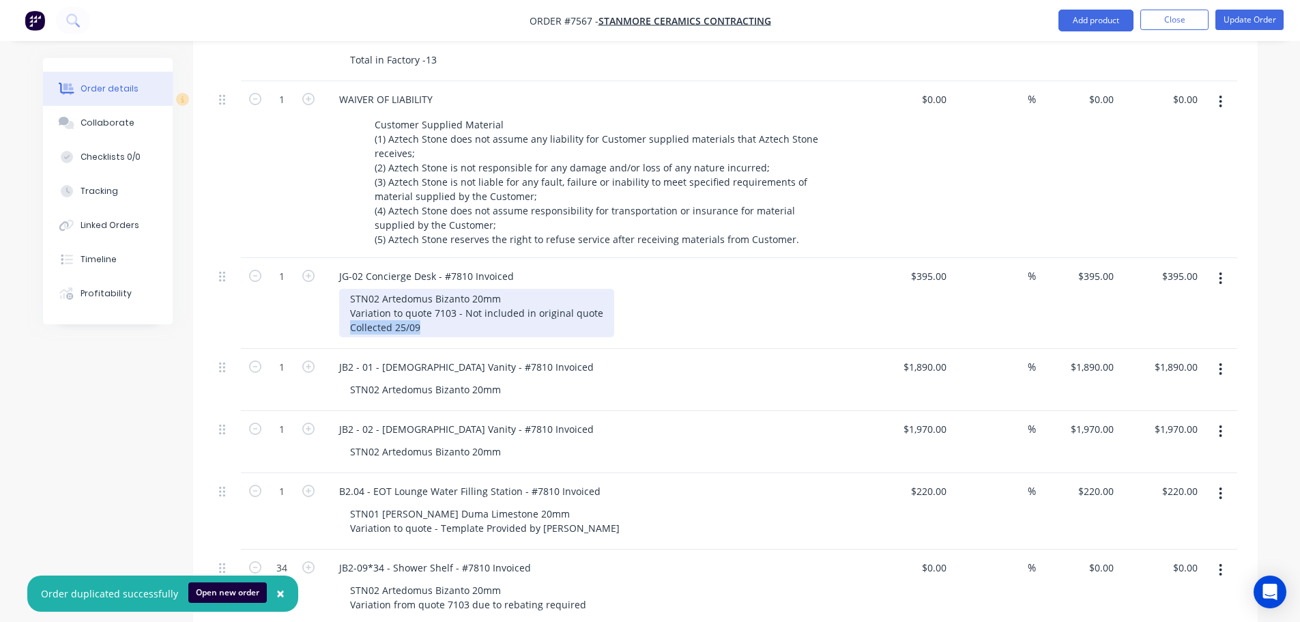
drag, startPoint x: 404, startPoint y: 307, endPoint x: 308, endPoint y: 310, distance: 96.3
click at [308, 310] on div "1 JG-02 Concierge Desk - #7810 Invoiced STN02 Artedomus Bizanto 20mm Variation …" at bounding box center [726, 303] width 1024 height 91
copy div "Collected 25/09"
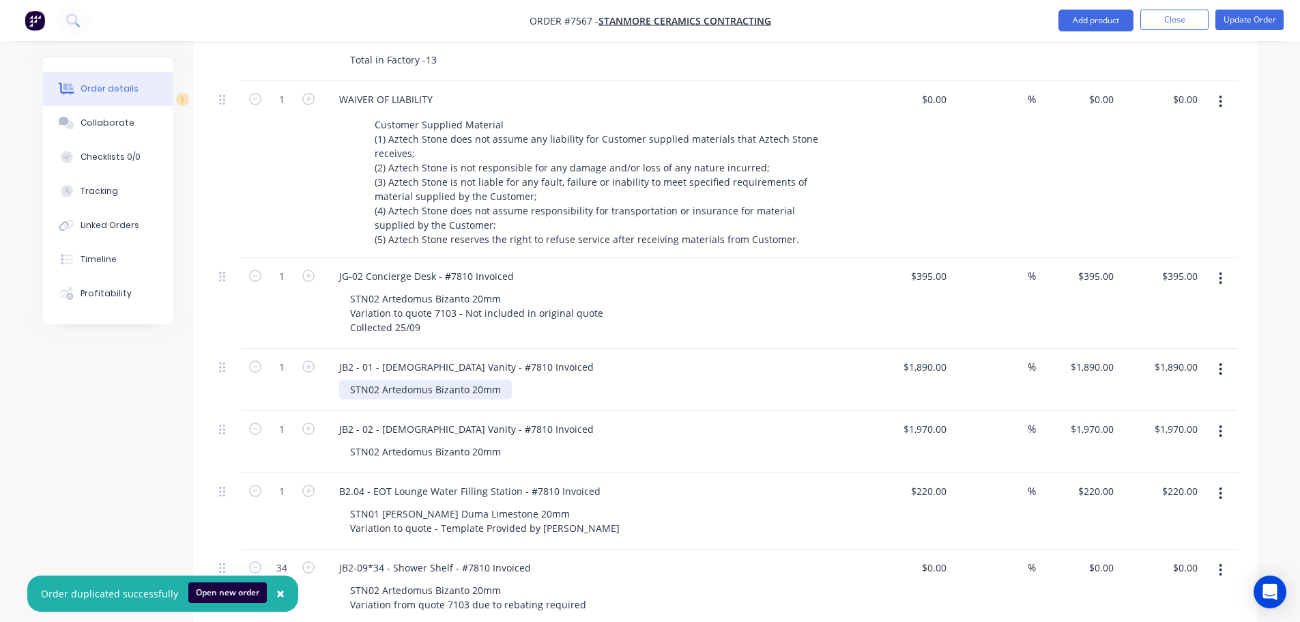
click at [504, 379] on div "STN02 Artedomus Bizanto 20mm" at bounding box center [425, 389] width 173 height 20
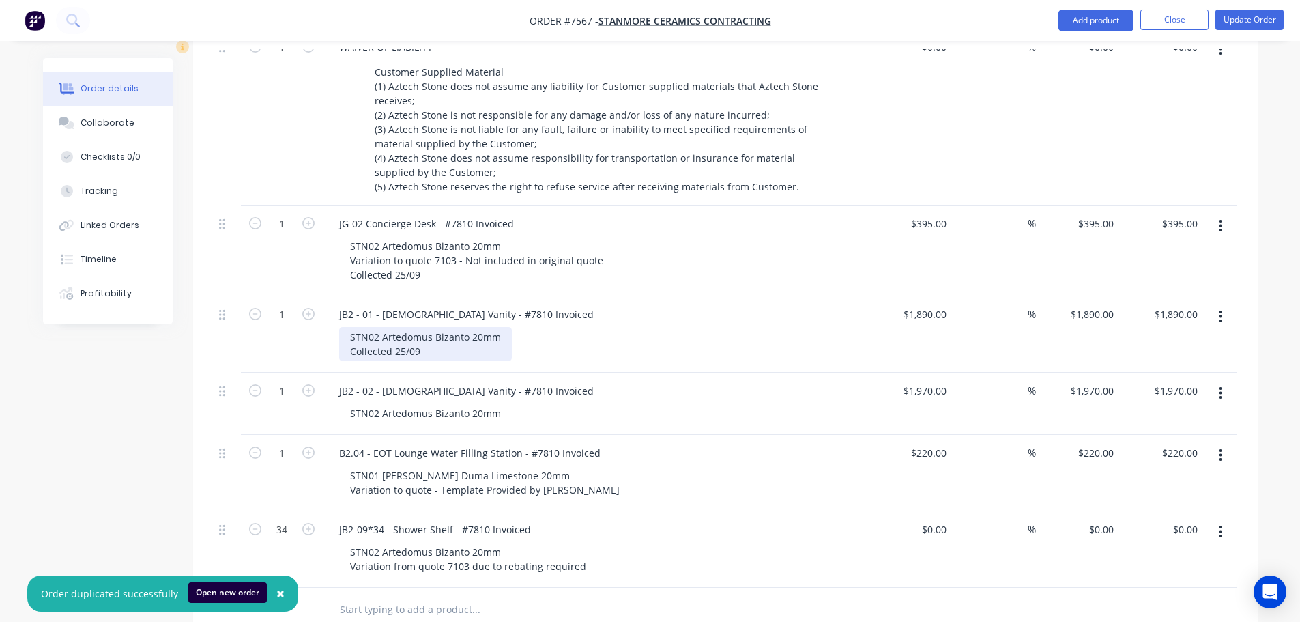
scroll to position [971, 0]
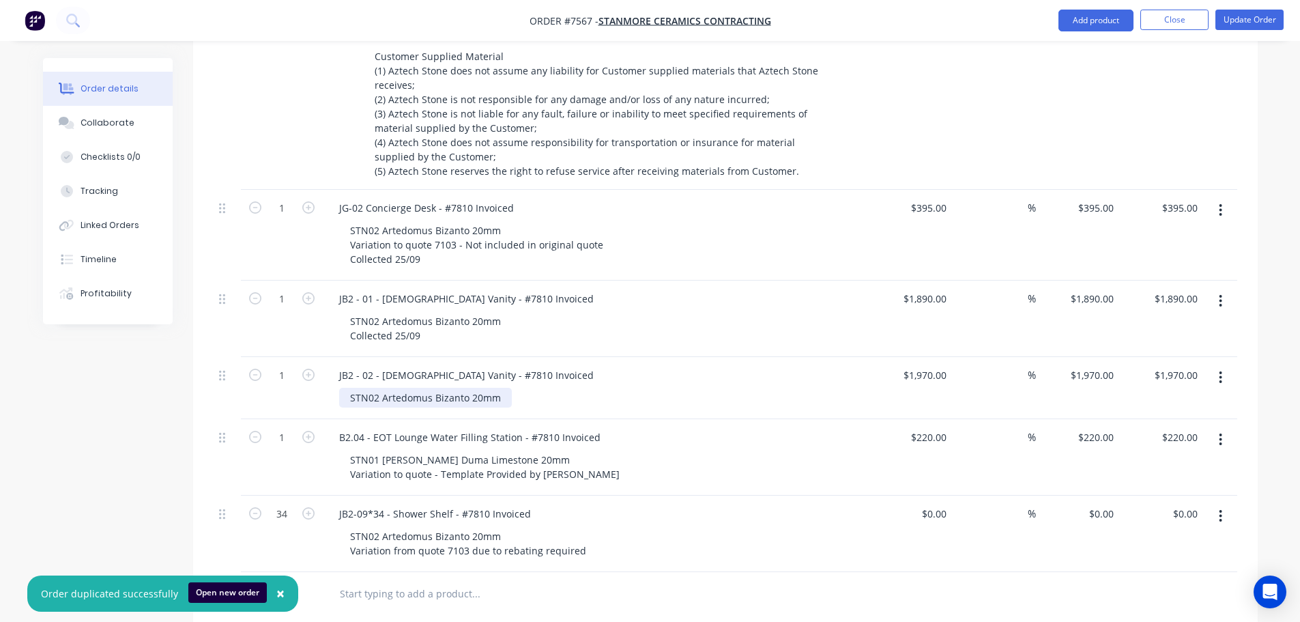
click at [500, 388] on div "STN02 Artedomus Bizanto 20mm" at bounding box center [425, 398] width 173 height 20
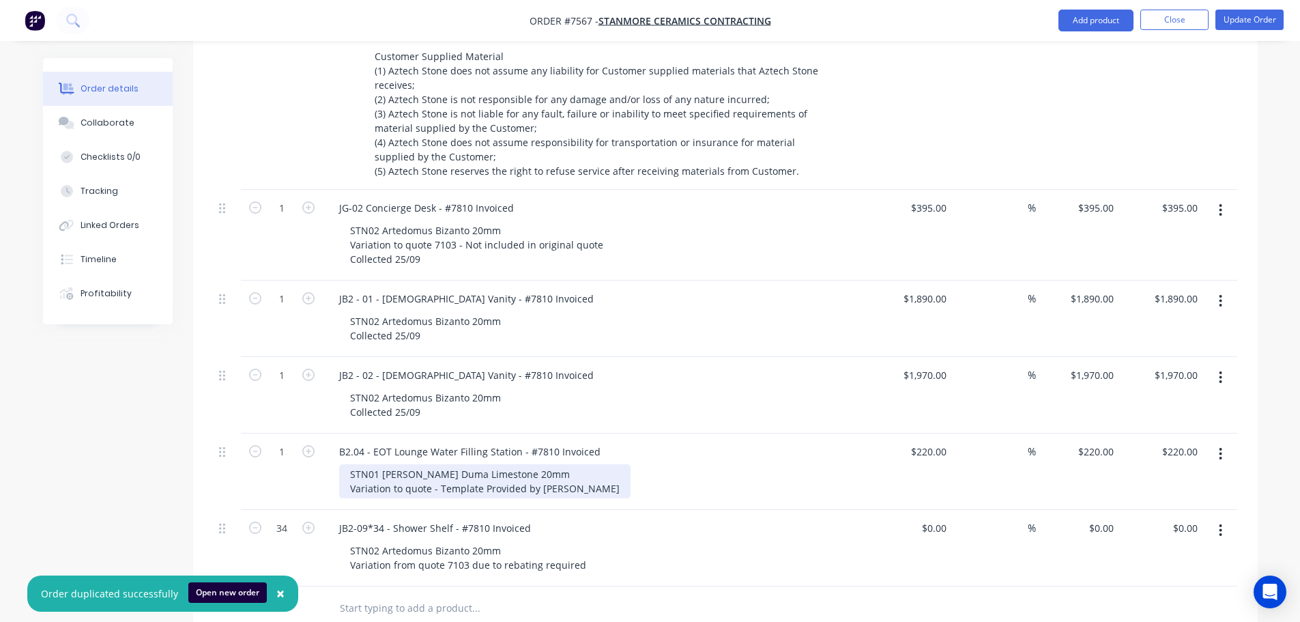
click at [584, 467] on div "STN01 Signorino Duma Limestone 20mm Variation to quote - Template Provided by S…" at bounding box center [484, 481] width 291 height 34
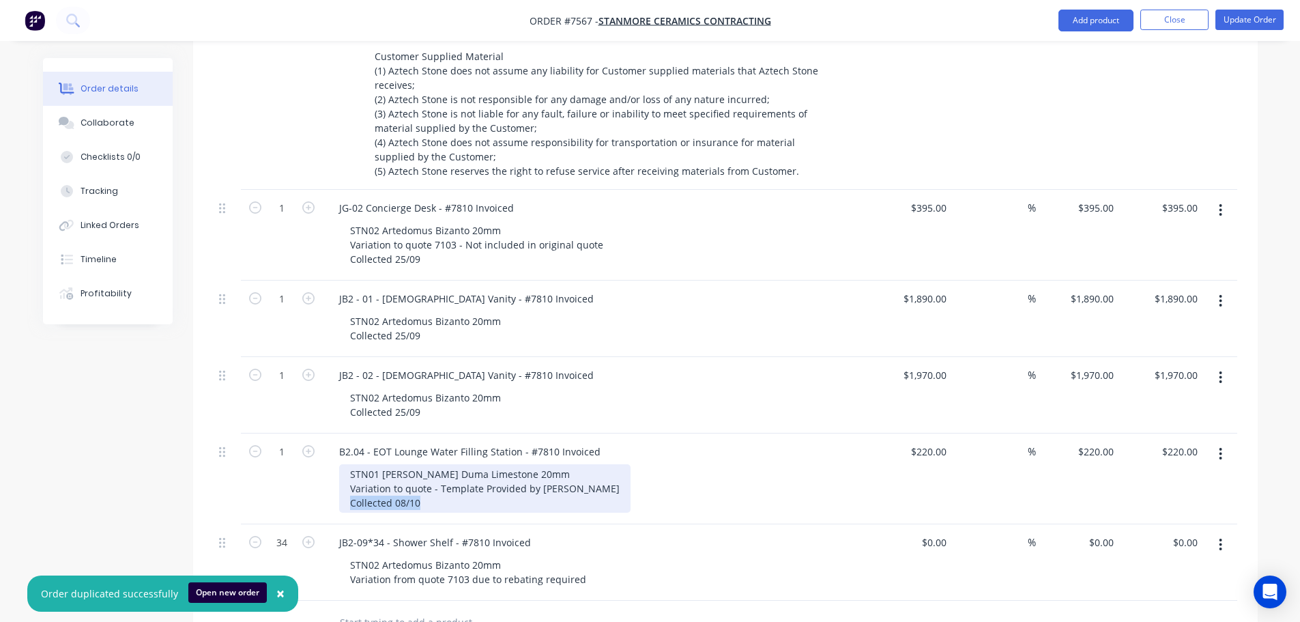
copy div "Collected 08/10"
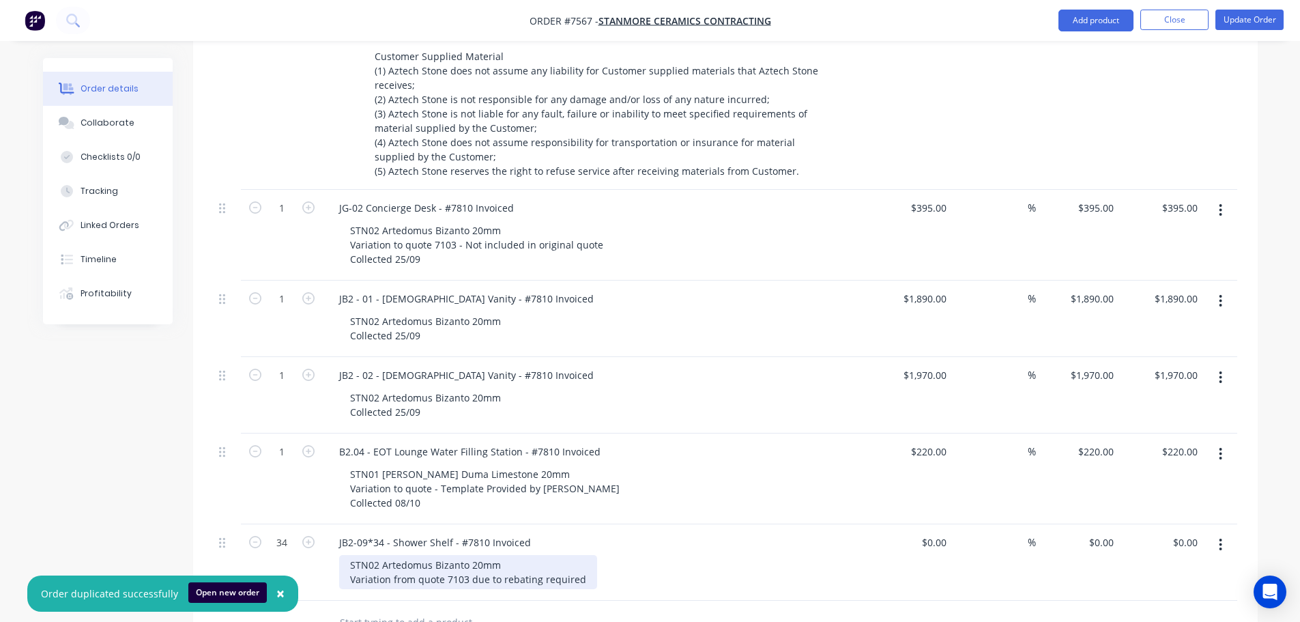
click at [588, 555] on div "STN02 Artedomus Bizanto 20mm Variation from quote 7103 due to rebating required" at bounding box center [468, 572] width 258 height 34
click at [811, 524] on div "JB2-09*34 - Shower Shelf - #7810 Invoiced STN02 Artedomus Bizanto 20mm Variatio…" at bounding box center [596, 569] width 546 height 91
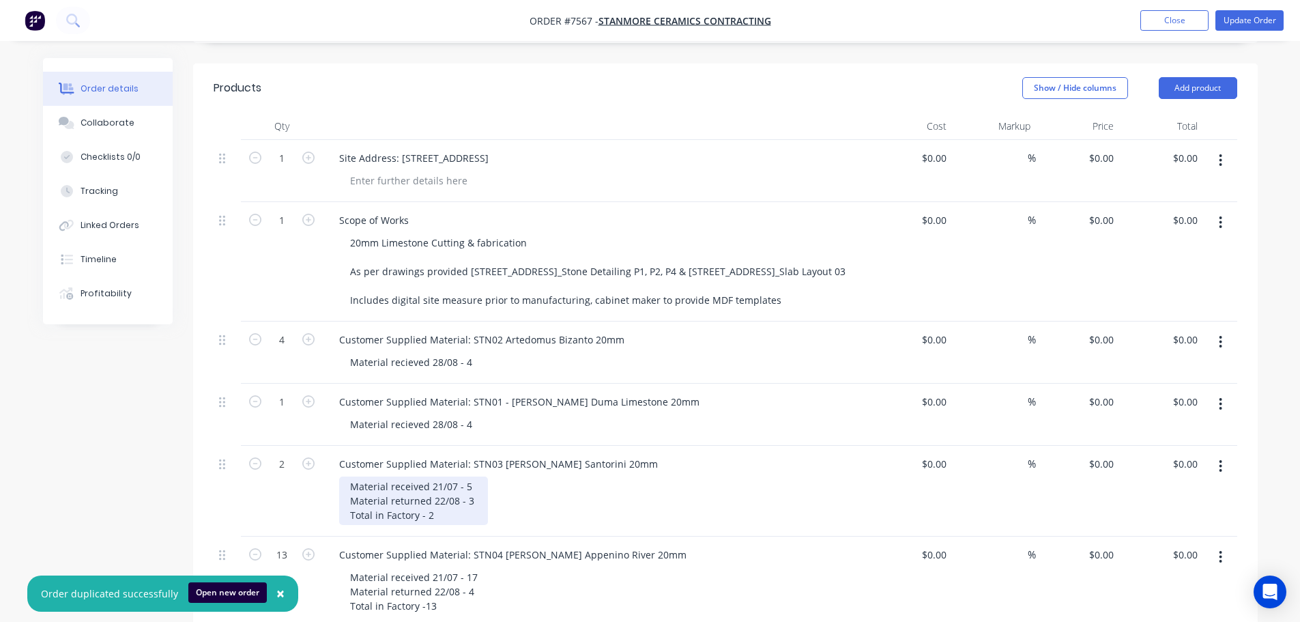
scroll to position [0, 0]
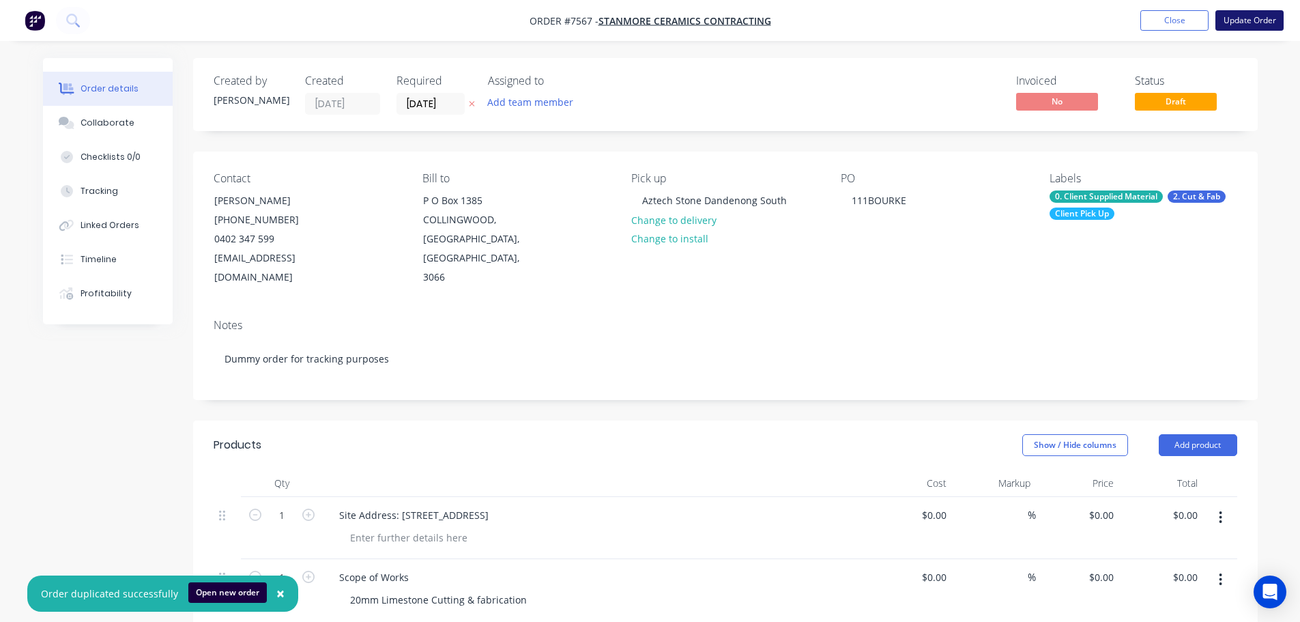
click at [1243, 29] on button "Update Order" at bounding box center [1249, 20] width 68 height 20
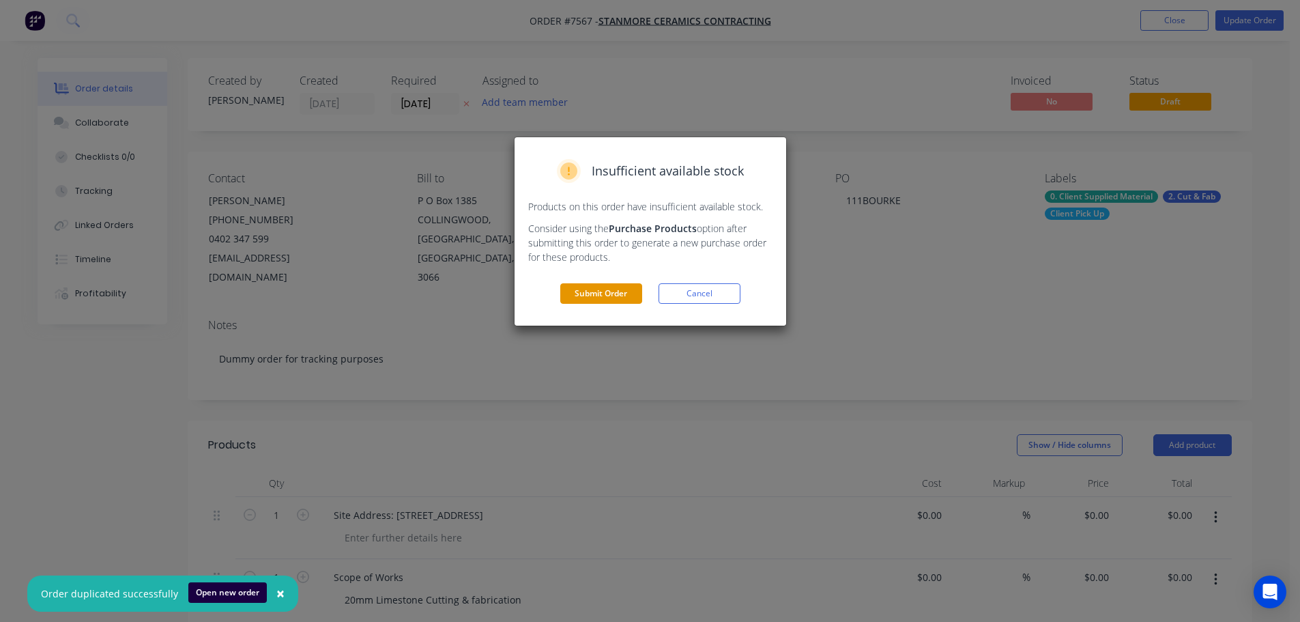
click at [619, 299] on button "Submit Order" at bounding box center [601, 293] width 82 height 20
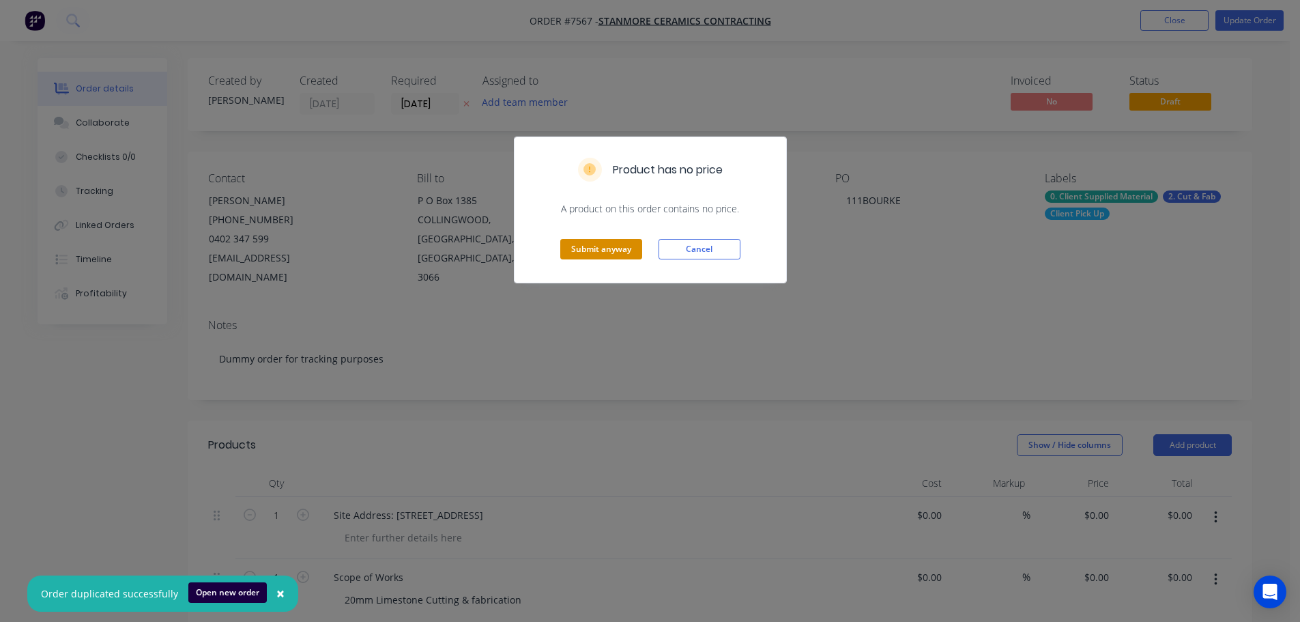
click at [621, 248] on button "Submit anyway" at bounding box center [601, 249] width 82 height 20
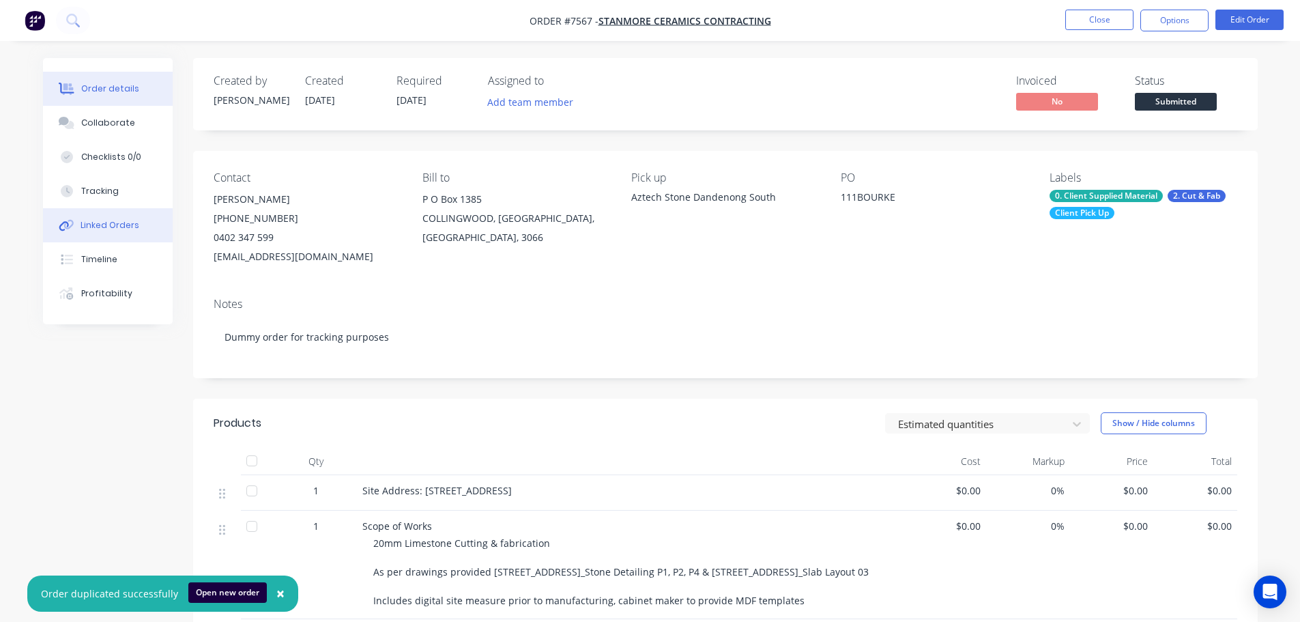
click at [125, 231] on button "Linked Orders" at bounding box center [108, 225] width 130 height 34
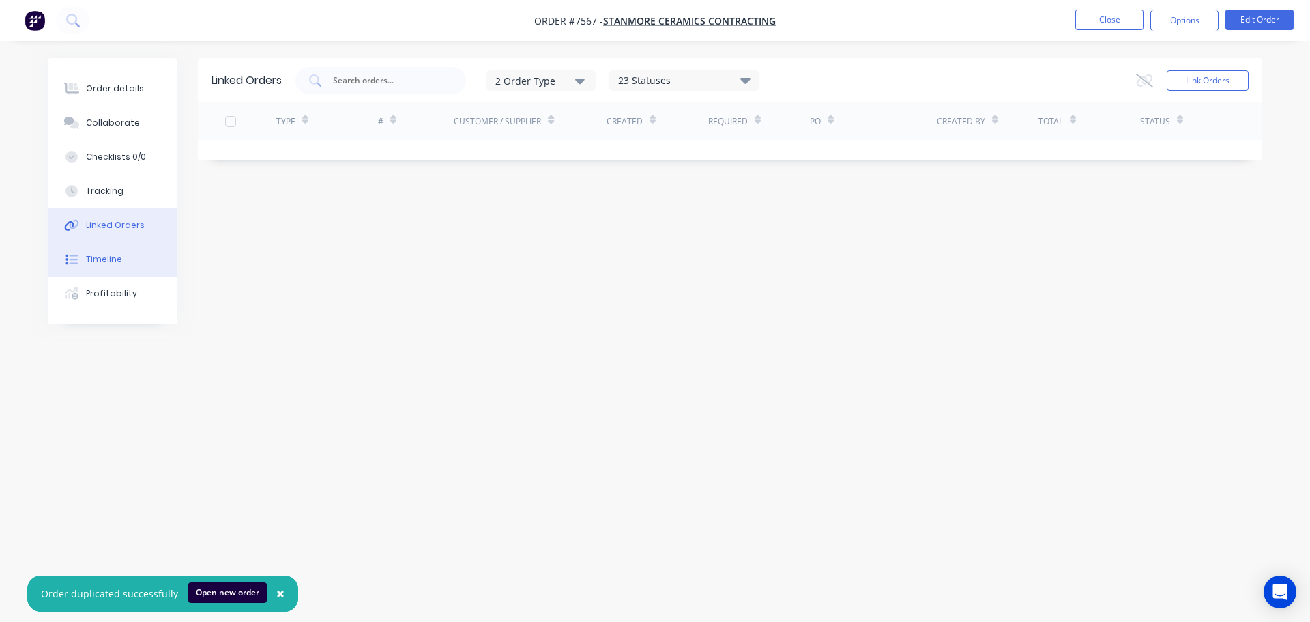
click at [113, 263] on div "Timeline" at bounding box center [104, 259] width 36 height 12
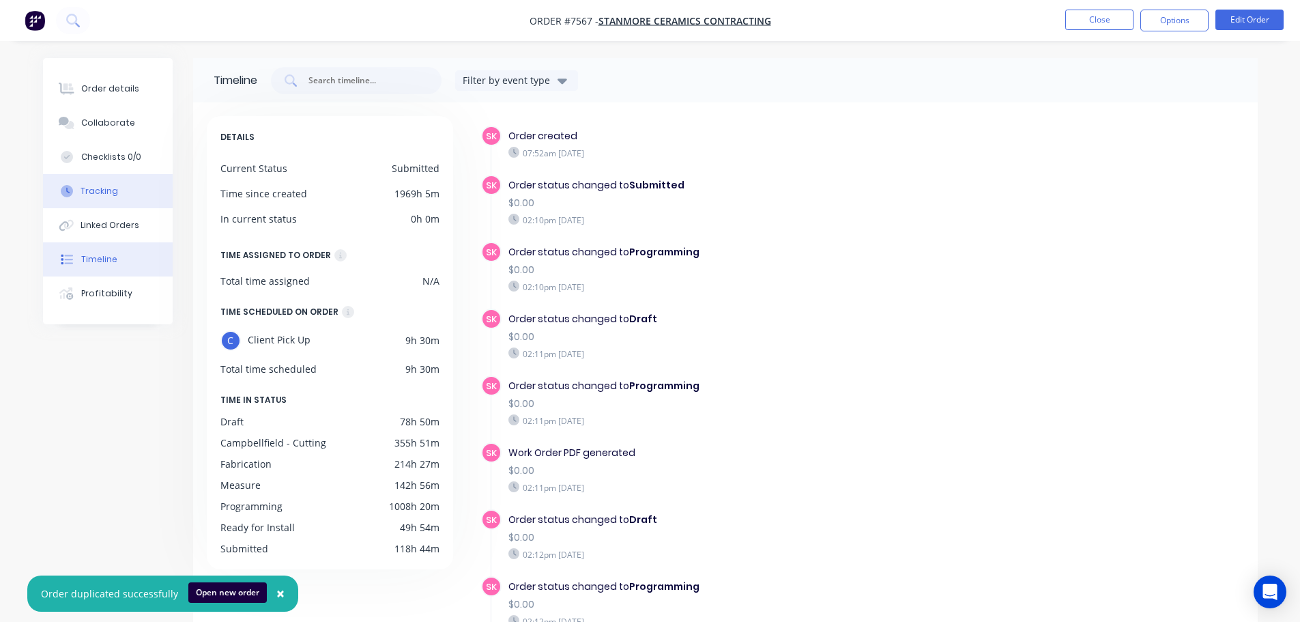
click at [131, 188] on button "Tracking" at bounding box center [108, 191] width 130 height 34
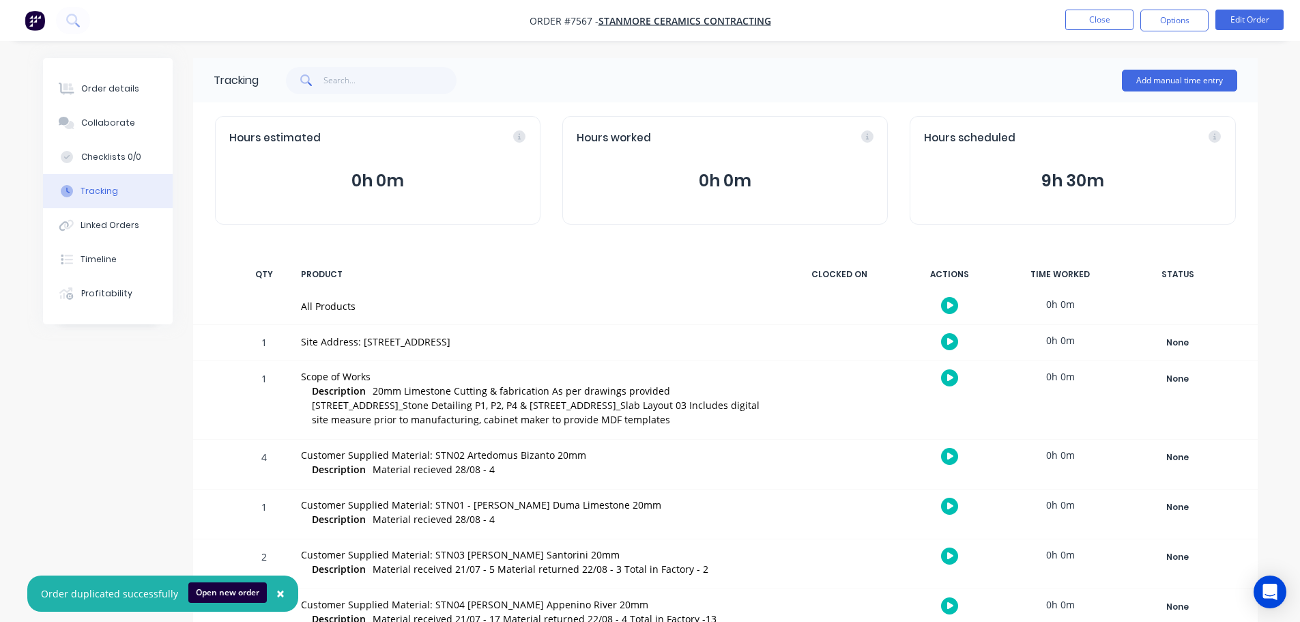
scroll to position [444, 0]
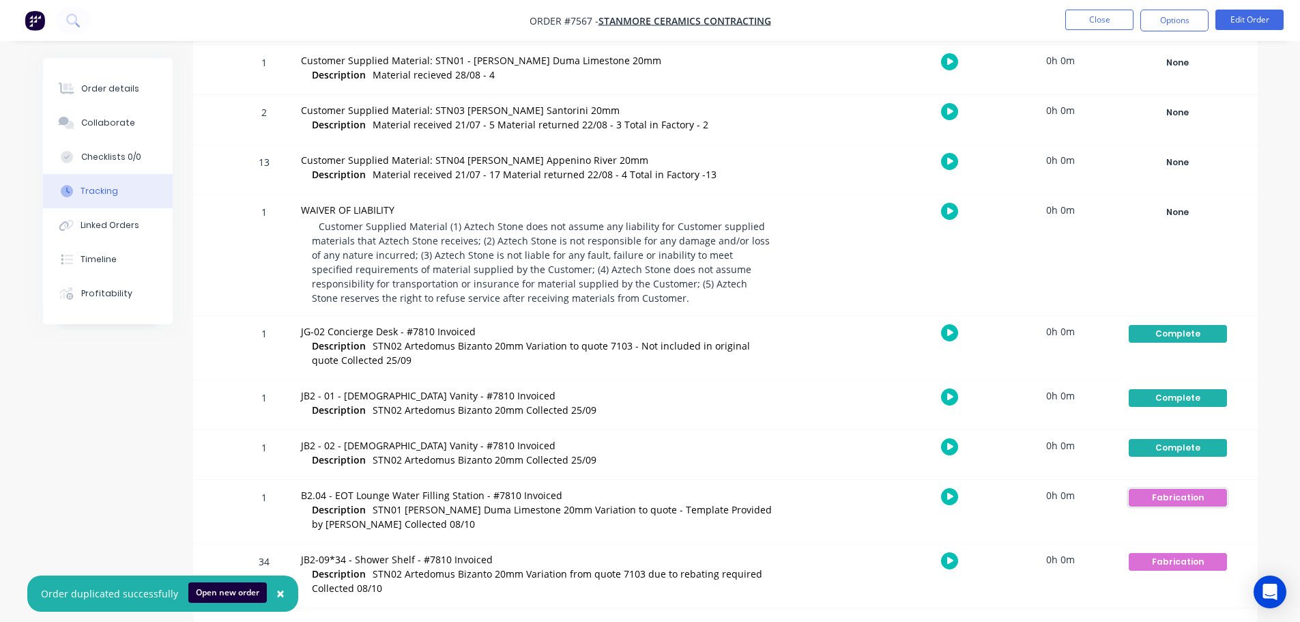
click at [1150, 502] on div "Fabrication" at bounding box center [1178, 498] width 98 height 18
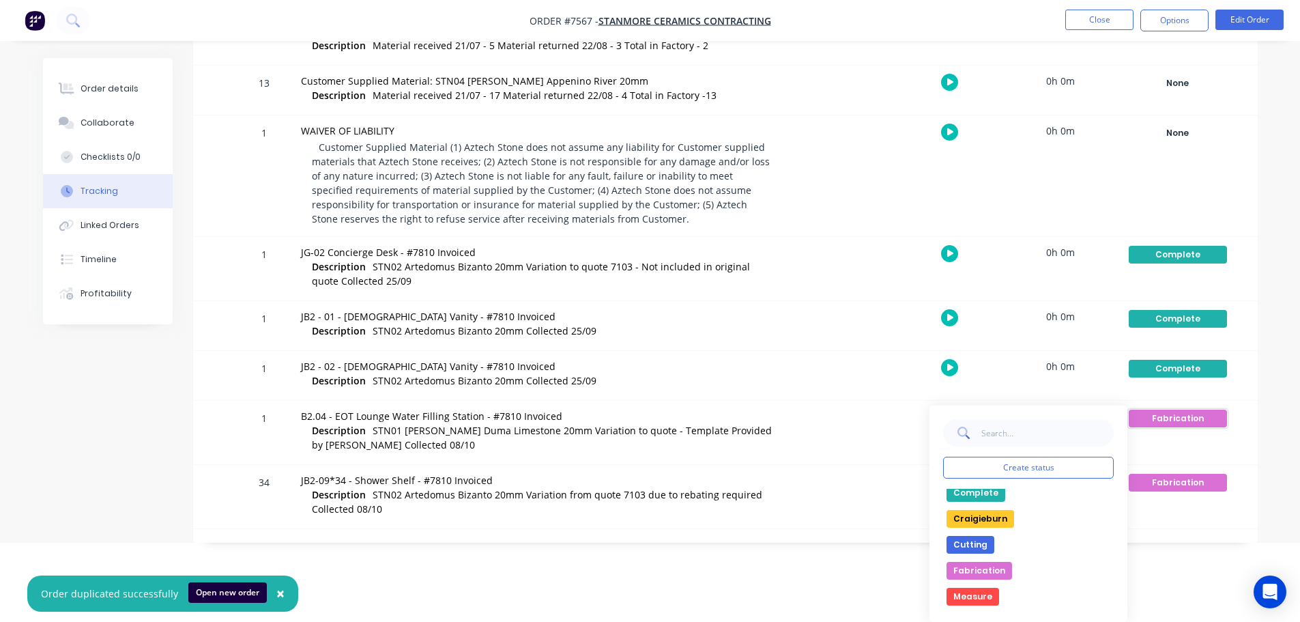
scroll to position [0, 0]
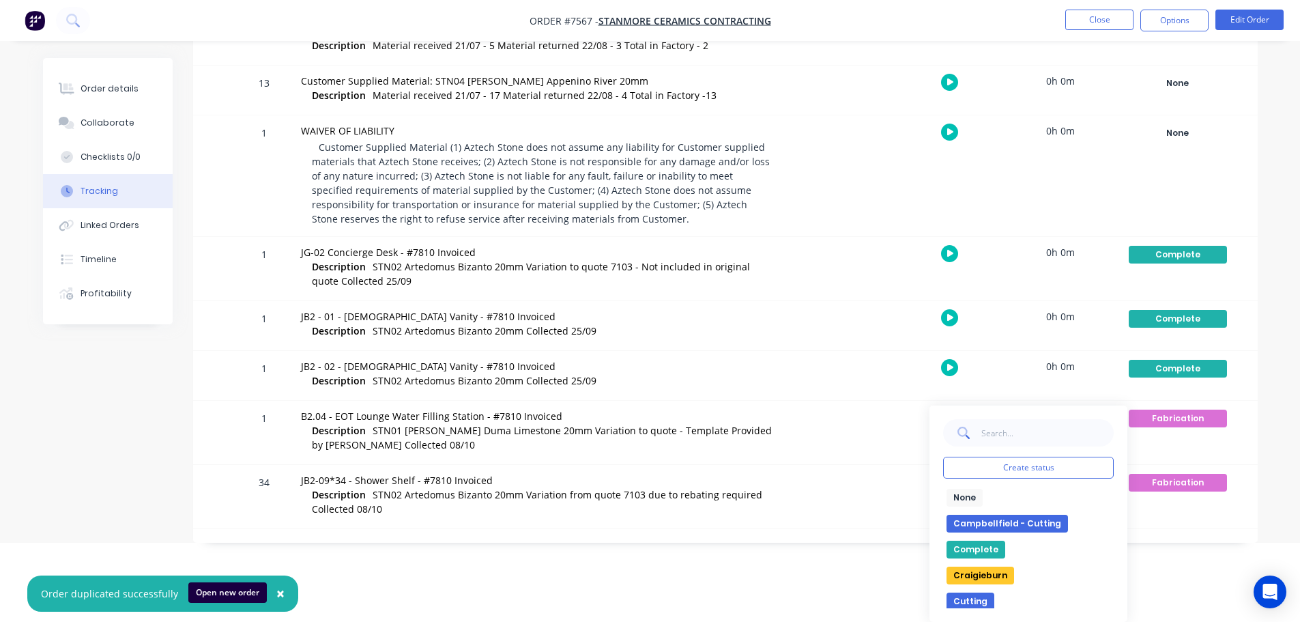
click at [979, 549] on button "Complete" at bounding box center [976, 550] width 59 height 18
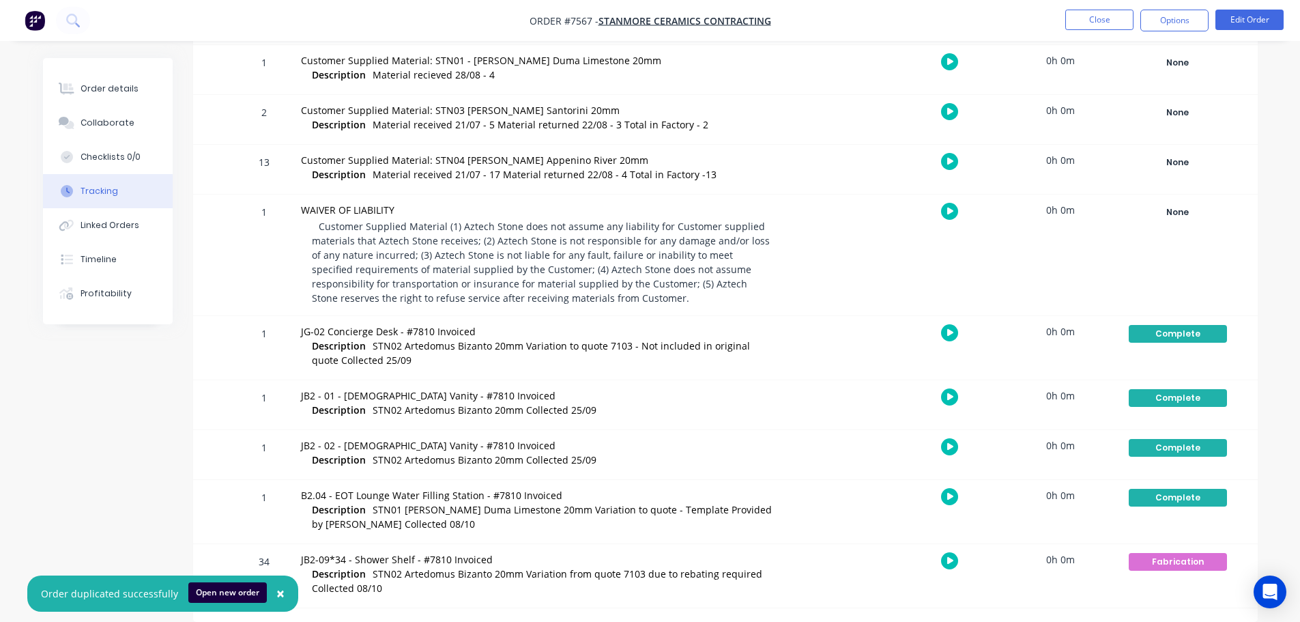
scroll to position [444, 0]
click at [1181, 564] on div "Fabrication" at bounding box center [1178, 562] width 98 height 18
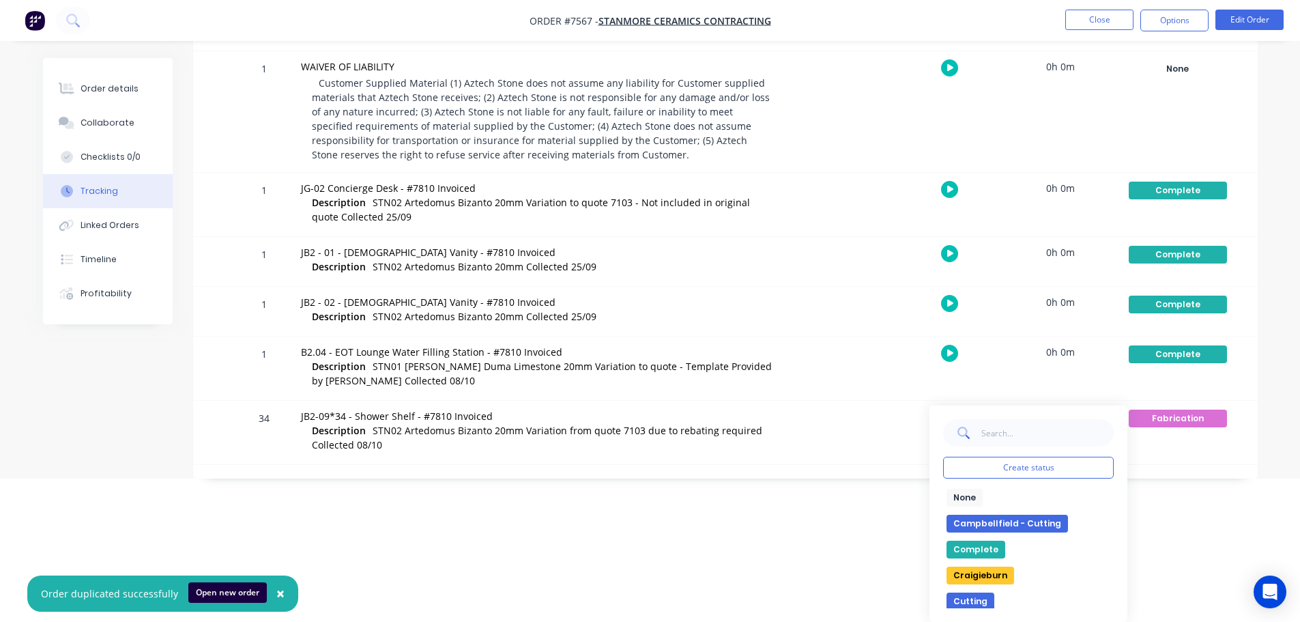
click at [980, 549] on button "Complete" at bounding box center [976, 550] width 59 height 18
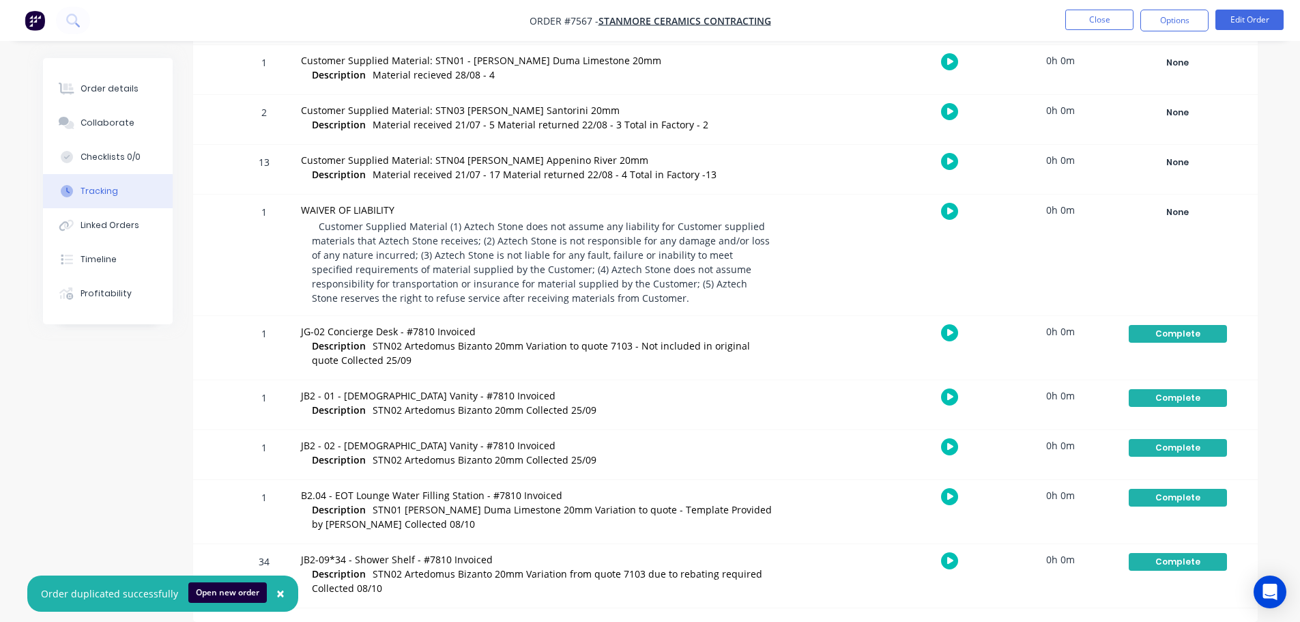
scroll to position [35, 0]
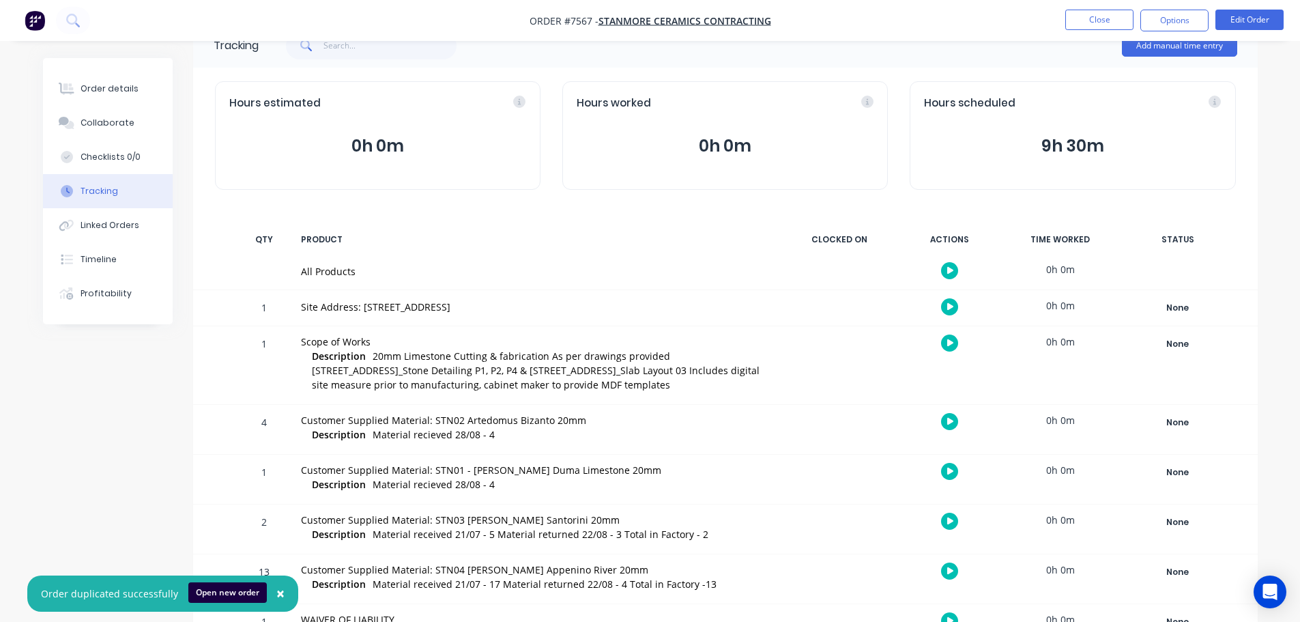
click at [1114, 30] on li "Close" at bounding box center [1099, 21] width 68 height 22
click at [1118, 27] on button "Close" at bounding box center [1099, 20] width 68 height 20
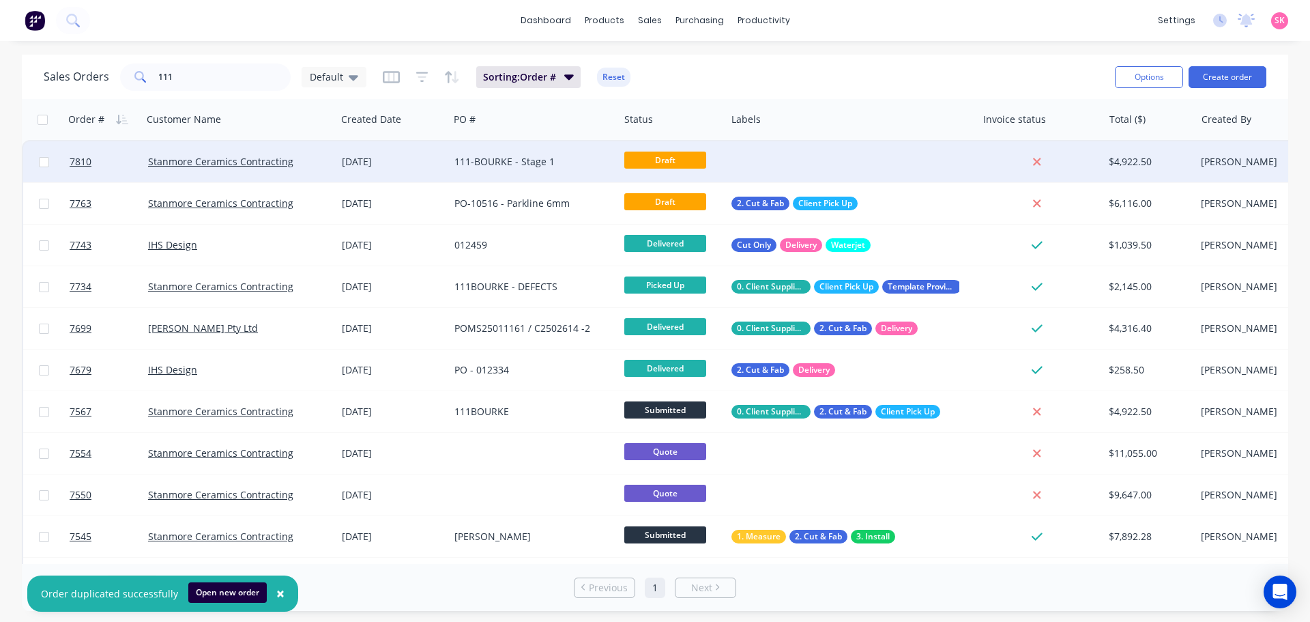
click at [562, 162] on div "111-BOURKE - Stage 1" at bounding box center [531, 162] width 152 height 14
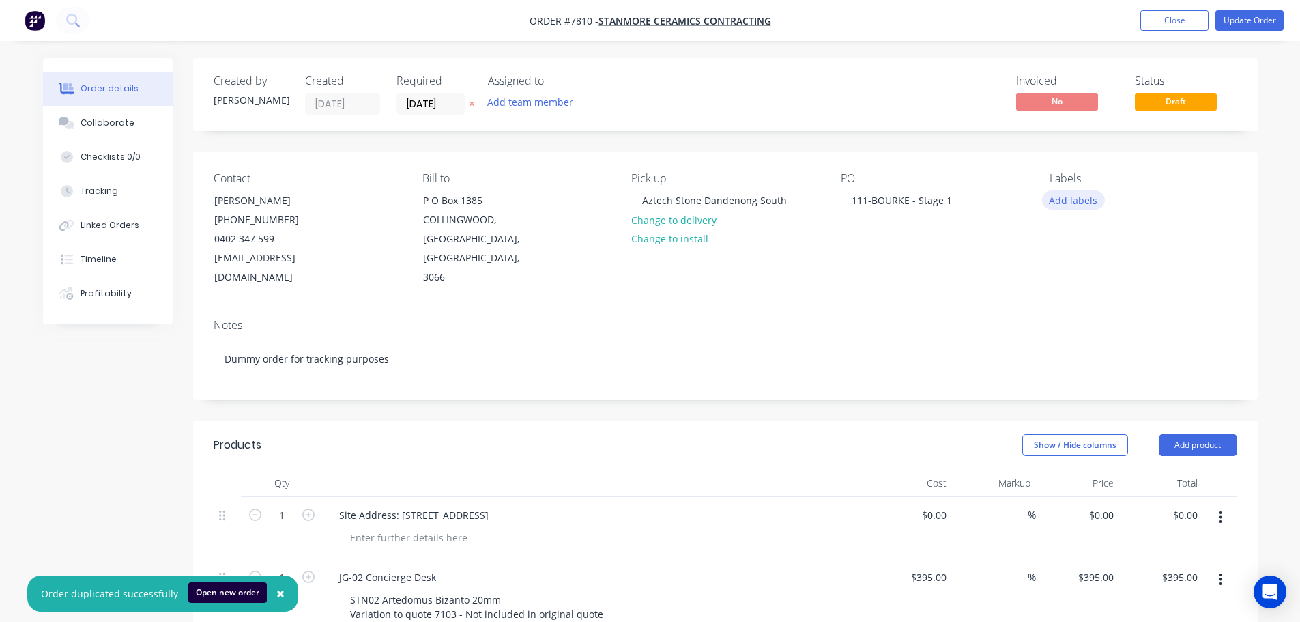
click at [1075, 199] on button "Add labels" at bounding box center [1073, 199] width 63 height 18
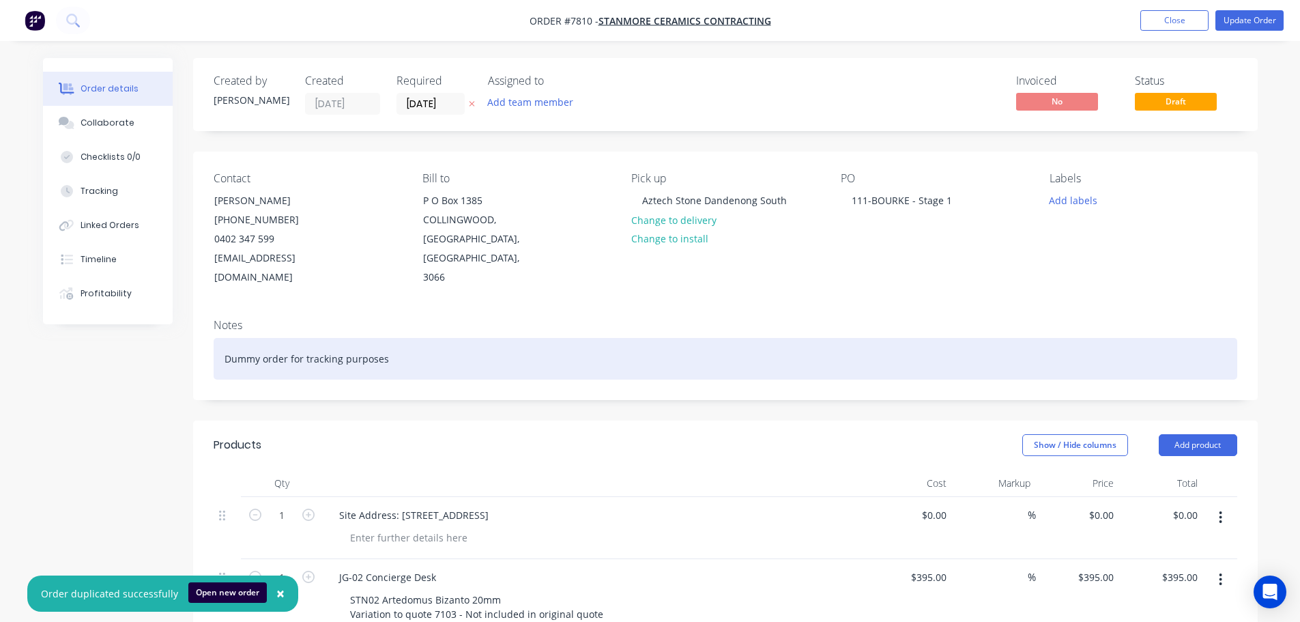
drag, startPoint x: 483, startPoint y: 359, endPoint x: 492, endPoint y: 347, distance: 14.6
click at [482, 358] on div "Dummy order for tracking purposes" at bounding box center [726, 359] width 1024 height 42
drag, startPoint x: 472, startPoint y: 343, endPoint x: 39, endPoint y: 328, distance: 433.6
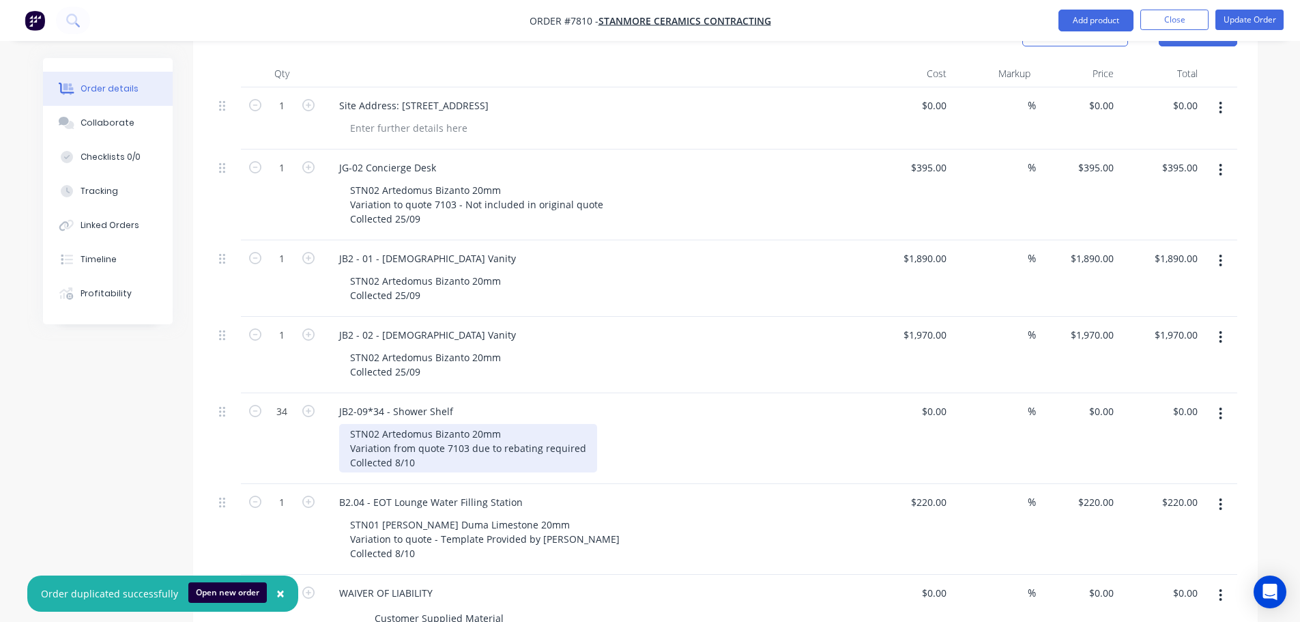
scroll to position [682, 0]
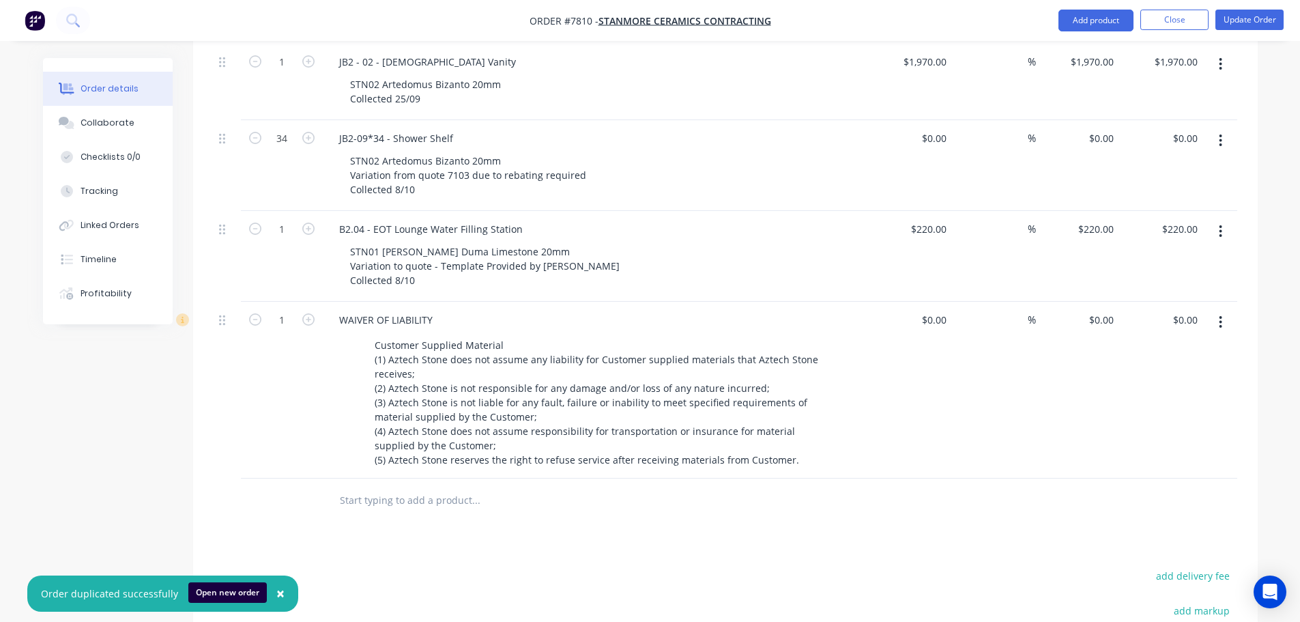
click at [277, 590] on span "×" at bounding box center [280, 593] width 8 height 19
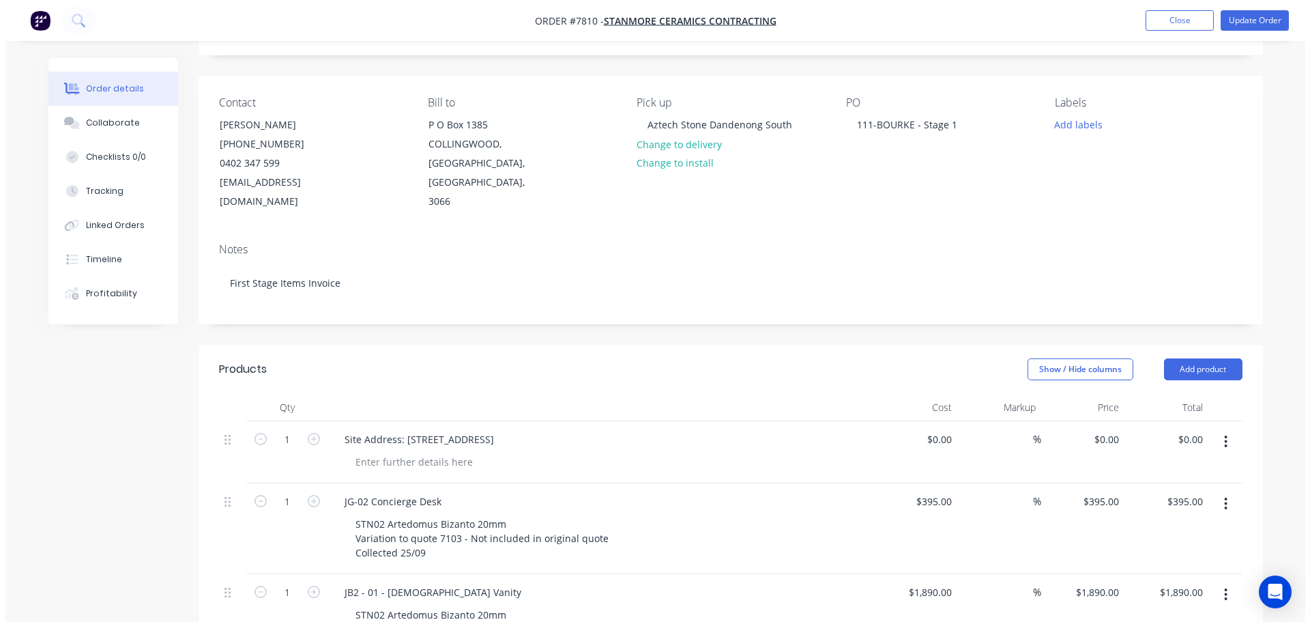
scroll to position [0, 0]
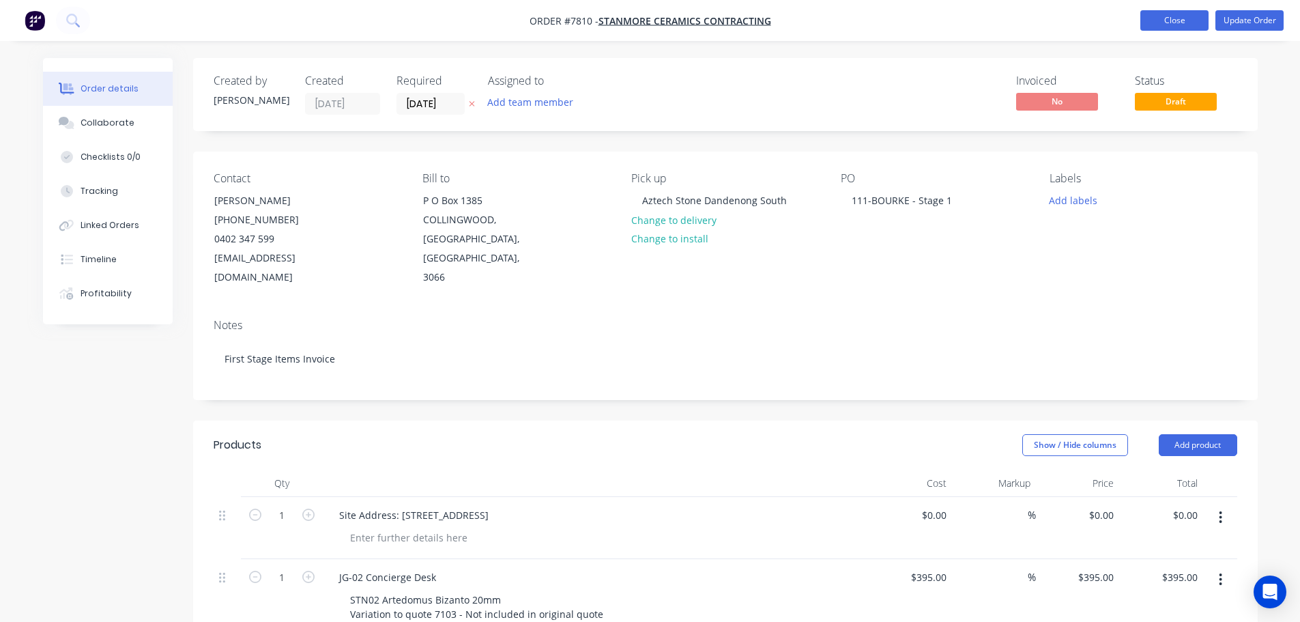
click at [1181, 22] on button "Close" at bounding box center [1174, 20] width 68 height 20
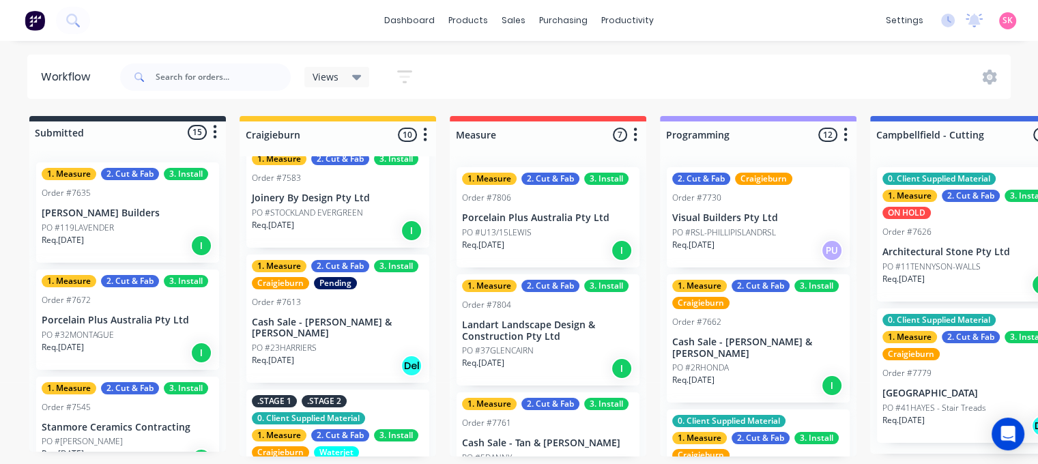
scroll to position [273, 0]
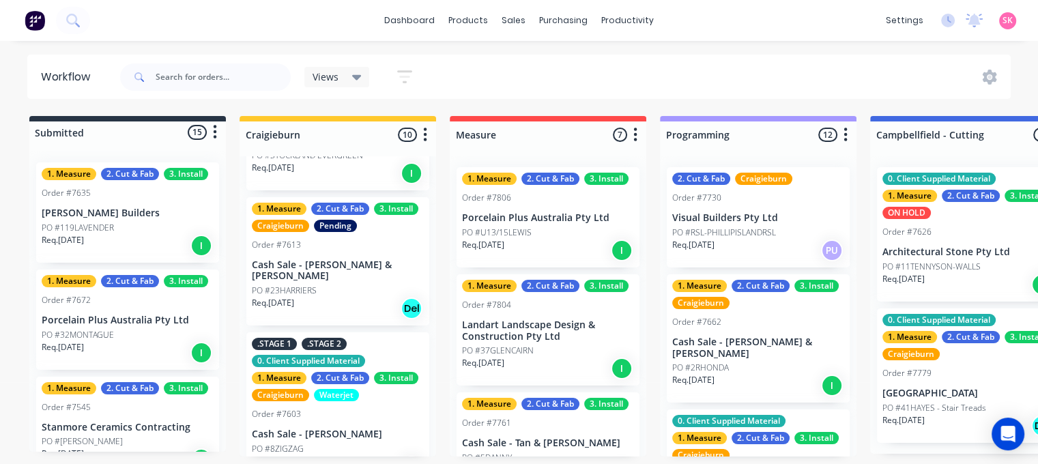
click at [328, 285] on div "PO #23HARRIERS" at bounding box center [338, 291] width 172 height 12
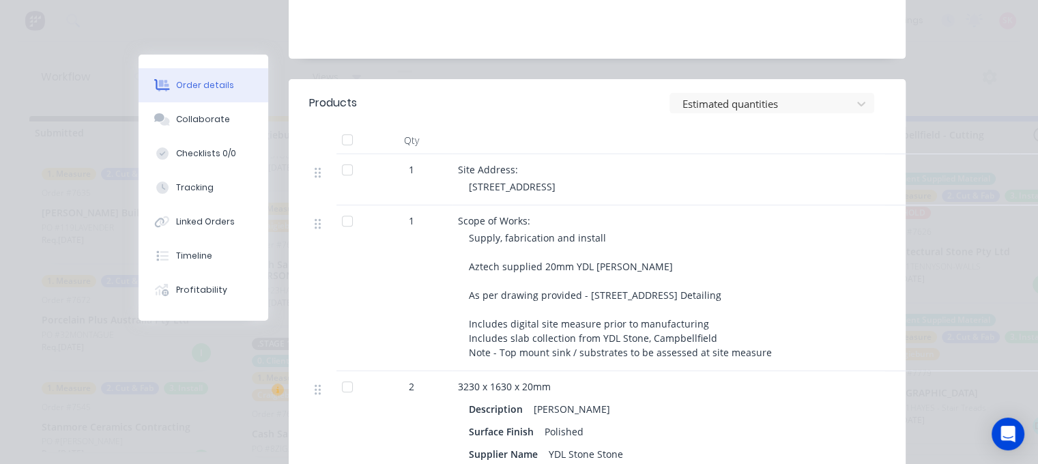
scroll to position [68, 0]
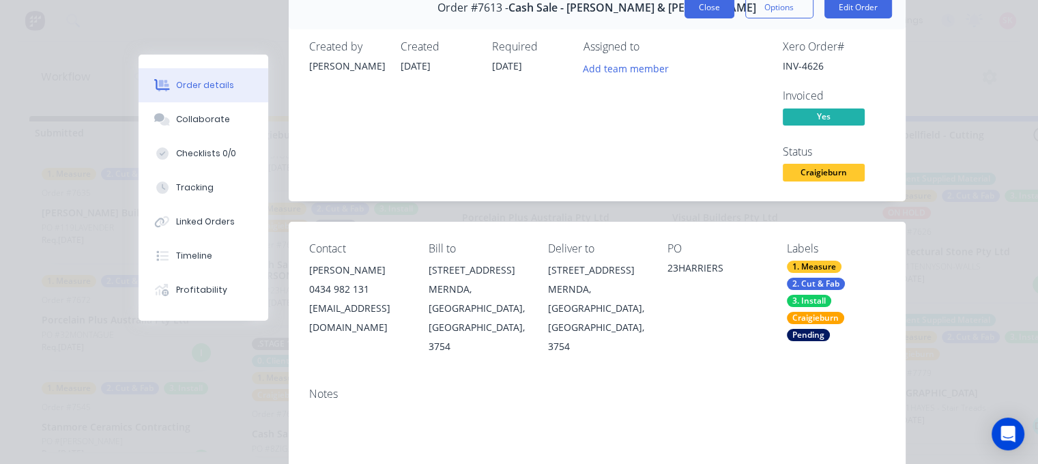
click at [708, 5] on button "Close" at bounding box center [710, 8] width 50 height 22
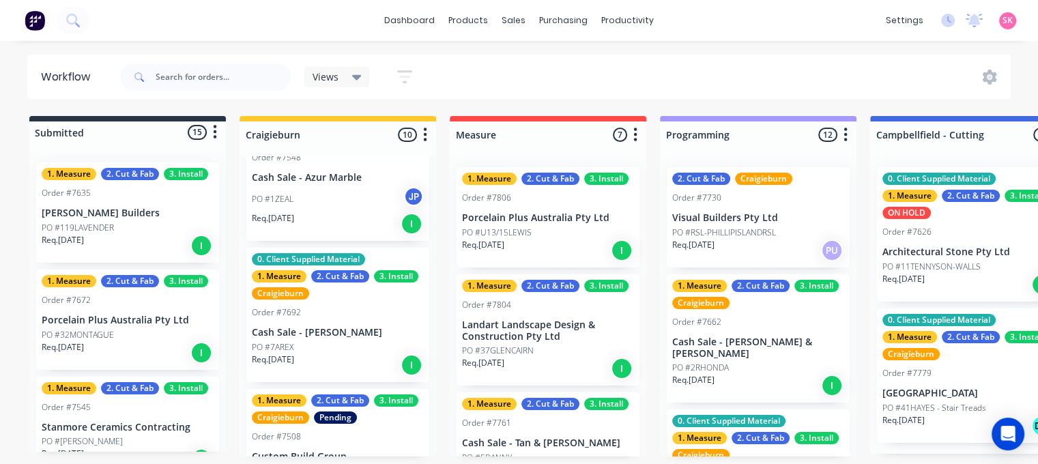
scroll to position [682, 0]
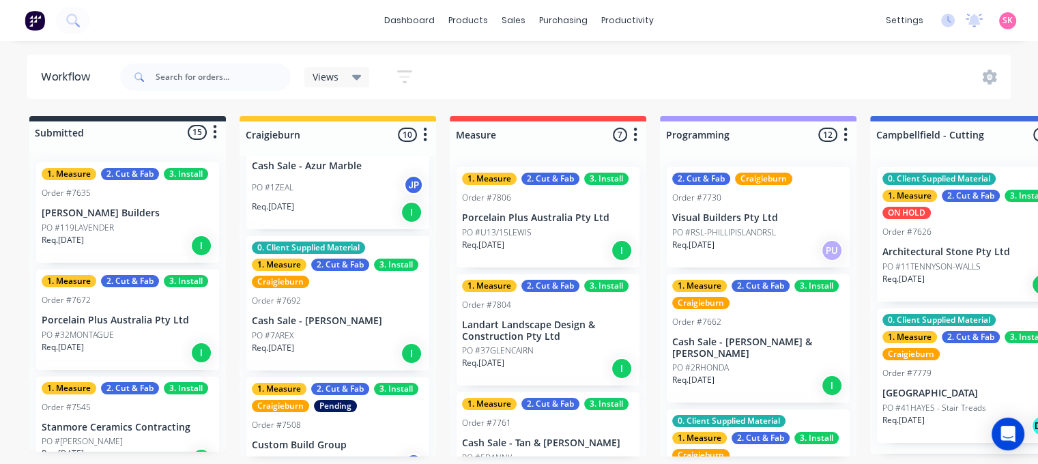
click at [320, 315] on p "Cash Sale - [PERSON_NAME]" at bounding box center [338, 321] width 172 height 12
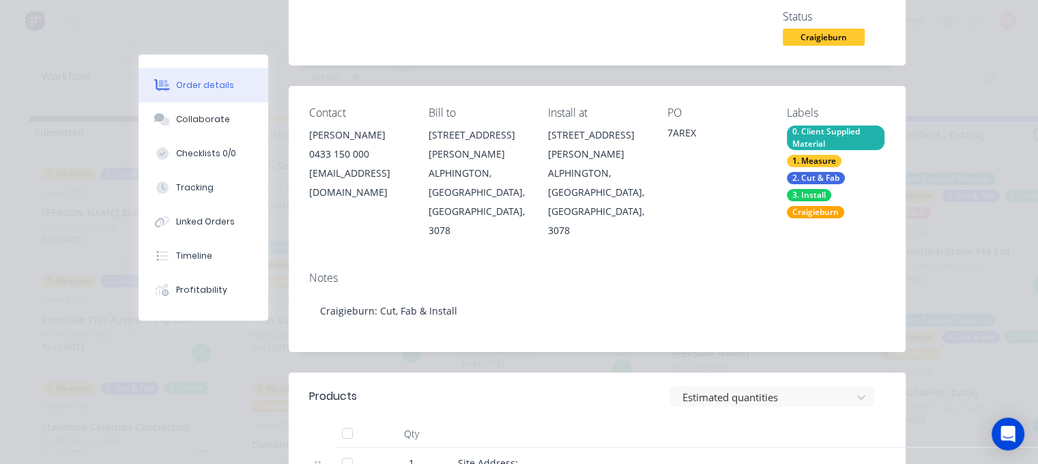
scroll to position [0, 0]
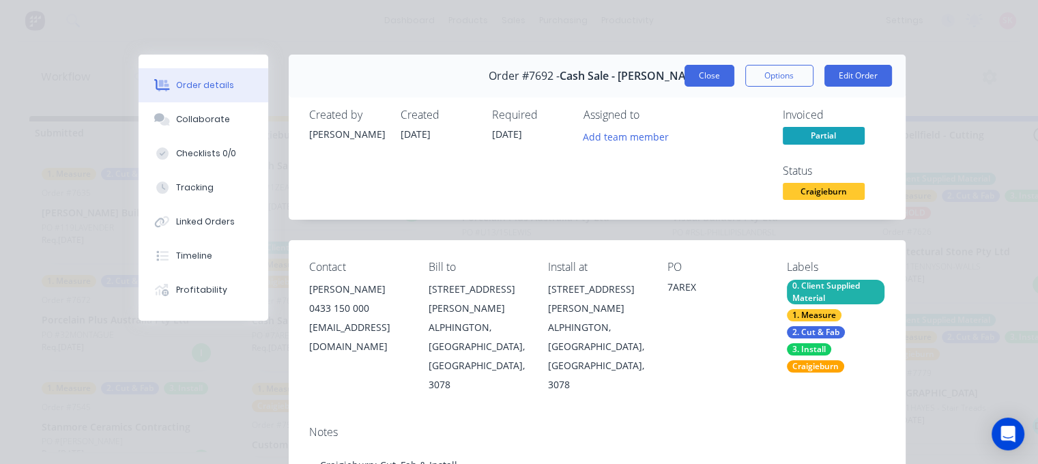
click at [704, 78] on button "Close" at bounding box center [710, 76] width 50 height 22
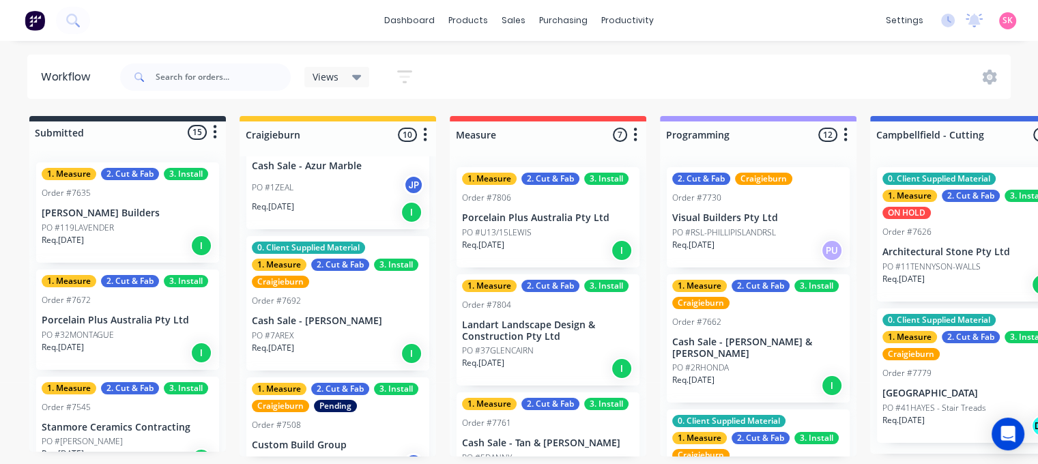
scroll to position [887, 0]
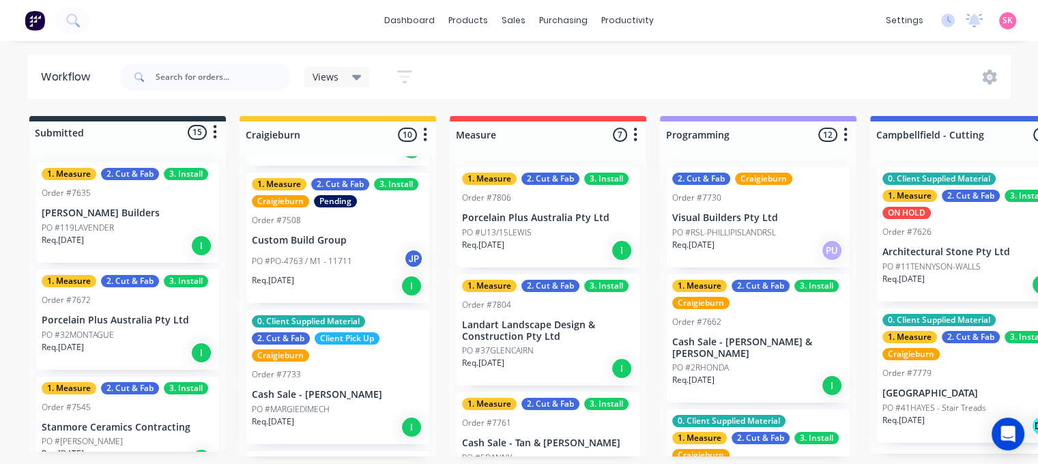
click at [351, 255] on p "PO #PO-4763 / M1 - 11711" at bounding box center [302, 261] width 100 height 12
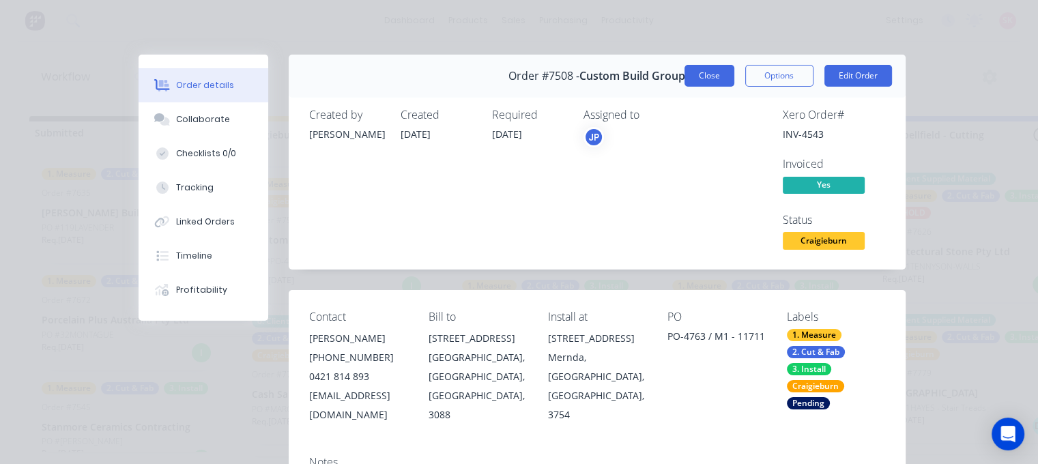
click at [698, 84] on button "Close" at bounding box center [710, 76] width 50 height 22
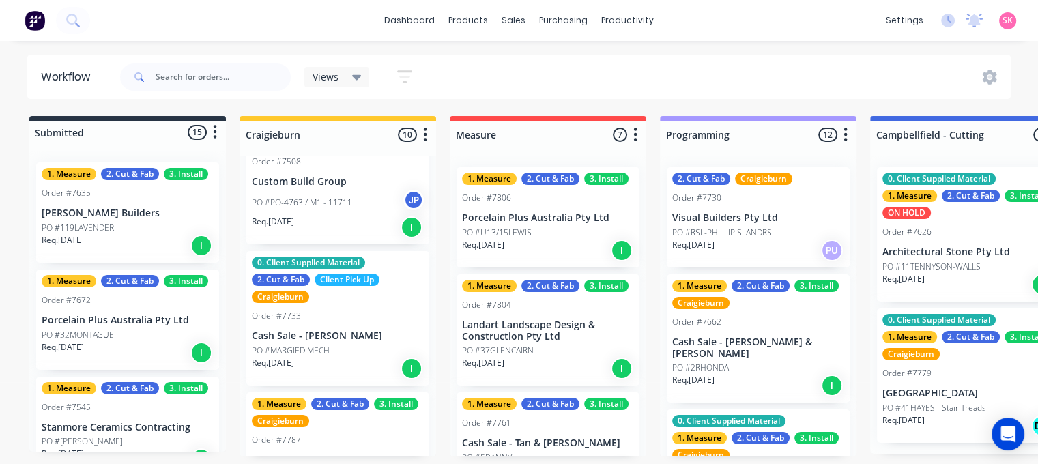
scroll to position [955, 0]
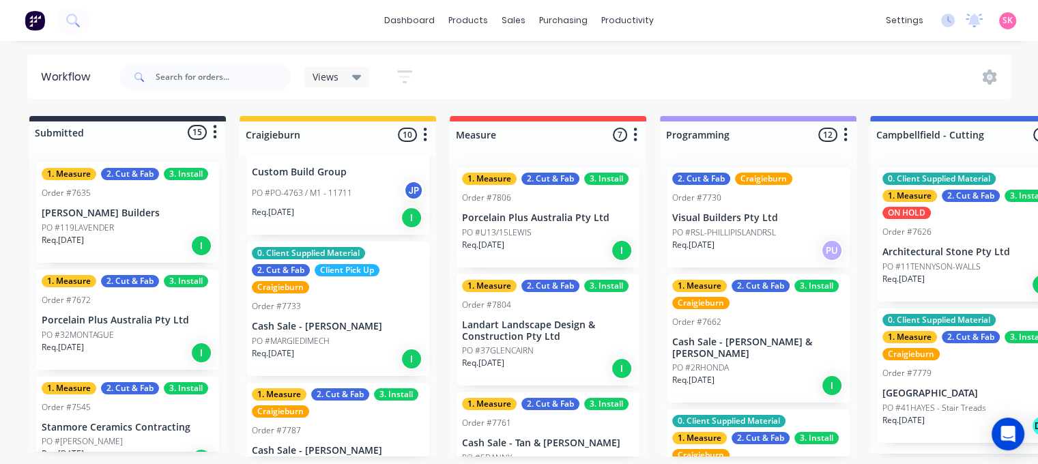
click at [363, 321] on p "Cash Sale - [PERSON_NAME]" at bounding box center [338, 327] width 172 height 12
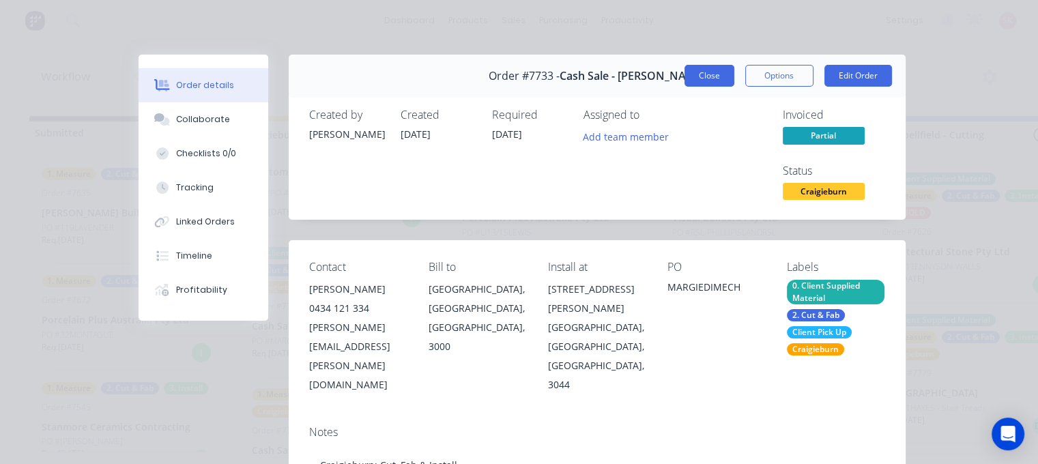
click at [714, 72] on button "Close" at bounding box center [710, 76] width 50 height 22
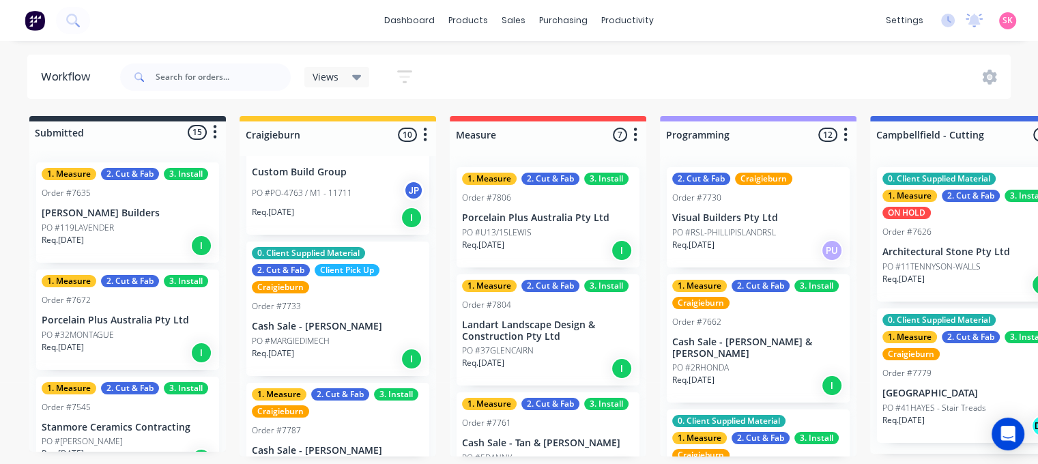
scroll to position [988, 0]
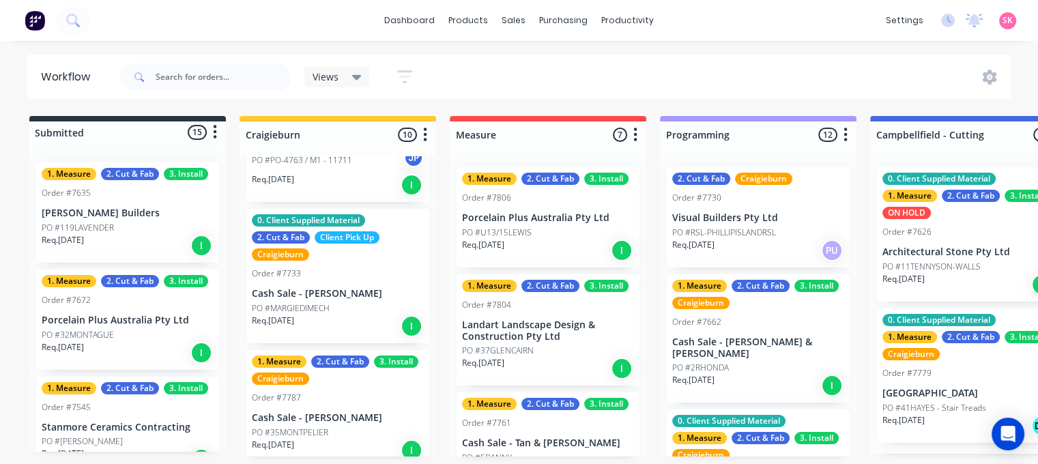
click at [373, 427] on div "PO #35MONTPELIER" at bounding box center [338, 433] width 172 height 12
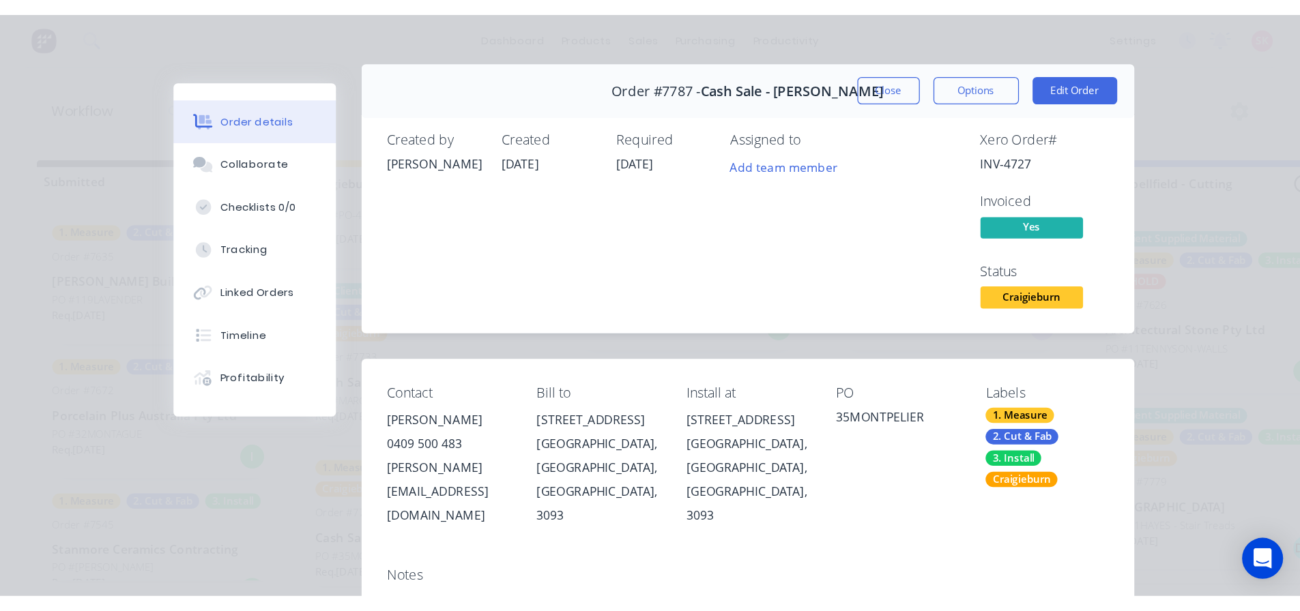
scroll to position [0, 0]
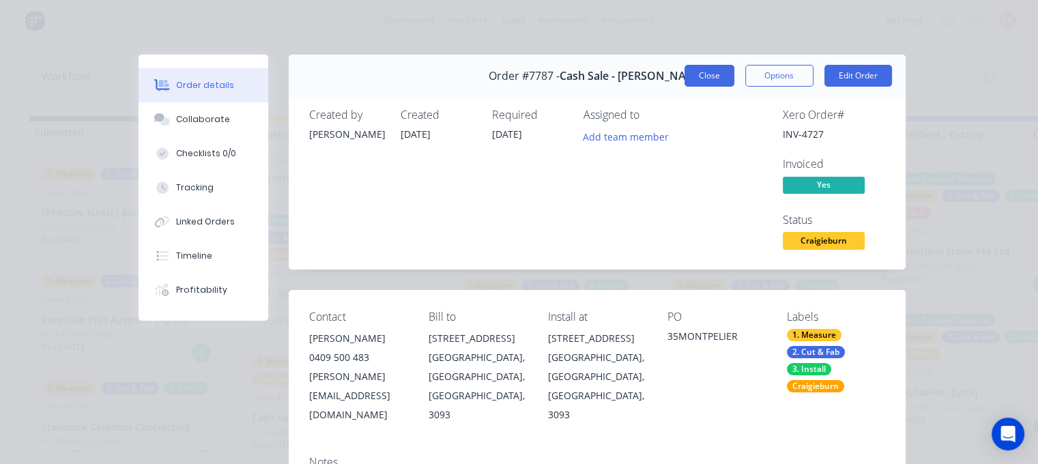
click at [700, 78] on button "Close" at bounding box center [710, 76] width 50 height 22
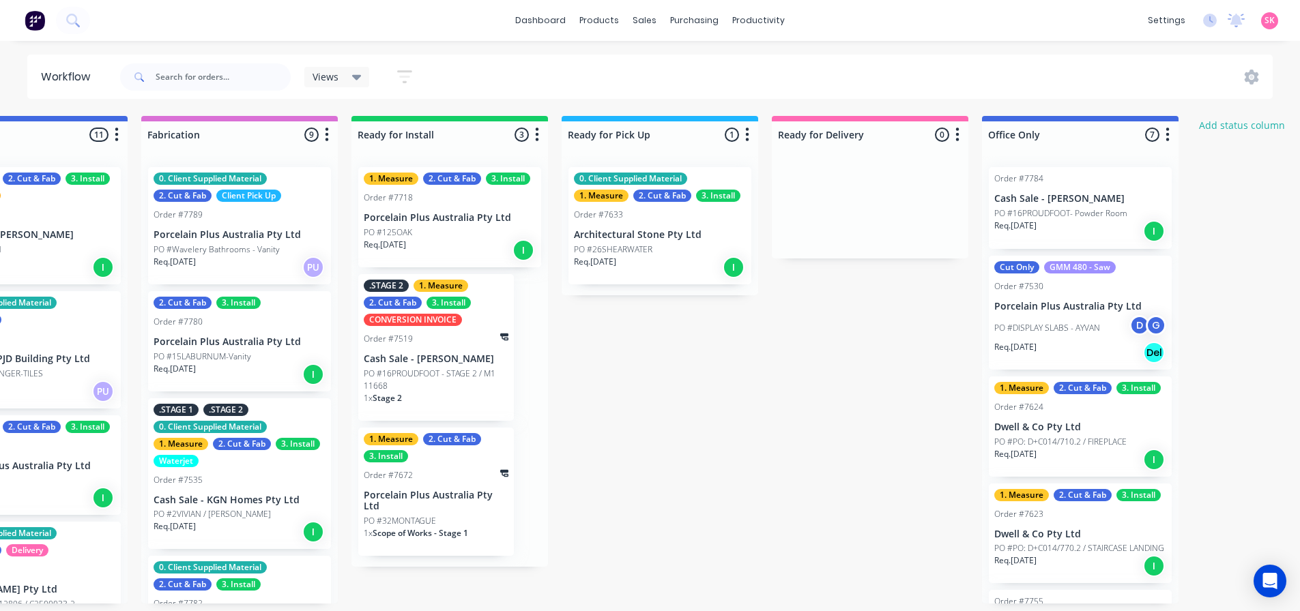
scroll to position [0, 1570]
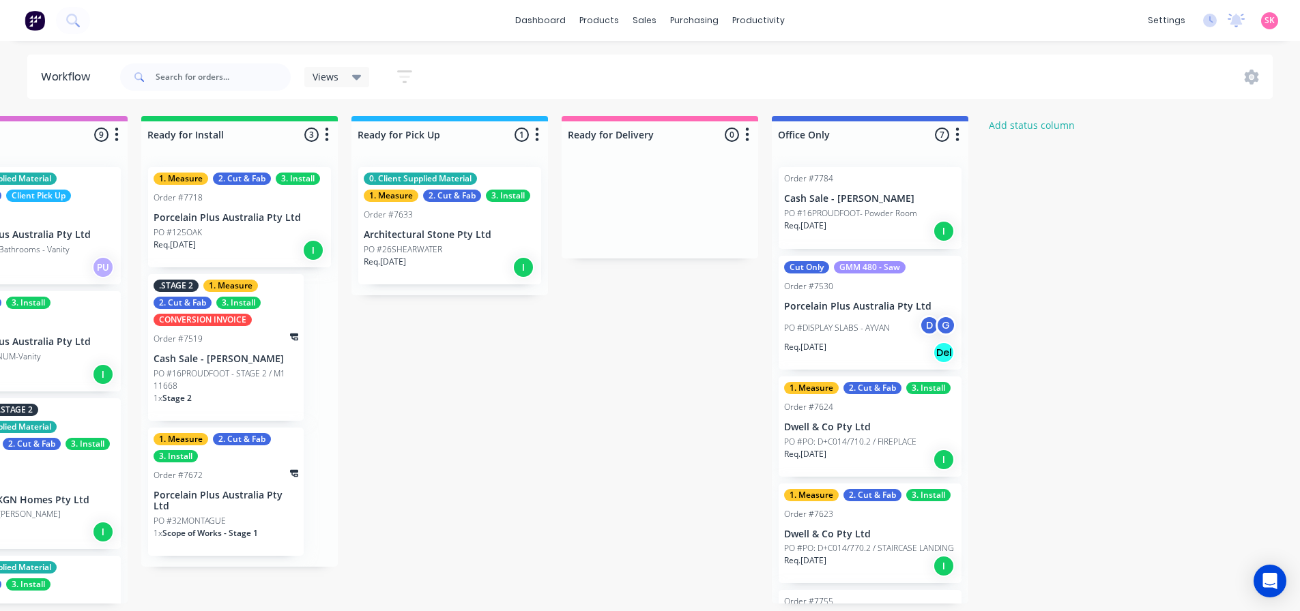
click at [429, 248] on p "PO #26SHEARWATER" at bounding box center [403, 250] width 78 height 12
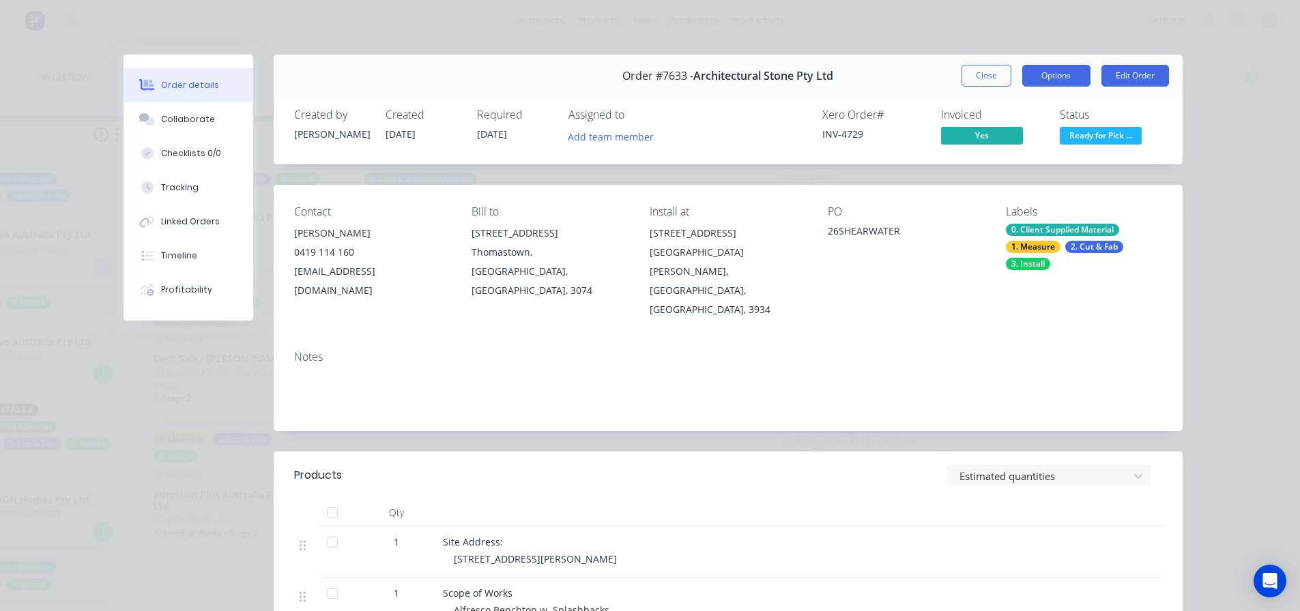
click at [1037, 67] on button "Options" at bounding box center [1056, 76] width 68 height 22
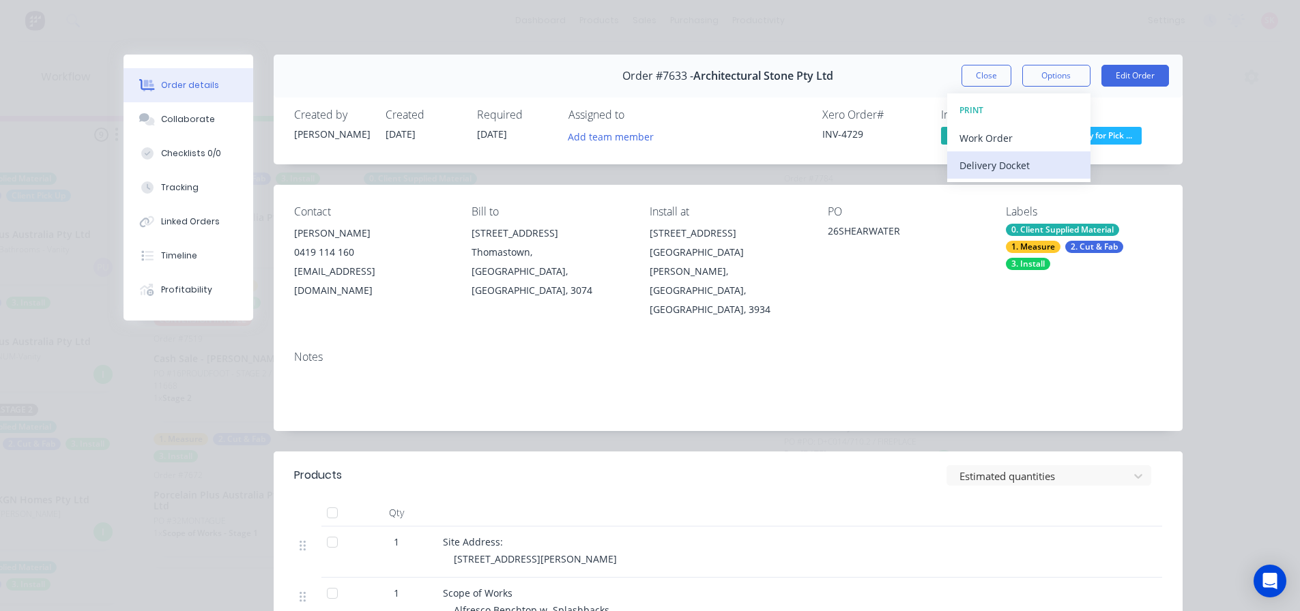
click at [1037, 162] on div "Delivery Docket" at bounding box center [1019, 166] width 119 height 20
click at [1037, 162] on div "Standard" at bounding box center [1019, 166] width 119 height 20
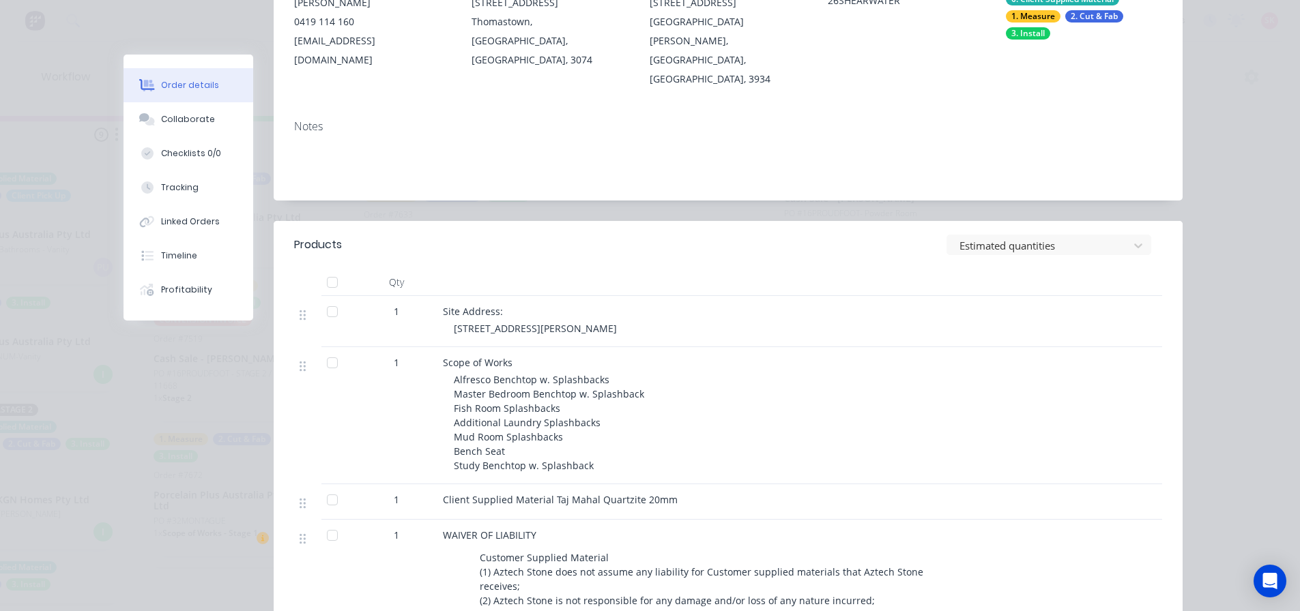
scroll to position [0, 0]
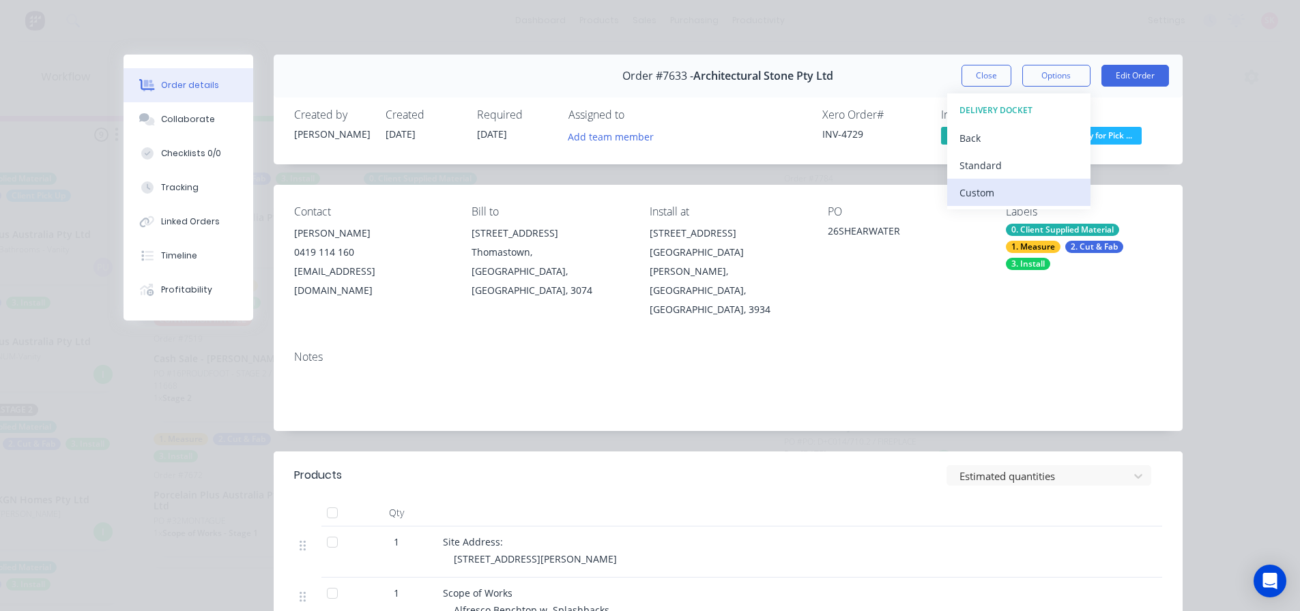
click at [1001, 188] on div "Custom" at bounding box center [1019, 193] width 119 height 20
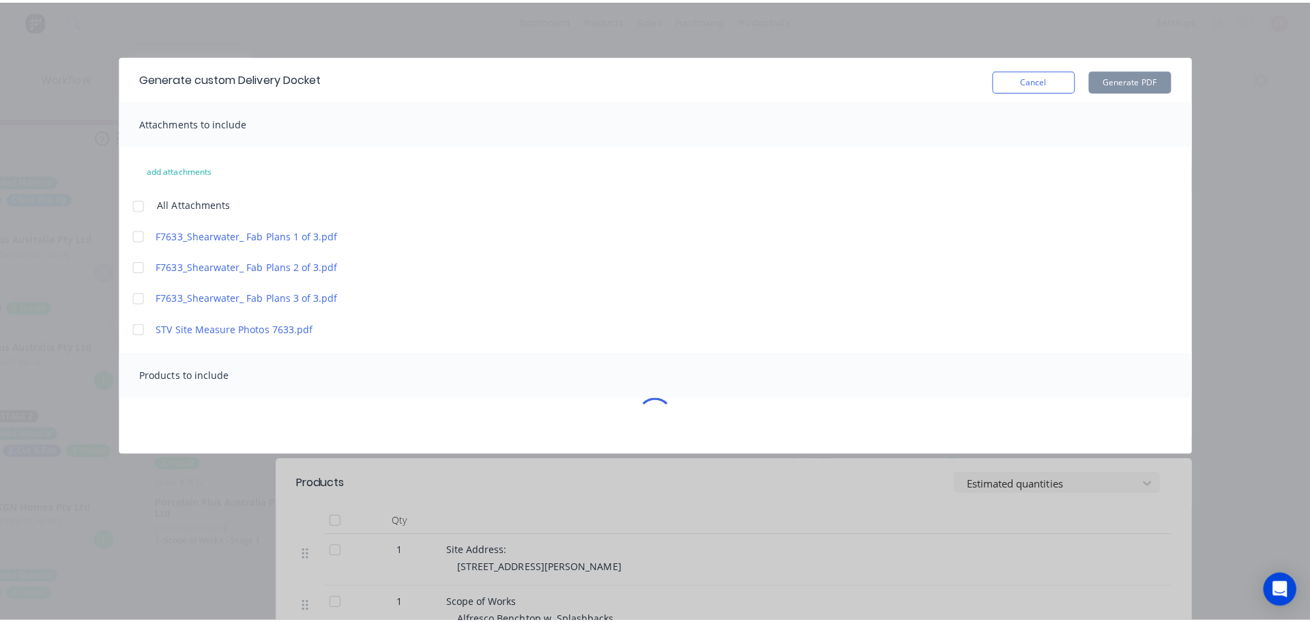
scroll to position [0, 1559]
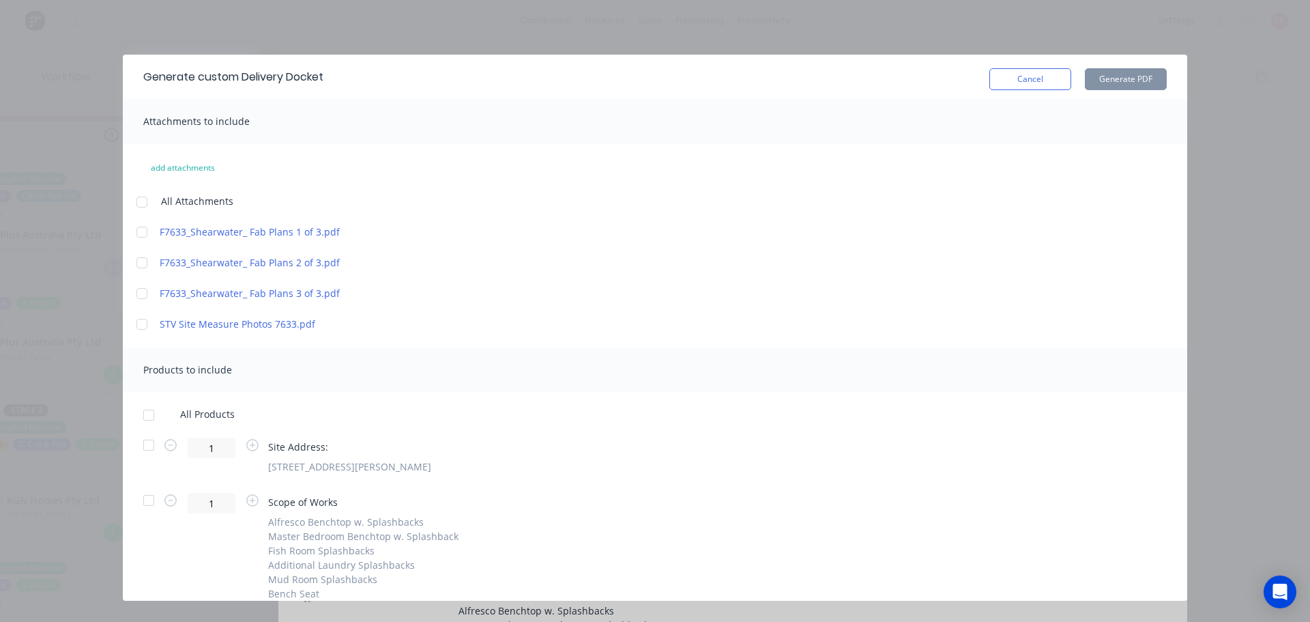
click at [154, 435] on div at bounding box center [148, 444] width 27 height 27
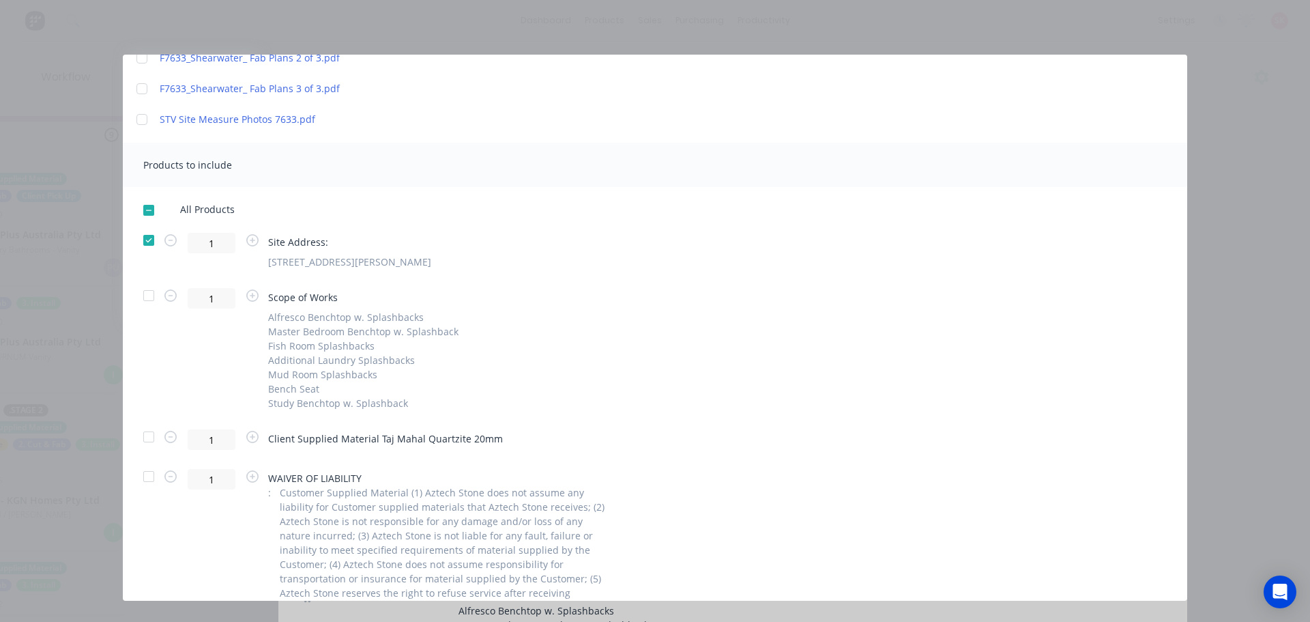
click at [147, 288] on div at bounding box center [148, 295] width 27 height 27
click at [139, 443] on div at bounding box center [148, 436] width 27 height 27
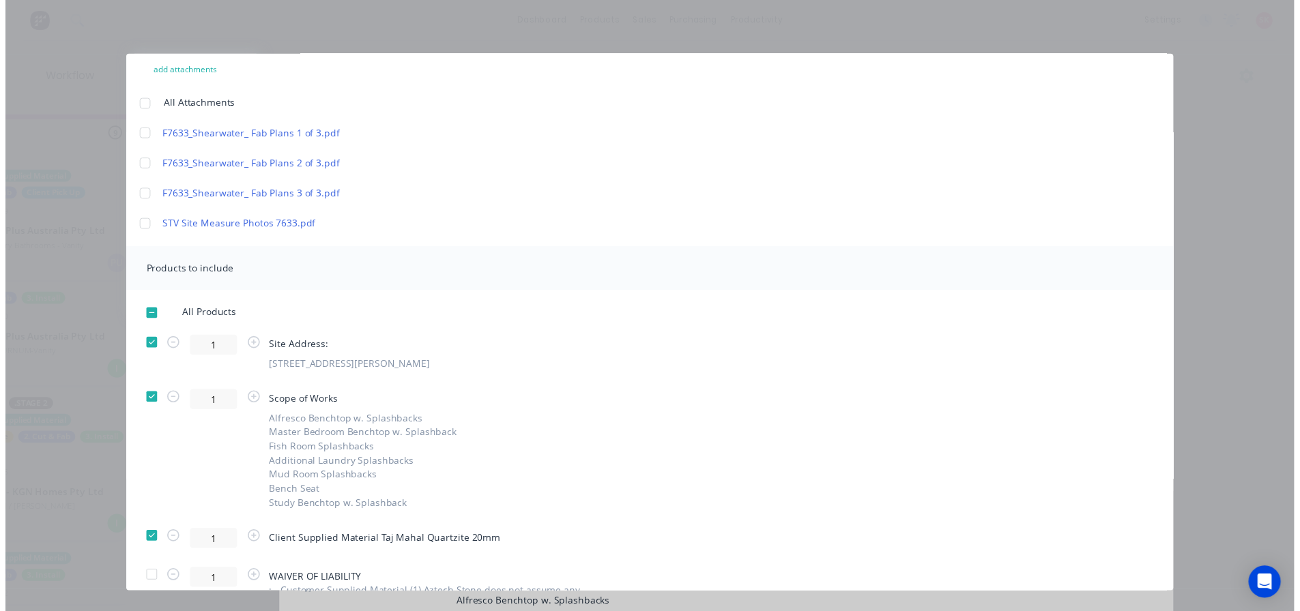
scroll to position [0, 0]
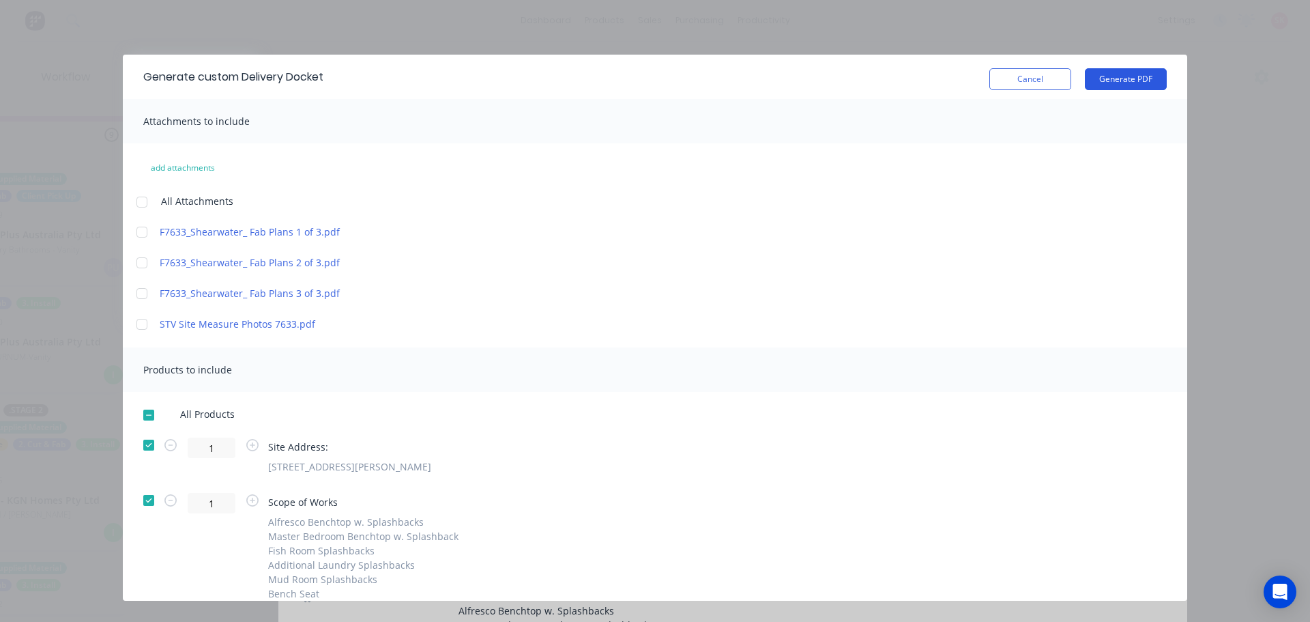
click at [1037, 76] on button "Generate PDF" at bounding box center [1126, 79] width 82 height 22
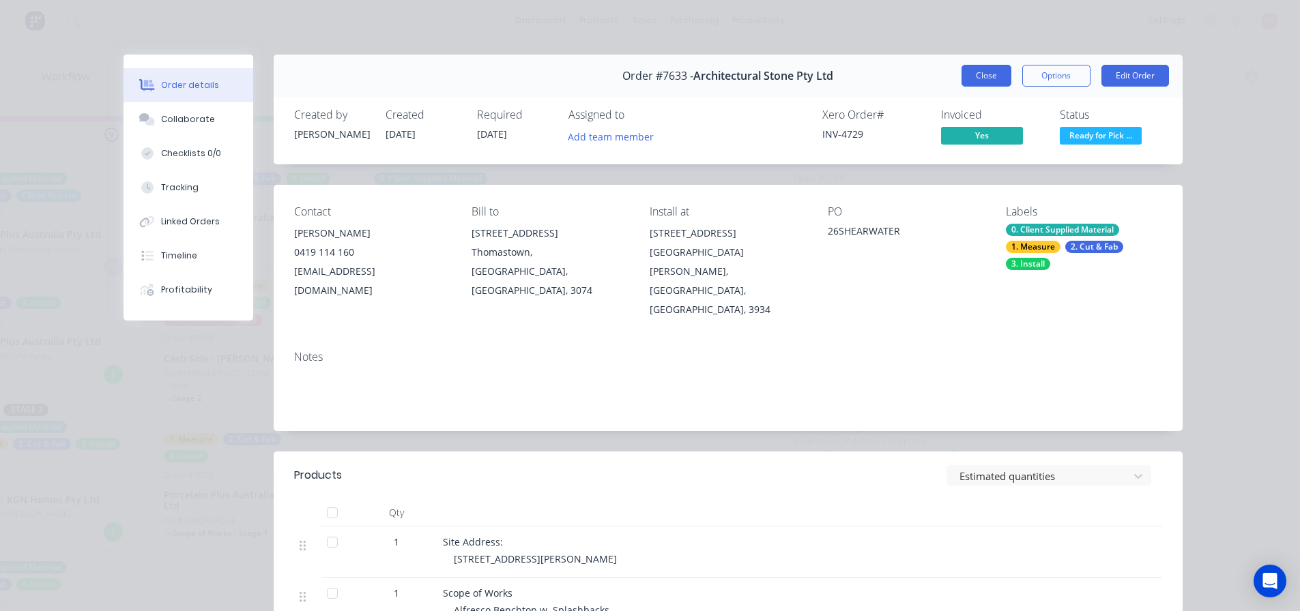
click at [972, 80] on button "Close" at bounding box center [987, 76] width 50 height 22
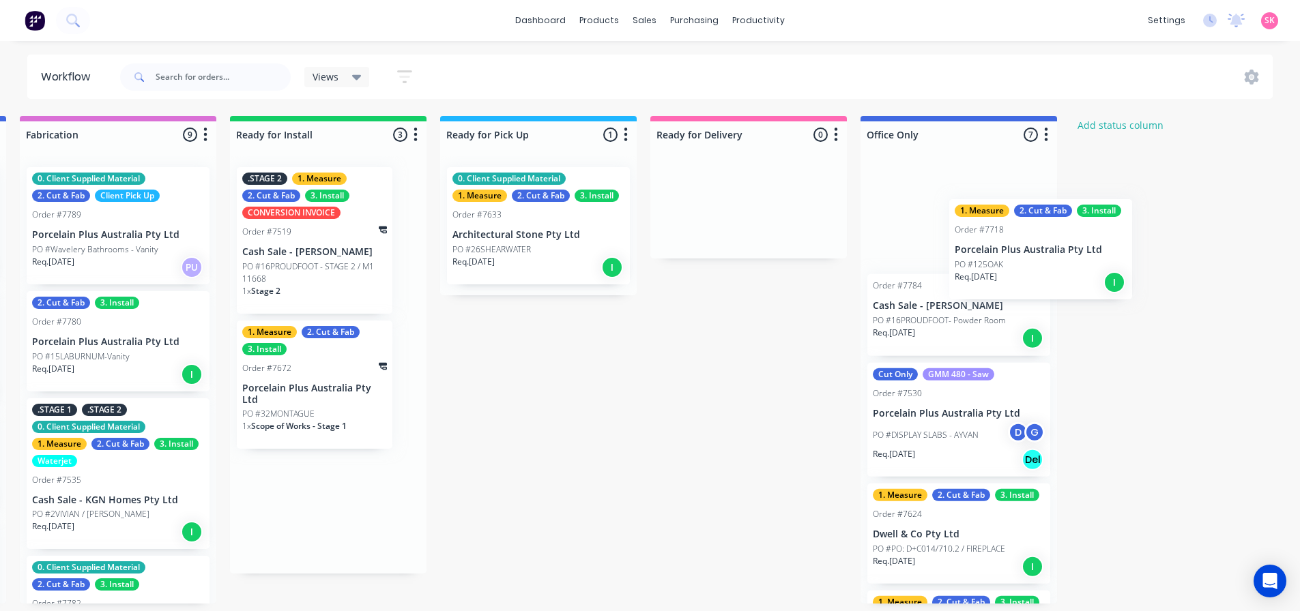
scroll to position [0, 1488]
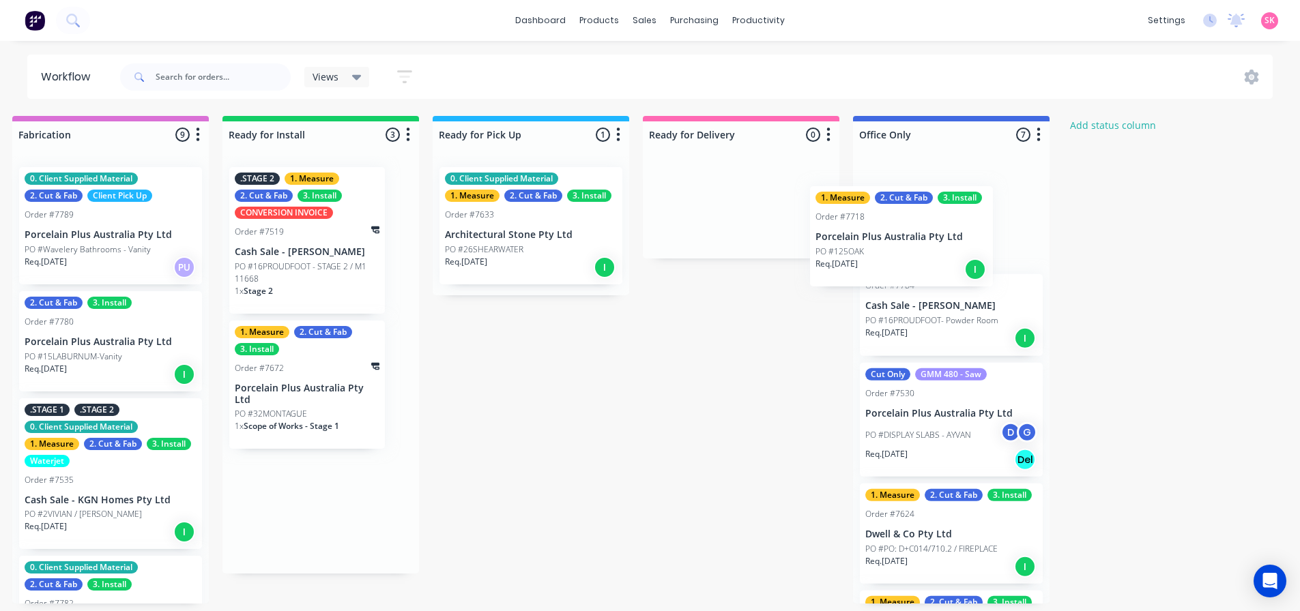
drag, startPoint x: 661, startPoint y: 205, endPoint x: 895, endPoint y: 225, distance: 235.5
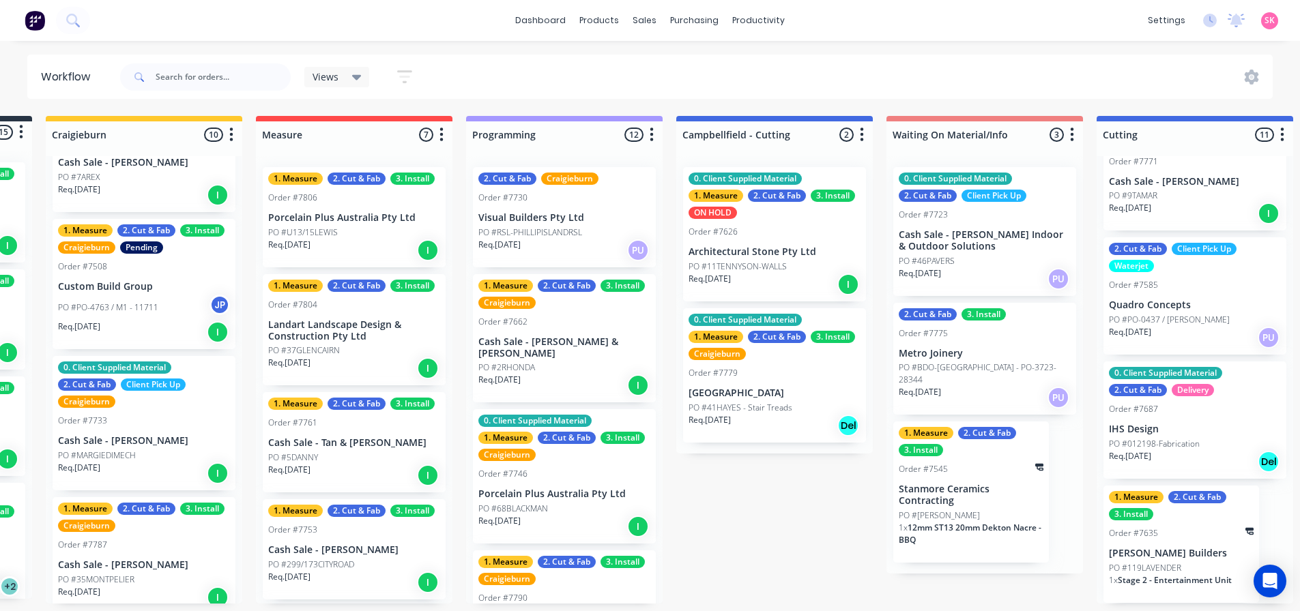
scroll to position [3, 151]
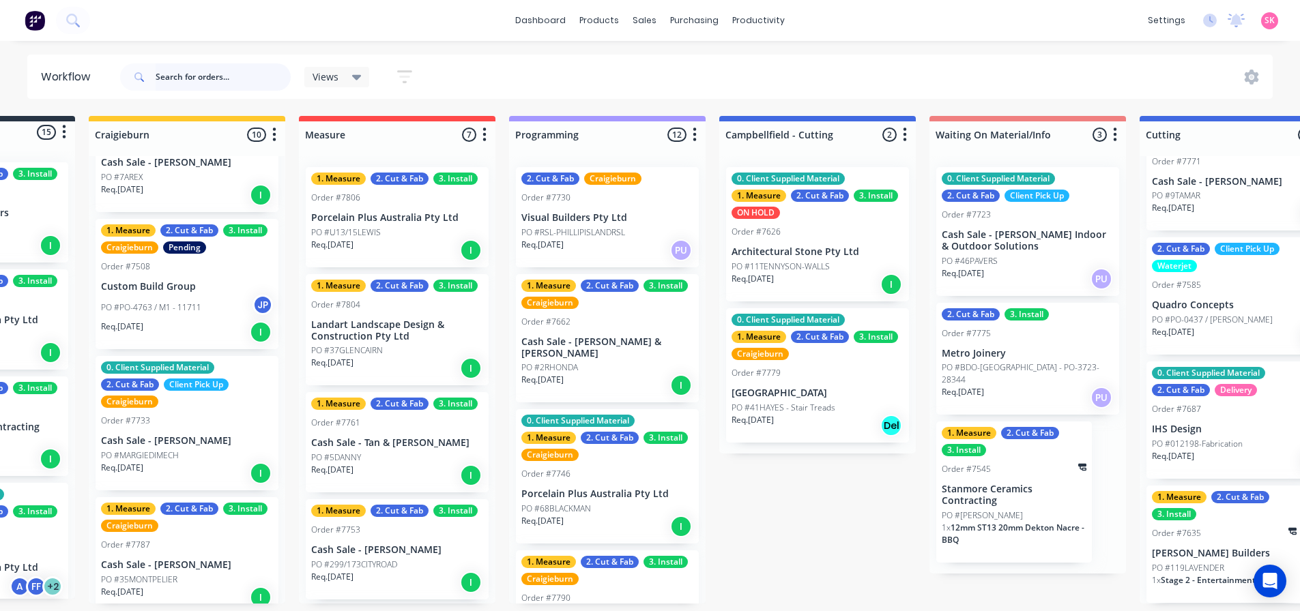
click at [229, 83] on input "text" at bounding box center [223, 76] width 135 height 27
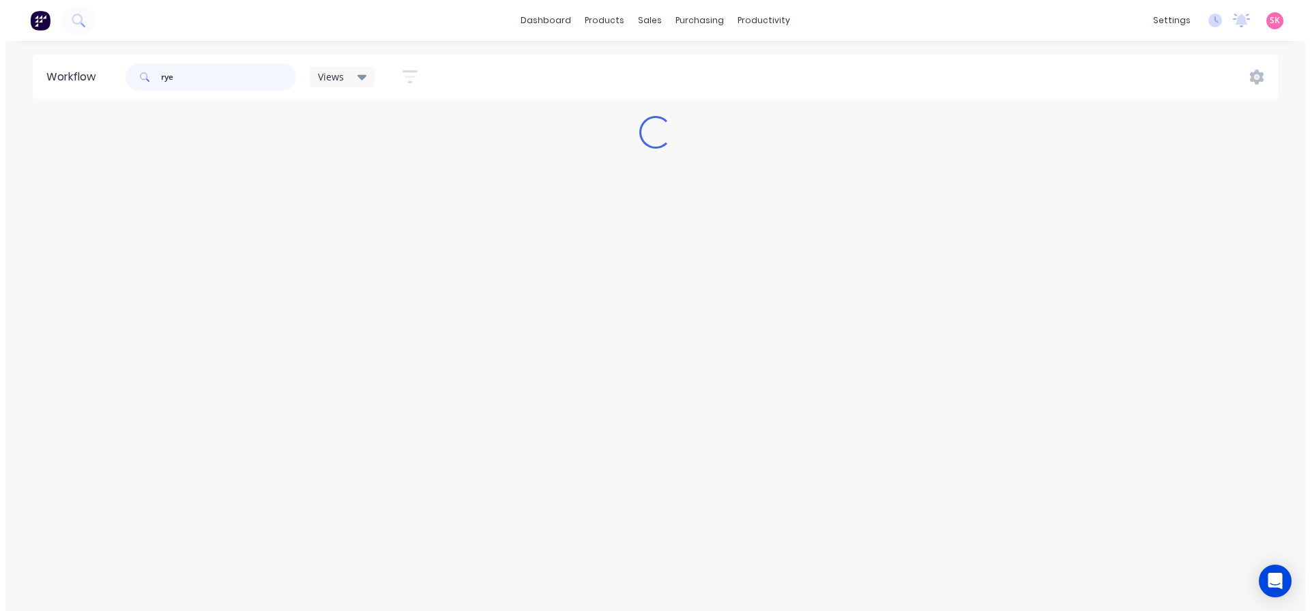
scroll to position [0, 0]
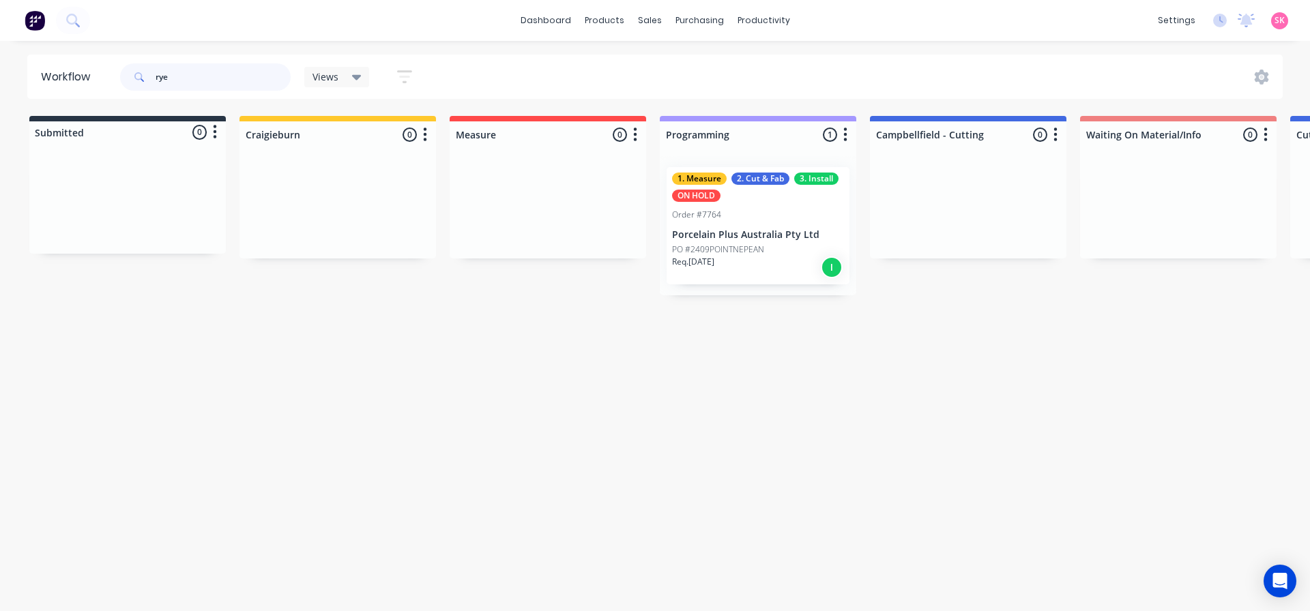
type input "rye"
click at [754, 250] on p "PO #2409POINTNEPEAN" at bounding box center [718, 250] width 92 height 12
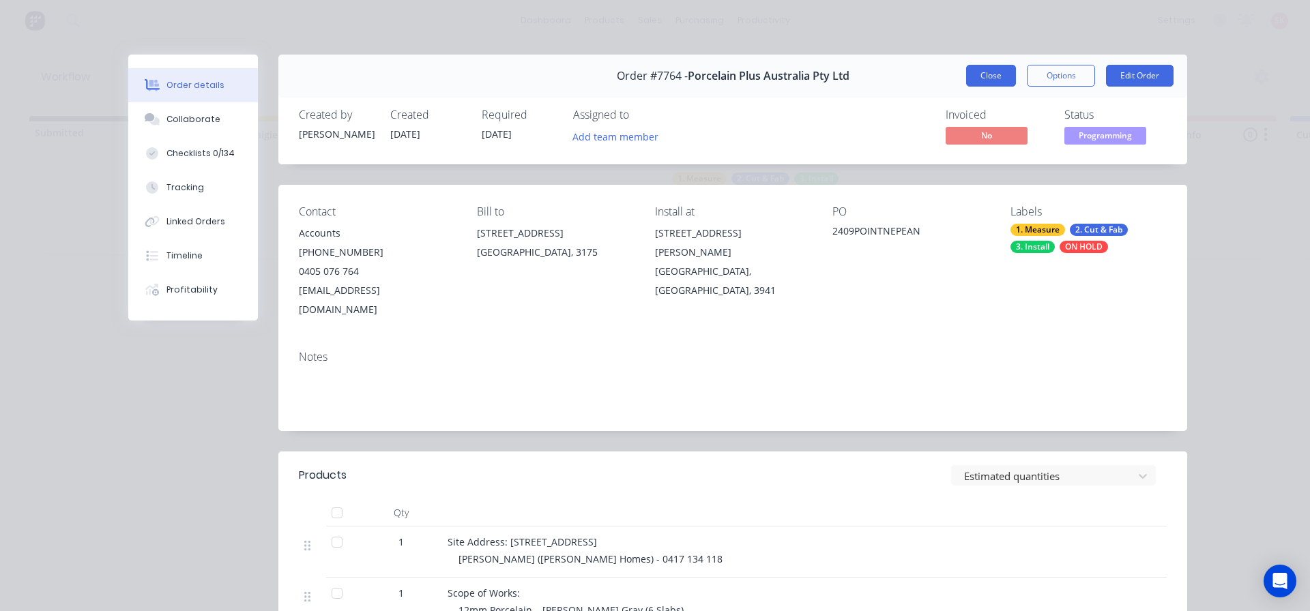
click at [974, 73] on button "Close" at bounding box center [991, 76] width 50 height 22
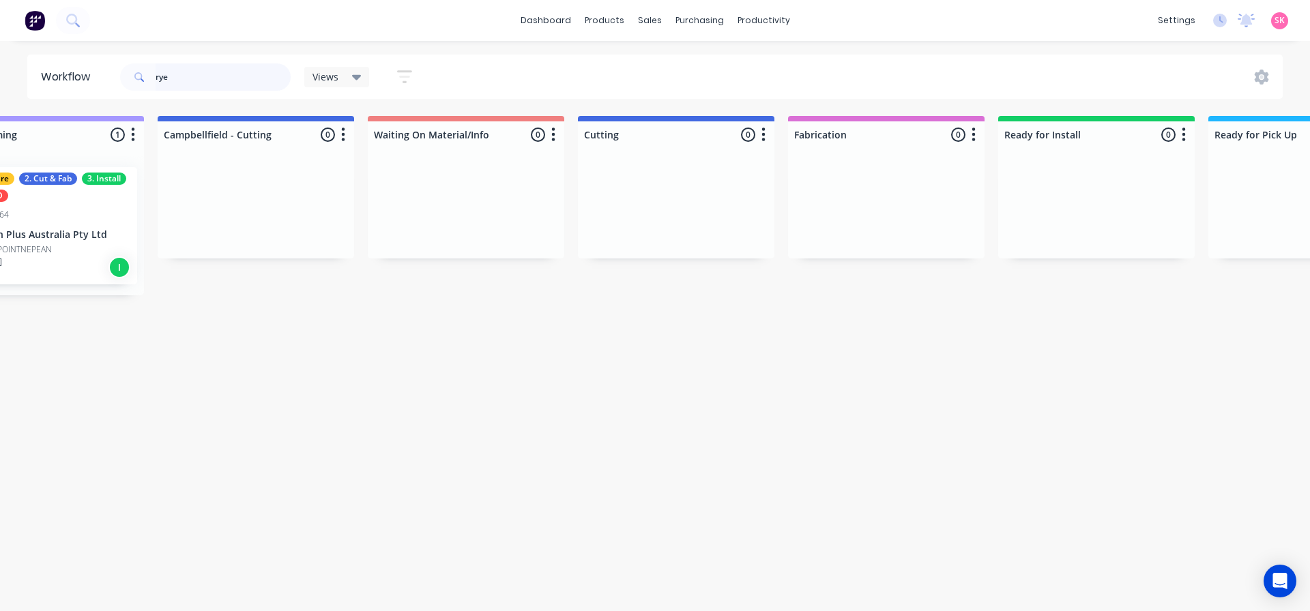
scroll to position [0, 706]
drag, startPoint x: 185, startPoint y: 74, endPoint x: 64, endPoint y: 77, distance: 120.8
click at [71, 78] on header "Workflow rye Views Save new view None (Default) edit Value edit Week 1 - Priori…" at bounding box center [655, 77] width 1256 height 44
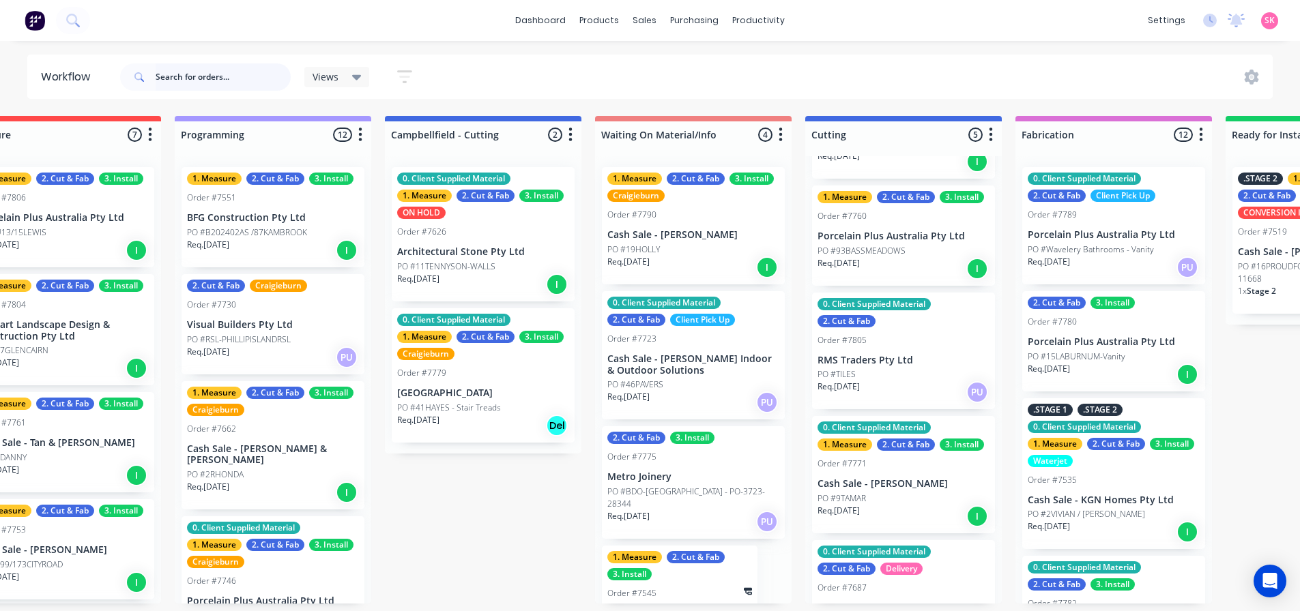
scroll to position [0, 0]
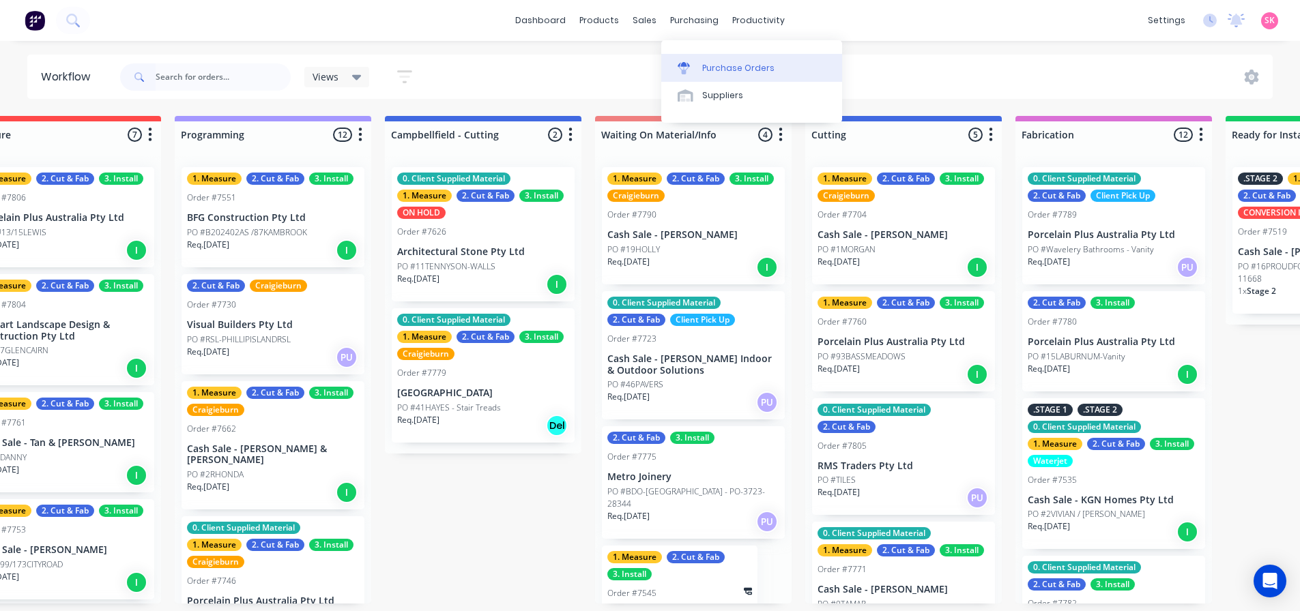
click at [717, 67] on div "Purchase Orders" at bounding box center [738, 68] width 72 height 12
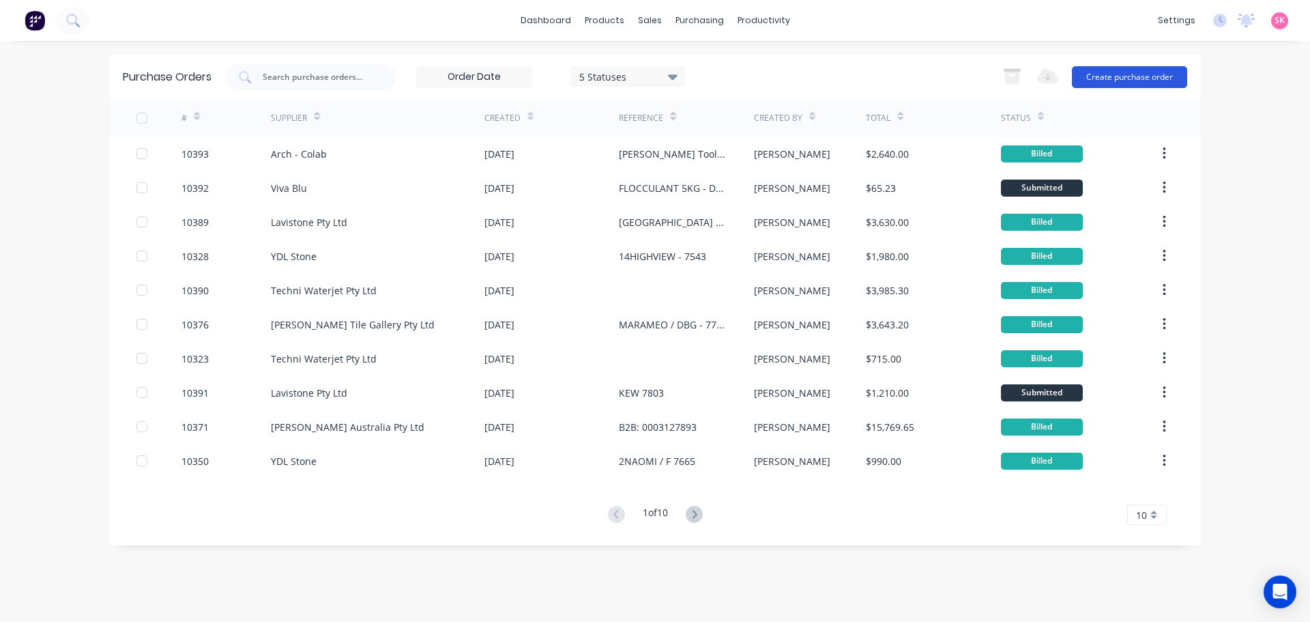
click at [1037, 77] on button "Create purchase order" at bounding box center [1129, 77] width 115 height 22
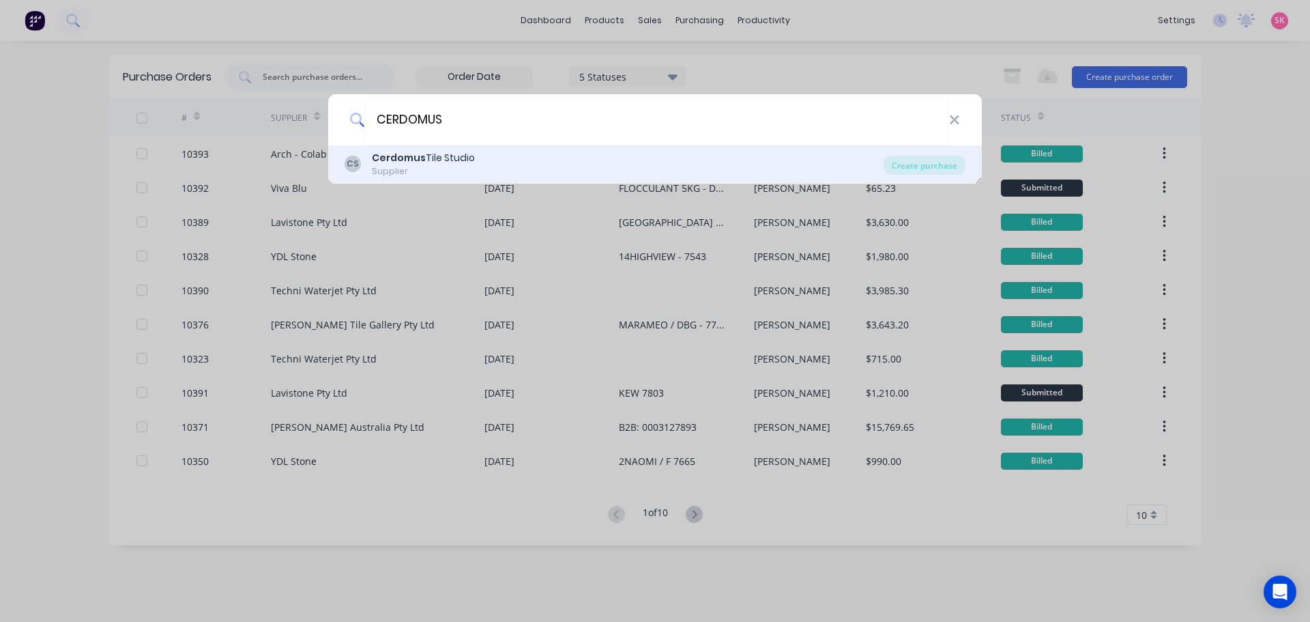
type input "CERDOMUS"
click at [633, 165] on div "CS Cerdomus Tile Studio Supplier" at bounding box center [614, 164] width 539 height 27
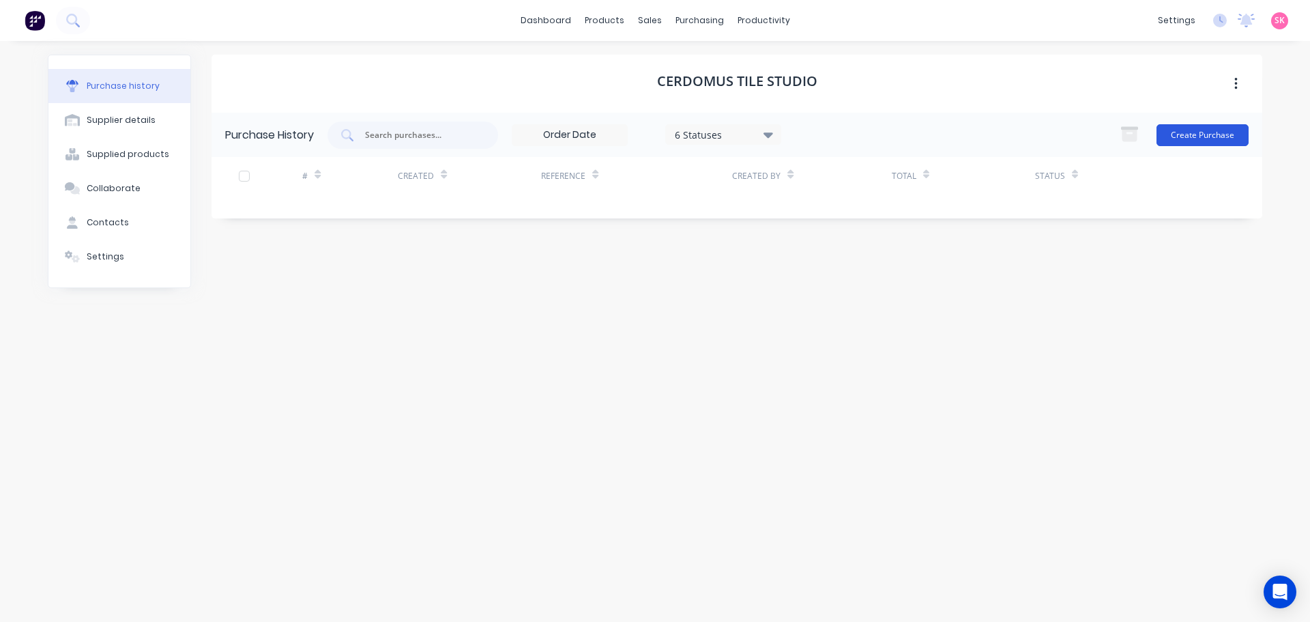
click at [1037, 143] on button "Create Purchase" at bounding box center [1203, 135] width 92 height 22
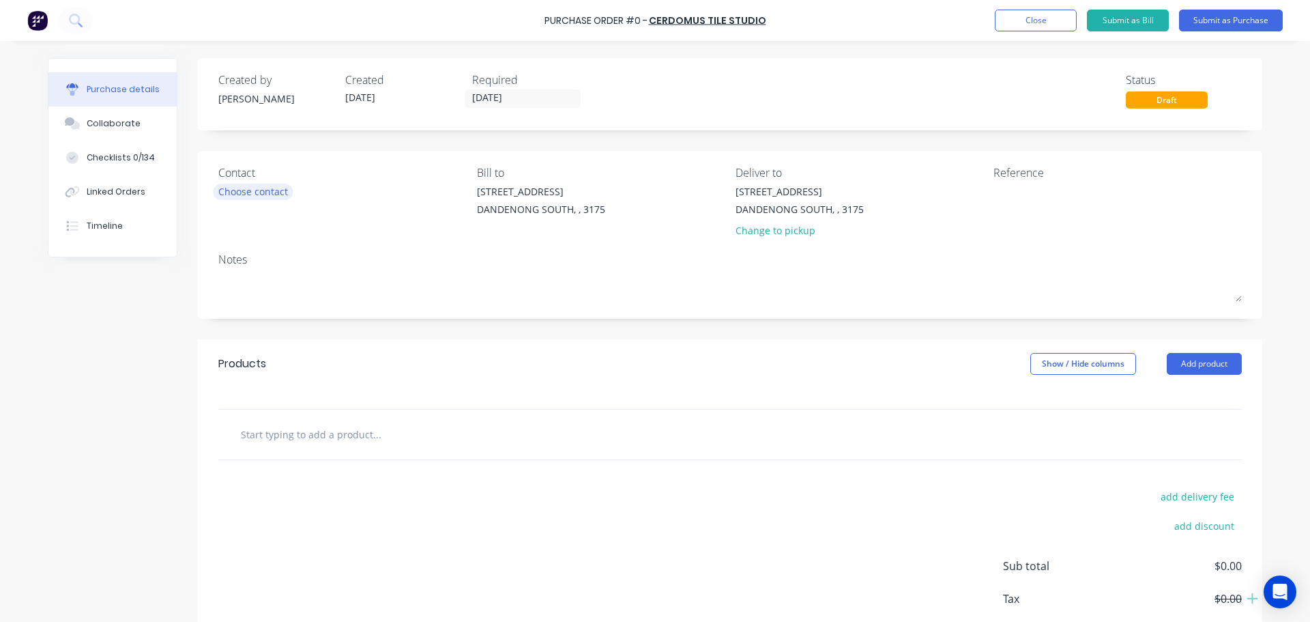
click at [272, 189] on div "Choose contact" at bounding box center [253, 191] width 70 height 14
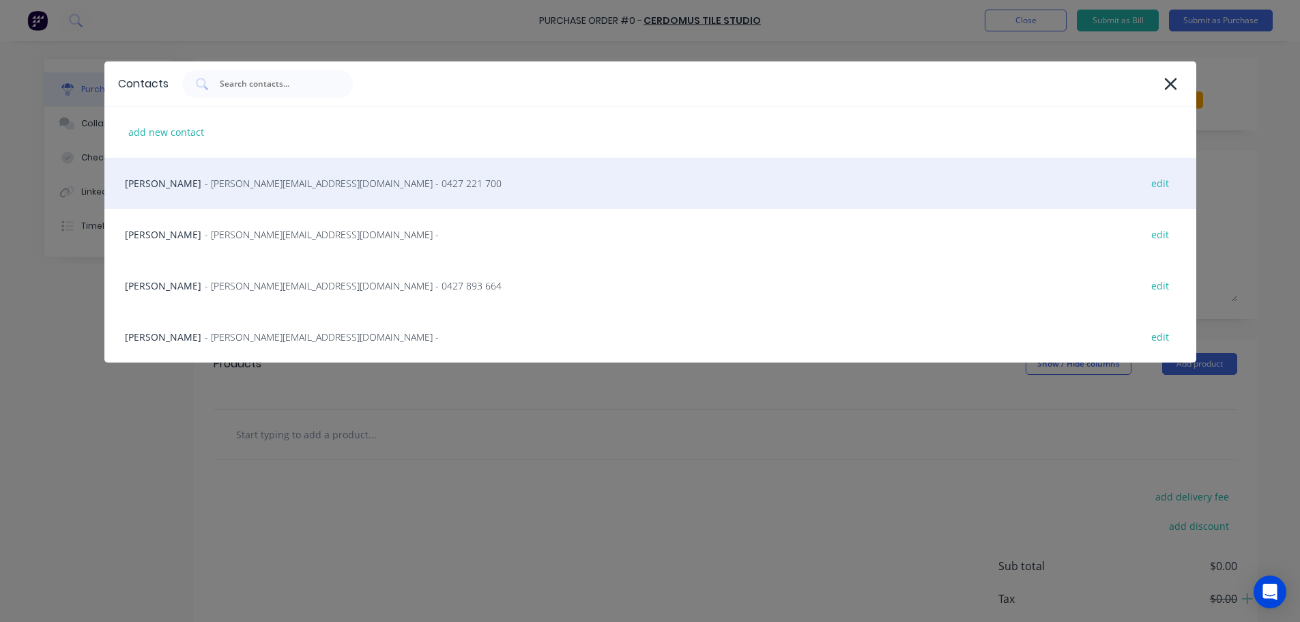
click at [280, 179] on span "- damien@cerdomus.com.au - 0427 221 700" at bounding box center [353, 183] width 297 height 14
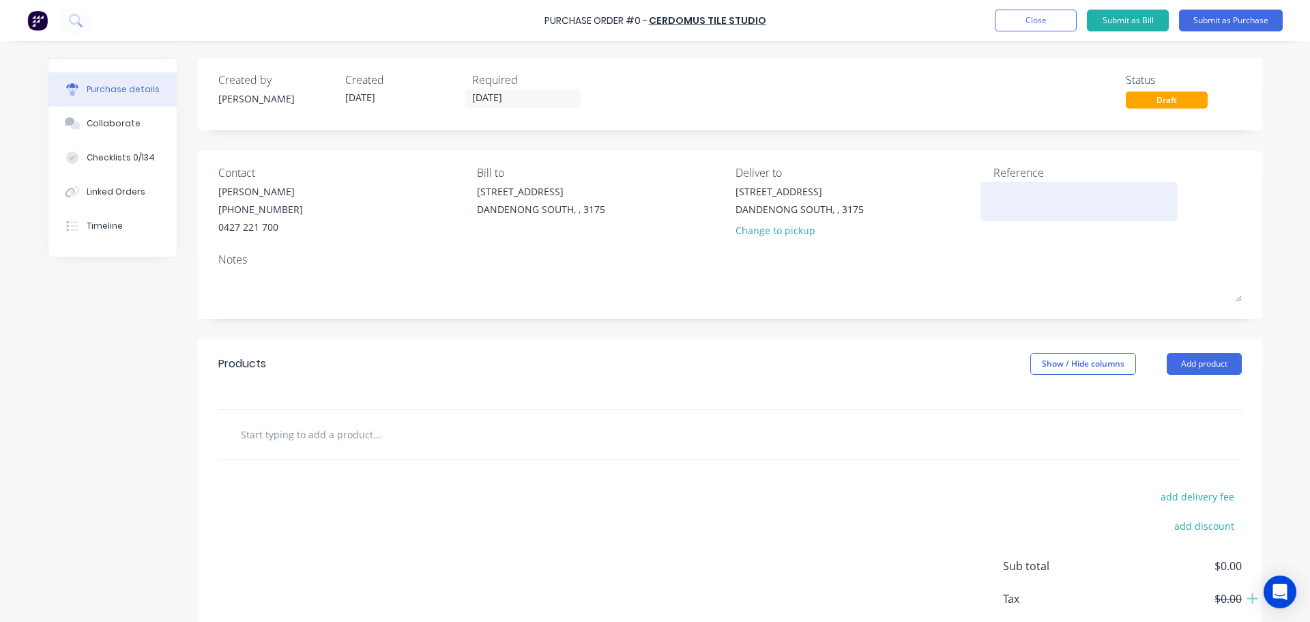
click at [1005, 193] on textarea at bounding box center [1079, 199] width 171 height 31
click at [333, 438] on input "text" at bounding box center [376, 433] width 273 height 27
click at [1037, 366] on button "Add product" at bounding box center [1204, 364] width 75 height 22
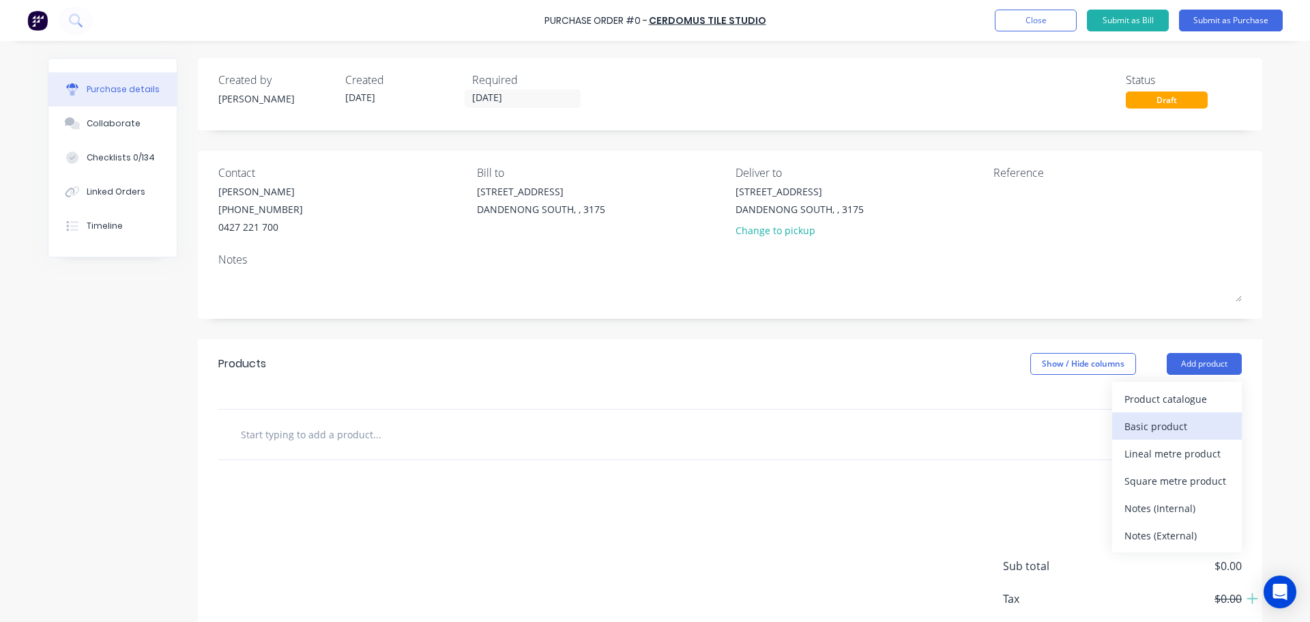
click at [1037, 426] on div "Basic product" at bounding box center [1177, 426] width 105 height 20
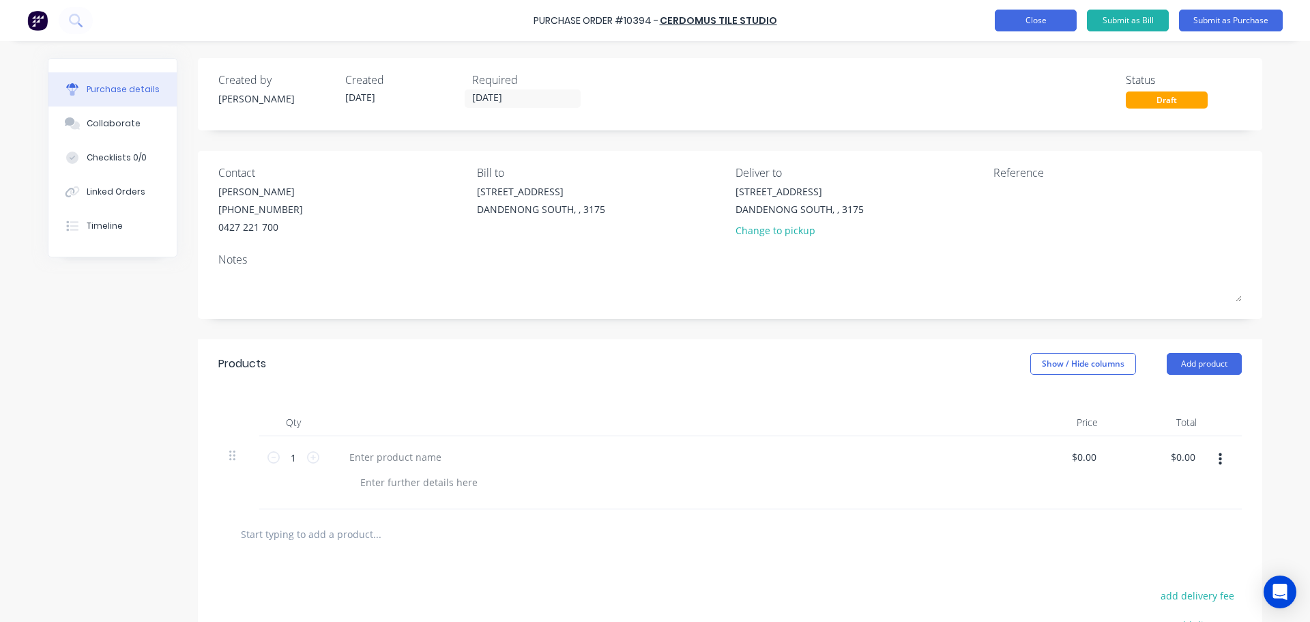
click at [1031, 25] on button "Close" at bounding box center [1036, 21] width 82 height 22
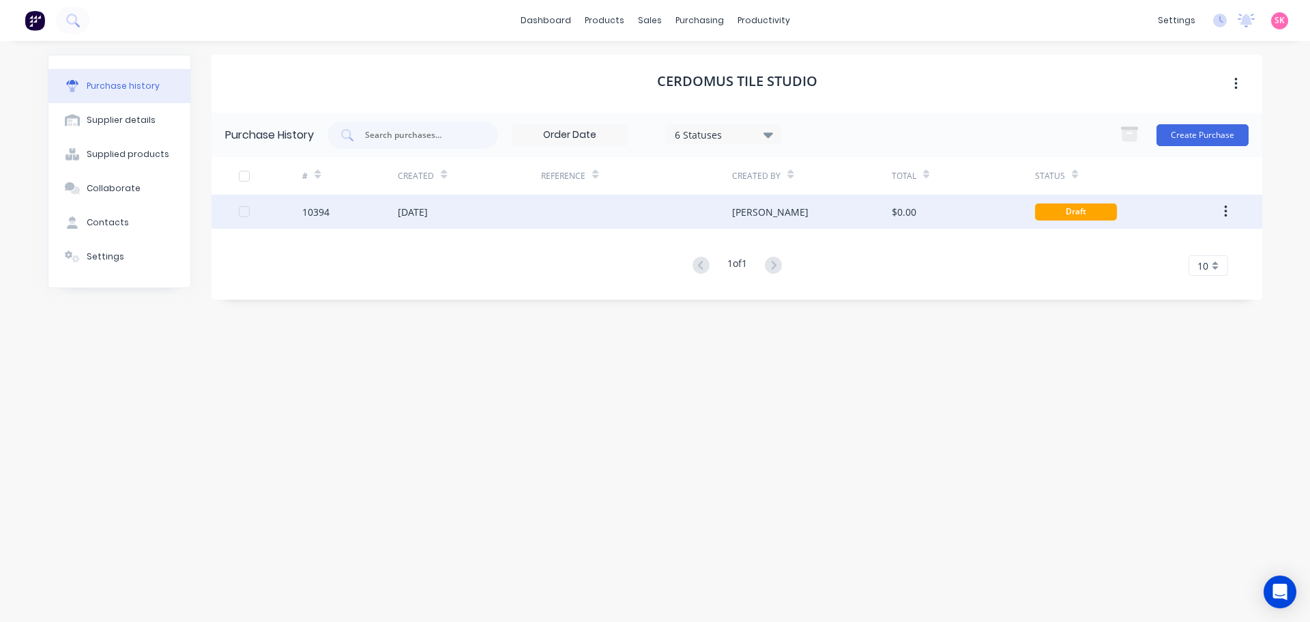
click at [816, 214] on div "Stacey" at bounding box center [811, 212] width 159 height 34
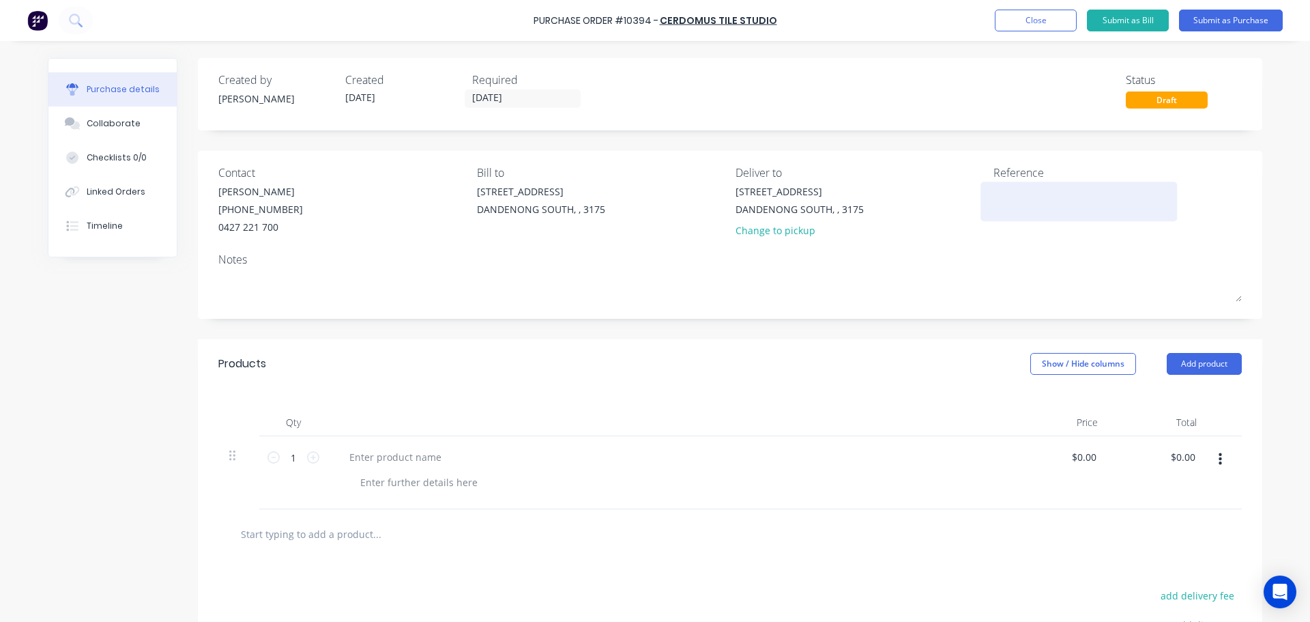
click at [1003, 201] on textarea at bounding box center [1079, 199] width 171 height 31
click at [406, 452] on div at bounding box center [396, 457] width 114 height 20
click at [1037, 451] on input "0.00" at bounding box center [1087, 457] width 26 height 20
type input "0"
type input "$1,250.00"
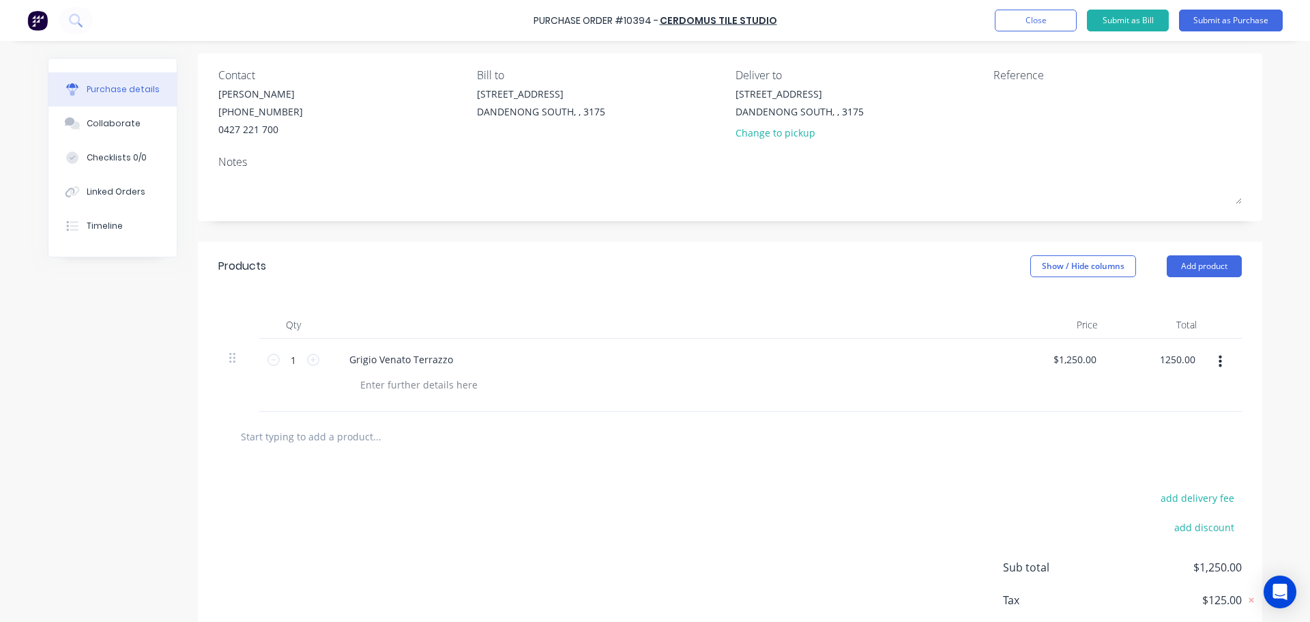
scroll to position [175, 0]
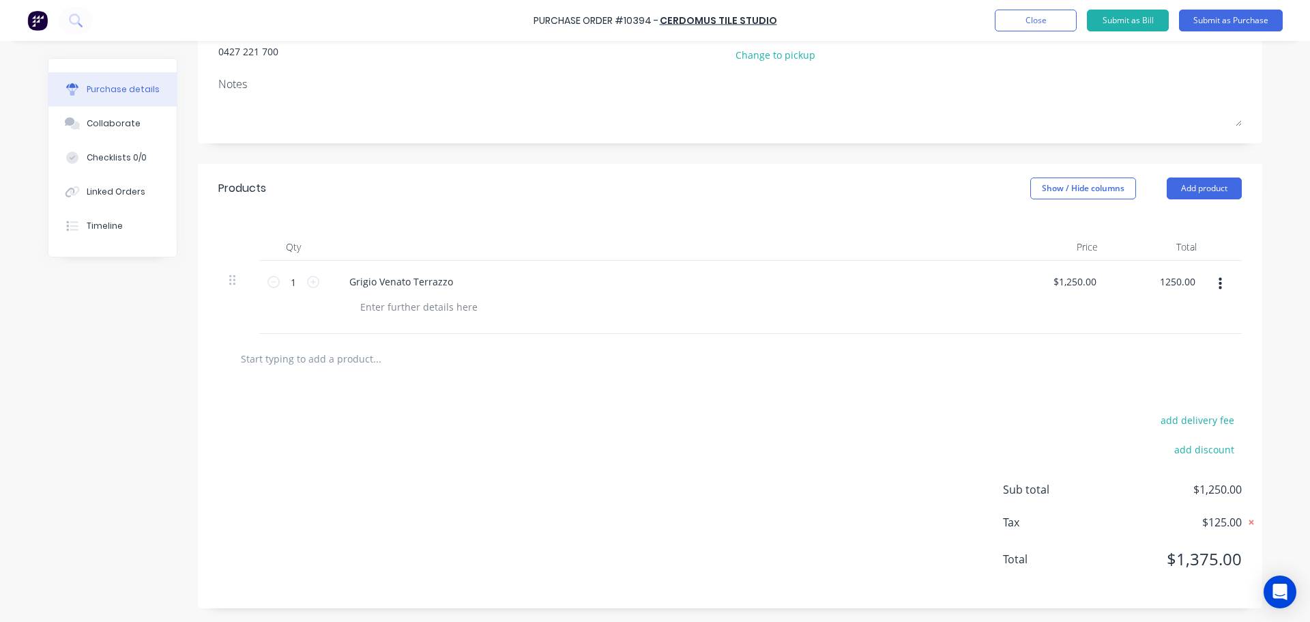
type input "$1,250.00"
click at [1037, 463] on icon at bounding box center [1252, 522] width 14 height 14
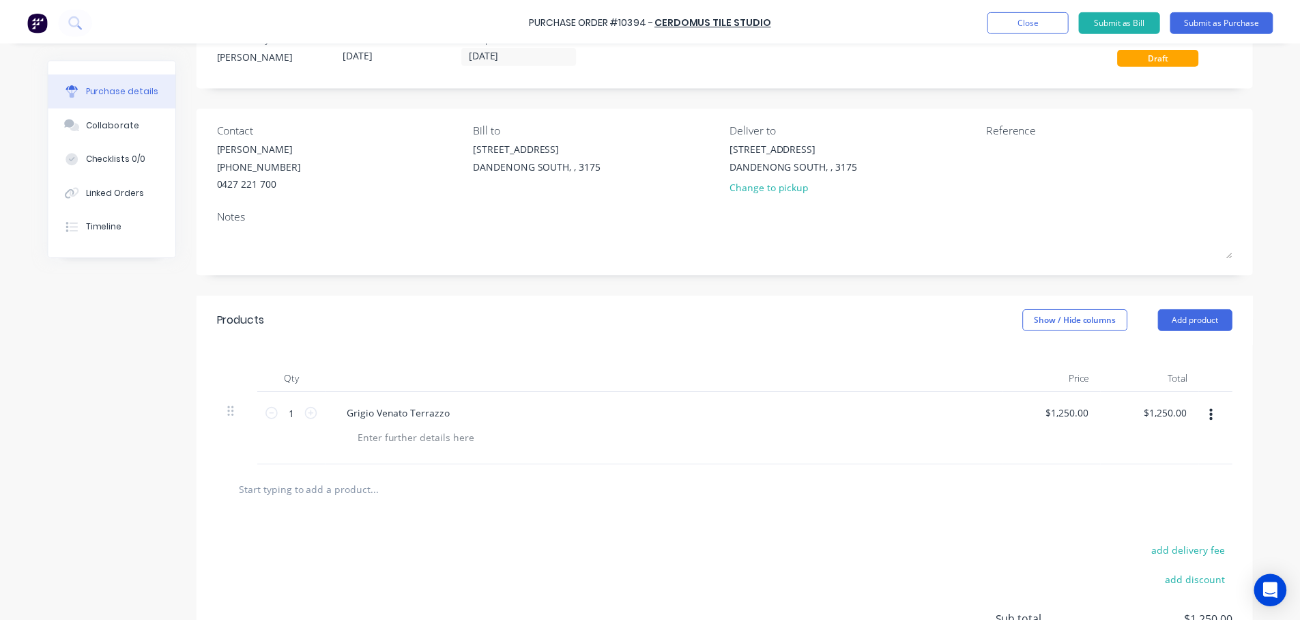
scroll to position [0, 0]
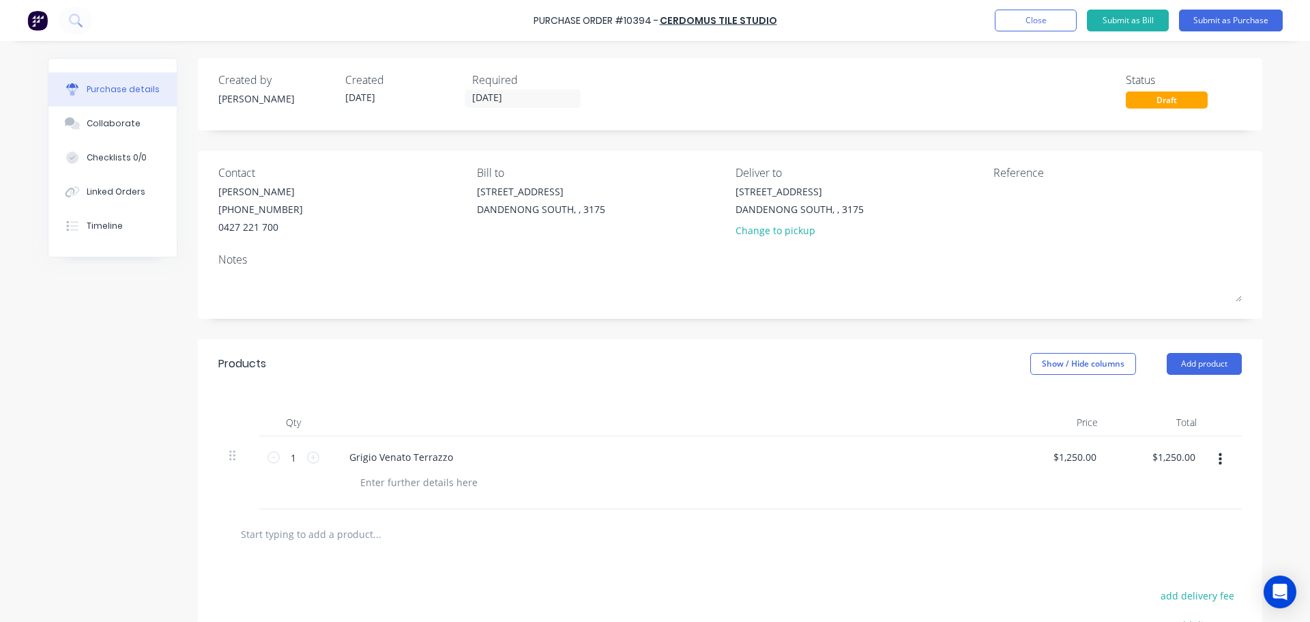
click at [1024, 177] on div "Reference" at bounding box center [1118, 172] width 248 height 16
click at [1020, 203] on textarea at bounding box center [1079, 199] width 171 height 31
click at [998, 191] on textarea at bounding box center [1079, 199] width 171 height 31
type textarea "Mont Albert 75"
type textarea "x"
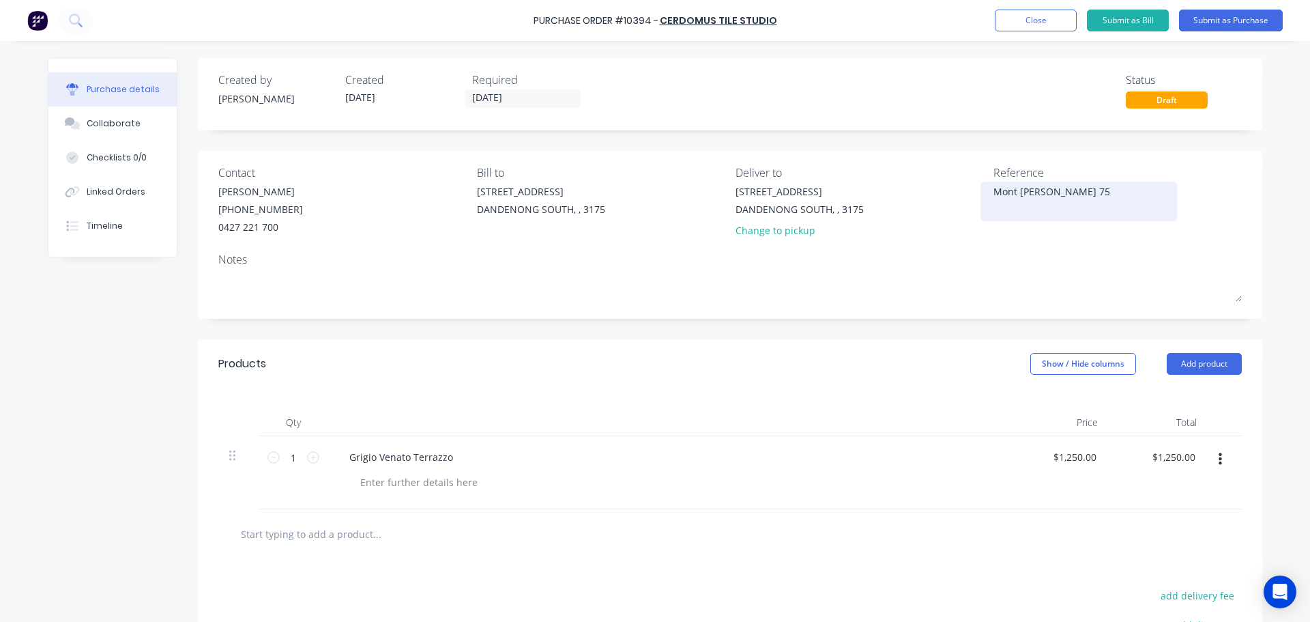
type textarea "Mont Albert 751"
type textarea "x"
type textarea "Mont Albert 7519"
type textarea "x"
type textarea "Mont Albert 7519"
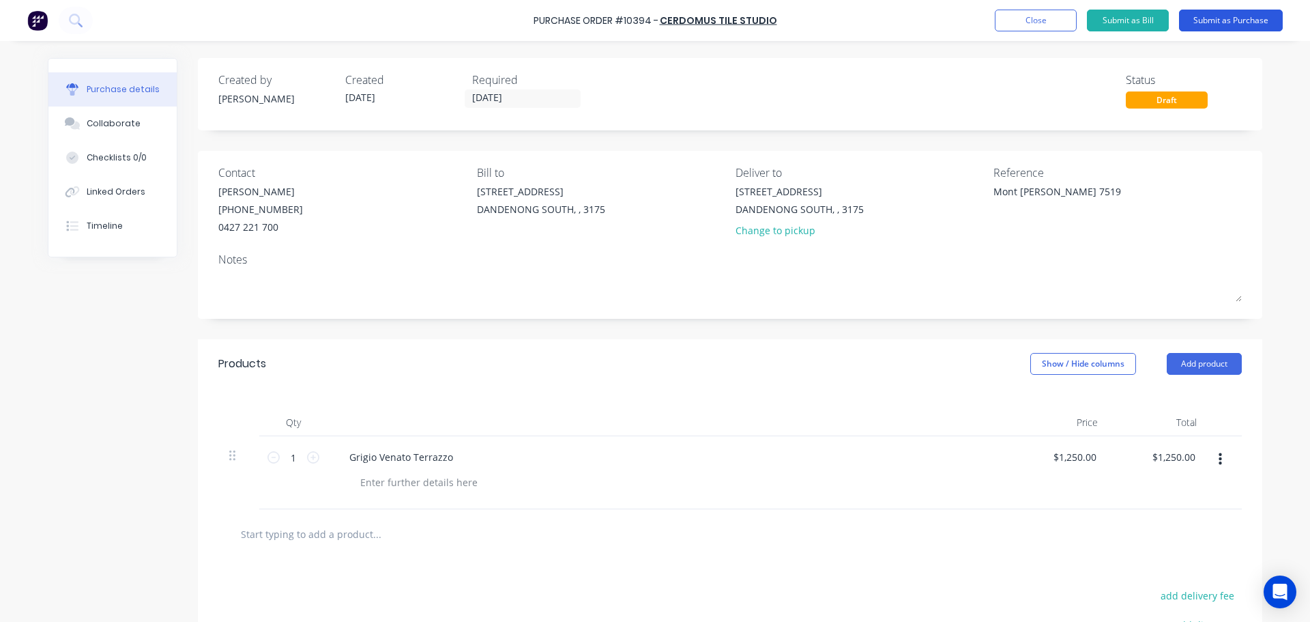
click at [1037, 20] on button "Submit as Purchase" at bounding box center [1231, 21] width 104 height 22
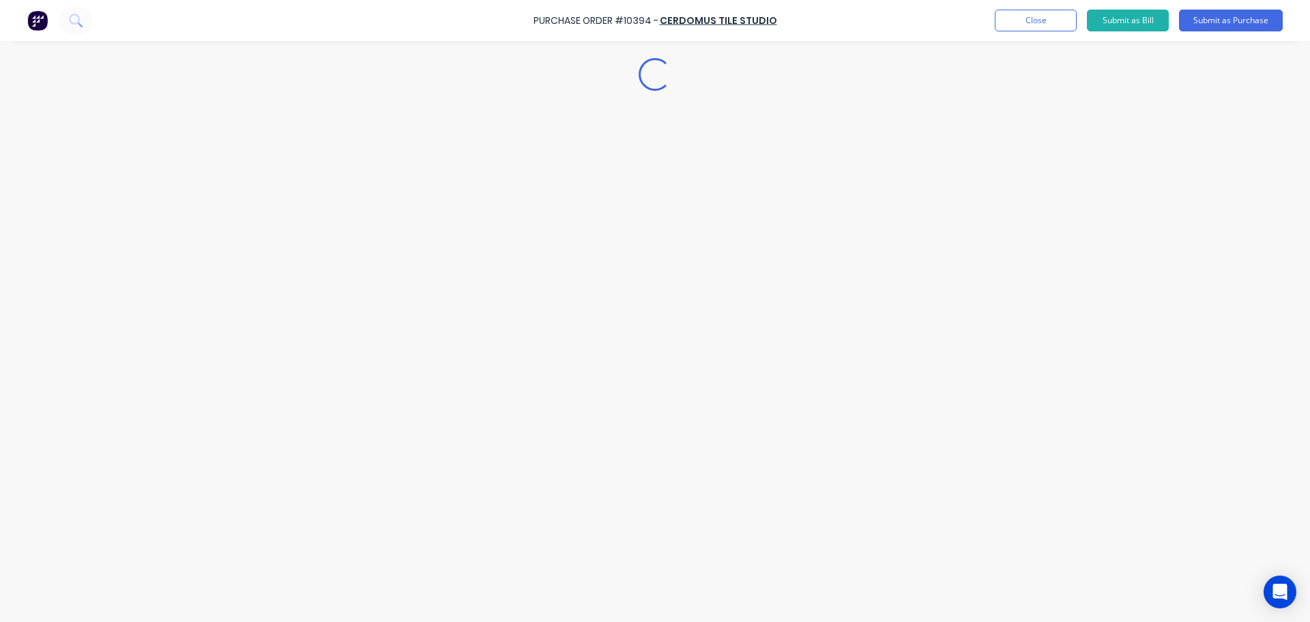
type textarea "x"
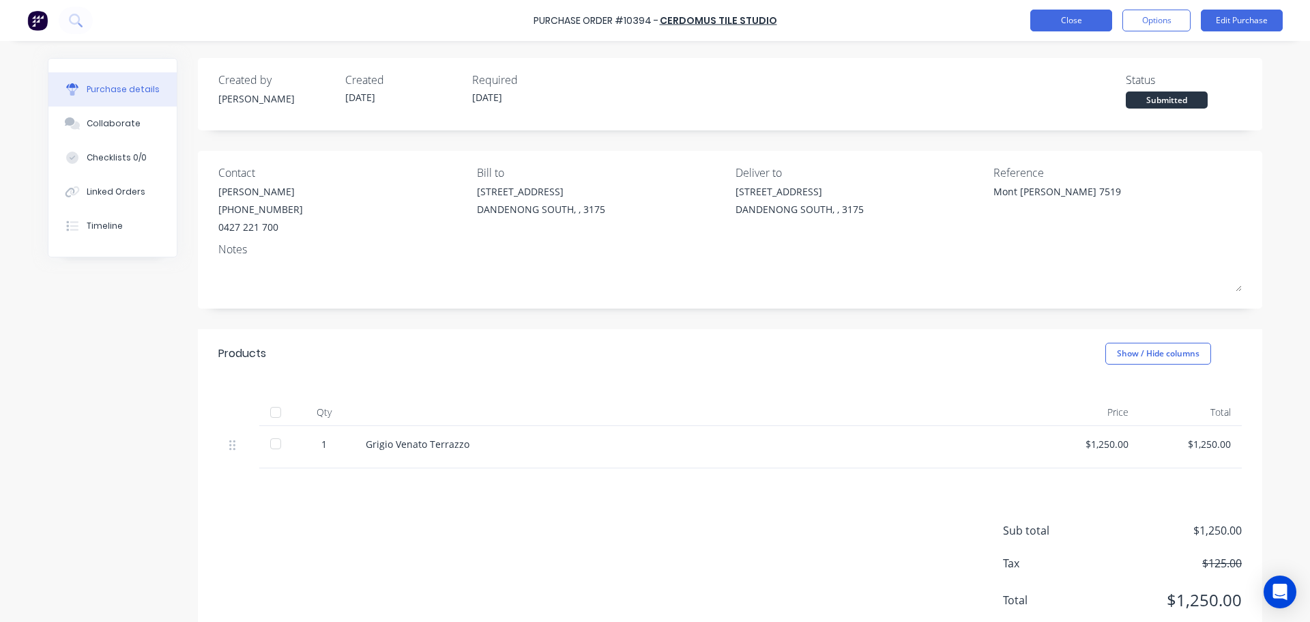
click at [1037, 29] on button "Close" at bounding box center [1072, 21] width 82 height 22
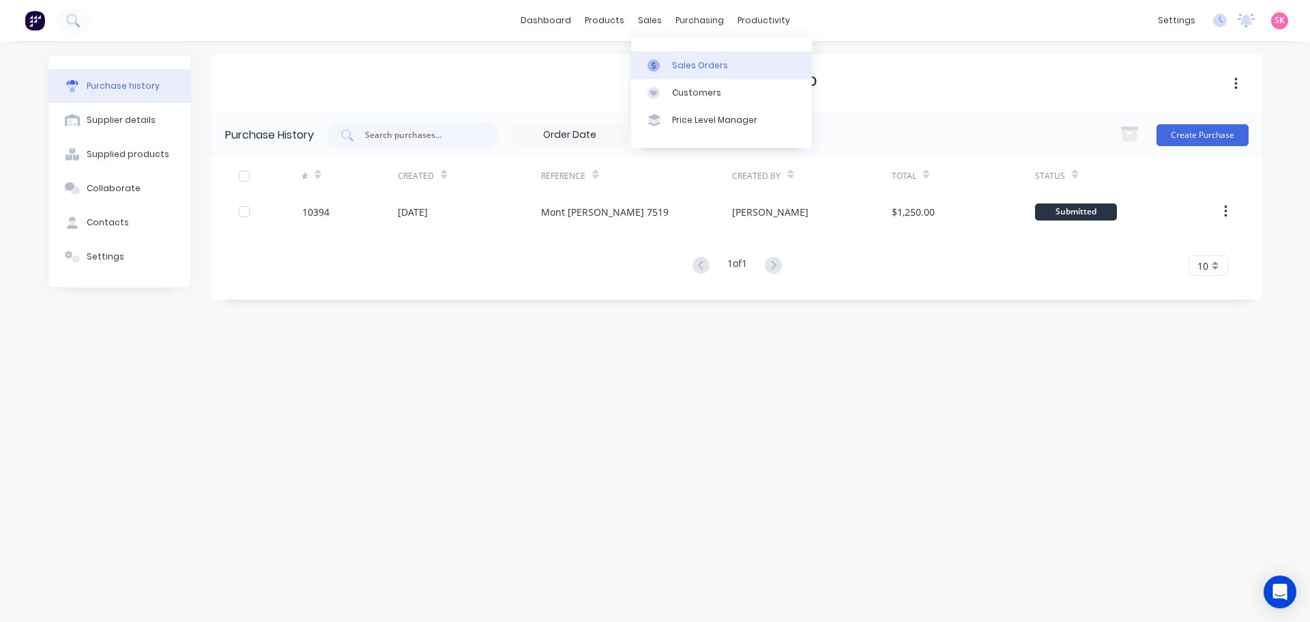
click at [655, 70] on icon at bounding box center [654, 65] width 12 height 12
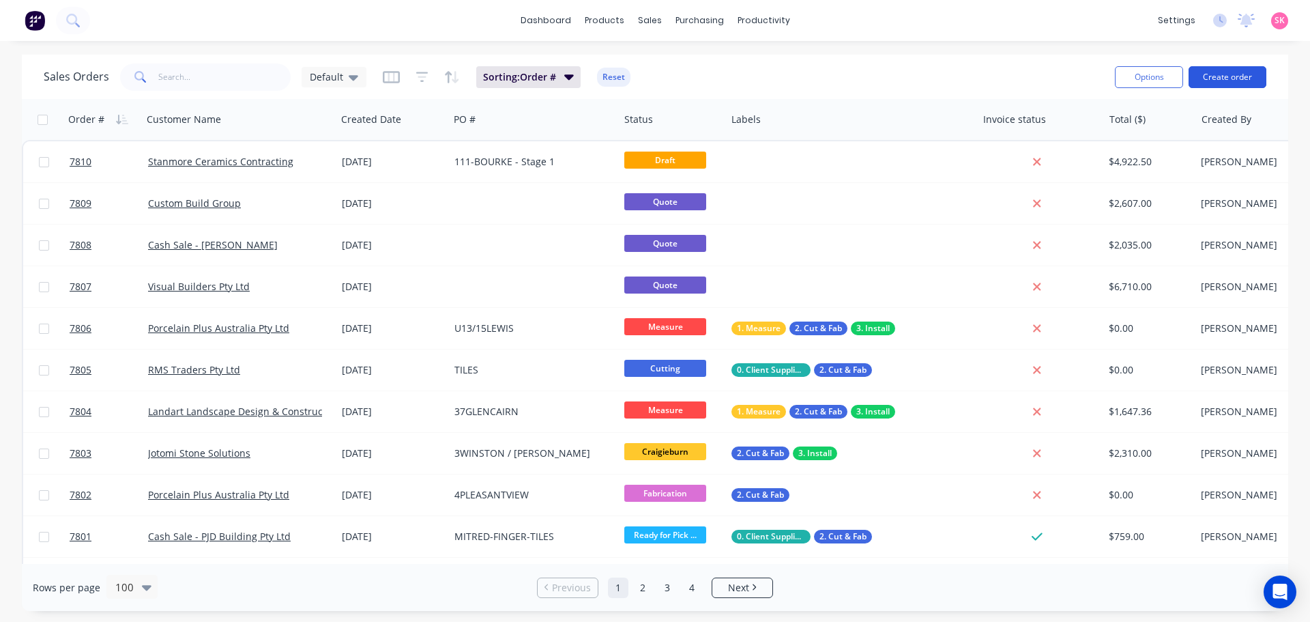
click at [1037, 75] on button "Create order" at bounding box center [1228, 77] width 78 height 22
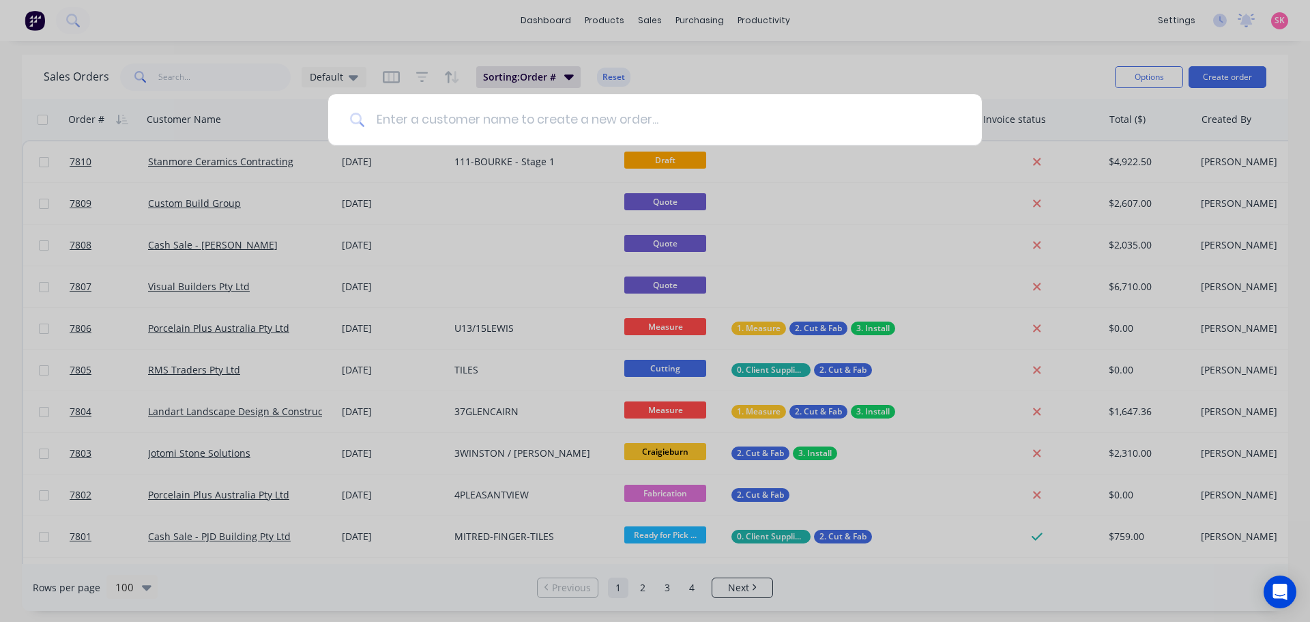
click at [430, 124] on input at bounding box center [662, 119] width 595 height 51
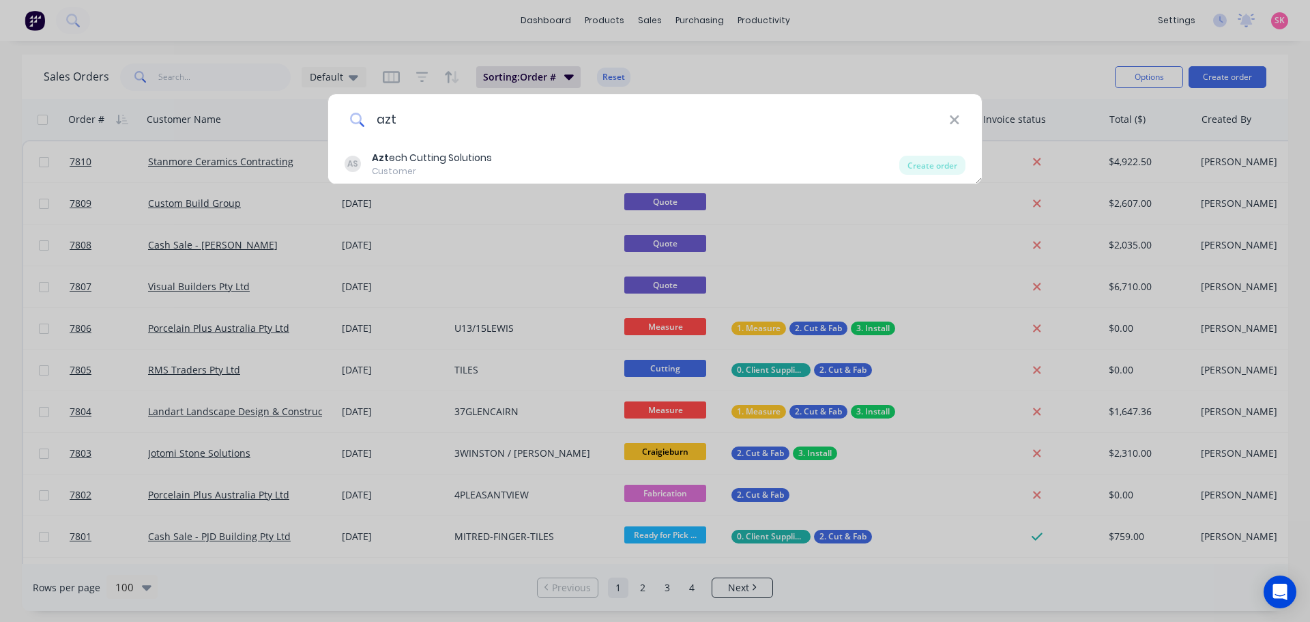
type input "azt"
click at [442, 169] on div "Customer" at bounding box center [432, 171] width 120 height 12
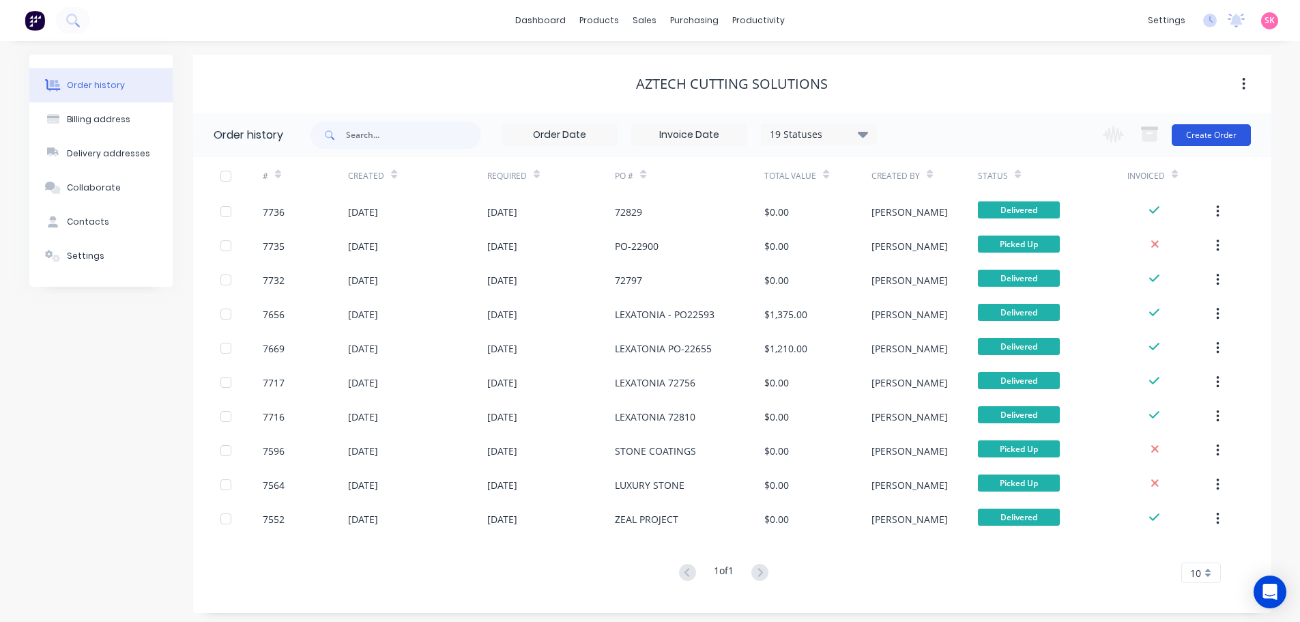
click at [1037, 138] on button "Create Order" at bounding box center [1211, 135] width 79 height 22
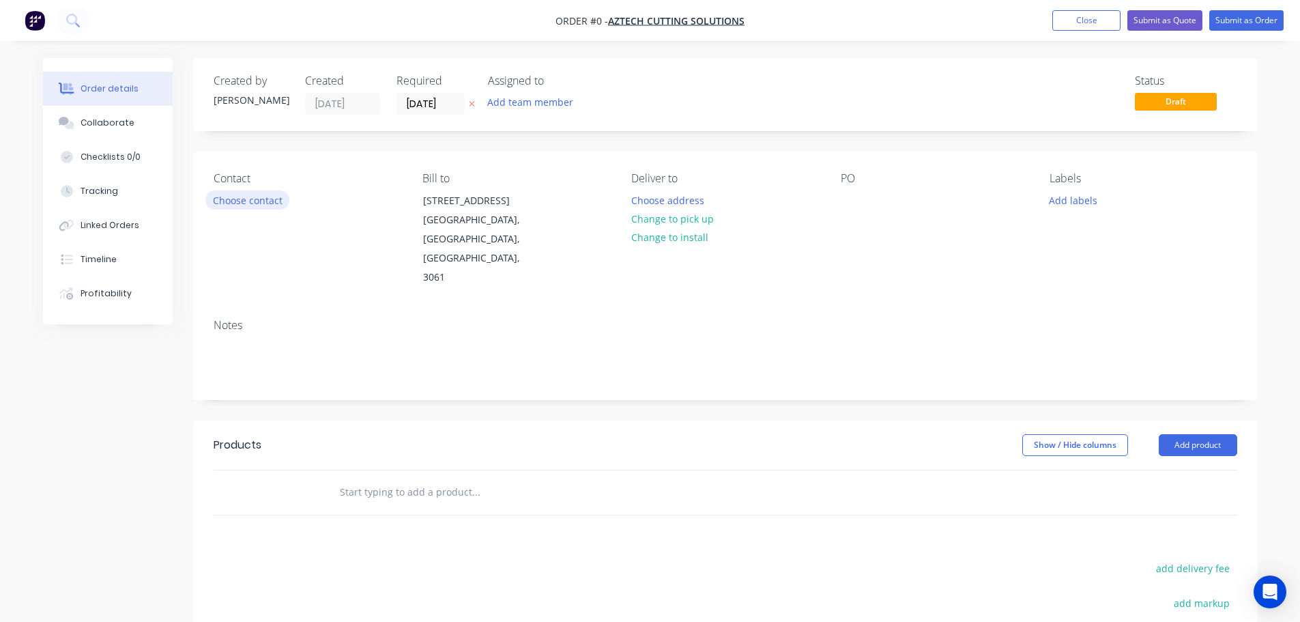
click at [216, 196] on button "Choose contact" at bounding box center [247, 199] width 84 height 18
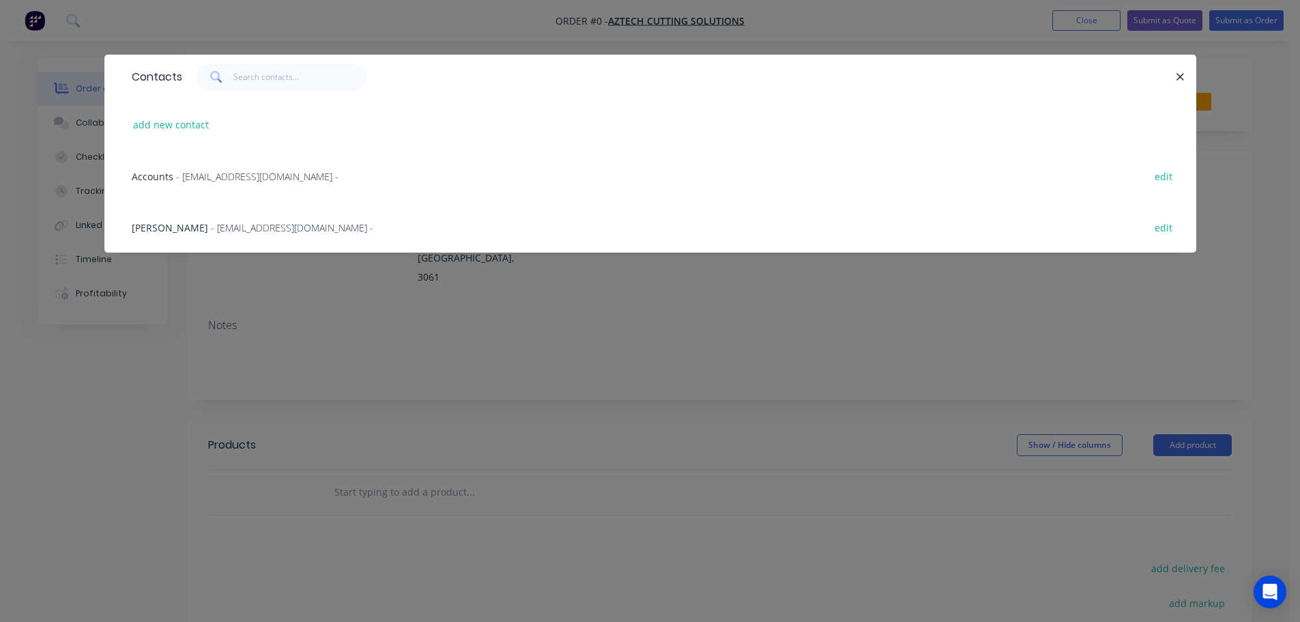
click at [274, 226] on span "- admin@aztechcuttingsolutions.com.au -" at bounding box center [292, 227] width 162 height 13
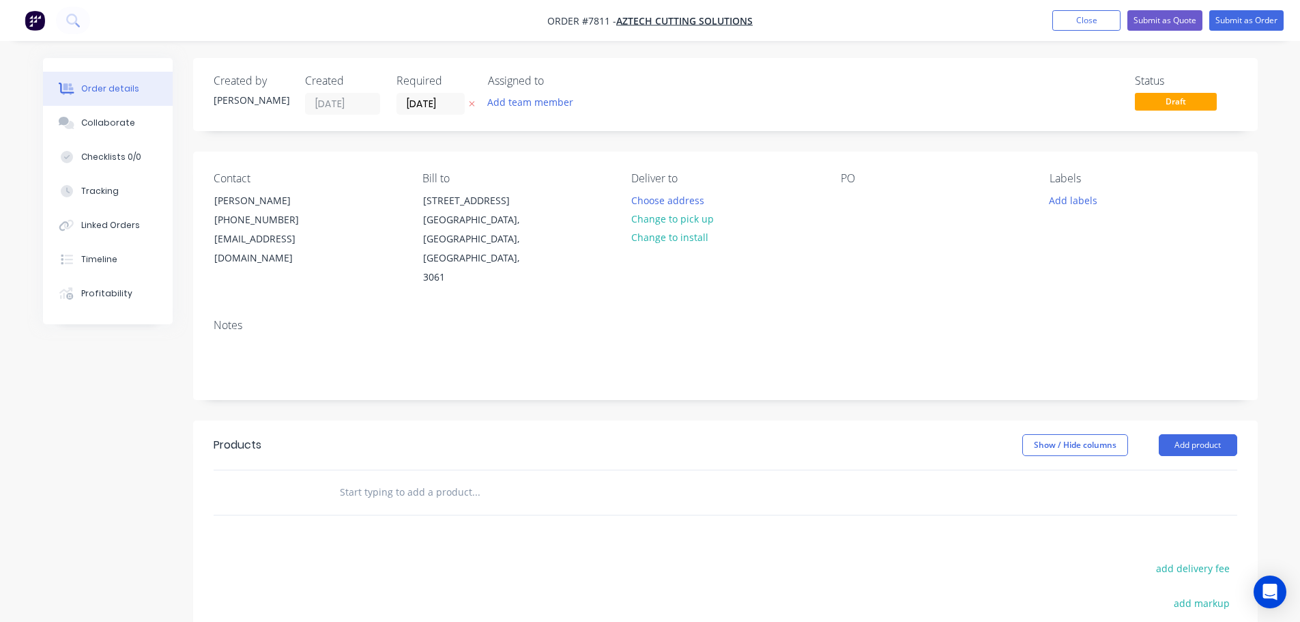
click at [869, 213] on div "PO" at bounding box center [934, 229] width 187 height 115
click at [861, 208] on div at bounding box center [852, 200] width 22 height 20
click at [1037, 198] on button "Add labels" at bounding box center [1073, 199] width 63 height 18
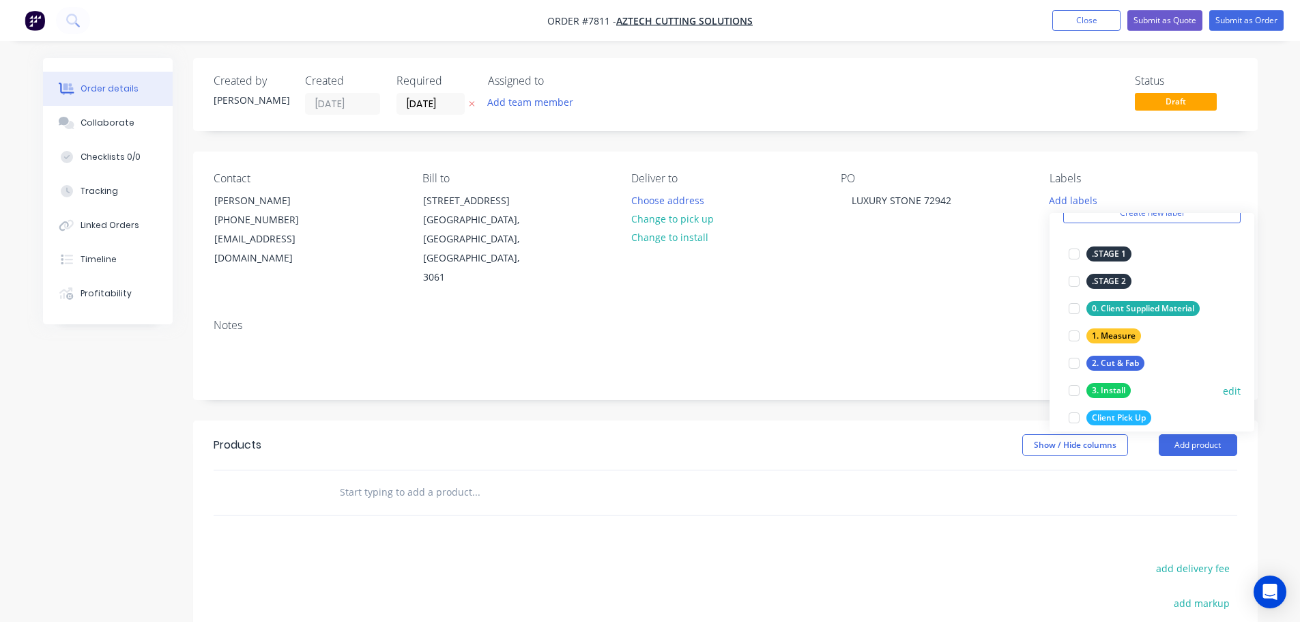
scroll to position [205, 0]
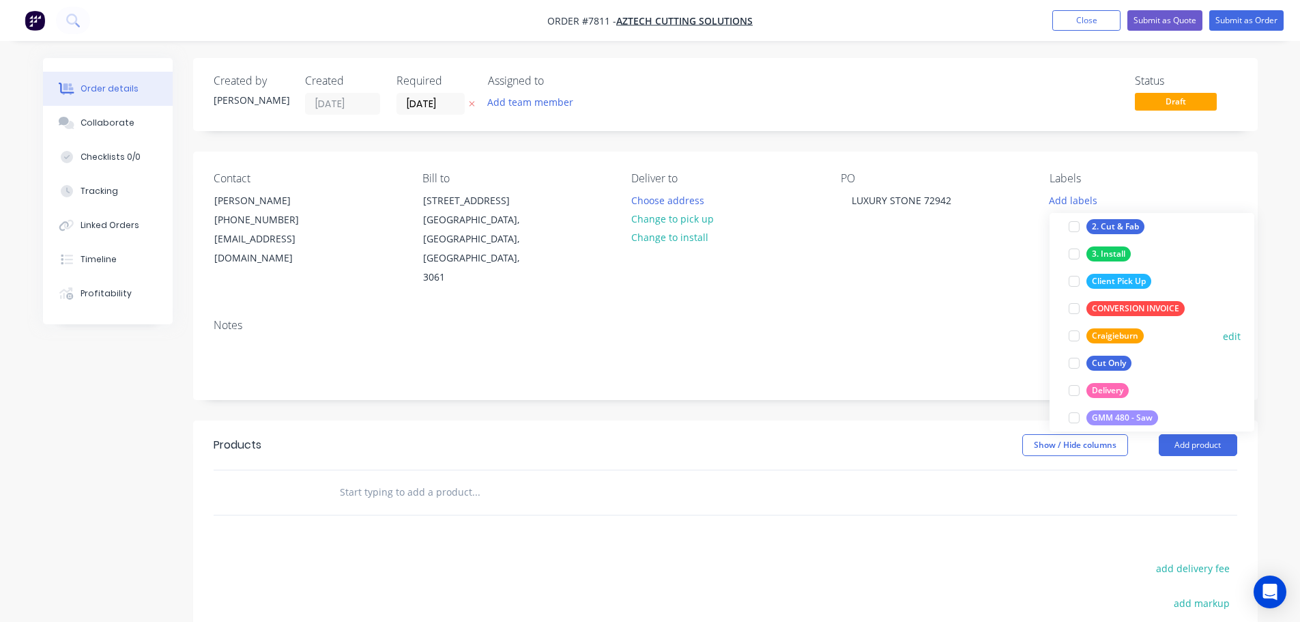
click at [1037, 336] on div at bounding box center [1074, 335] width 27 height 27
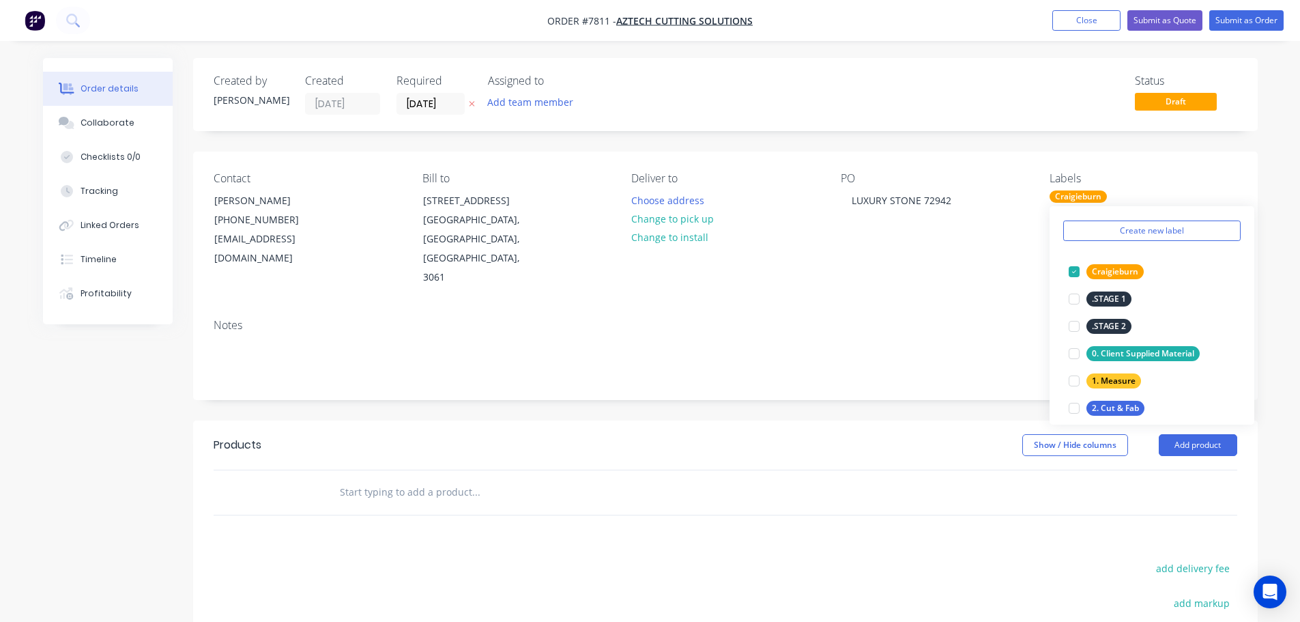
scroll to position [68, 0]
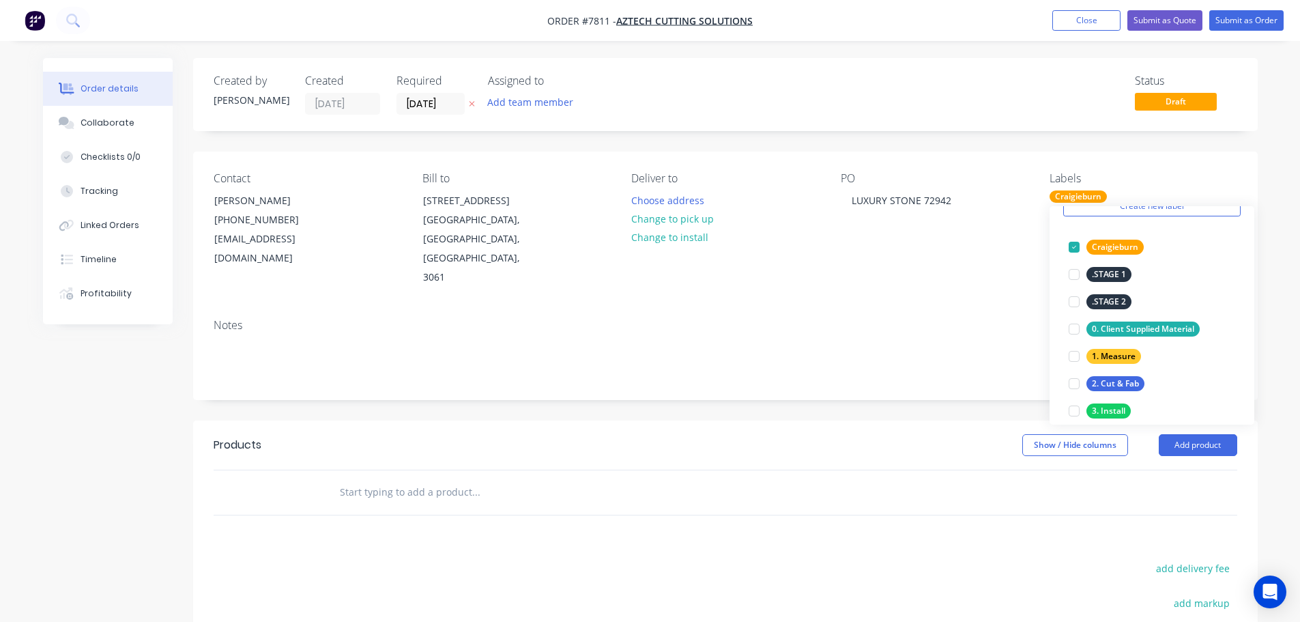
click at [416, 463] on input "text" at bounding box center [475, 491] width 273 height 27
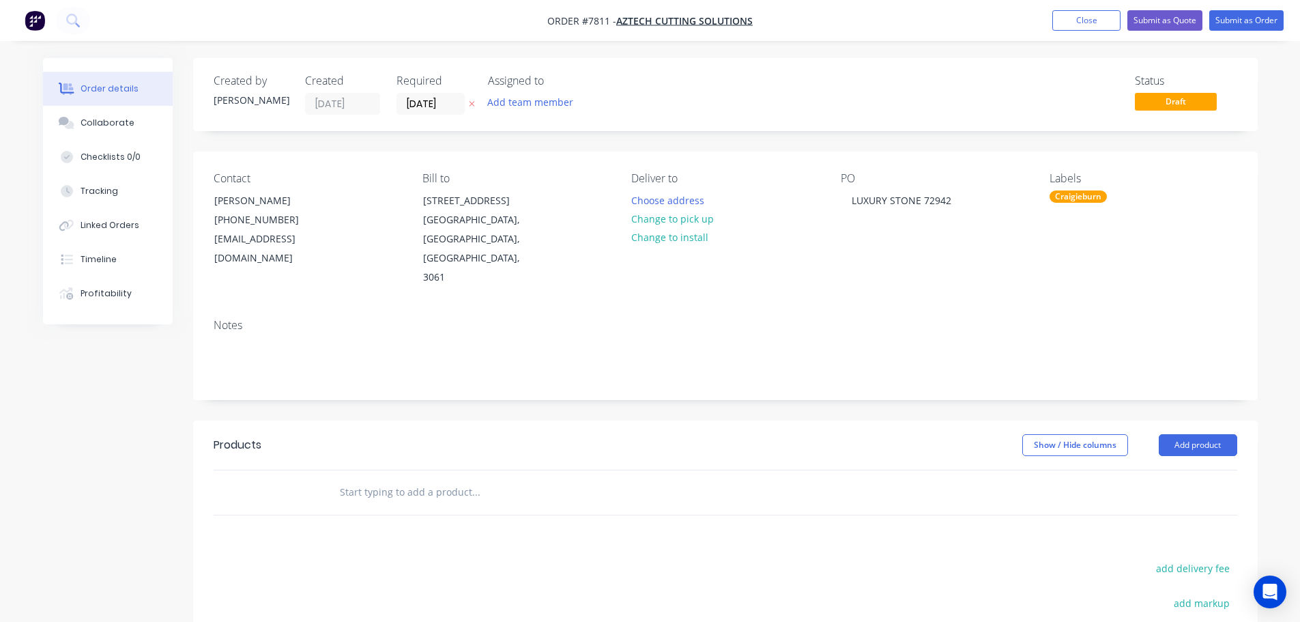
click at [414, 463] on input "text" at bounding box center [475, 491] width 273 height 27
paste input "Classic Bullnose 610x406x30mm to make Triple Bullnose on one long Side and 1 Sh…"
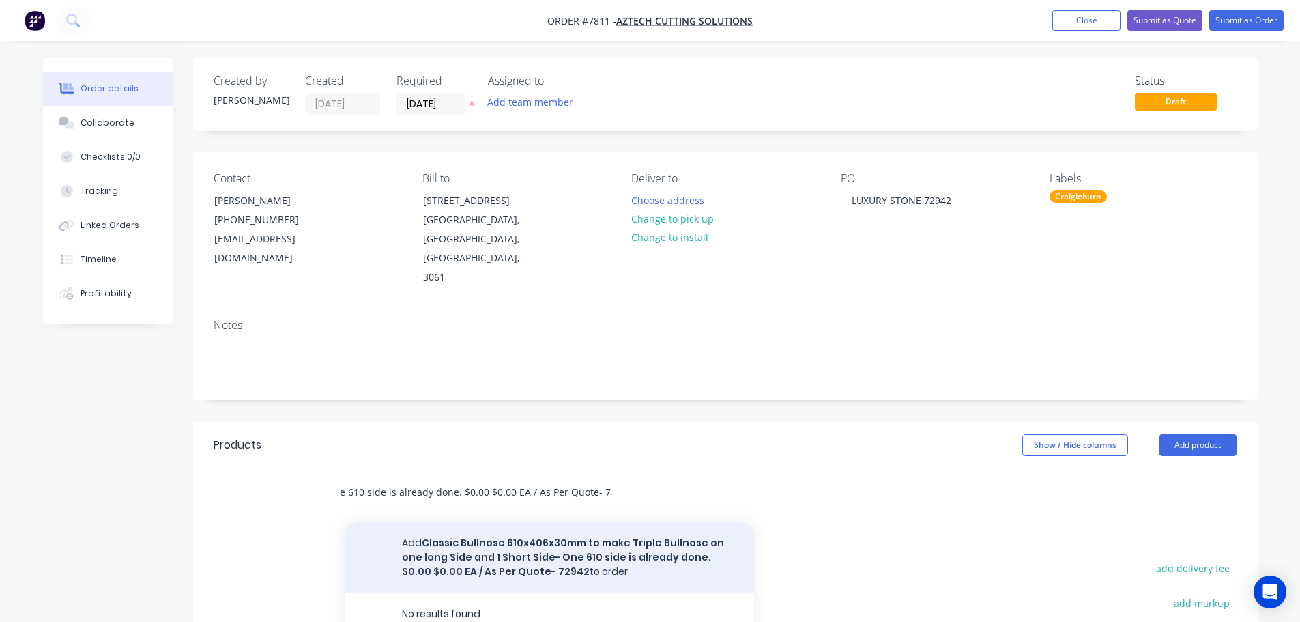
type input "Classic Bullnose 610x406x30mm to make Triple Bullnose on one long Side and 1 Sh…"
click at [493, 463] on button "Add Classic Bullnose 610x406x30mm to make Triple Bullnose on one long Side and …" at bounding box center [549, 557] width 409 height 70
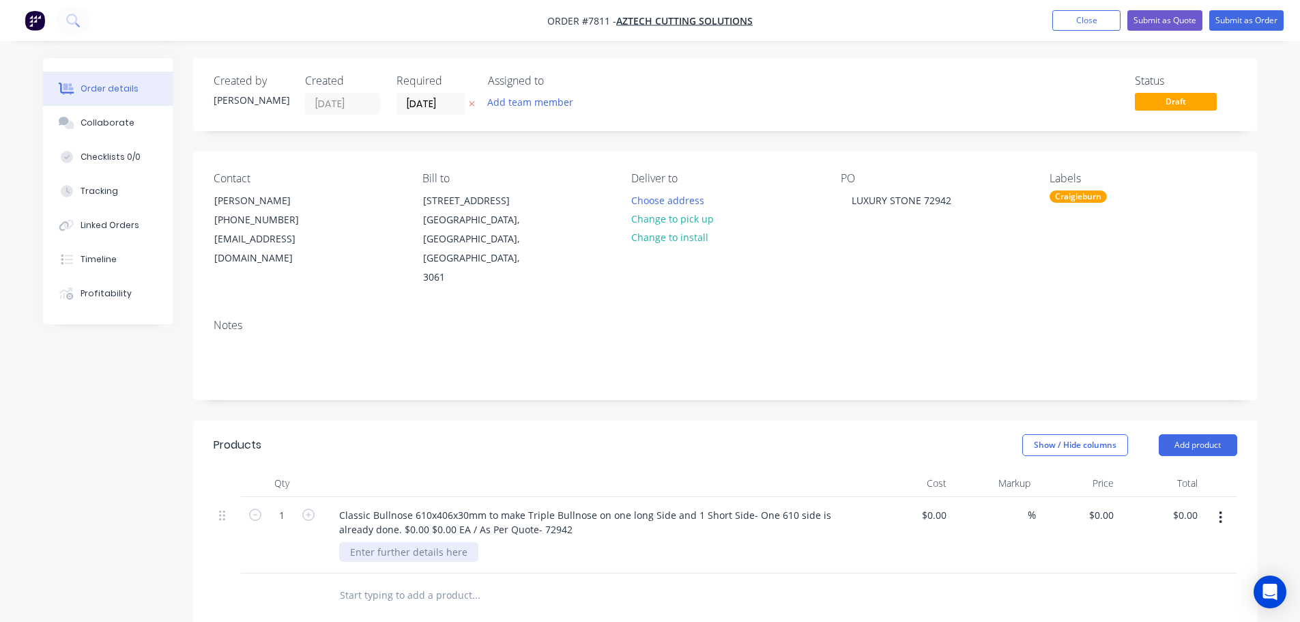
click at [450, 463] on div at bounding box center [408, 552] width 139 height 20
paste div
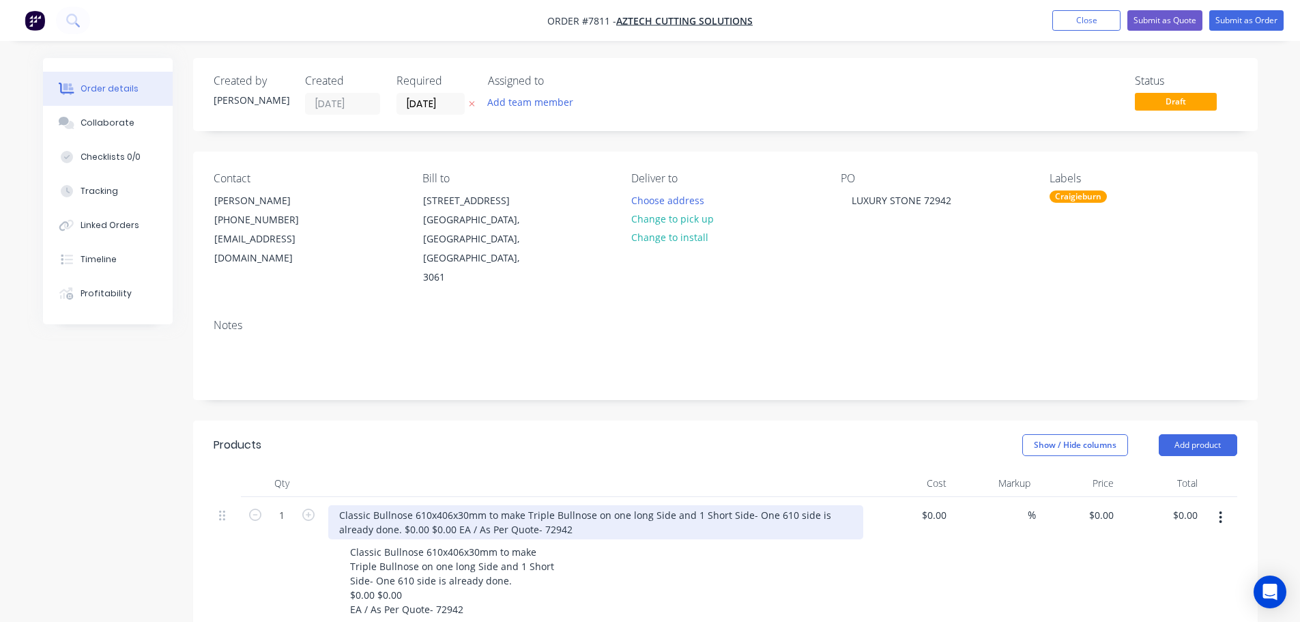
click at [605, 463] on div "Classic Bullnose 610x406x30mm to make Triple Bullnose on one long Side and 1 Sh…" at bounding box center [595, 522] width 535 height 34
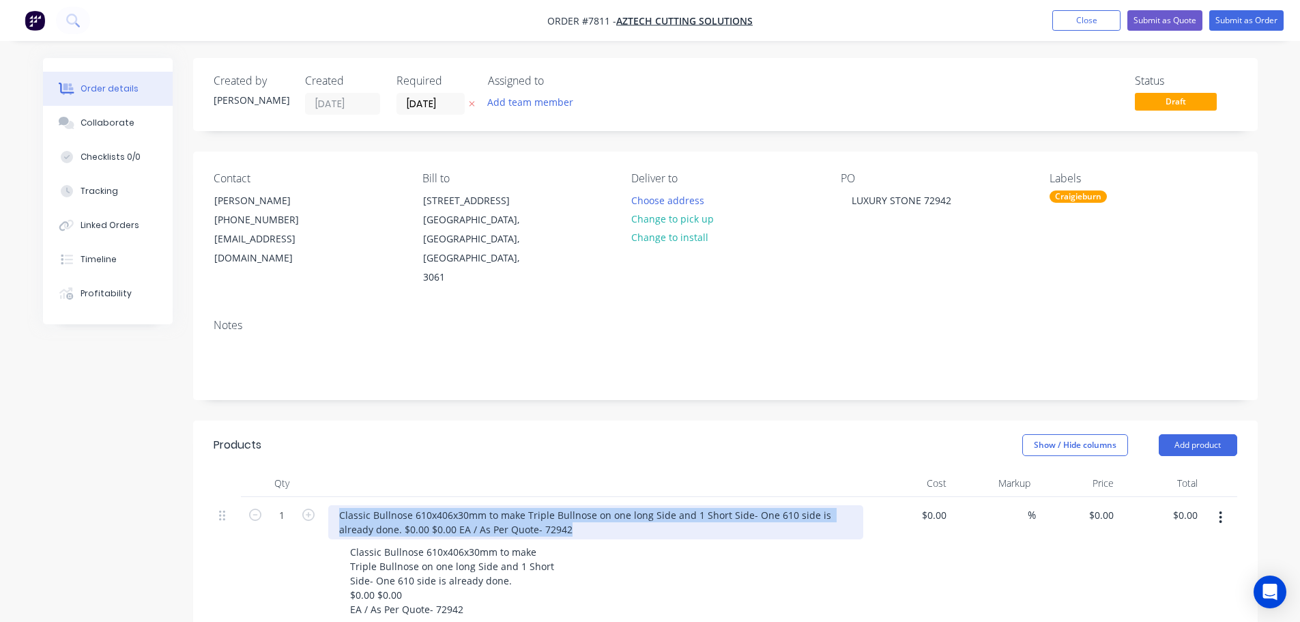
drag, startPoint x: 580, startPoint y: 491, endPoint x: 319, endPoint y: 474, distance: 261.2
click at [319, 463] on div "1 Classic Bullnose 610x406x30mm to make Triple Bullnose on one long Side and 1 …" at bounding box center [726, 564] width 1024 height 134
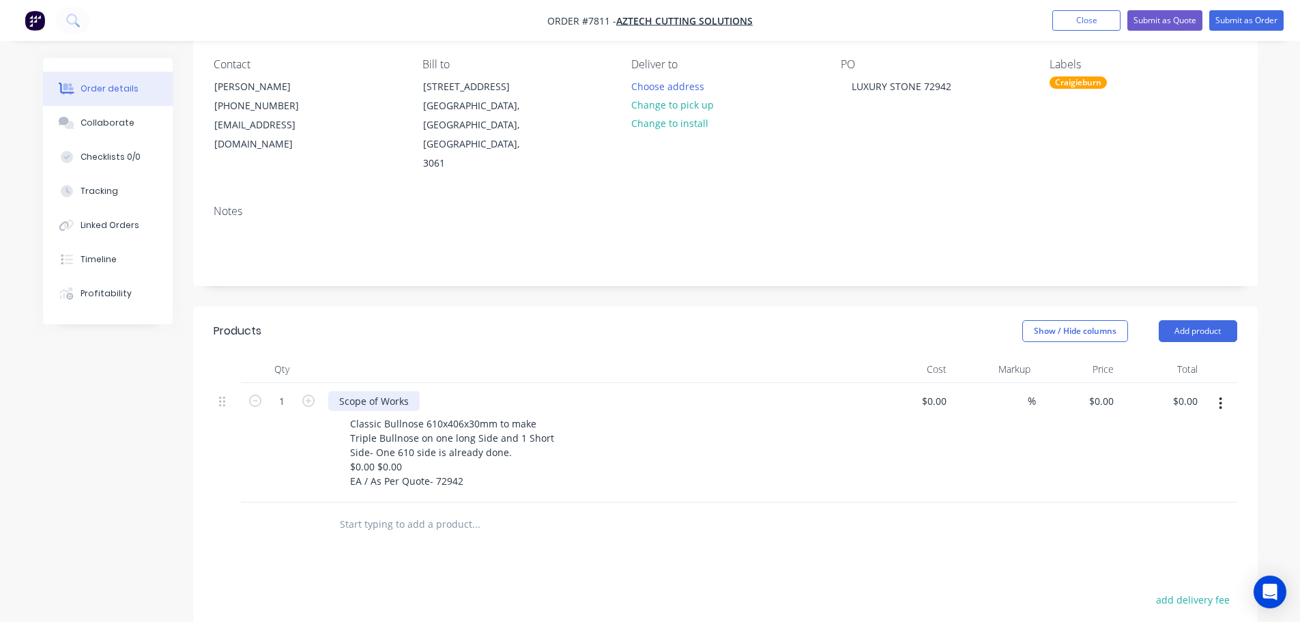
scroll to position [136, 0]
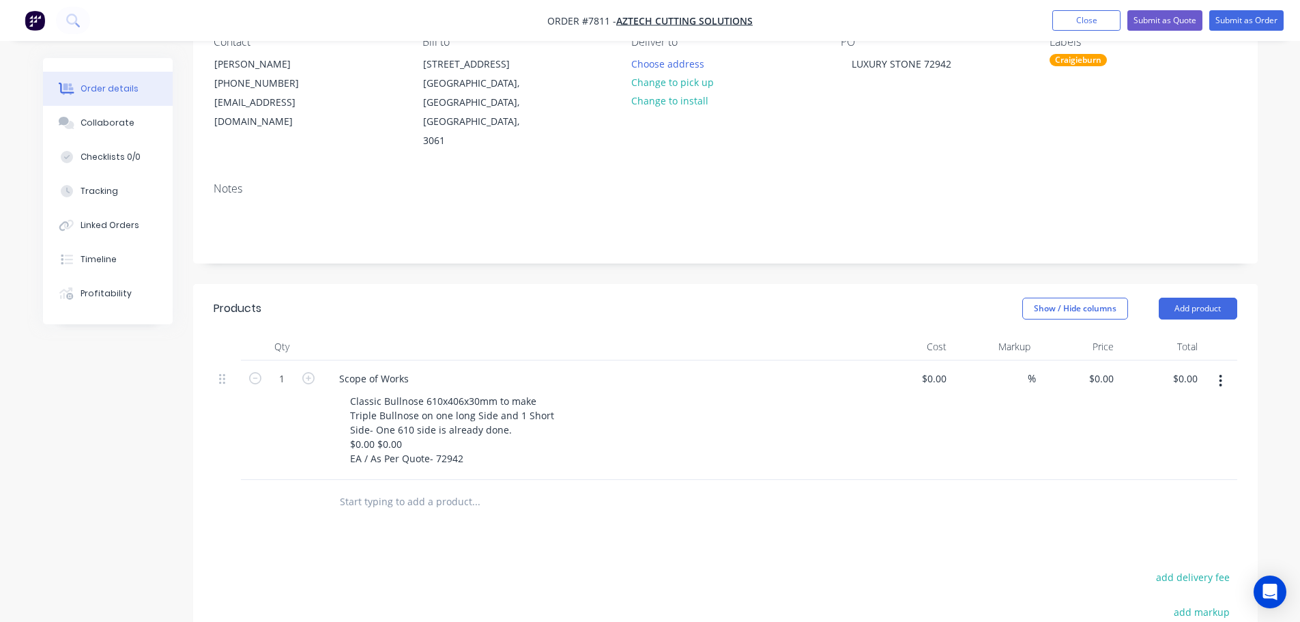
click at [637, 463] on div at bounding box center [532, 501] width 409 height 27
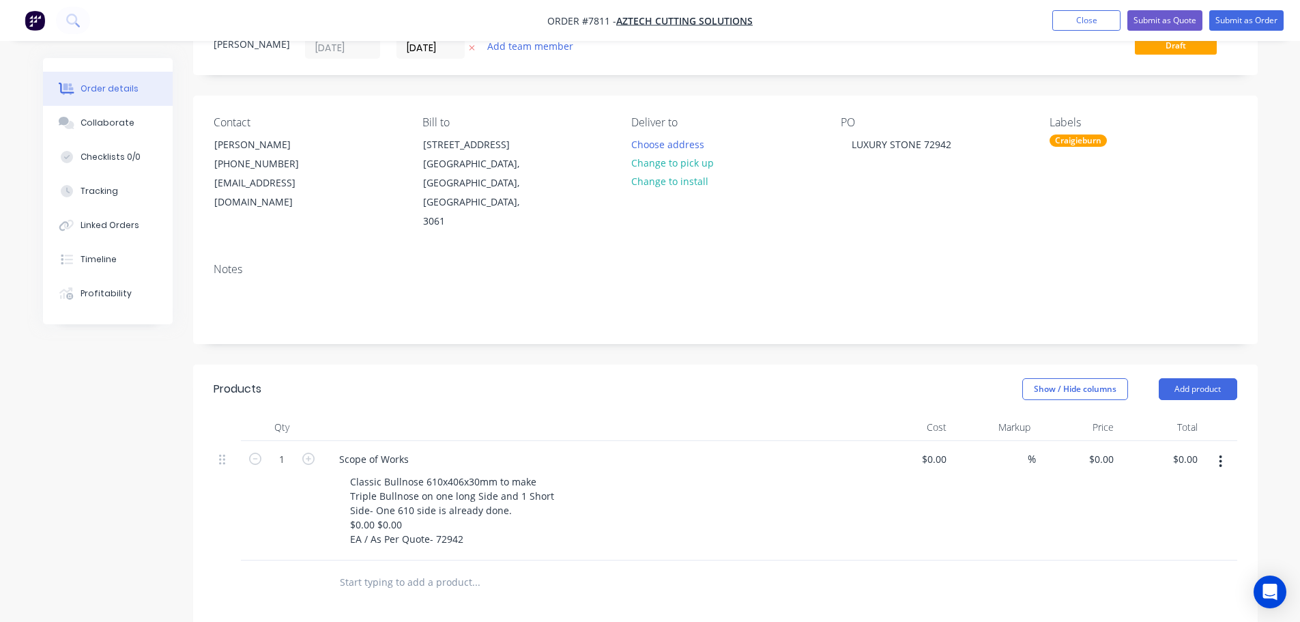
scroll to position [0, 0]
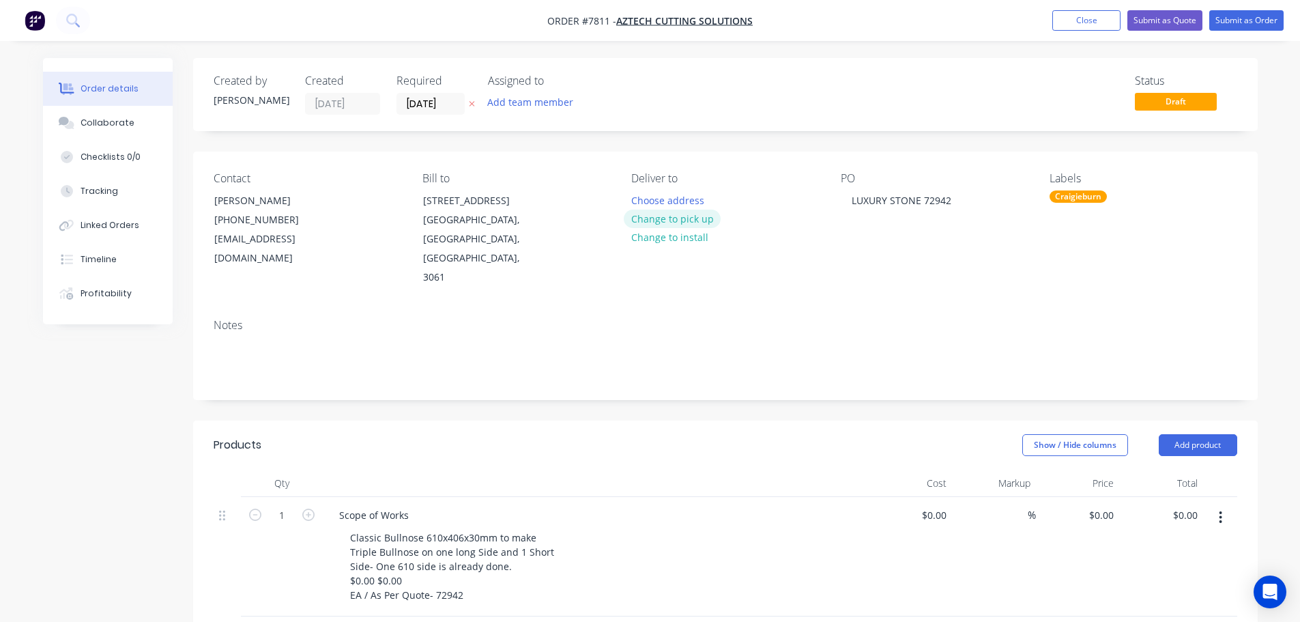
click at [670, 216] on button "Change to pick up" at bounding box center [672, 219] width 97 height 18
click at [658, 196] on div "Pick up Change to delivery Change to install" at bounding box center [724, 229] width 187 height 115
click at [648, 199] on div at bounding box center [642, 200] width 22 height 20
click at [1037, 8] on nav "Order #7811 - Aztech Cutting Solutions Add product Close Submit as Quote Submit…" at bounding box center [650, 20] width 1300 height 41
click at [1037, 22] on button "Submit as Order" at bounding box center [1246, 20] width 74 height 20
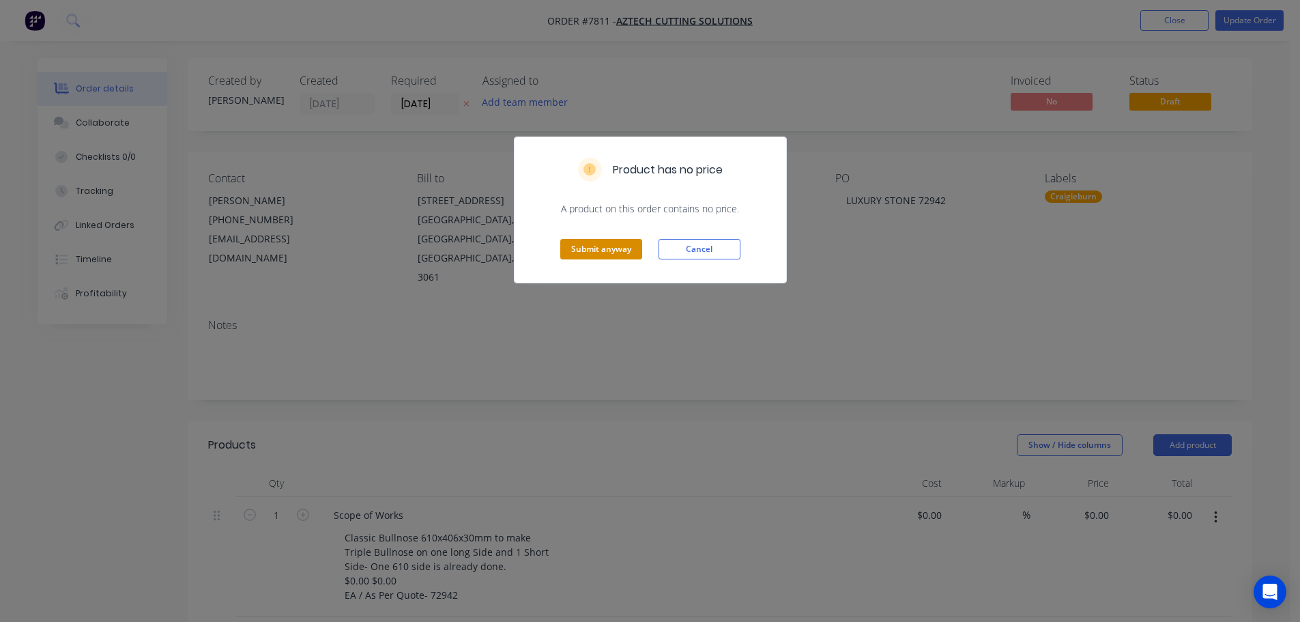
click at [585, 256] on button "Submit anyway" at bounding box center [601, 249] width 82 height 20
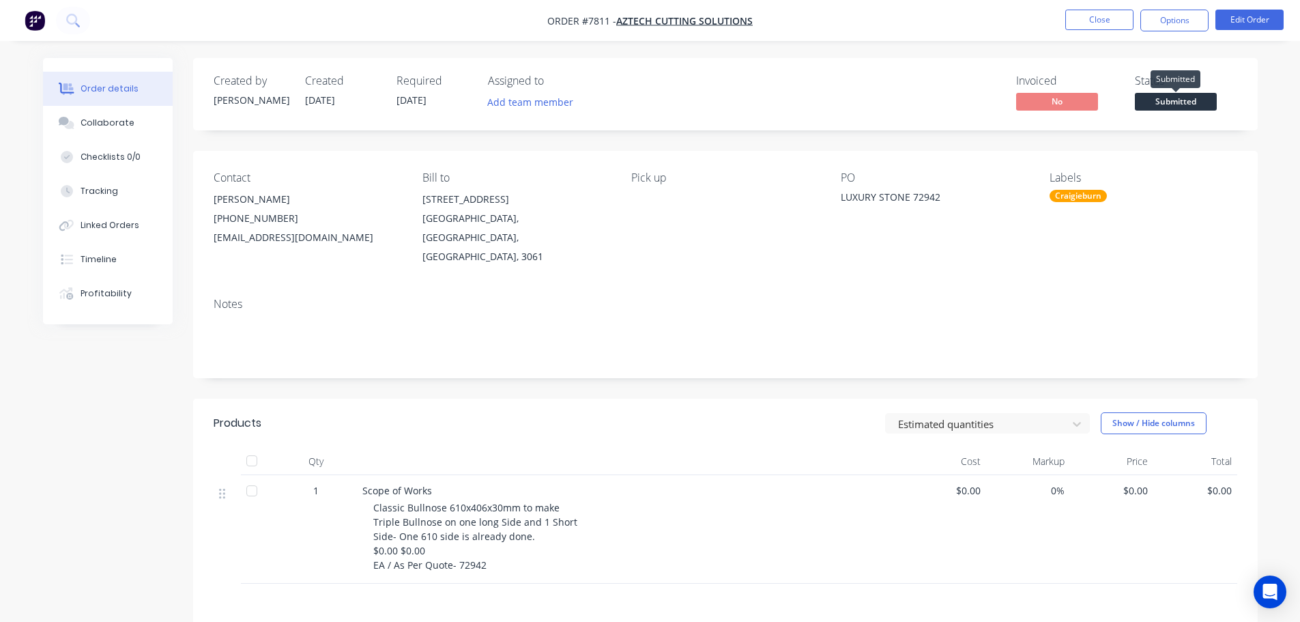
click at [1037, 98] on span "Submitted" at bounding box center [1176, 101] width 82 height 17
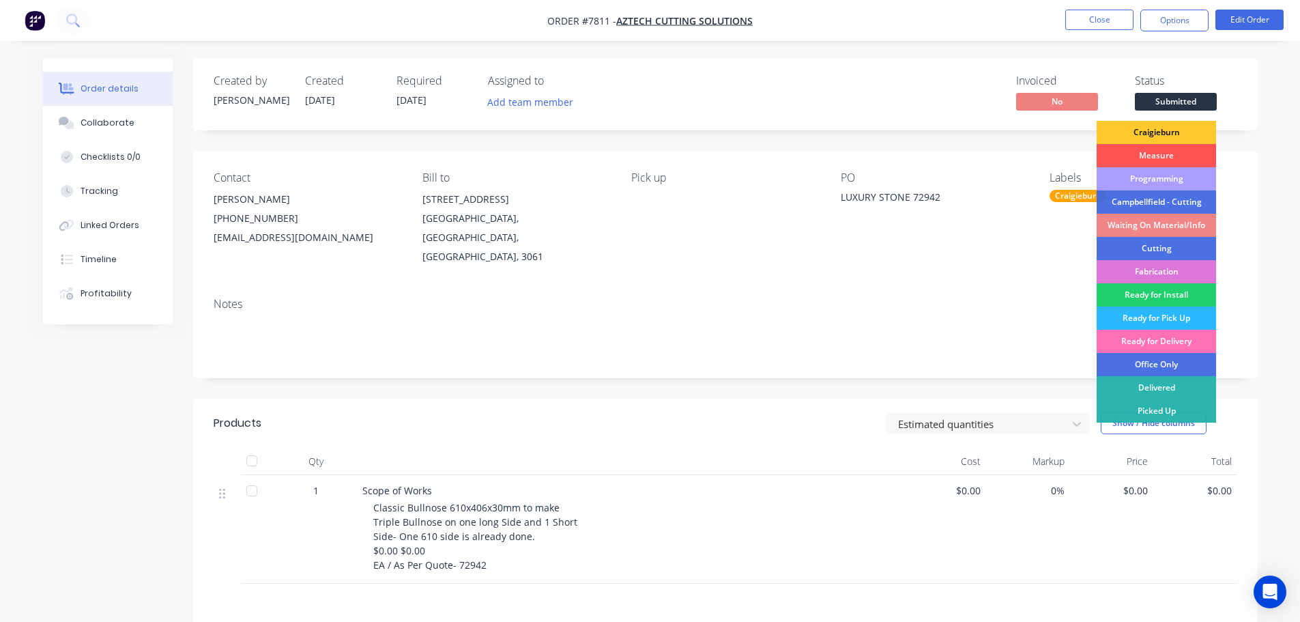
click at [1037, 129] on div "Craigieburn" at bounding box center [1156, 132] width 119 height 23
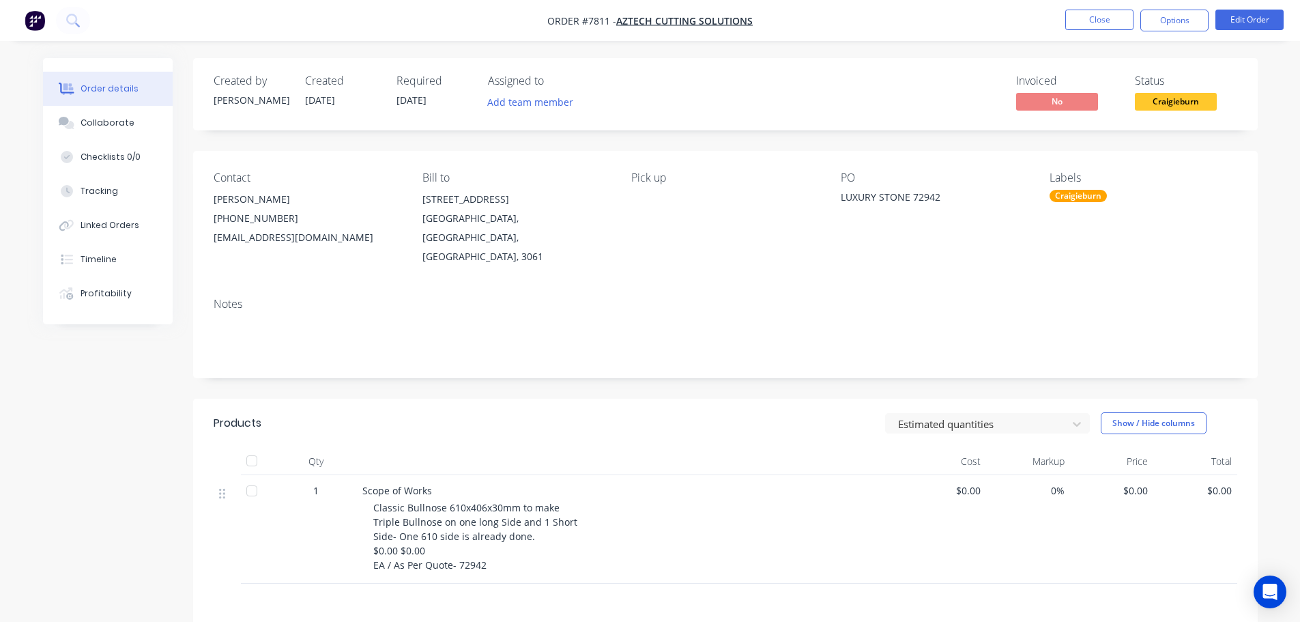
click at [291, 399] on header "Products Estimated quantities Show / Hide columns" at bounding box center [725, 423] width 1065 height 49
click at [503, 377] on div "Created by Stacey Created 08/10/25 Required 08/10/25 Assigned to Add team membe…" at bounding box center [725, 432] width 1065 height 748
